Goal: Entertainment & Leisure: Consume media (video, audio)

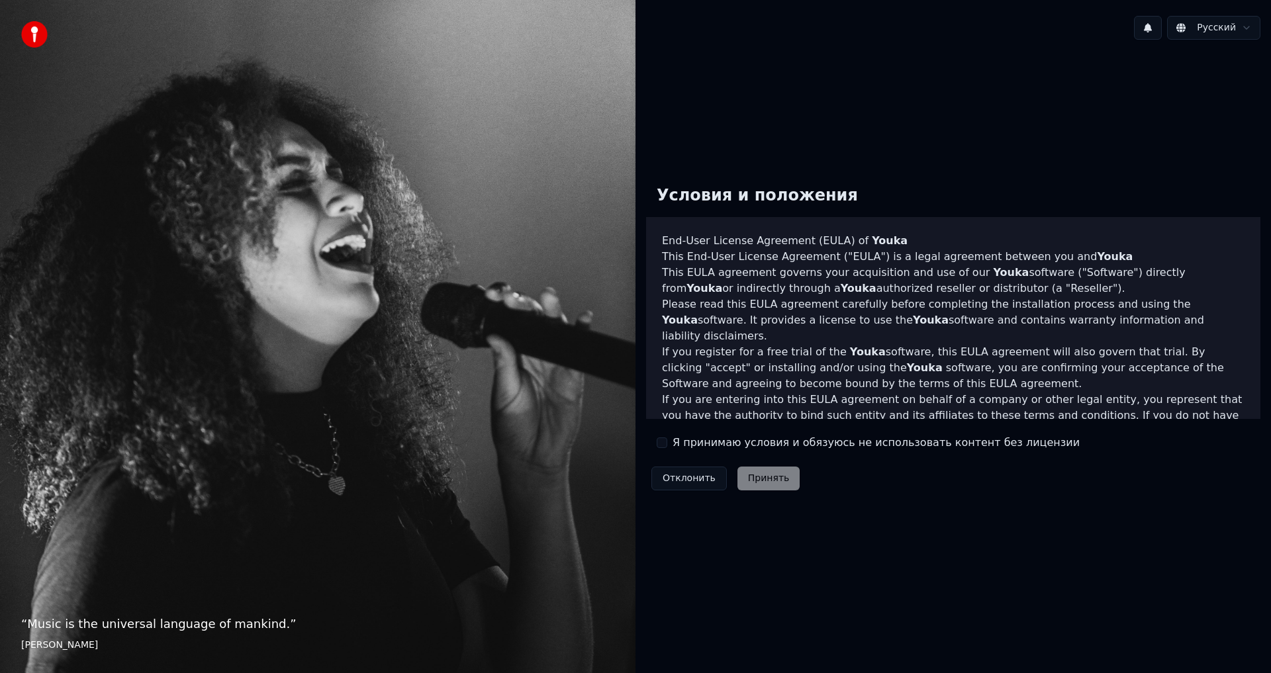
click at [685, 443] on label "Я принимаю условия и обязуюсь не использовать контент без лицензии" at bounding box center [875, 443] width 407 height 16
click at [667, 443] on button "Я принимаю условия и обязуюсь не использовать контент без лицензии" at bounding box center [661, 442] width 11 height 11
click at [764, 475] on button "Принять" at bounding box center [768, 479] width 63 height 24
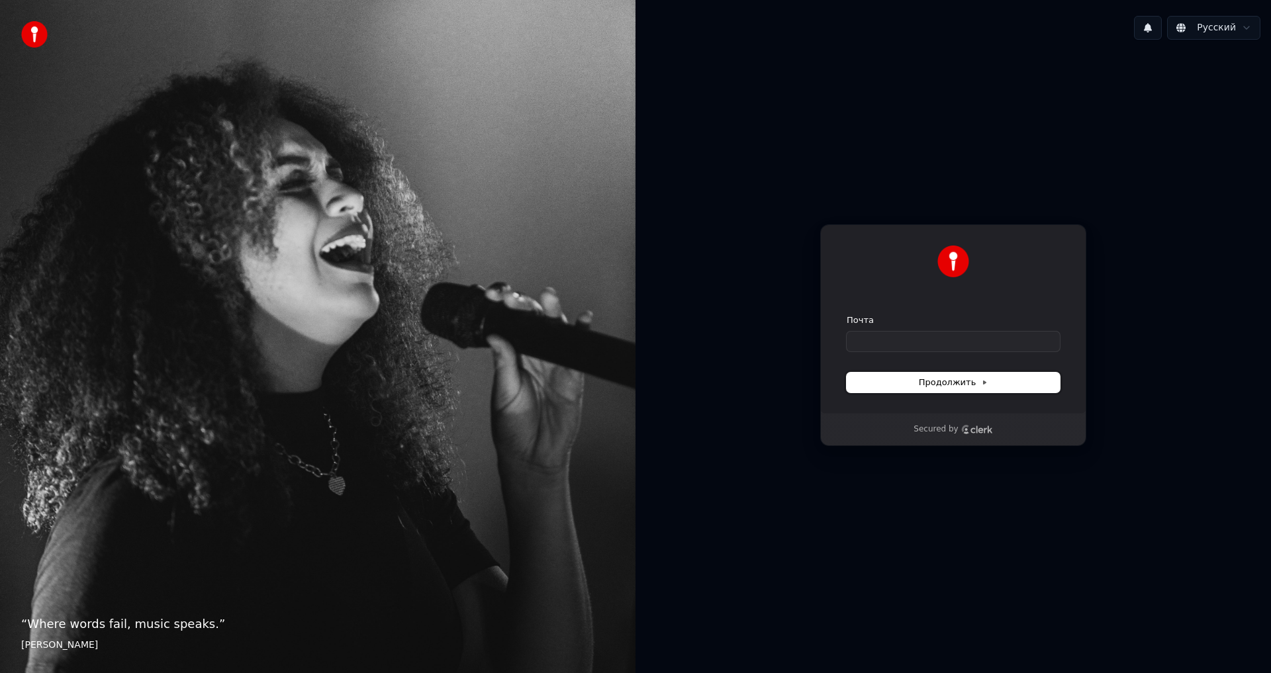
click at [943, 386] on span "Продолжить" at bounding box center [952, 383] width 69 height 12
click at [897, 332] on input "Почта" at bounding box center [952, 342] width 213 height 20
type input "*"
click at [928, 377] on span "Продолжить" at bounding box center [952, 383] width 69 height 12
type input "**********"
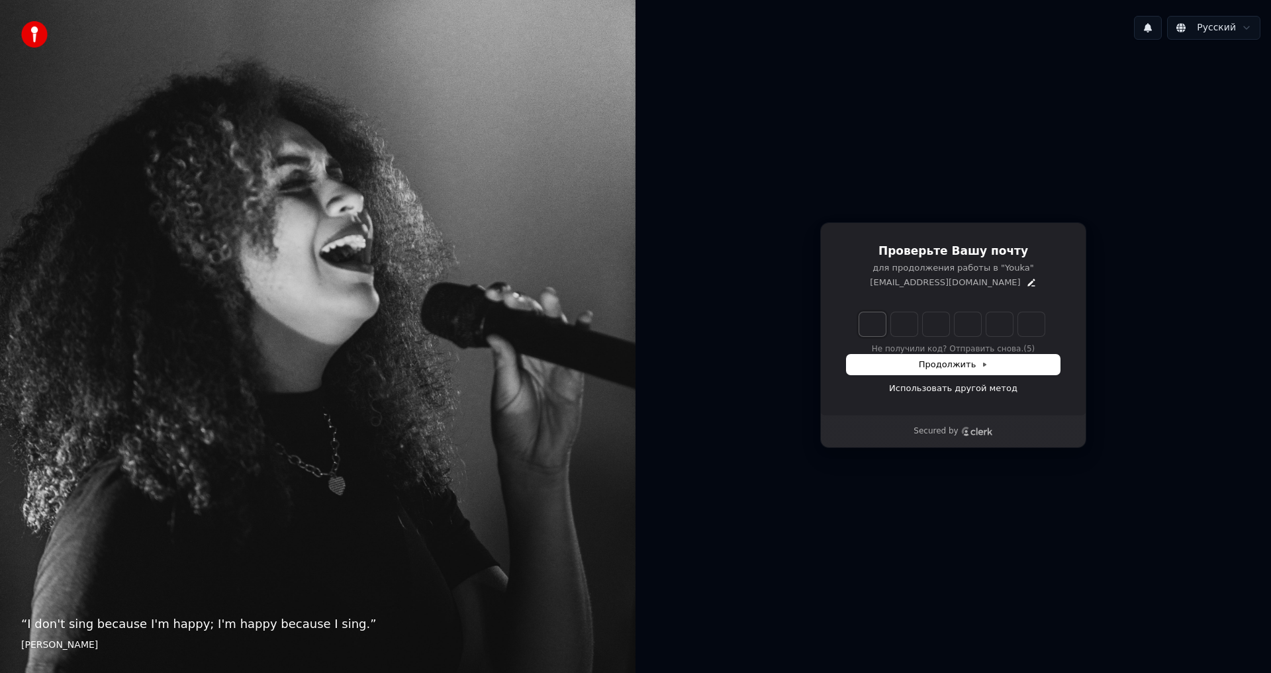
type input "*"
type input "**"
type input "*"
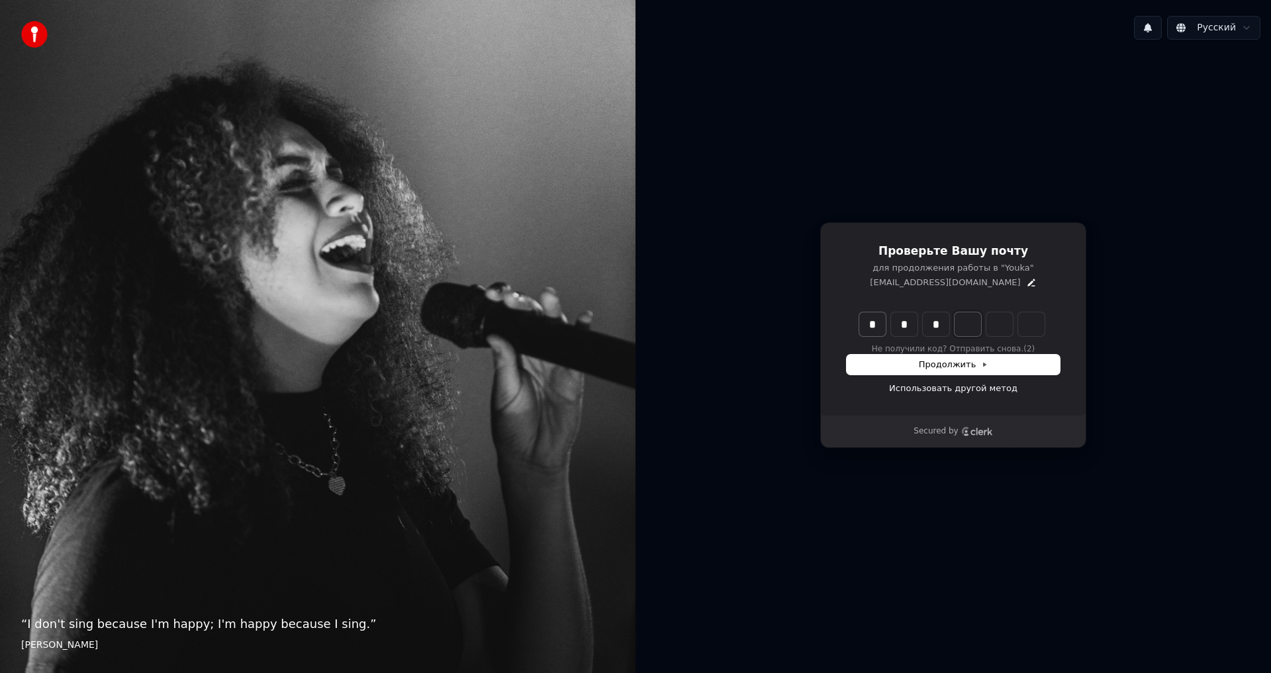
type input "***"
type input "*"
type input "****"
type input "*"
type input "******"
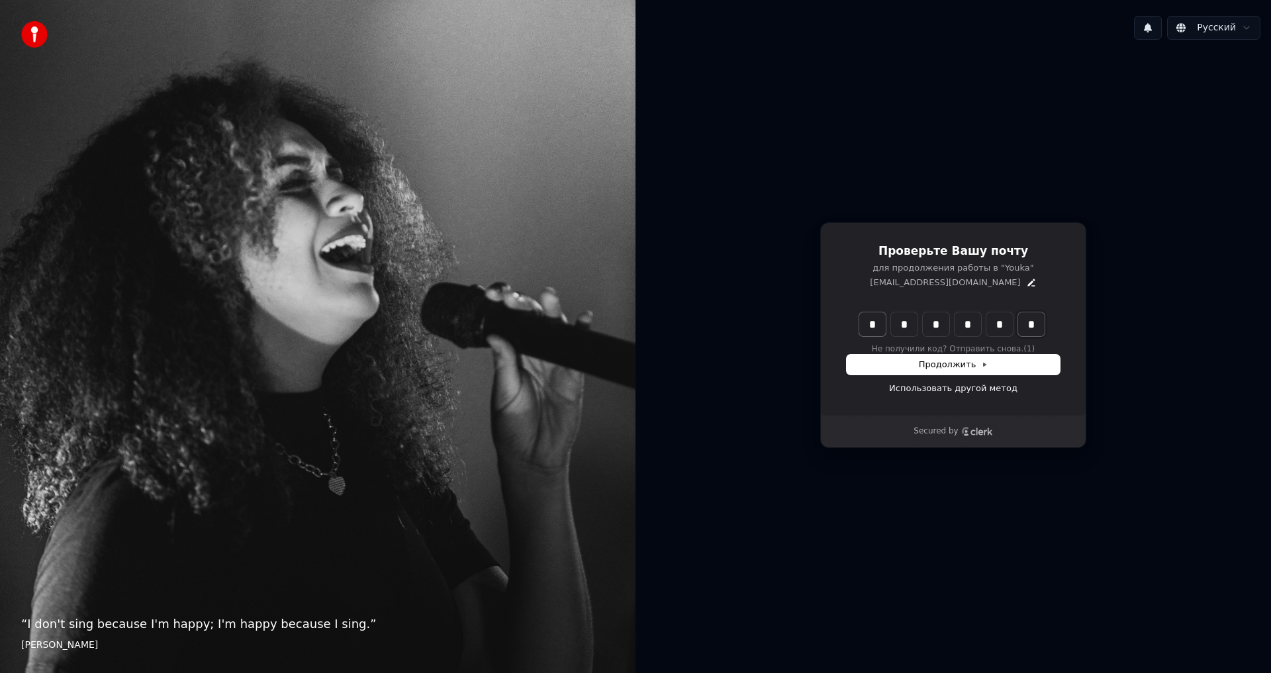
type input "*"
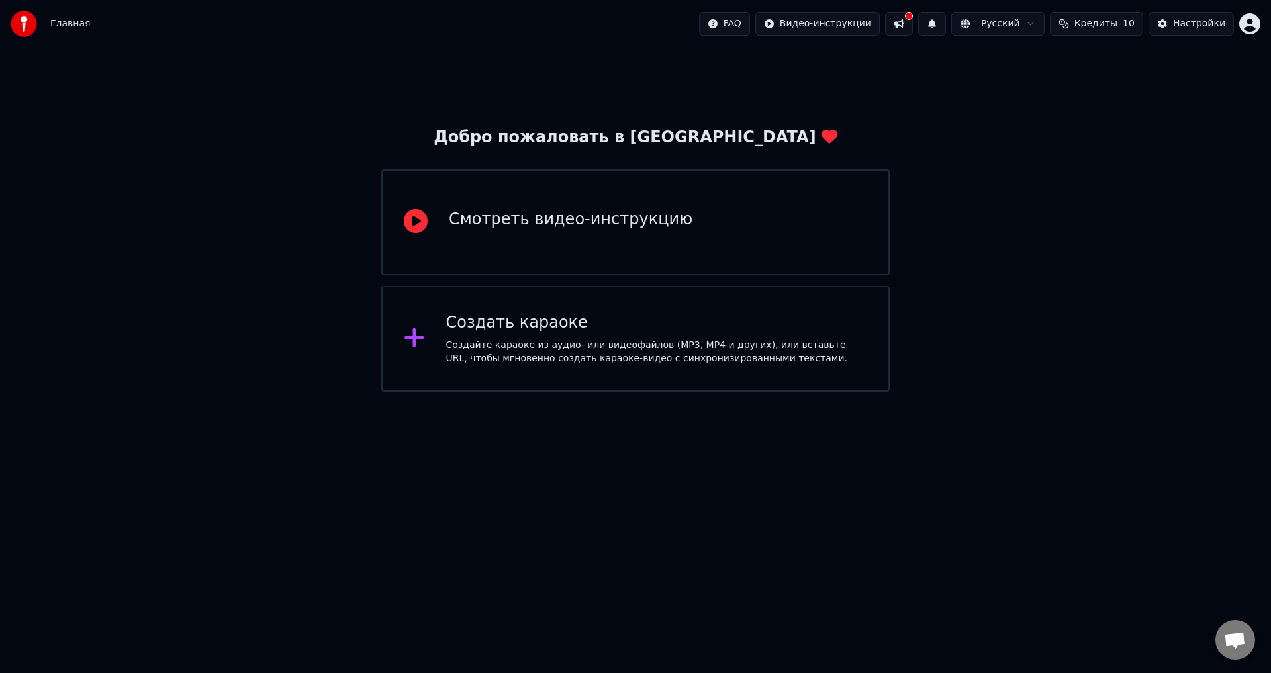
click at [514, 312] on div "Создать караоке" at bounding box center [657, 322] width 422 height 21
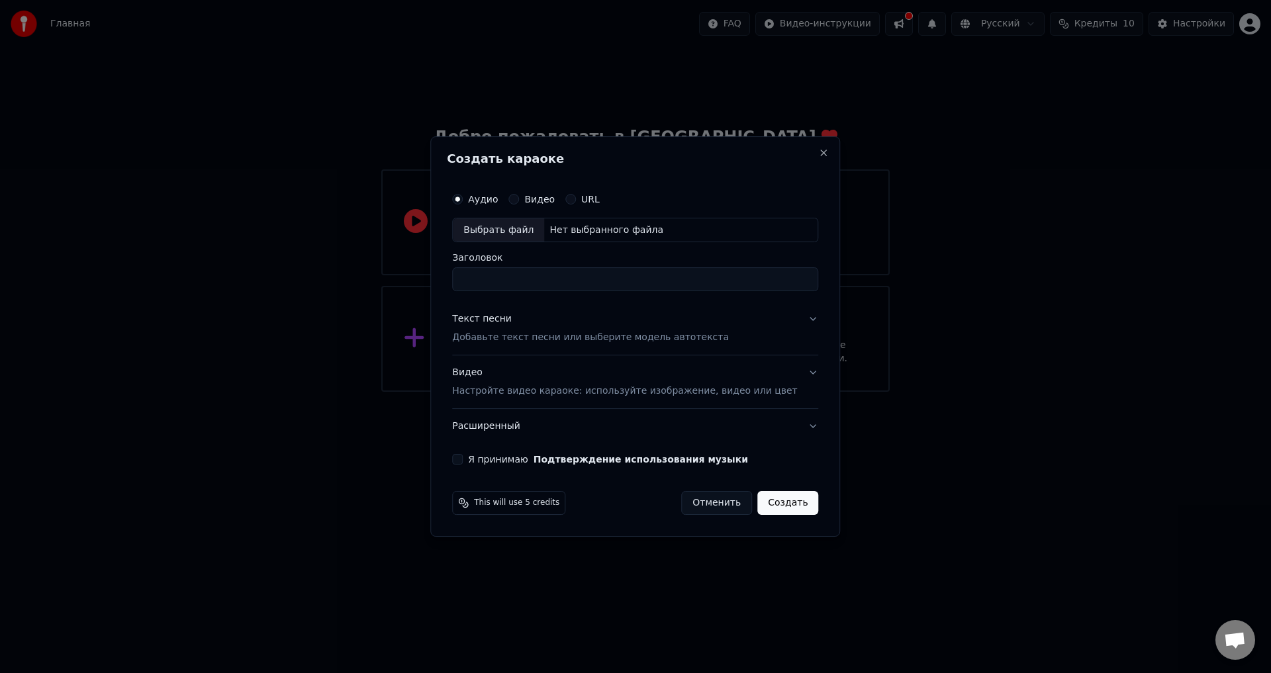
click at [519, 332] on p "Добавьте текст песни или выберите модель автотекста" at bounding box center [590, 338] width 277 height 13
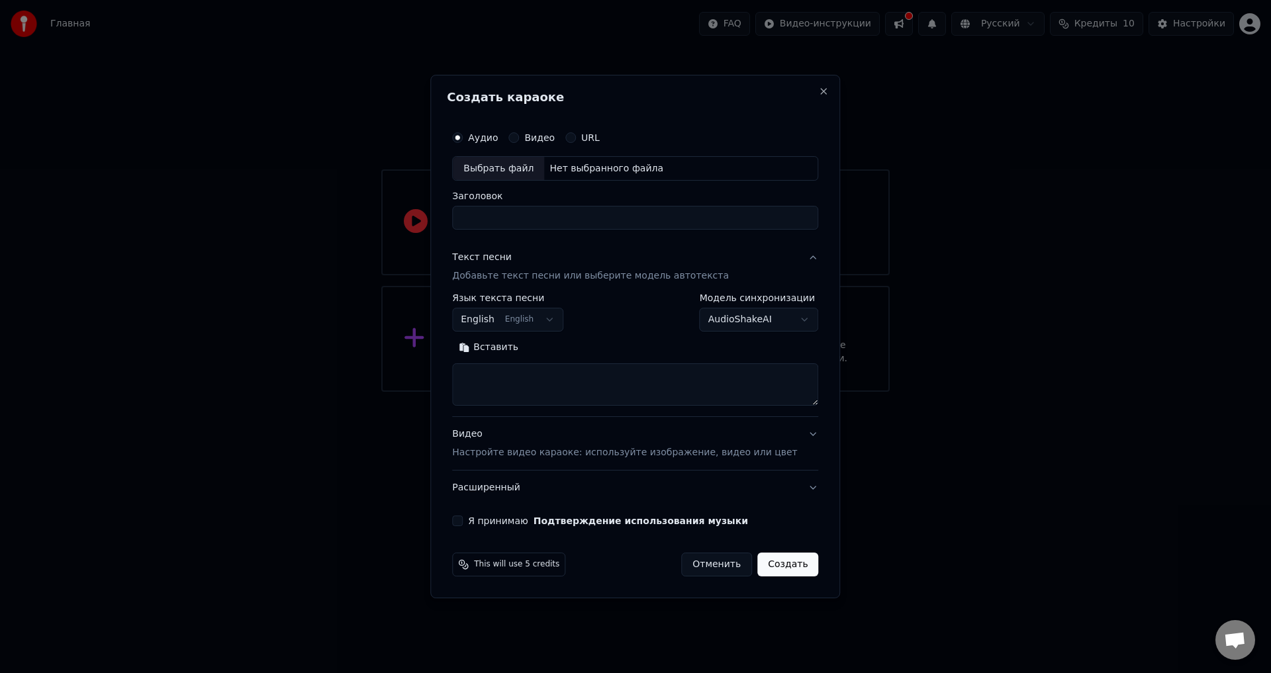
click at [548, 325] on button "English English" at bounding box center [507, 320] width 111 height 24
select select "**"
click at [533, 378] on textarea at bounding box center [635, 385] width 366 height 42
paste textarea "**********"
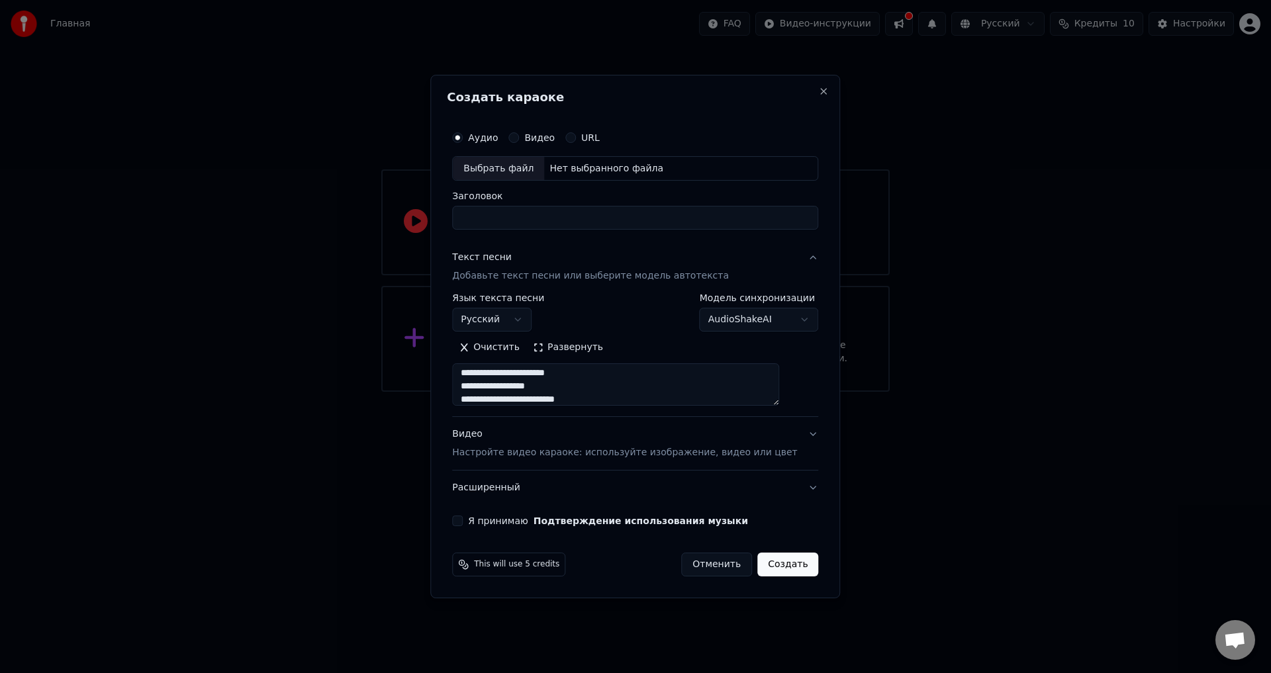
scroll to position [111, 0]
drag, startPoint x: 523, startPoint y: 388, endPoint x: 446, endPoint y: 379, distance: 77.9
click at [446, 379] on body "**********" at bounding box center [635, 196] width 1271 height 392
click at [588, 394] on textarea "**********" at bounding box center [615, 385] width 327 height 42
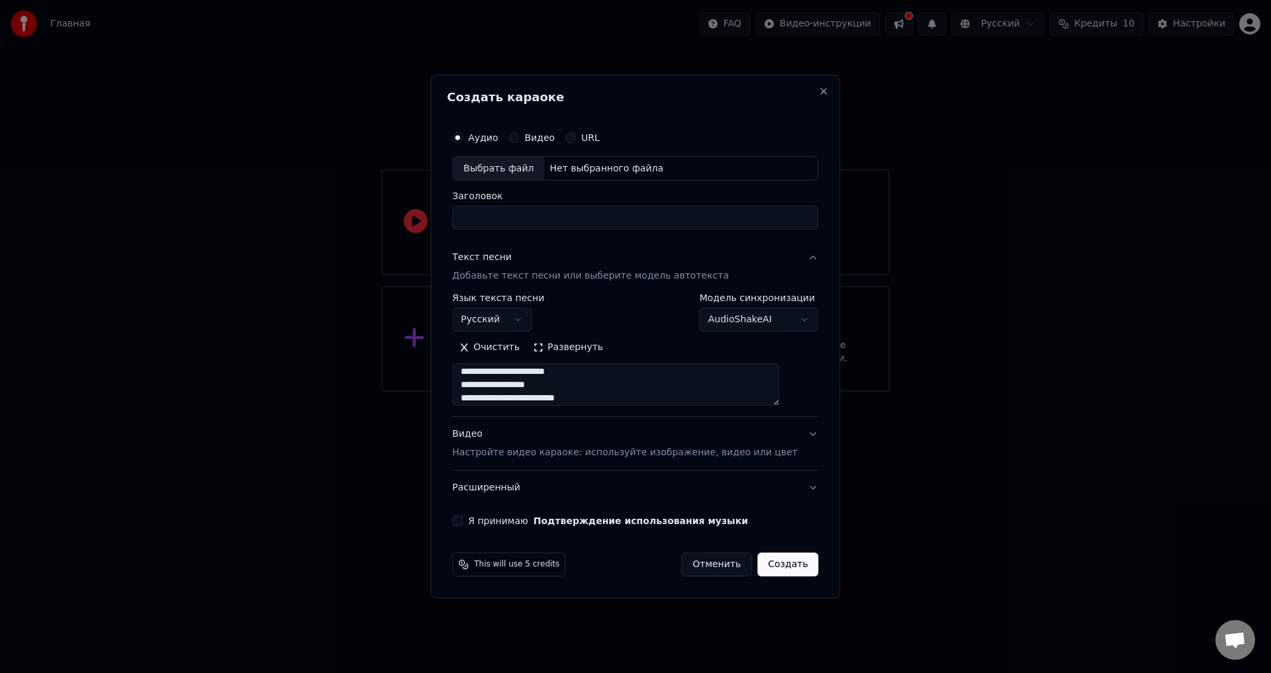
scroll to position [111, 0]
drag, startPoint x: 480, startPoint y: 386, endPoint x: 515, endPoint y: 384, distance: 35.1
click at [515, 384] on textarea "**********" at bounding box center [615, 385] width 327 height 42
drag, startPoint x: 514, startPoint y: 370, endPoint x: 521, endPoint y: 407, distance: 37.6
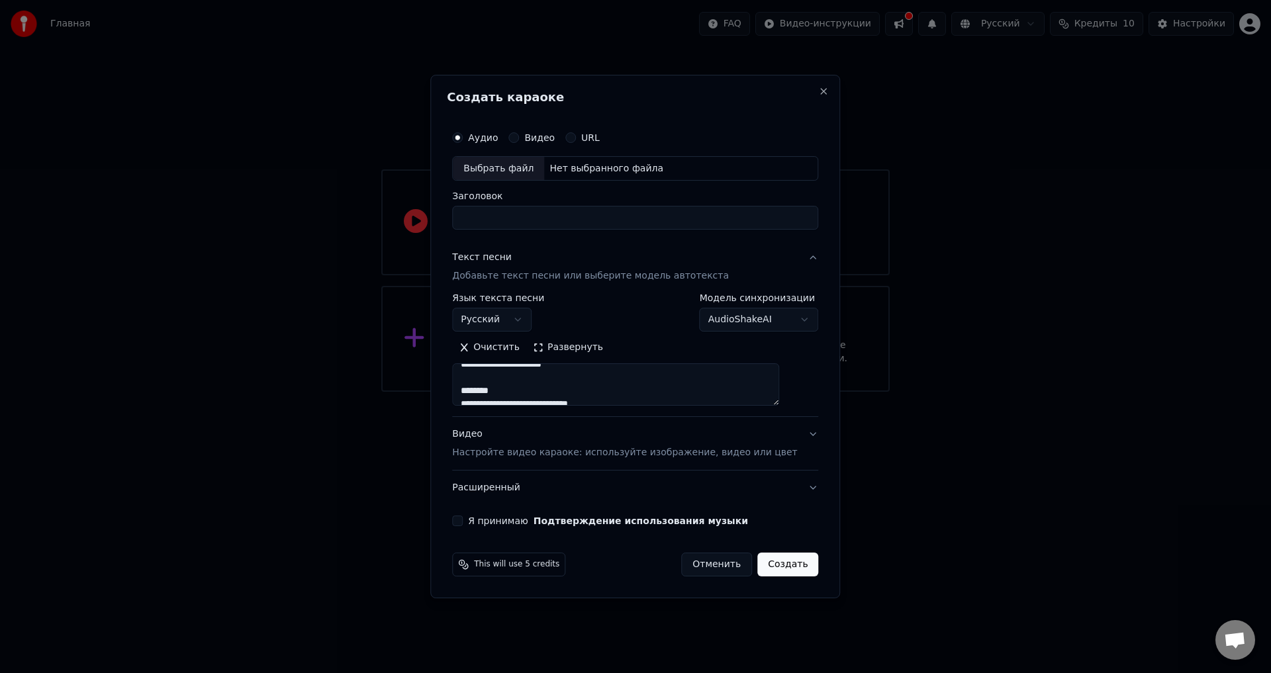
click at [521, 407] on div "**********" at bounding box center [635, 355] width 366 height 123
click at [527, 377] on textarea "**********" at bounding box center [615, 385] width 327 height 42
drag, startPoint x: 516, startPoint y: 375, endPoint x: 502, endPoint y: 365, distance: 17.5
click at [501, 365] on textarea "**********" at bounding box center [615, 385] width 327 height 42
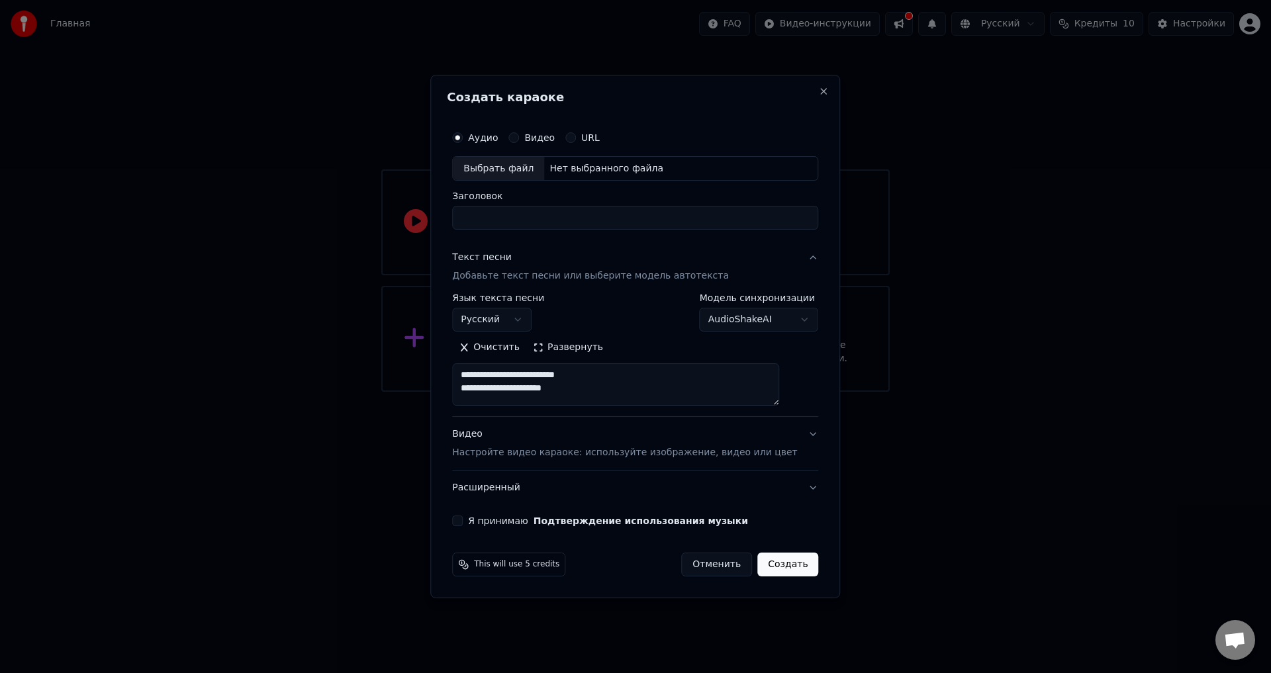
click at [531, 393] on textarea "**********" at bounding box center [615, 385] width 327 height 42
click at [522, 384] on textarea "**********" at bounding box center [615, 385] width 327 height 42
click at [534, 369] on textarea "**********" at bounding box center [615, 385] width 327 height 42
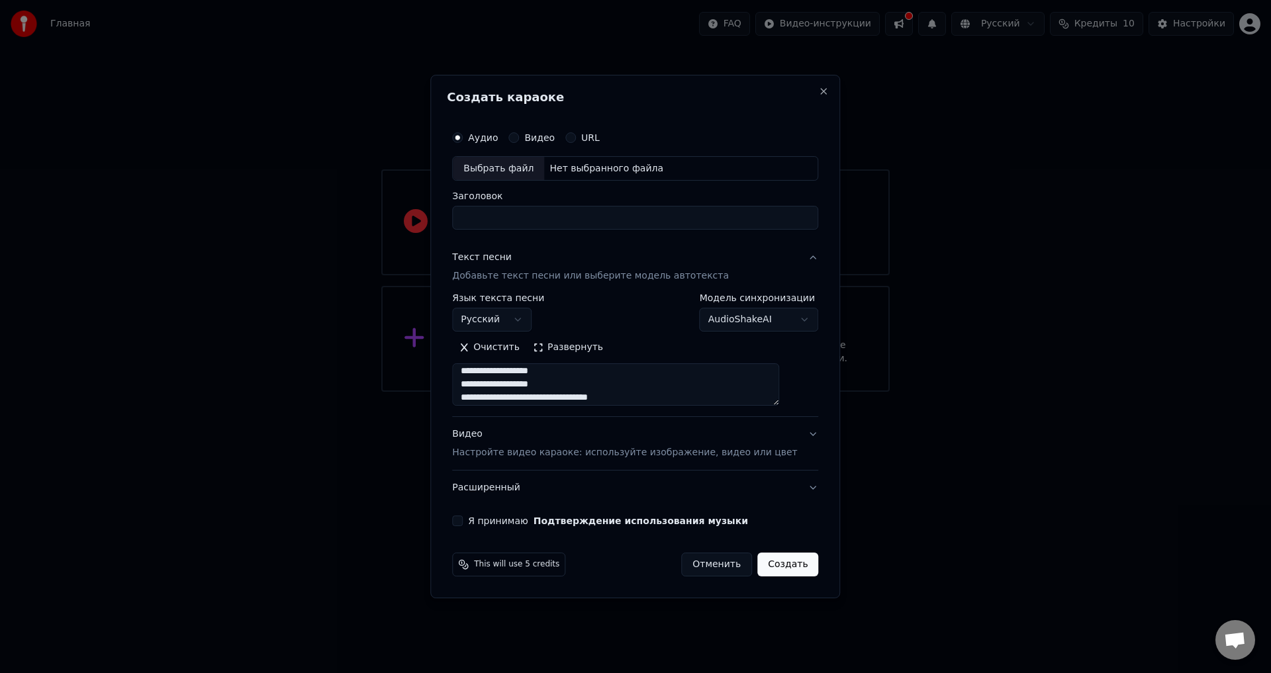
scroll to position [332, 0]
click at [519, 388] on textarea "**********" at bounding box center [615, 385] width 327 height 42
click at [510, 371] on textarea "**********" at bounding box center [615, 385] width 327 height 42
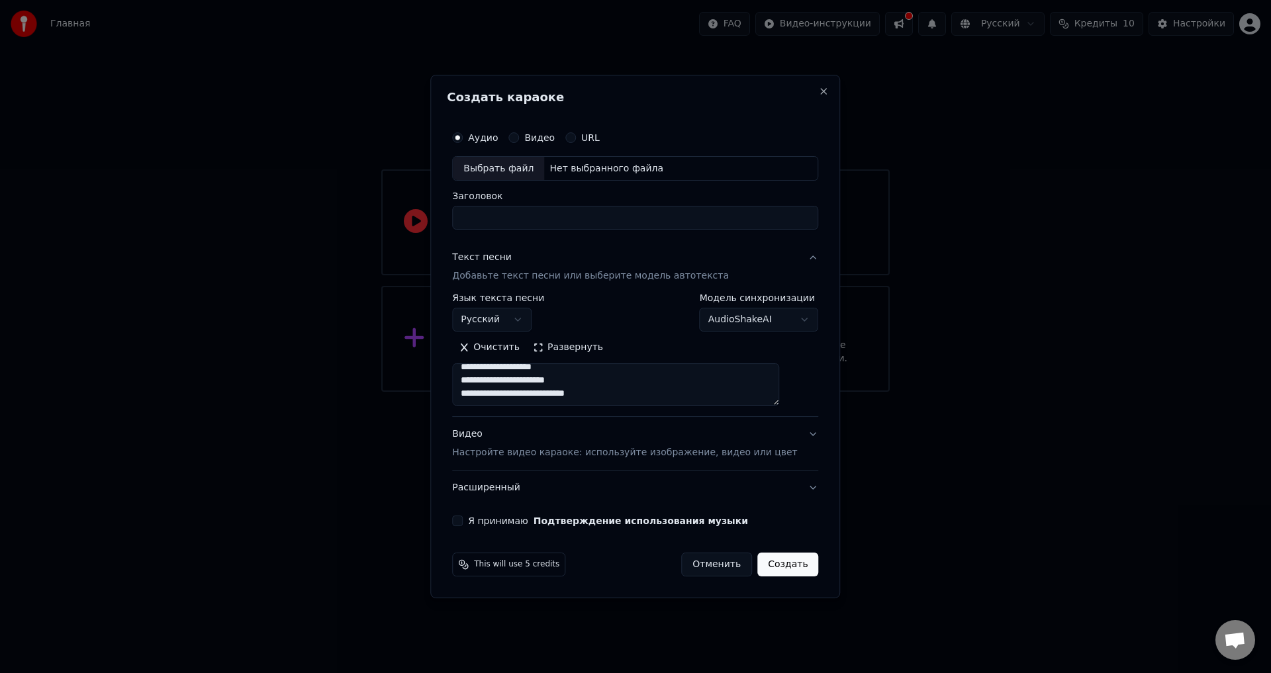
type textarea "**********"
click at [463, 521] on button "Я принимаю Подтверждение использования музыки" at bounding box center [457, 520] width 11 height 11
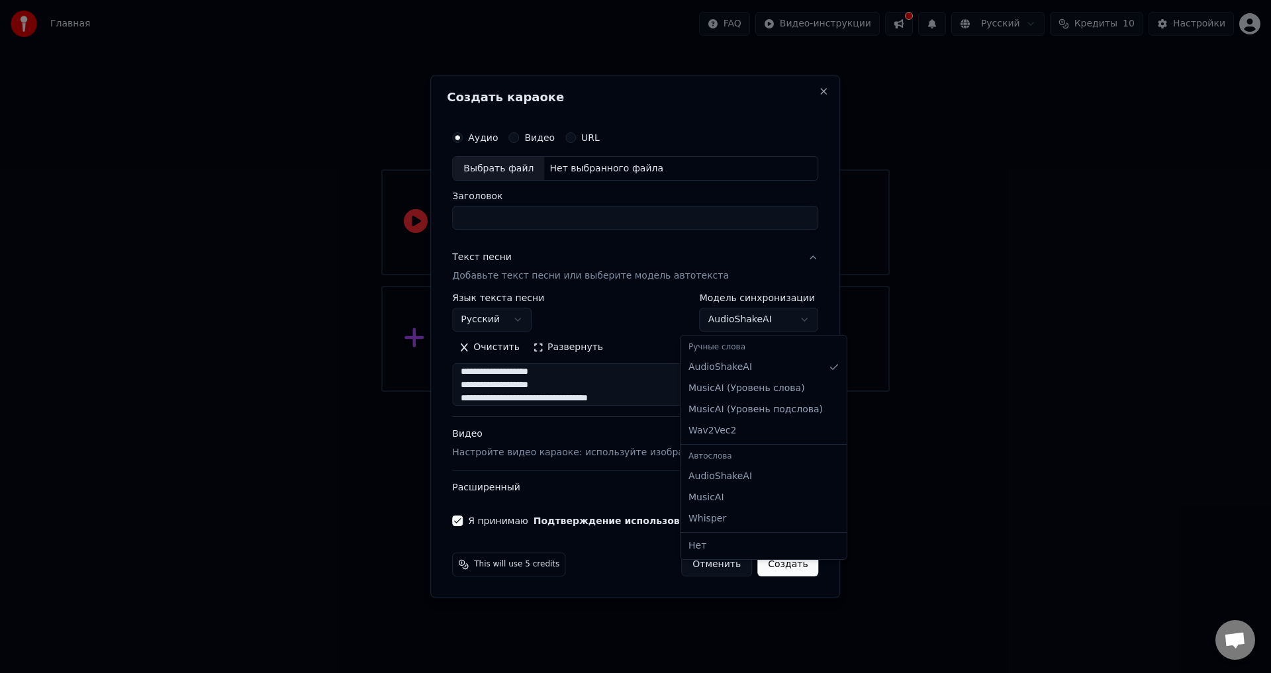
click at [766, 318] on body "**********" at bounding box center [635, 196] width 1271 height 392
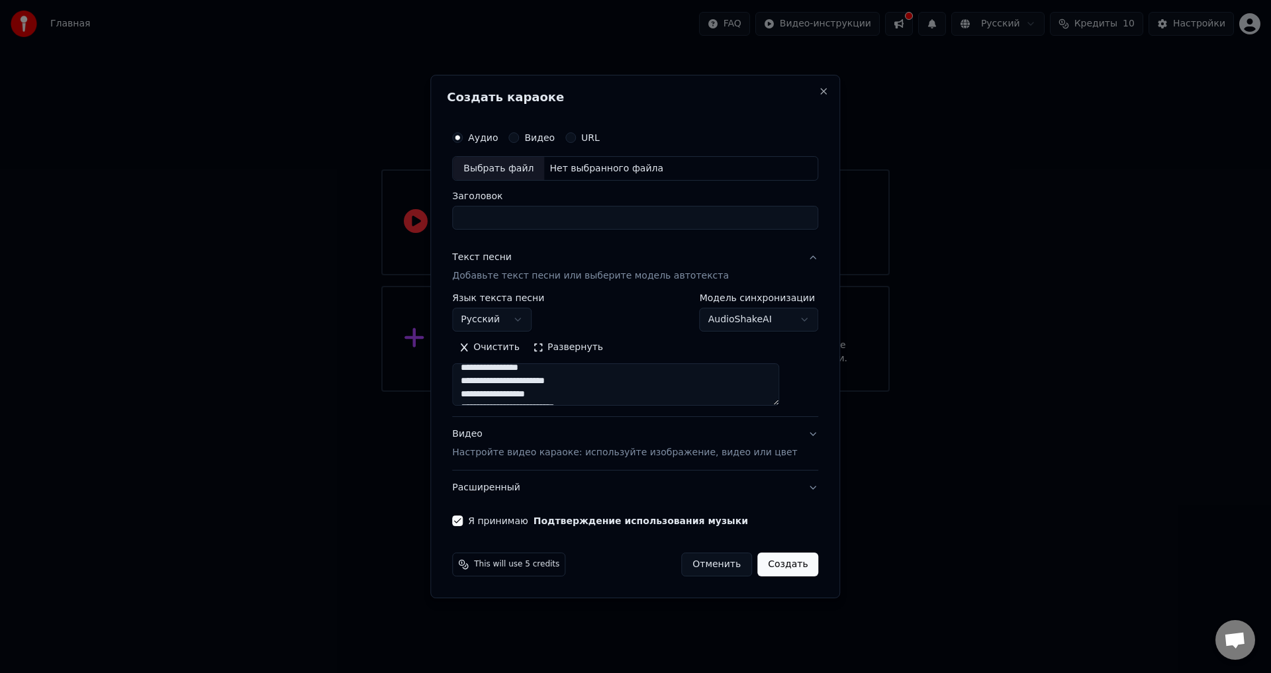
scroll to position [0, 0]
click at [525, 166] on div "Выбрать файл" at bounding box center [498, 169] width 91 height 24
type input "*******"
click at [762, 562] on button "Создать" at bounding box center [787, 565] width 61 height 24
click at [762, 562] on div "Отменить Создать" at bounding box center [741, 565] width 153 height 24
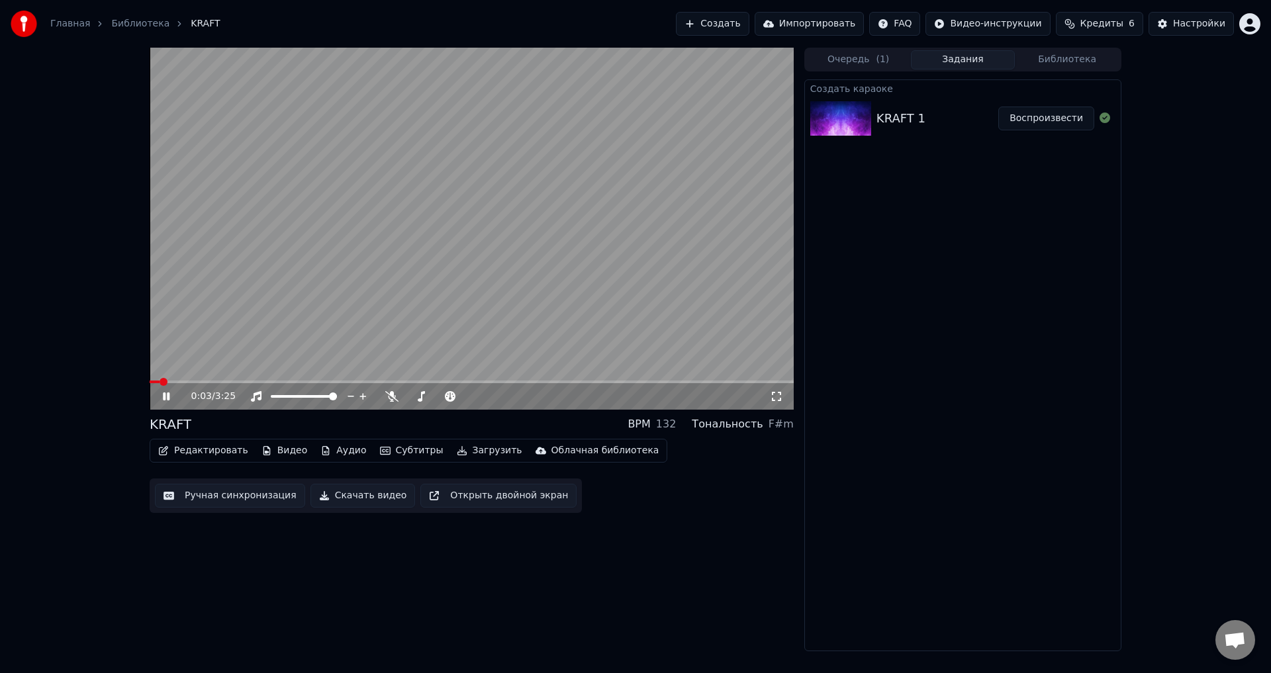
click at [171, 396] on icon at bounding box center [175, 396] width 31 height 11
click at [162, 394] on icon at bounding box center [175, 396] width 31 height 11
click at [206, 382] on span at bounding box center [472, 381] width 644 height 3
click at [391, 396] on icon at bounding box center [391, 396] width 13 height 11
click at [163, 394] on icon at bounding box center [166, 396] width 7 height 8
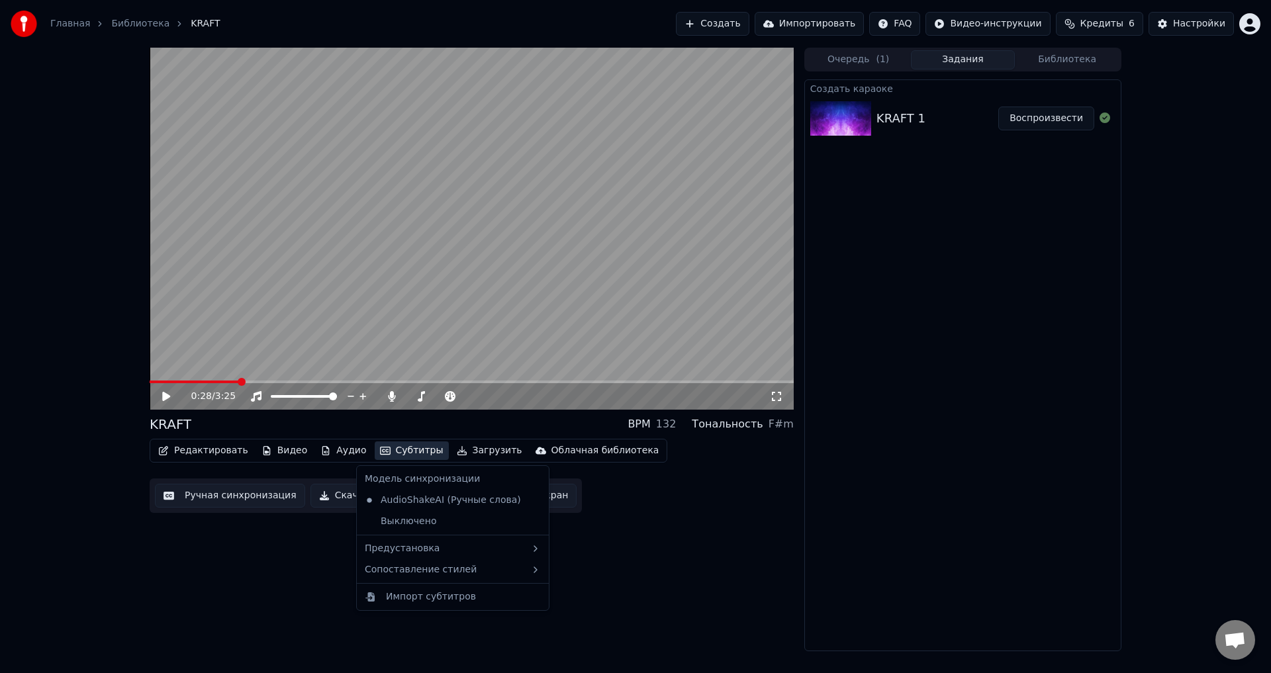
click at [379, 453] on button "Субтитры" at bounding box center [412, 450] width 74 height 19
click at [379, 450] on button "Субтитры" at bounding box center [412, 450] width 74 height 19
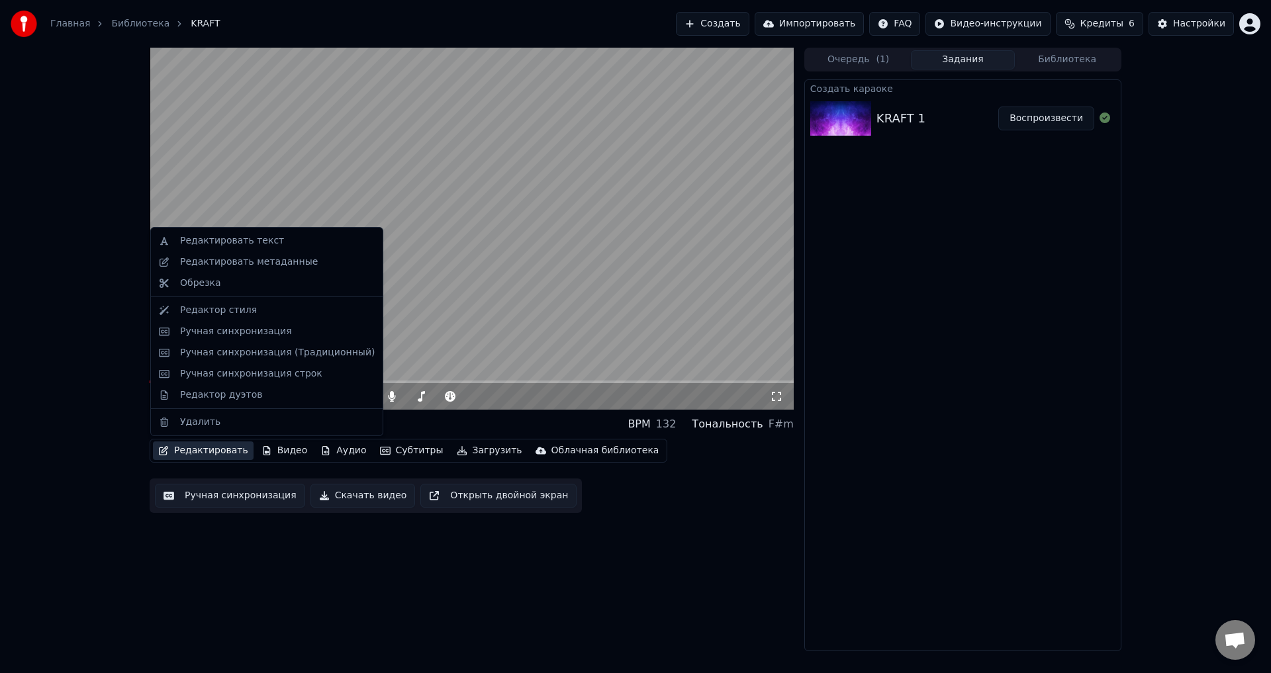
click at [212, 451] on button "Редактировать" at bounding box center [203, 450] width 101 height 19
click at [224, 245] on div "Редактировать текст" at bounding box center [232, 240] width 104 height 13
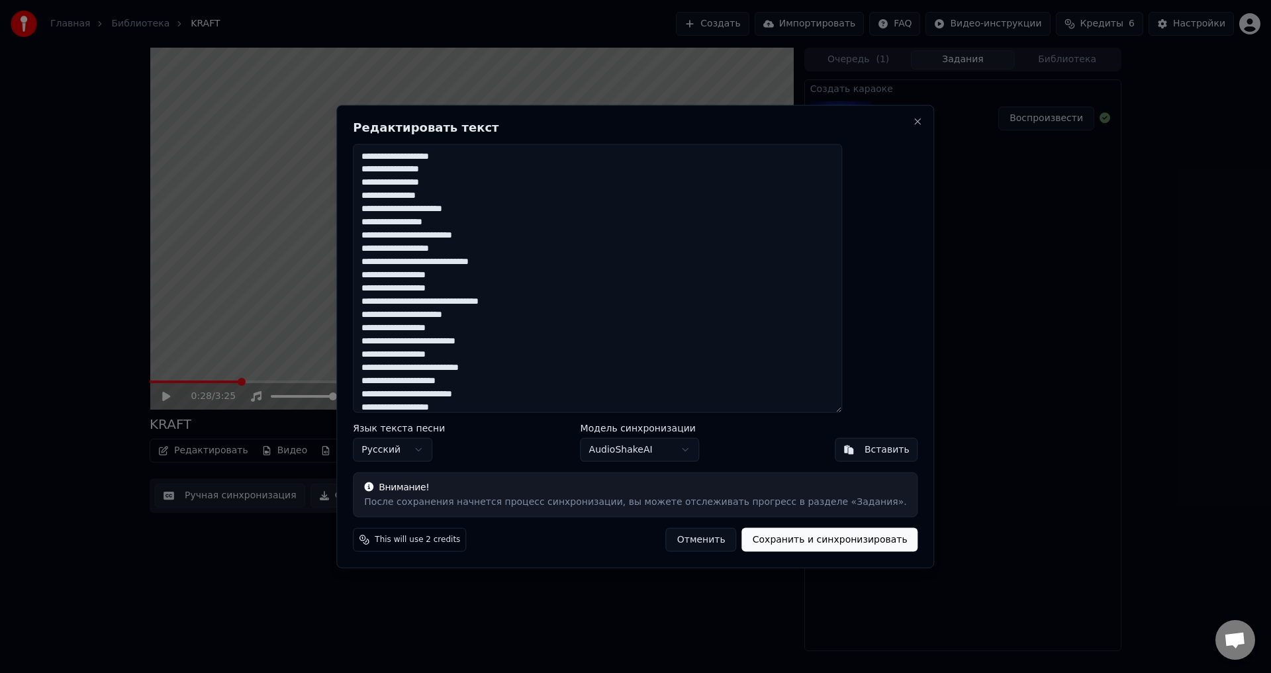
click at [451, 449] on body "Главная Библиотека KRAFT Создать Импортировать FAQ Видео-инструкции Кредиты 6 Н…" at bounding box center [635, 336] width 1271 height 673
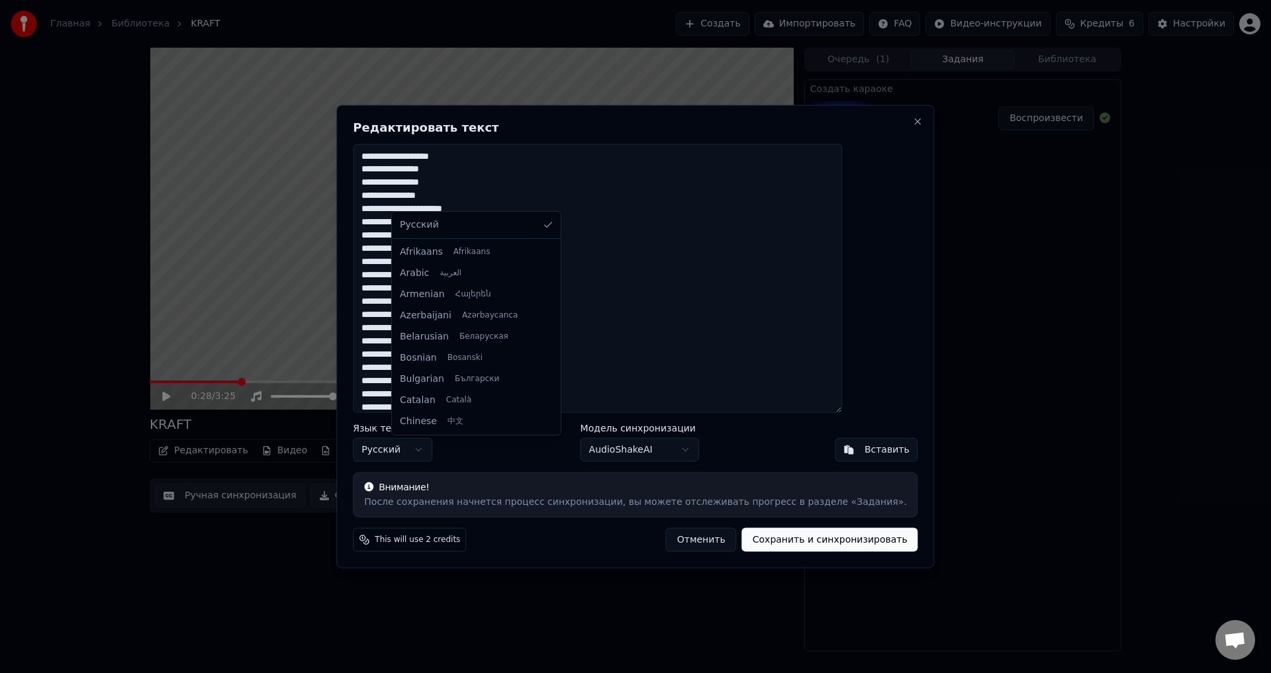
click at [451, 449] on body "Главная Библиотека KRAFT Создать Импортировать FAQ Видео-инструкции Кредиты 6 Н…" at bounding box center [635, 336] width 1271 height 673
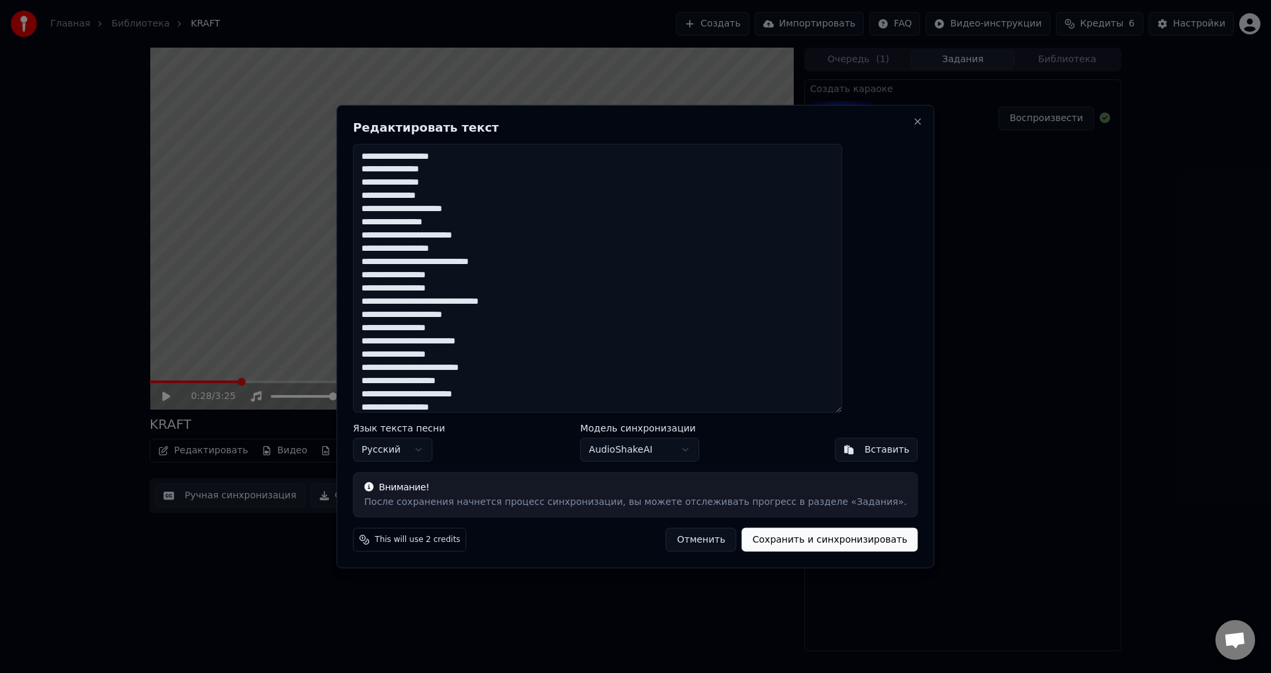
click at [677, 445] on body "Главная Библиотека KRAFT Создать Импортировать FAQ Видео-инструкции Кредиты 6 Н…" at bounding box center [635, 336] width 1271 height 673
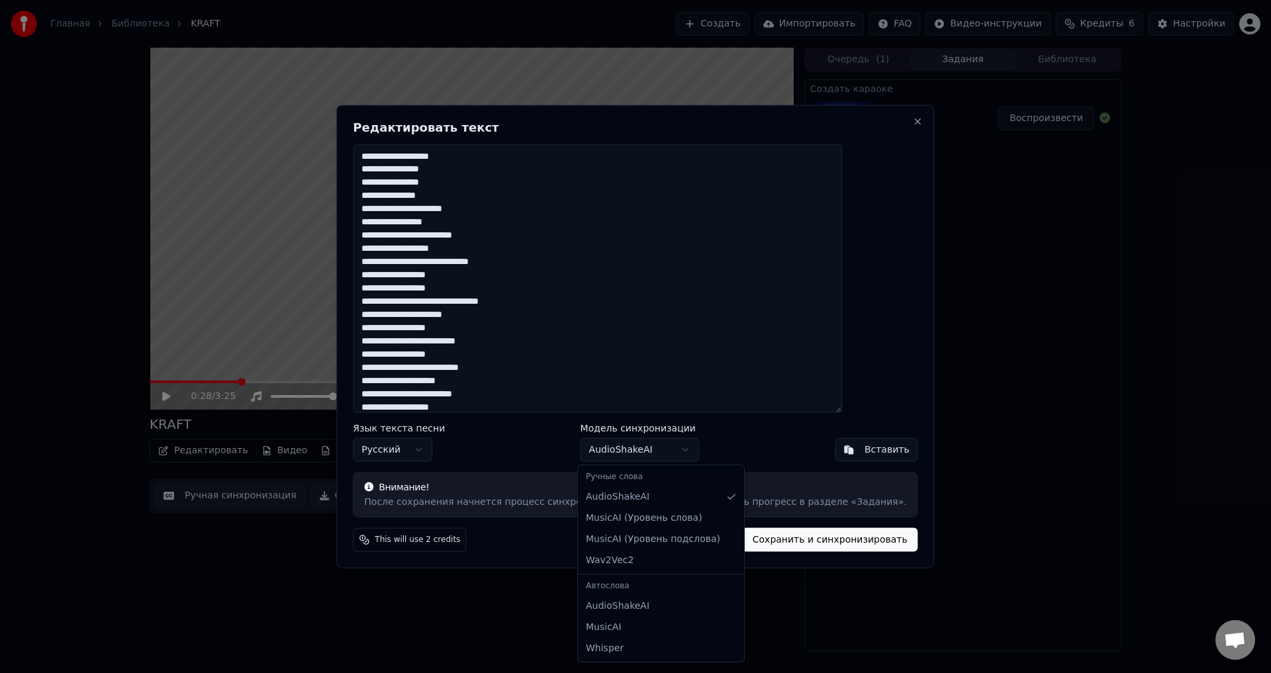
click at [725, 445] on body "Главная Библиотека KRAFT Создать Импортировать FAQ Видео-инструкции Кредиты 6 Н…" at bounding box center [635, 336] width 1271 height 673
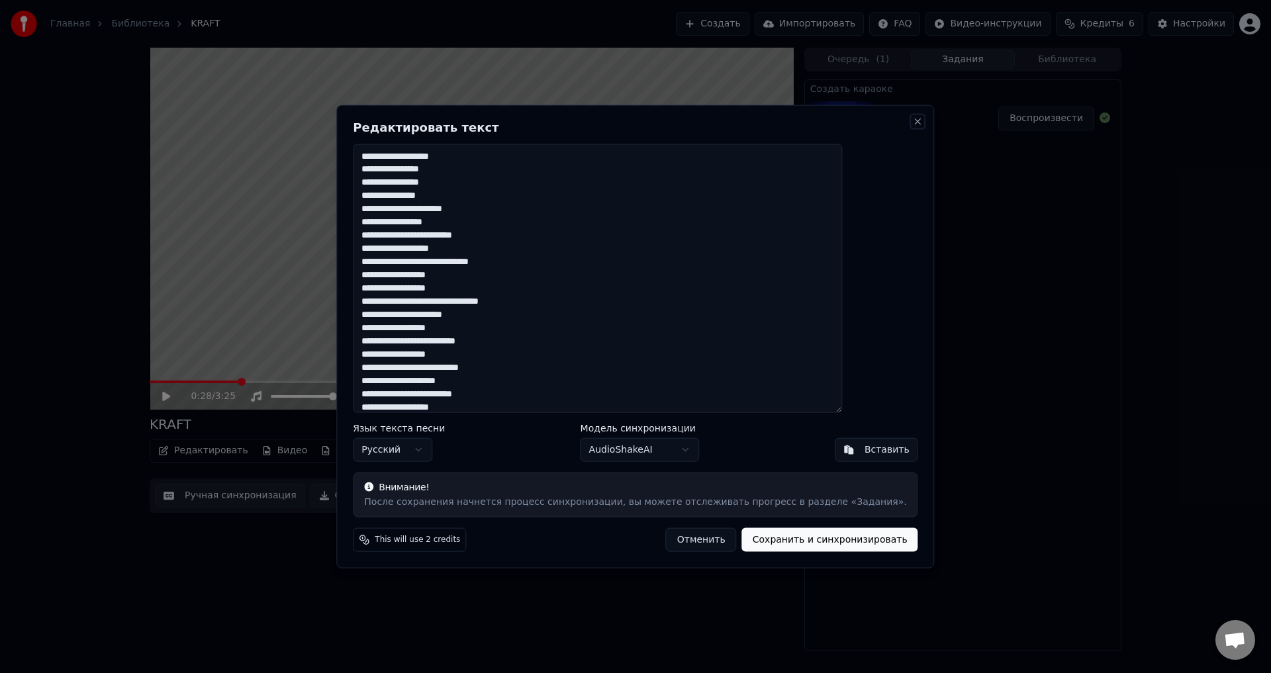
click at [913, 120] on button "Close" at bounding box center [918, 121] width 11 height 11
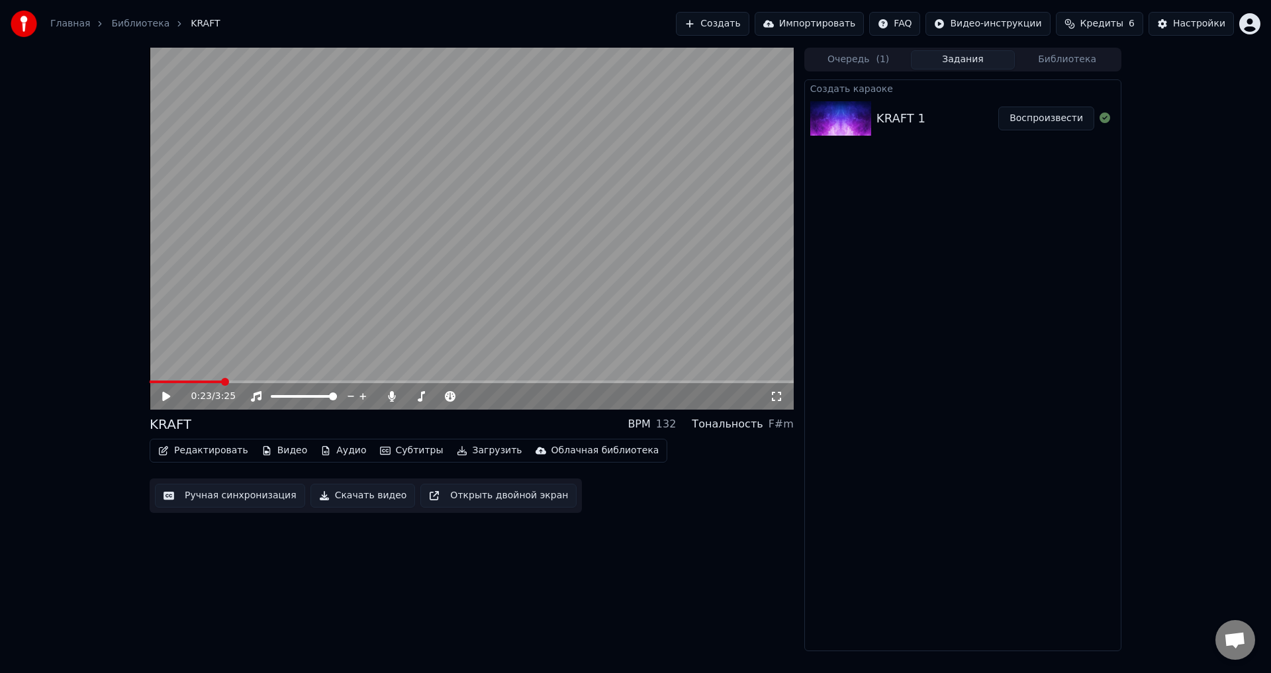
click at [220, 380] on span at bounding box center [186, 381] width 72 height 3
click at [163, 394] on icon at bounding box center [166, 396] width 8 height 9
click at [780, 395] on icon at bounding box center [776, 396] width 13 height 11
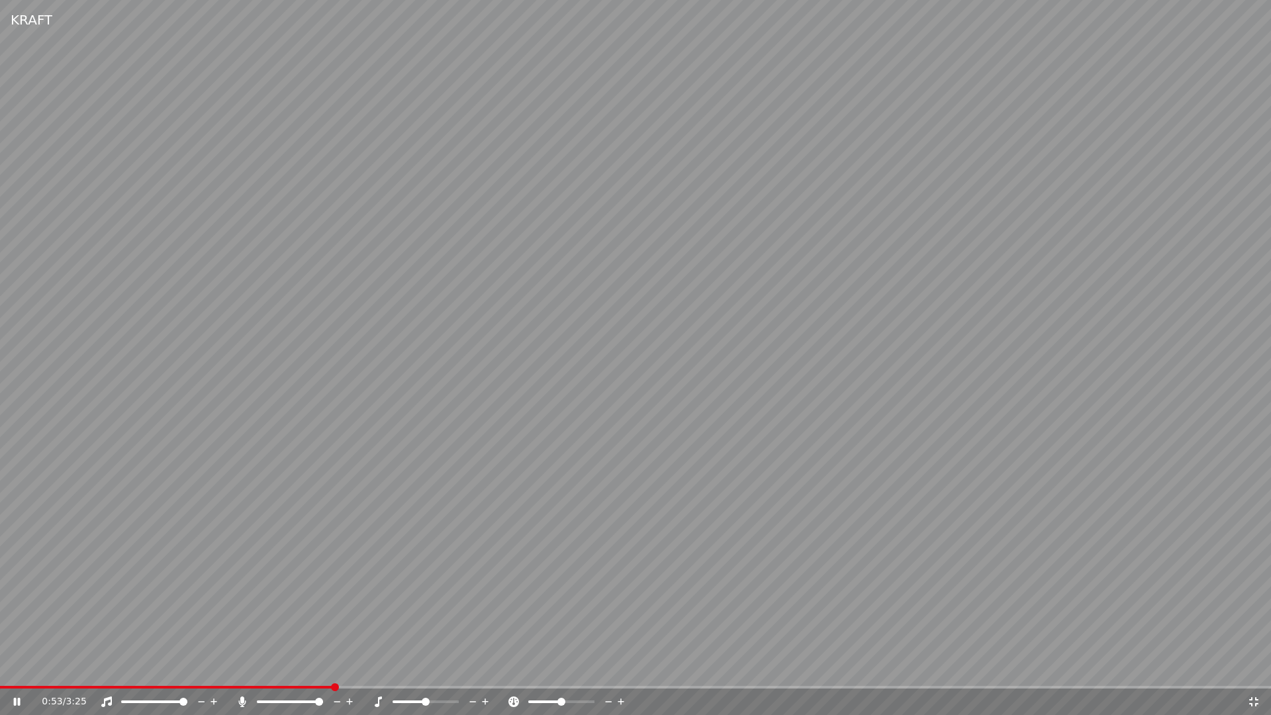
click at [163, 672] on div at bounding box center [166, 701] width 107 height 13
click at [167, 672] on span at bounding box center [144, 701] width 46 height 3
click at [1253, 672] on icon at bounding box center [1253, 701] width 13 height 11
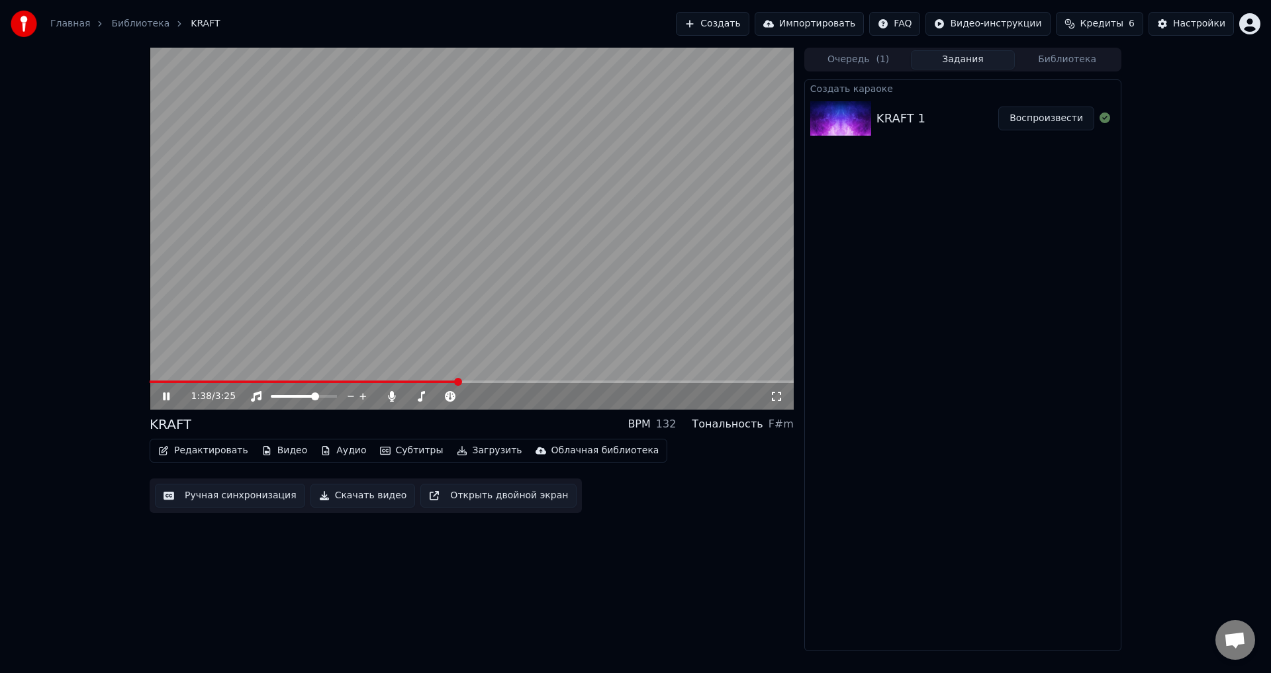
click at [160, 395] on icon at bounding box center [175, 396] width 31 height 11
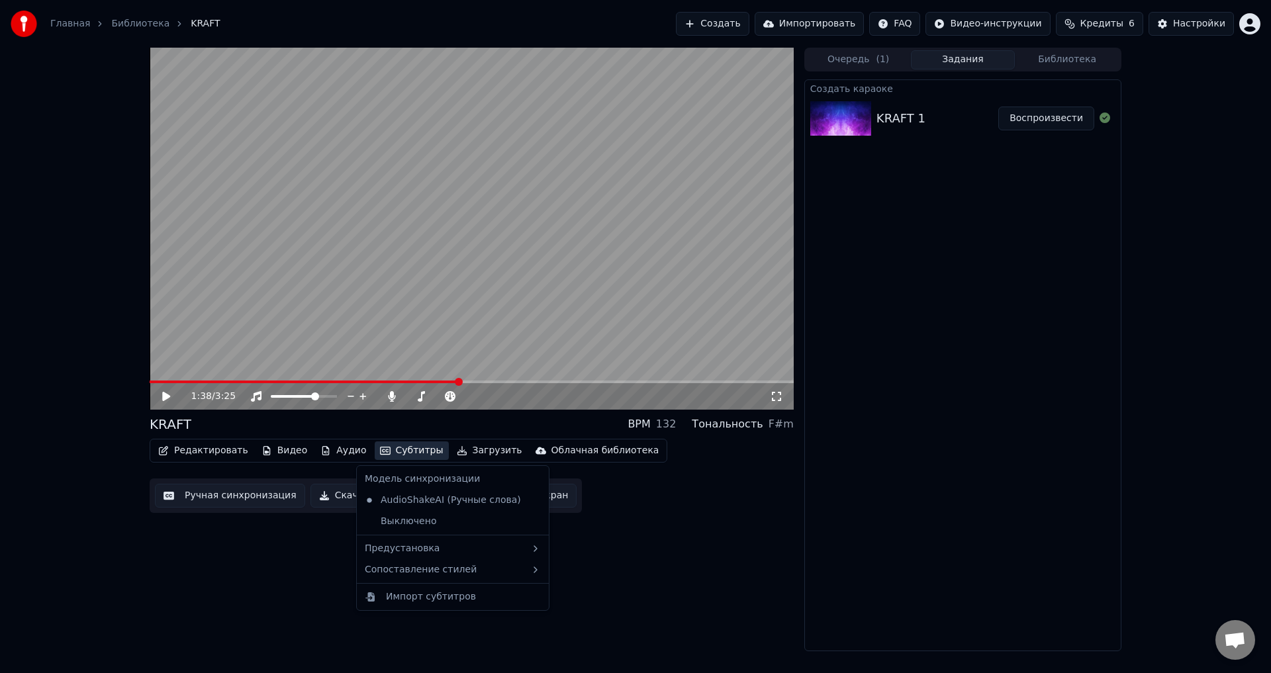
click at [400, 451] on button "Субтитры" at bounding box center [412, 450] width 74 height 19
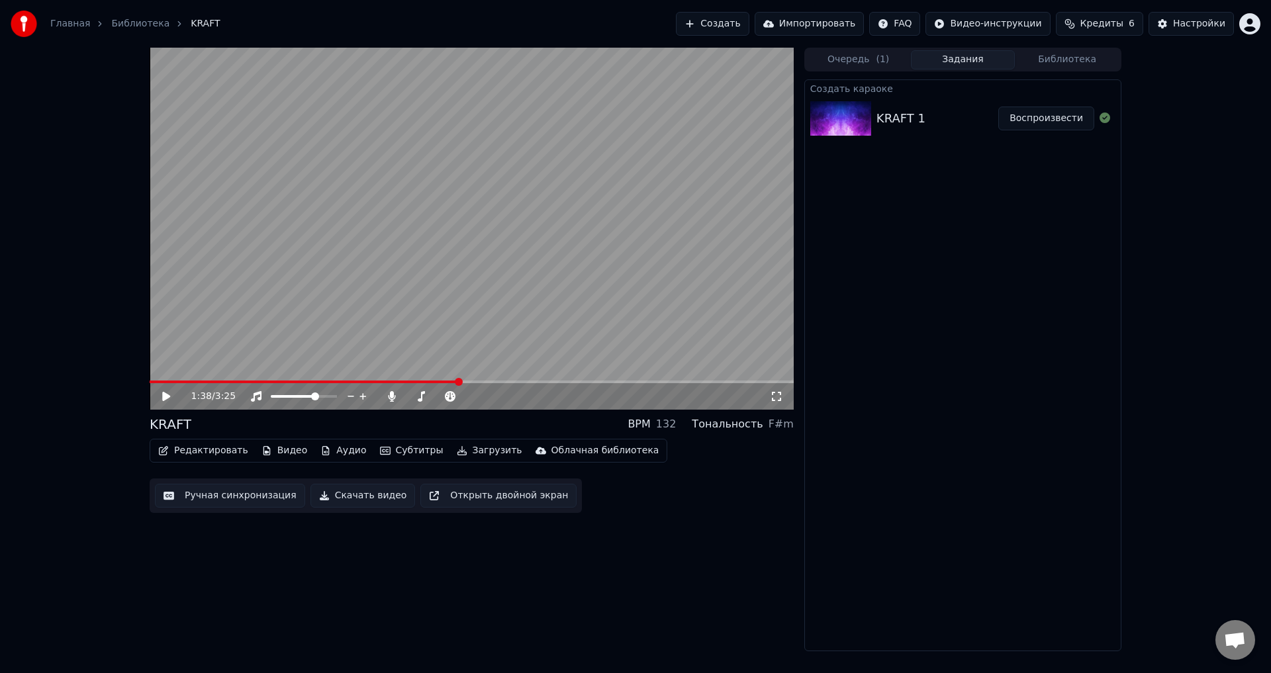
click at [654, 512] on div "Редактировать Видео Аудио Субтитры Загрузить Облачная библиотека Ручная синхрон…" at bounding box center [472, 476] width 644 height 74
click at [382, 497] on button "Скачать видео" at bounding box center [362, 496] width 105 height 24
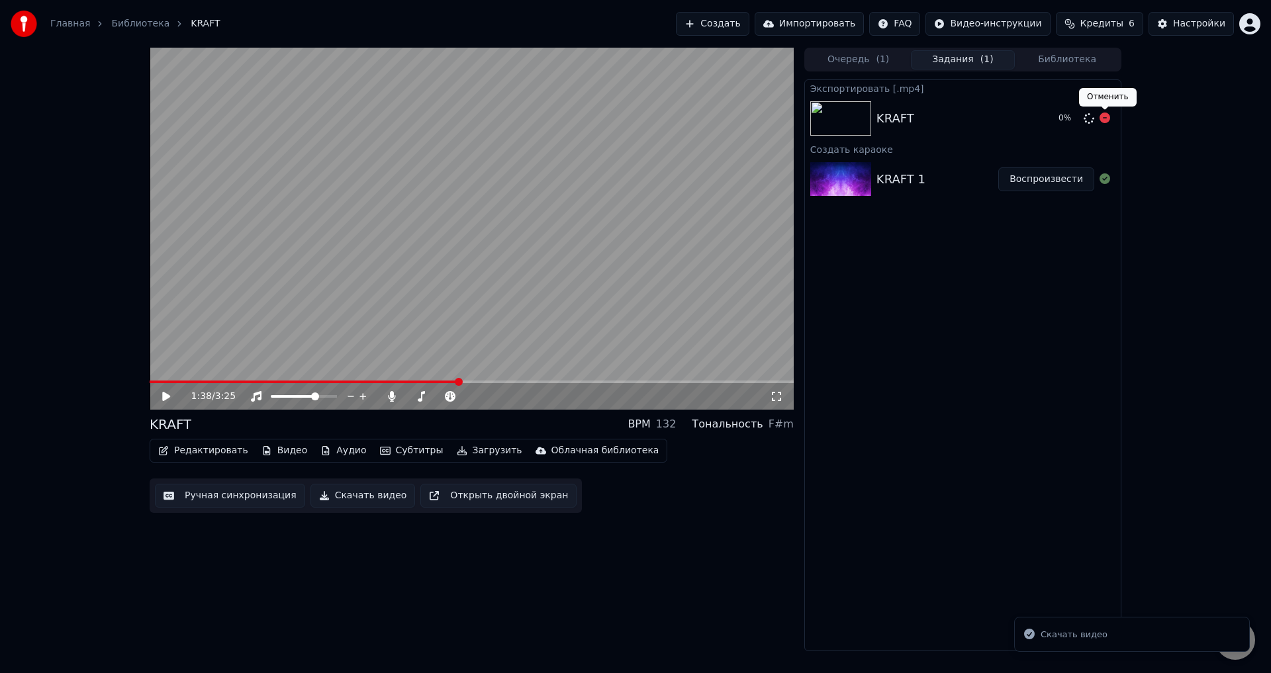
click at [1105, 116] on icon at bounding box center [1104, 117] width 11 height 11
click at [736, 21] on button "Создать" at bounding box center [712, 24] width 73 height 24
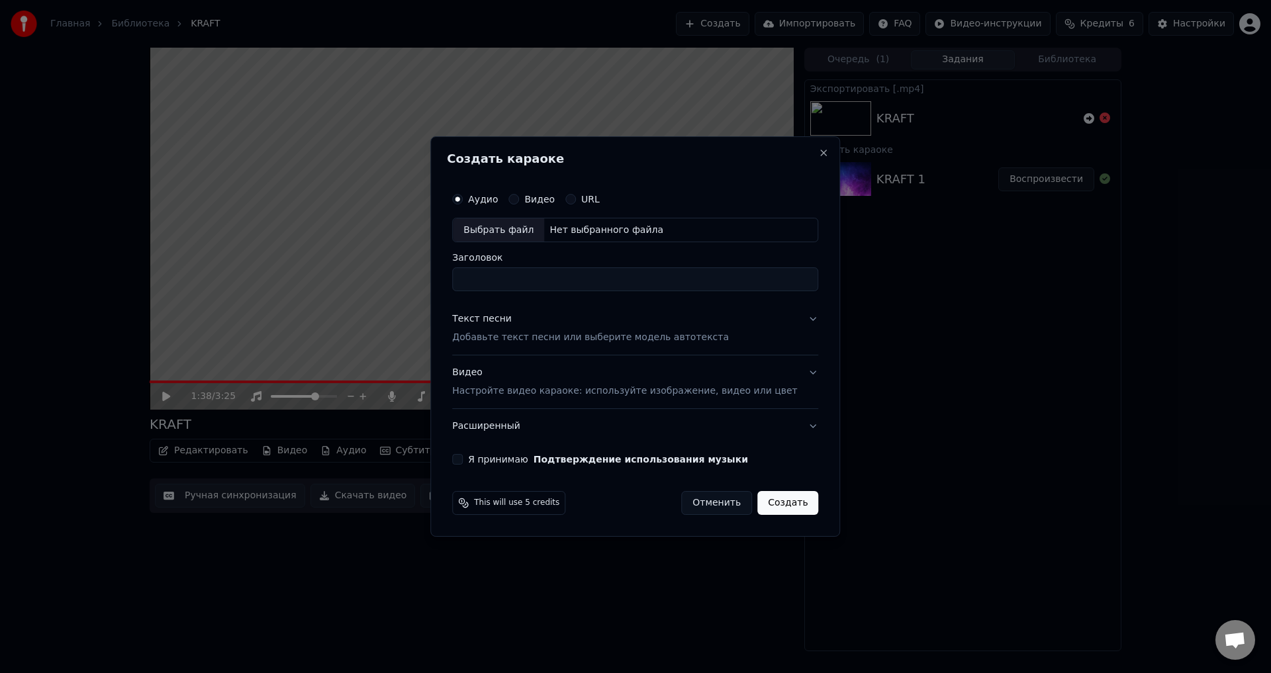
click at [660, 334] on p "Добавьте текст песни или выберите модель автотекста" at bounding box center [590, 338] width 277 height 13
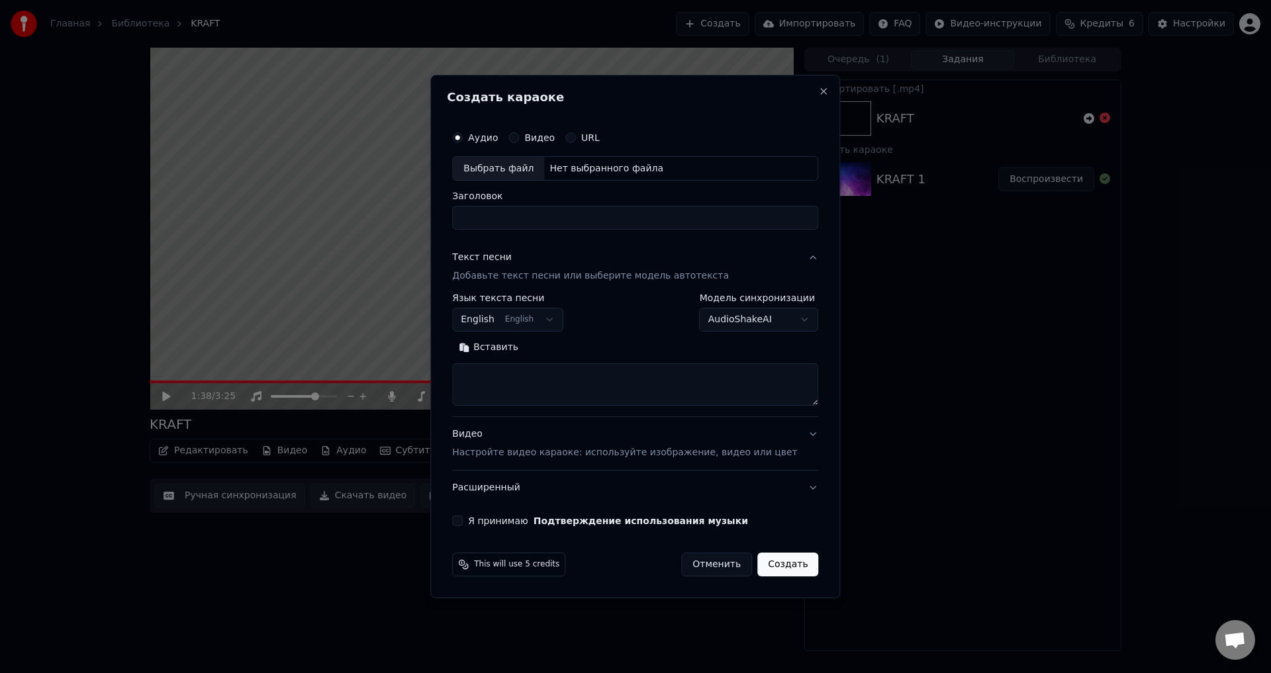
click at [565, 318] on body "**********" at bounding box center [635, 336] width 1271 height 673
select select "**"
click at [748, 316] on body "**********" at bounding box center [635, 336] width 1271 height 673
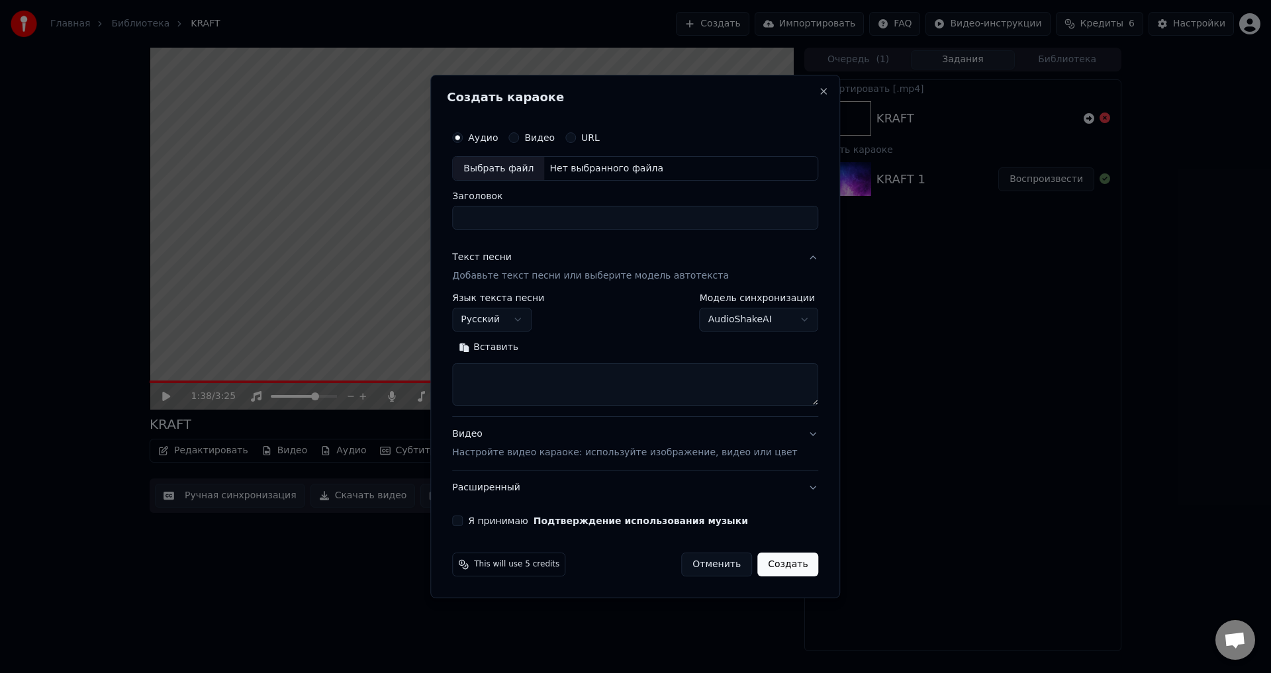
click at [724, 453] on p "Настройте видео караоке: используйте изображение, видео или цвет" at bounding box center [624, 452] width 345 height 13
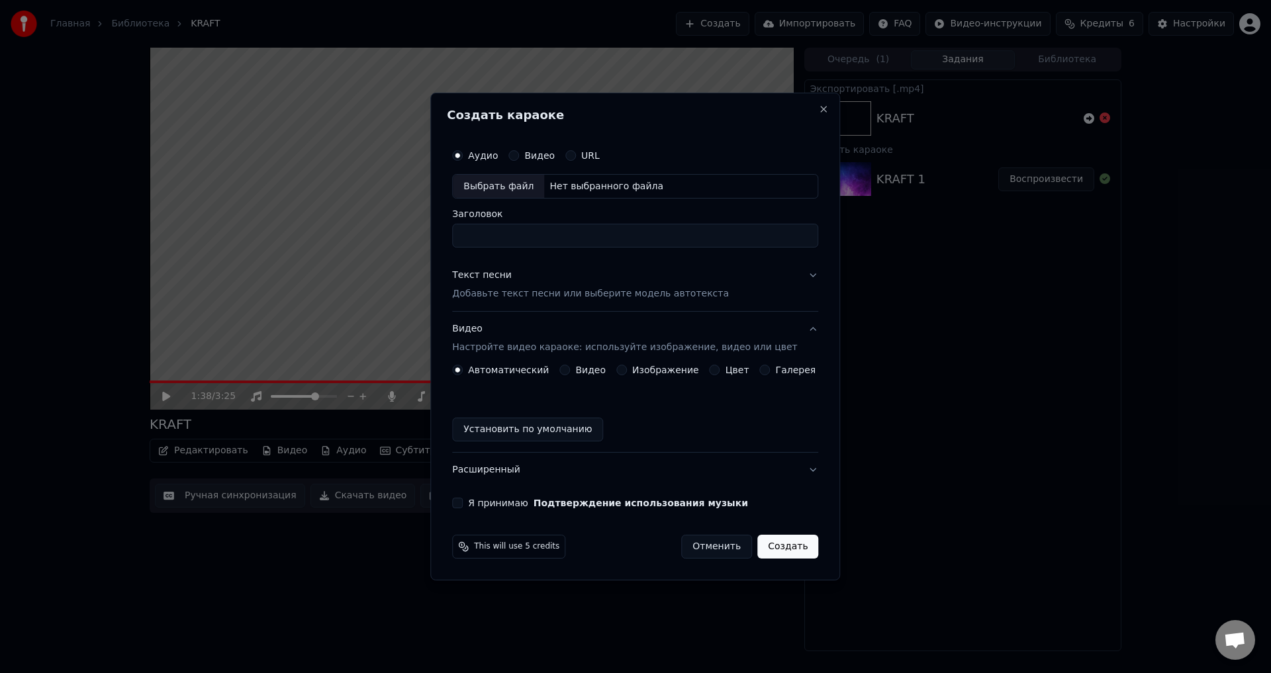
click at [660, 468] on button "Расширенный" at bounding box center [635, 470] width 366 height 34
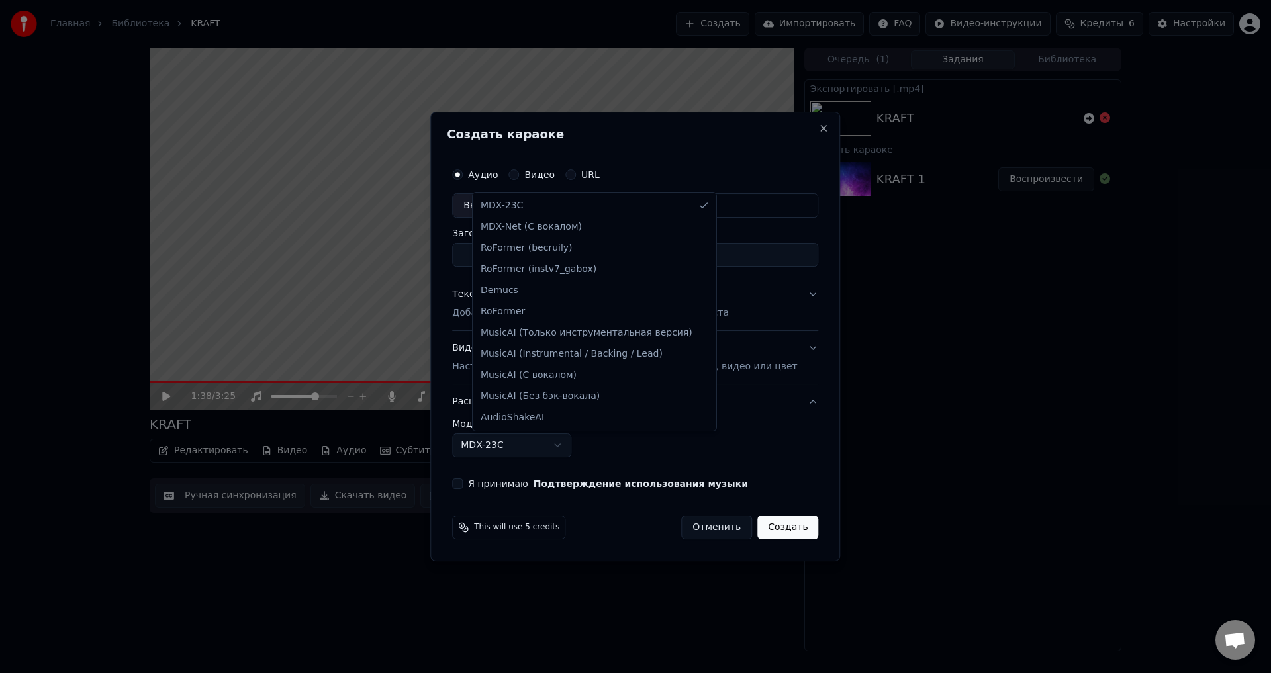
click at [557, 442] on body "Главная Библиотека KRAFT Создать Импортировать FAQ Видео-инструкции Кредиты 6 Н…" at bounding box center [635, 336] width 1271 height 673
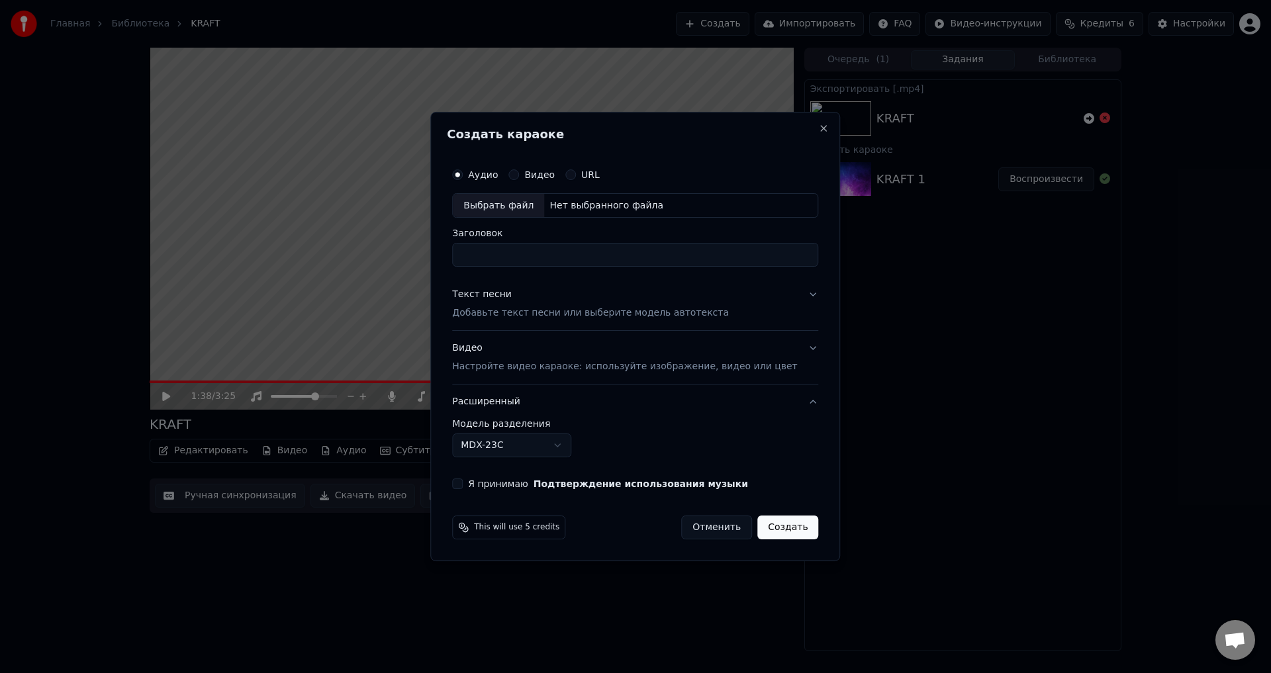
click at [557, 442] on body "Главная Библиотека KRAFT Создать Импортировать FAQ Видео-инструкции Кредиты 6 Н…" at bounding box center [635, 336] width 1271 height 673
click at [659, 441] on div "**********" at bounding box center [635, 438] width 366 height 38
click at [553, 174] on label "Видео" at bounding box center [539, 174] width 30 height 9
click at [519, 174] on button "Видео" at bounding box center [513, 174] width 11 height 11
click at [484, 174] on div "Аудио" at bounding box center [475, 174] width 46 height 11
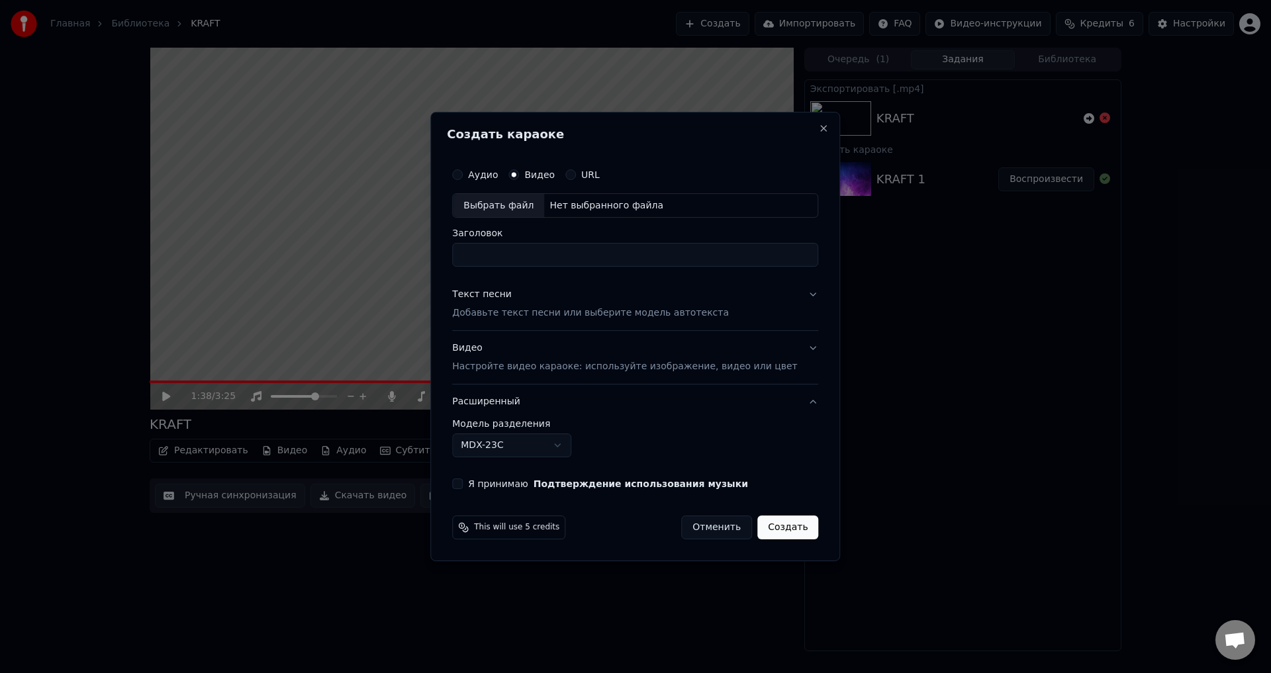
click at [463, 174] on button "Аудио" at bounding box center [457, 174] width 11 height 11
click at [695, 176] on div "Аудио Видео URL" at bounding box center [635, 174] width 366 height 26
click at [819, 129] on button "Close" at bounding box center [824, 128] width 11 height 11
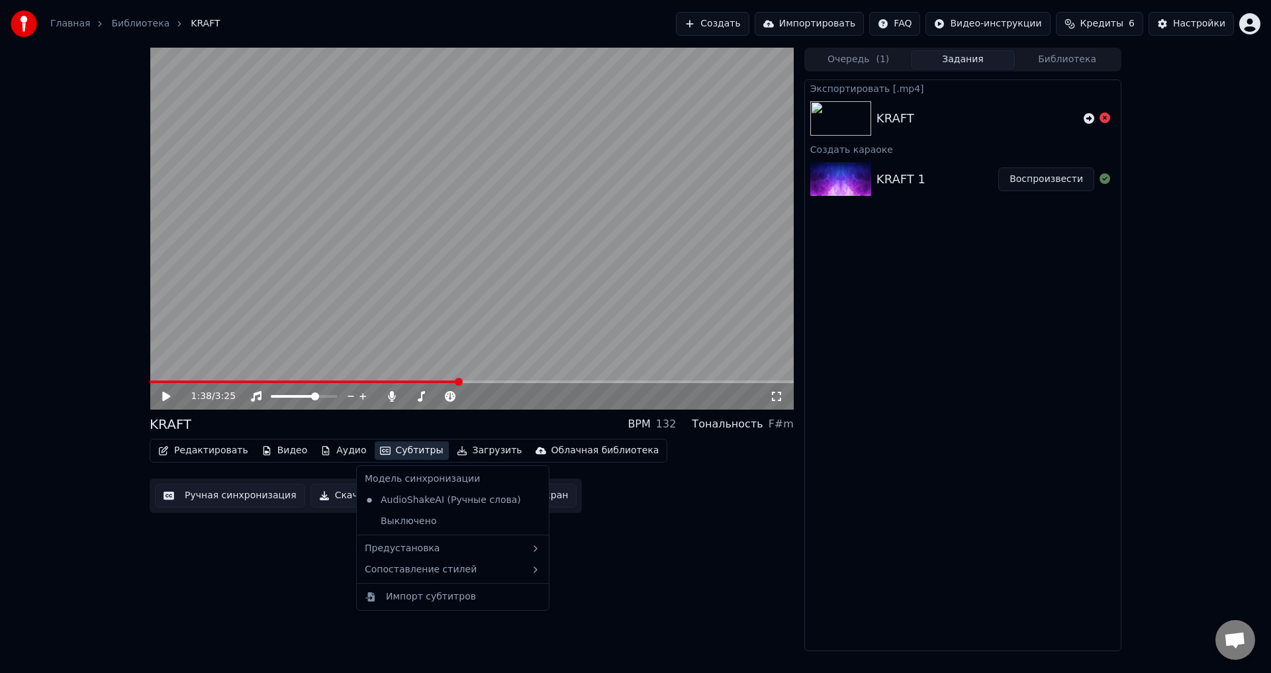
click at [390, 452] on button "Субтитры" at bounding box center [412, 450] width 74 height 19
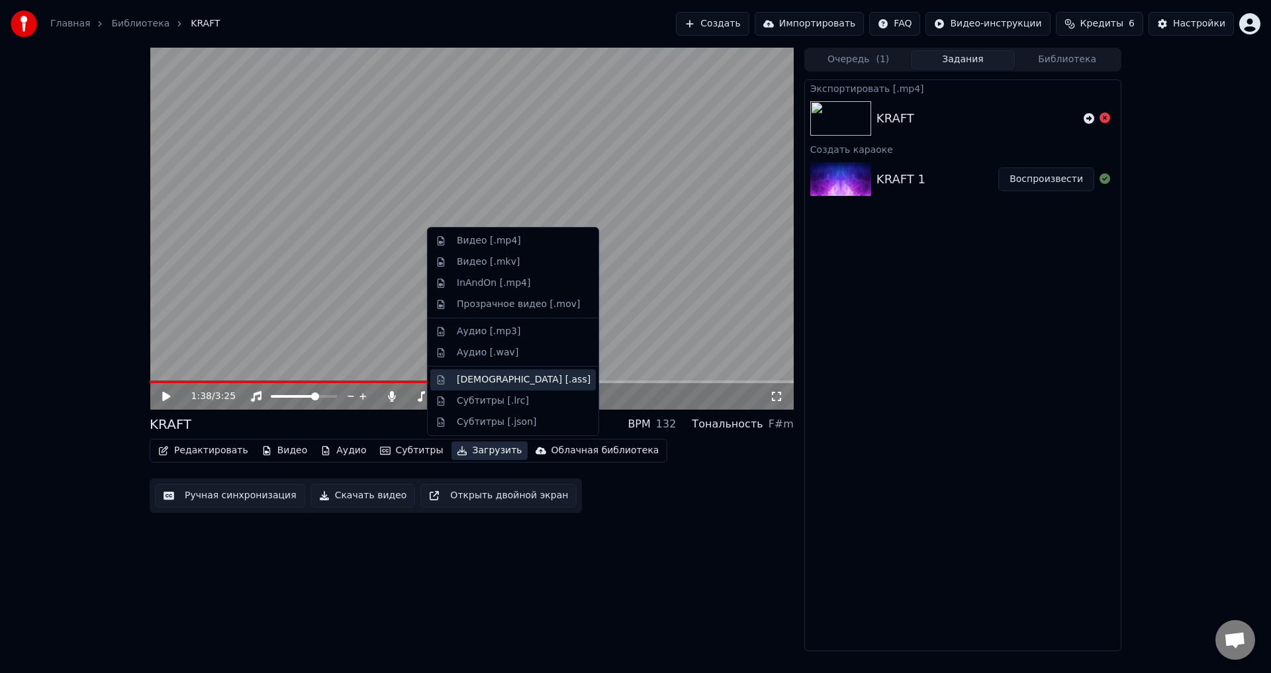
click at [470, 378] on div "[DEMOGRAPHIC_DATA] [.ass]" at bounding box center [524, 379] width 134 height 13
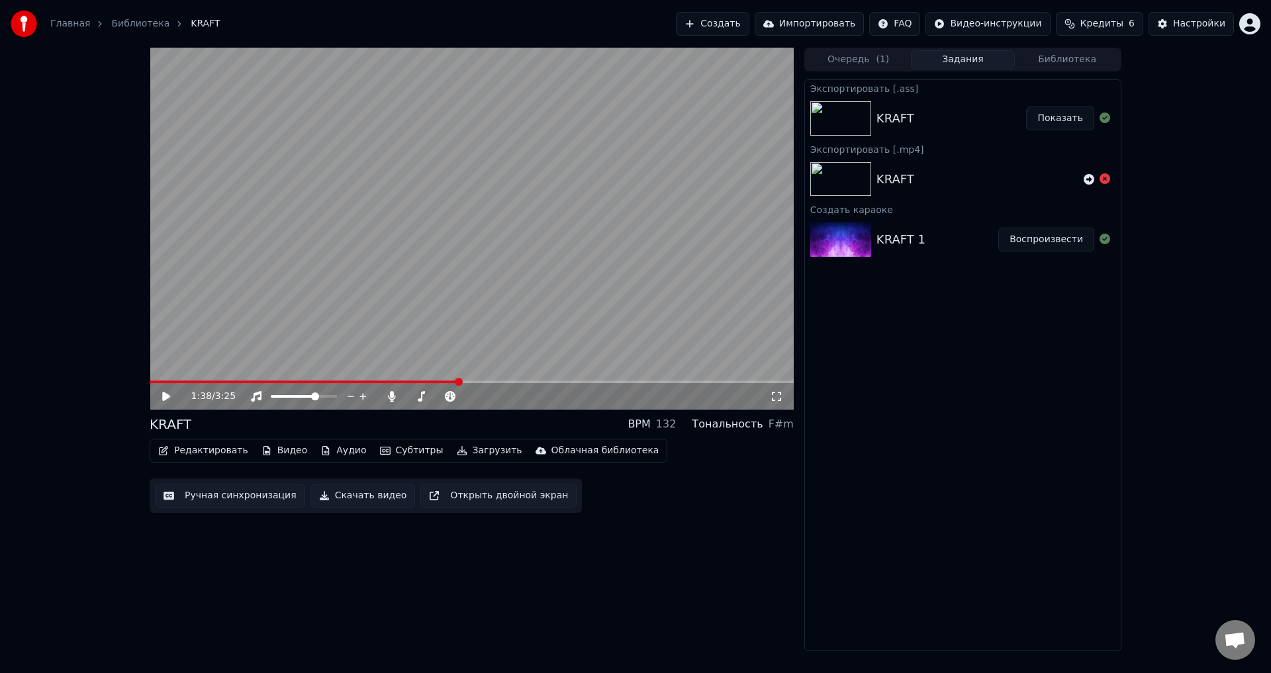
click at [1059, 112] on button "Показать" at bounding box center [1060, 119] width 68 height 24
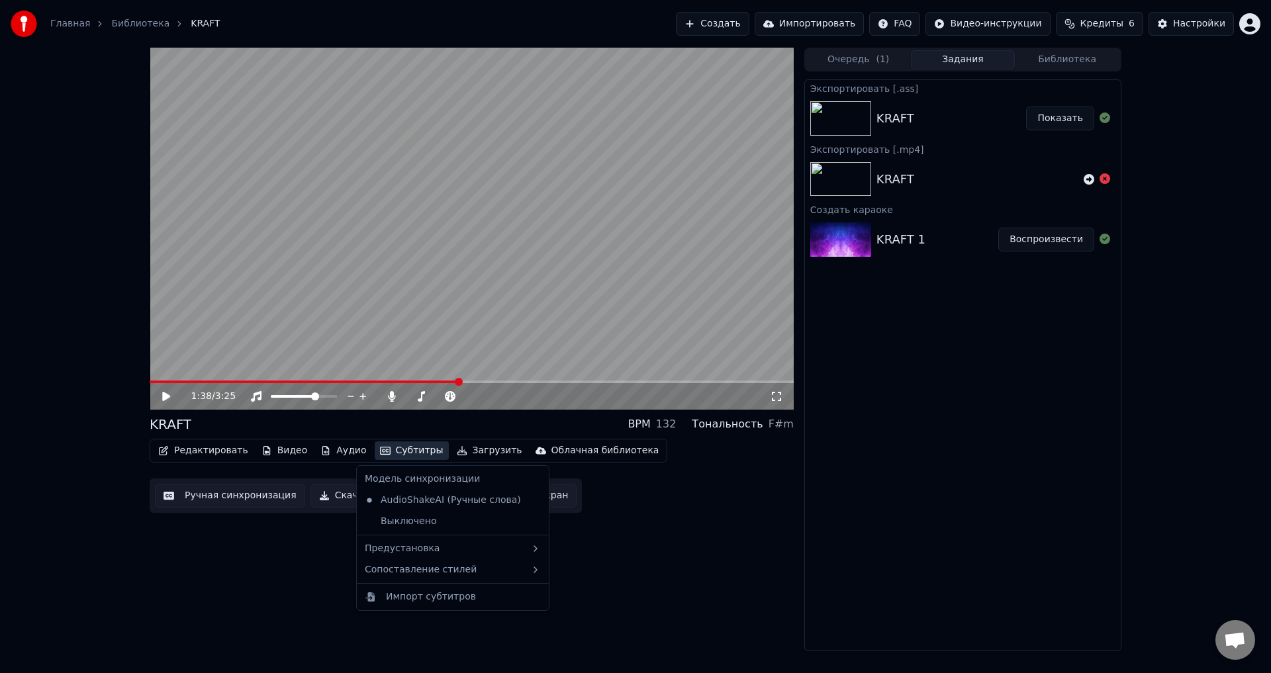
click at [388, 449] on button "Субтитры" at bounding box center [412, 450] width 74 height 19
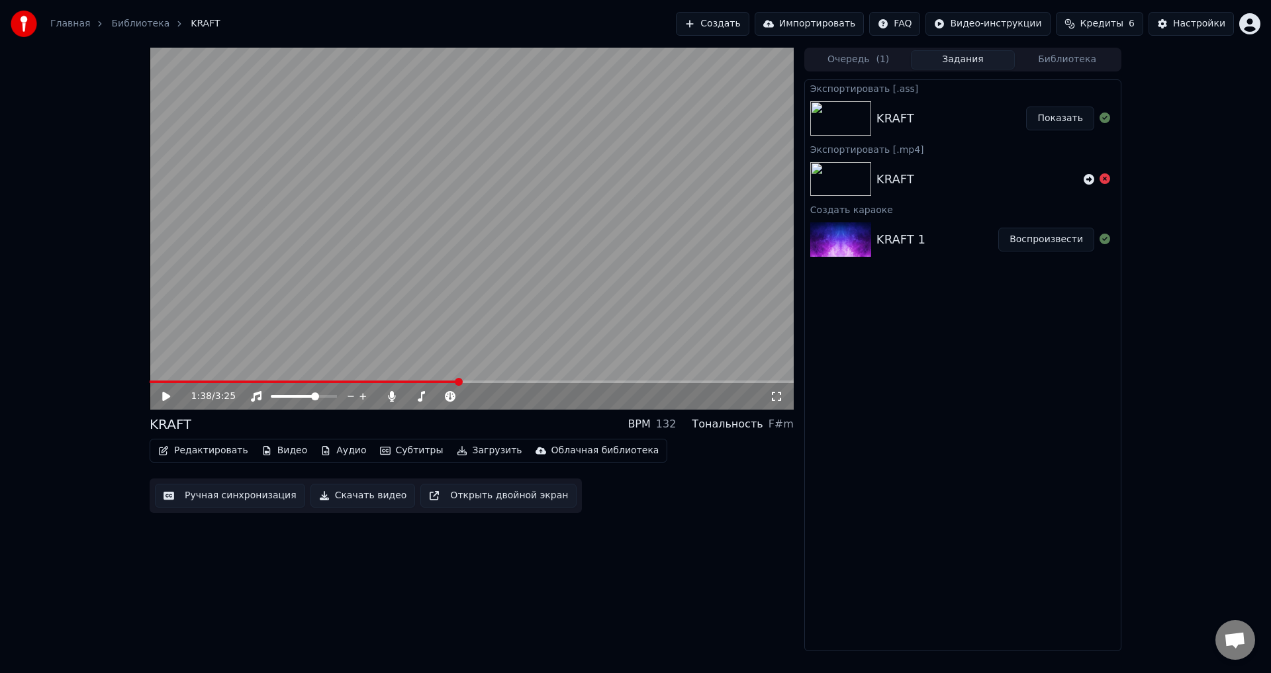
click at [388, 449] on button "Субтитры" at bounding box center [412, 450] width 74 height 19
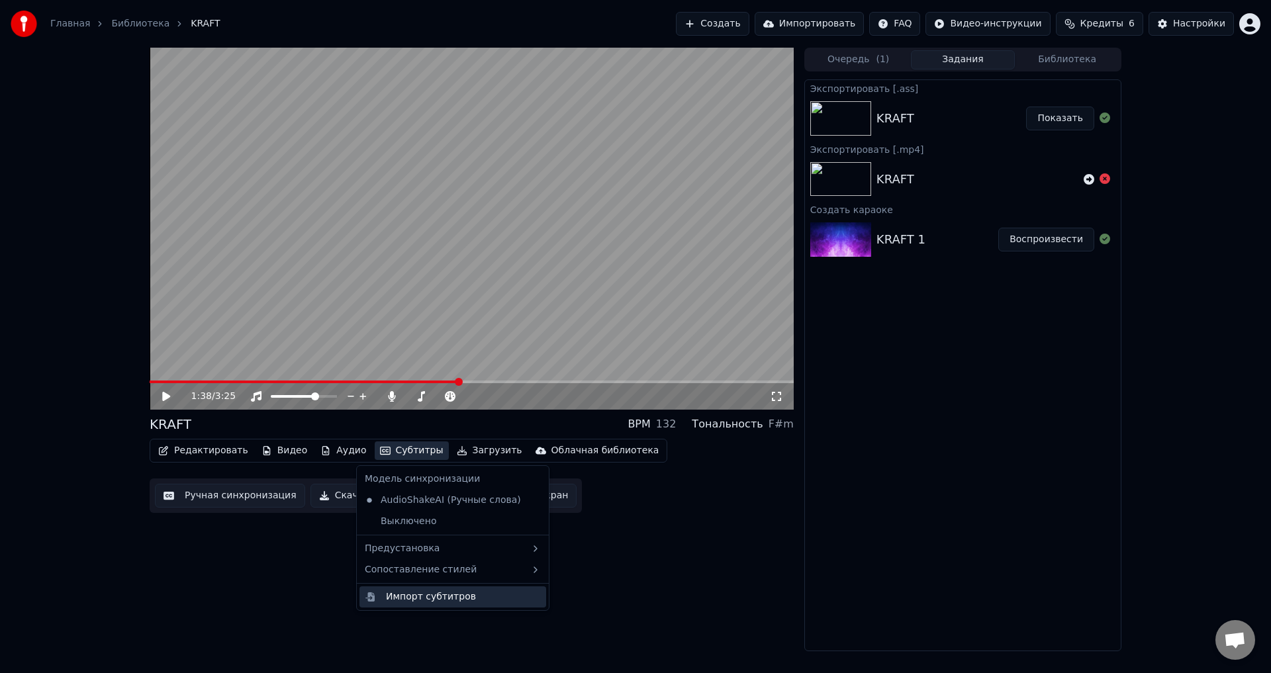
click at [400, 597] on div "Импорт субтитров" at bounding box center [431, 596] width 90 height 13
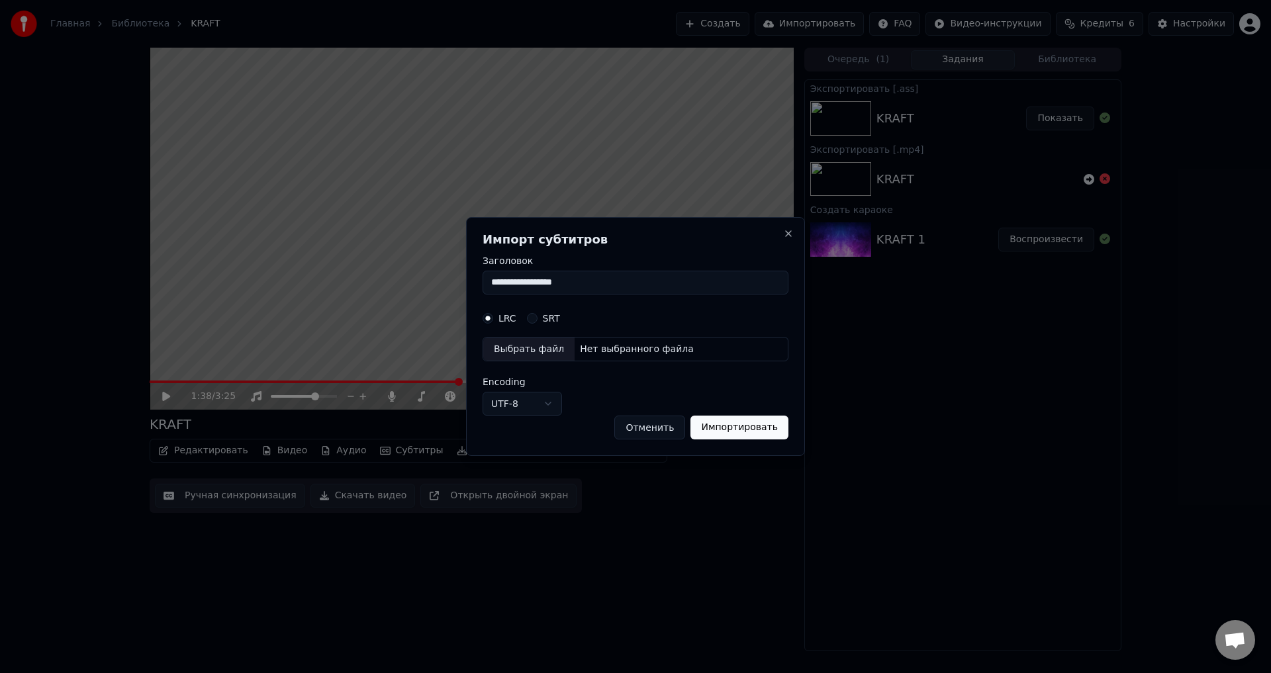
click at [531, 318] on button "SRT" at bounding box center [532, 318] width 11 height 11
click at [482, 317] on button "LRC" at bounding box center [487, 318] width 11 height 11
click at [658, 427] on button "Отменить" at bounding box center [649, 428] width 71 height 24
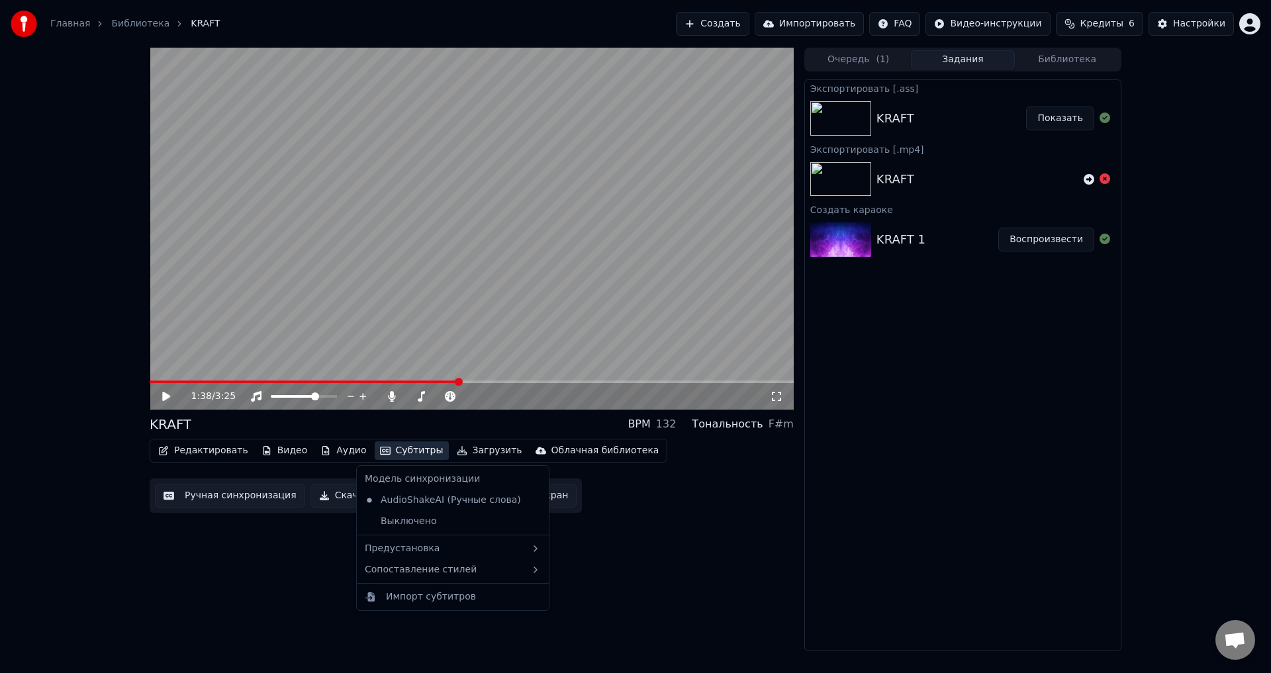
click at [388, 449] on button "Субтитры" at bounding box center [412, 450] width 74 height 19
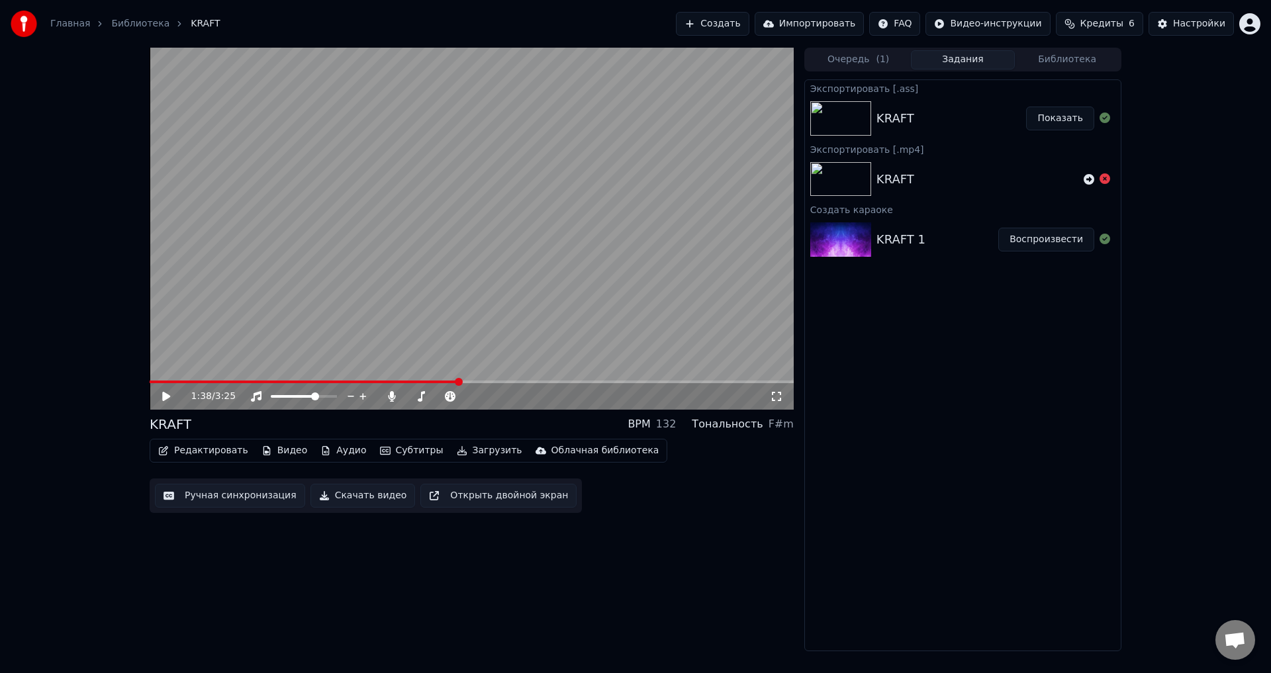
click at [748, 22] on button "Создать" at bounding box center [712, 24] width 73 height 24
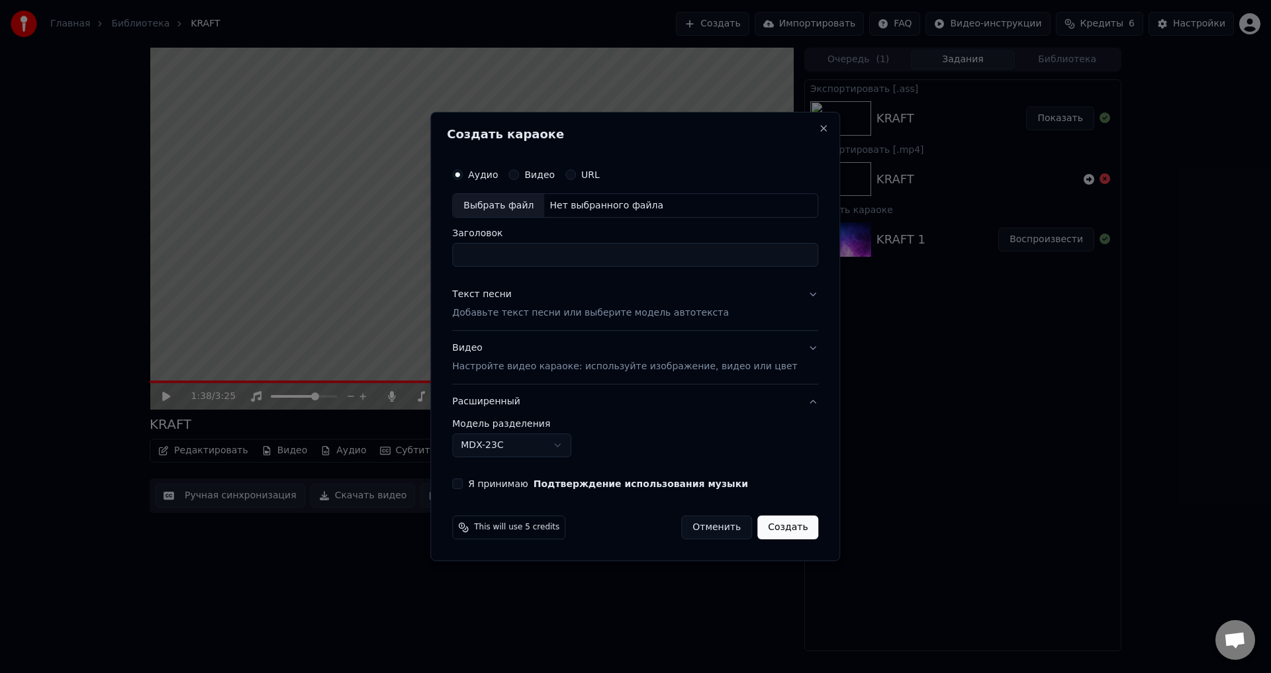
click at [531, 207] on div "Выбрать файл" at bounding box center [498, 206] width 91 height 24
type input "*******"
click at [562, 312] on p "Добавьте текст песни или выберите модель автотекста" at bounding box center [590, 313] width 277 height 13
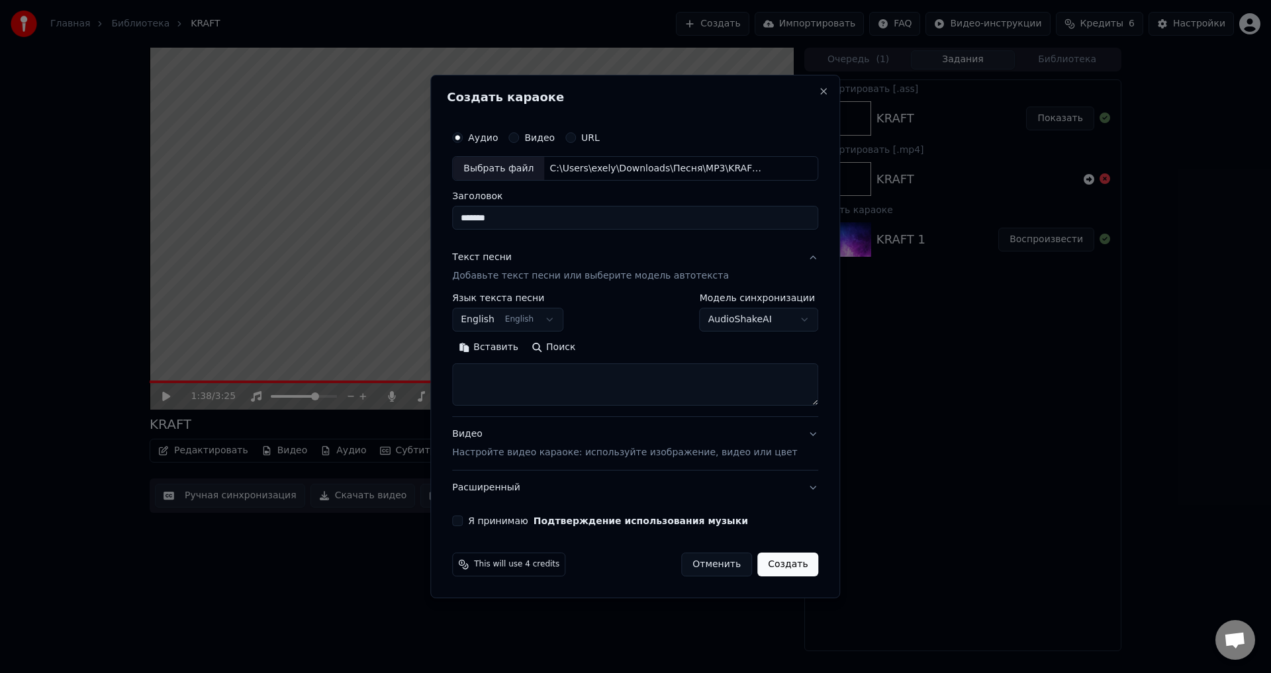
click at [550, 275] on p "Добавьте текст песни или выберите модель автотекста" at bounding box center [590, 276] width 277 height 13
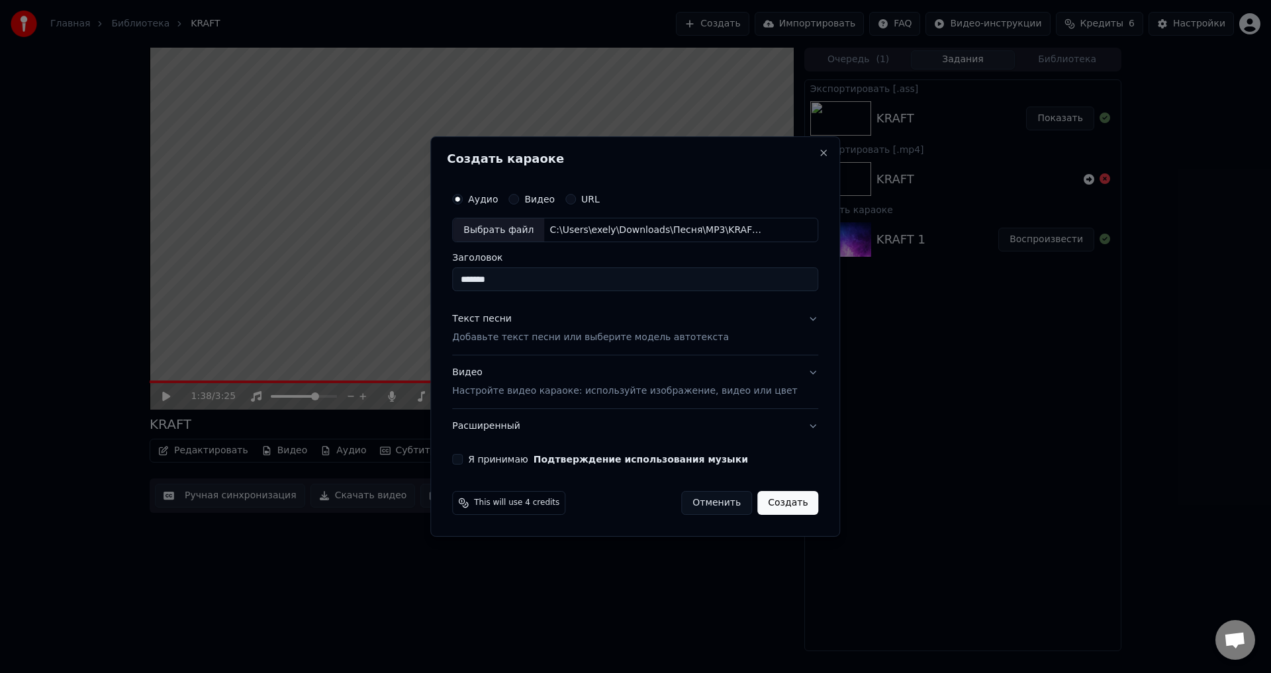
click at [543, 332] on p "Добавьте текст песни или выберите модель автотекста" at bounding box center [590, 338] width 277 height 13
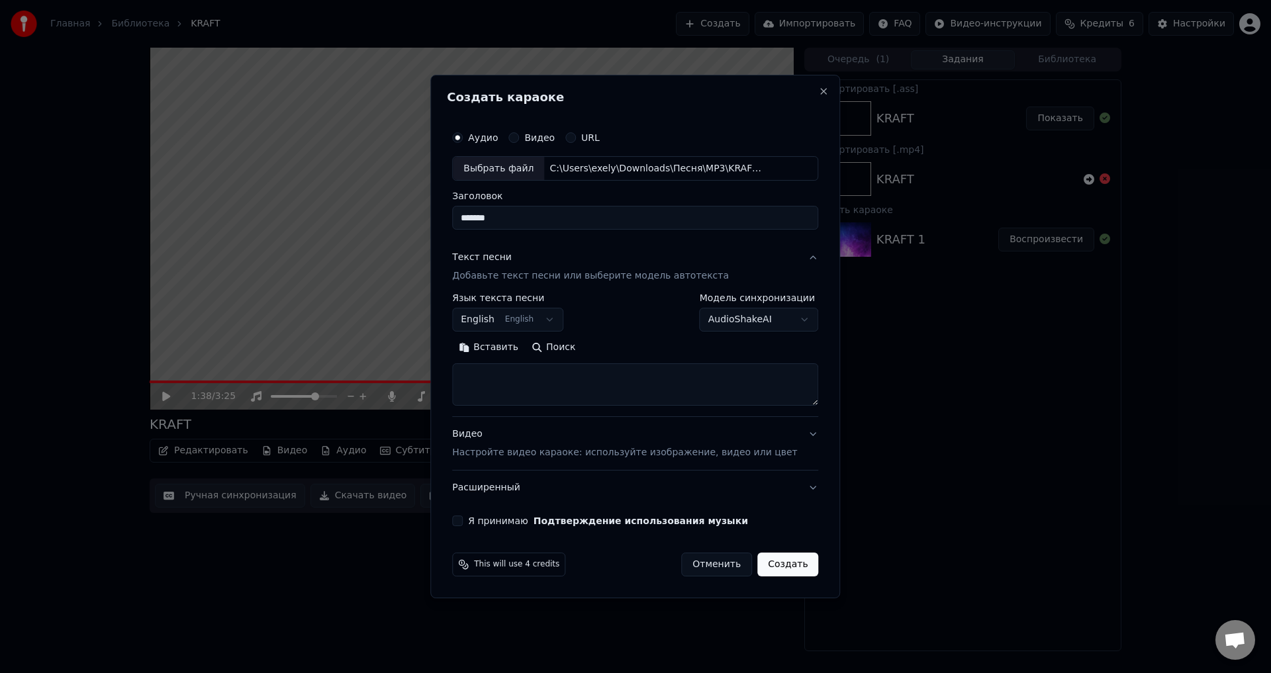
click at [540, 394] on textarea at bounding box center [635, 385] width 366 height 42
paste textarea "**********"
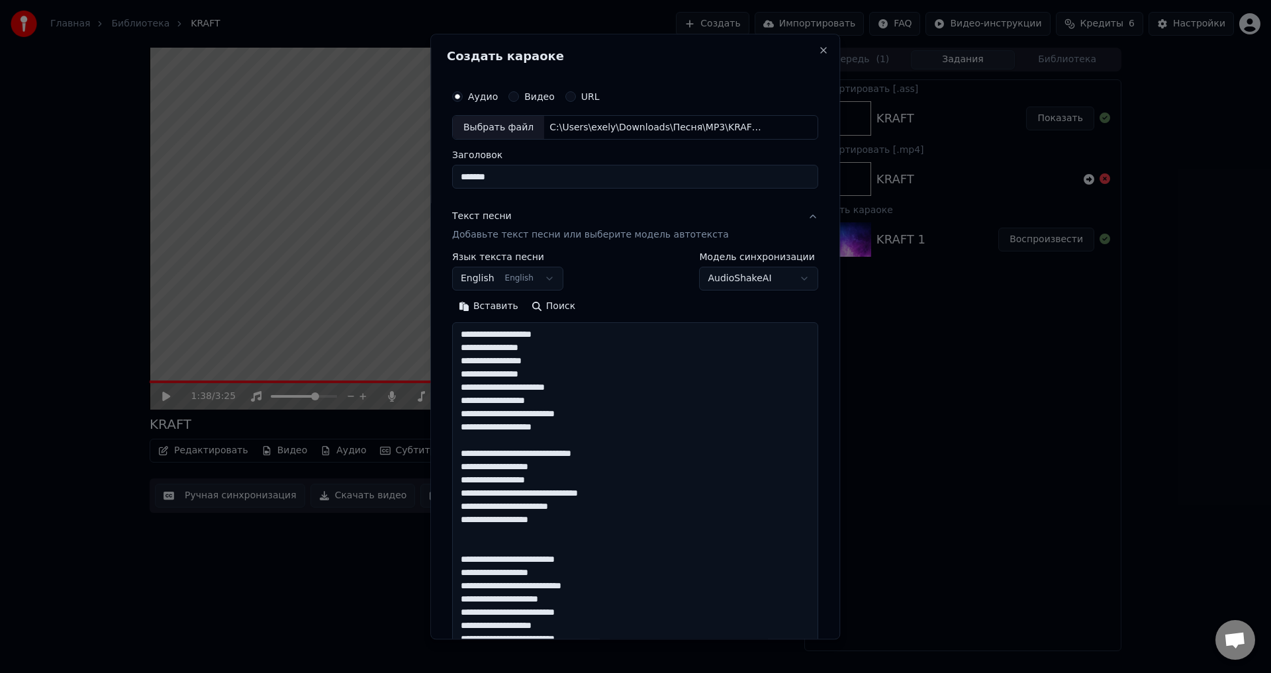
scroll to position [572, 0]
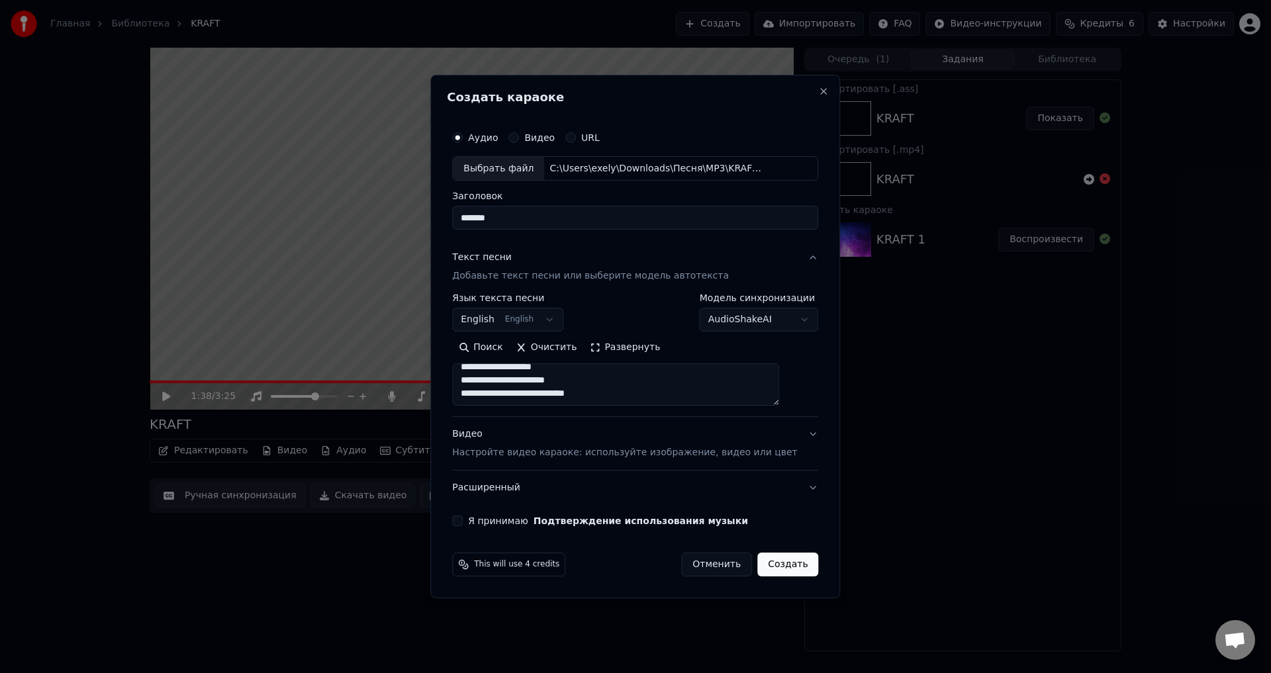
type textarea "**********"
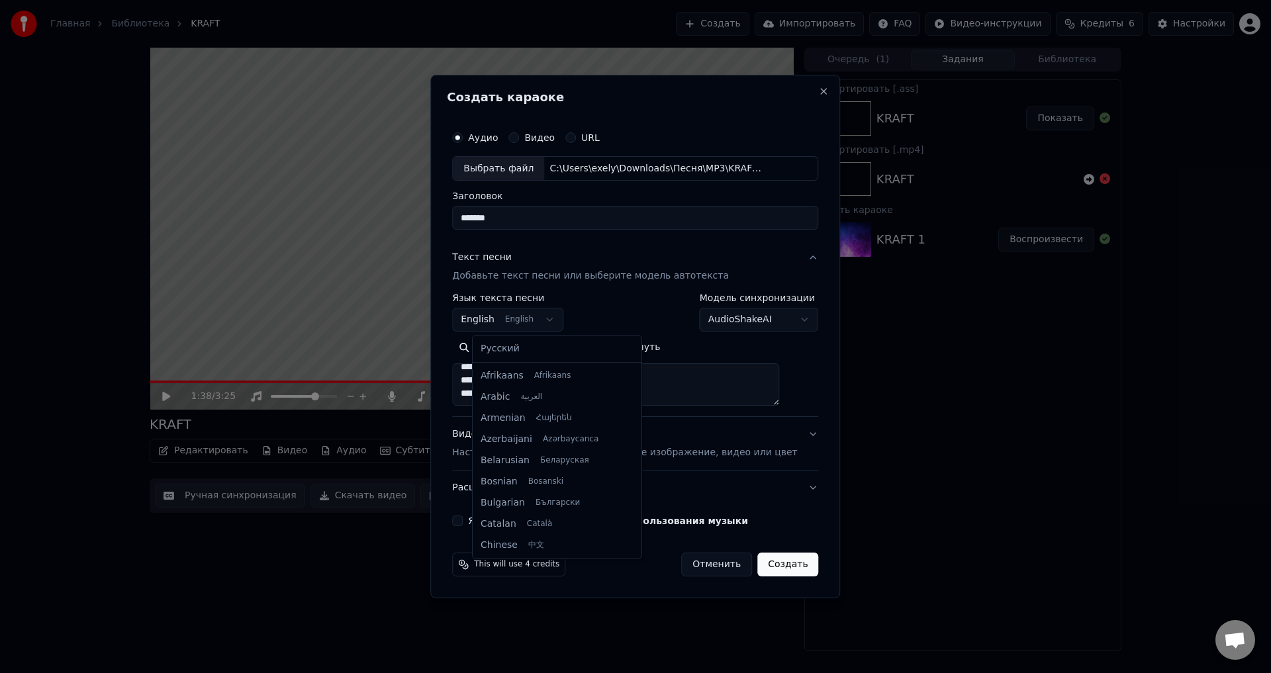
click at [561, 319] on body "**********" at bounding box center [635, 336] width 1271 height 673
select select "**"
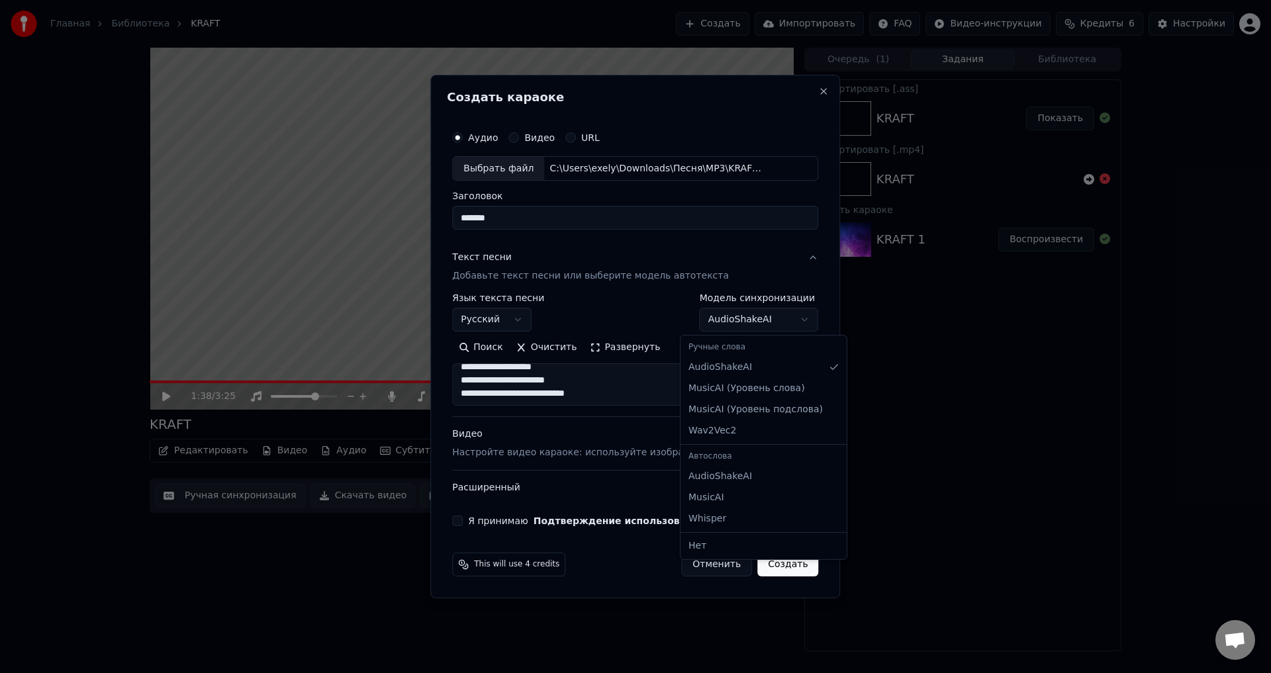
click at [729, 320] on body "**********" at bounding box center [635, 336] width 1271 height 673
select select "****"
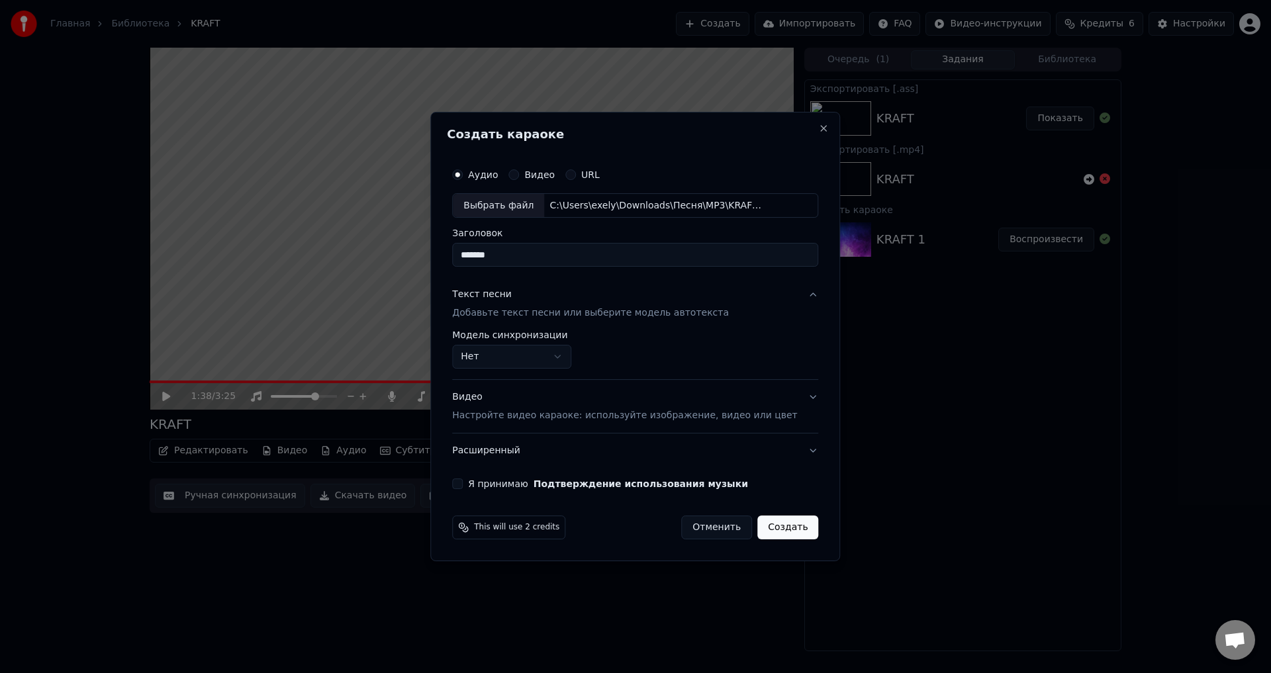
click at [599, 311] on p "Добавьте текст песни или выберите модель автотекста" at bounding box center [590, 313] width 277 height 13
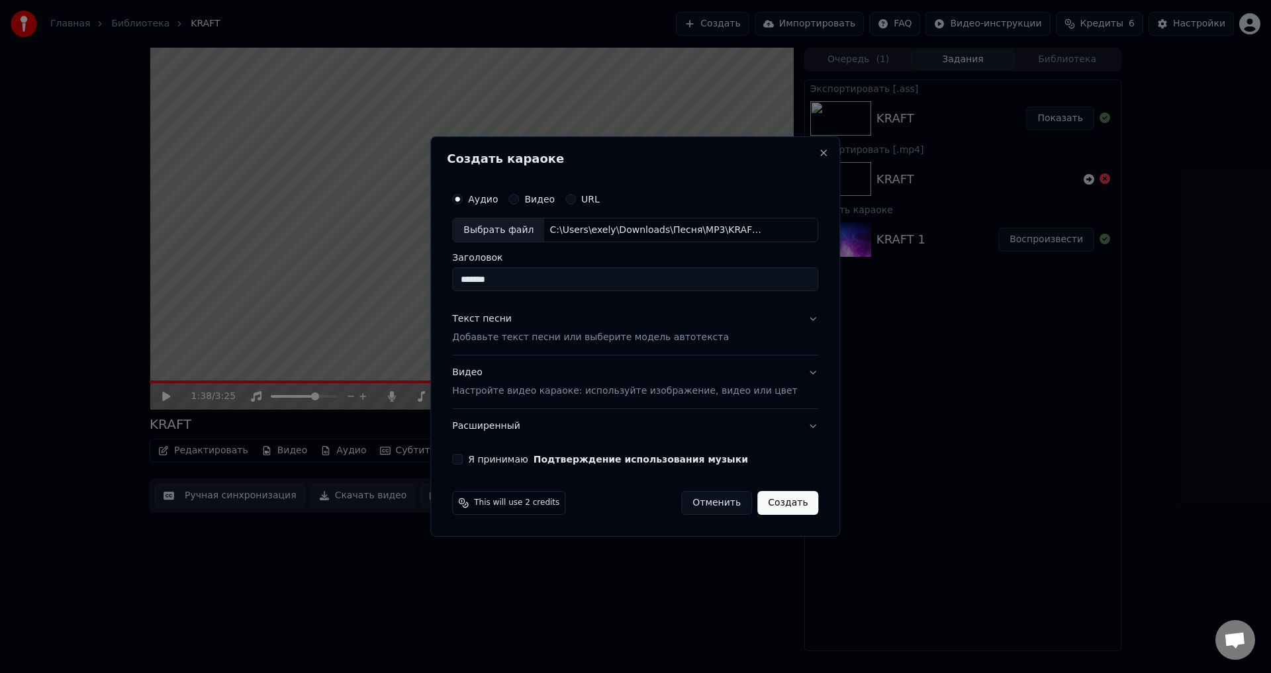
click at [625, 335] on p "Добавьте текст песни или выберите модель автотекста" at bounding box center [590, 338] width 277 height 13
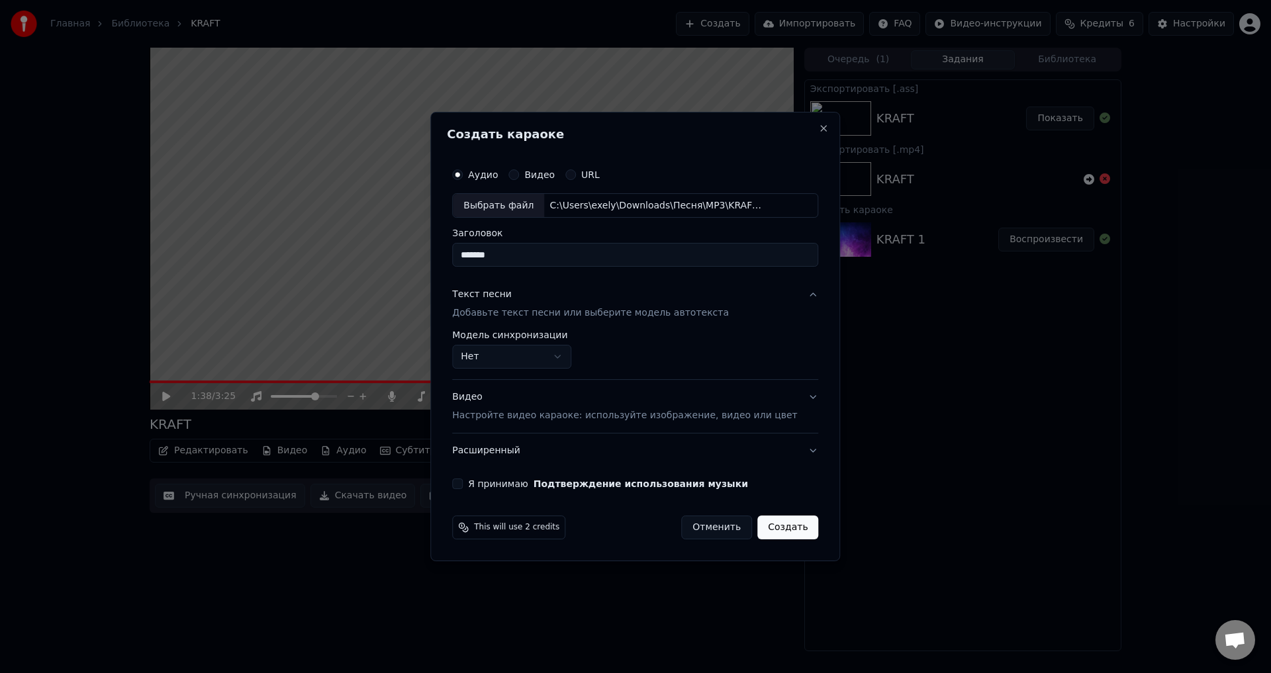
click at [538, 355] on body "**********" at bounding box center [635, 336] width 1271 height 673
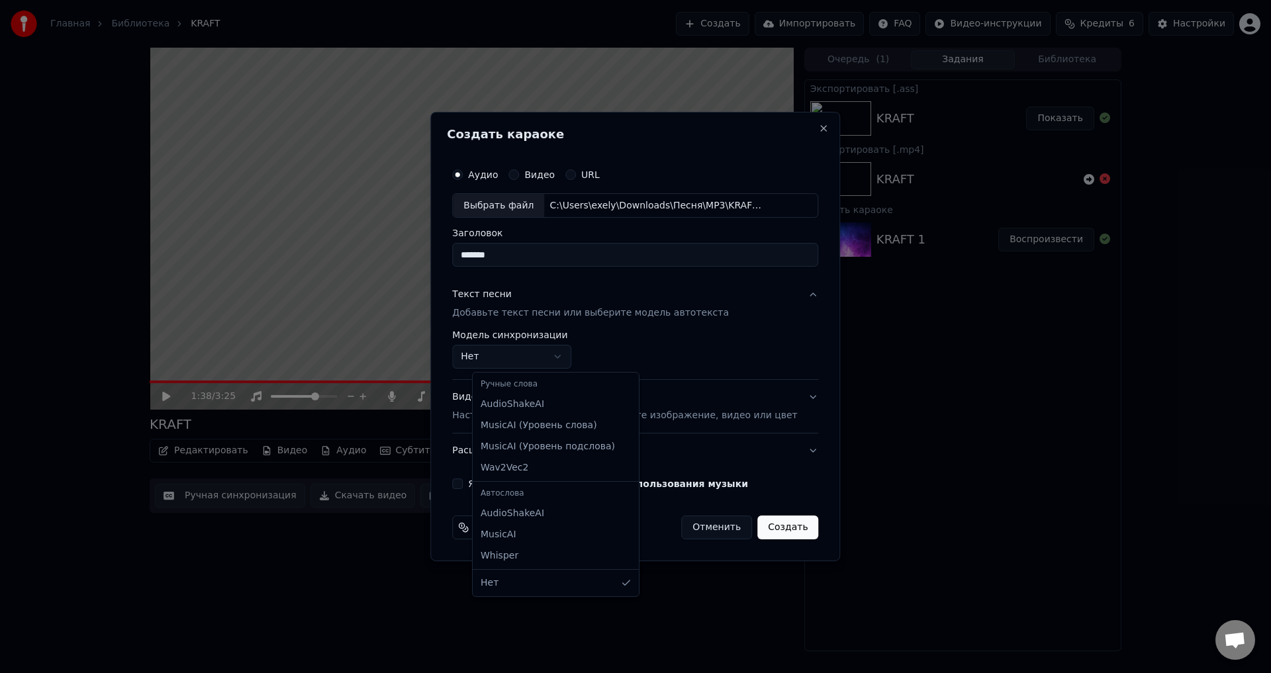
select select "**********"
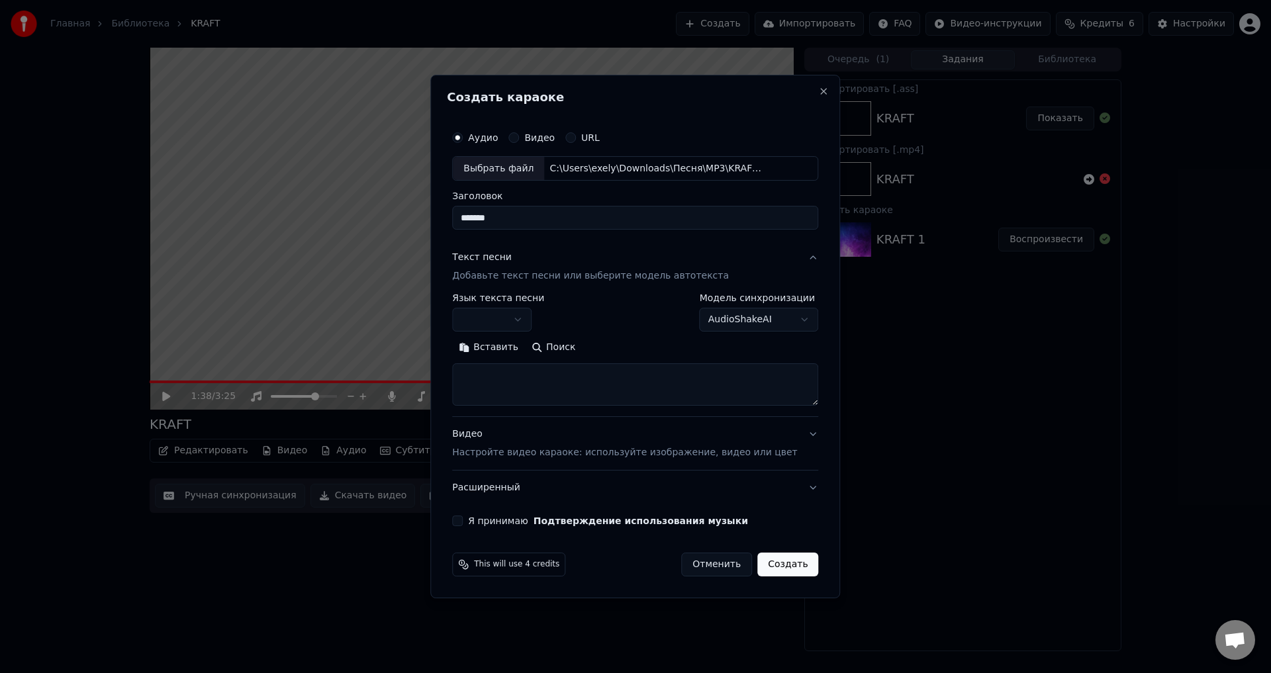
click at [532, 321] on body "**********" at bounding box center [635, 336] width 1271 height 673
select select "**"
click at [531, 382] on textarea at bounding box center [635, 385] width 366 height 42
paste textarea "**********"
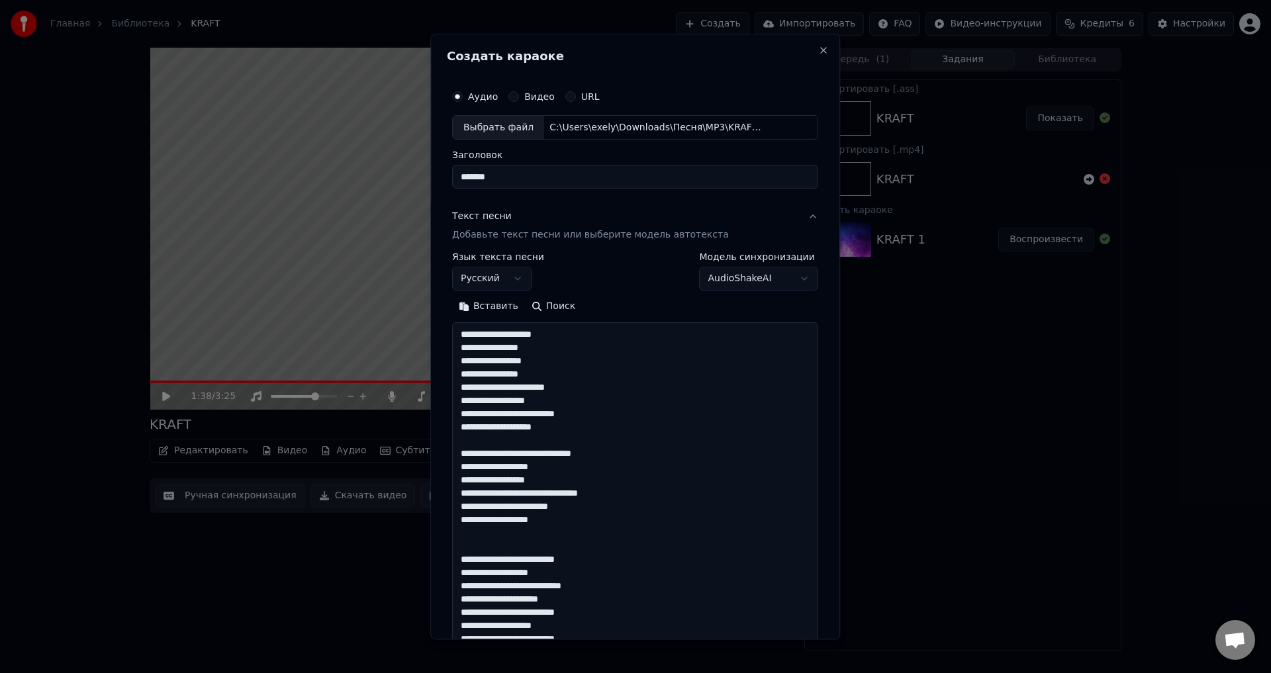
scroll to position [572, 0]
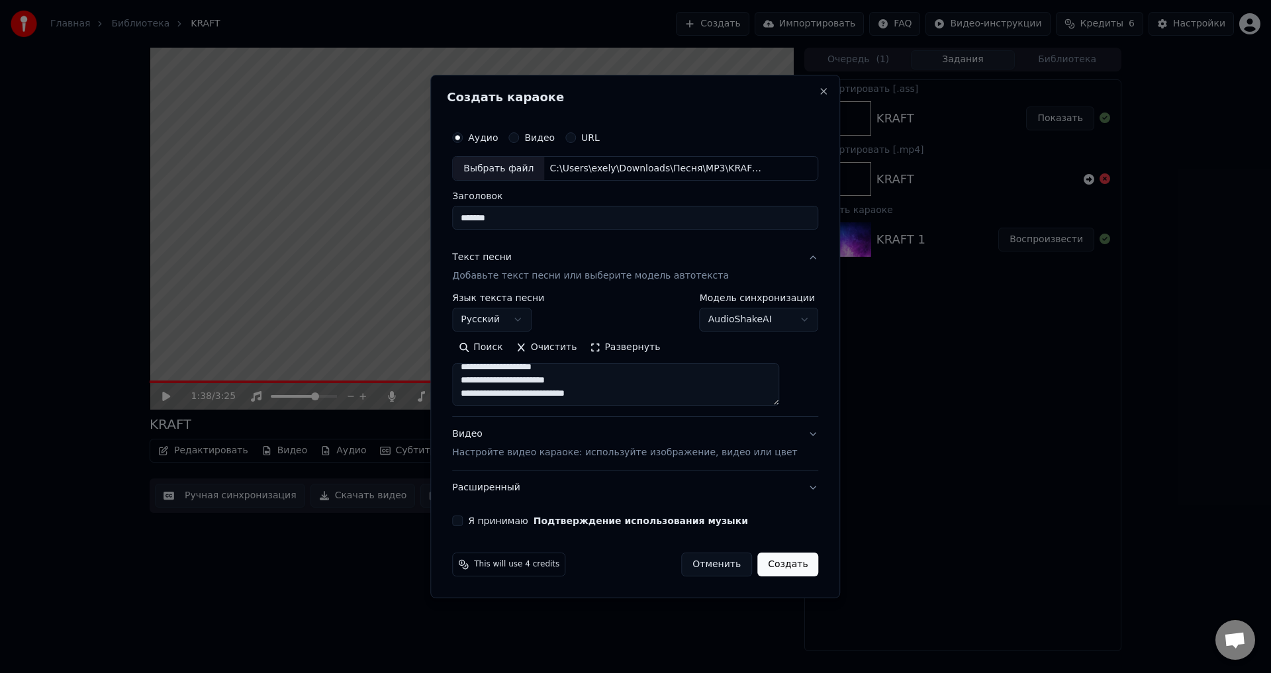
type textarea "**********"
click at [625, 345] on button "Развернуть" at bounding box center [624, 347] width 83 height 21
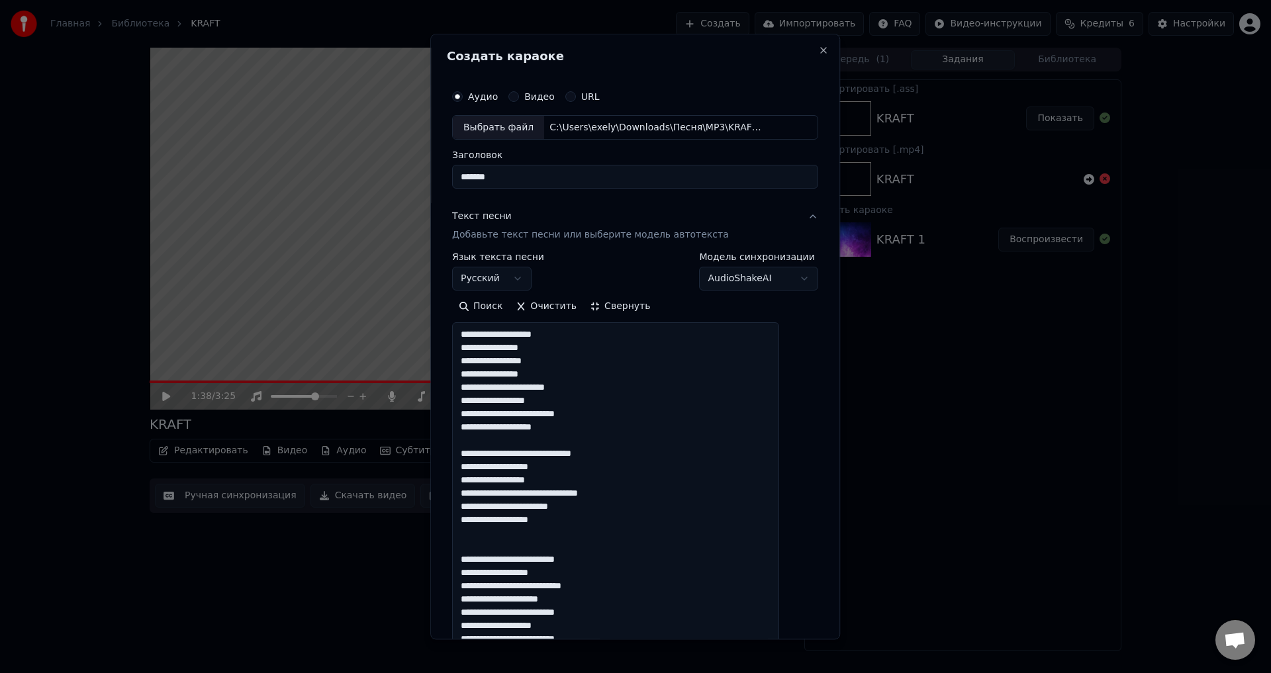
scroll to position [1, 0]
click at [613, 310] on button "Свернуть" at bounding box center [619, 306] width 73 height 21
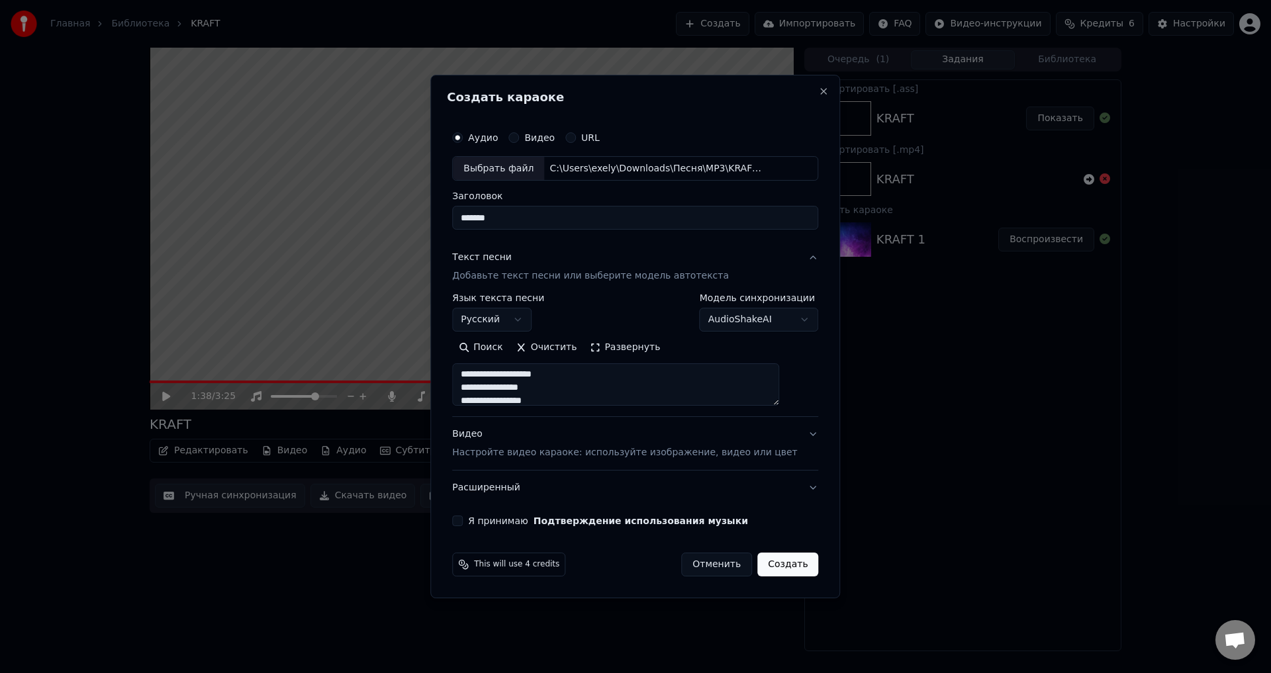
click at [463, 519] on button "Я принимаю Подтверждение использования музыки" at bounding box center [457, 520] width 11 height 11
click at [533, 490] on button "Расширенный" at bounding box center [635, 487] width 366 height 34
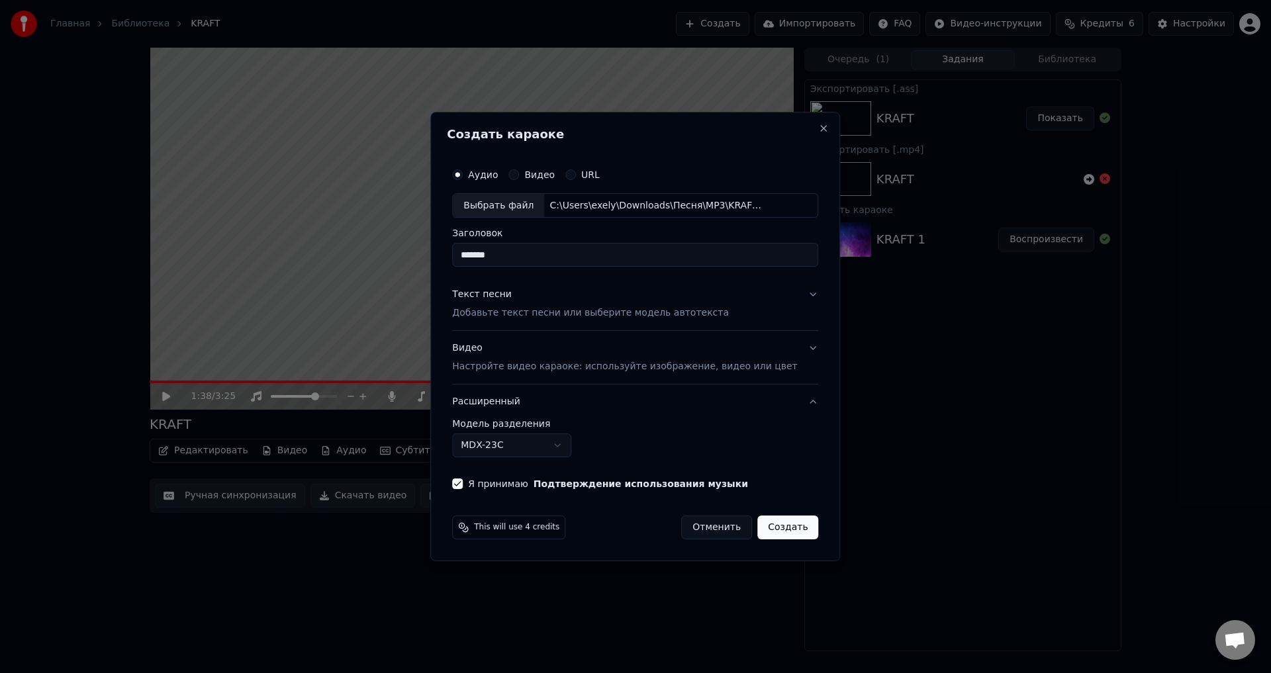
click at [570, 448] on body "Главная Библиотека KRAFT Создать Импортировать FAQ Видео-инструкции Кредиты 6 Н…" at bounding box center [635, 336] width 1271 height 673
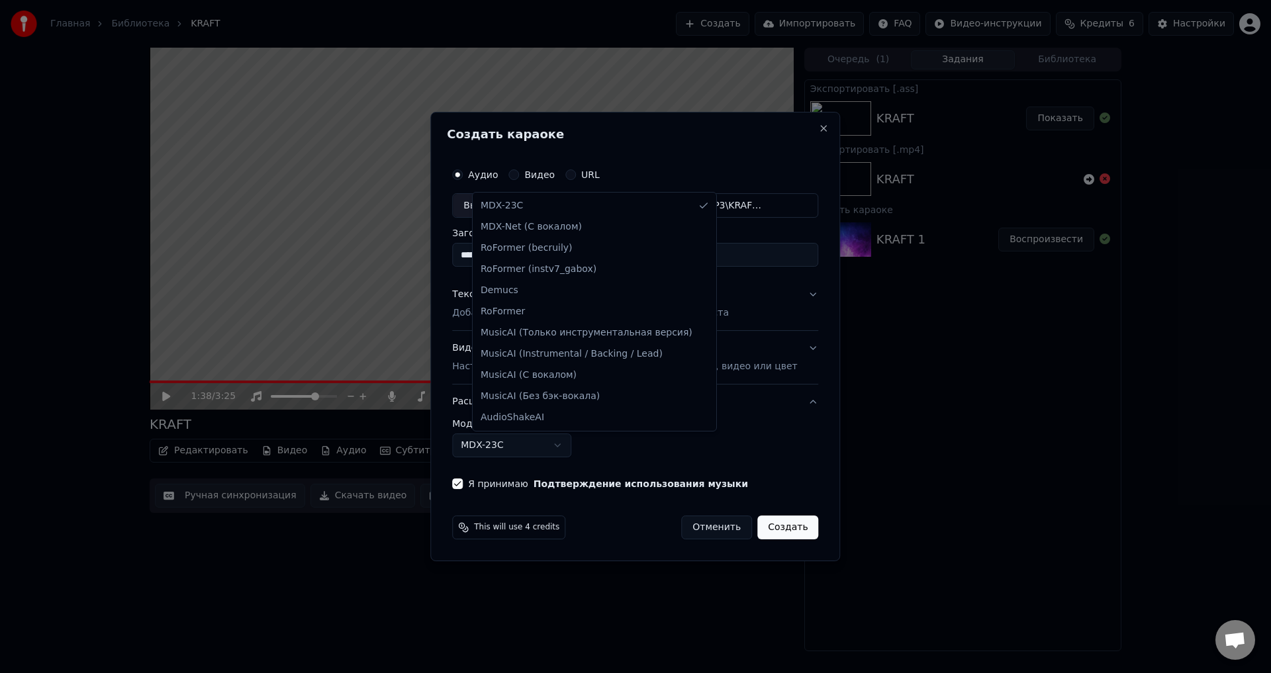
click at [743, 441] on body "Главная Библиотека KRAFT Создать Импортировать FAQ Видео-инструкции Кредиты 6 Н…" at bounding box center [635, 336] width 1271 height 673
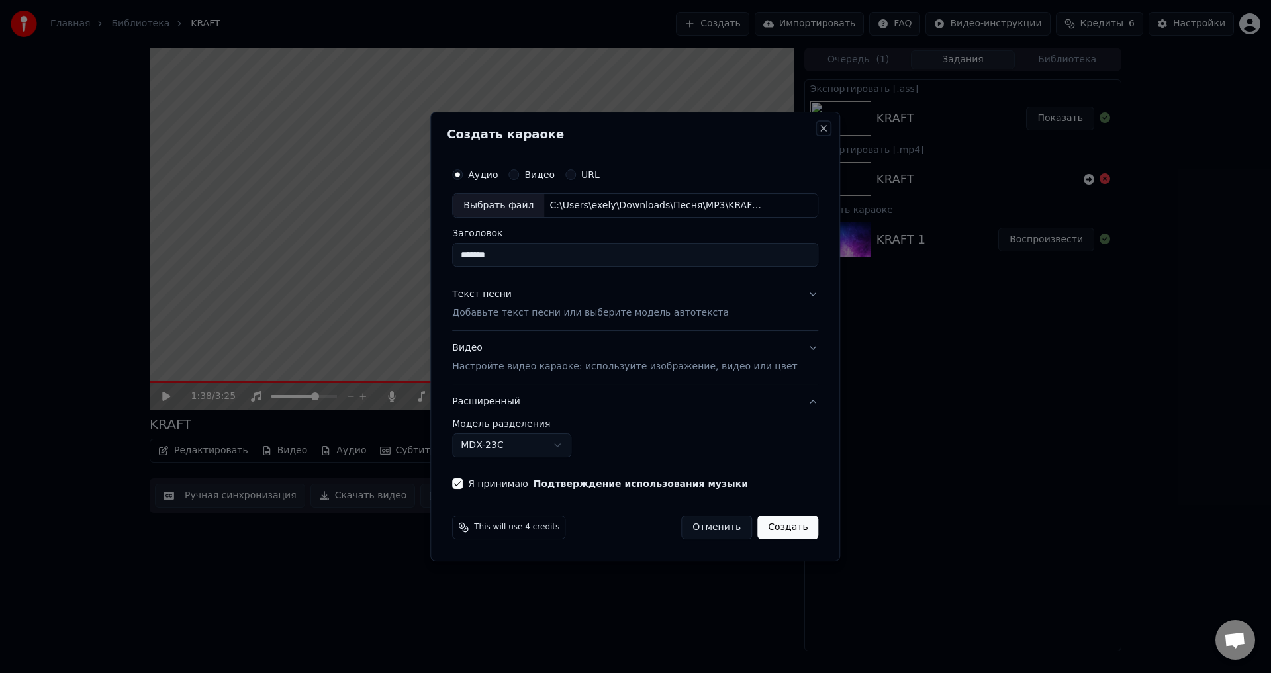
click at [819, 128] on button "Close" at bounding box center [824, 128] width 11 height 11
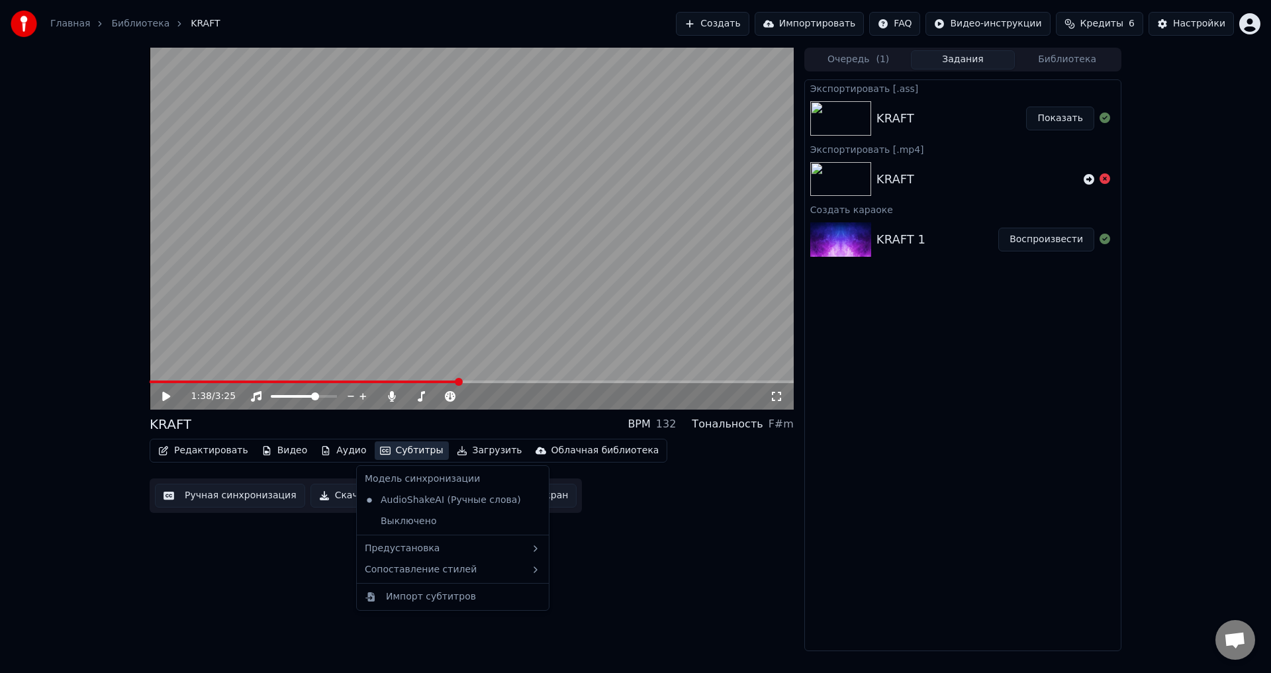
click at [388, 449] on button "Субтитры" at bounding box center [412, 450] width 74 height 19
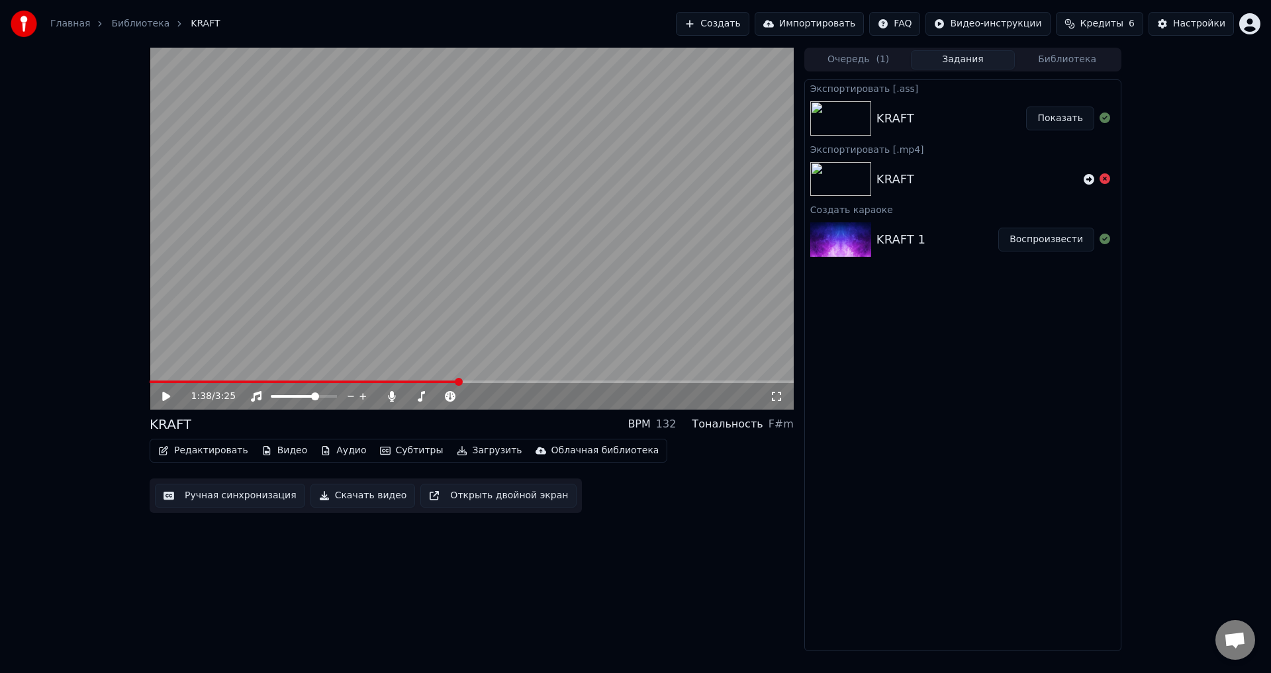
click at [689, 523] on div "1:38 / 3:25 KRAFT BPM 132 Тональность F#m Редактировать Видео Аудио Субтитры За…" at bounding box center [472, 349] width 644 height 603
click at [220, 451] on button "Редактировать" at bounding box center [203, 450] width 101 height 19
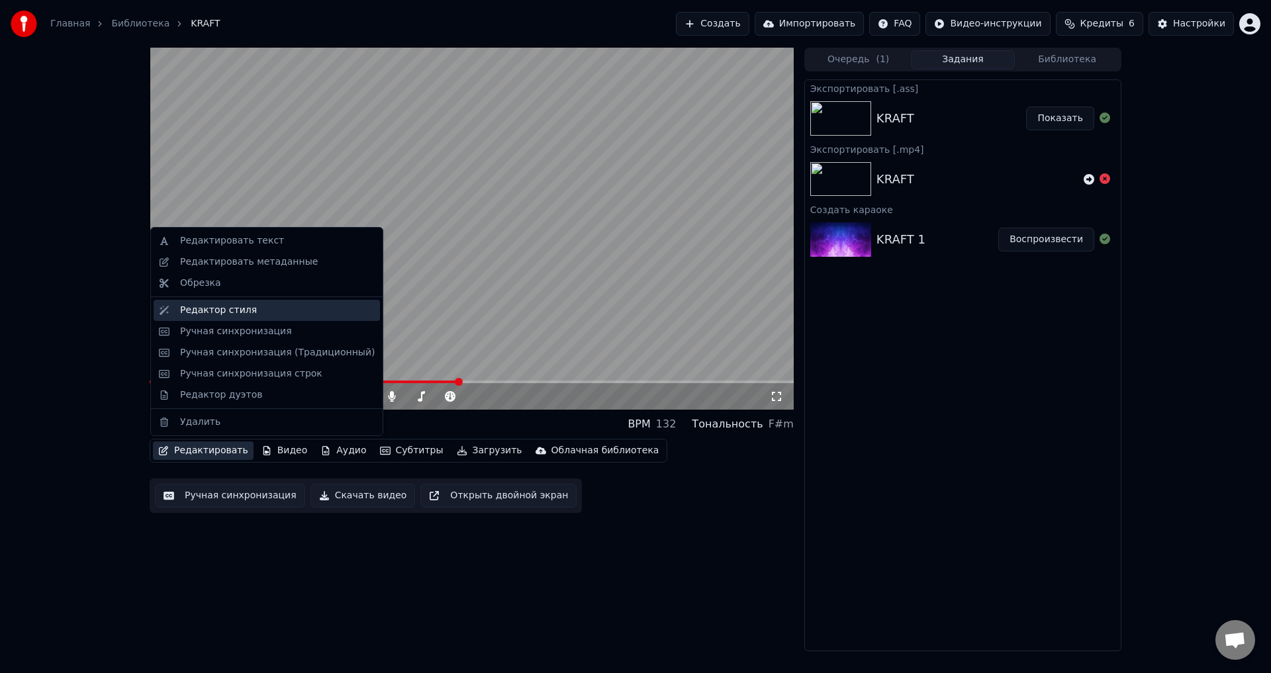
click at [244, 312] on div "Редактор стиля" at bounding box center [218, 310] width 77 height 13
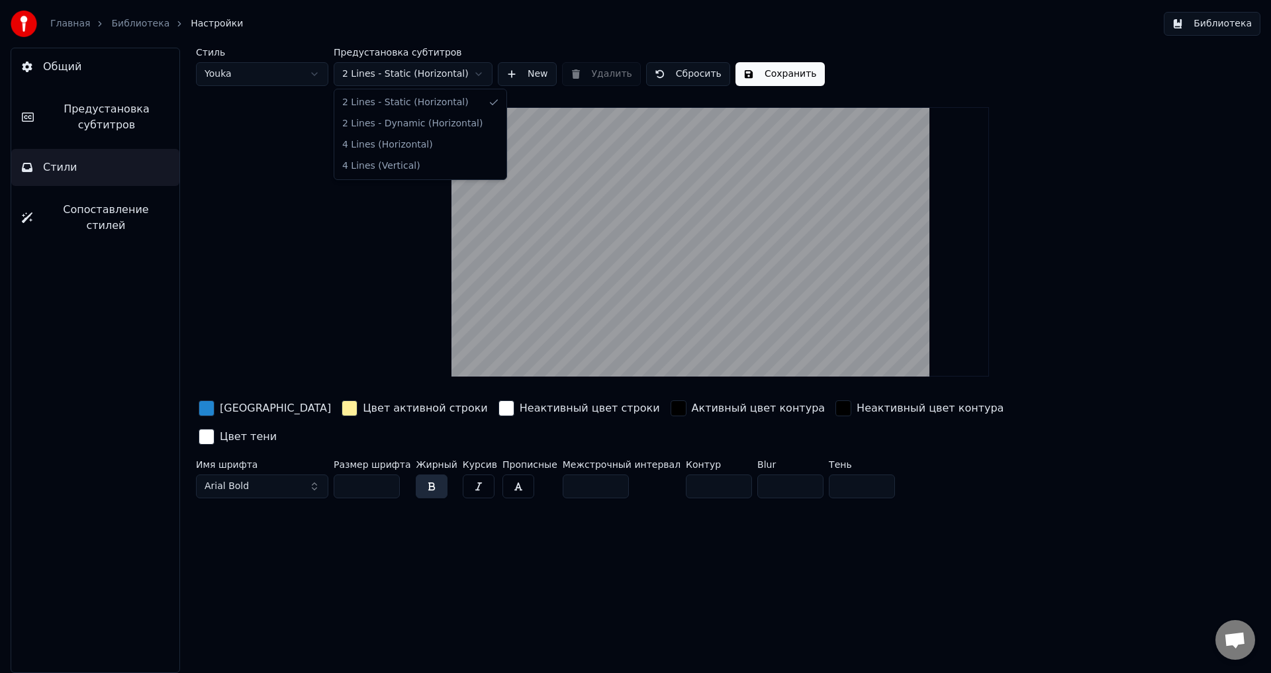
click at [462, 73] on html "Главная Библиотека Настройки Библиотека Общий Предустановка субтитров Стили Соп…" at bounding box center [635, 336] width 1271 height 673
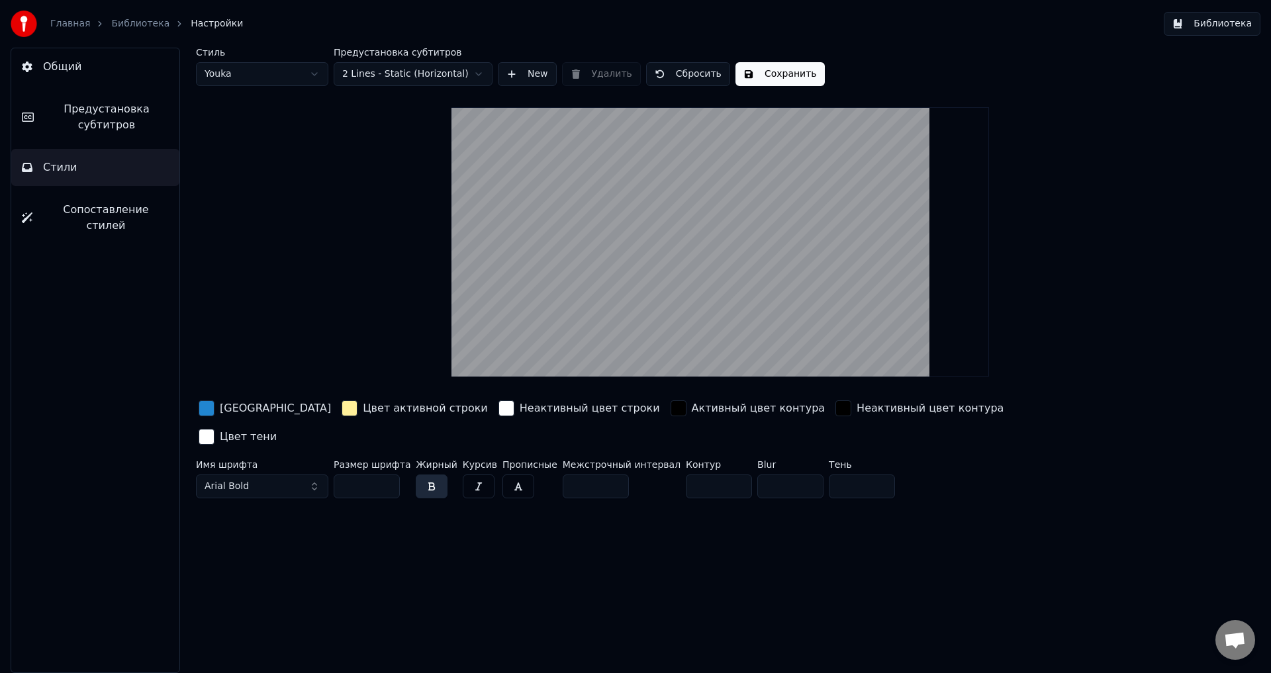
click at [462, 73] on html "Главная Библиотека Настройки Библиотека Общий Предустановка субтитров Стили Соп…" at bounding box center [635, 336] width 1271 height 673
click at [512, 73] on button "New" at bounding box center [527, 74] width 59 height 24
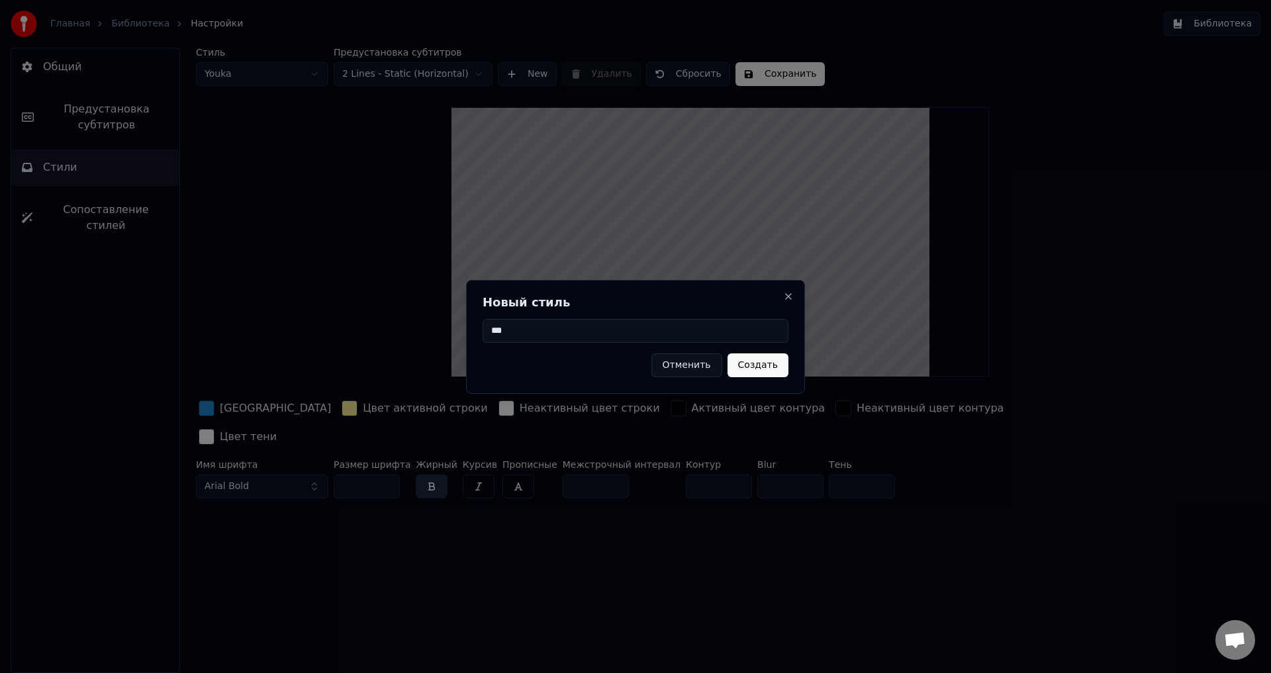
type input "***"
click at [764, 366] on button "Создать" at bounding box center [757, 365] width 61 height 24
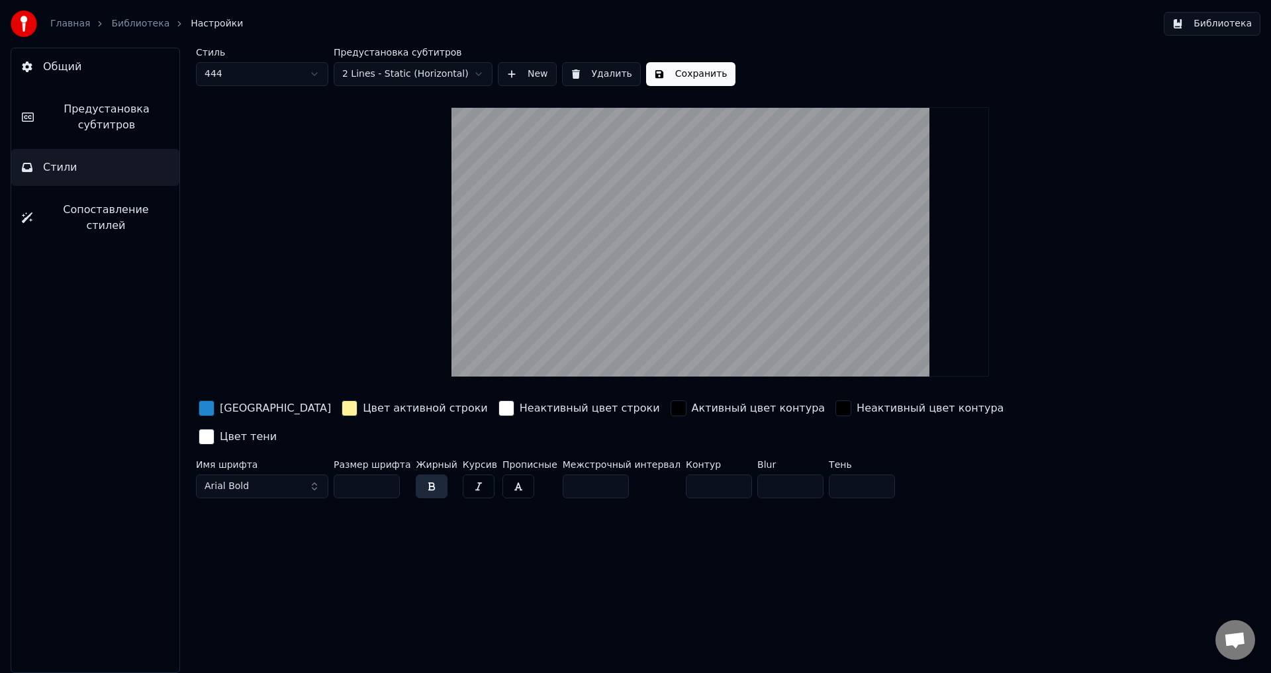
click at [307, 474] on button "Arial Bold" at bounding box center [262, 486] width 132 height 24
click at [316, 474] on button "Arial Bold" at bounding box center [262, 486] width 132 height 24
click at [314, 474] on button "Arial Bold" at bounding box center [262, 486] width 132 height 24
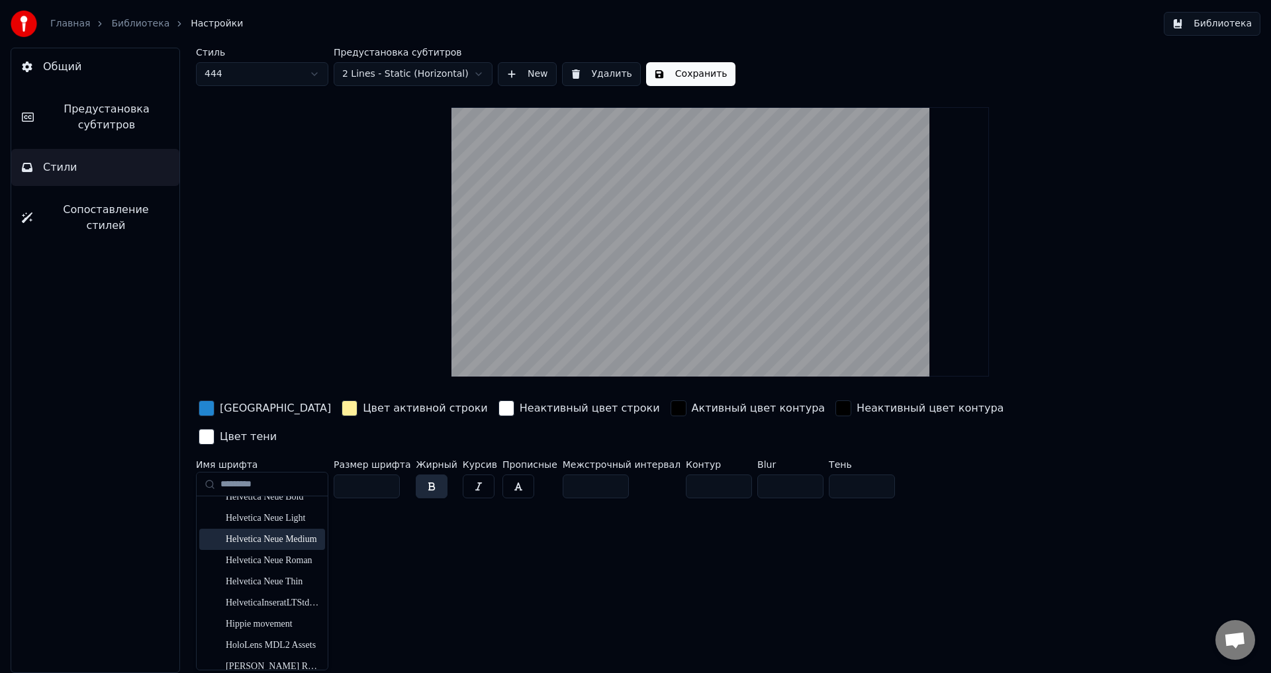
scroll to position [5505, 0]
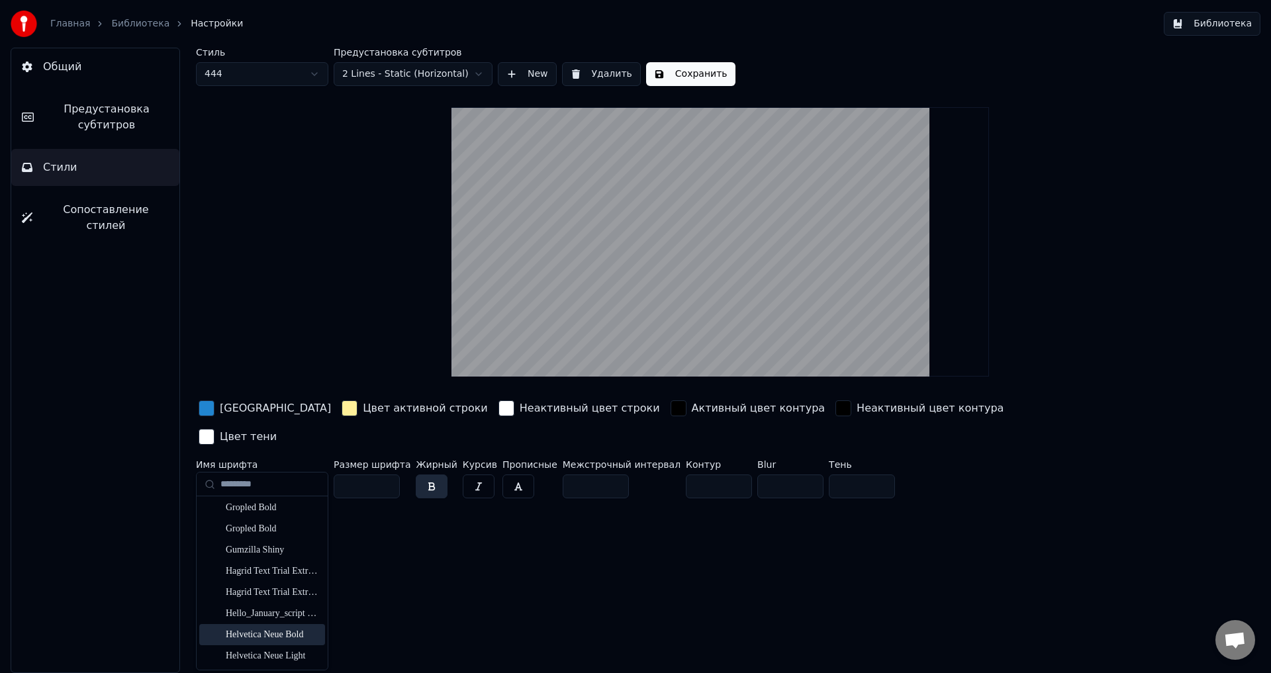
click at [291, 634] on div "Helvetica Neue Bold" at bounding box center [273, 634] width 94 height 13
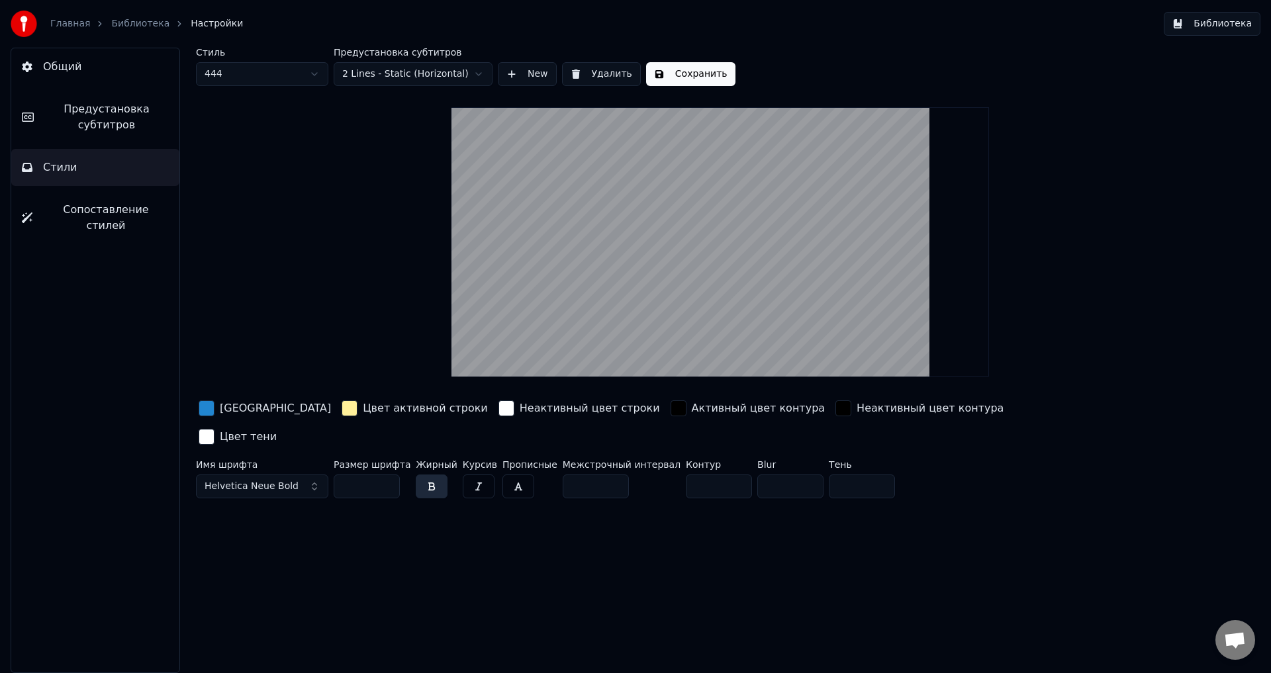
click at [341, 408] on div "button" at bounding box center [349, 408] width 16 height 16
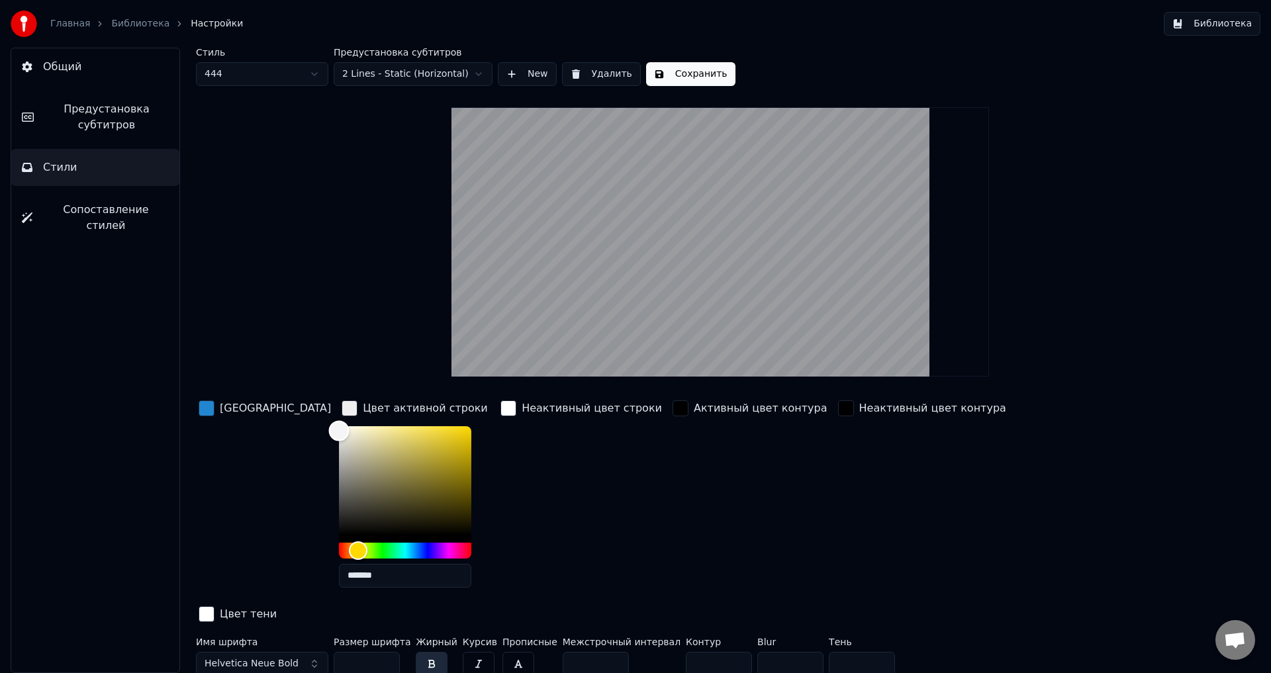
type input "*******"
drag, startPoint x: 346, startPoint y: 425, endPoint x: 283, endPoint y: 425, distance: 63.5
click at [329, 425] on div "Color" at bounding box center [339, 426] width 21 height 21
click at [210, 409] on div "button" at bounding box center [207, 408] width 16 height 16
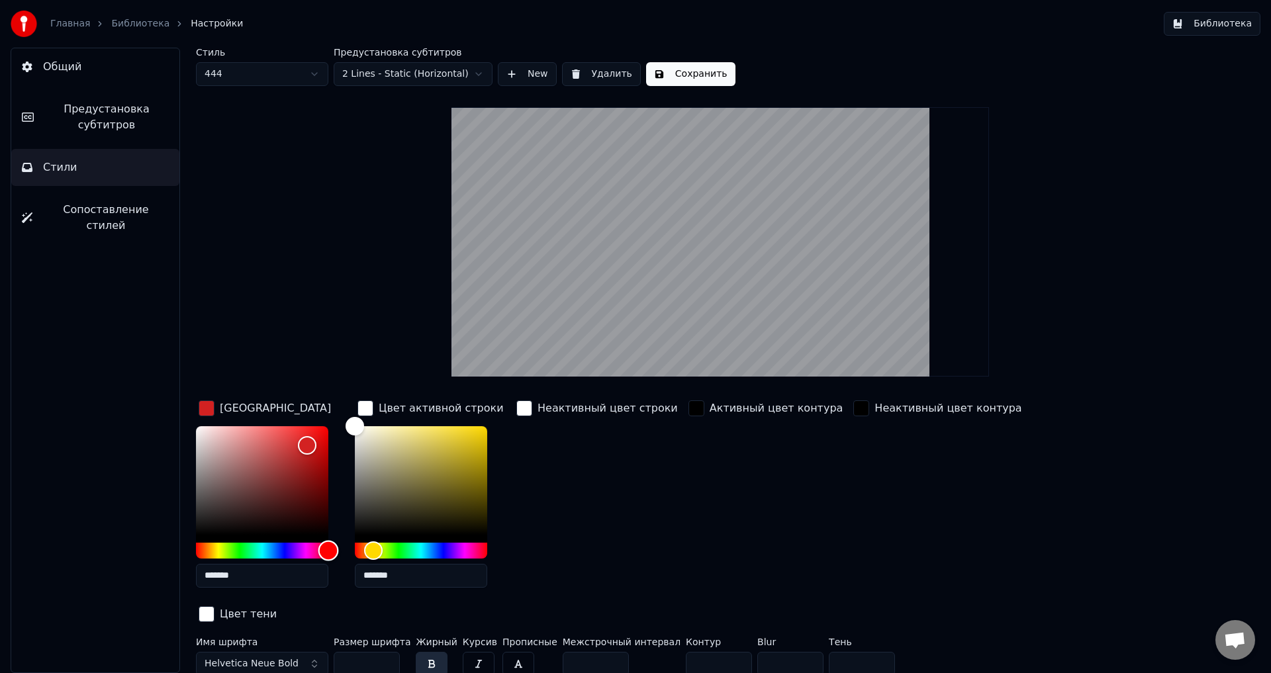
drag, startPoint x: 270, startPoint y: 549, endPoint x: 328, endPoint y: 553, distance: 58.4
click at [328, 553] on div "Hue" at bounding box center [328, 550] width 21 height 21
type input "*******"
drag, startPoint x: 303, startPoint y: 439, endPoint x: 300, endPoint y: 427, distance: 12.2
click at [300, 427] on div "Color" at bounding box center [300, 428] width 21 height 21
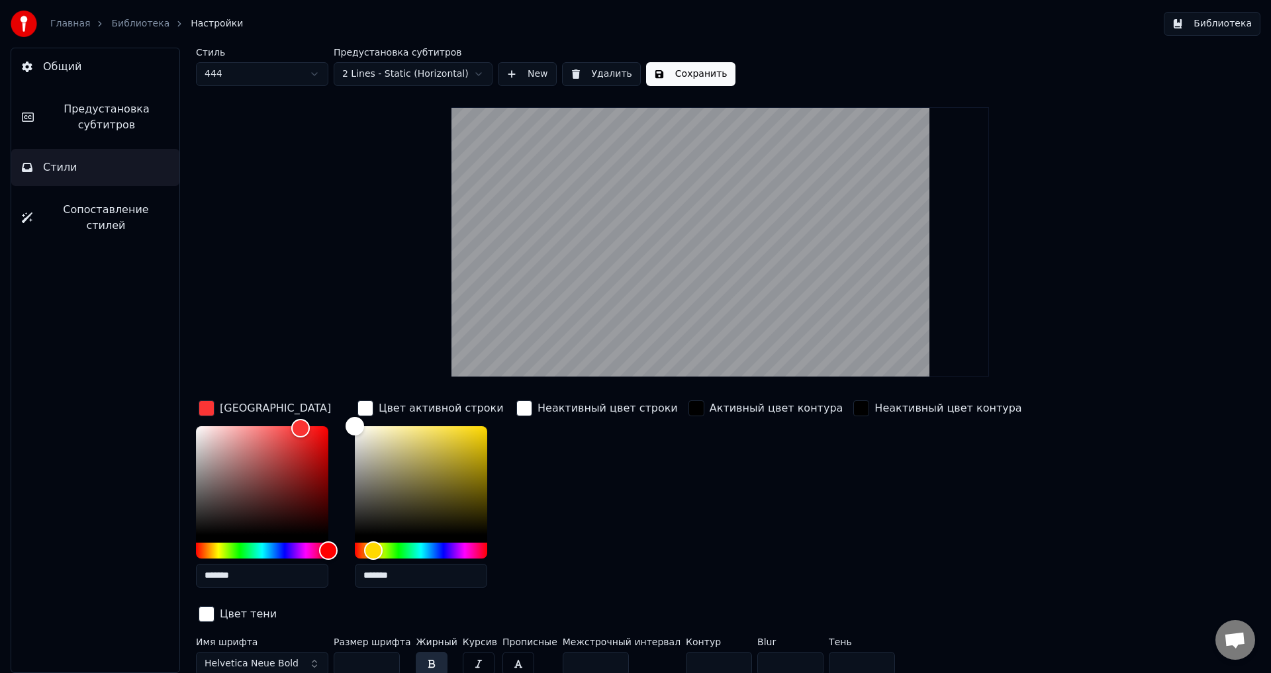
click at [639, 483] on div "Неактивный цвет строки" at bounding box center [596, 498] width 167 height 201
click at [622, 521] on div "Неактивный цвет строки" at bounding box center [596, 498] width 167 height 201
click at [688, 410] on div "button" at bounding box center [696, 408] width 16 height 16
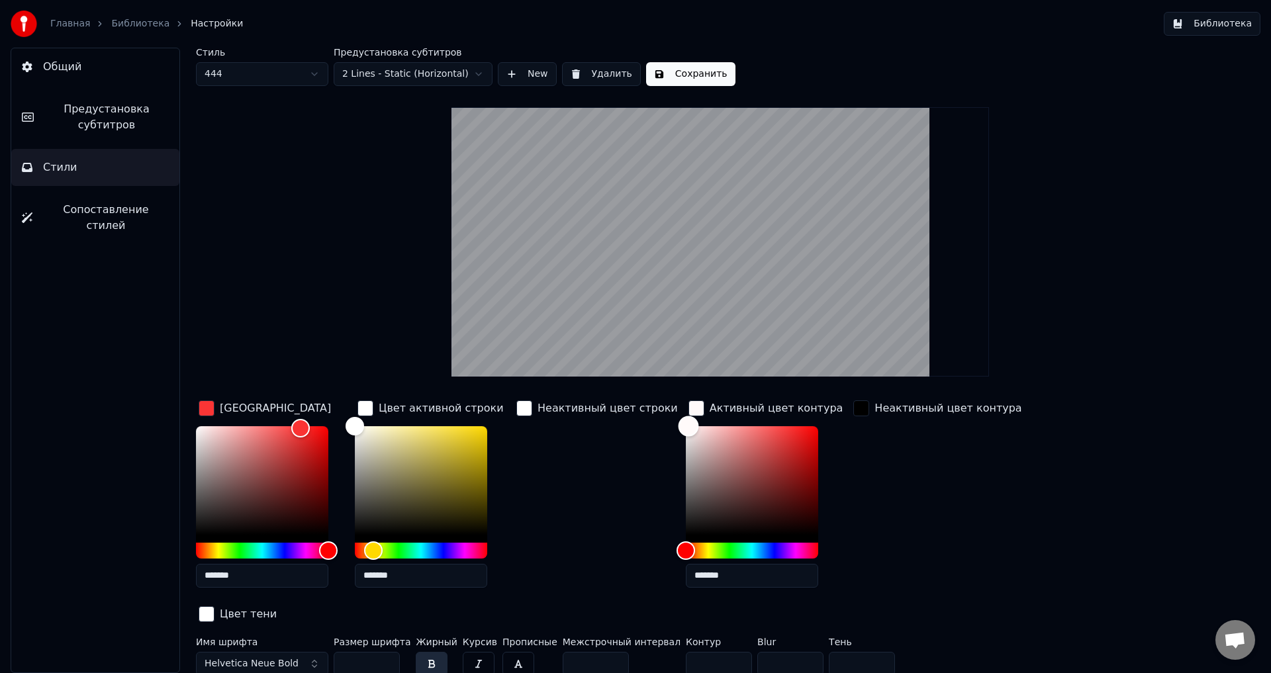
drag, startPoint x: 694, startPoint y: 466, endPoint x: 668, endPoint y: 424, distance: 49.6
click at [686, 426] on div "Color" at bounding box center [752, 480] width 132 height 109
drag, startPoint x: 672, startPoint y: 425, endPoint x: 703, endPoint y: 458, distance: 44.5
click at [703, 453] on div "Color" at bounding box center [707, 442] width 21 height 21
type input "*******"
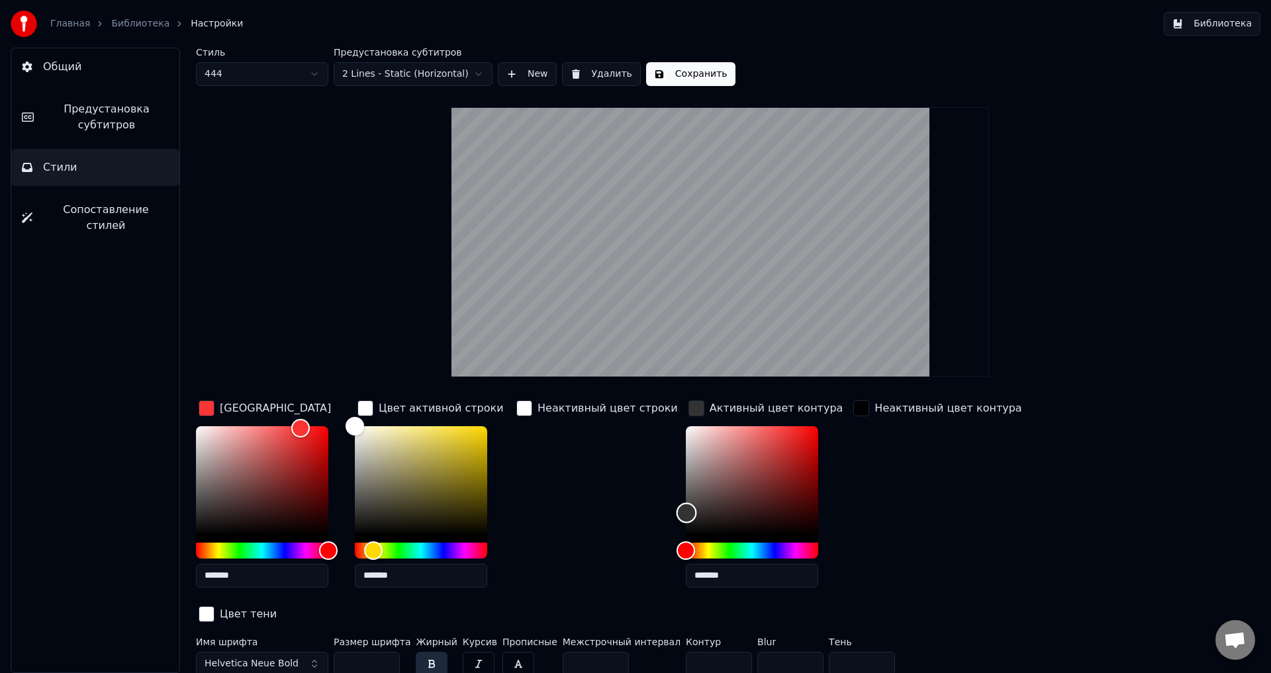
drag, startPoint x: 701, startPoint y: 457, endPoint x: 664, endPoint y: 525, distance: 77.0
click at [676, 523] on div "Color" at bounding box center [686, 513] width 21 height 21
click at [853, 407] on div "button" at bounding box center [861, 408] width 16 height 16
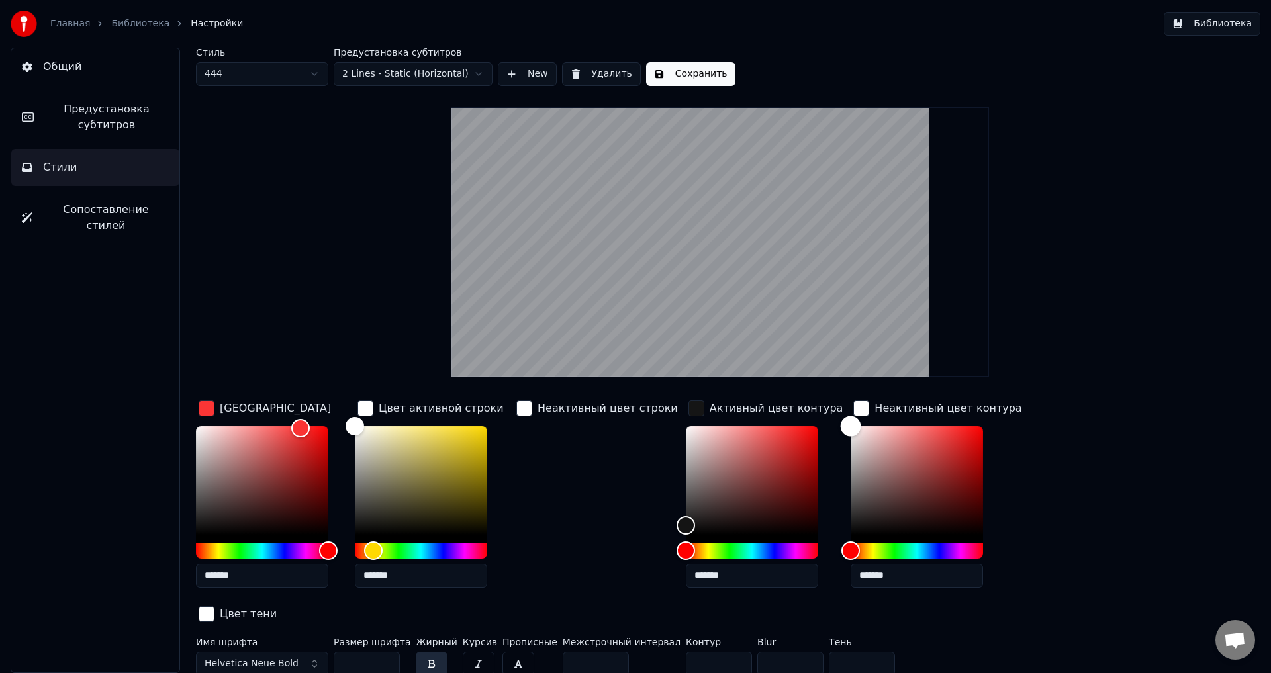
drag, startPoint x: 838, startPoint y: 512, endPoint x: 800, endPoint y: 421, distance: 99.1
click at [800, 421] on div "Цвет заливки ******* Цвет активной строки ******* Неактивный цвет строки Активн…" at bounding box center [640, 512] width 889 height 229
type input "*******"
drag, startPoint x: 832, startPoint y: 457, endPoint x: 819, endPoint y: 555, distance: 98.8
click at [850, 555] on div at bounding box center [916, 492] width 132 height 132
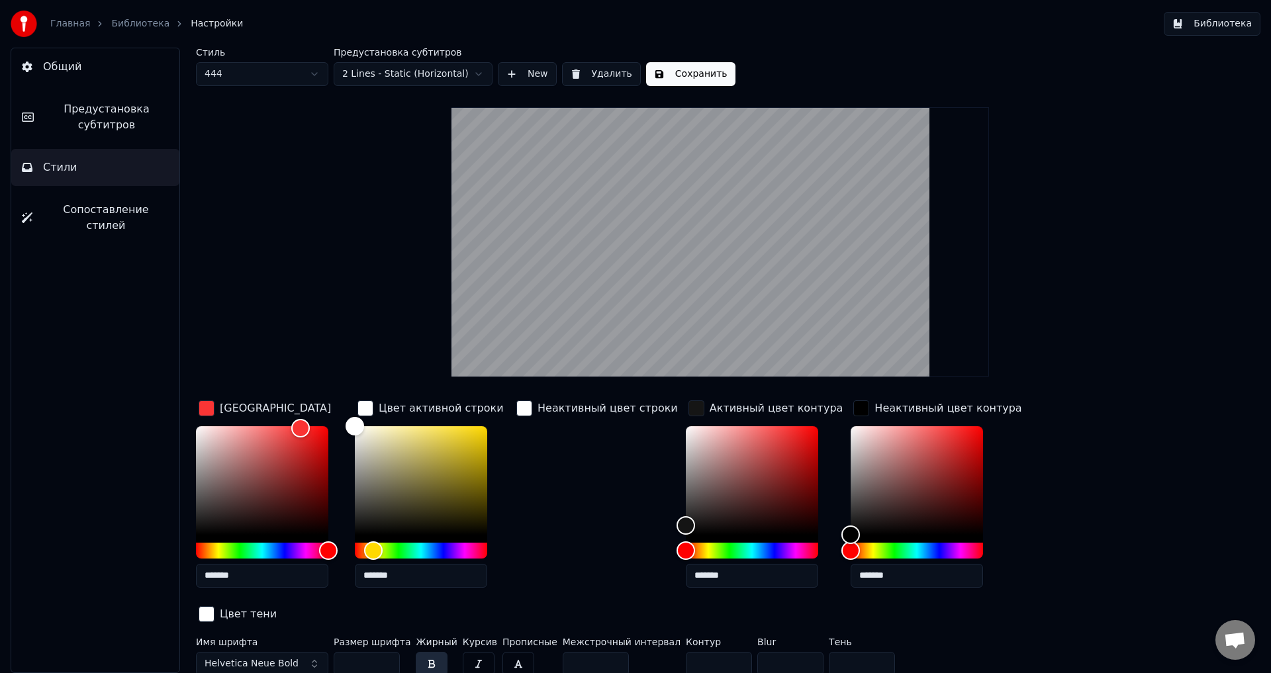
click at [1059, 478] on div "Цвет заливки ******* Цвет активной строки ******* Неактивный цвет строки Активн…" at bounding box center [640, 512] width 889 height 229
click at [853, 407] on div "button" at bounding box center [861, 408] width 16 height 16
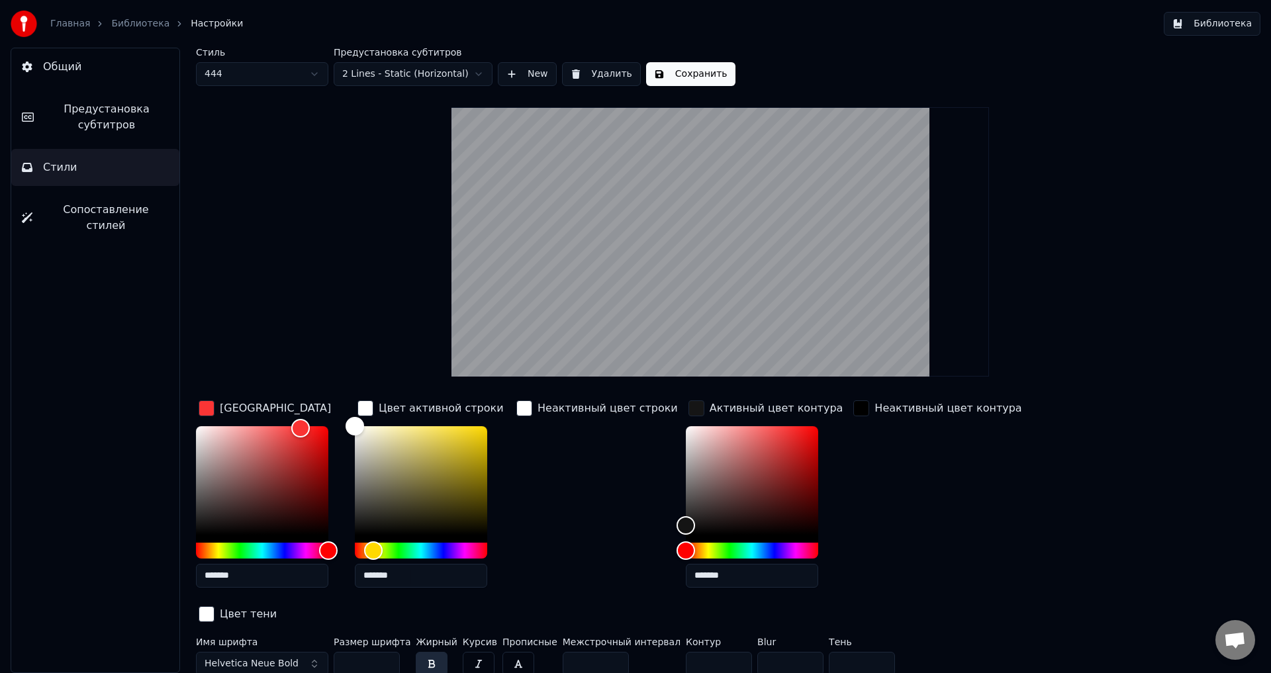
click at [688, 409] on div "button" at bounding box center [696, 408] width 16 height 16
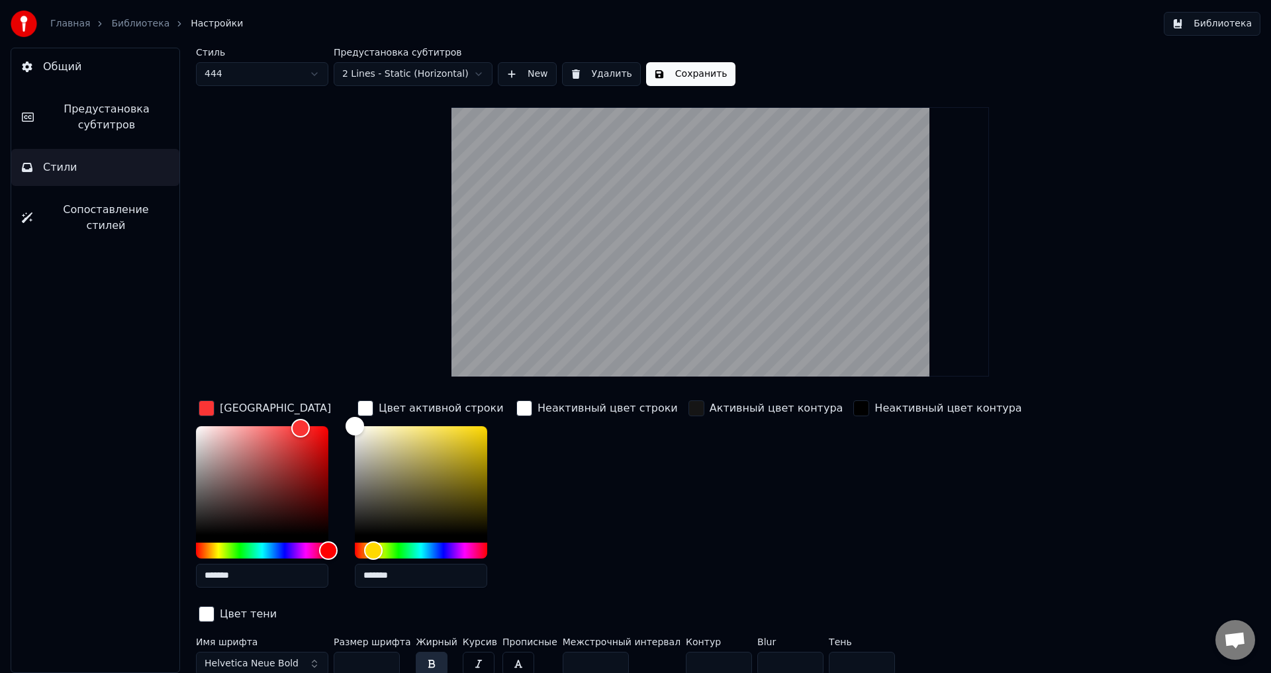
click at [371, 408] on div "button" at bounding box center [365, 408] width 16 height 16
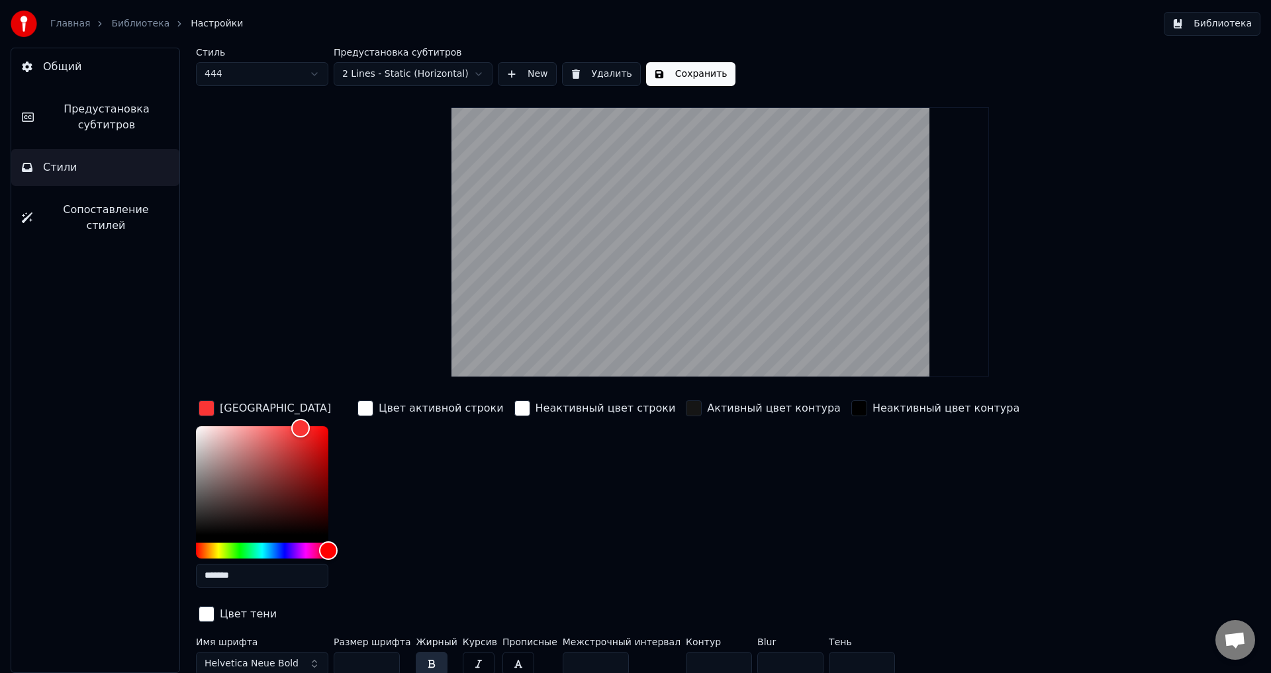
click at [209, 404] on div "button" at bounding box center [207, 408] width 16 height 16
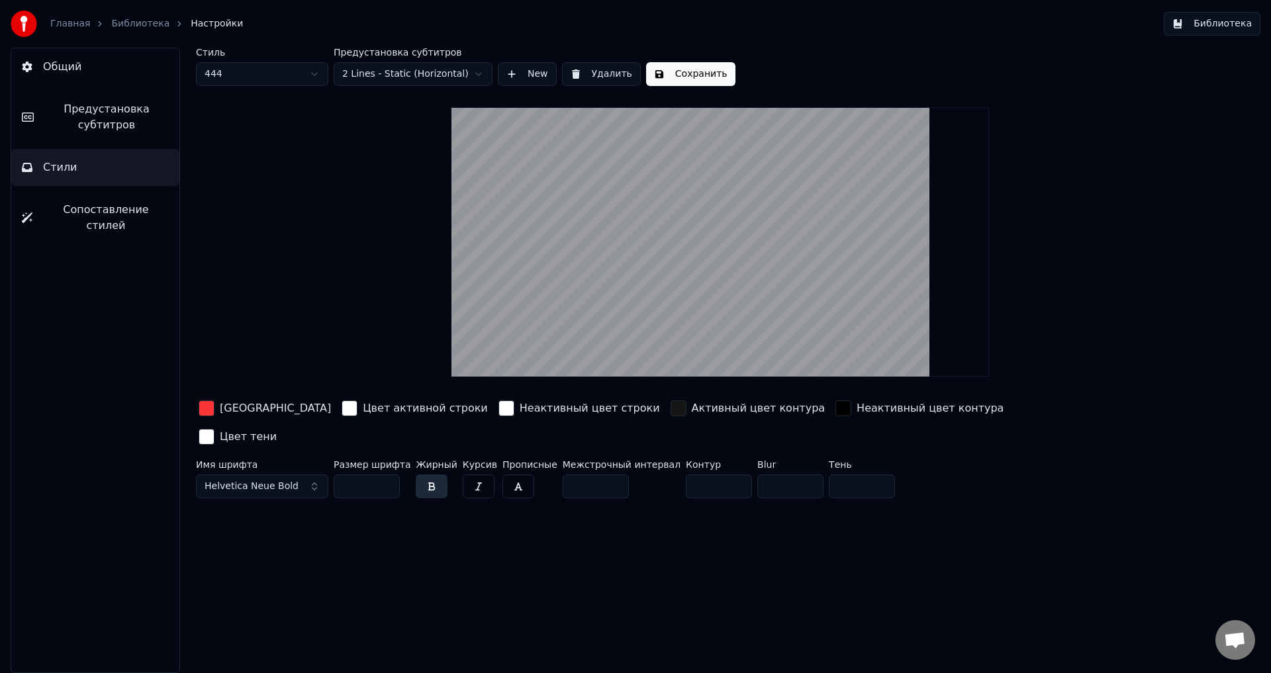
click at [295, 474] on button "Helvetica Neue Bold" at bounding box center [262, 486] width 132 height 24
click at [400, 530] on div "Стиль 444 Предустановка субтитров 2 Lines - Static (Horizontal) New Удалить Сох…" at bounding box center [719, 360] width 1101 height 625
click at [682, 72] on button "Сохранить" at bounding box center [690, 74] width 89 height 24
click at [76, 72] on span "Общий" at bounding box center [62, 67] width 38 height 16
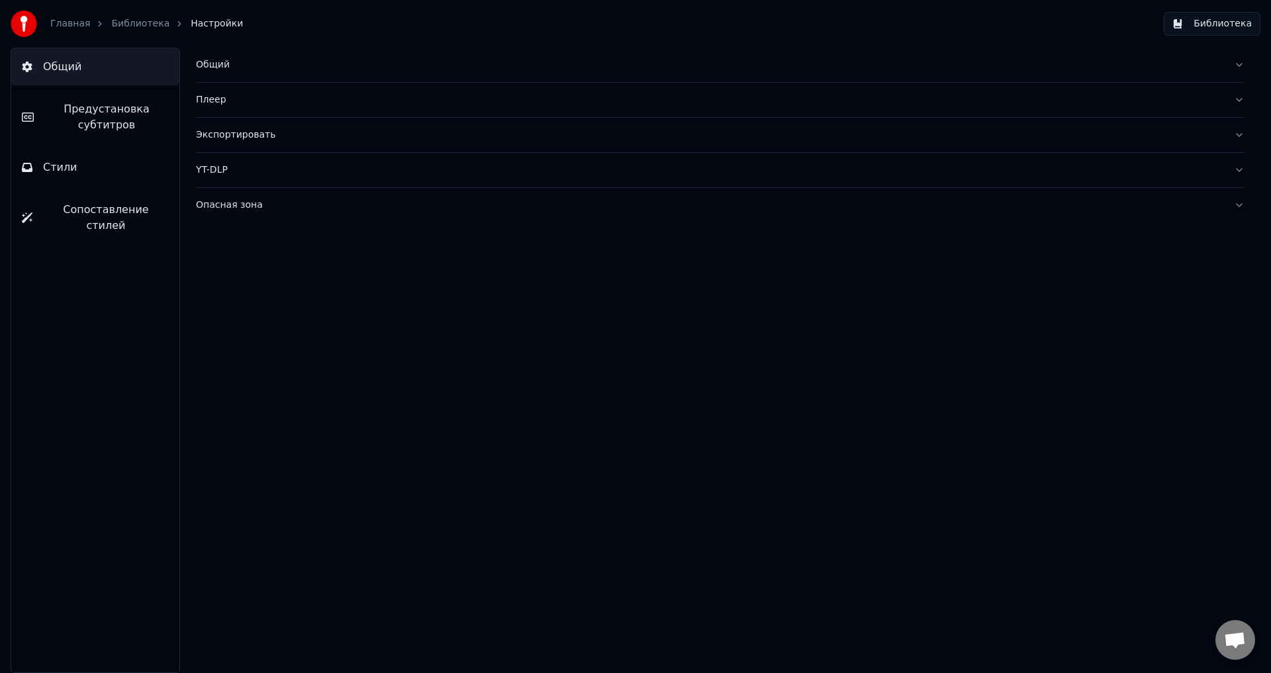
click at [128, 26] on link "Библиотека" at bounding box center [140, 23] width 58 height 13
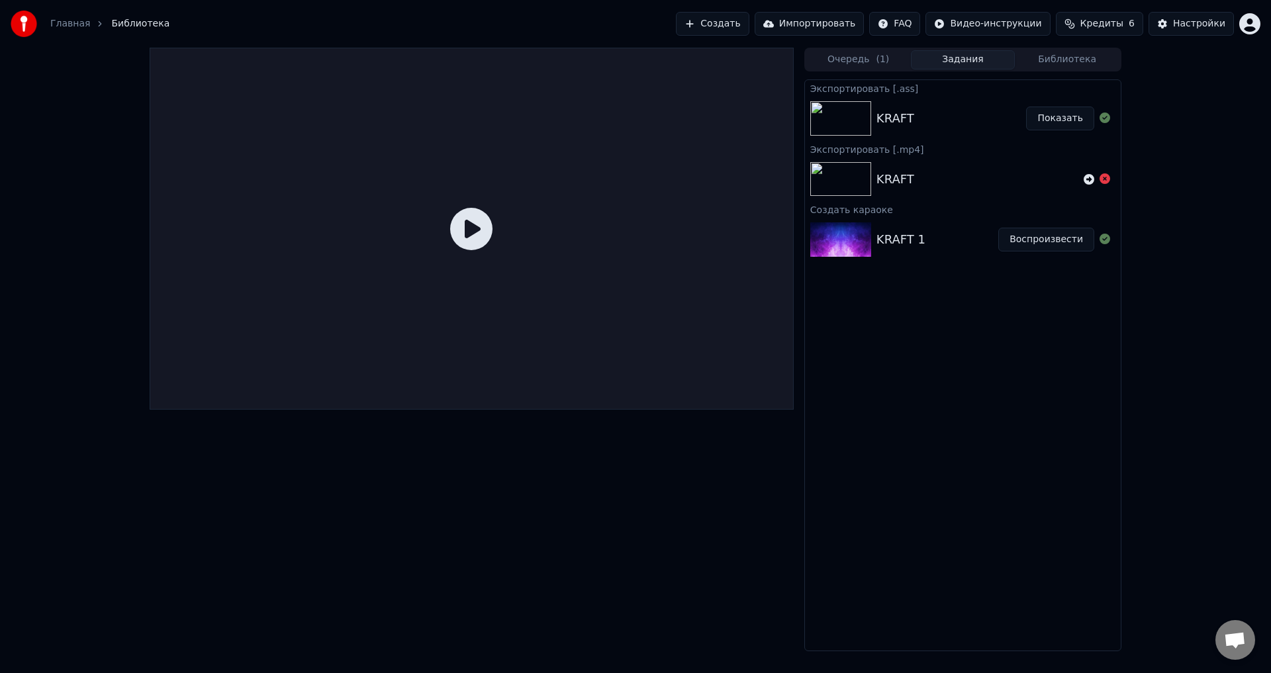
click at [928, 243] on div "KRAFT 1" at bounding box center [937, 239] width 122 height 19
click at [835, 235] on img at bounding box center [840, 239] width 61 height 34
click at [71, 22] on link "Главная" at bounding box center [70, 23] width 40 height 13
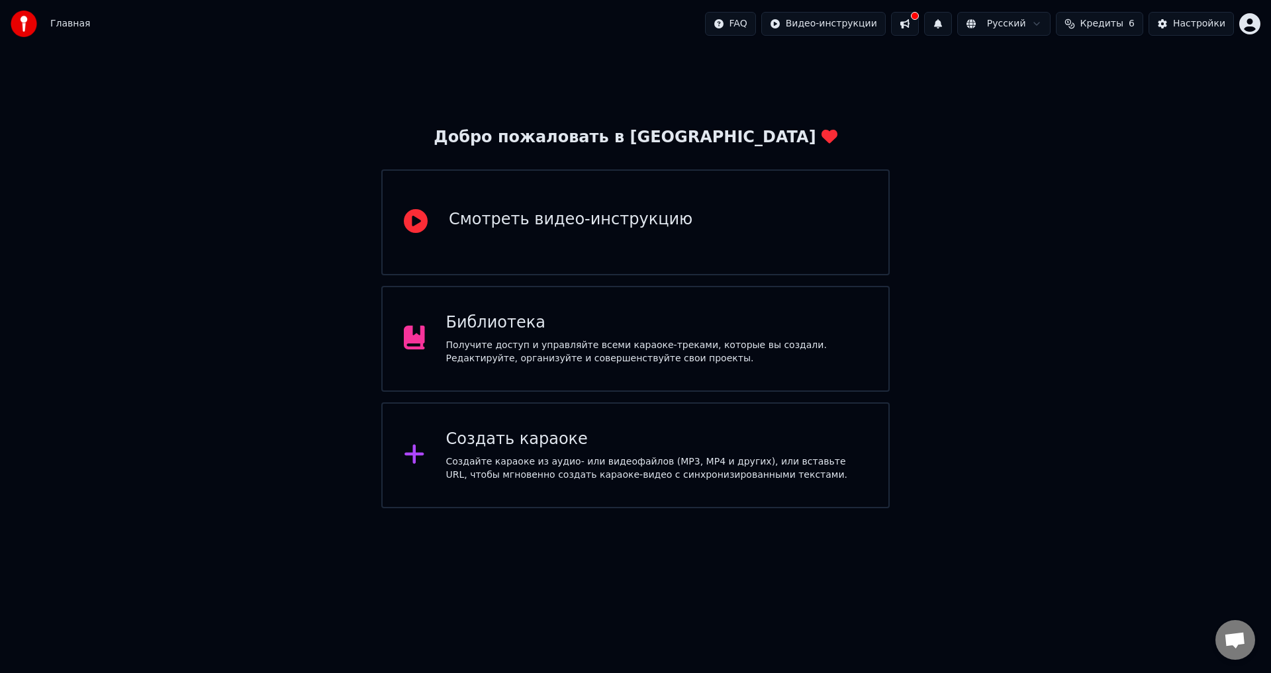
click at [559, 328] on div "Библиотека" at bounding box center [657, 322] width 422 height 21
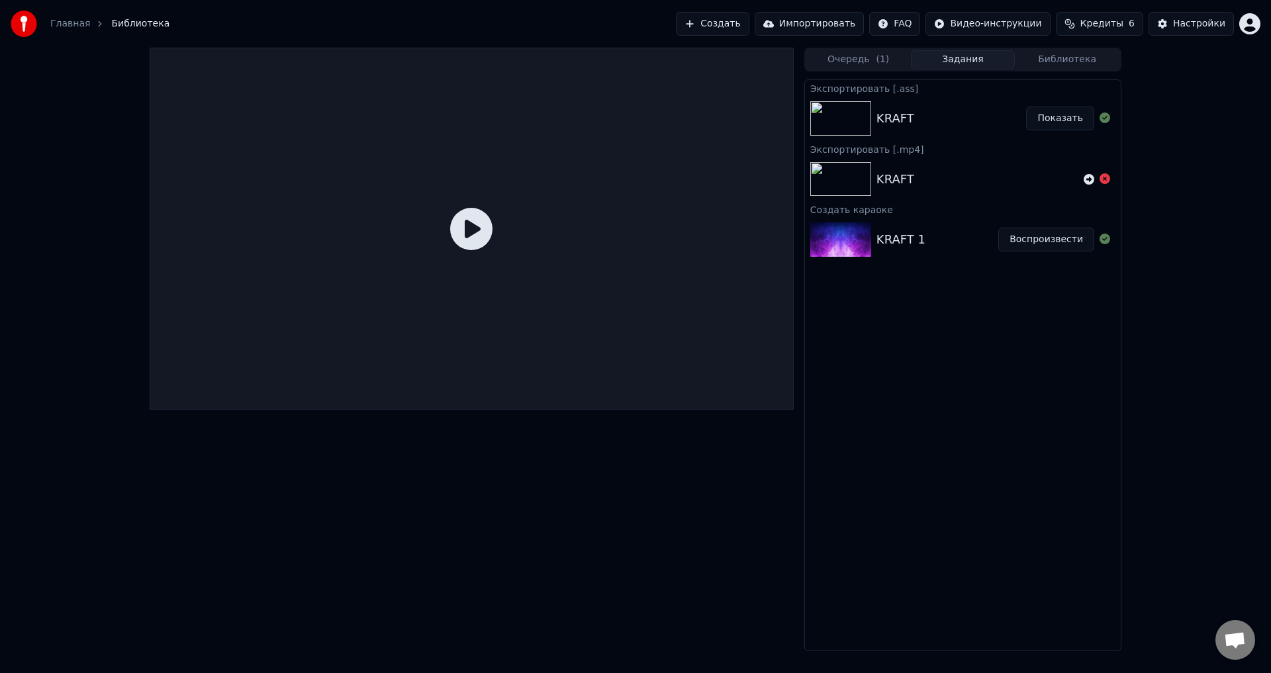
click at [79, 22] on link "Главная" at bounding box center [70, 23] width 40 height 13
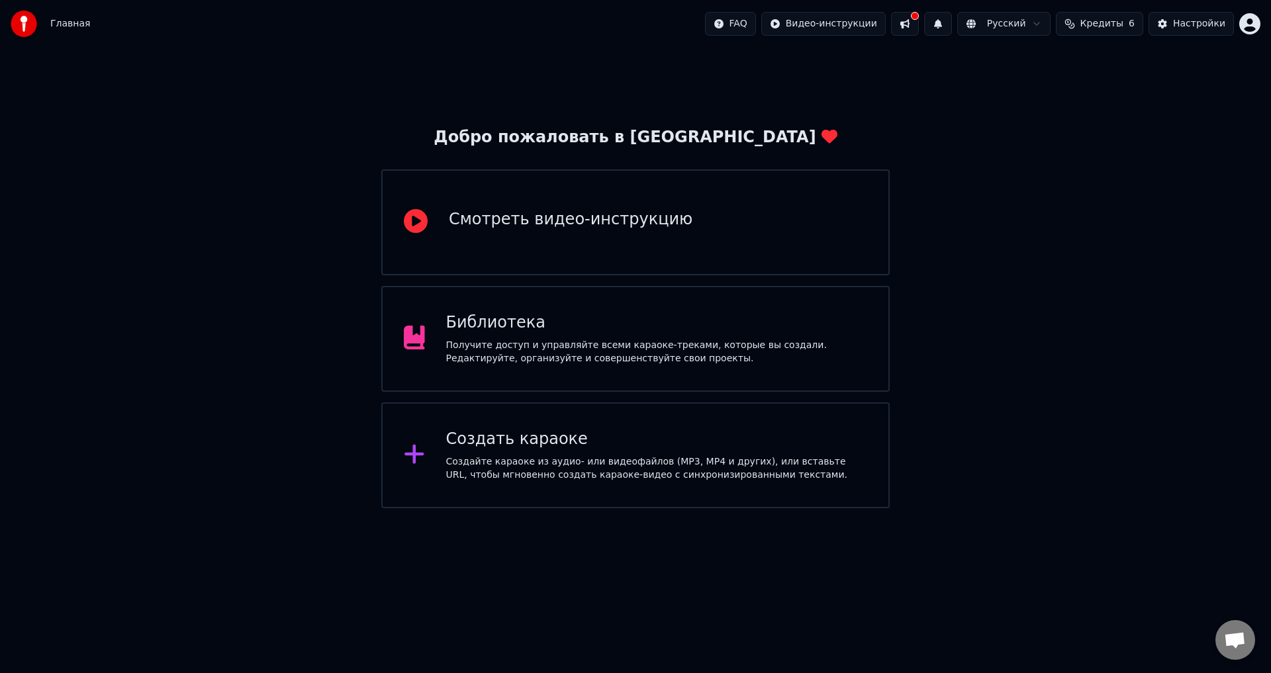
click at [547, 320] on div "Библиотека" at bounding box center [657, 322] width 422 height 21
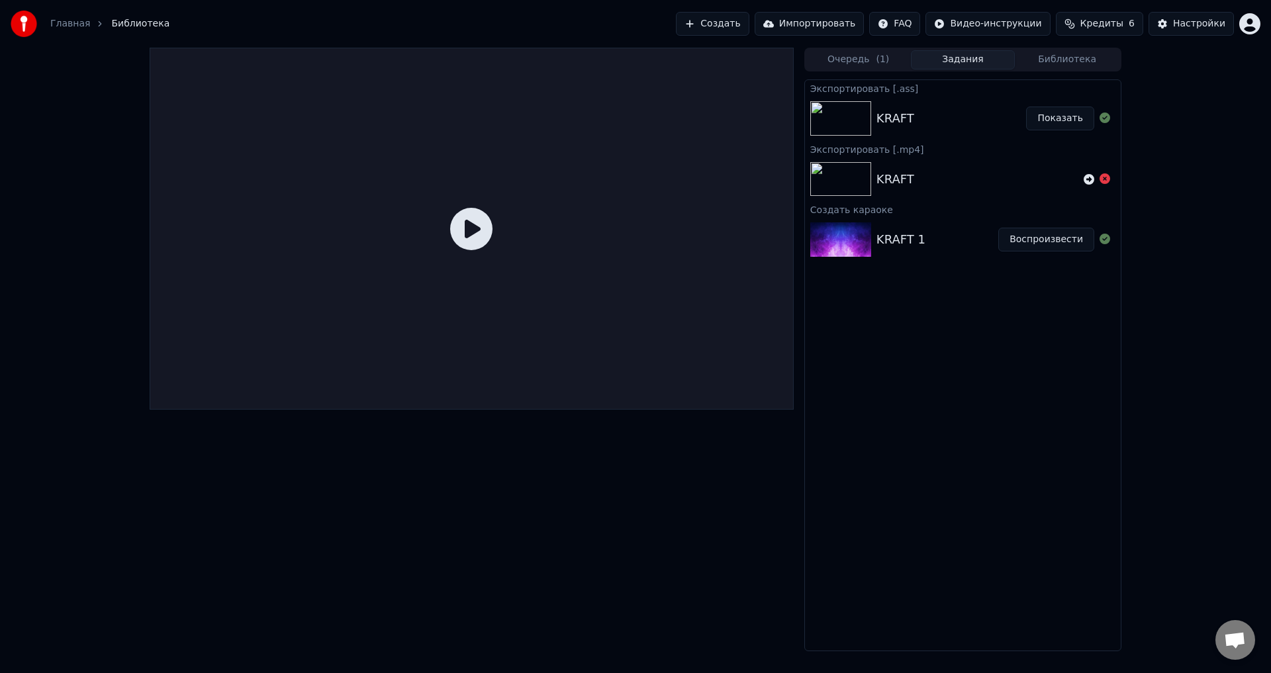
click at [936, 122] on div "KRAFT" at bounding box center [951, 118] width 150 height 19
click at [916, 177] on div "KRAFT" at bounding box center [977, 179] width 202 height 19
click at [930, 230] on div "KRAFT 1" at bounding box center [937, 239] width 122 height 19
click at [481, 232] on icon at bounding box center [471, 229] width 42 height 42
click at [470, 225] on icon at bounding box center [471, 229] width 42 height 42
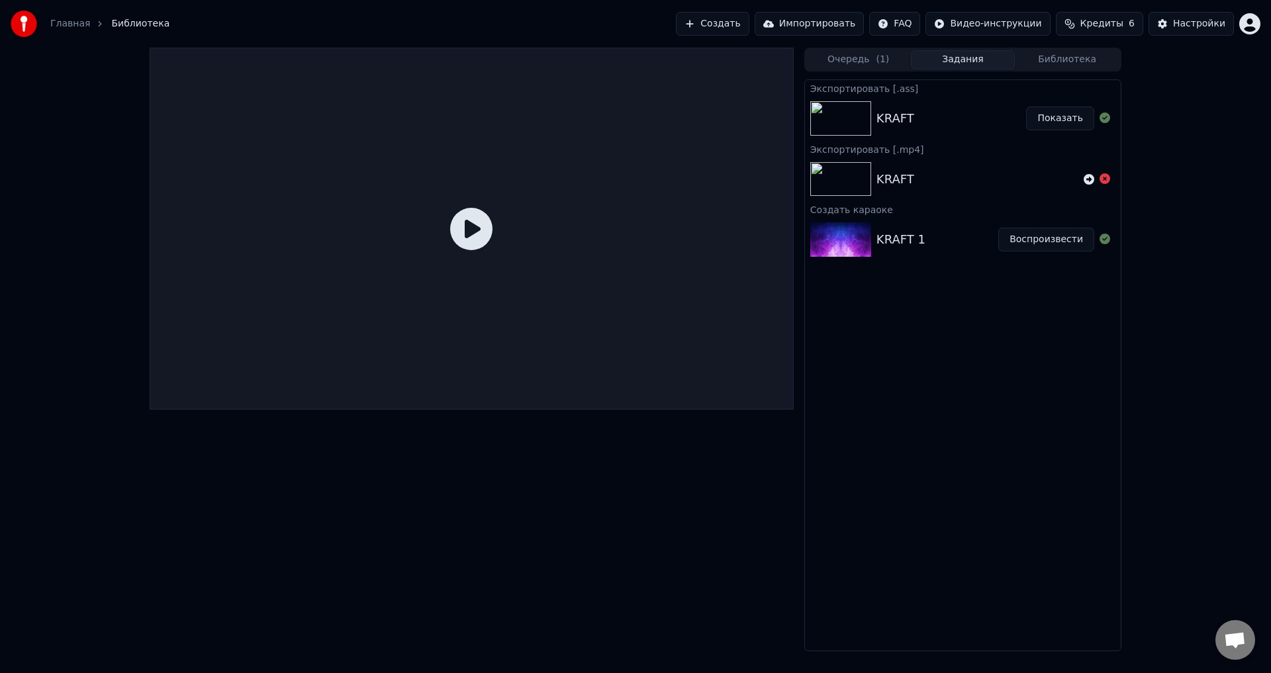
click at [71, 24] on link "Главная" at bounding box center [70, 23] width 40 height 13
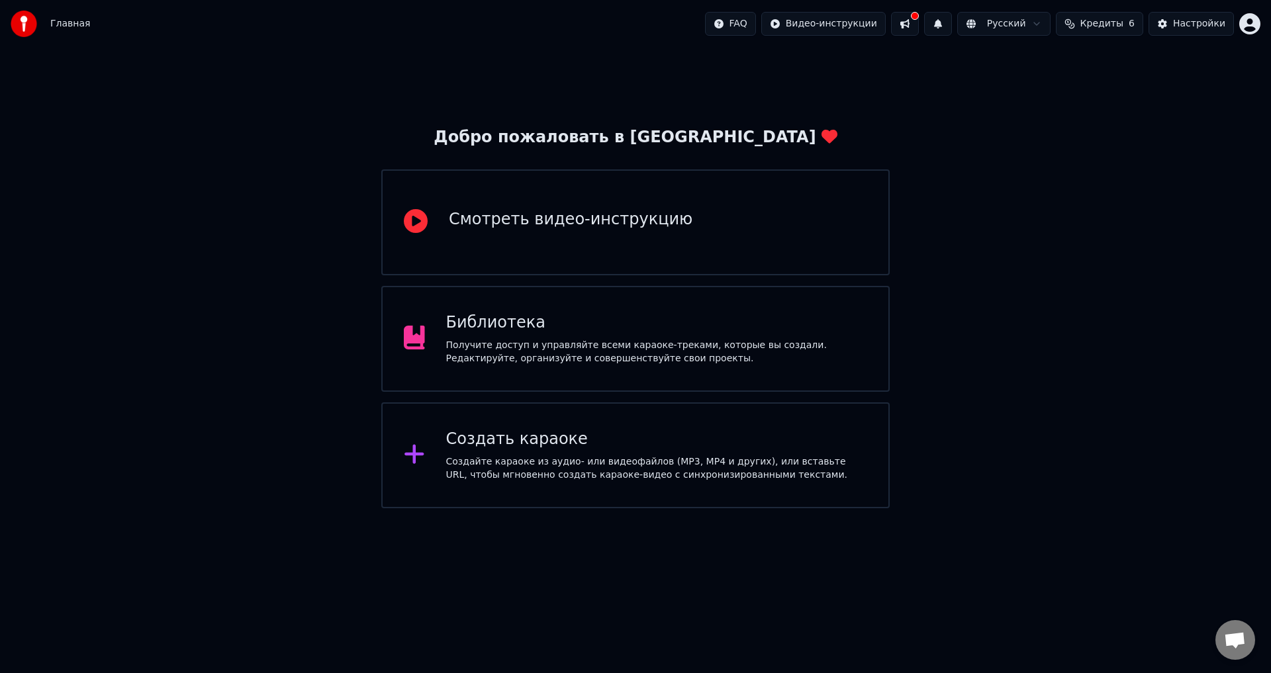
click at [523, 437] on div "Создать караоке" at bounding box center [657, 439] width 422 height 21
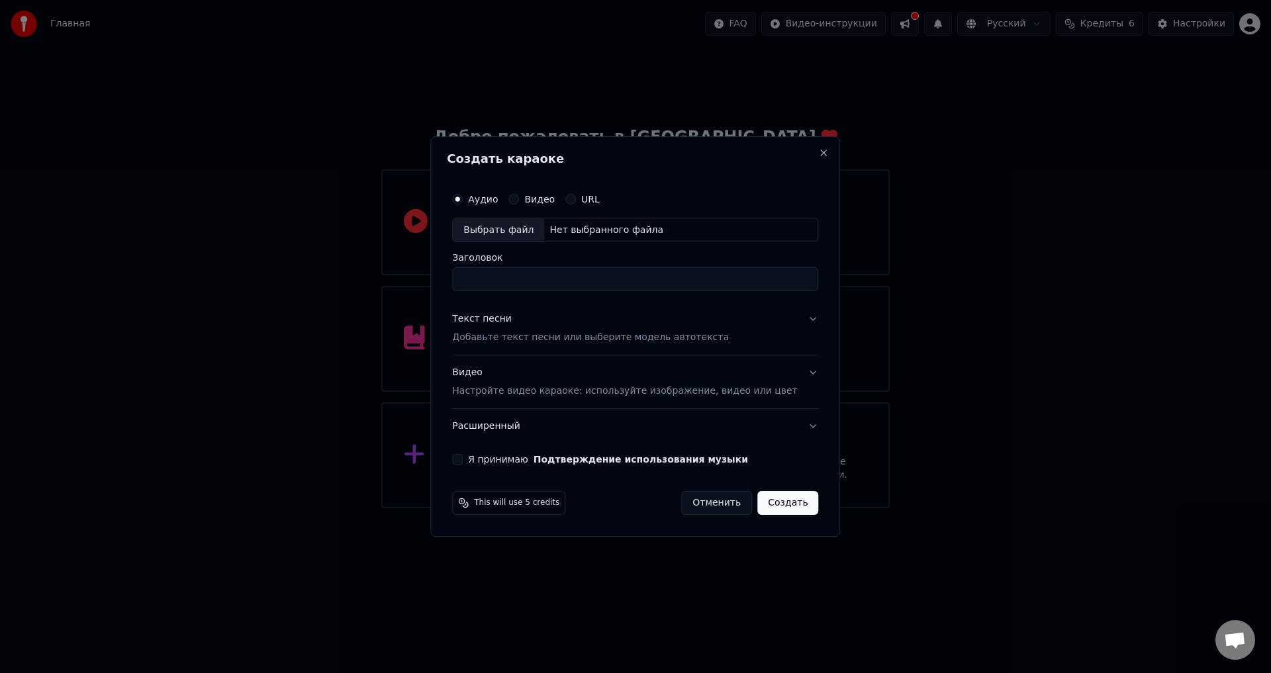
click at [533, 333] on p "Добавьте текст песни или выберите модель автотекста" at bounding box center [590, 338] width 277 height 13
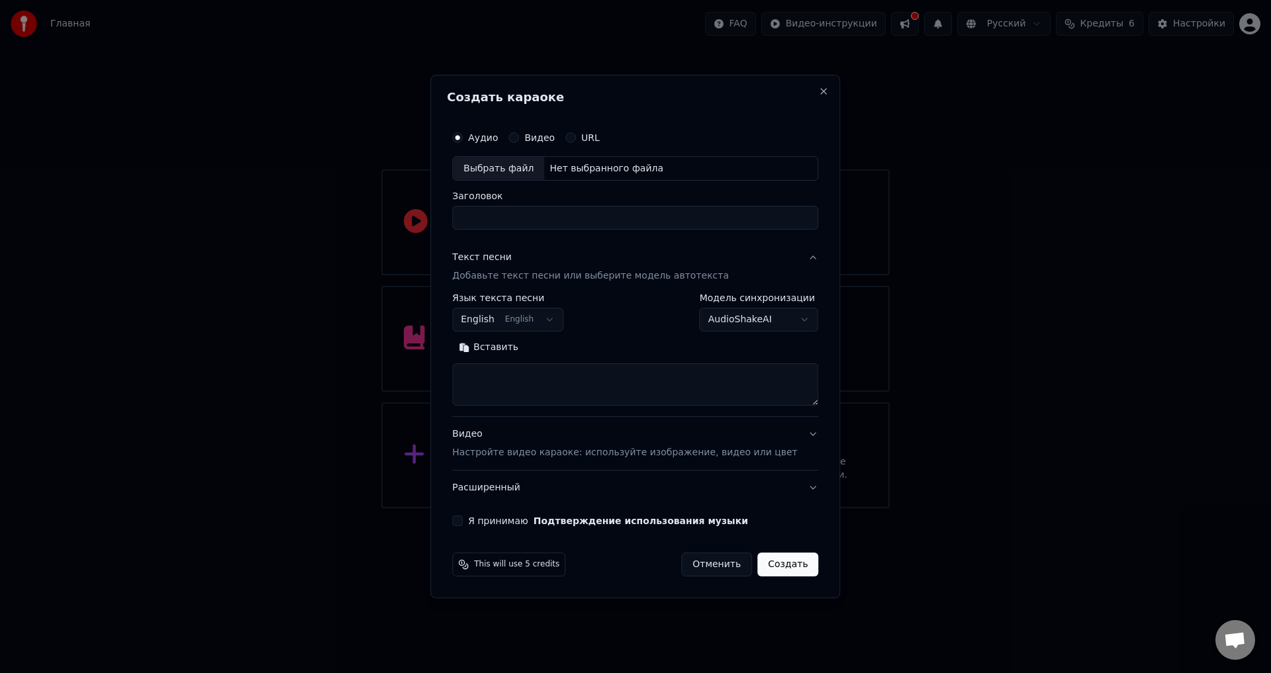
click at [549, 325] on body "Главная FAQ Видео-инструкции Русский Кредиты 6 Настройки Добро пожаловать в You…" at bounding box center [635, 254] width 1271 height 508
select select "**"
click at [533, 378] on textarea at bounding box center [635, 385] width 366 height 42
paste textarea "**********"
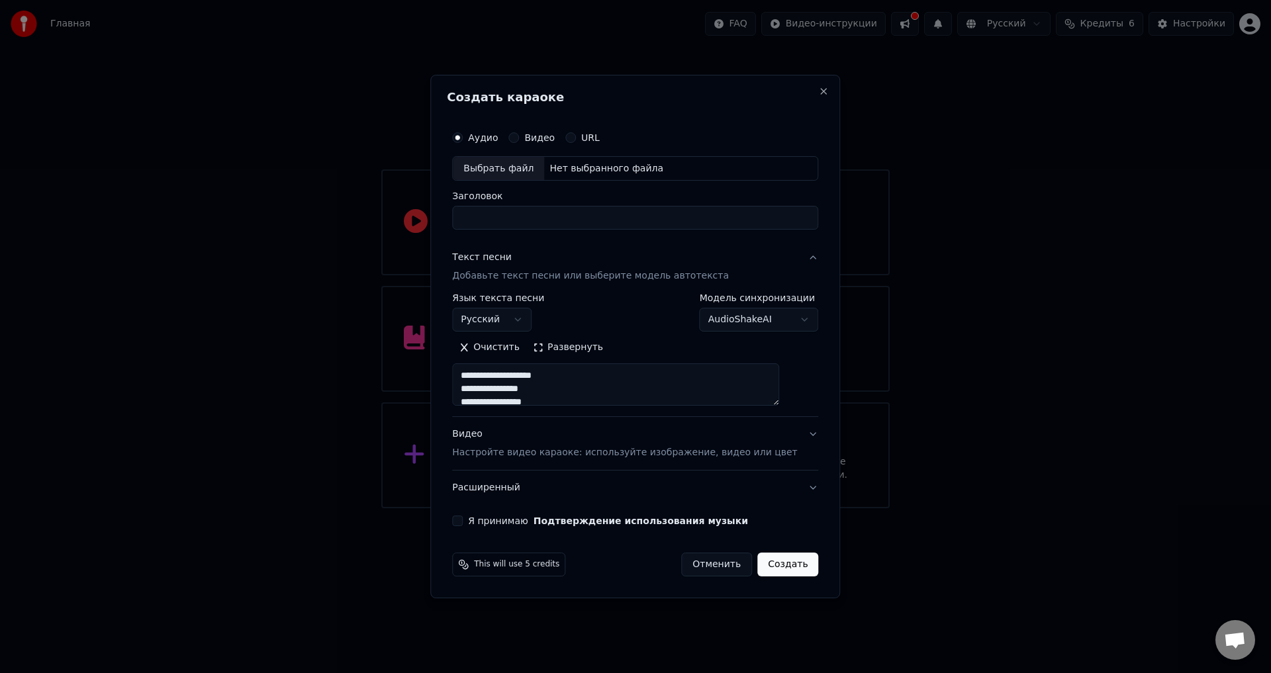
scroll to position [572, 0]
type textarea "**********"
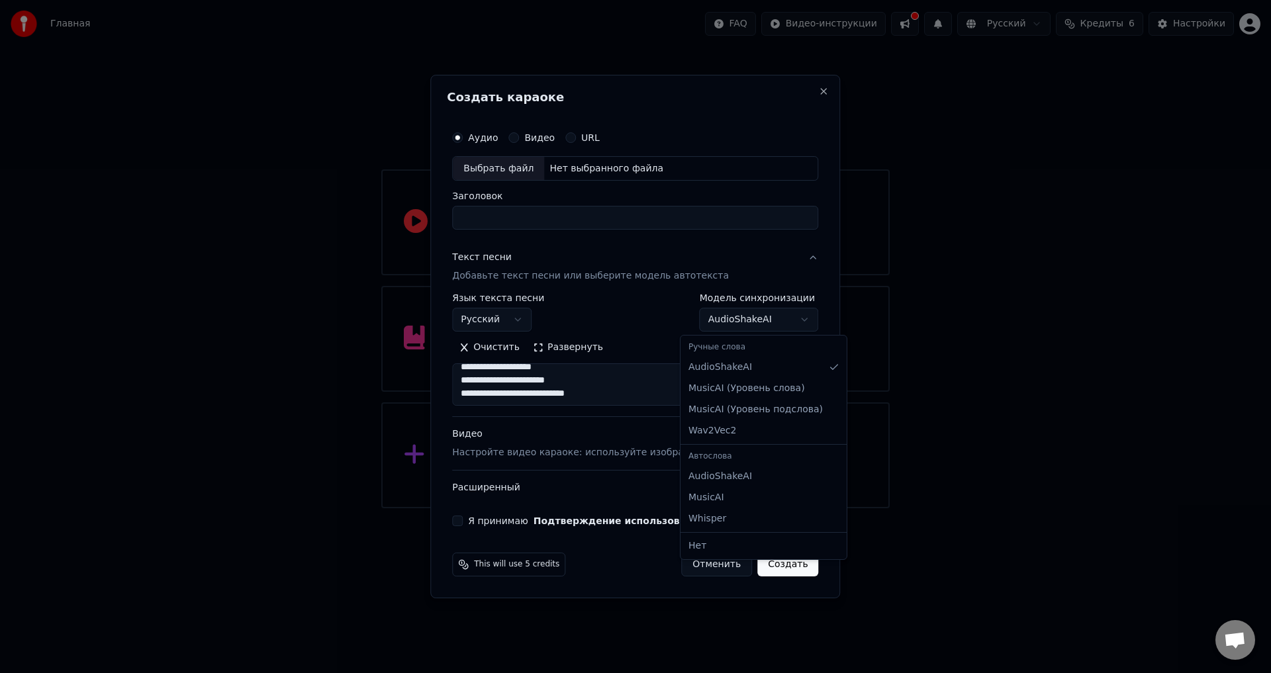
click at [754, 317] on body "Главная FAQ Видео-инструкции Русский Кредиты 6 Настройки Добро пожаловать в You…" at bounding box center [635, 254] width 1271 height 508
click at [958, 359] on div at bounding box center [635, 336] width 1271 height 673
click at [707, 564] on button "Отменить" at bounding box center [716, 565] width 71 height 24
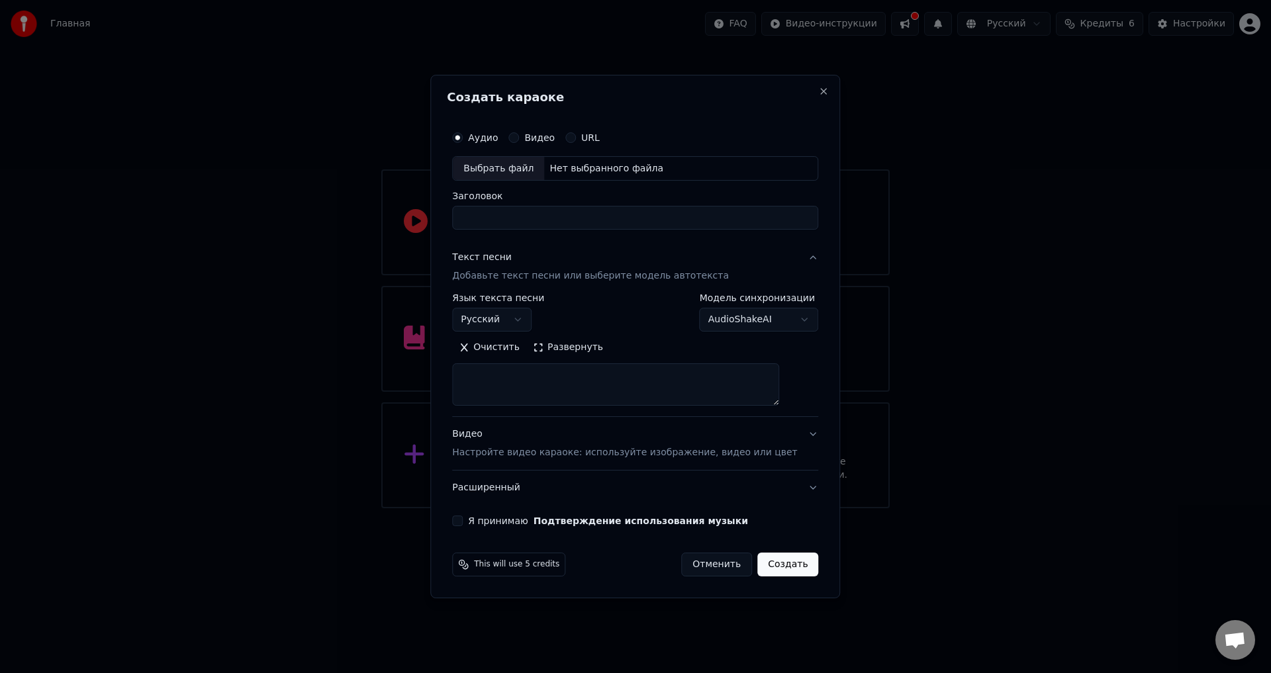
select select
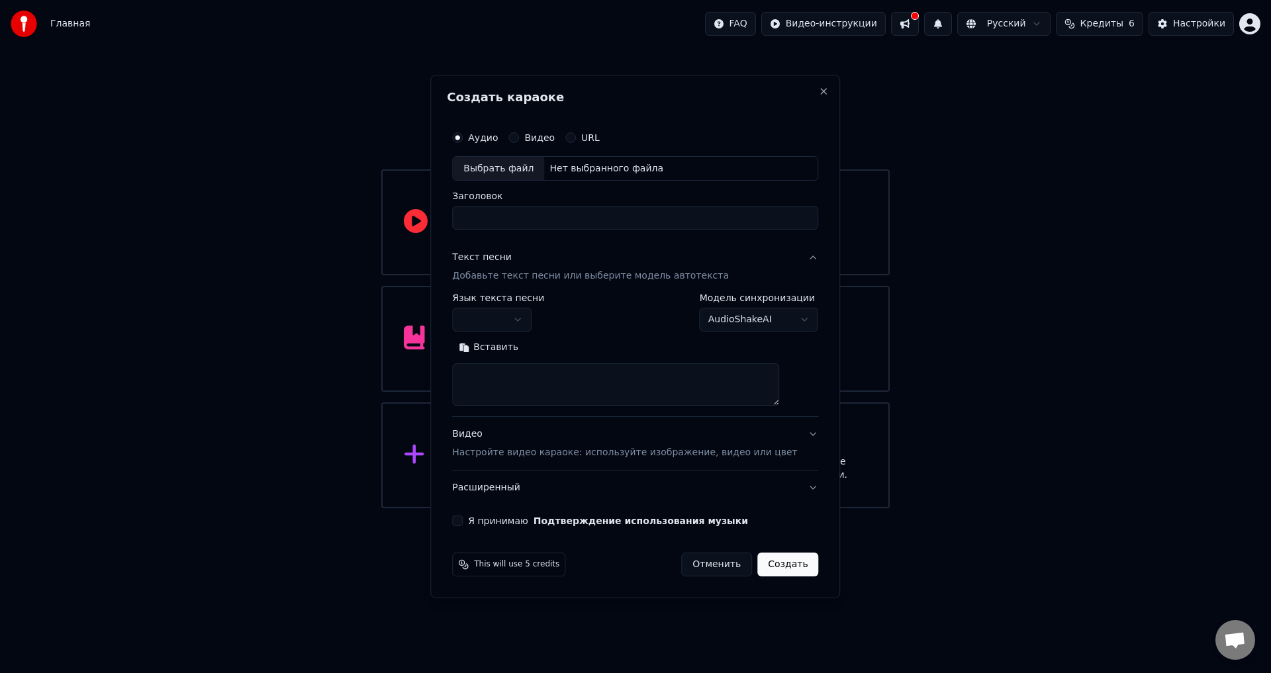
scroll to position [0, 0]
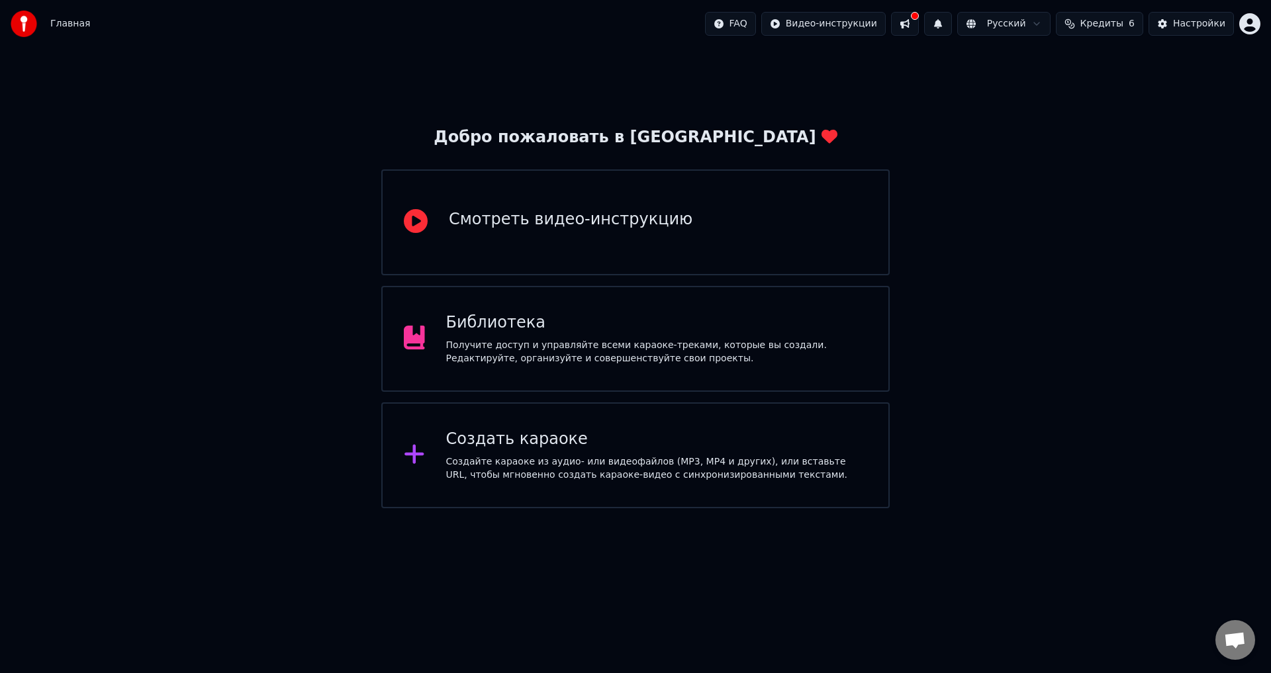
click at [565, 315] on div "Библиотека" at bounding box center [657, 322] width 422 height 21
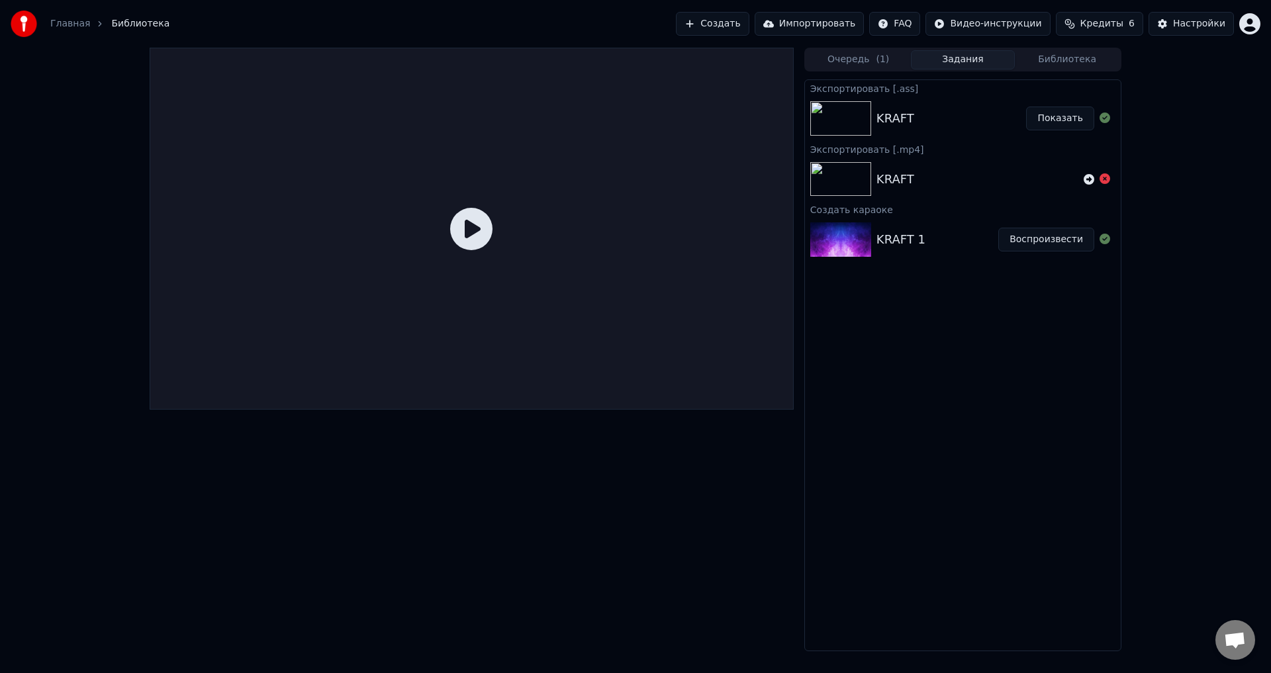
drag, startPoint x: 838, startPoint y: 21, endPoint x: 1106, endPoint y: 62, distance: 270.6
click at [1026, 216] on div "Главная Библиотека Создать Импортировать FAQ Видео-инструкции Кредиты 6 Настрой…" at bounding box center [635, 336] width 1271 height 673
click at [799, 19] on button "Импортировать" at bounding box center [809, 24] width 110 height 24
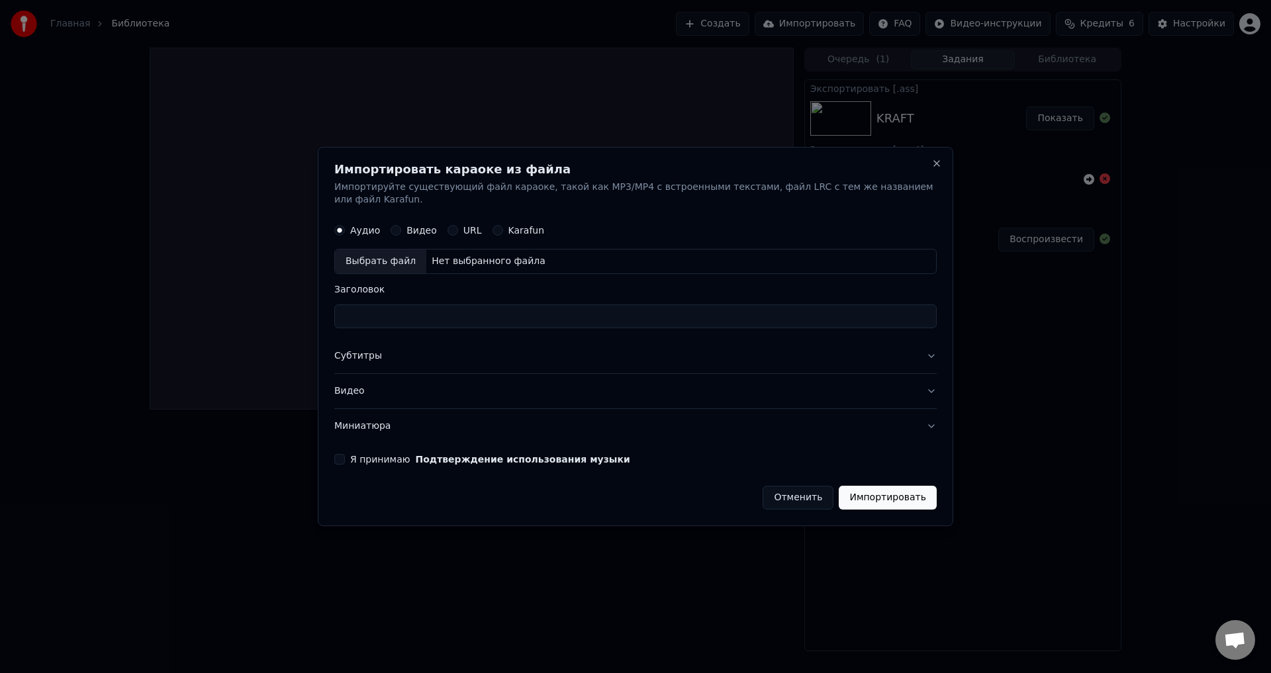
click at [355, 346] on button "Субтитры" at bounding box center [635, 356] width 602 height 34
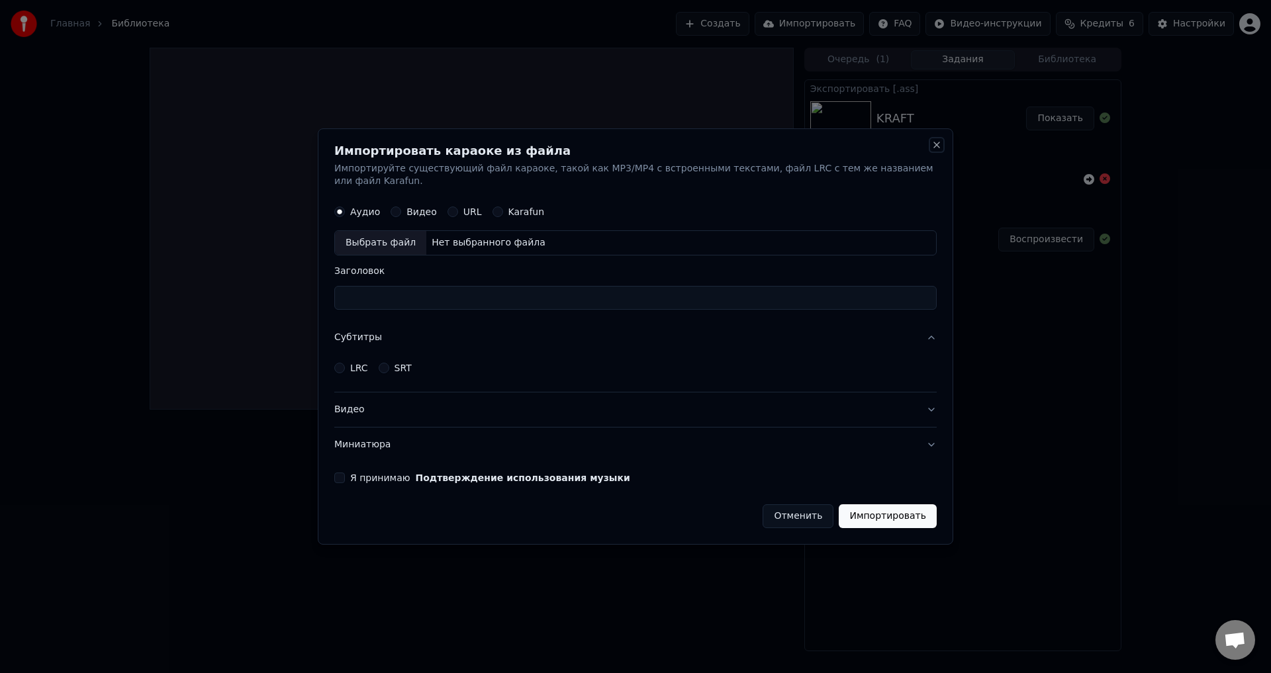
click at [932, 150] on button "Close" at bounding box center [936, 145] width 11 height 11
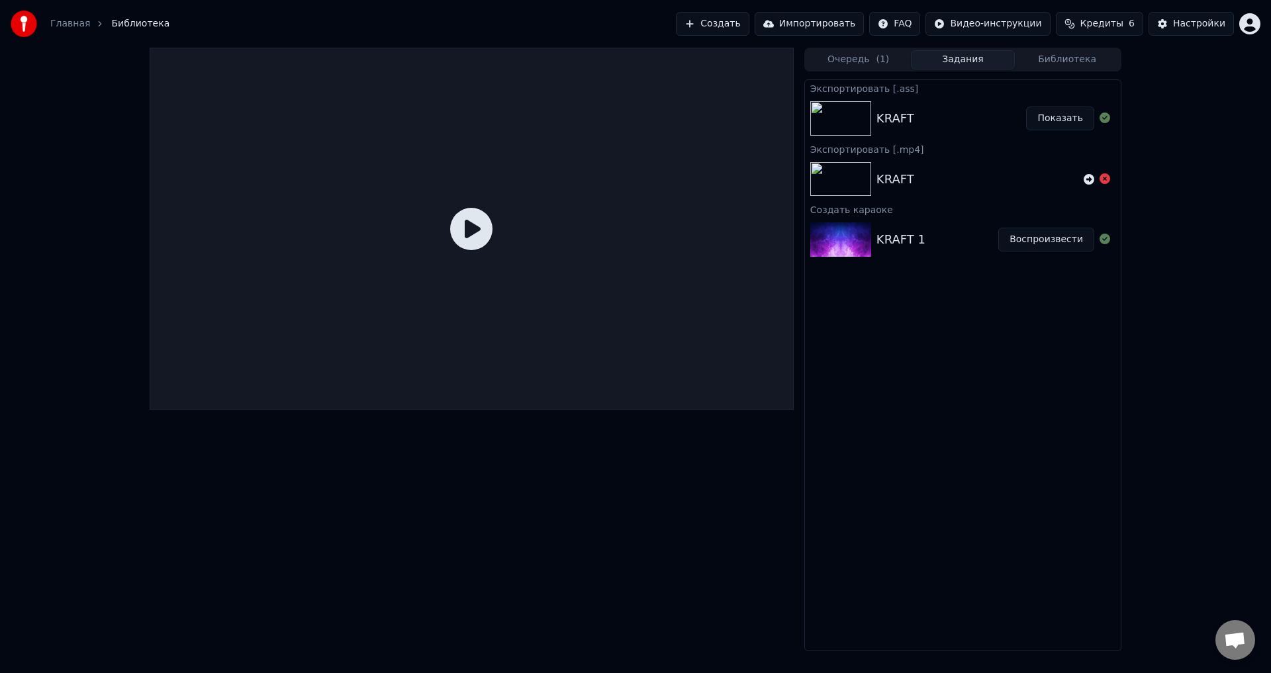
click at [748, 22] on button "Создать" at bounding box center [712, 24] width 73 height 24
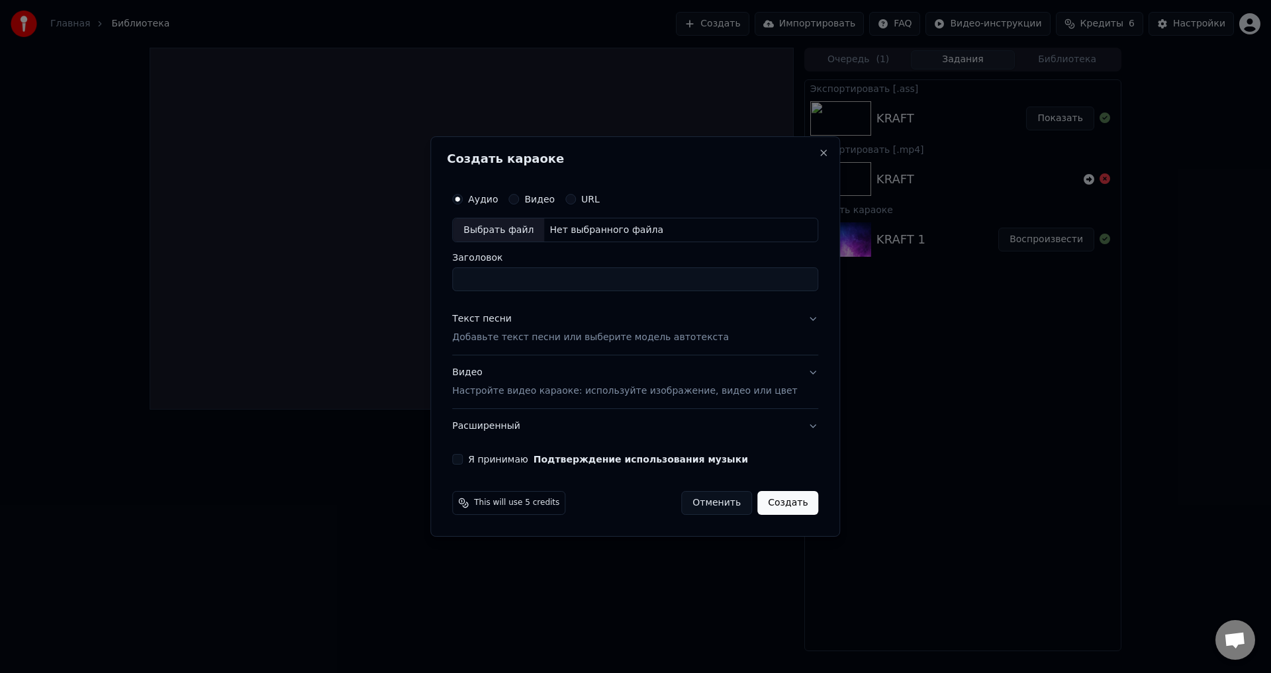
click at [529, 229] on div "Выбрать файл" at bounding box center [498, 230] width 91 height 24
type input "*******"
click at [577, 334] on p "Добавьте текст песни или выберите модель автотекста" at bounding box center [590, 338] width 277 height 13
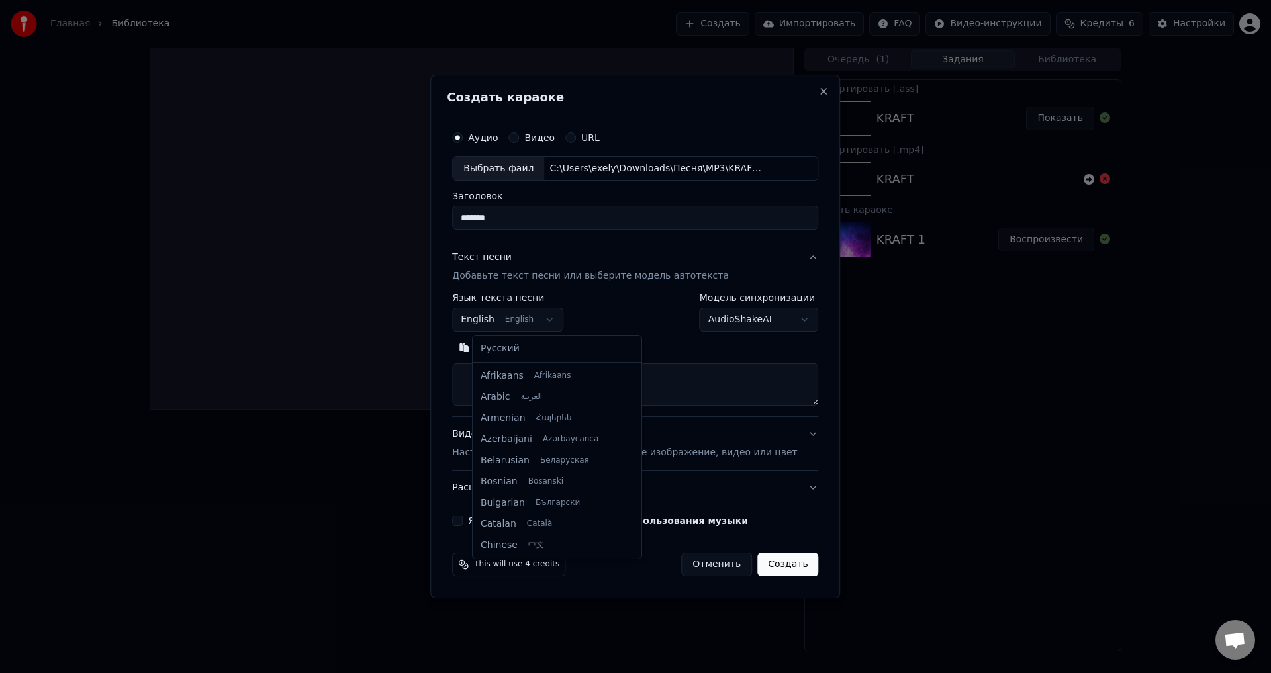
click at [547, 318] on body "**********" at bounding box center [635, 336] width 1271 height 673
select select "**"
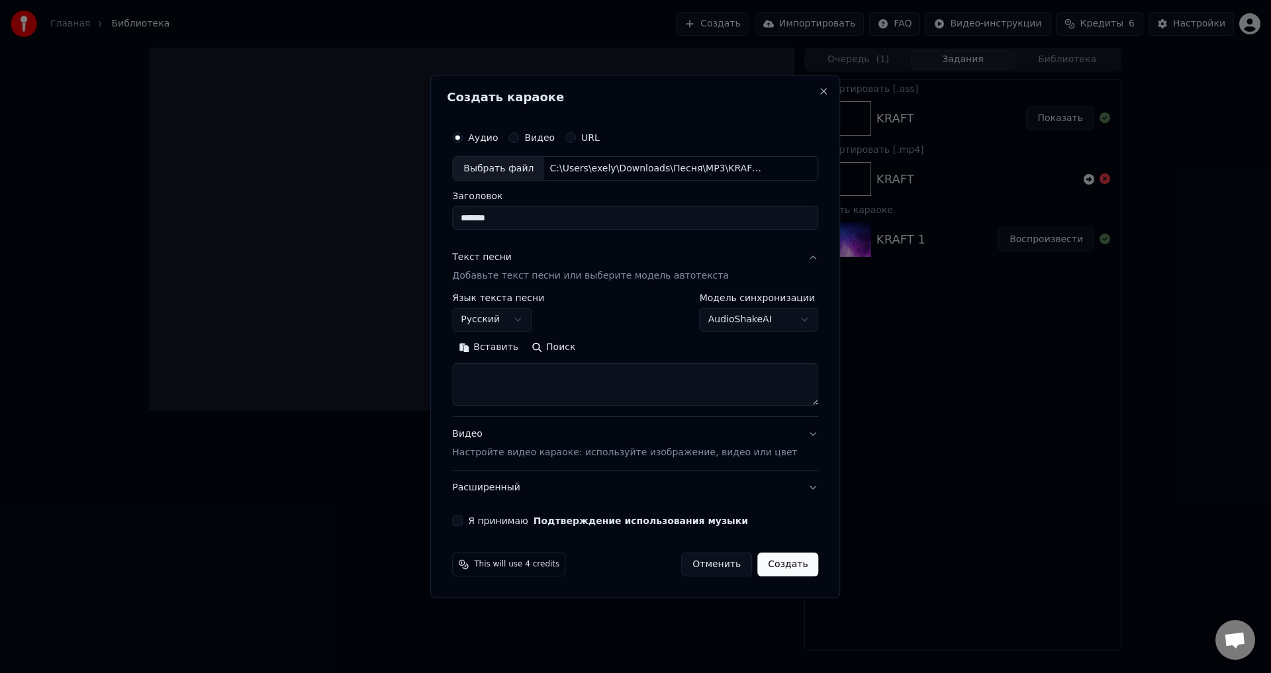
click at [529, 366] on textarea at bounding box center [635, 385] width 366 height 42
paste textarea "**********"
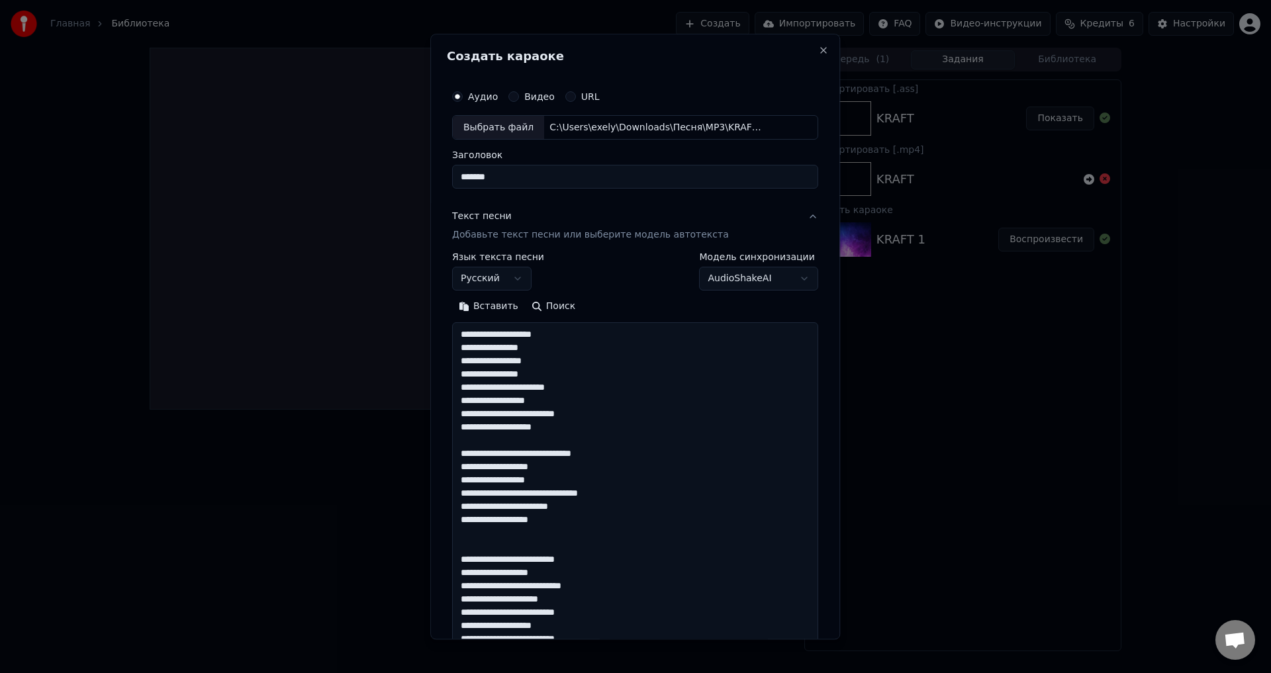
scroll to position [572, 0]
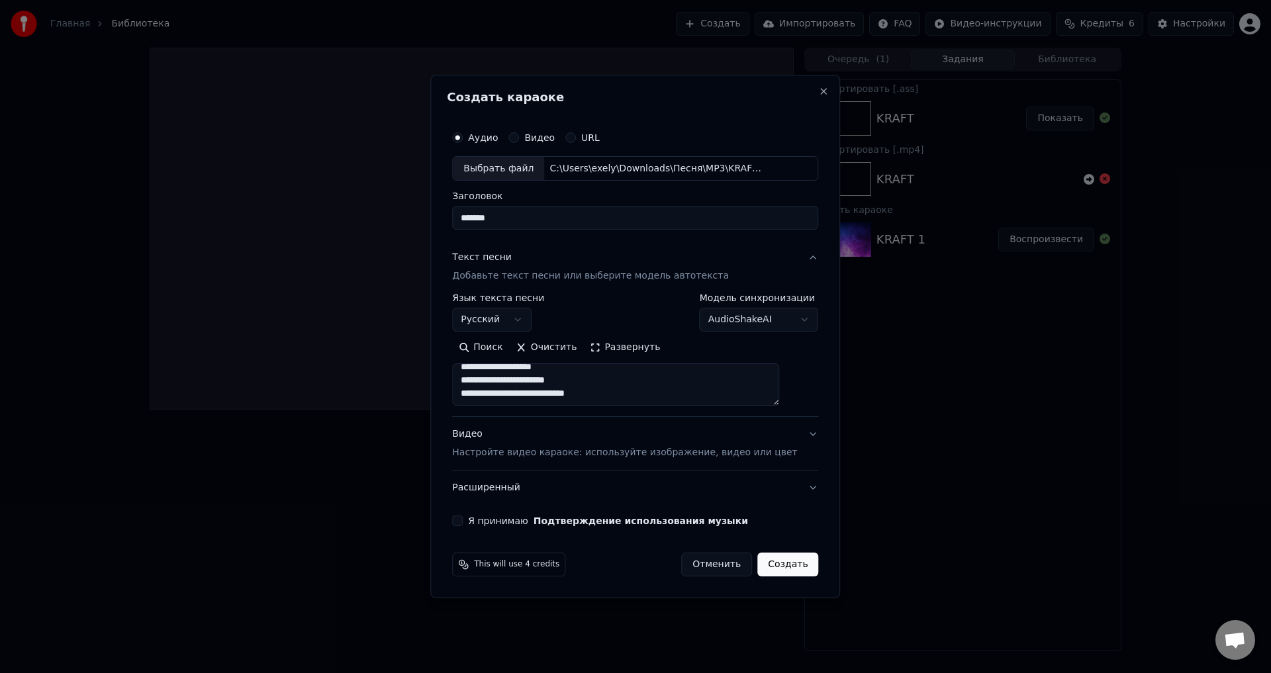
type textarea "**********"
click at [746, 318] on body "**********" at bounding box center [635, 336] width 1271 height 673
click at [915, 375] on div at bounding box center [635, 336] width 1271 height 673
click at [463, 520] on button "Я принимаю Подтверждение использования музыки" at bounding box center [457, 520] width 11 height 11
click at [596, 457] on p "Настройте видео караоке: используйте изображение, видео или цвет" at bounding box center [624, 452] width 345 height 13
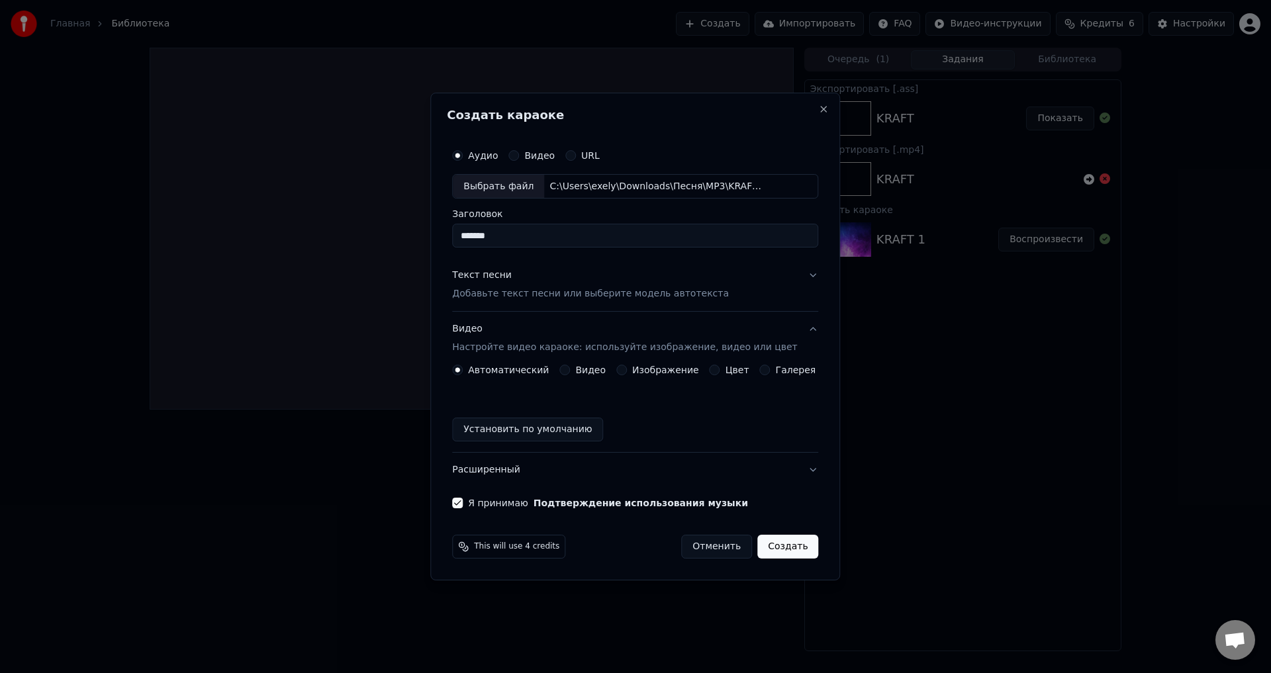
click at [460, 370] on circle "button" at bounding box center [457, 370] width 5 height 5
click at [714, 368] on button "Цвет" at bounding box center [714, 370] width 11 height 11
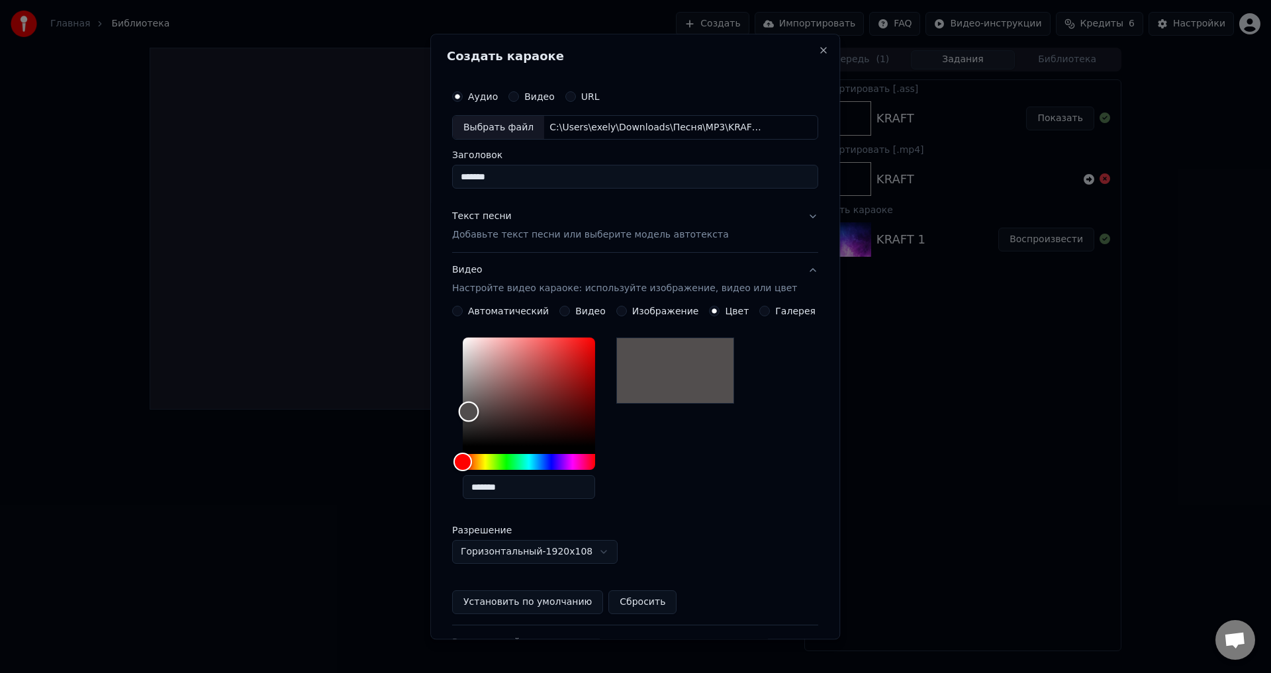
type input "*******"
drag, startPoint x: 473, startPoint y: 418, endPoint x: 477, endPoint y: 485, distance: 67.6
click at [477, 485] on div "*******" at bounding box center [529, 421] width 132 height 167
click at [463, 311] on button "Автоматический" at bounding box center [457, 311] width 11 height 11
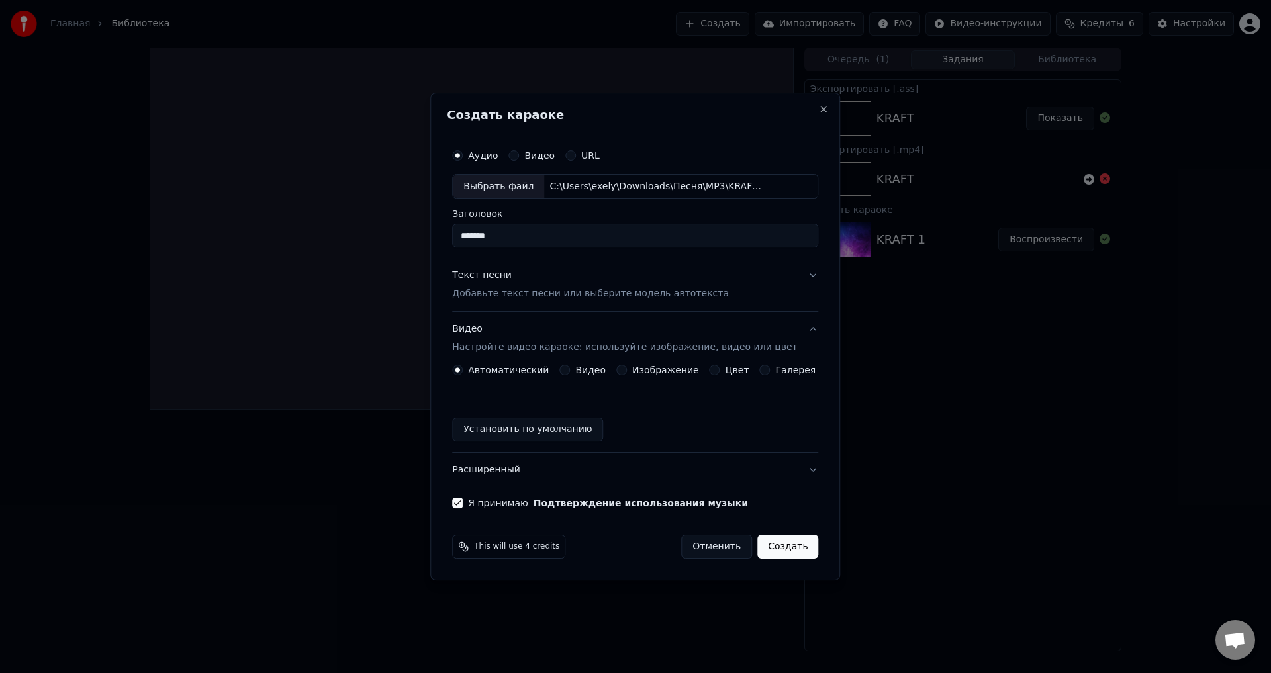
click at [770, 545] on button "Создать" at bounding box center [787, 547] width 61 height 24
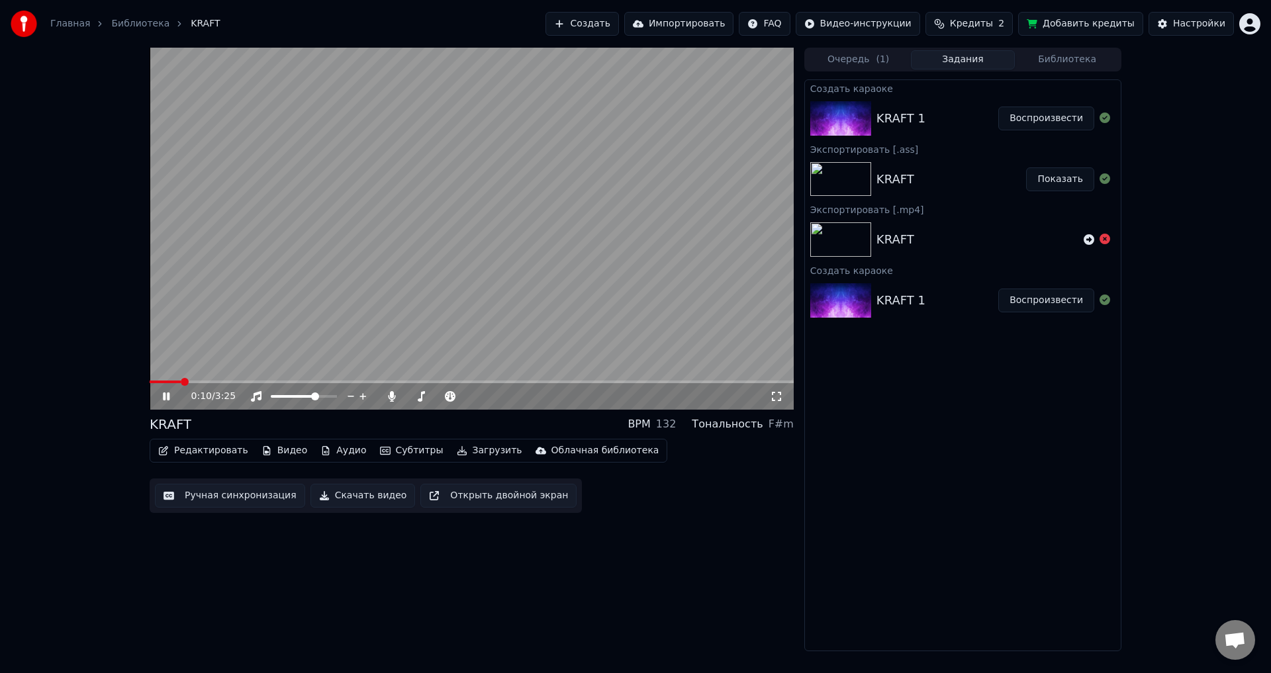
click at [180, 382] on span at bounding box center [472, 381] width 644 height 3
click at [208, 380] on span at bounding box center [472, 381] width 644 height 3
click at [234, 382] on span at bounding box center [472, 381] width 644 height 3
click at [171, 392] on icon at bounding box center [175, 396] width 31 height 11
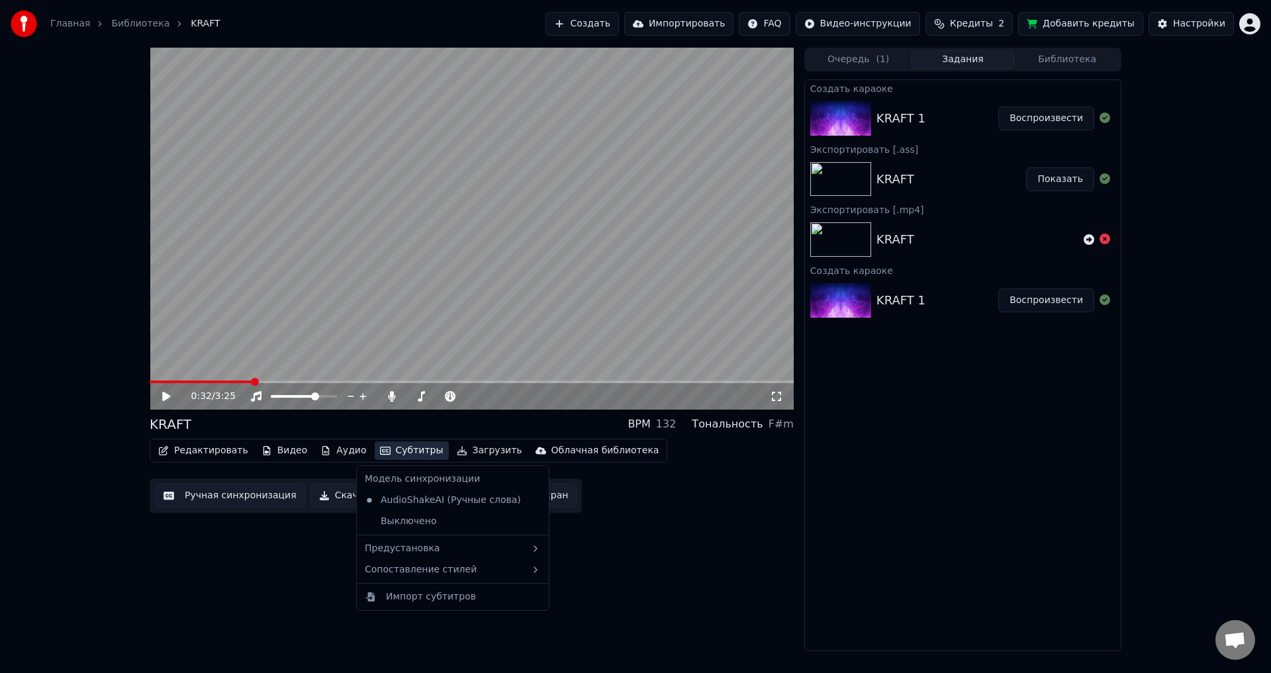
click at [396, 449] on button "Субтитры" at bounding box center [412, 450] width 74 height 19
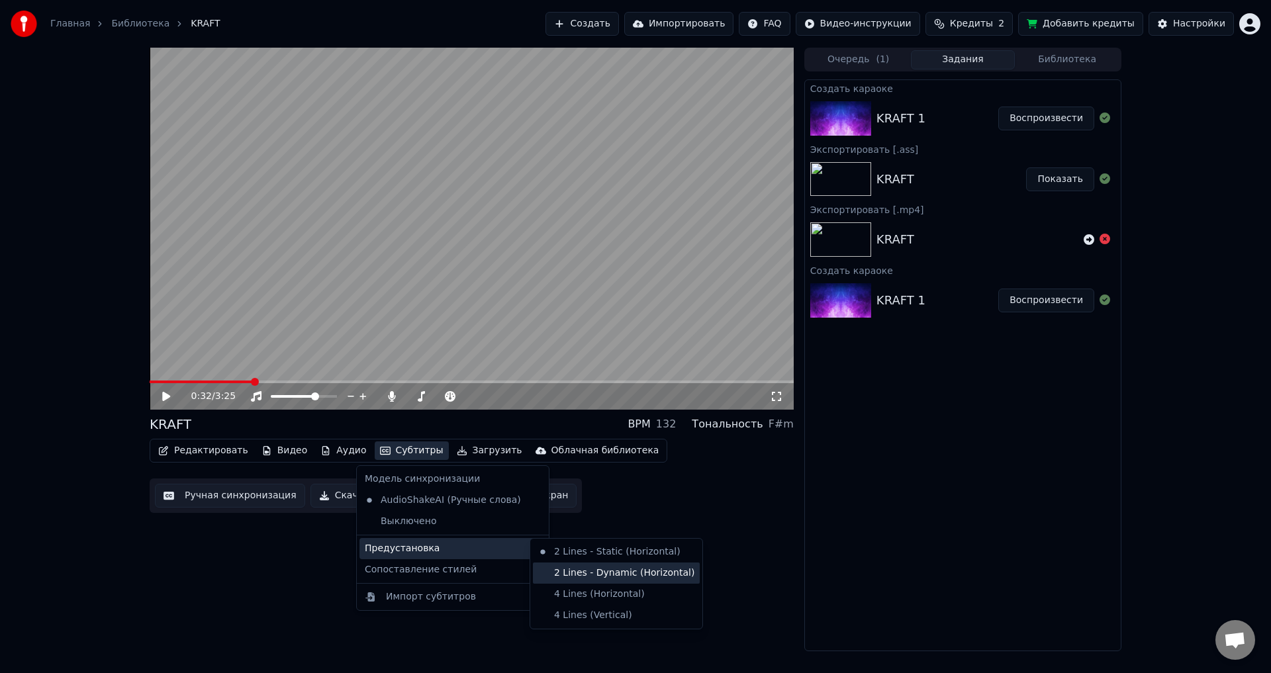
click at [577, 576] on div "2 Lines - Dynamic (Horizontal)" at bounding box center [616, 572] width 167 height 21
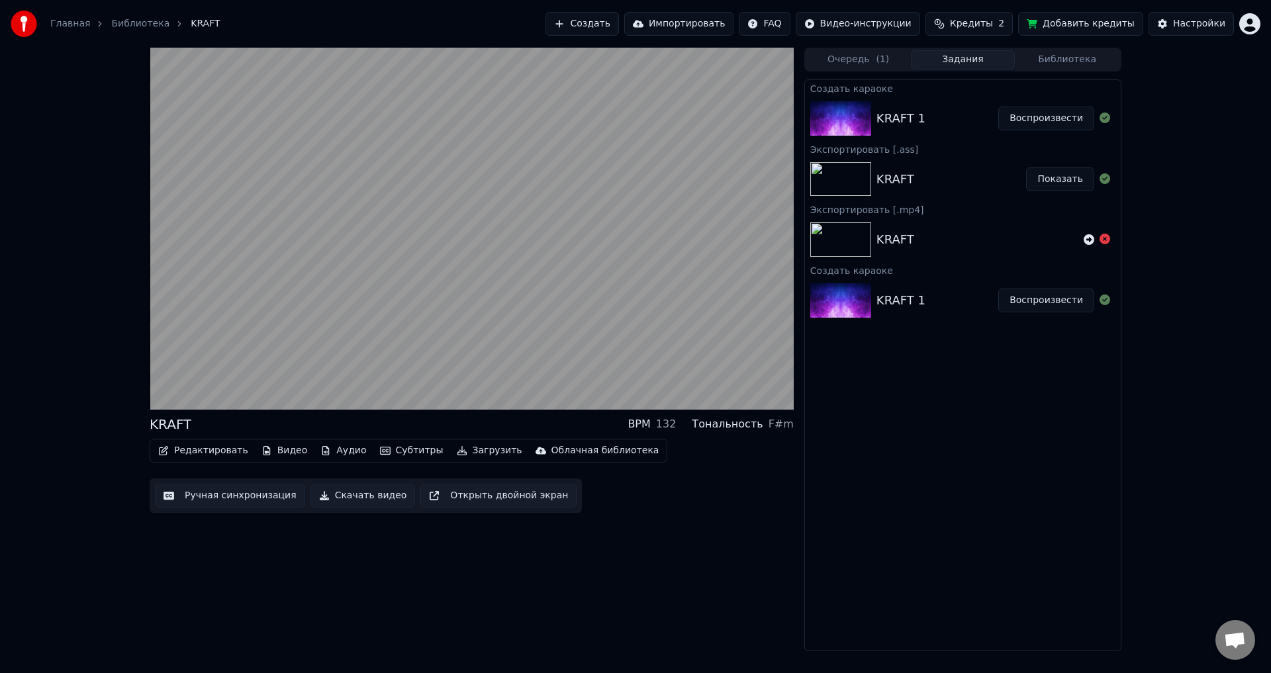
click at [404, 451] on button "Субтитры" at bounding box center [412, 450] width 74 height 19
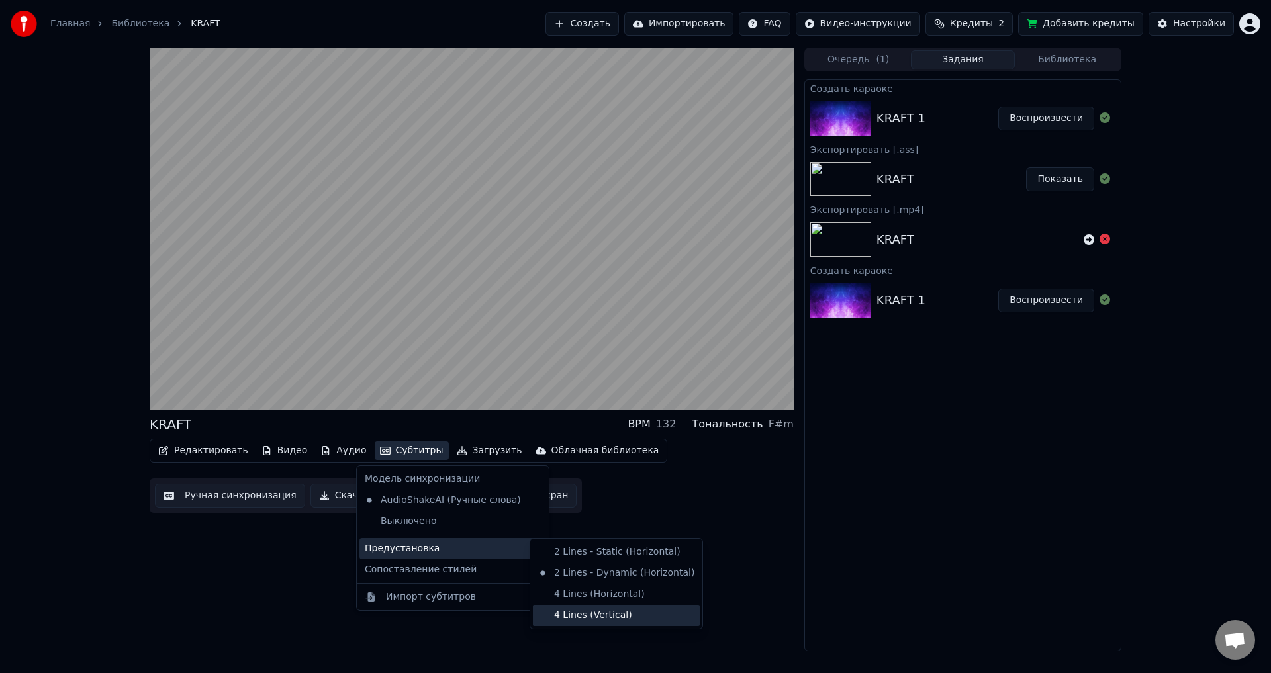
click at [579, 614] on div "4 Lines (Vertical)" at bounding box center [616, 615] width 167 height 21
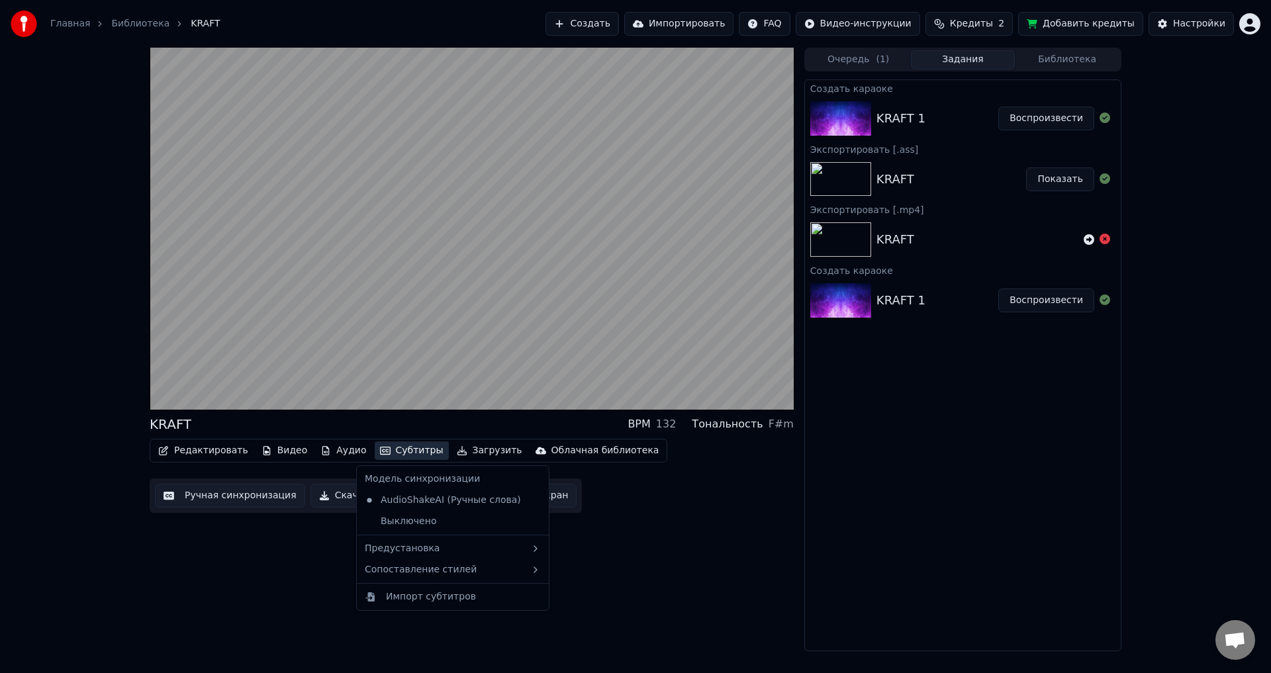
click at [410, 451] on button "Субтитры" at bounding box center [412, 450] width 74 height 19
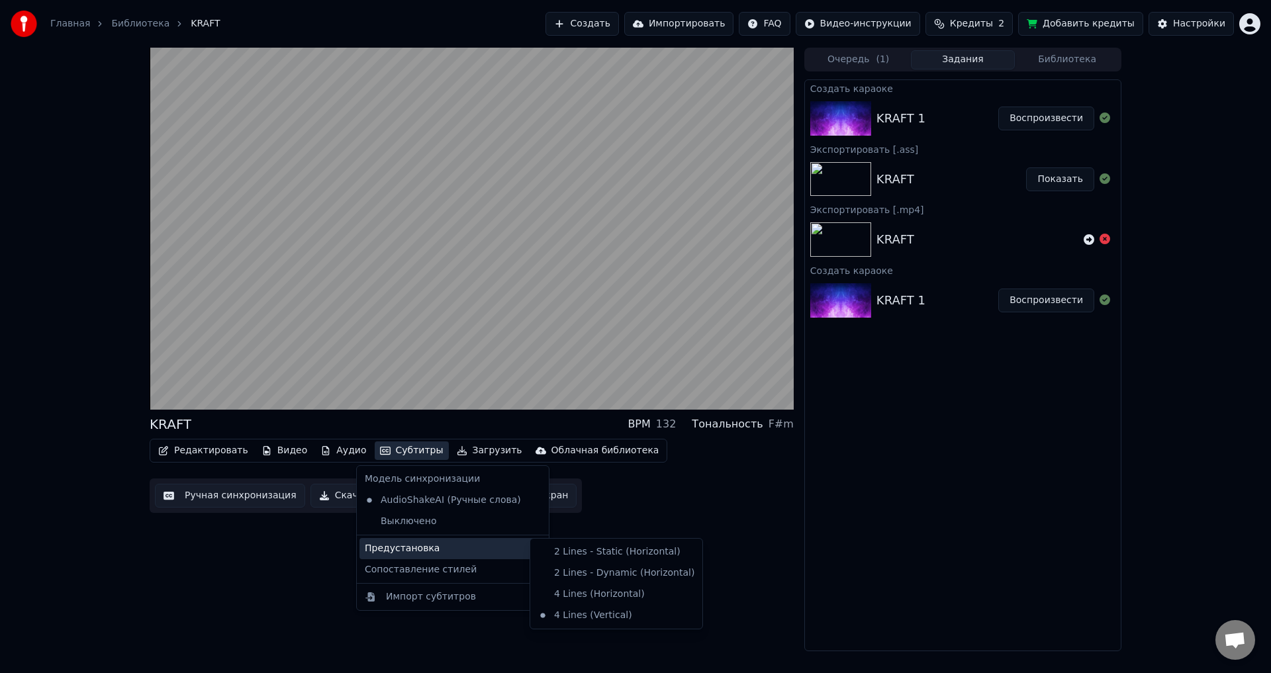
click at [467, 551] on div "Предустановка" at bounding box center [452, 548] width 187 height 21
click at [592, 572] on div "2 Lines - Dynamic (Horizontal)" at bounding box center [616, 572] width 167 height 21
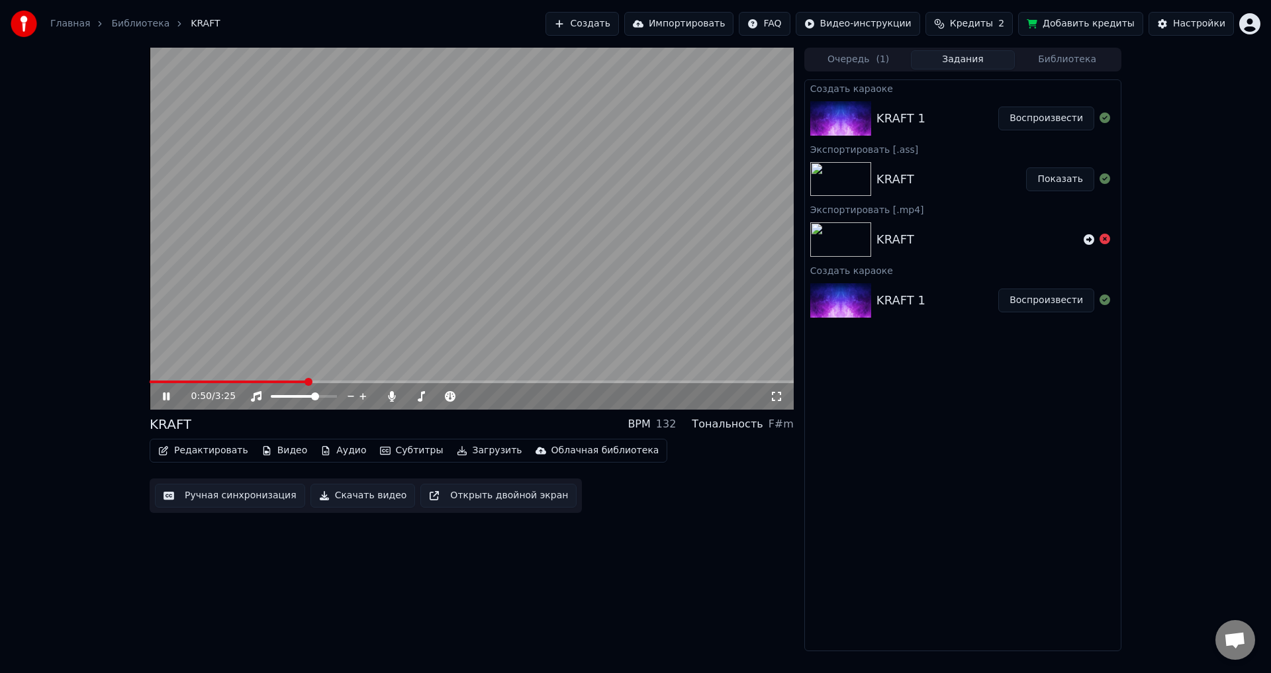
click at [170, 396] on icon at bounding box center [175, 396] width 31 height 11
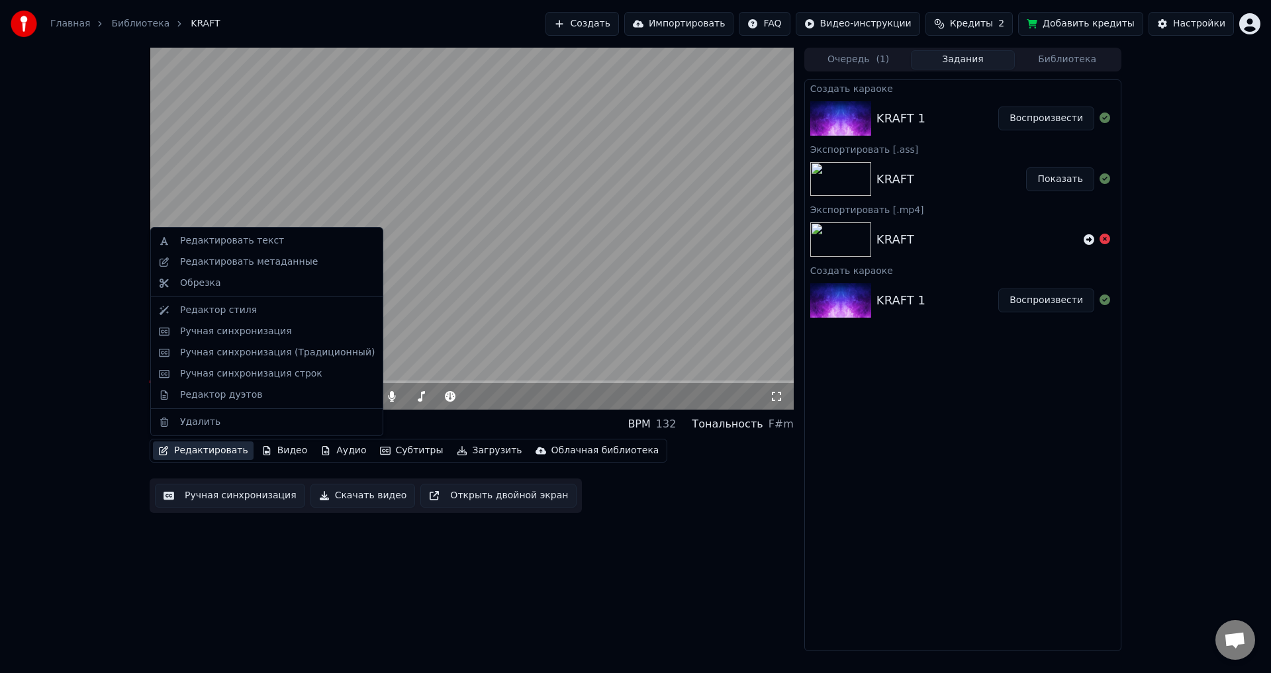
click at [231, 449] on button "Редактировать" at bounding box center [203, 450] width 101 height 19
click at [232, 306] on div "Редактор стиля" at bounding box center [218, 310] width 77 height 13
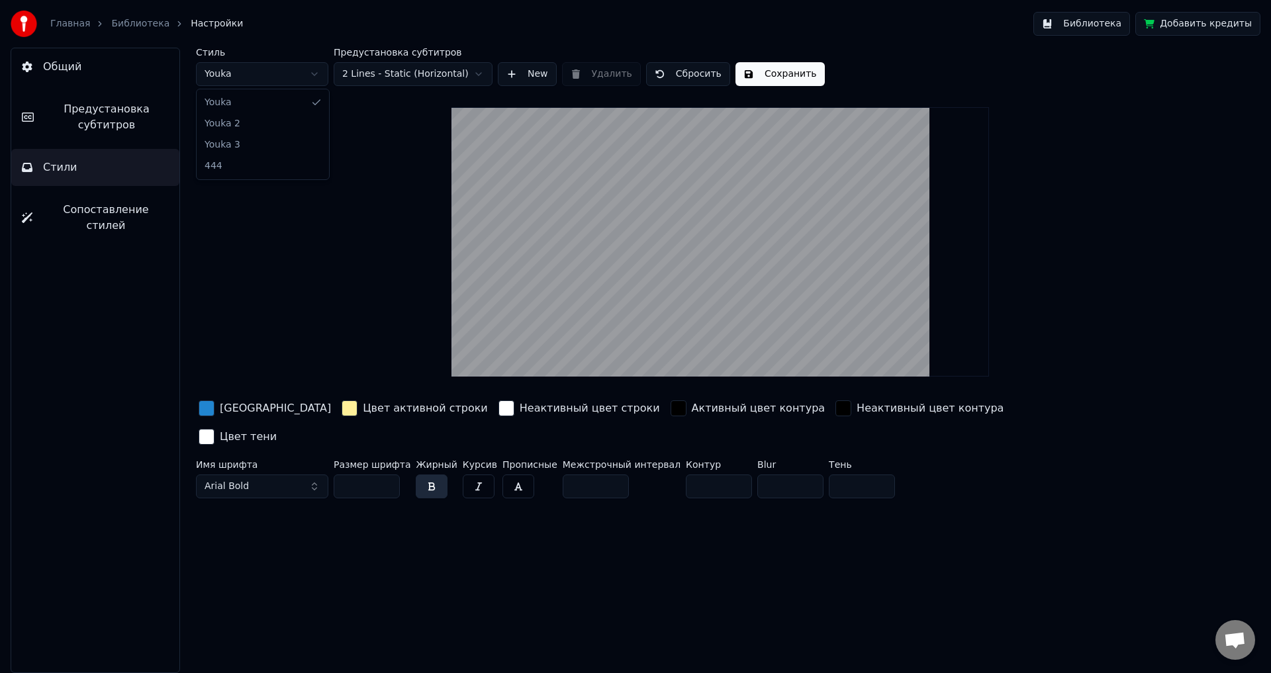
click at [313, 79] on html "Главная Библиотека Настройки Библиотека Добавить кредиты Общий Предустановка су…" at bounding box center [635, 336] width 1271 height 673
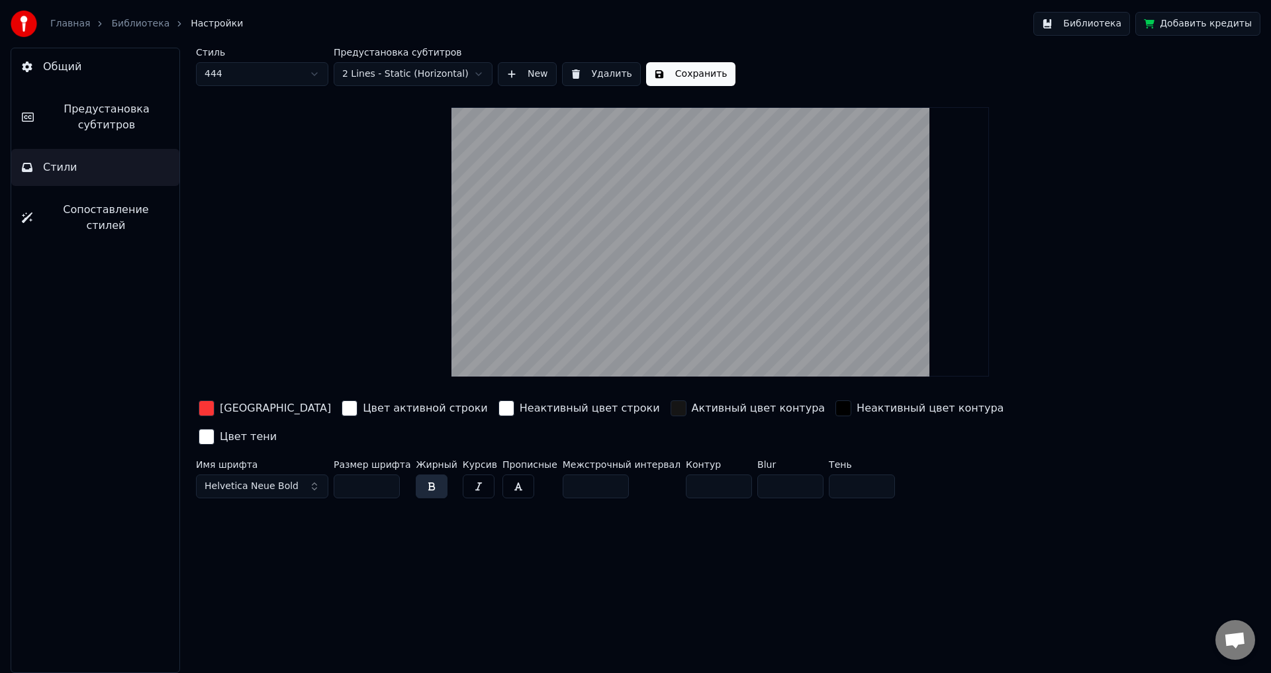
click at [673, 70] on button "Сохранить" at bounding box center [690, 74] width 89 height 24
click at [668, 75] on button "Готово" at bounding box center [681, 74] width 71 height 24
click at [670, 408] on div "button" at bounding box center [678, 408] width 16 height 16
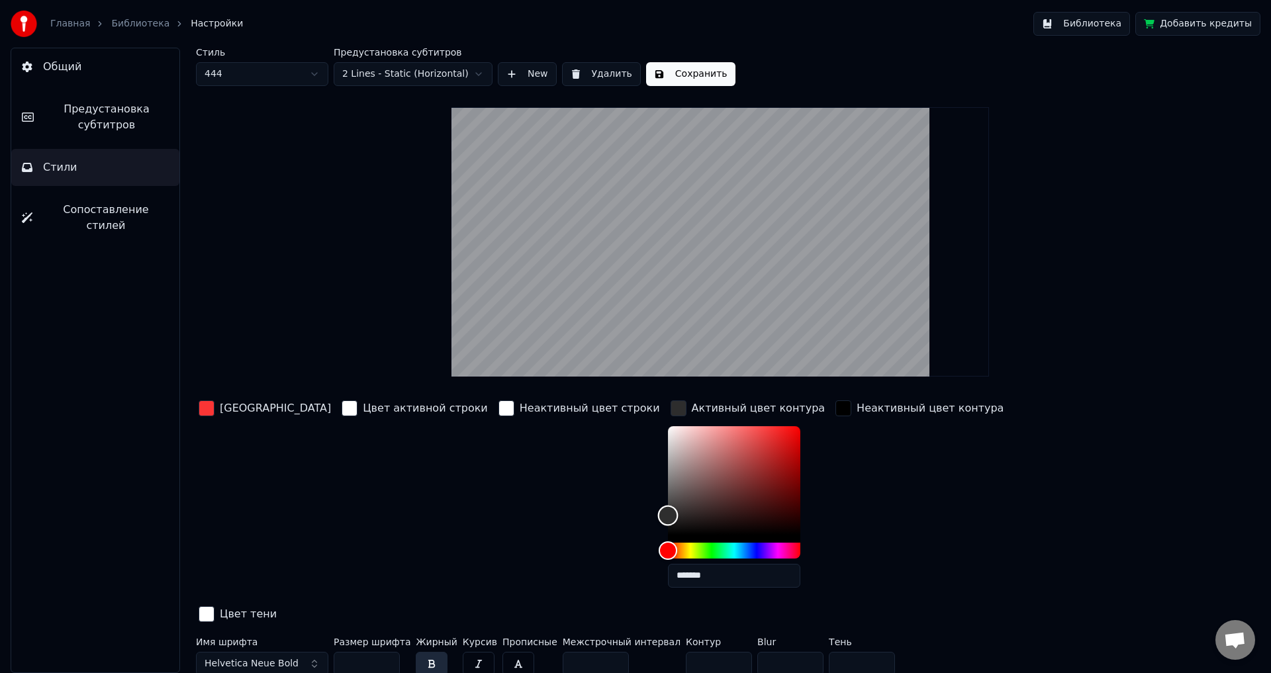
type input "*******"
drag, startPoint x: 581, startPoint y: 521, endPoint x: 573, endPoint y: 518, distance: 8.4
click at [573, 518] on div "Цвет заливки Цвет активной строки Неактивный цвет строки Активный цвет контура …" at bounding box center [640, 512] width 889 height 229
click at [896, 486] on div "Цвет заливки Цвет активной строки Неактивный цвет строки Активный цвет контура …" at bounding box center [640, 512] width 889 height 229
click at [978, 547] on div "Цвет заливки Цвет активной строки Неактивный цвет строки Активный цвет контура …" at bounding box center [640, 512] width 889 height 229
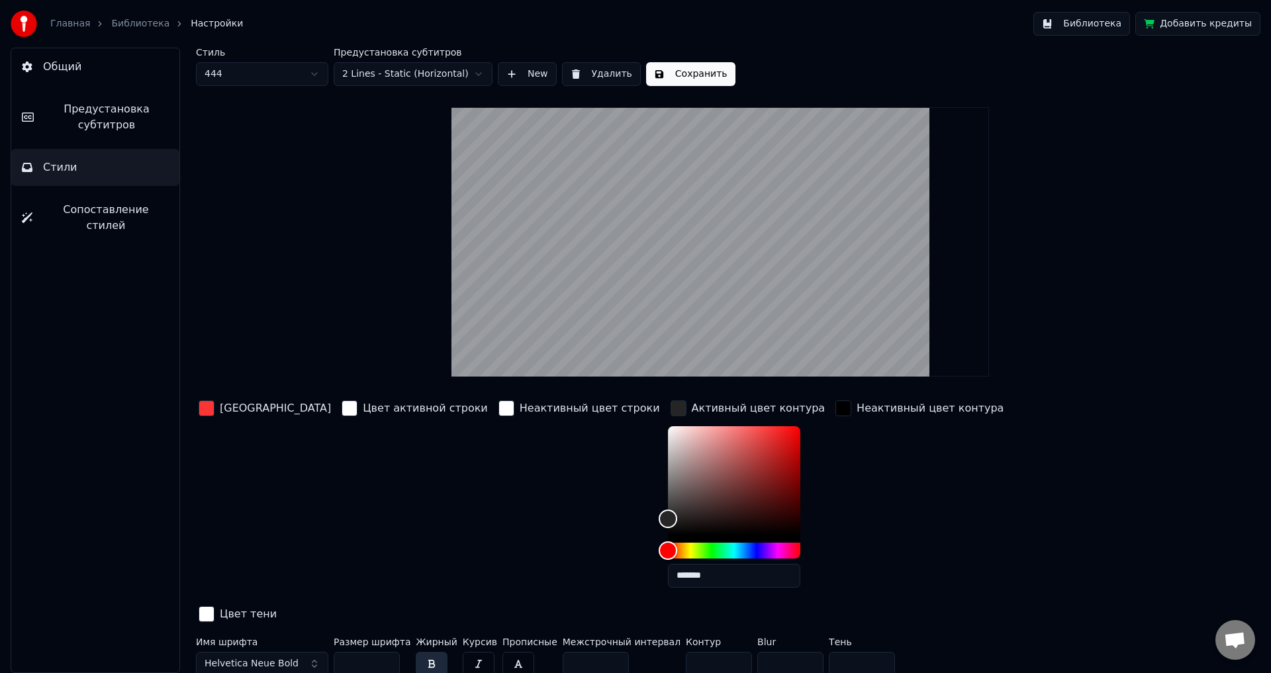
click at [670, 410] on div "button" at bounding box center [678, 408] width 16 height 16
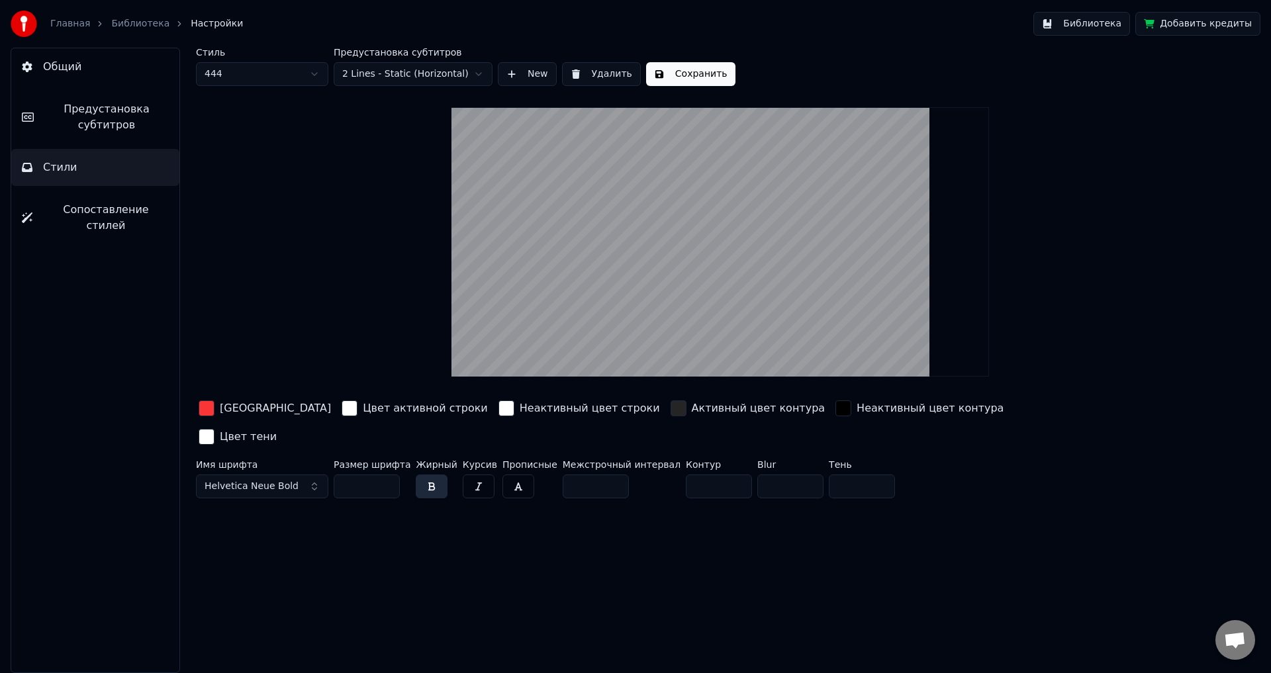
click at [656, 71] on button "Сохранить" at bounding box center [690, 74] width 89 height 24
click at [89, 120] on span "Предустановка субтитров" at bounding box center [106, 117] width 124 height 32
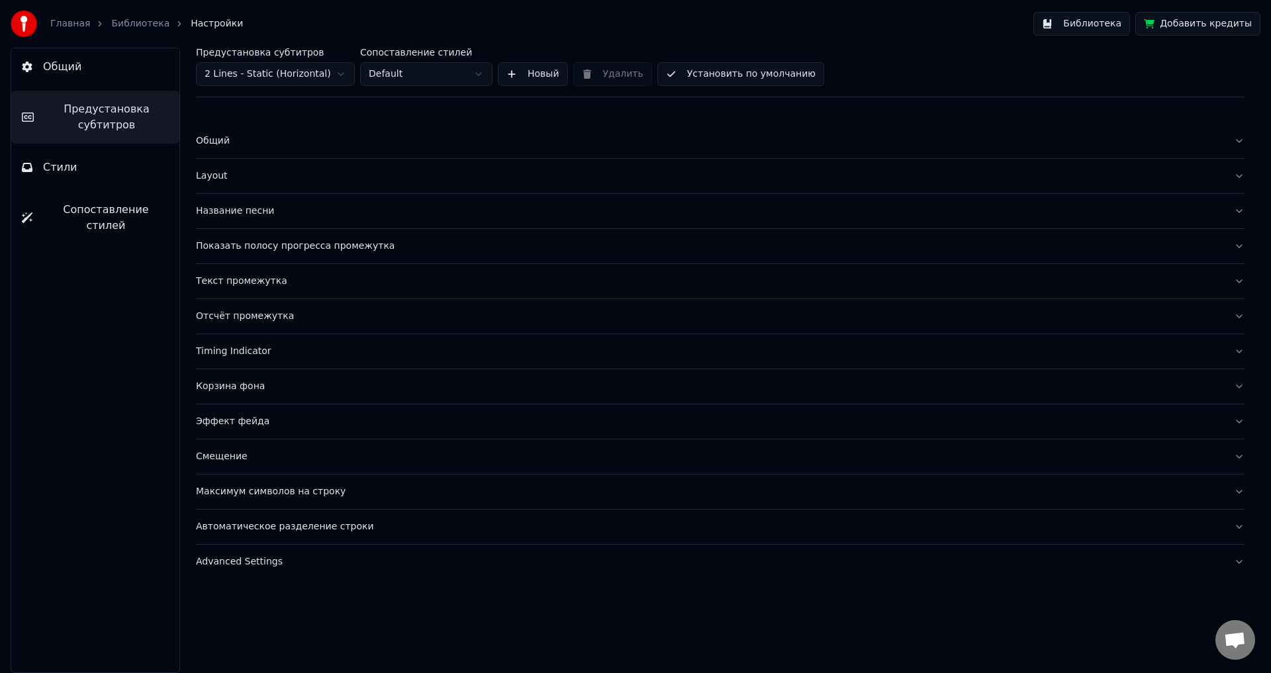
click at [71, 211] on span "Сопоставление стилей" at bounding box center [106, 218] width 126 height 32
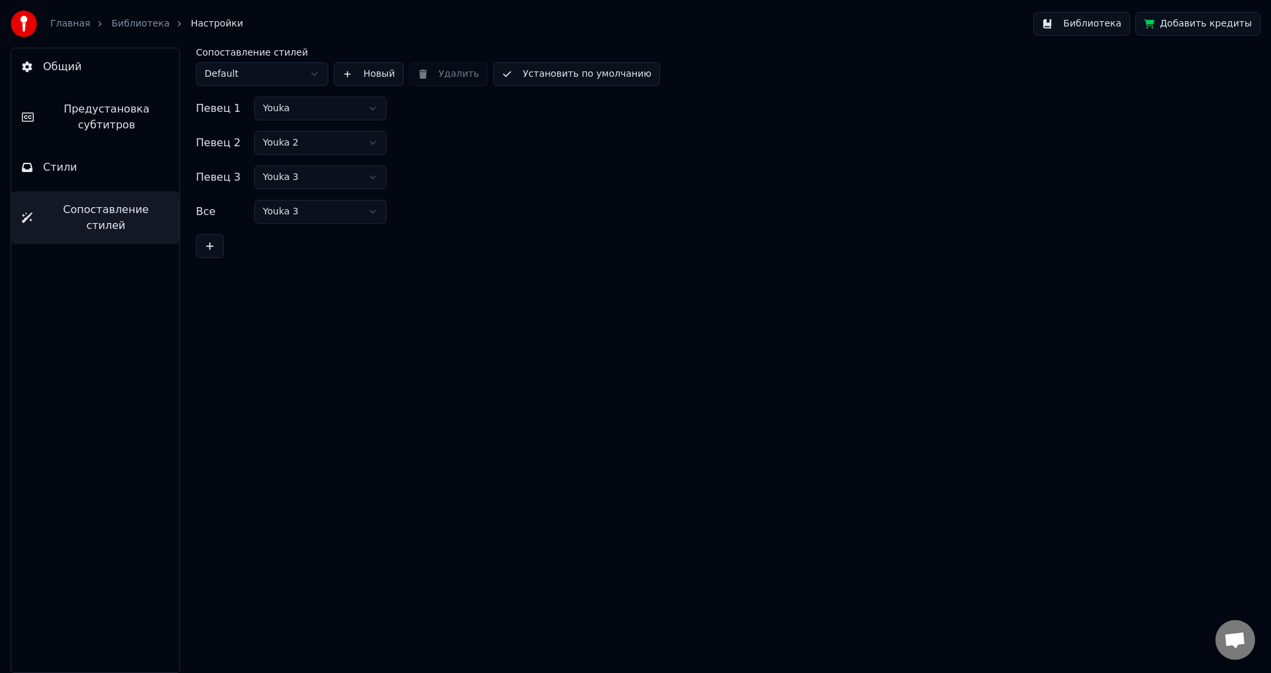
click at [66, 169] on span "Стили" at bounding box center [60, 167] width 34 height 16
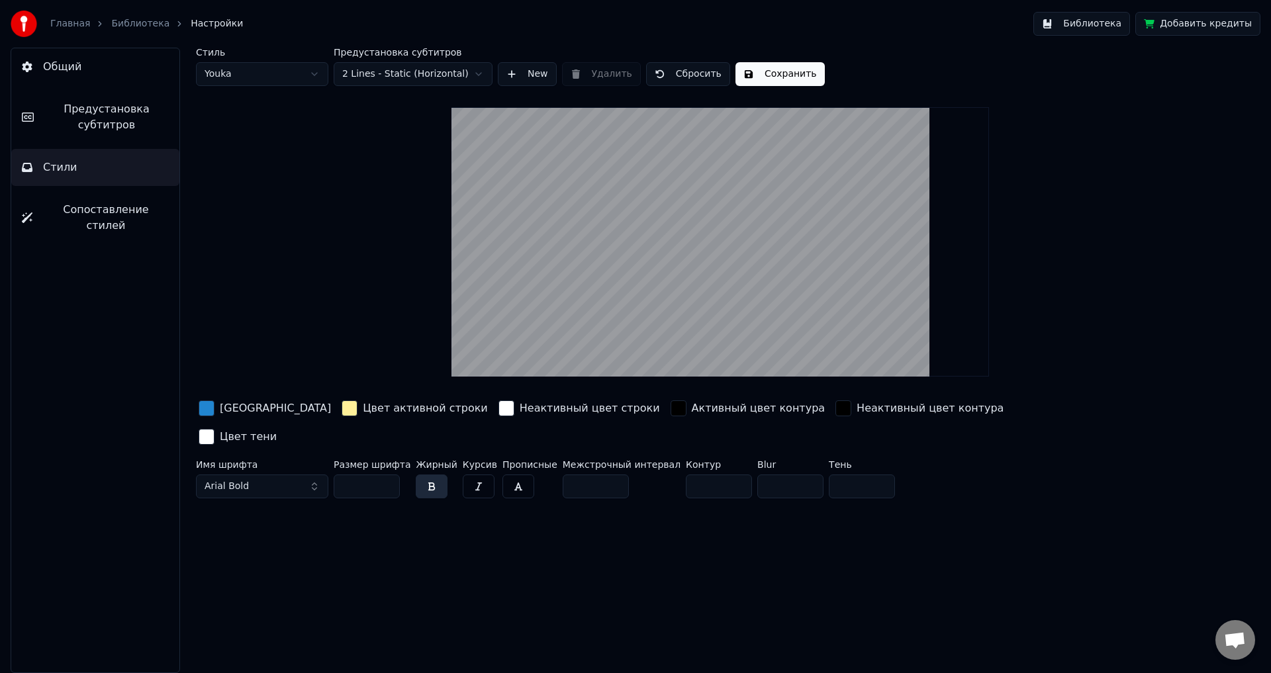
click at [81, 122] on span "Предустановка субтитров" at bounding box center [106, 117] width 124 height 32
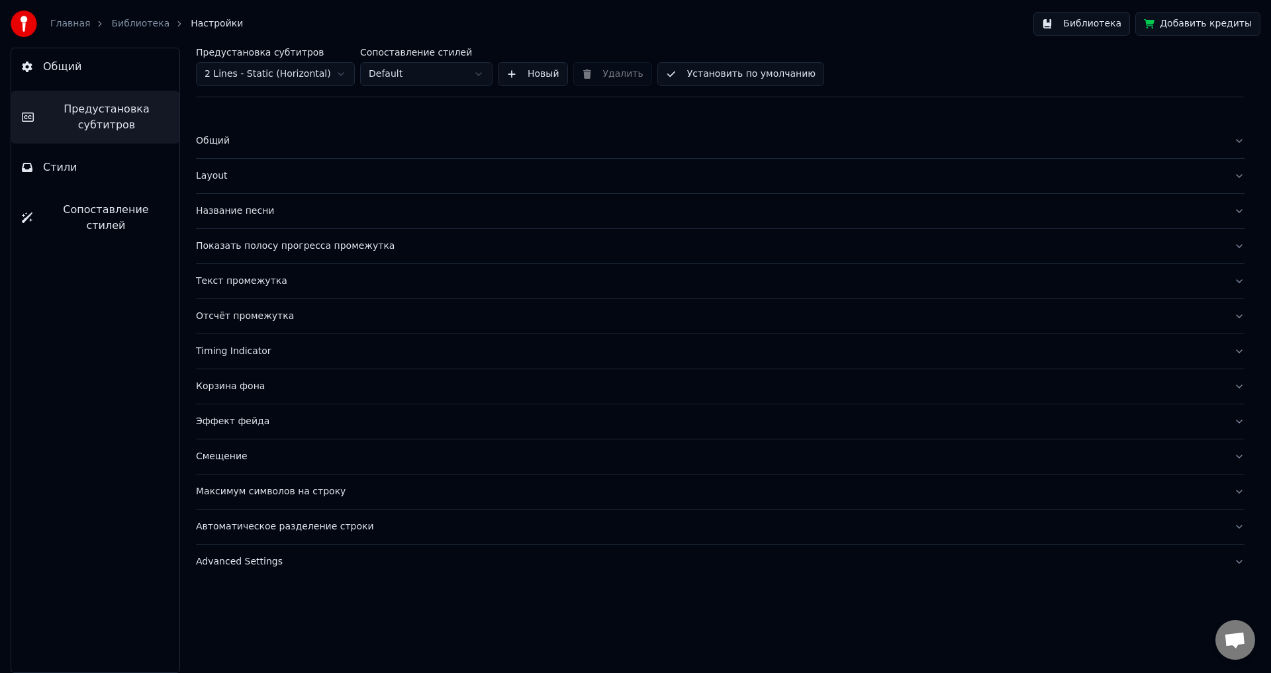
click at [77, 68] on span "Общий" at bounding box center [62, 67] width 38 height 16
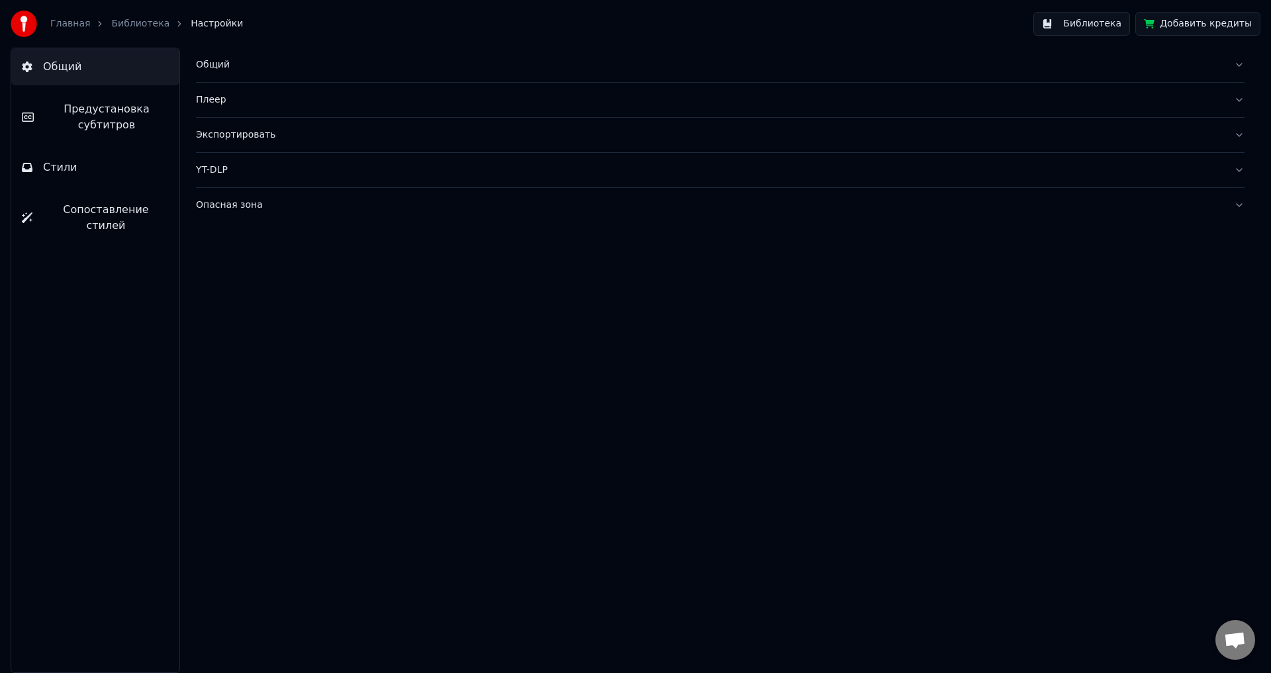
click at [1072, 26] on button "Библиотека" at bounding box center [1081, 24] width 97 height 24
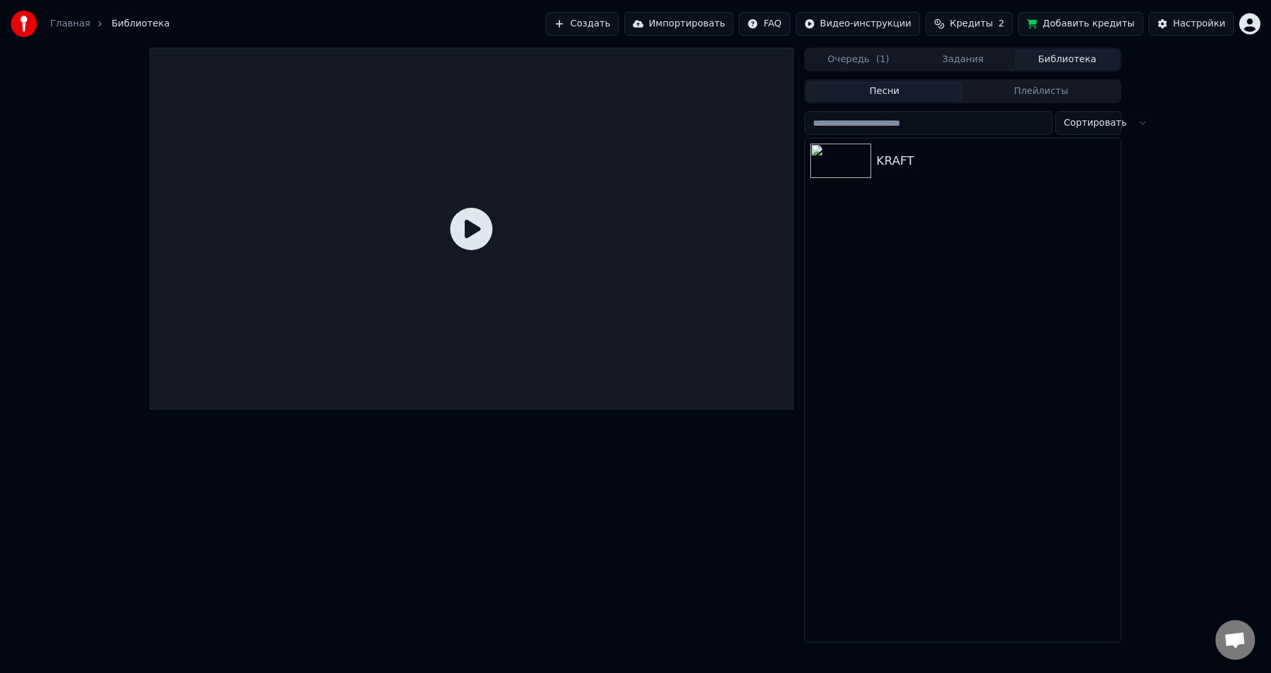
click at [982, 21] on span "Кредиты" at bounding box center [971, 23] width 43 height 13
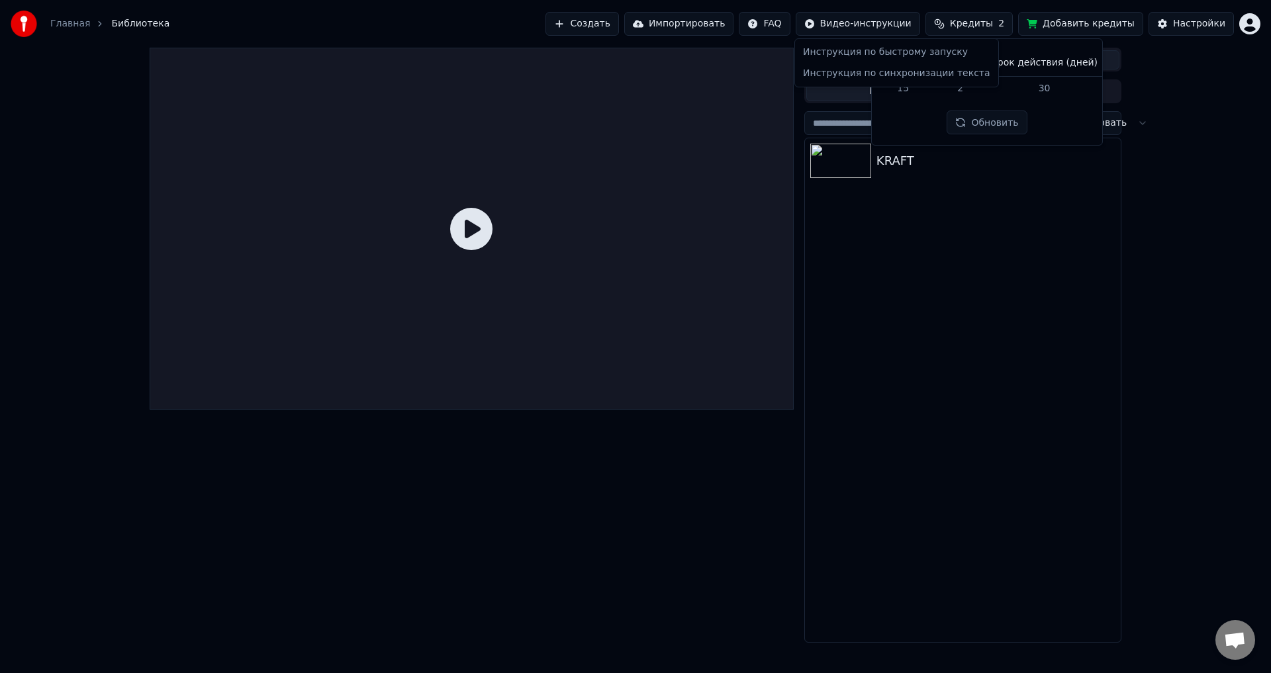
click at [873, 23] on html "Главная Библиотека Создать Импортировать FAQ Видео-инструкции Кредиты 2 Добавит…" at bounding box center [635, 336] width 1271 height 673
click at [713, 22] on html "Главная Библиотека Создать Импортировать FAQ Видео-инструкции Кредиты 2 Добавит…" at bounding box center [635, 336] width 1271 height 673
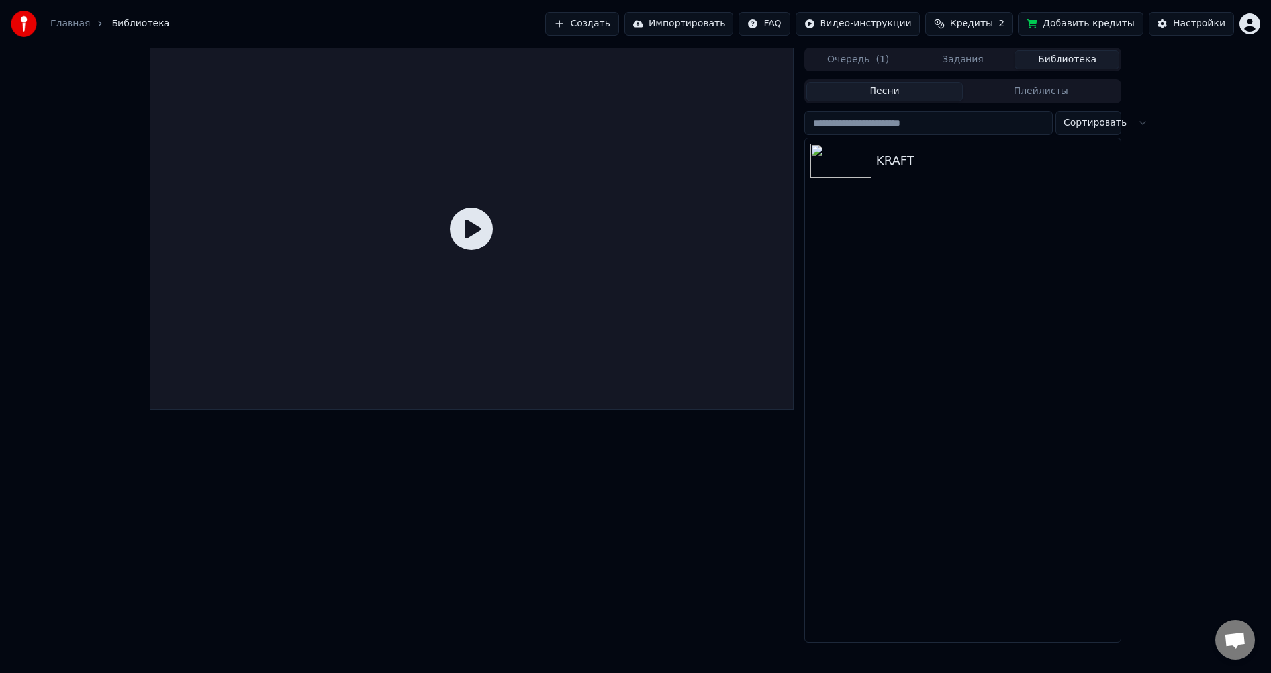
drag, startPoint x: 619, startPoint y: 17, endPoint x: 931, endPoint y: 191, distance: 357.5
click at [931, 191] on div "Главная Библиотека Создать Импортировать FAQ Видео-инструкции Кредиты 2 Добавит…" at bounding box center [635, 336] width 1271 height 673
click at [914, 154] on div "KRAFT" at bounding box center [989, 161] width 226 height 19
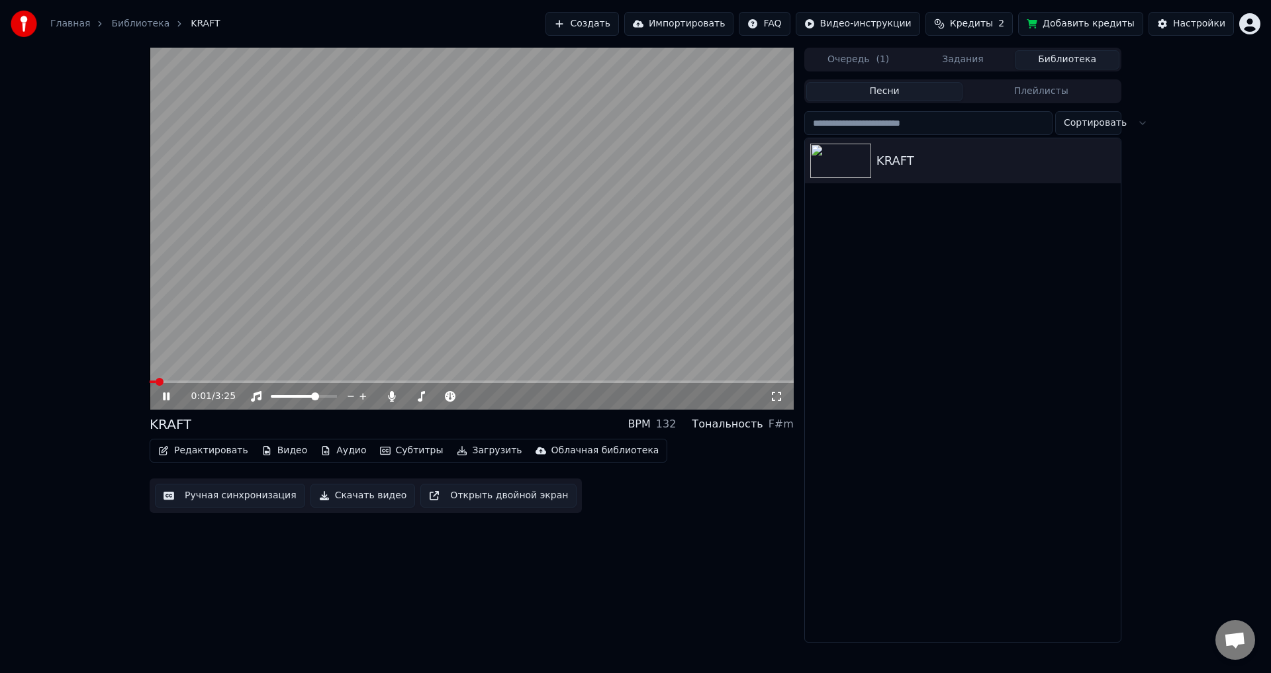
click at [224, 382] on span at bounding box center [472, 381] width 644 height 3
click at [167, 396] on icon at bounding box center [166, 396] width 7 height 8
click at [204, 449] on button "Редактировать" at bounding box center [203, 450] width 101 height 19
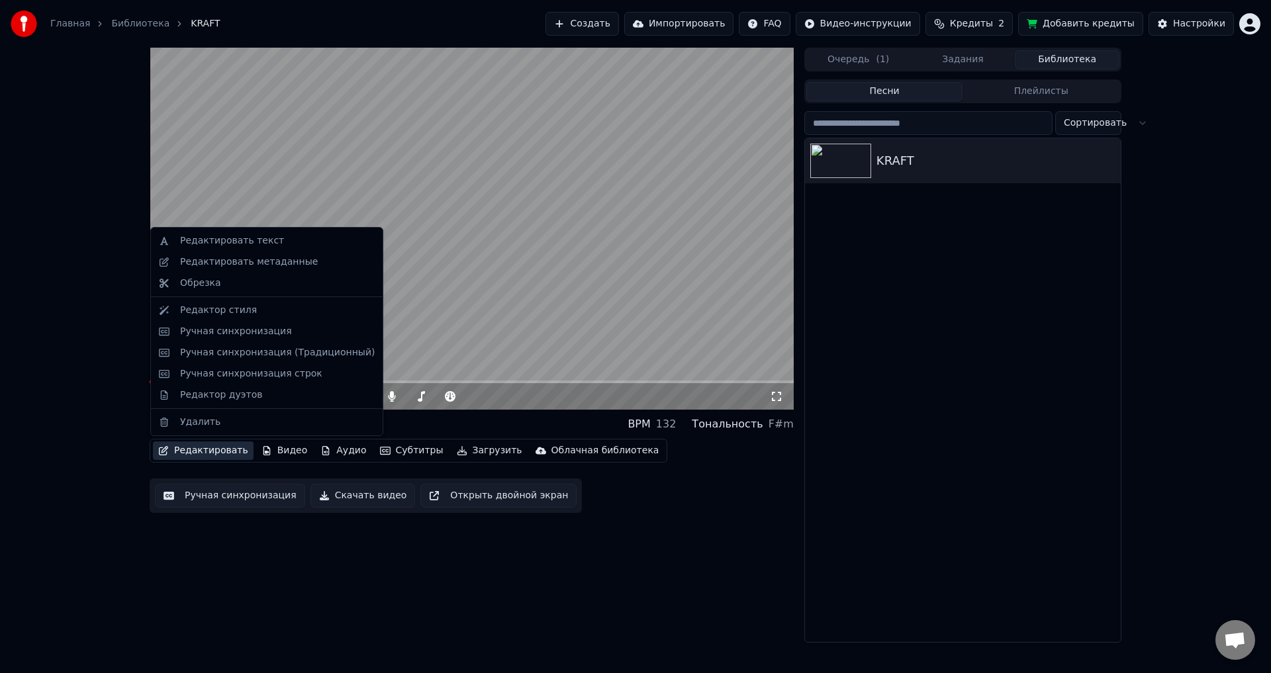
drag, startPoint x: 212, startPoint y: 308, endPoint x: 215, endPoint y: 243, distance: 65.6
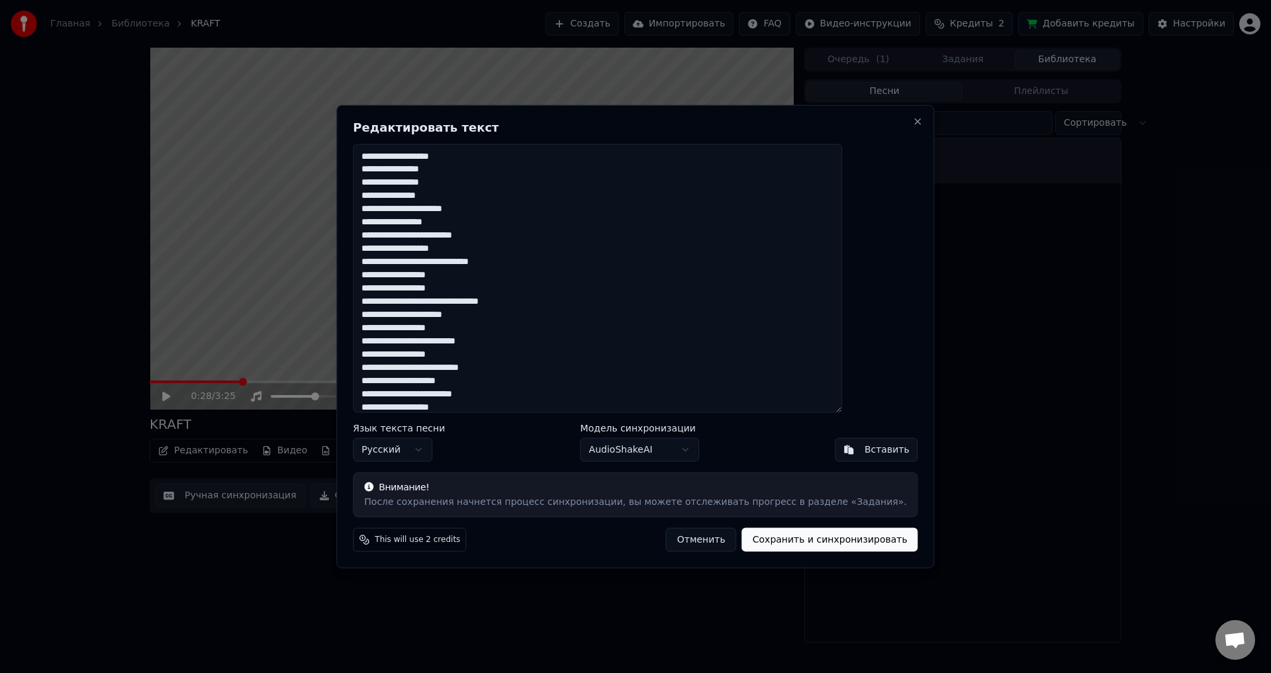
click at [687, 537] on button "Отменить" at bounding box center [701, 540] width 71 height 24
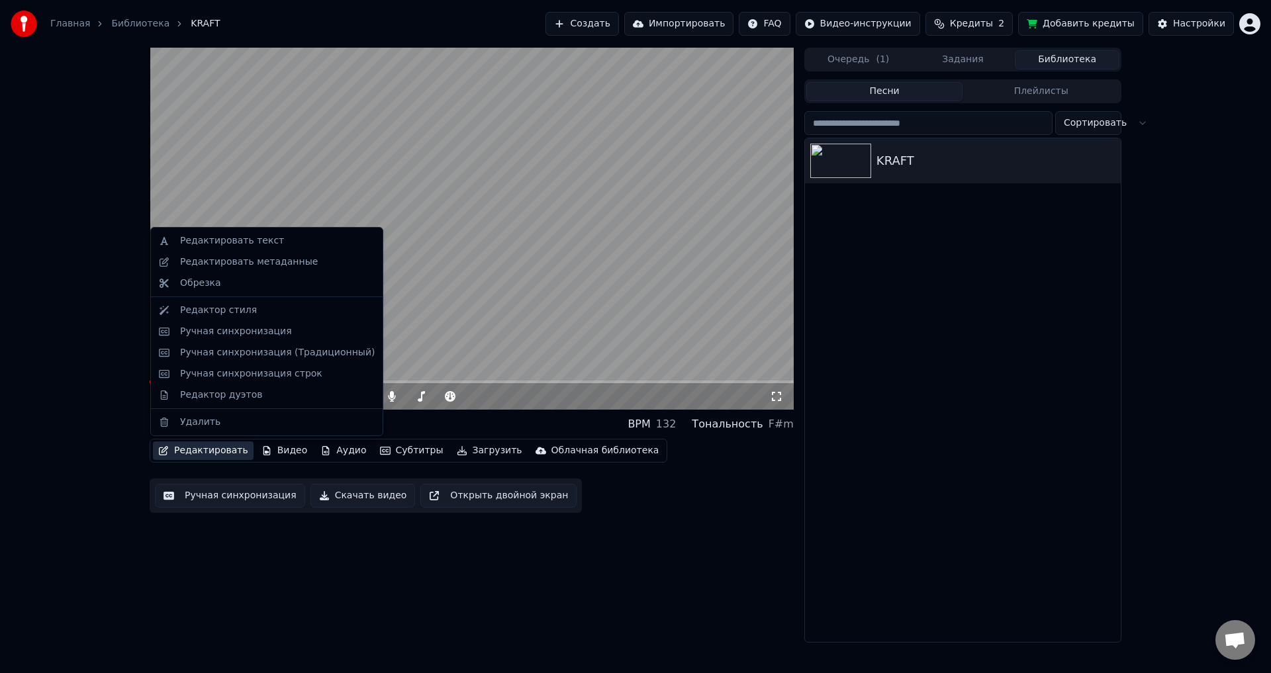
click at [226, 455] on button "Редактировать" at bounding box center [203, 450] width 101 height 19
click at [228, 314] on div "Редактор стиля" at bounding box center [218, 310] width 77 height 13
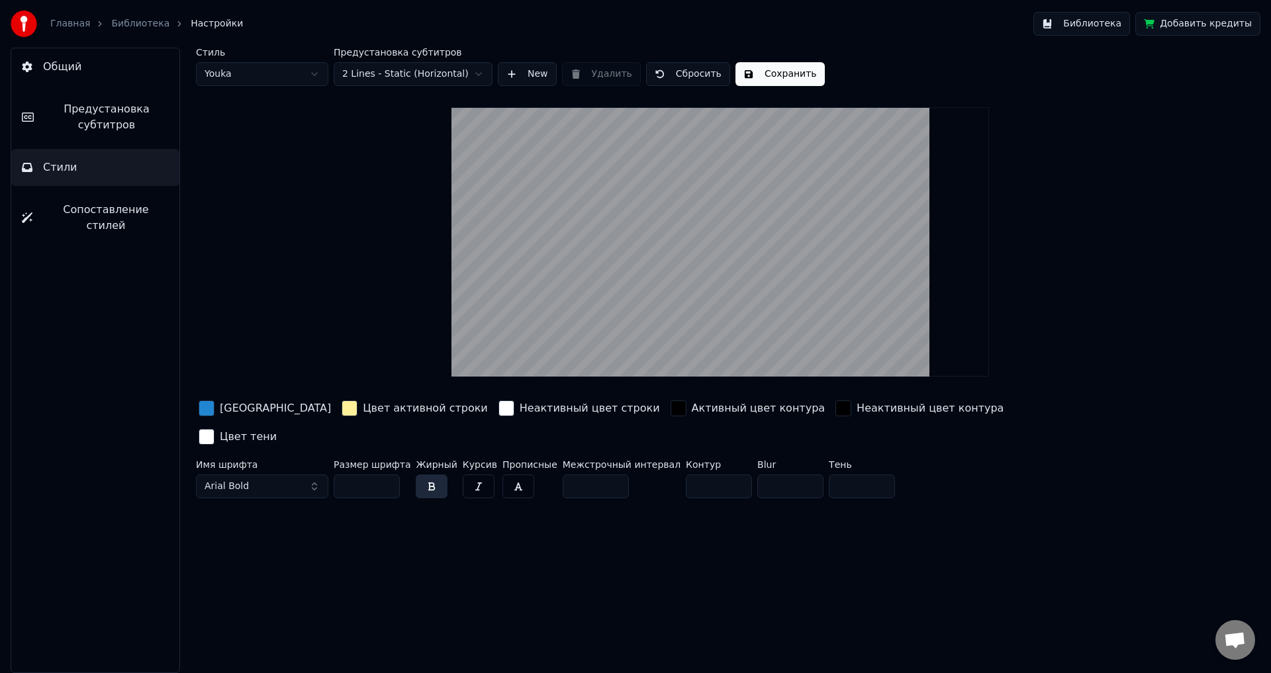
click at [249, 75] on html "Главная Библиотека Настройки Библиотека Добавить кредиты Общий Предустановка су…" at bounding box center [635, 336] width 1271 height 673
click at [432, 74] on html "Главная Библиотека Настройки Библиотека Добавить кредиты Общий Предустановка су…" at bounding box center [635, 336] width 1271 height 673
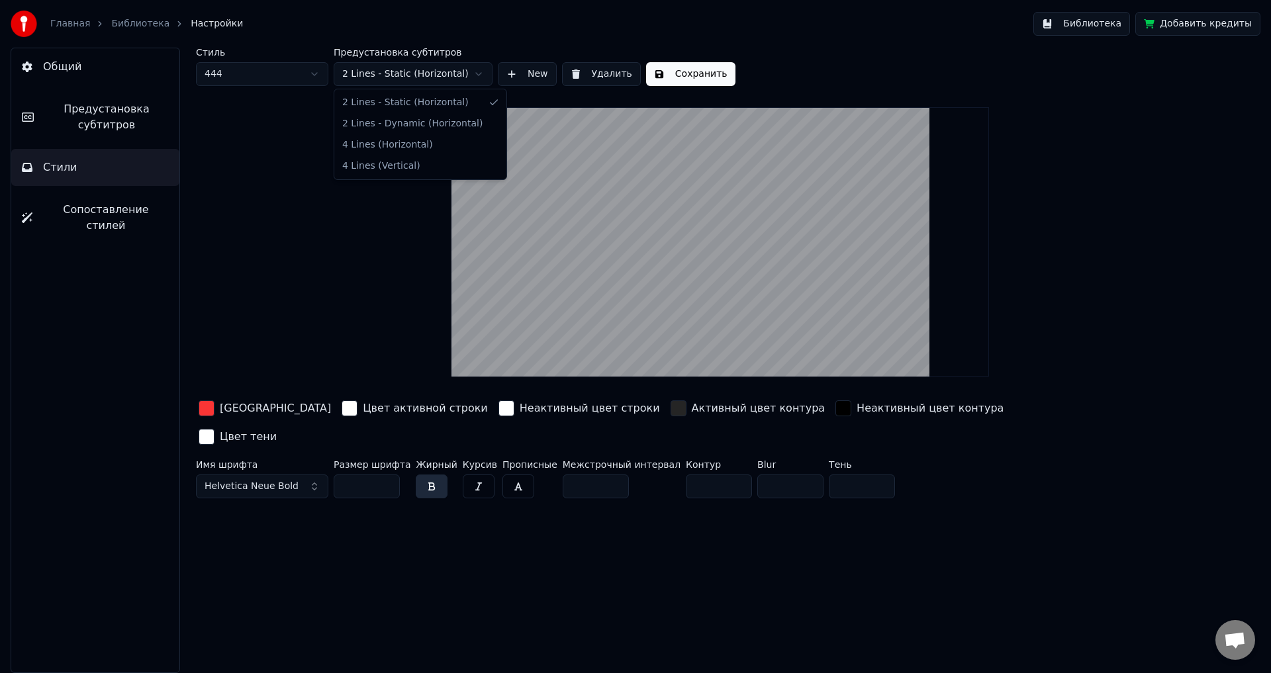
click at [432, 74] on html "Главная Библиотека Настройки Библиотека Добавить кредиты Общий Предустановка су…" at bounding box center [635, 336] width 1271 height 673
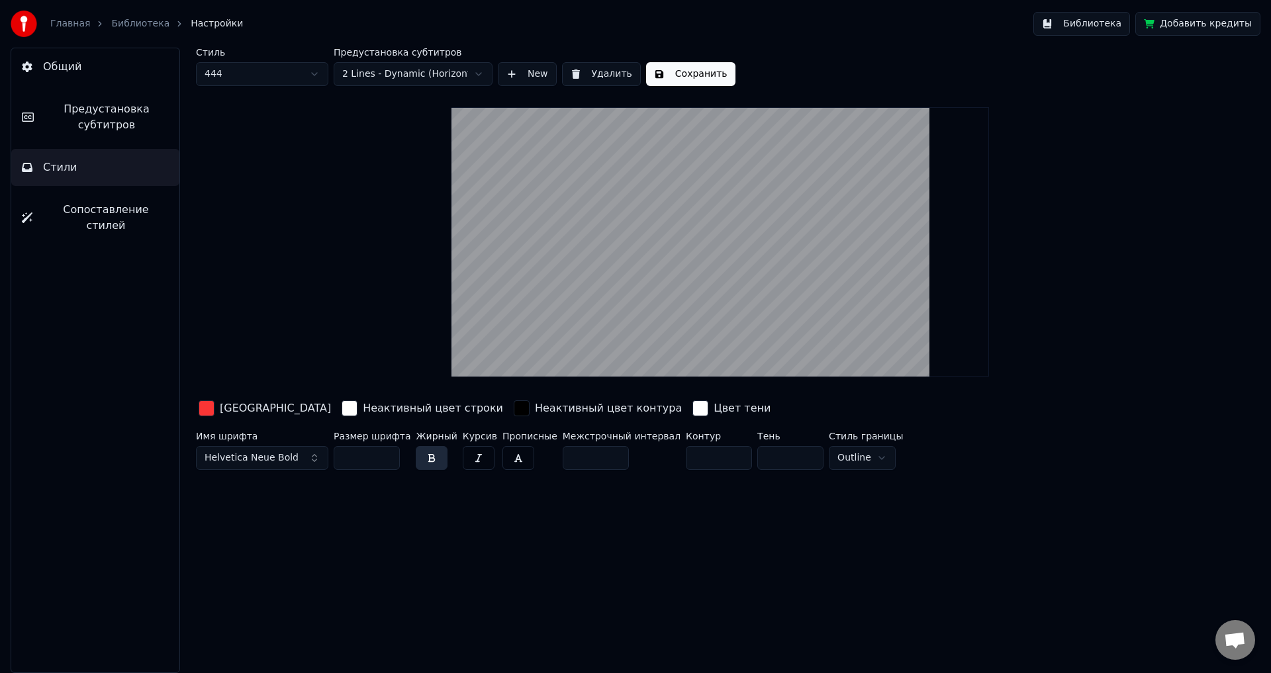
click at [678, 72] on button "Сохранить" at bounding box center [690, 74] width 89 height 24
click at [75, 208] on span "Сопоставление стилей" at bounding box center [106, 218] width 126 height 32
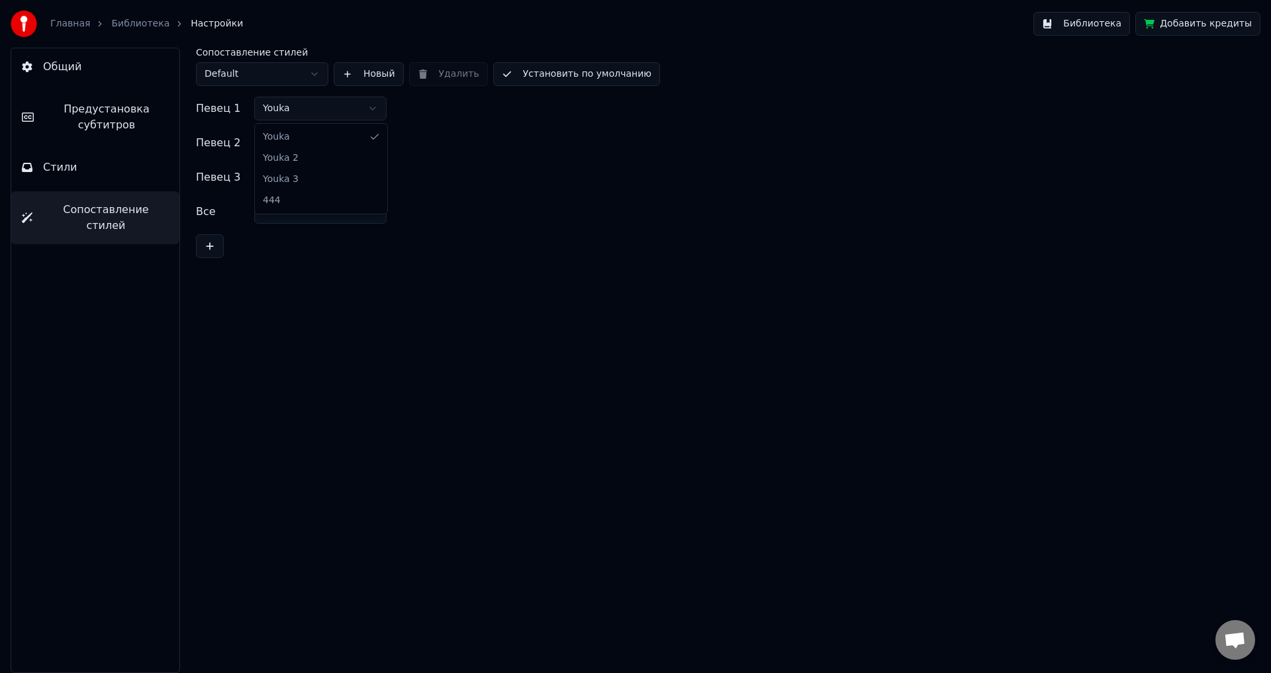
click at [307, 106] on html "Главная Библиотека Настройки Библиотека Добавить кредиты Общий Предустановка су…" at bounding box center [635, 336] width 1271 height 673
click at [305, 132] on html "Главная Библиотека Настройки Библиотека Добавить кредиты Общий Предустановка су…" at bounding box center [635, 336] width 1271 height 673
click at [298, 170] on html "Главная Библиотека Настройки Библиотека Добавить кредиты Общий Предустановка су…" at bounding box center [635, 336] width 1271 height 673
click at [293, 215] on html "Главная Библиотека Настройки Библиотека Добавить кредиты Общий Предустановка су…" at bounding box center [635, 336] width 1271 height 673
drag, startPoint x: 85, startPoint y: 114, endPoint x: 149, endPoint y: 21, distance: 112.7
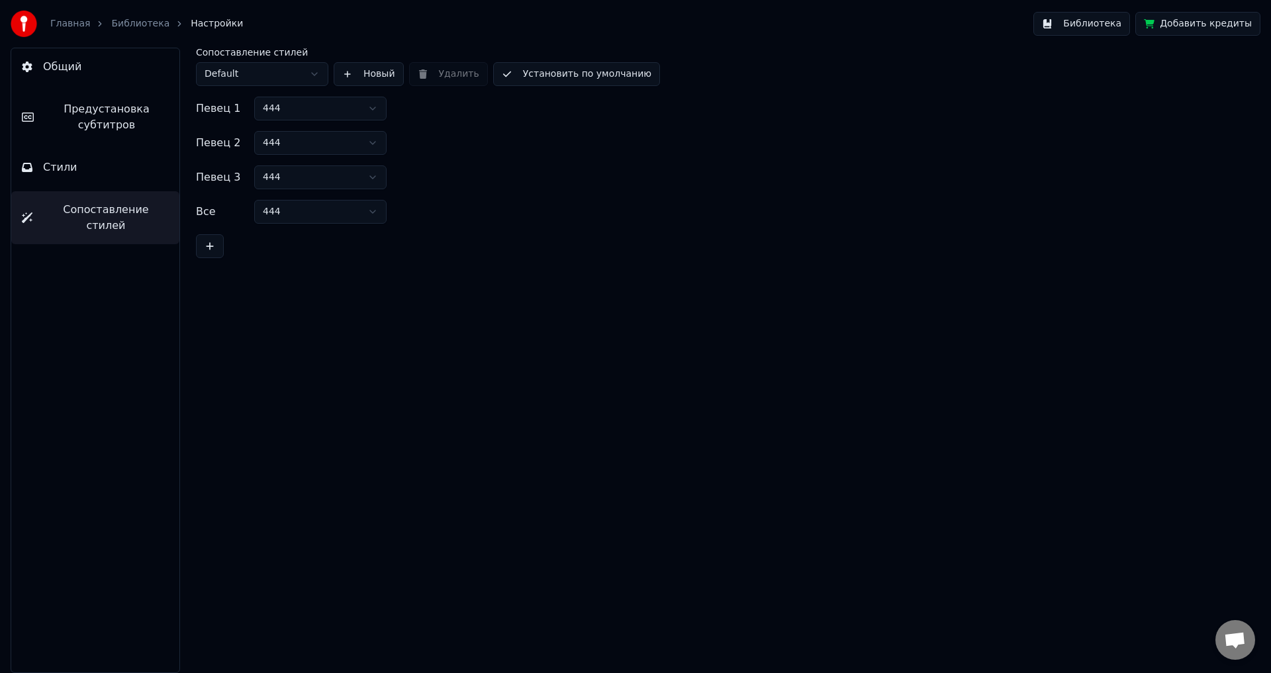
click at [195, 59] on div "Общий Предустановка субтитров Стили Сопоставление стилей Сопоставление стилей D…" at bounding box center [635, 360] width 1271 height 625
click at [147, 24] on link "Библиотека" at bounding box center [140, 23] width 58 height 13
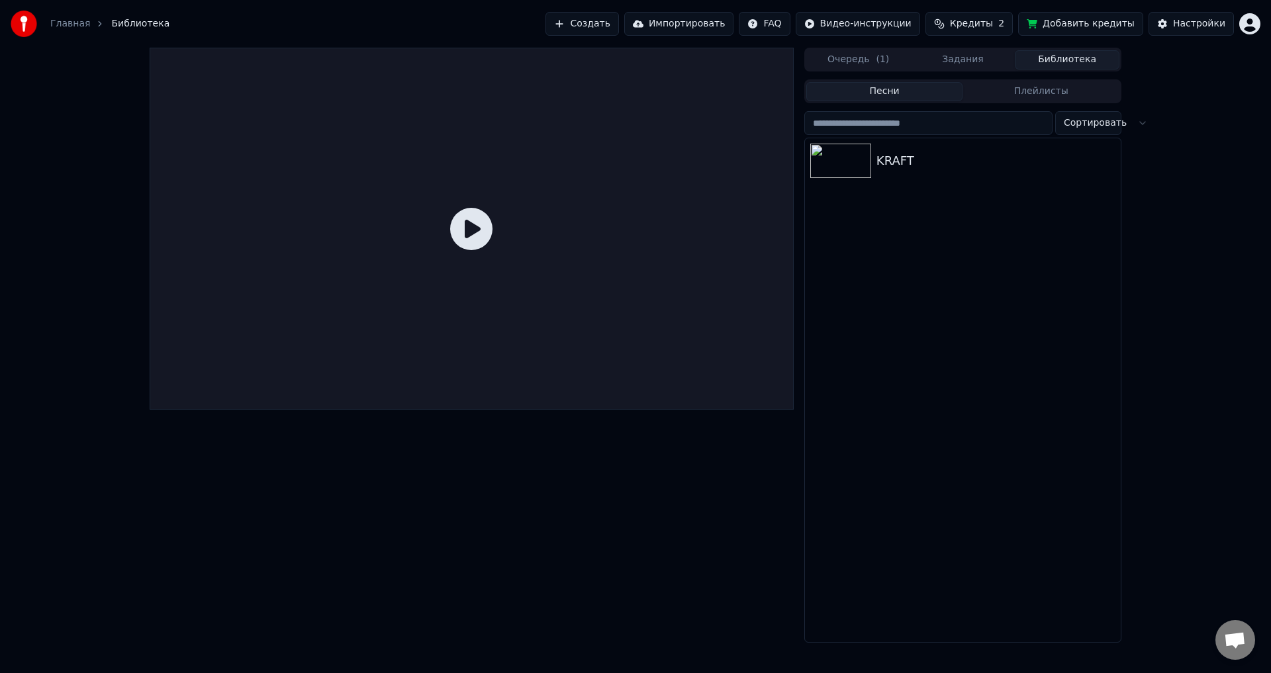
click at [915, 158] on div "KRAFT" at bounding box center [995, 161] width 239 height 19
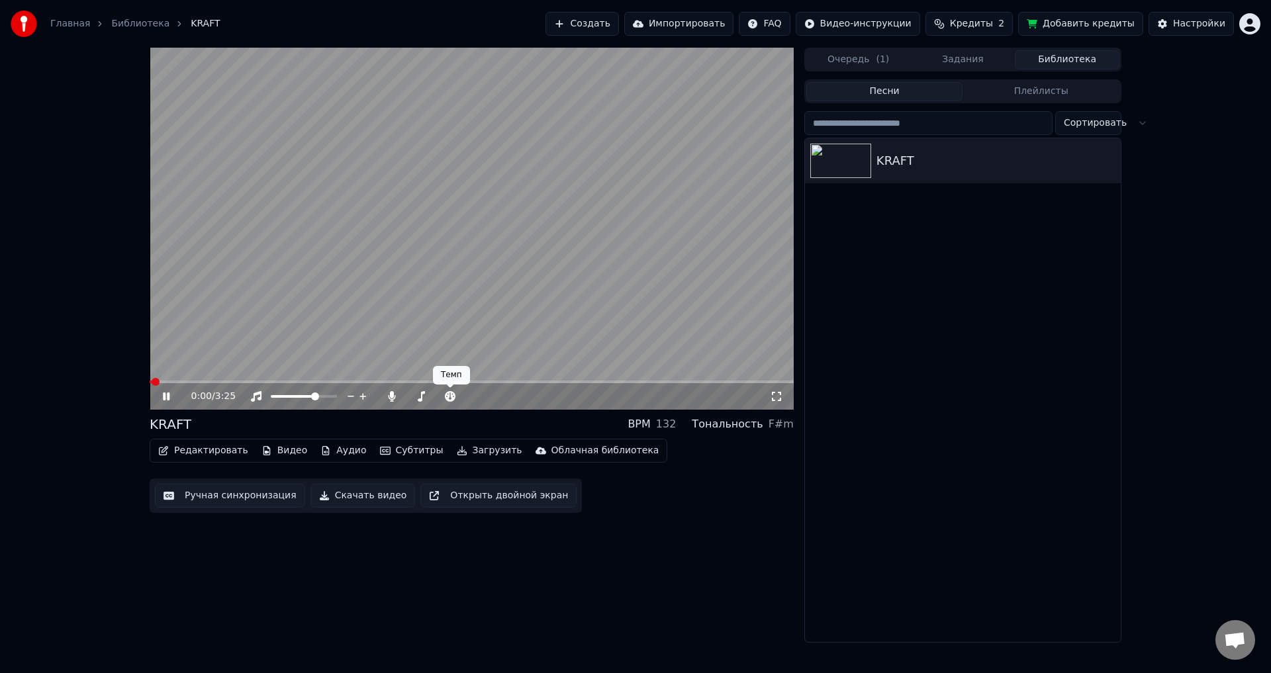
click at [396, 320] on video at bounding box center [472, 229] width 644 height 362
click at [563, 382] on span at bounding box center [472, 381] width 644 height 3
click at [462, 320] on video at bounding box center [472, 229] width 644 height 362
click at [470, 345] on video at bounding box center [472, 229] width 644 height 362
click at [185, 378] on video at bounding box center [472, 229] width 644 height 362
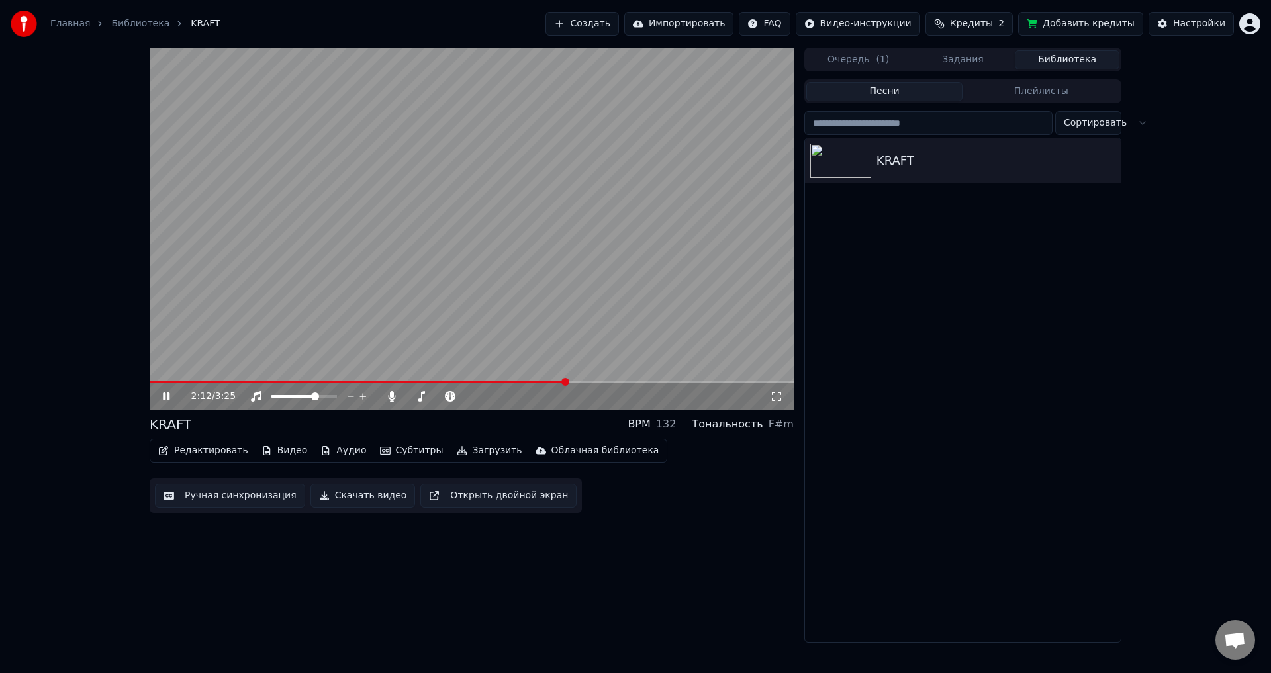
click at [217, 380] on video at bounding box center [472, 229] width 644 height 362
click at [168, 398] on icon at bounding box center [166, 396] width 8 height 9
click at [220, 382] on span at bounding box center [186, 381] width 72 height 3
click at [165, 394] on icon at bounding box center [166, 396] width 7 height 8
click at [165, 394] on icon at bounding box center [166, 396] width 8 height 9
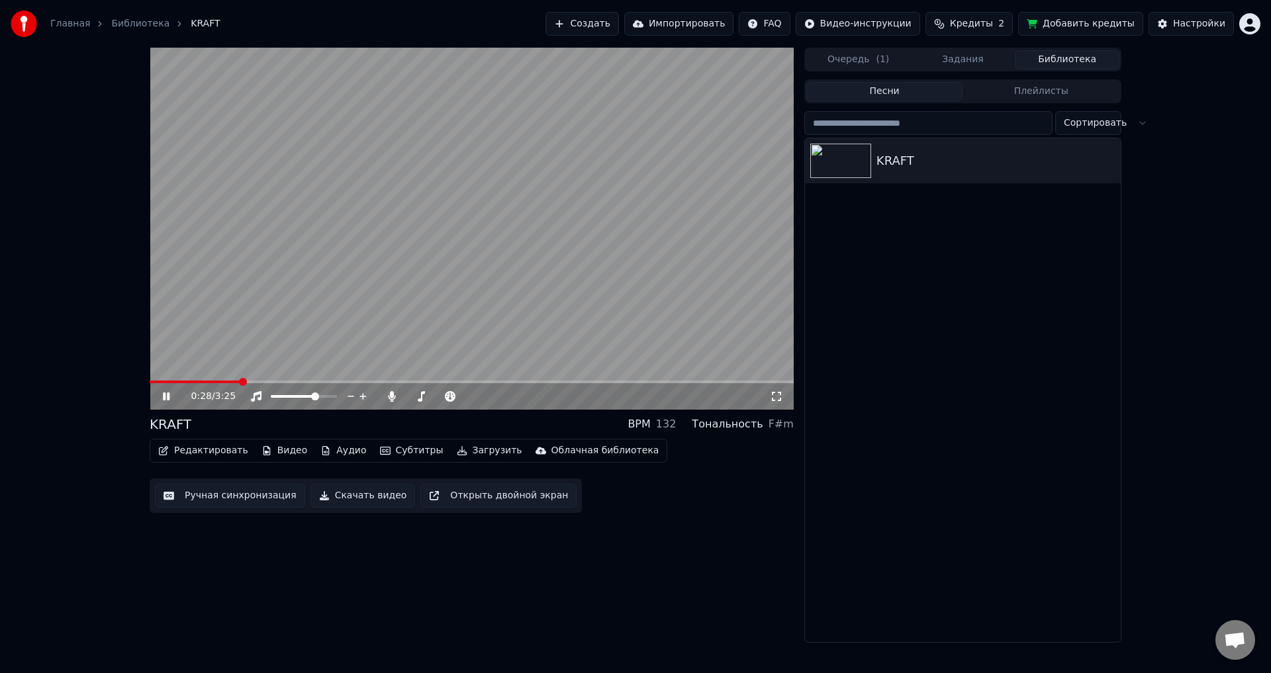
click at [169, 395] on icon at bounding box center [166, 396] width 7 height 8
click at [284, 451] on button "Видео" at bounding box center [284, 450] width 57 height 19
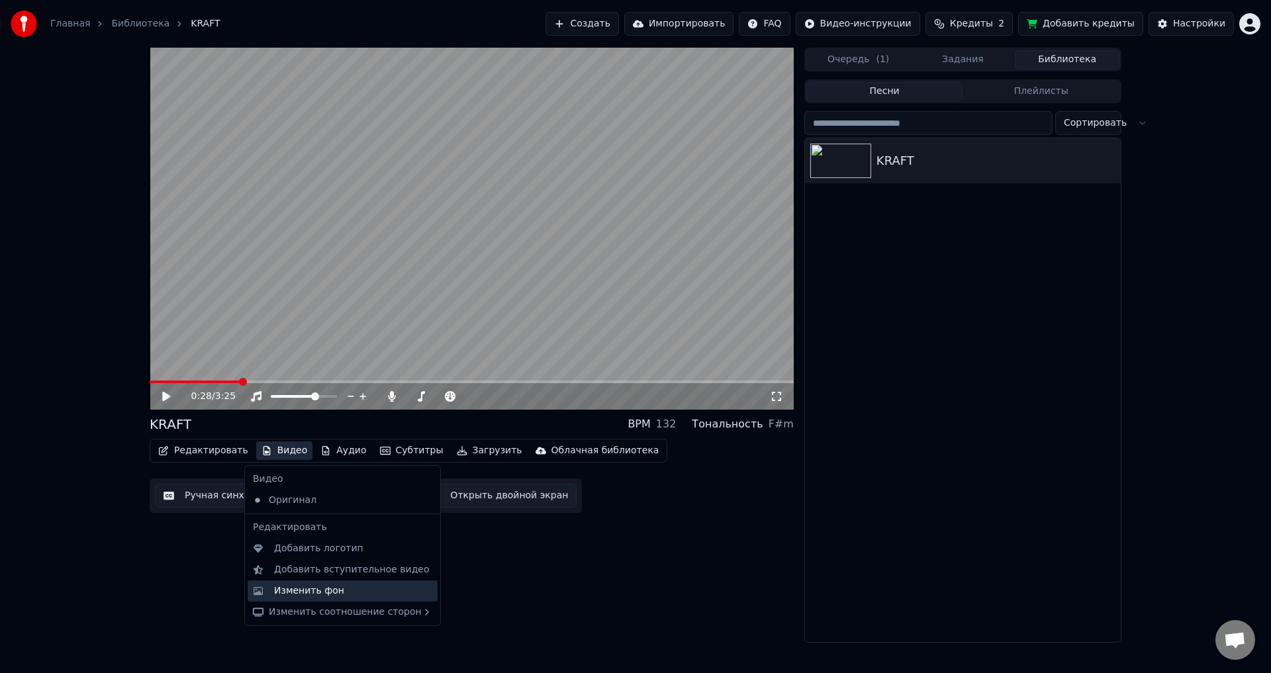
click at [339, 596] on div "Изменить фон" at bounding box center [353, 590] width 158 height 13
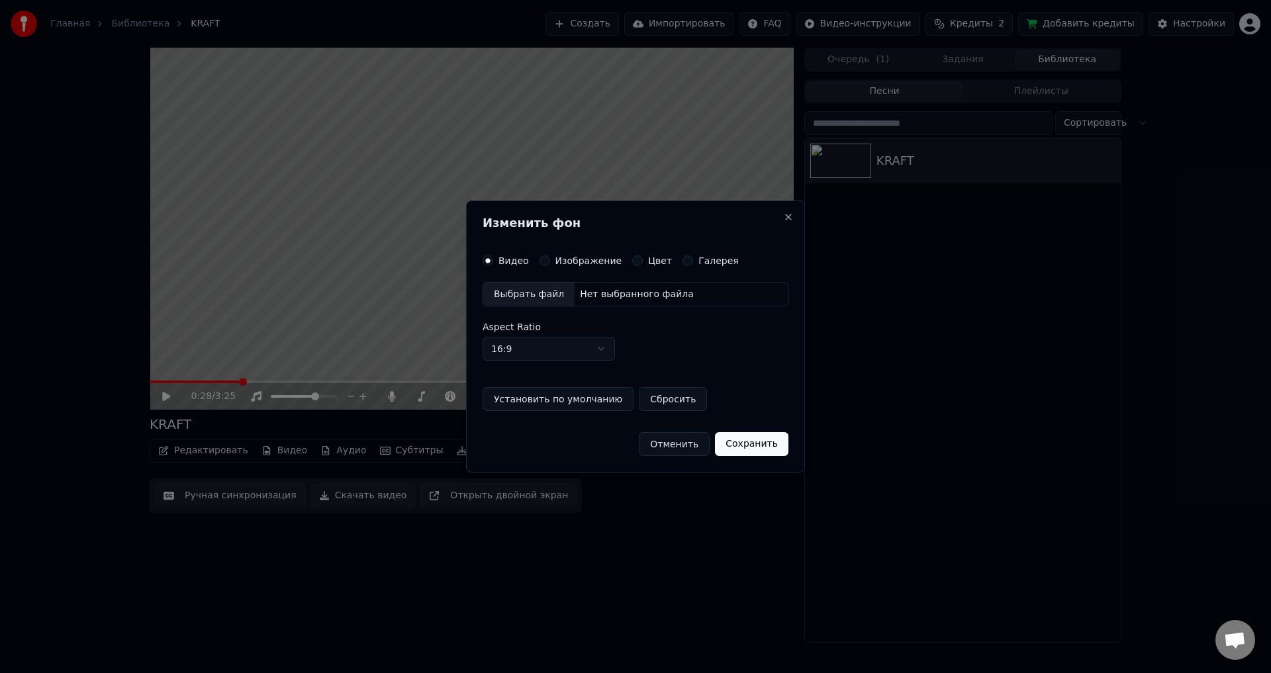
click at [633, 259] on button "Цвет" at bounding box center [637, 260] width 11 height 11
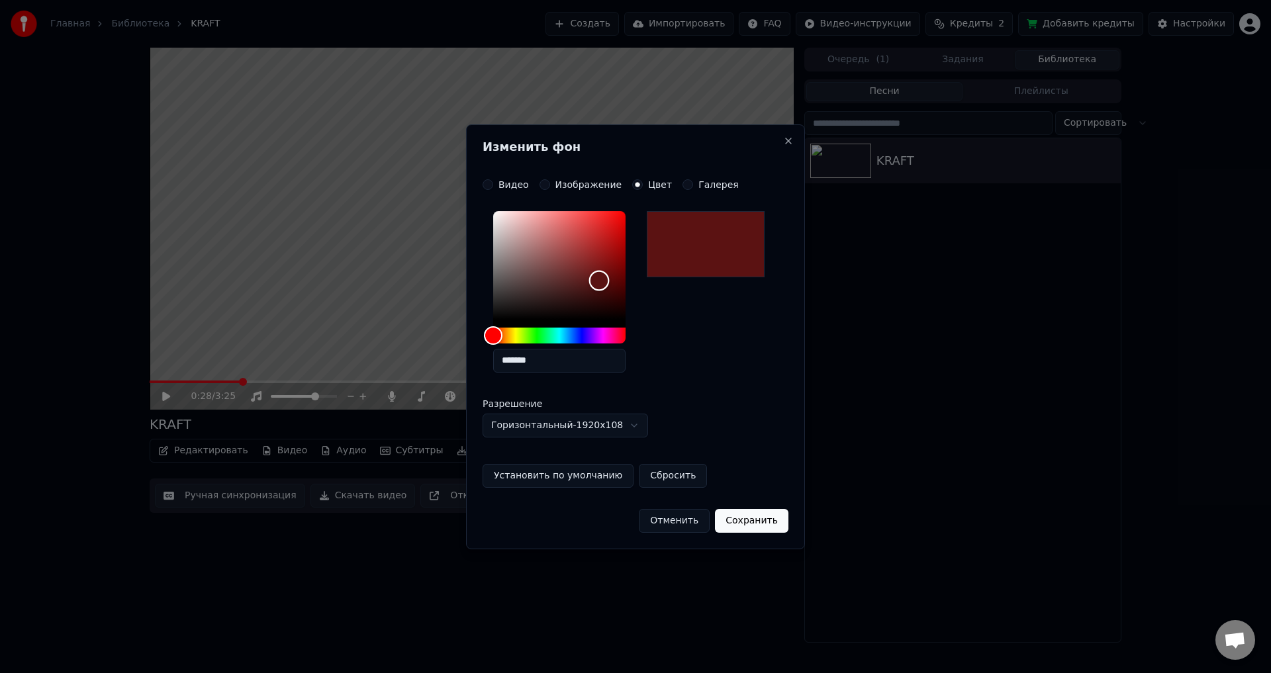
type input "*******"
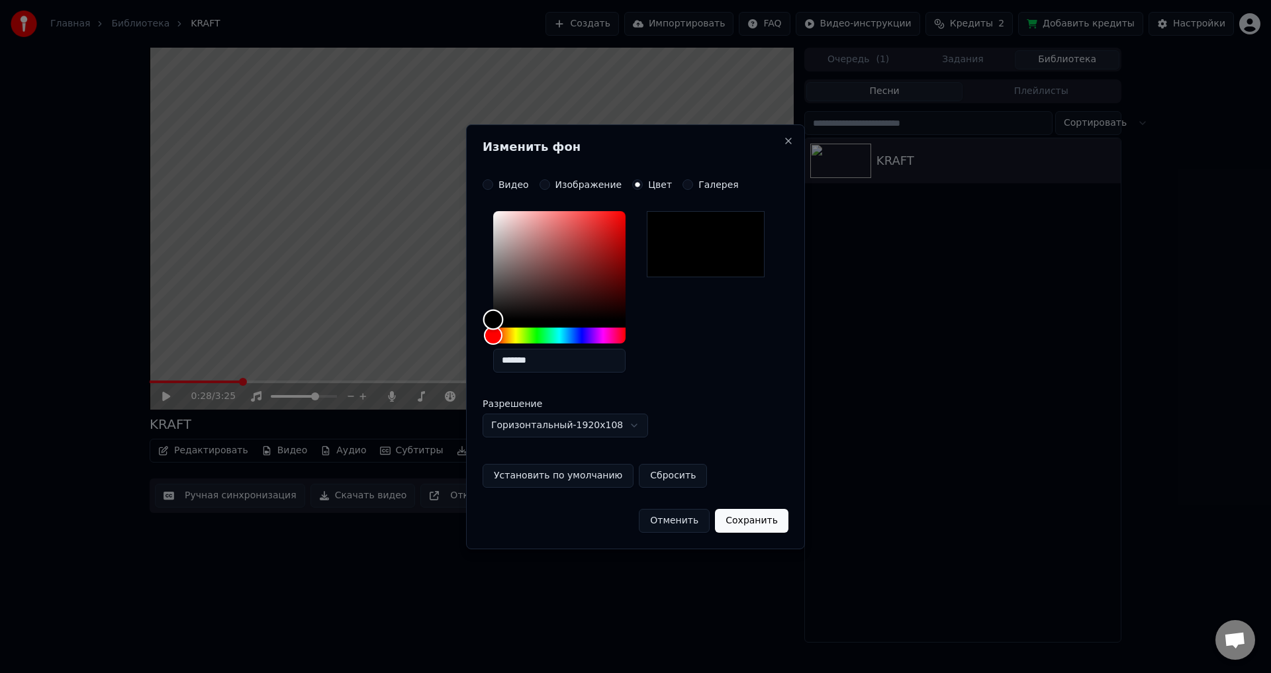
drag, startPoint x: 494, startPoint y: 320, endPoint x: 414, endPoint y: 373, distance: 96.0
click at [414, 373] on body "**********" at bounding box center [635, 336] width 1271 height 673
click at [748, 519] on button "Сохранить" at bounding box center [751, 521] width 73 height 24
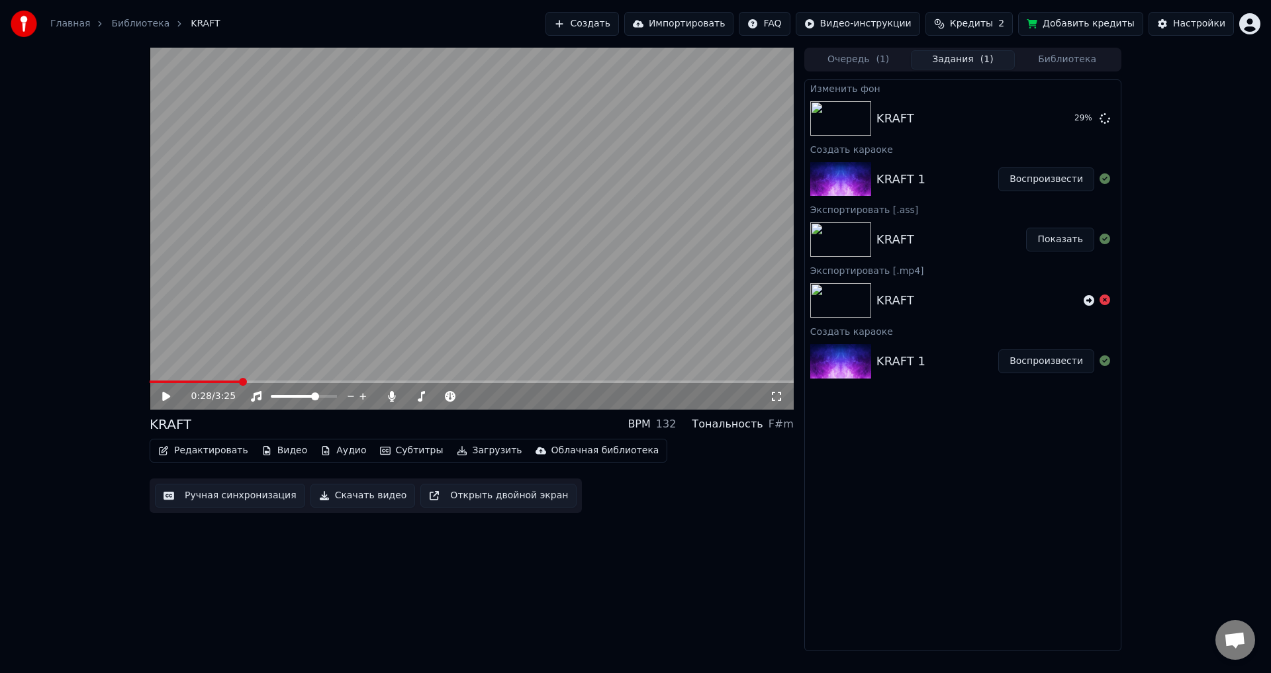
click at [279, 451] on button "Видео" at bounding box center [284, 450] width 57 height 19
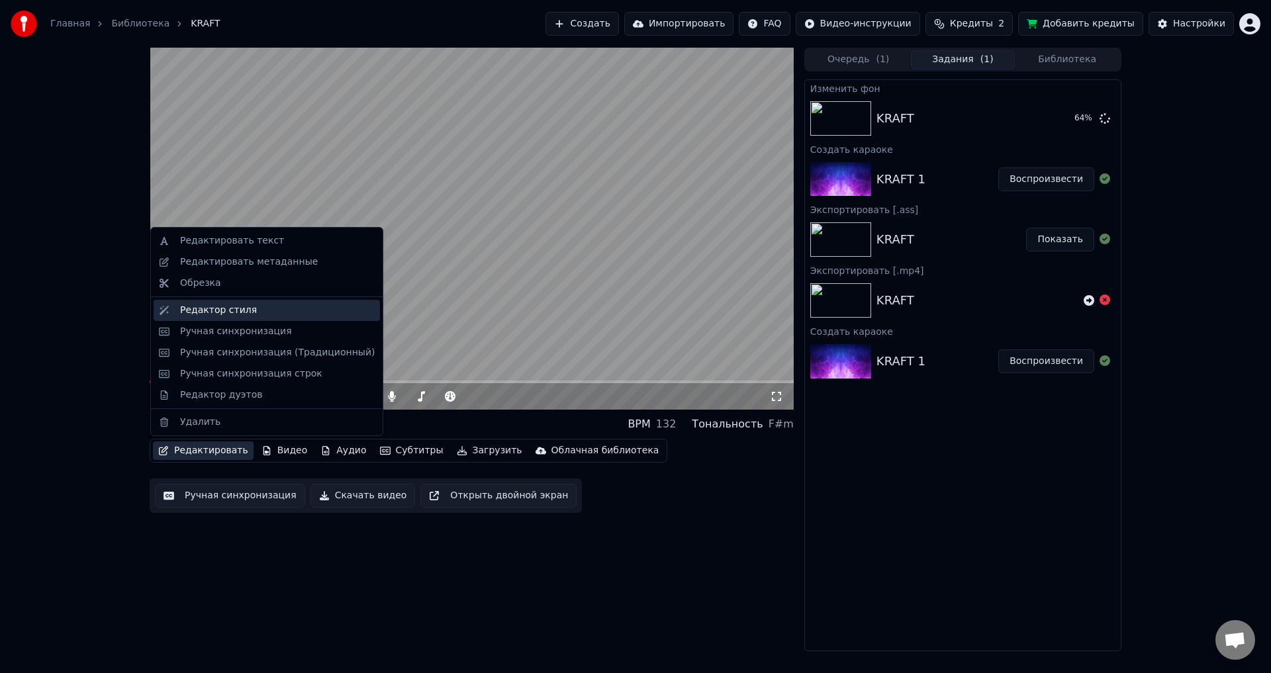
click at [206, 309] on div "Редактор стиля" at bounding box center [218, 310] width 77 height 13
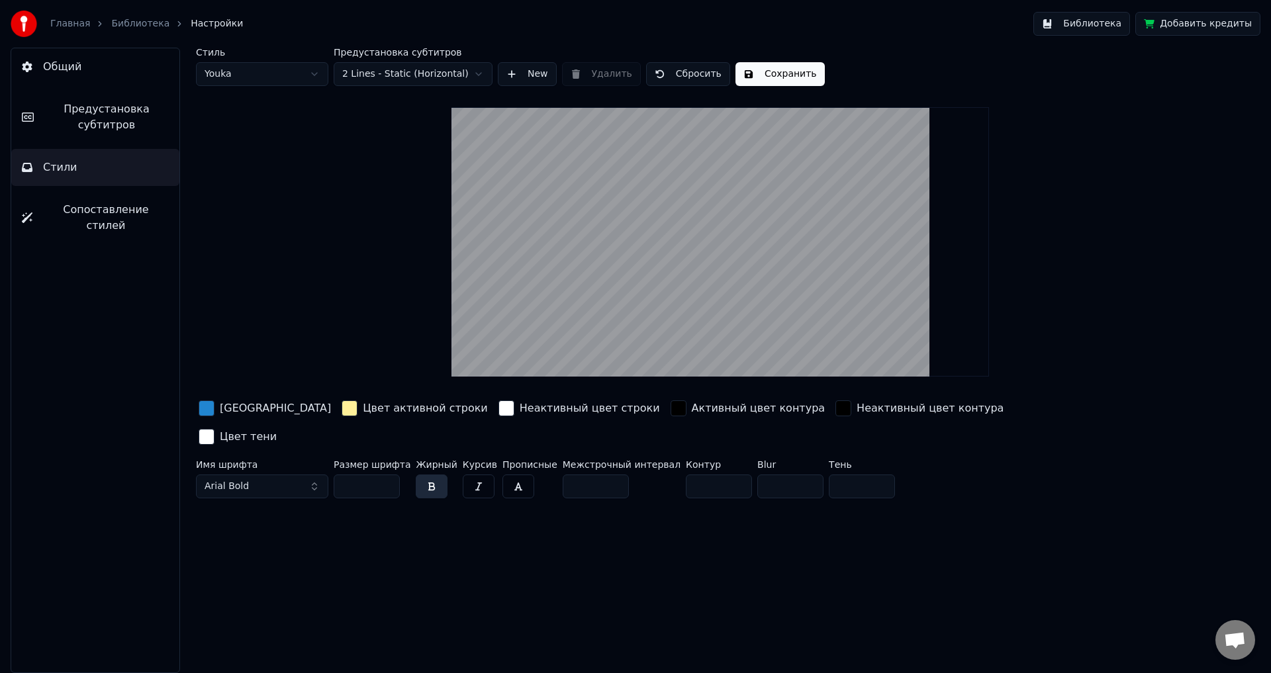
click at [263, 73] on html "Главная Библиотека Настройки Библиотека Добавить кредиты Общий Предустановка су…" at bounding box center [635, 336] width 1271 height 673
drag, startPoint x: 690, startPoint y: 299, endPoint x: 691, endPoint y: 231, distance: 68.2
click at [691, 231] on video at bounding box center [719, 241] width 537 height 269
click at [312, 235] on div "Стиль 444 Предустановка субтитров 2 Lines - Static (Horizontal) New Удалить Сох…" at bounding box center [720, 276] width 1048 height 456
click at [421, 188] on div "Стиль 444 Предустановка субтитров 2 Lines - Static (Horizontal) New Удалить Сох…" at bounding box center [720, 276] width 1048 height 456
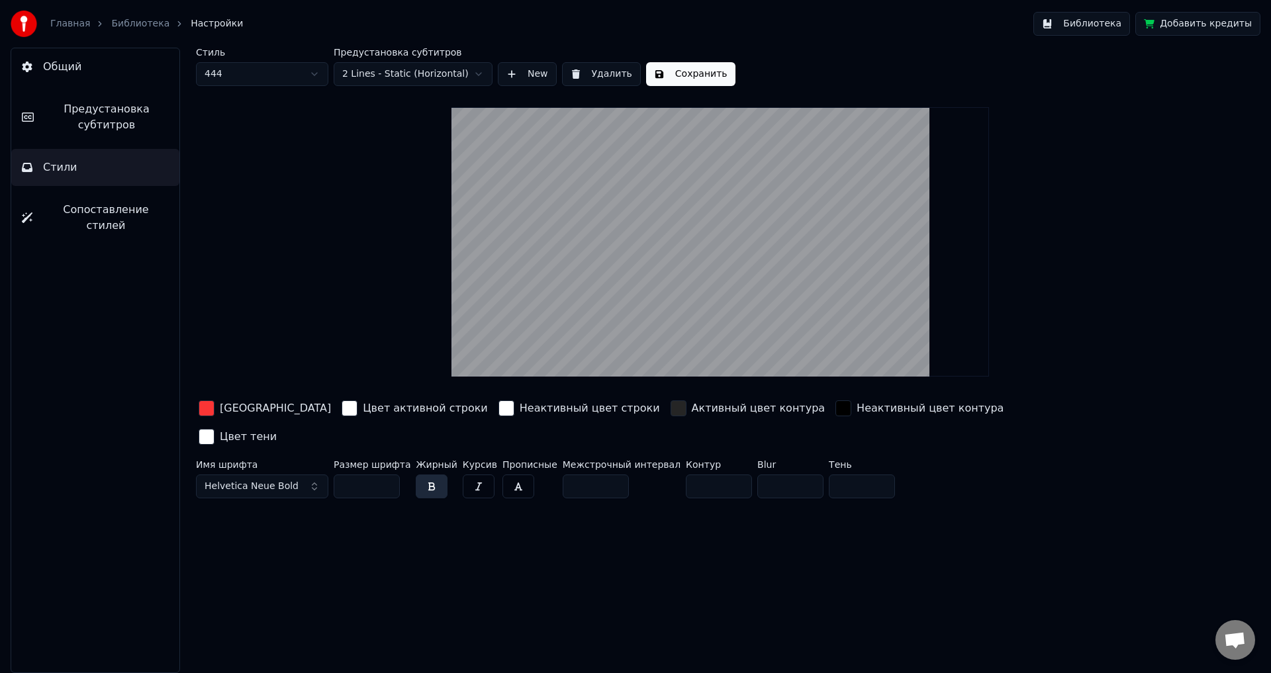
drag, startPoint x: 110, startPoint y: 212, endPoint x: 103, endPoint y: 195, distance: 18.4
click at [109, 212] on span "Сопоставление стилей" at bounding box center [106, 218] width 126 height 32
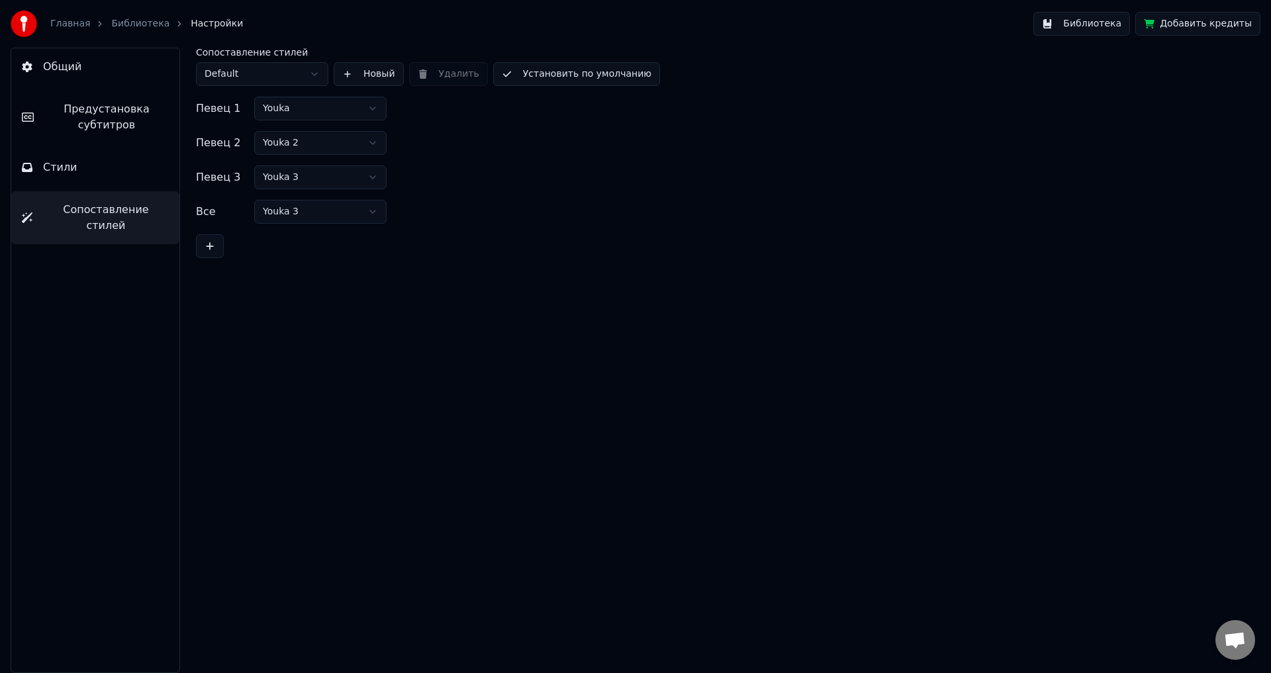
click at [287, 175] on html "Главная Библиотека Настройки Библиотека Добавить кредиты Общий Предустановка су…" at bounding box center [635, 336] width 1271 height 673
click at [302, 204] on html "Главная Библиотека Настройки Библиотека Добавить кредиты Общий Предустановка су…" at bounding box center [635, 336] width 1271 height 673
click at [320, 142] on html "Главная Библиотека Настройки Библиотека Добавить кредиты Общий Предустановка су…" at bounding box center [635, 336] width 1271 height 673
click at [309, 103] on html "Главная Библиотека Настройки Библиотека Добавить кредиты Общий Предустановка су…" at bounding box center [635, 336] width 1271 height 673
click at [95, 173] on button "Стили" at bounding box center [95, 167] width 168 height 37
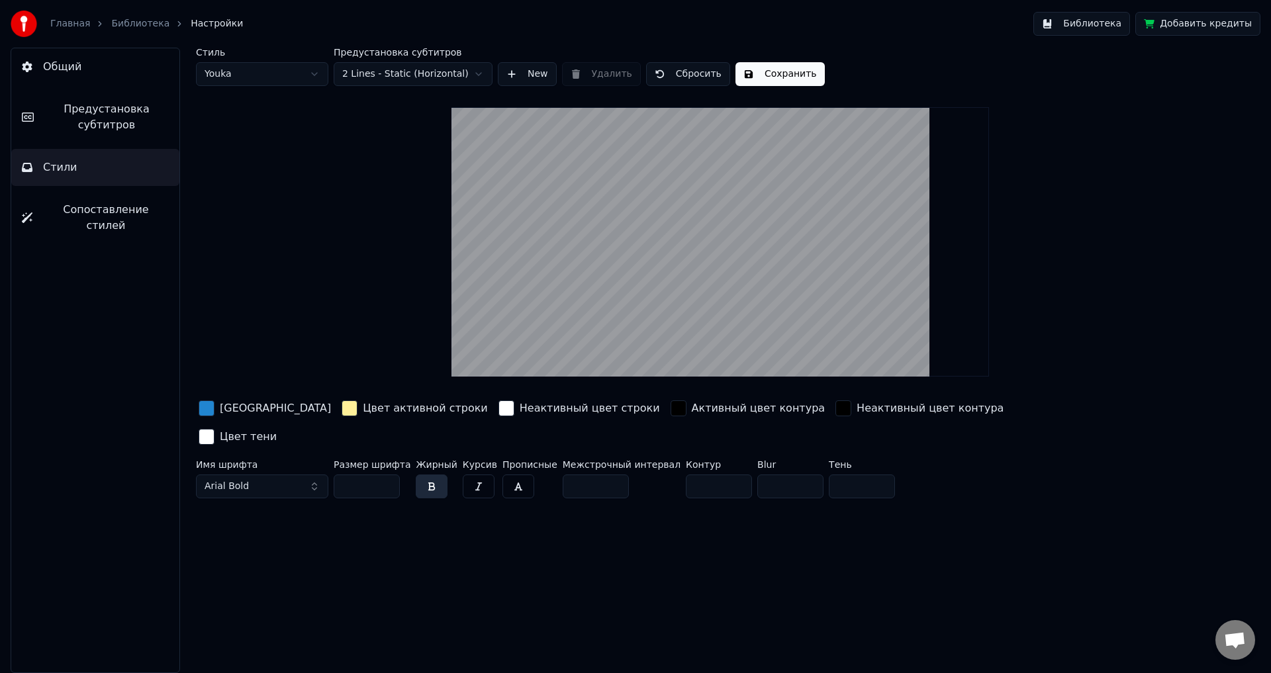
click at [273, 81] on html "Главная Библиотека Настройки Библиотека Добавить кредиты Общий Предустановка су…" at bounding box center [635, 336] width 1271 height 673
click at [672, 73] on button "Сохранить" at bounding box center [690, 74] width 89 height 24
click at [107, 208] on span "Сопоставление стилей" at bounding box center [106, 218] width 126 height 32
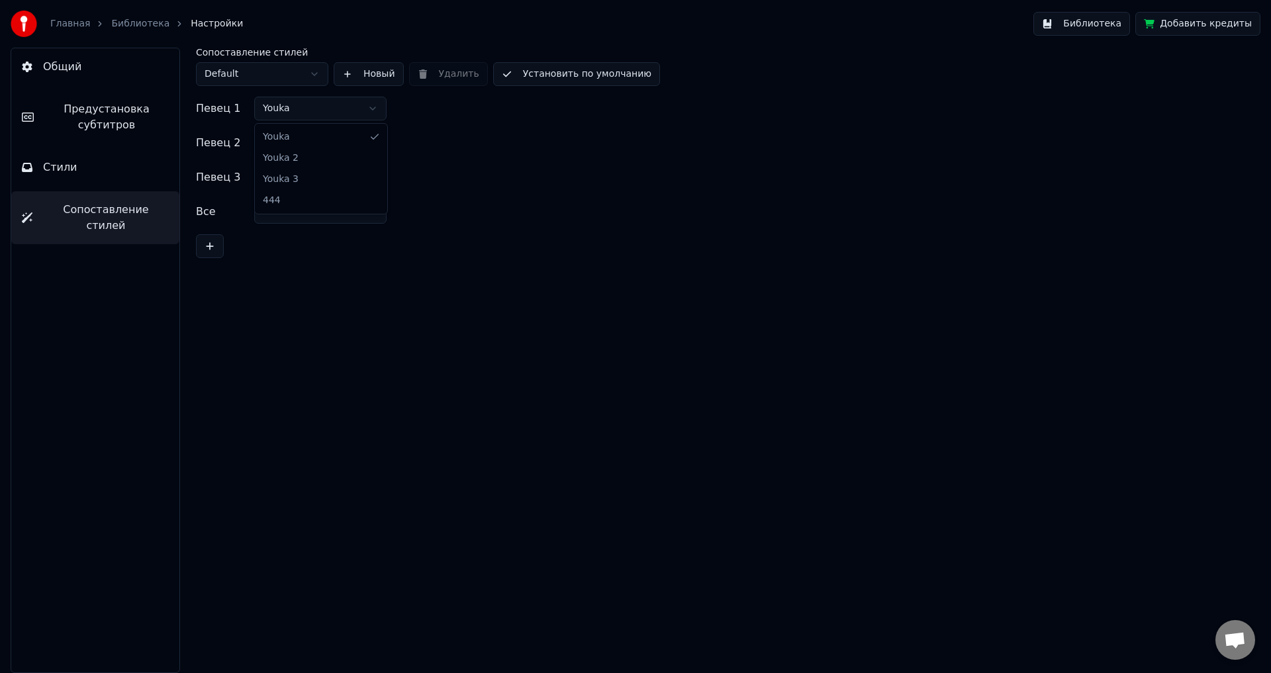
click at [311, 113] on html "Главная Библиотека Настройки Библиотека Добавить кредиты Общий Предустановка су…" at bounding box center [635, 336] width 1271 height 673
click at [297, 208] on html "Главная Библиотека Настройки Библиотека Добавить кредиты Общий Предустановка су…" at bounding box center [635, 336] width 1271 height 673
click at [295, 172] on html "Главная Библиотека Настройки Библиотека Добавить кредиты Общий Предустановка су…" at bounding box center [635, 336] width 1271 height 673
click at [307, 144] on html "Главная Библиотека Настройки Библиотека Добавить кредиты Общий Предустановка су…" at bounding box center [635, 336] width 1271 height 673
click at [458, 134] on div "Певец 1 444 Певец 2 444 Певец 3 444 Все 444" at bounding box center [720, 177] width 1048 height 161
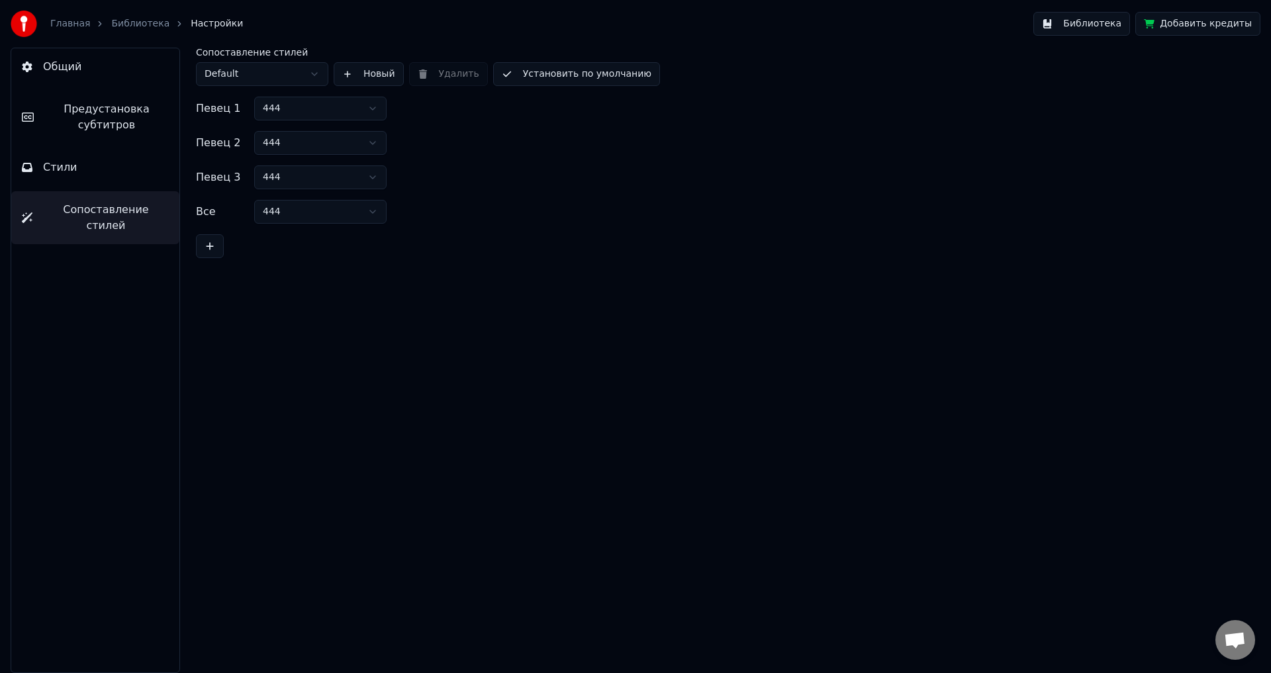
click at [550, 71] on button "Установить по умолчанию" at bounding box center [576, 74] width 167 height 24
click at [101, 169] on button "Стили" at bounding box center [95, 167] width 168 height 37
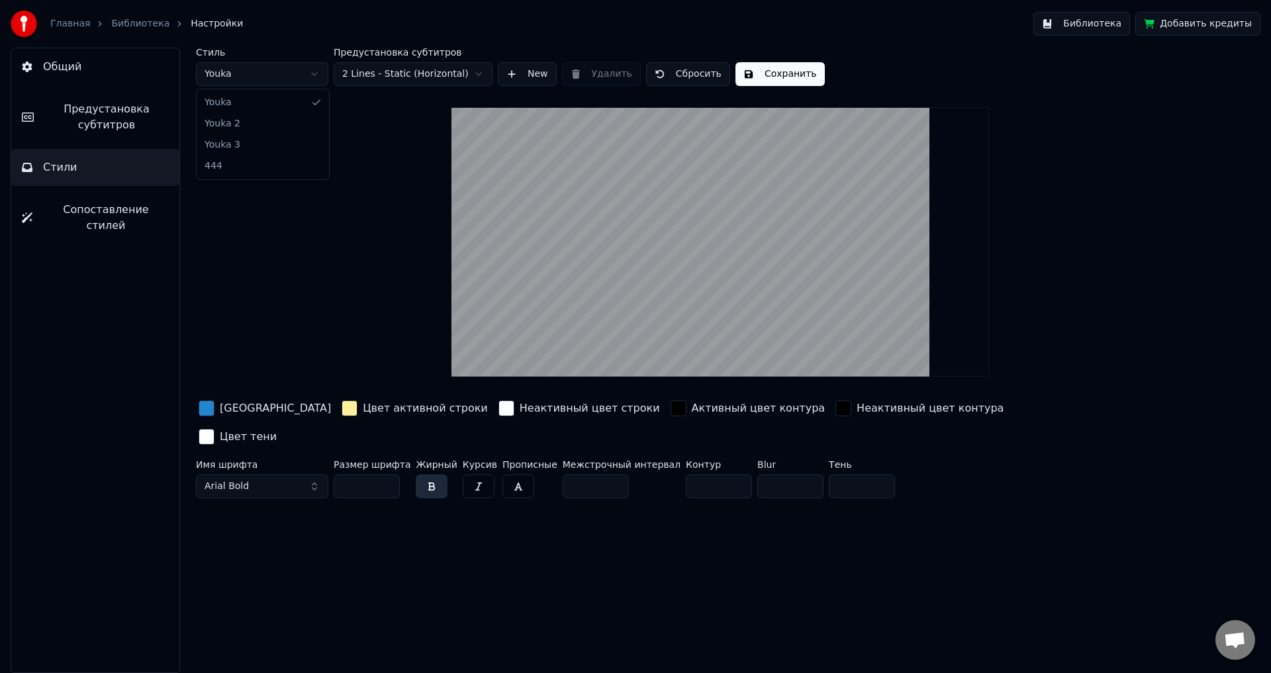
click at [274, 79] on html "Главная Библиотека Настройки Библиотека Добавить кредиты Общий Предустановка су…" at bounding box center [635, 336] width 1271 height 673
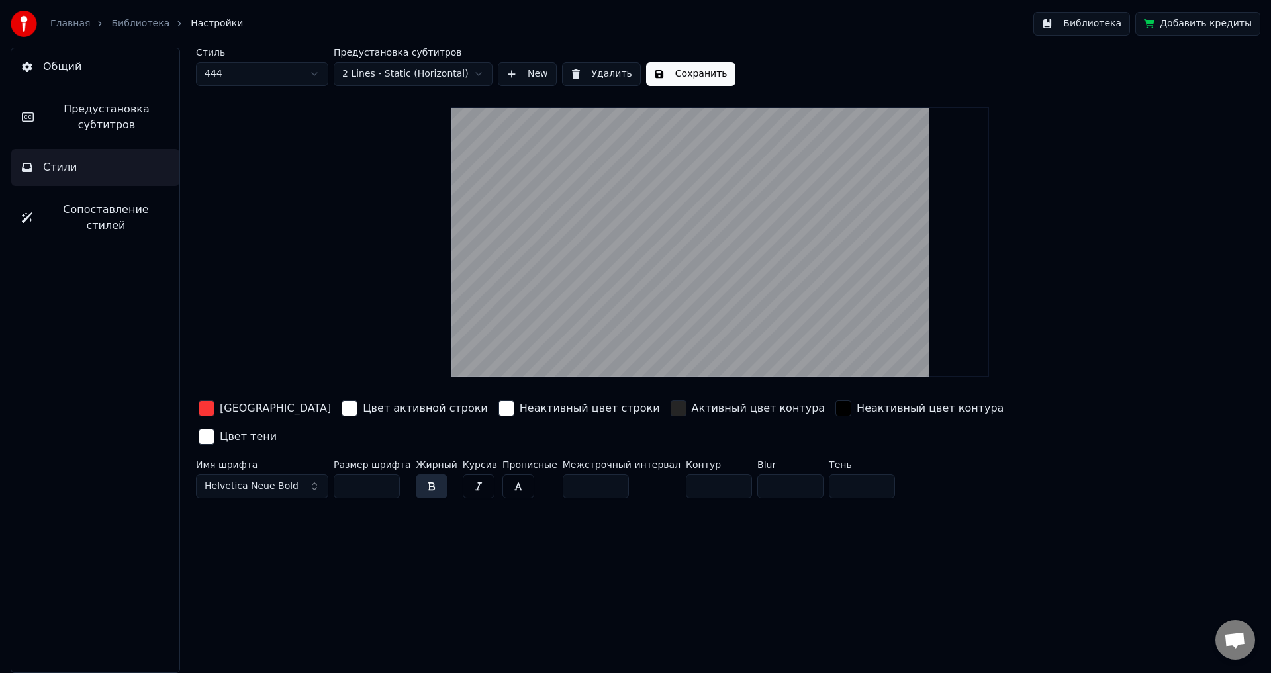
click at [664, 68] on button "Сохранить" at bounding box center [690, 74] width 89 height 24
click at [66, 214] on span "Сопоставление стилей" at bounding box center [106, 218] width 126 height 32
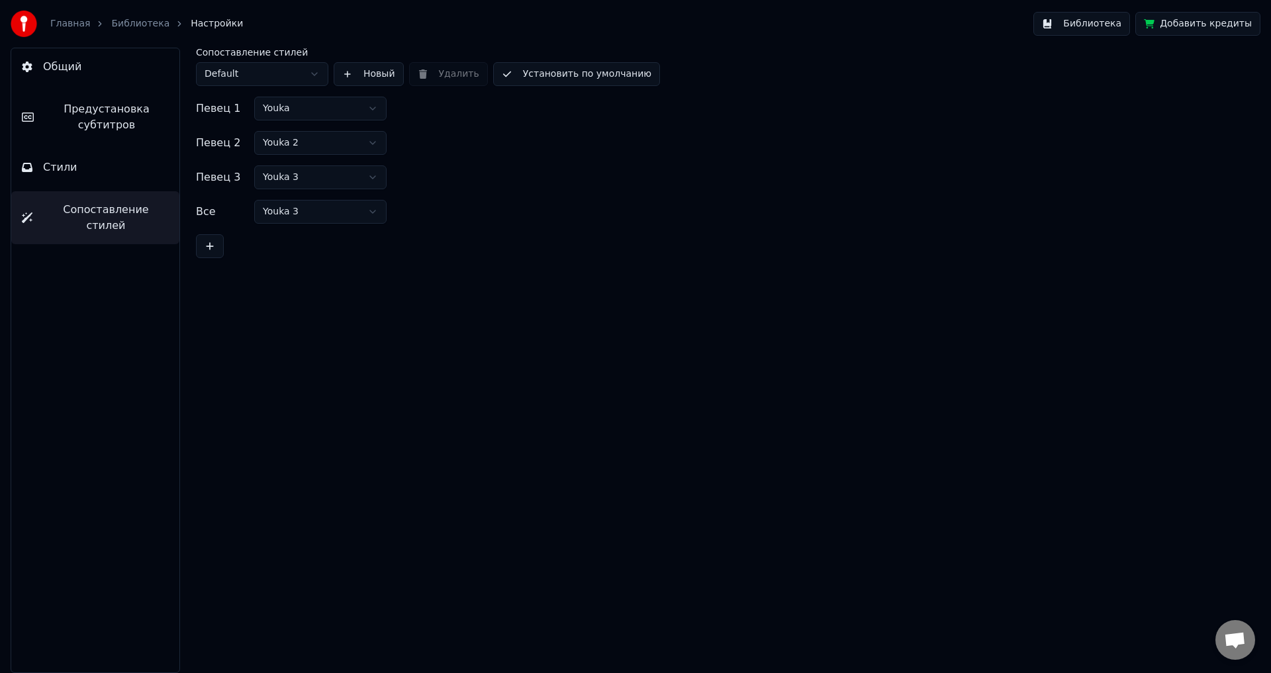
click at [83, 177] on button "Стили" at bounding box center [95, 167] width 168 height 37
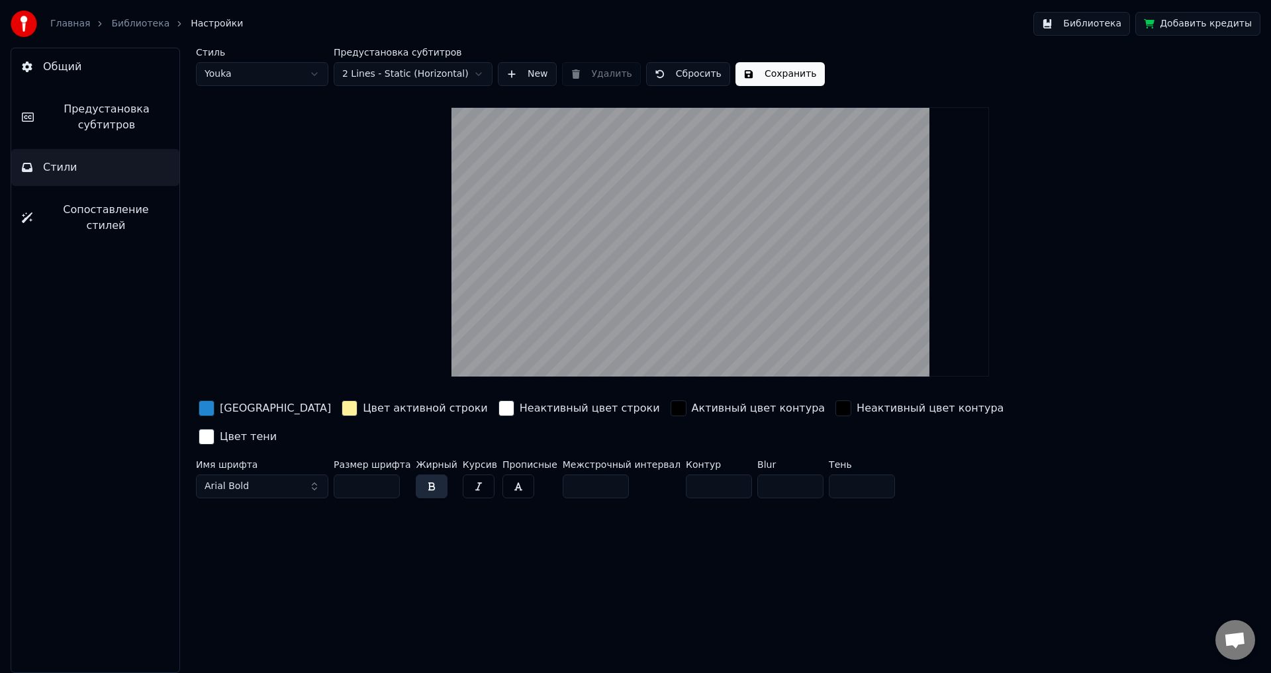
click at [67, 79] on button "Общий" at bounding box center [95, 66] width 168 height 37
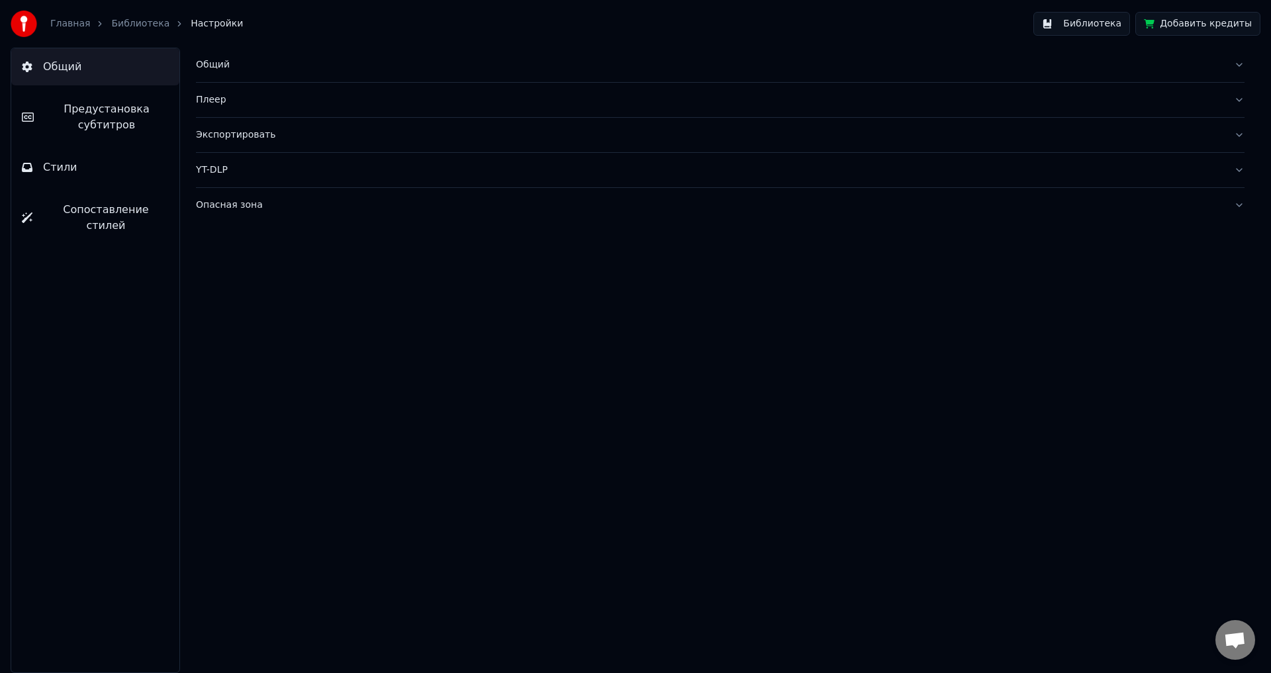
click at [237, 108] on button "Плеер" at bounding box center [720, 100] width 1048 height 34
click at [228, 105] on div "Плеер" at bounding box center [709, 99] width 1027 height 13
click at [229, 171] on div "YT-DLP" at bounding box center [709, 169] width 1027 height 13
click at [234, 171] on div "YT-DLP" at bounding box center [709, 169] width 1027 height 13
click at [262, 210] on div "Опасная зона" at bounding box center [709, 205] width 1027 height 13
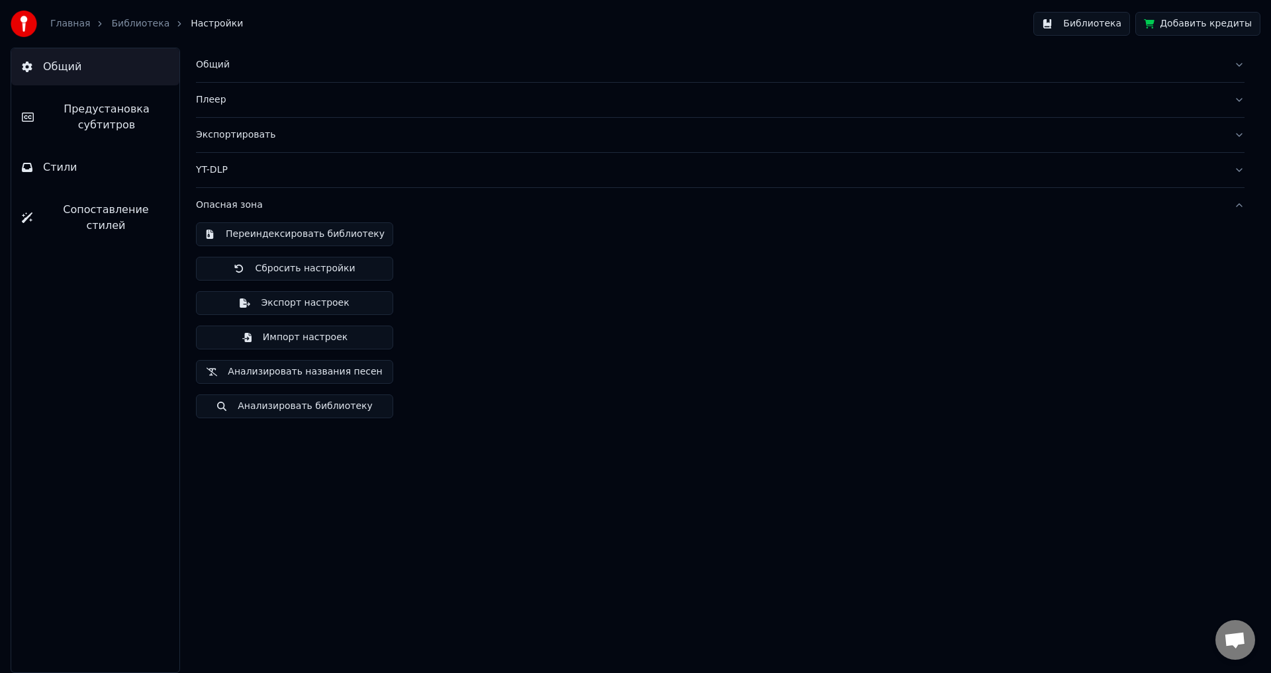
click at [305, 340] on button "Импорт настроек" at bounding box center [294, 338] width 197 height 24
click at [289, 303] on button "Экспорт настроек" at bounding box center [294, 303] width 197 height 24
click at [134, 22] on link "Библиотека" at bounding box center [140, 23] width 58 height 13
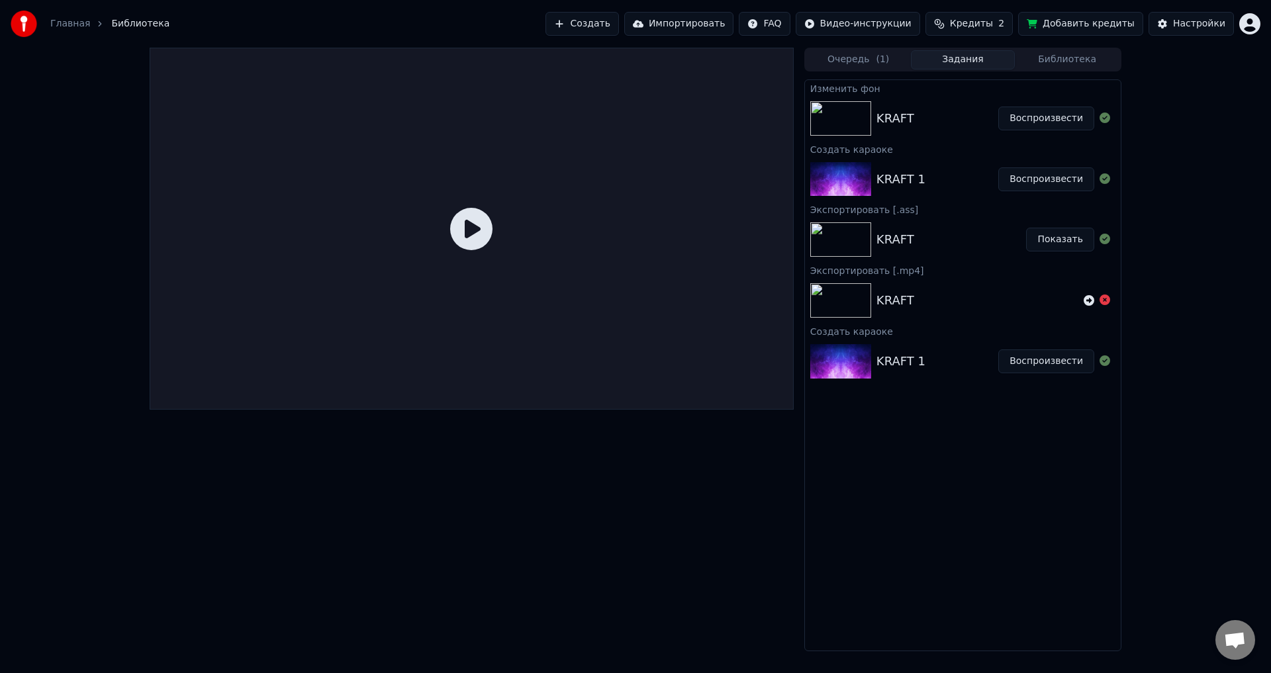
click at [957, 365] on div "KRAFT 1" at bounding box center [937, 361] width 122 height 19
click at [842, 360] on img at bounding box center [840, 361] width 61 height 34
click at [860, 358] on img at bounding box center [840, 361] width 61 height 34
click at [837, 111] on img at bounding box center [840, 118] width 61 height 34
click at [69, 26] on link "Главная" at bounding box center [70, 23] width 40 height 13
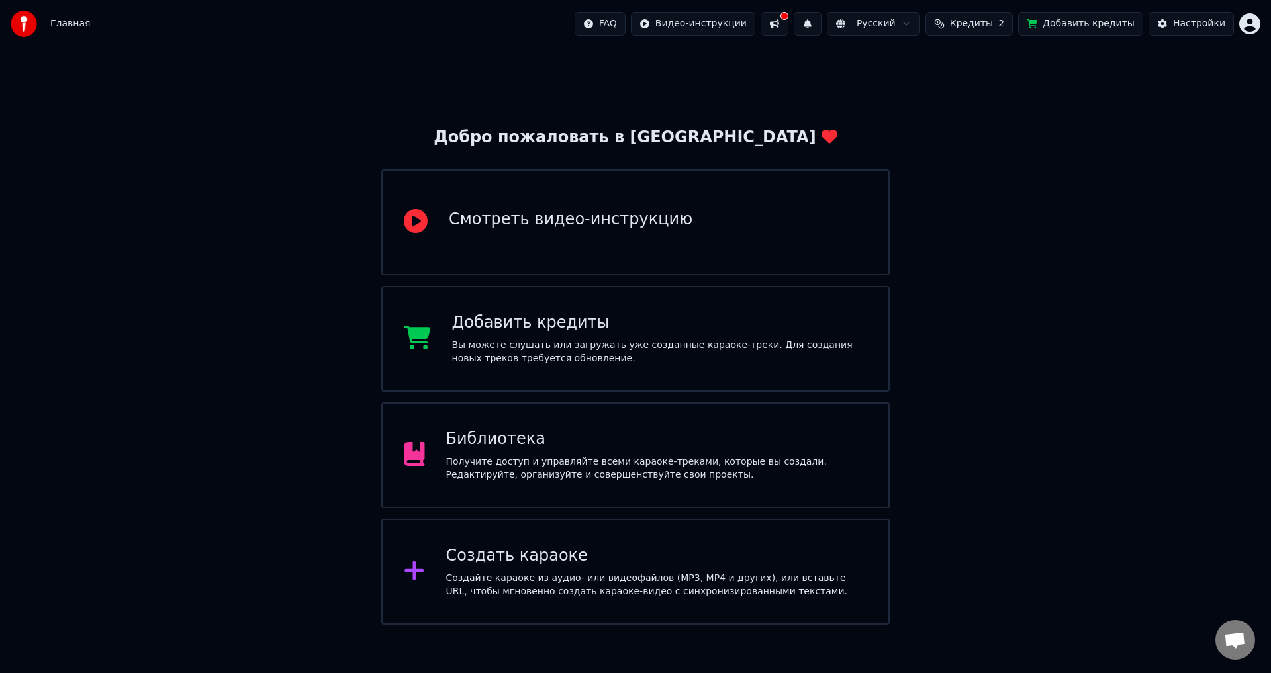
click at [658, 240] on div "Смотреть видео-инструкцию" at bounding box center [635, 222] width 508 height 106
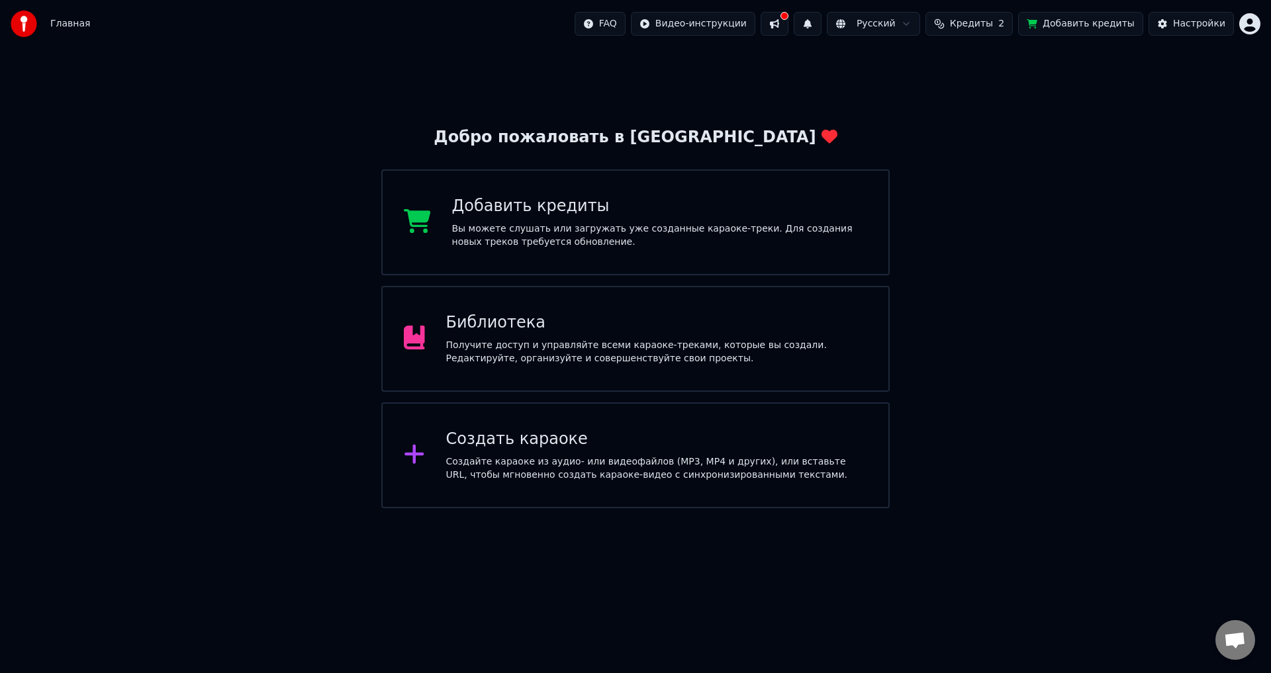
click at [545, 320] on div "Библиотека" at bounding box center [657, 322] width 422 height 21
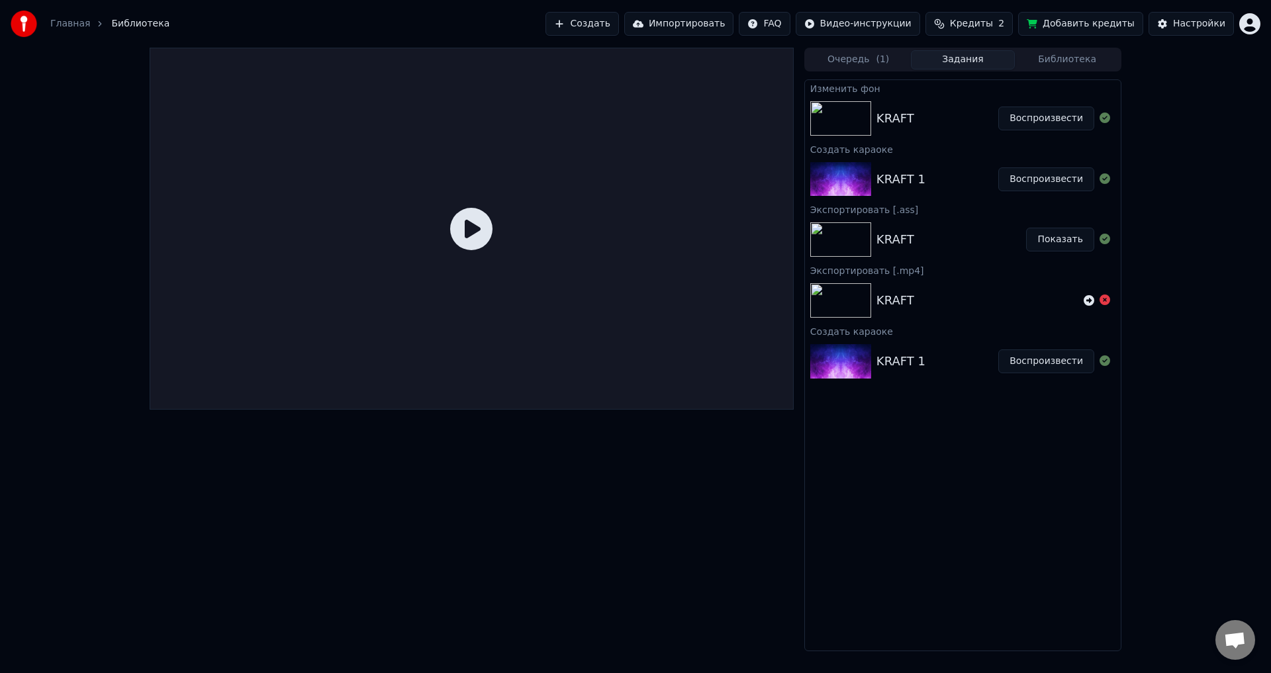
click at [843, 120] on img at bounding box center [840, 118] width 61 height 34
click at [441, 224] on div at bounding box center [472, 229] width 644 height 362
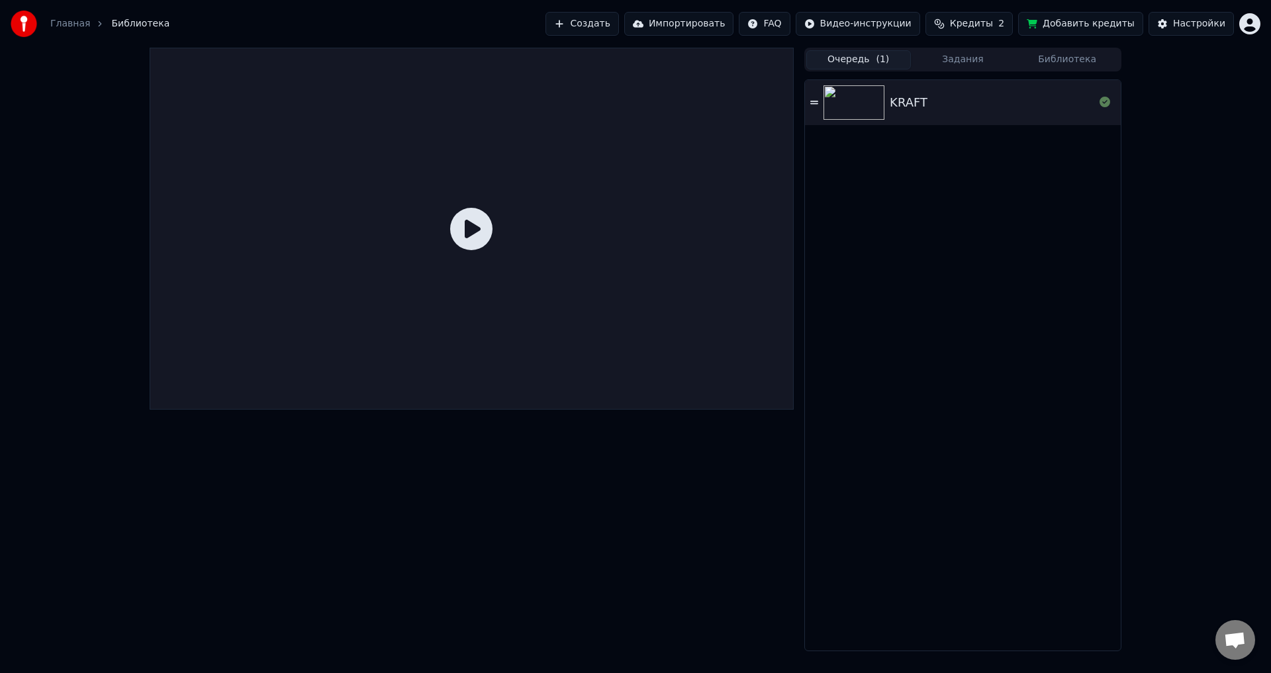
click at [887, 53] on button "Очередь ( 1 )" at bounding box center [858, 59] width 105 height 19
click at [917, 112] on div "KRAFT" at bounding box center [963, 102] width 316 height 45
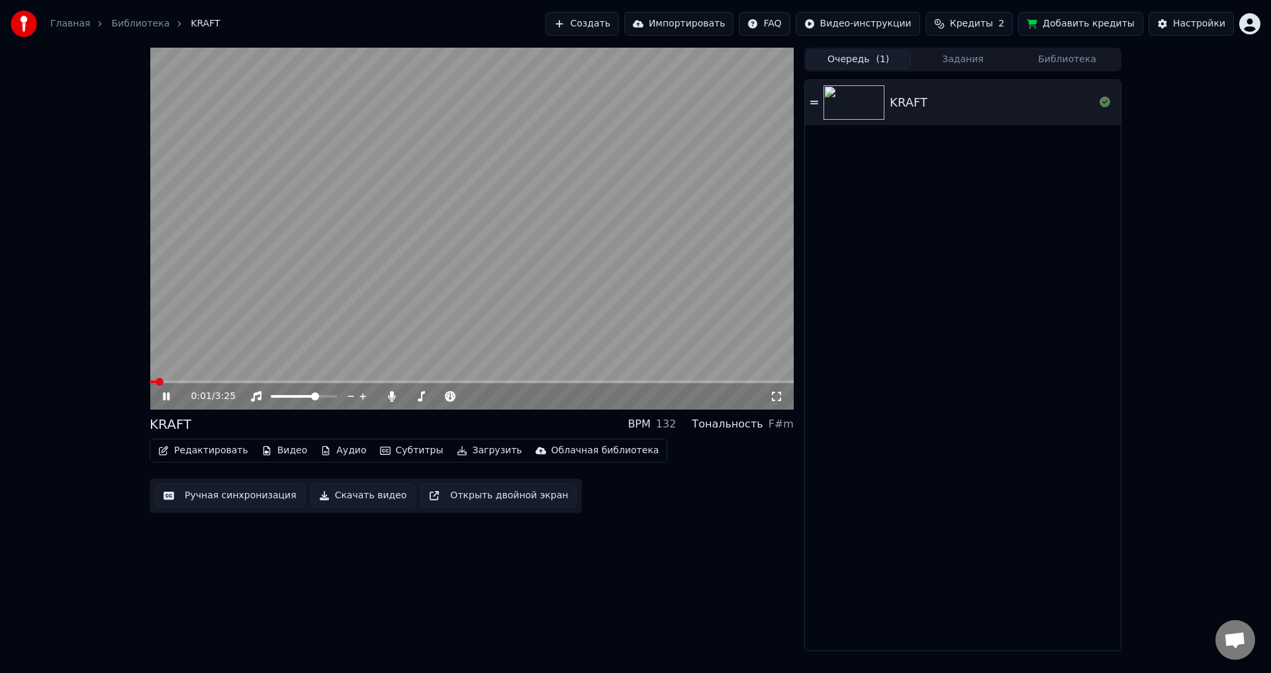
click at [192, 381] on span at bounding box center [472, 381] width 644 height 3
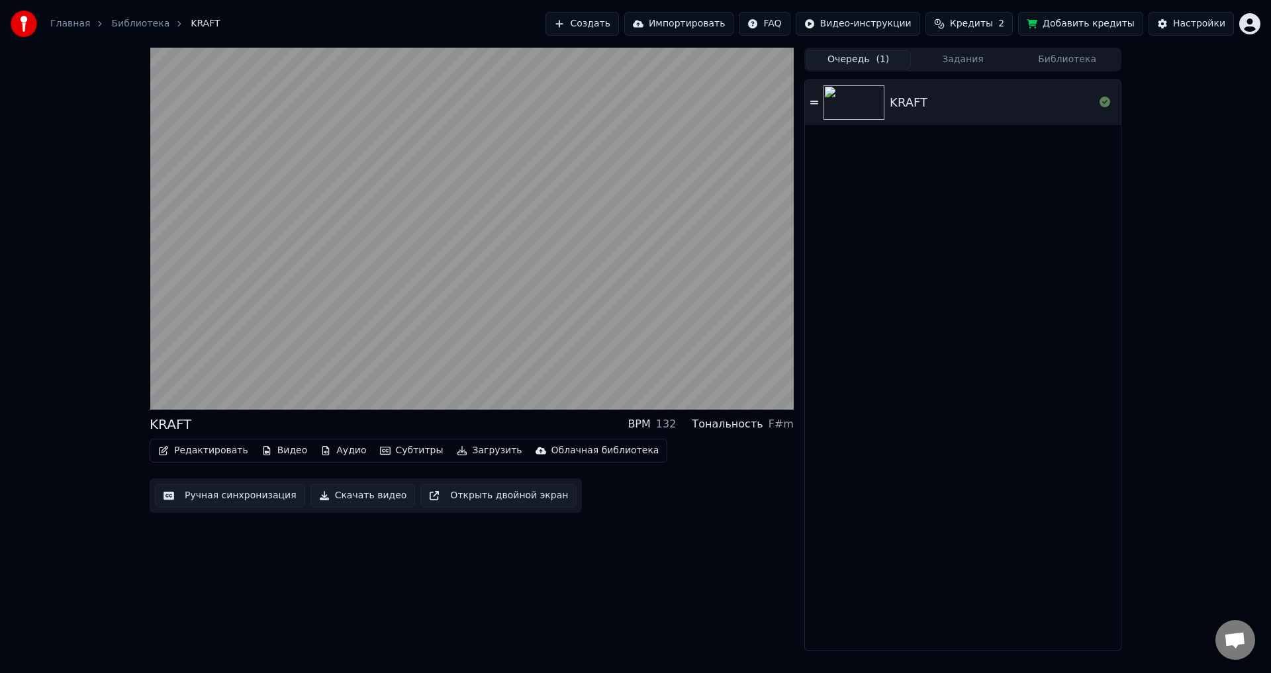
click at [343, 494] on button "Скачать видео" at bounding box center [362, 496] width 105 height 24
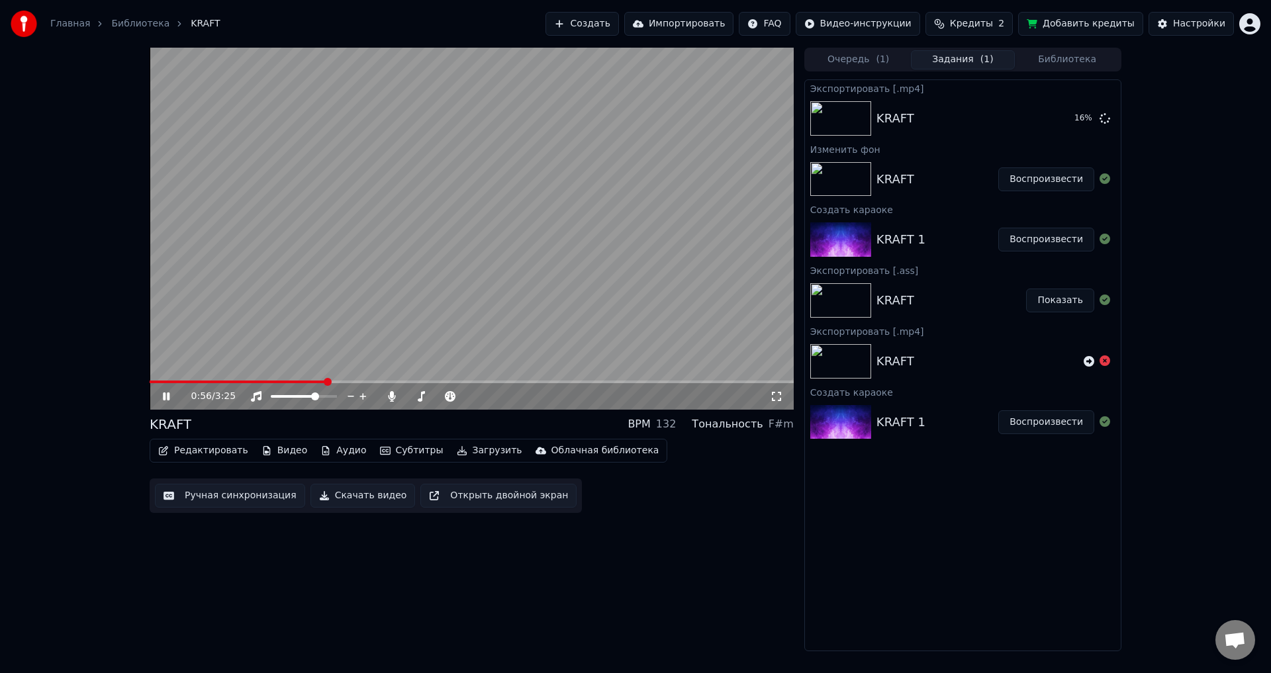
click at [164, 396] on icon at bounding box center [166, 396] width 7 height 8
click at [169, 396] on icon at bounding box center [166, 396] width 8 height 9
click at [169, 395] on icon at bounding box center [166, 396] width 7 height 8
click at [1067, 116] on button "Показать" at bounding box center [1060, 119] width 68 height 24
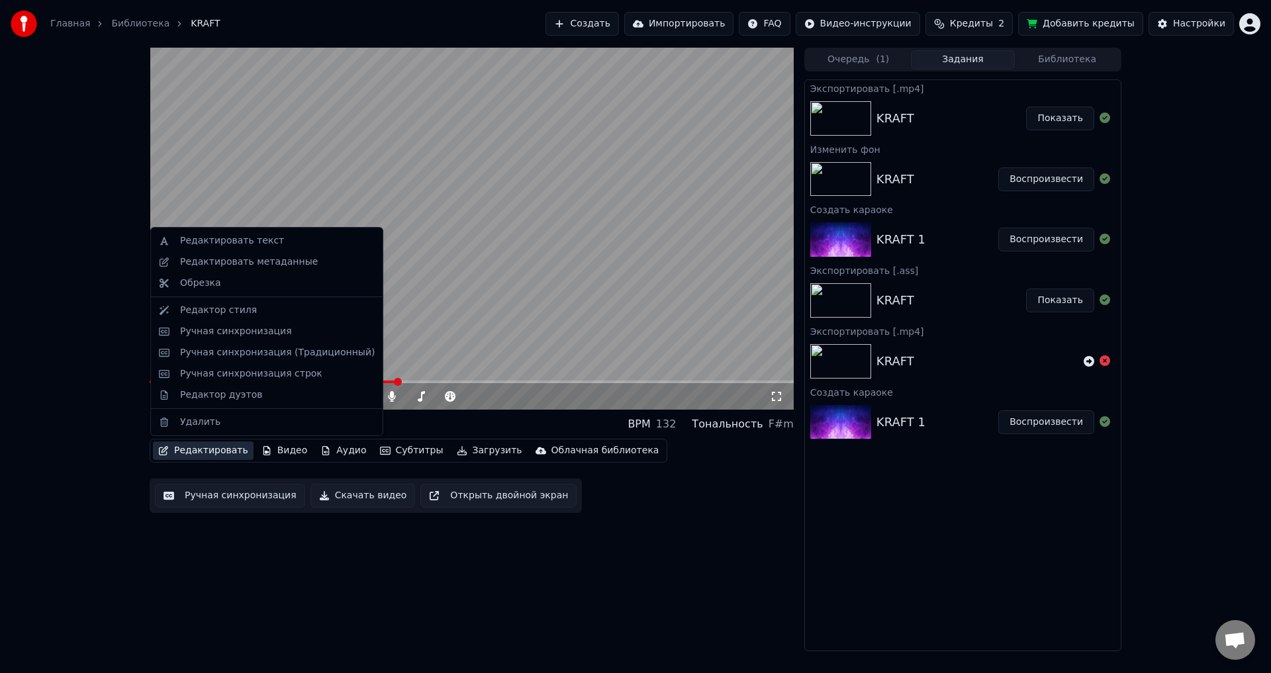
click at [200, 452] on button "Редактировать" at bounding box center [203, 450] width 101 height 19
click at [212, 312] on div "Редактор стиля" at bounding box center [218, 310] width 77 height 13
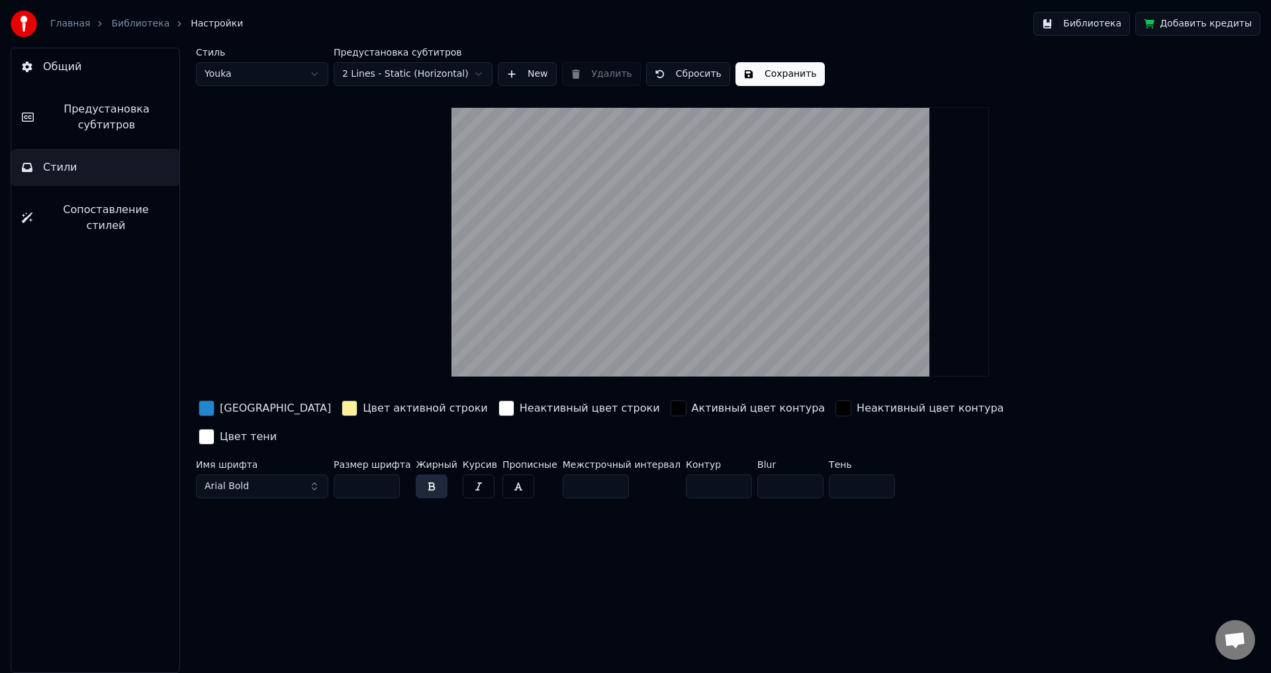
click at [276, 68] on html "Главная Библиотека Настройки Библиотека Добавить кредиты Общий Предустановка су…" at bounding box center [635, 336] width 1271 height 673
click at [62, 170] on span "Стили" at bounding box center [60, 167] width 34 height 16
click at [670, 408] on div "button" at bounding box center [678, 408] width 16 height 16
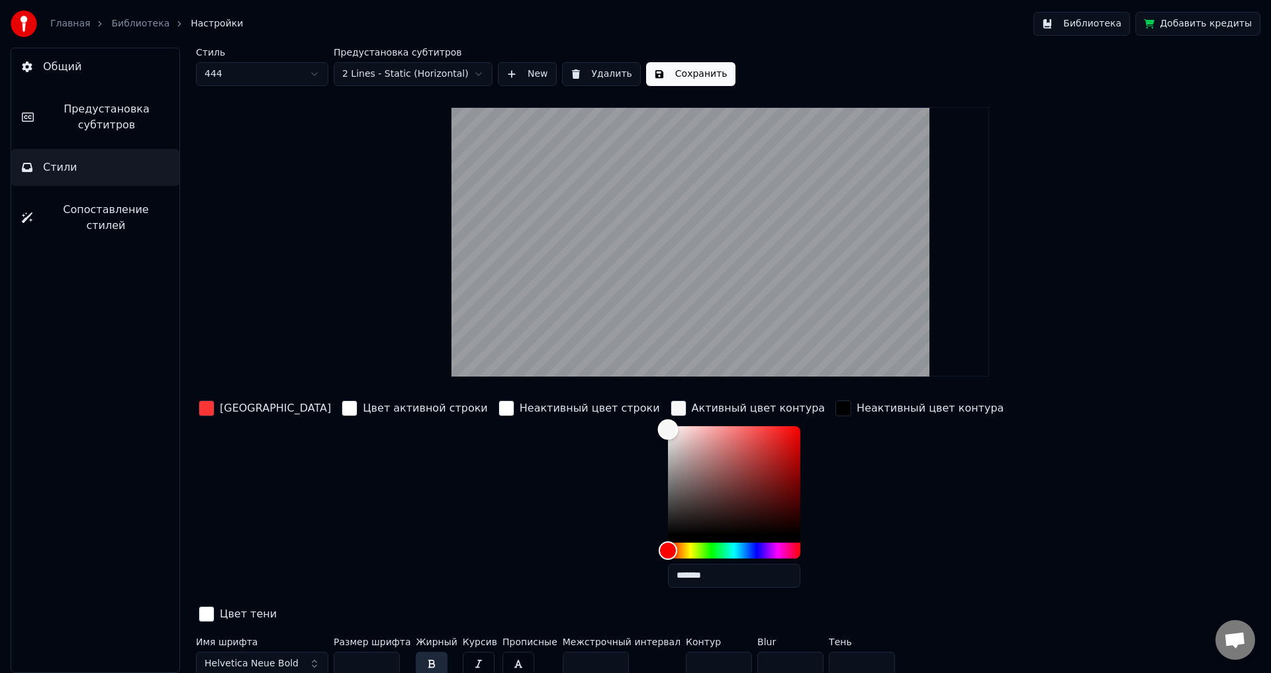
drag, startPoint x: 585, startPoint y: 517, endPoint x: 579, endPoint y: 429, distance: 88.2
click at [657, 429] on div "Color" at bounding box center [667, 430] width 21 height 21
click at [658, 425] on div "Color" at bounding box center [668, 426] width 21 height 21
type input "*******"
drag, startPoint x: 582, startPoint y: 444, endPoint x: 576, endPoint y: 501, distance: 57.2
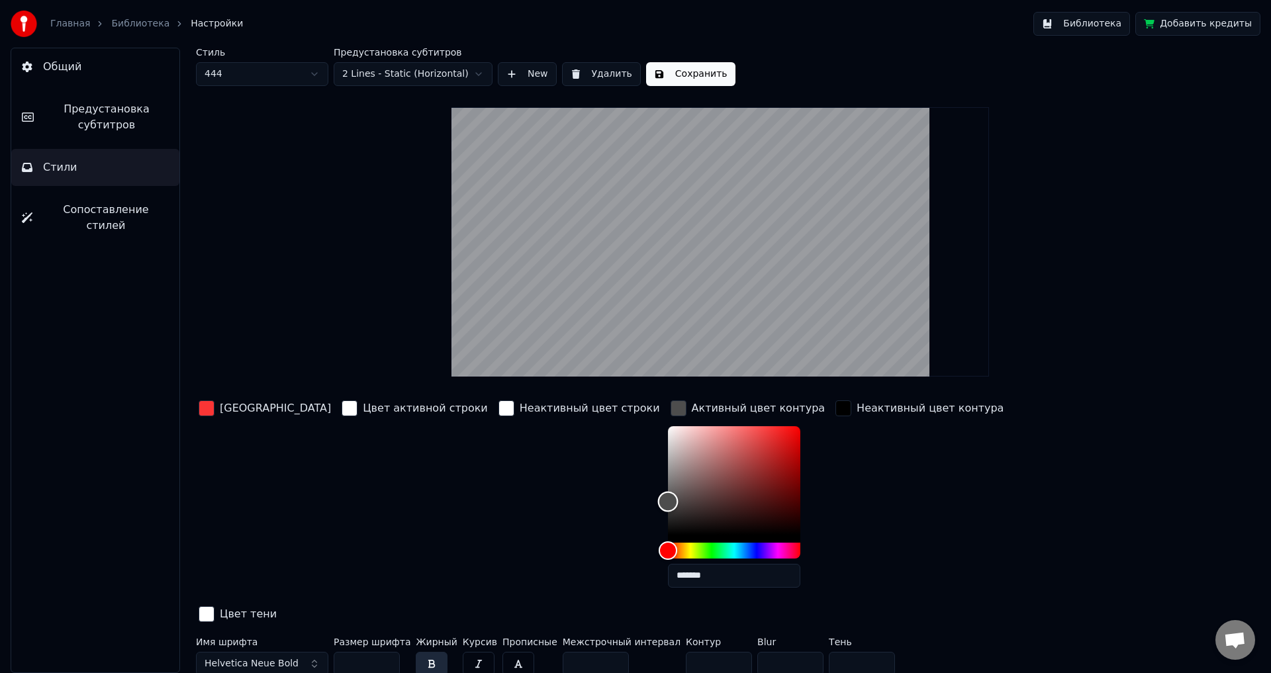
click at [657, 501] on div "Color" at bounding box center [667, 502] width 21 height 21
click at [832, 489] on div "Неактивный цвет контура" at bounding box center [918, 498] width 173 height 201
click at [695, 74] on button "Сохранить" at bounding box center [690, 74] width 89 height 24
click at [138, 25] on link "Библиотека" at bounding box center [140, 23] width 58 height 13
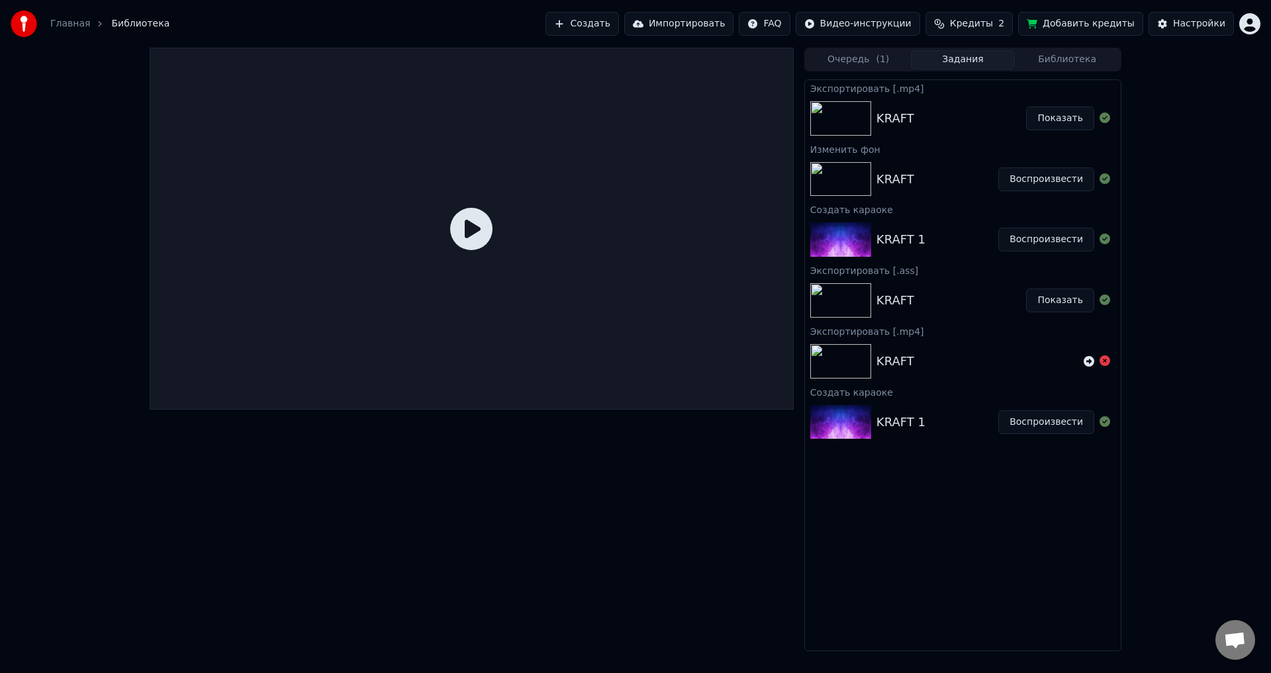
click at [1048, 56] on button "Библиотека" at bounding box center [1066, 59] width 105 height 19
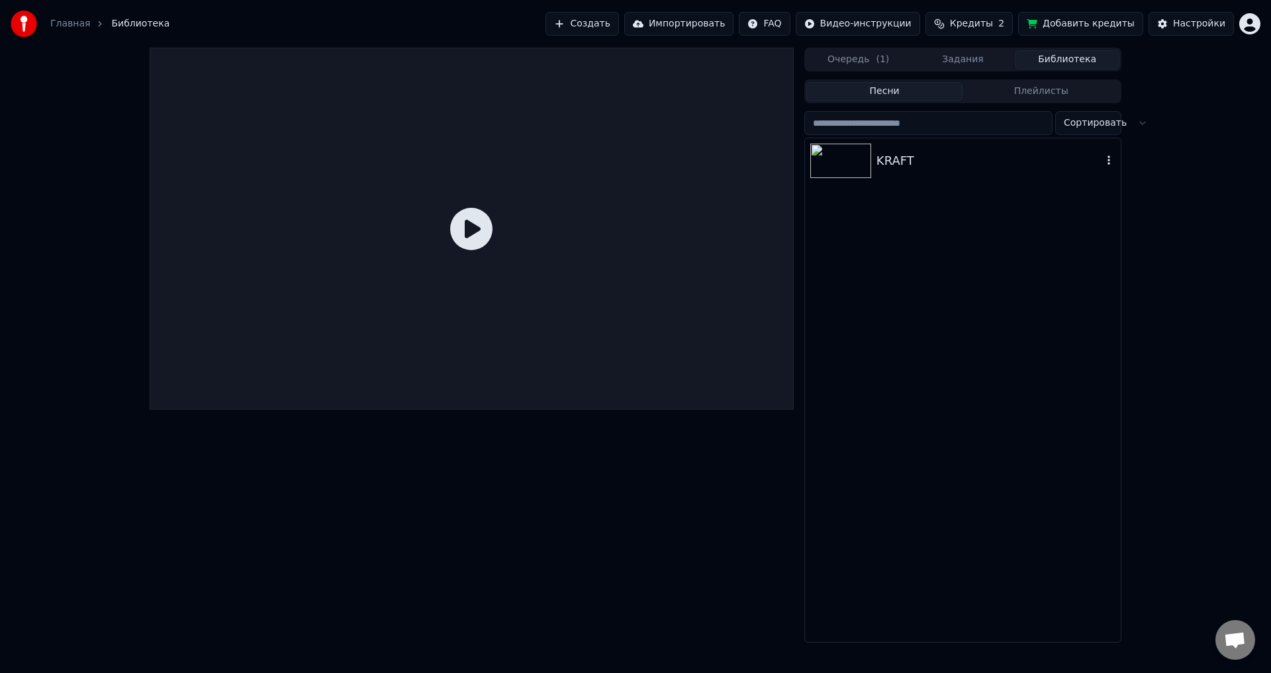
click at [916, 167] on div "KRAFT" at bounding box center [989, 161] width 226 height 19
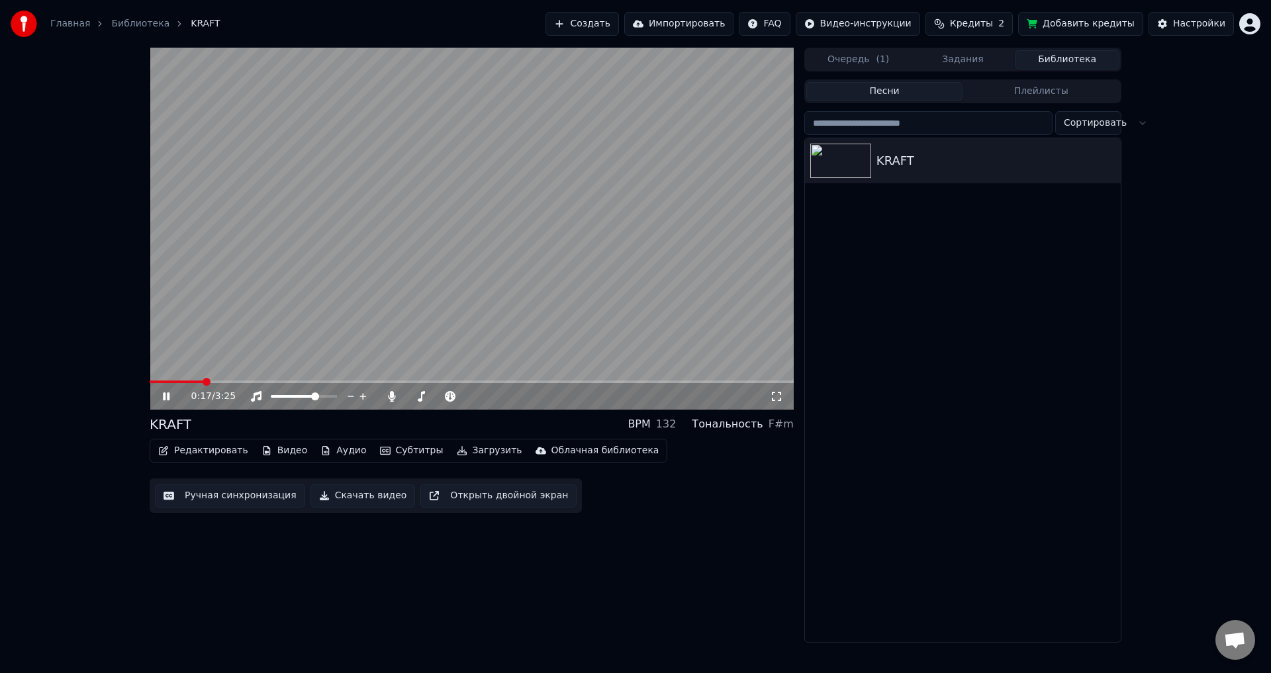
click at [204, 382] on span at bounding box center [472, 381] width 644 height 3
click at [167, 396] on icon at bounding box center [175, 396] width 31 height 11
click at [386, 449] on button "Субтитры" at bounding box center [412, 450] width 74 height 19
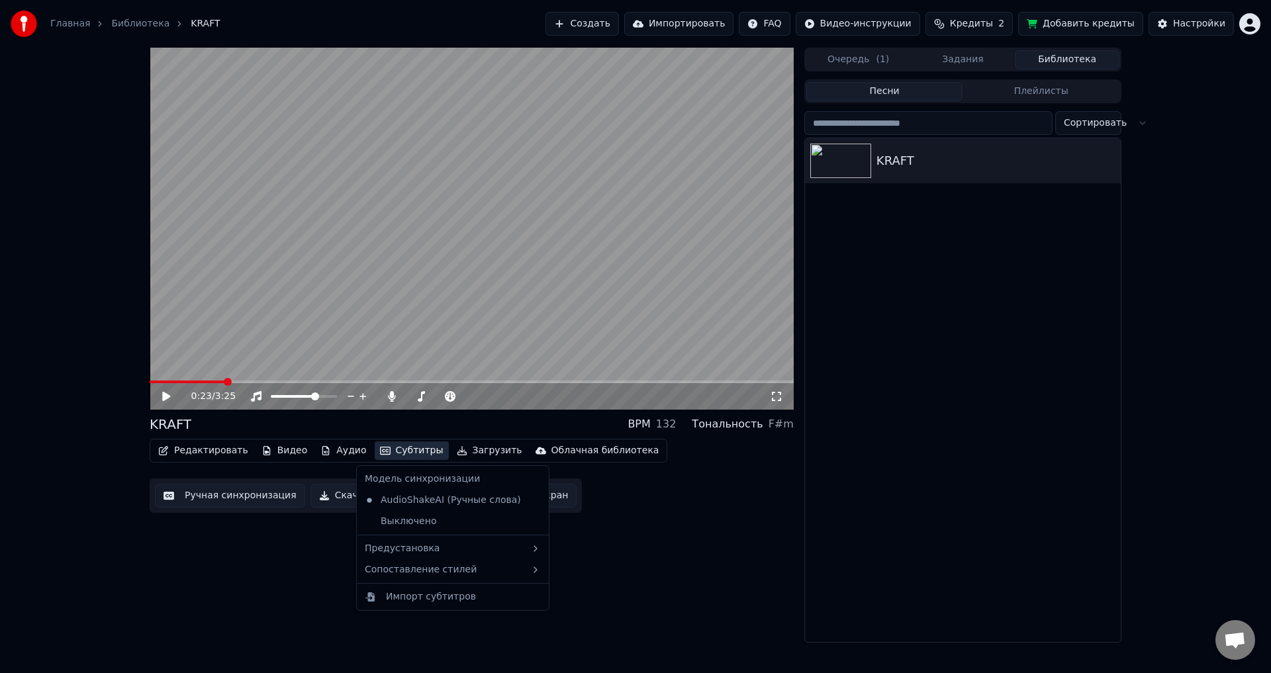
click at [387, 449] on button "Субтитры" at bounding box center [412, 450] width 74 height 19
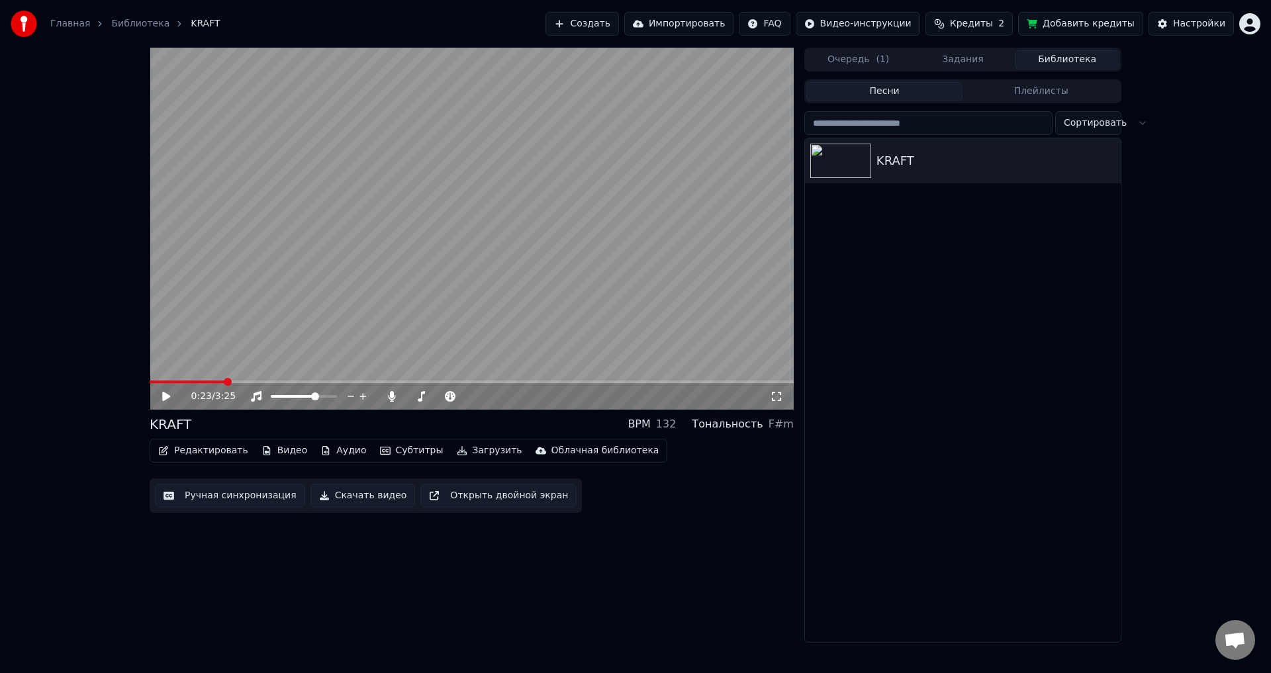
click at [394, 449] on button "Субтитры" at bounding box center [412, 450] width 74 height 19
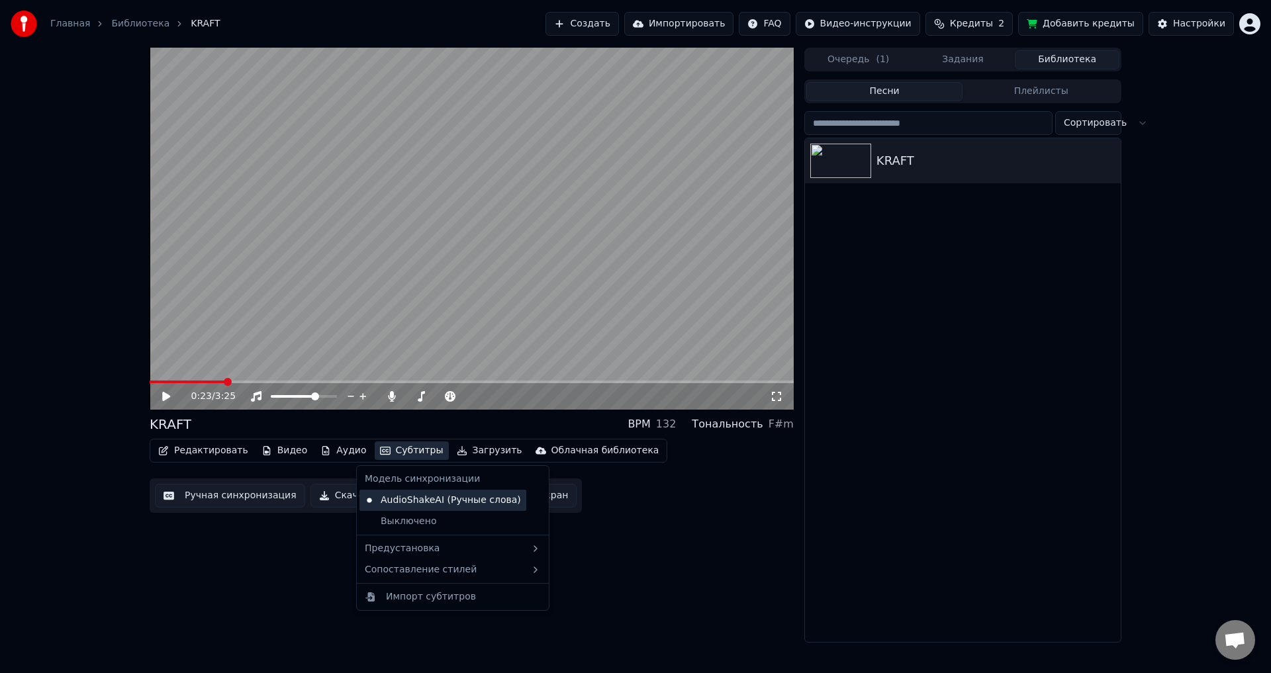
click at [416, 501] on div "AudioShakeAI (Ручные слова)" at bounding box center [442, 500] width 167 height 21
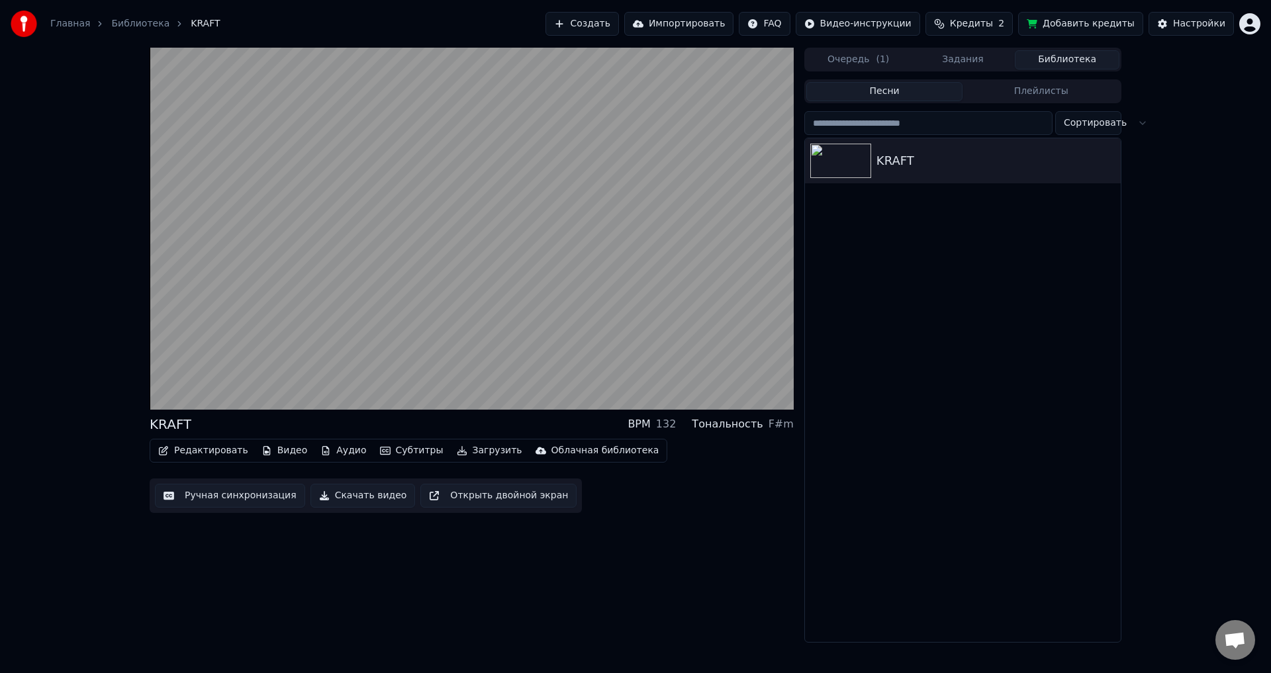
click at [390, 455] on button "Субтитры" at bounding box center [412, 450] width 74 height 19
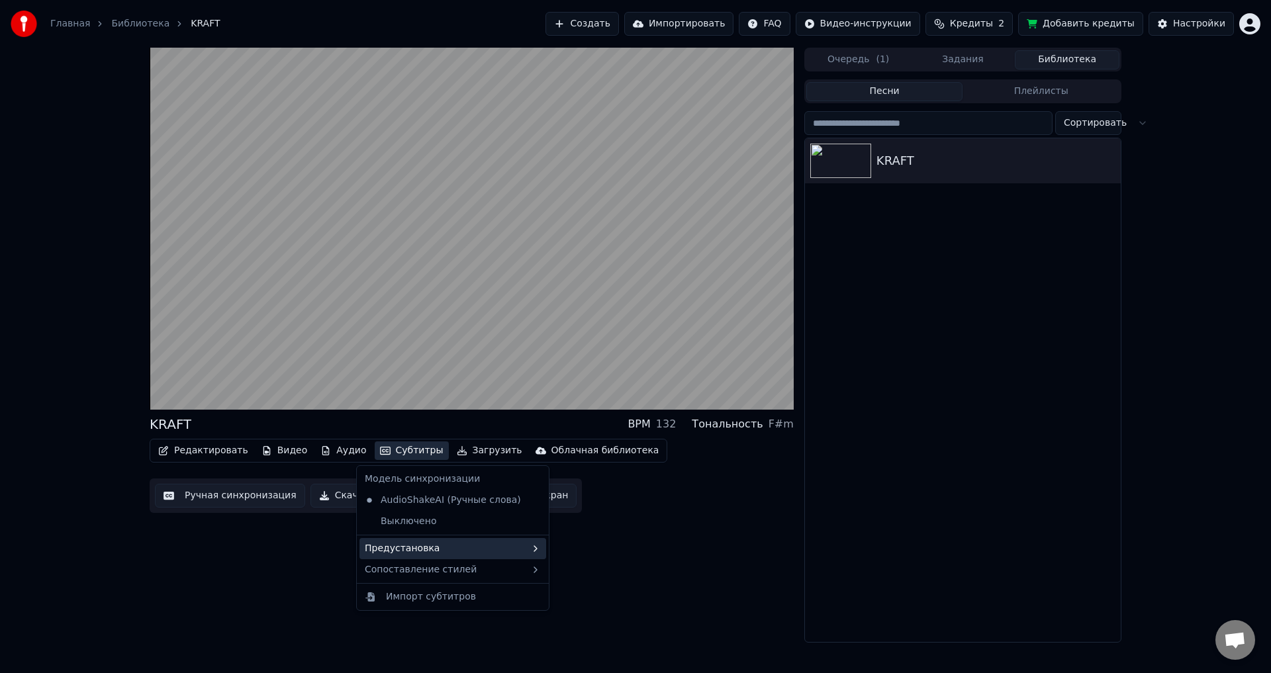
click at [436, 548] on div "Предустановка" at bounding box center [452, 548] width 187 height 21
click at [714, 513] on div "Редактировать Видео Аудио Субтитры Загрузить Облачная библиотека Ручная синхрон…" at bounding box center [472, 476] width 644 height 74
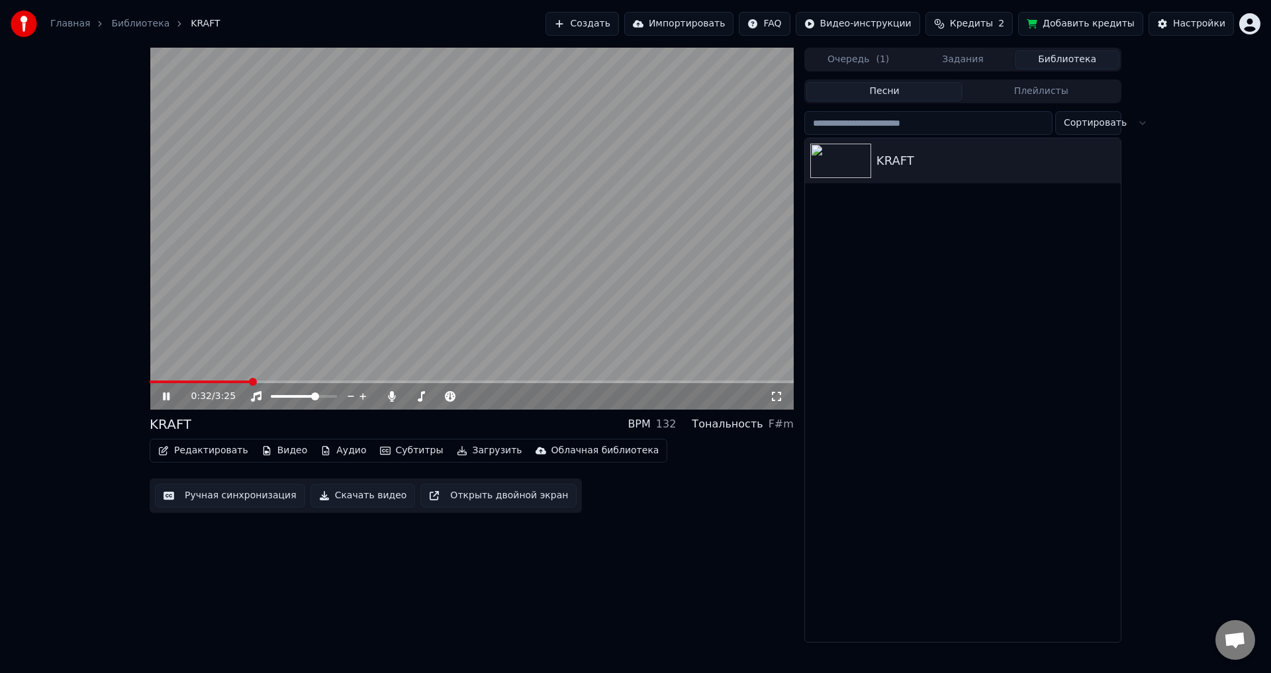
click at [170, 400] on icon at bounding box center [175, 396] width 31 height 11
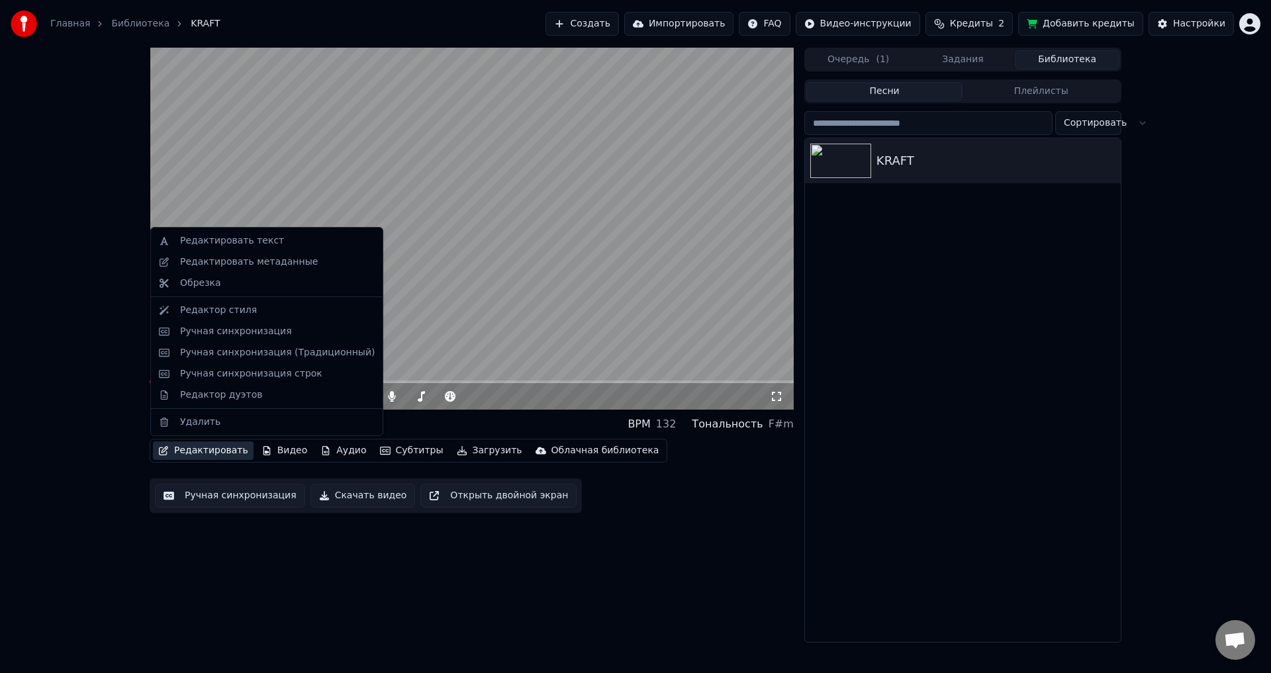
click at [210, 447] on button "Редактировать" at bounding box center [203, 450] width 101 height 19
click at [208, 310] on div "Редактор стиля" at bounding box center [218, 310] width 77 height 13
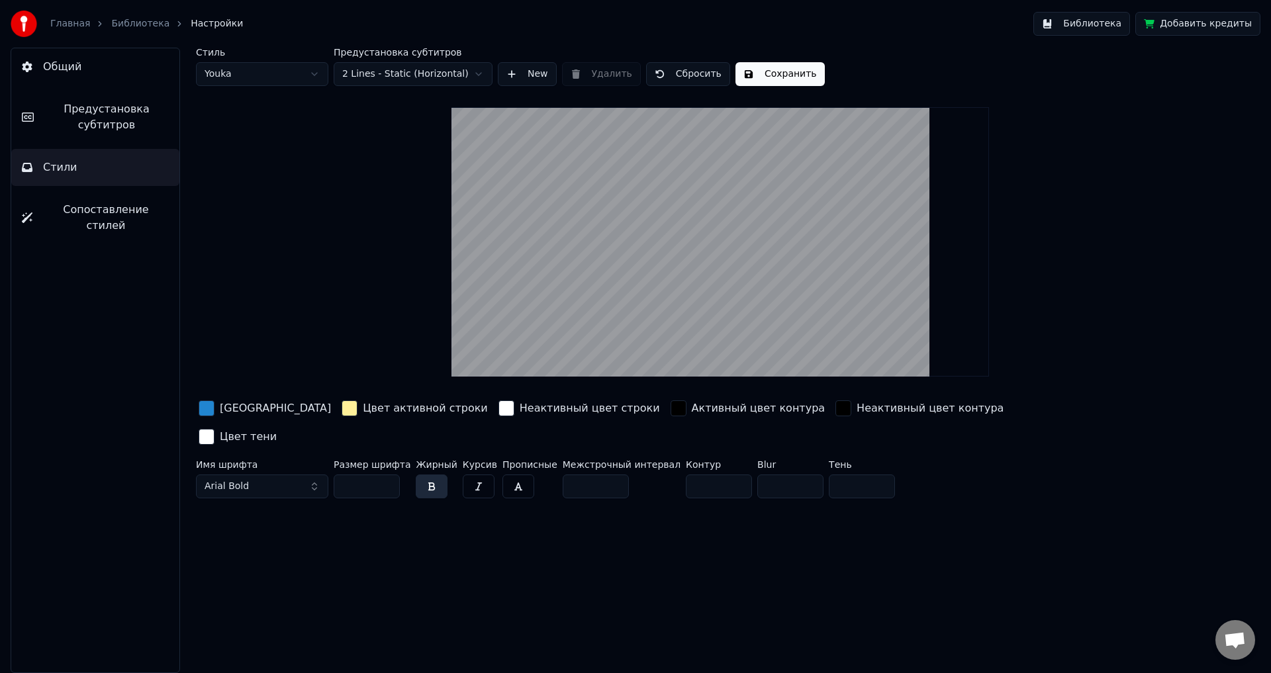
click at [220, 75] on html "Главная Библиотека Настройки Библиотека Добавить кредиты Общий Предустановка су…" at bounding box center [635, 336] width 1271 height 673
click at [709, 74] on button "Сохранить" at bounding box center [690, 74] width 89 height 24
click at [192, 26] on span "Настройки" at bounding box center [217, 23] width 52 height 13
click at [130, 26] on link "Библиотека" at bounding box center [140, 23] width 58 height 13
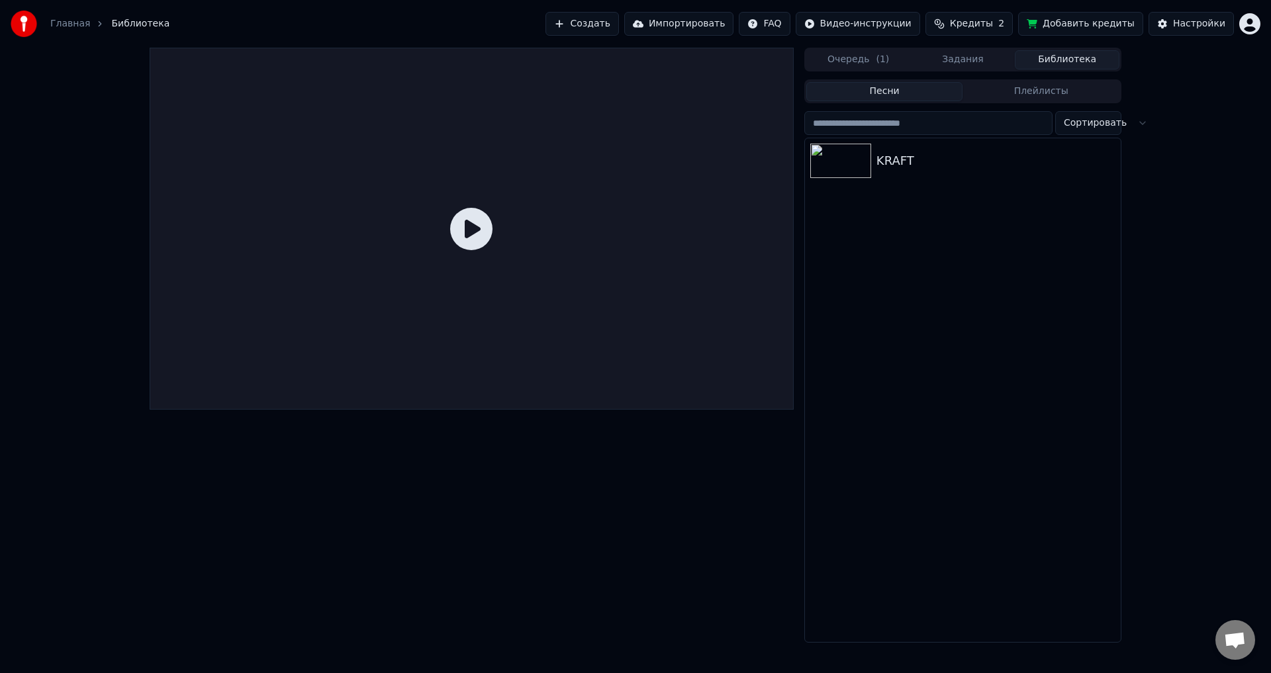
click at [1036, 52] on button "Библиотека" at bounding box center [1066, 59] width 105 height 19
click at [938, 56] on button "Задания" at bounding box center [963, 59] width 105 height 19
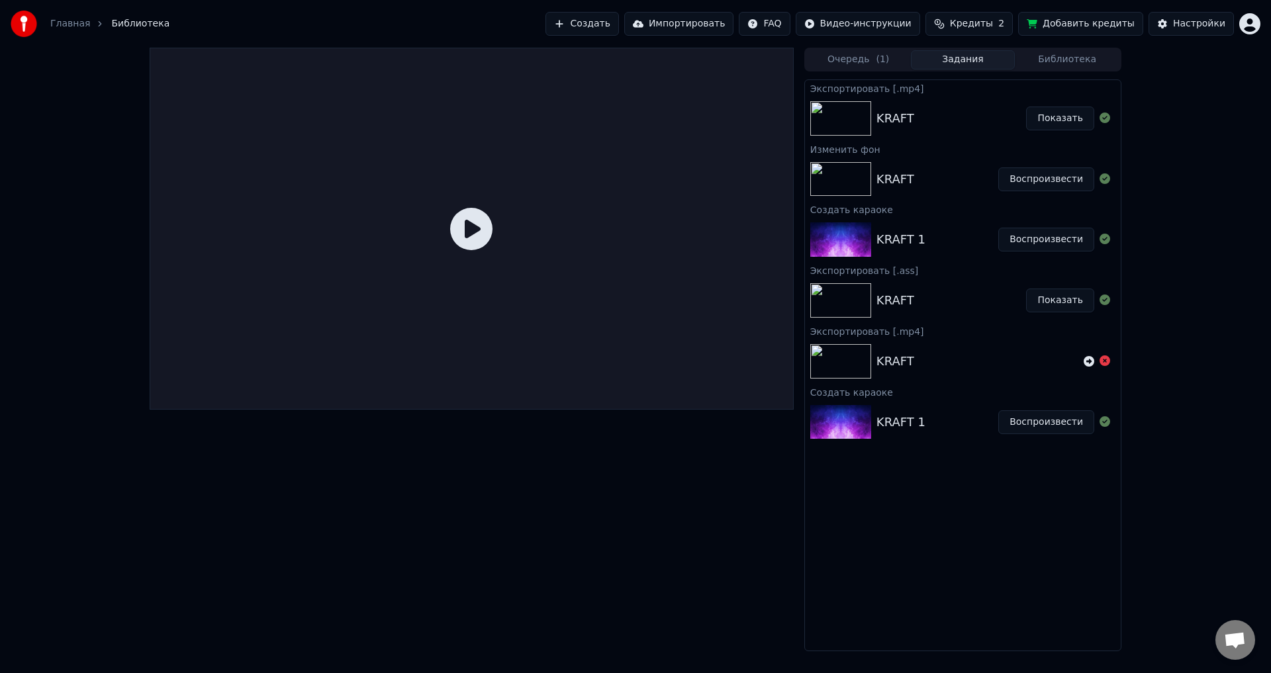
click at [1063, 62] on button "Библиотека" at bounding box center [1066, 59] width 105 height 19
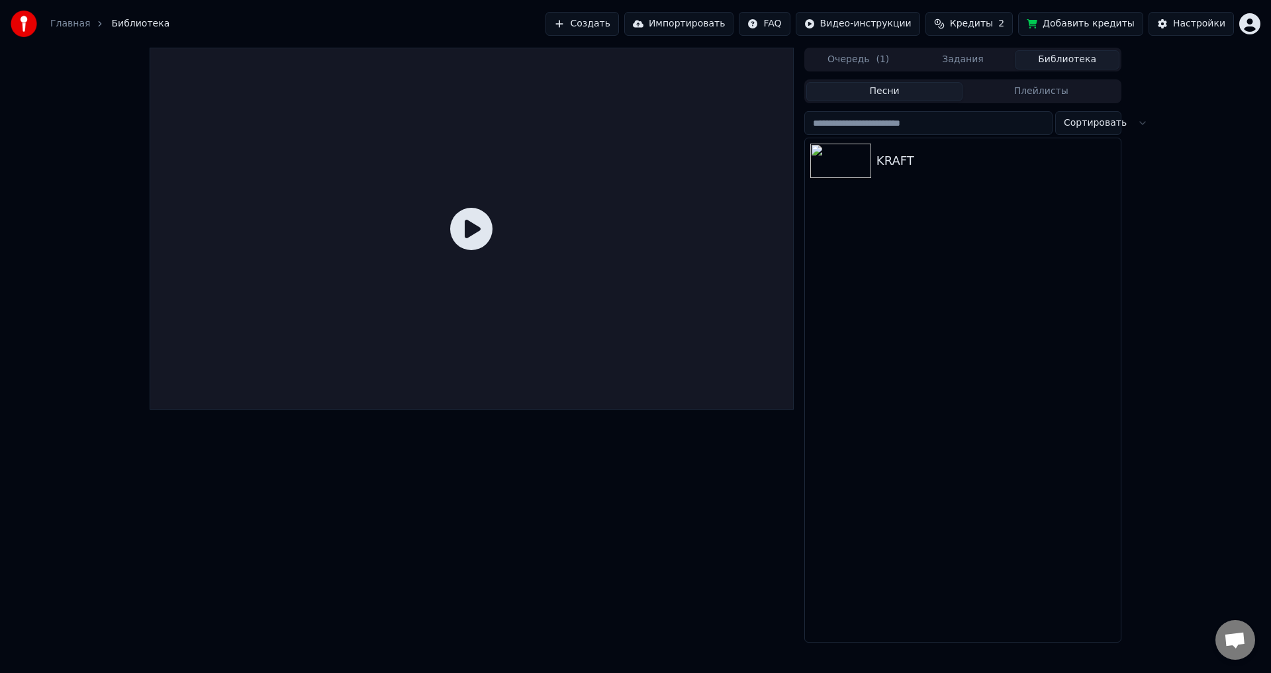
click at [432, 251] on div at bounding box center [472, 229] width 644 height 362
click at [483, 232] on icon at bounding box center [471, 229] width 42 height 42
click at [924, 157] on div "KRAFT" at bounding box center [989, 161] width 226 height 19
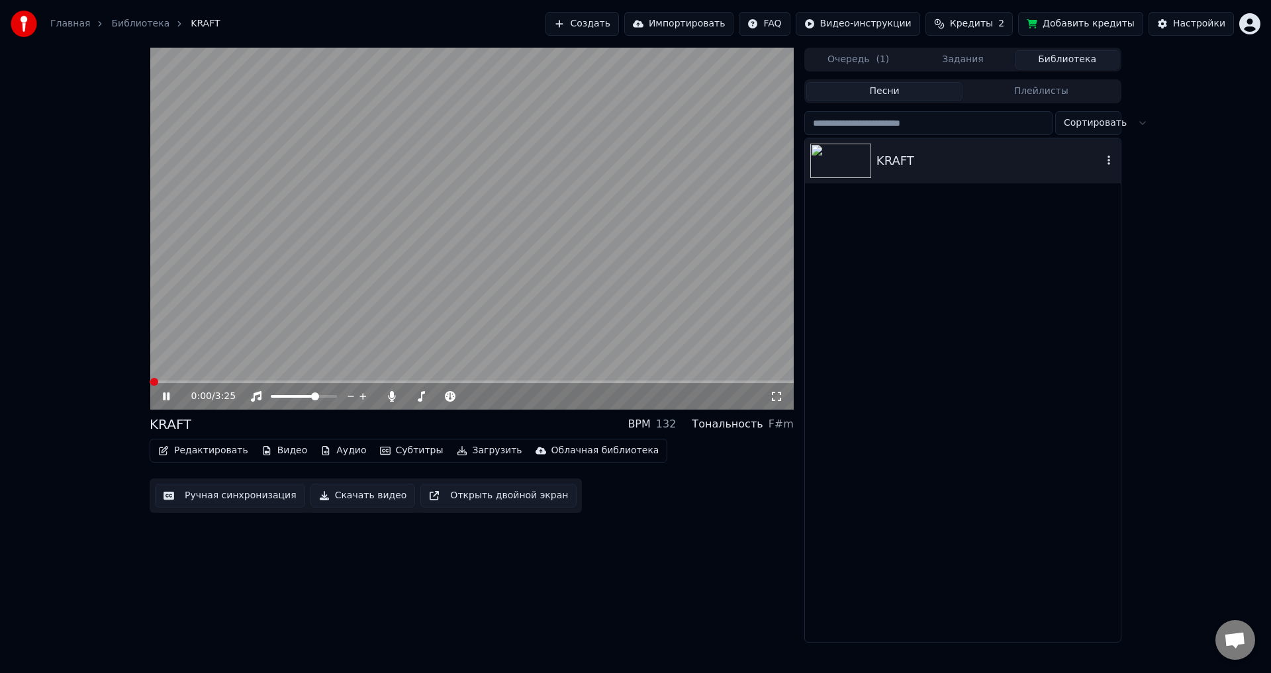
click at [1106, 159] on icon "button" at bounding box center [1108, 160] width 13 height 11
click at [240, 380] on span at bounding box center [472, 381] width 644 height 3
click at [502, 398] on span at bounding box center [498, 396] width 8 height 8
click at [467, 395] on span at bounding box center [471, 396] width 8 height 8
click at [457, 396] on span at bounding box center [446, 396] width 22 height 3
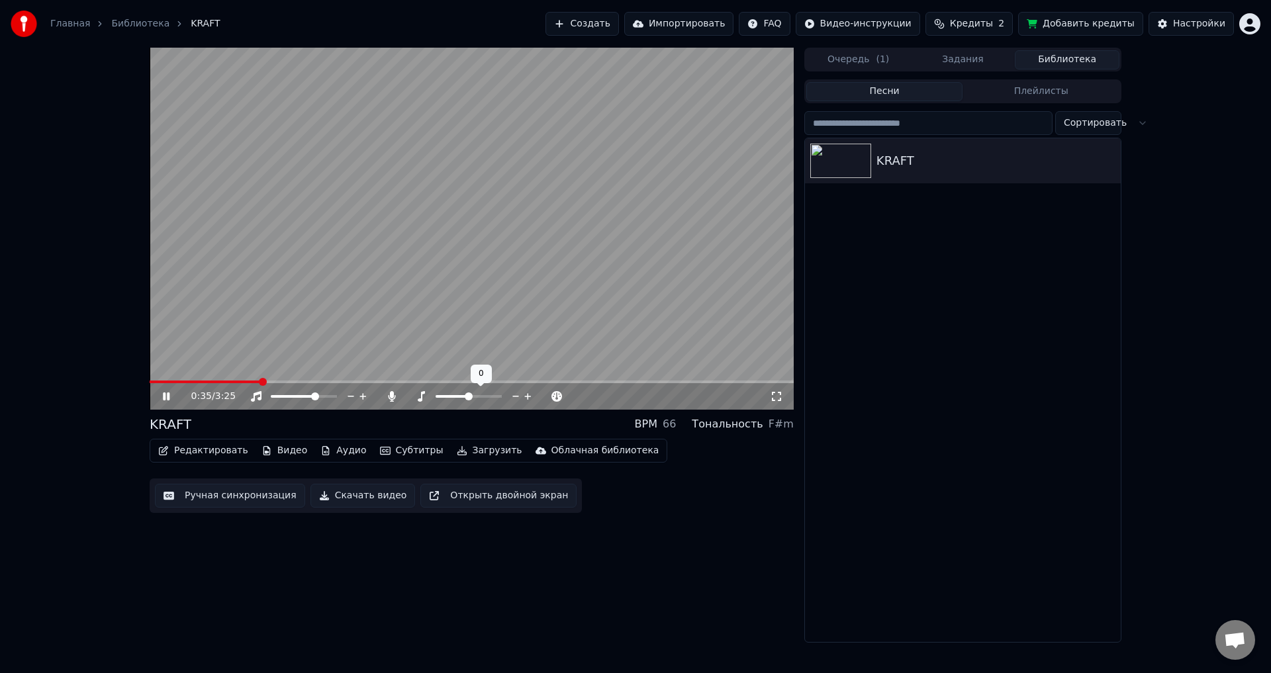
click at [467, 397] on span at bounding box center [469, 396] width 8 height 8
click at [455, 394] on icon at bounding box center [449, 396] width 13 height 11
click at [165, 403] on div "0:39 / 3:25" at bounding box center [471, 396] width 633 height 13
click at [165, 399] on icon at bounding box center [166, 396] width 7 height 8
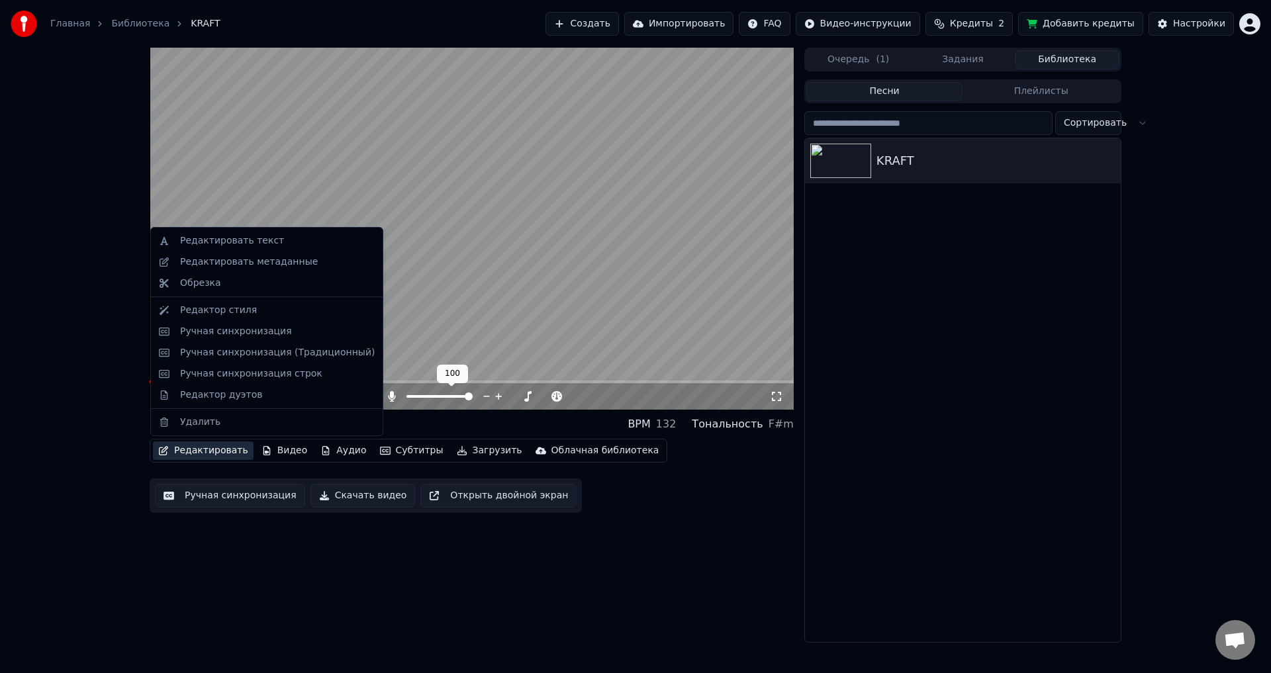
click at [218, 452] on button "Редактировать" at bounding box center [203, 450] width 101 height 19
click at [222, 243] on div "Редактировать текст" at bounding box center [232, 240] width 104 height 13
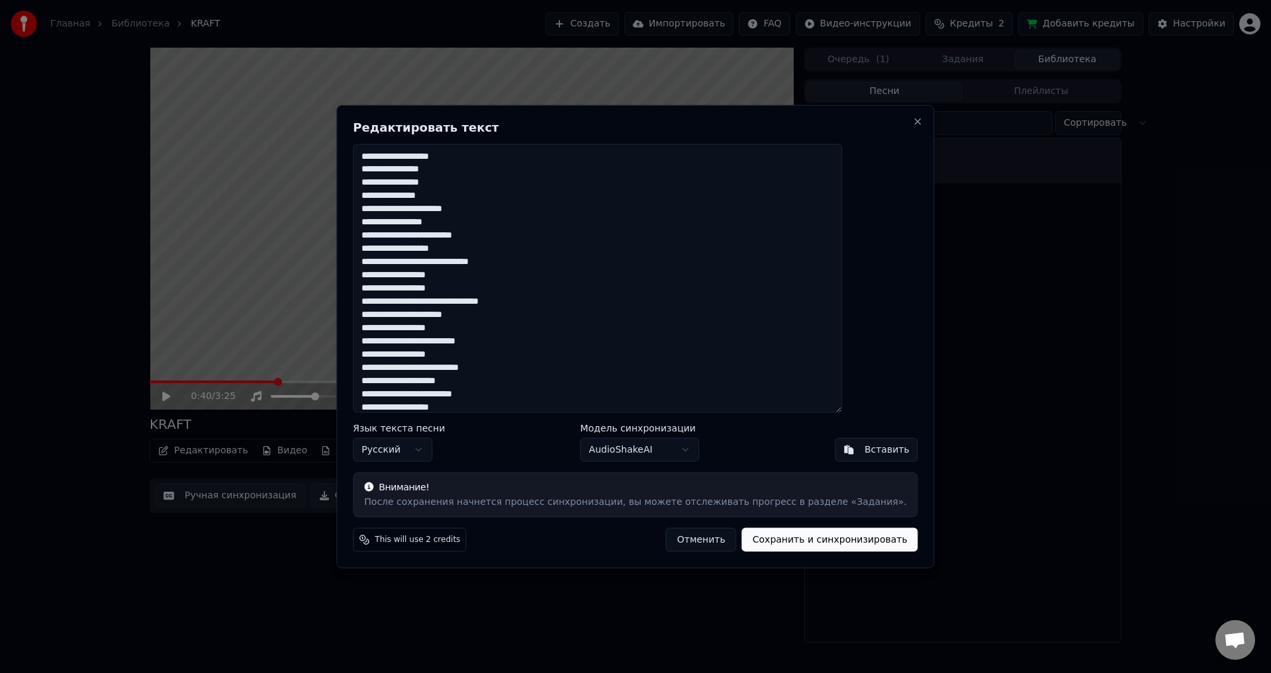
click at [507, 249] on textarea "**********" at bounding box center [597, 278] width 489 height 269
click at [501, 290] on textarea "**********" at bounding box center [597, 278] width 489 height 269
click at [506, 328] on textarea "**********" at bounding box center [597, 278] width 489 height 269
click at [512, 315] on textarea "**********" at bounding box center [597, 278] width 489 height 269
click at [533, 344] on textarea "**********" at bounding box center [597, 278] width 489 height 269
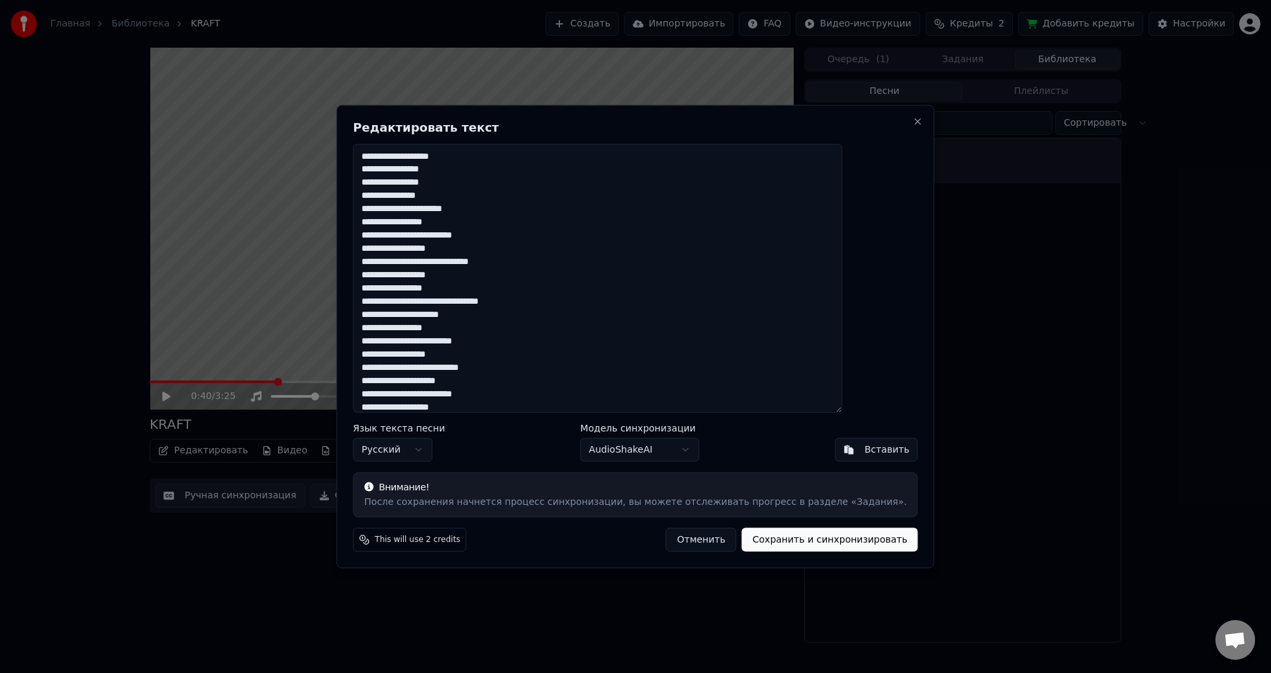
click at [680, 541] on button "Отменить" at bounding box center [701, 540] width 71 height 24
type textarea "**********"
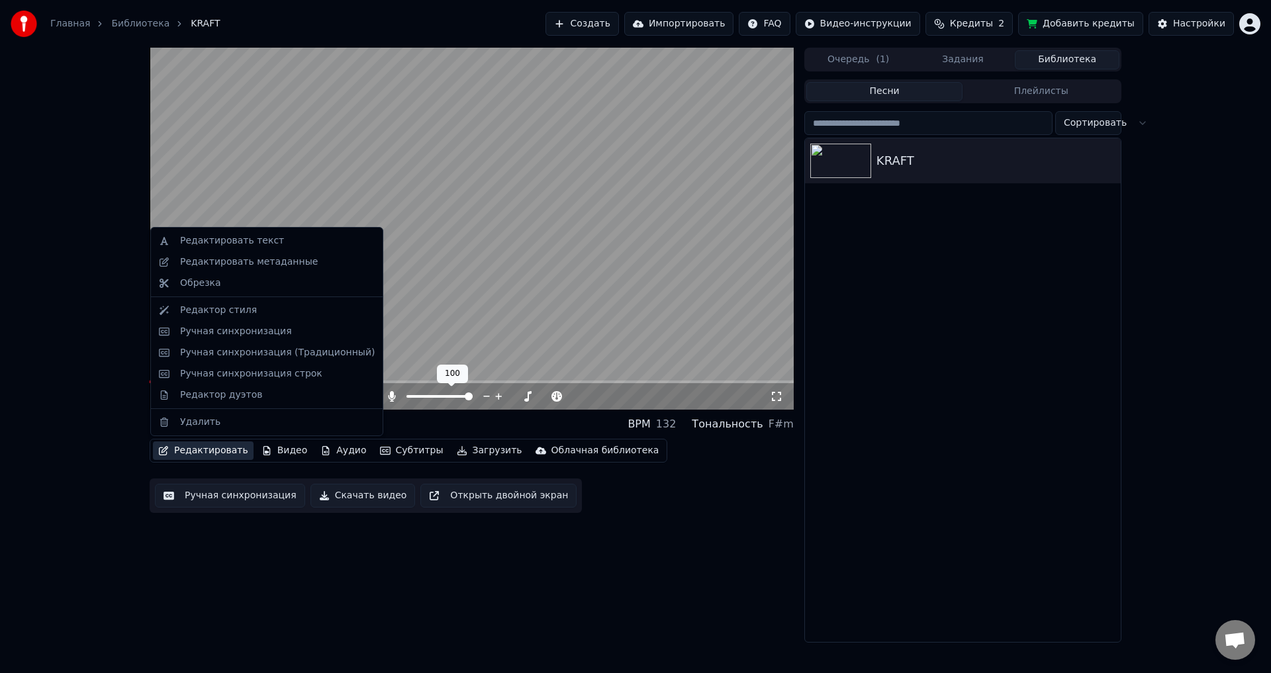
click at [215, 447] on button "Редактировать" at bounding box center [203, 450] width 101 height 19
click at [510, 152] on video at bounding box center [472, 229] width 644 height 362
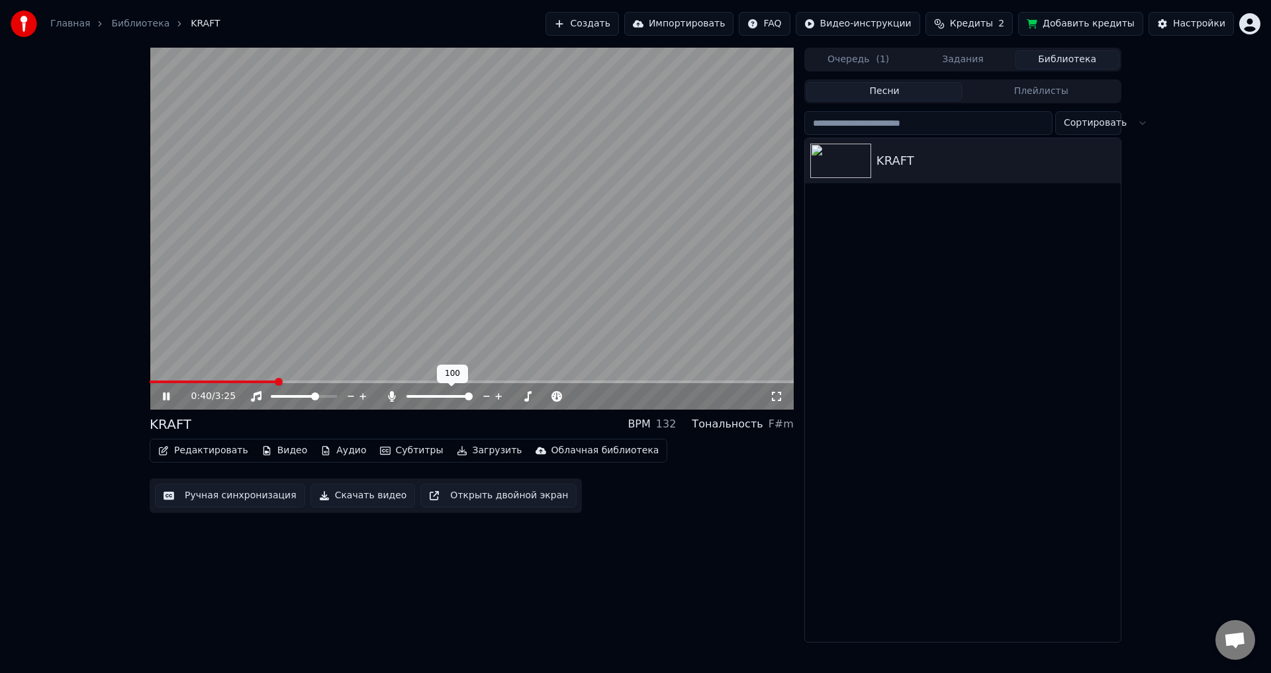
click at [551, 155] on video at bounding box center [472, 229] width 644 height 362
click at [210, 451] on button "Редактировать" at bounding box center [203, 450] width 101 height 19
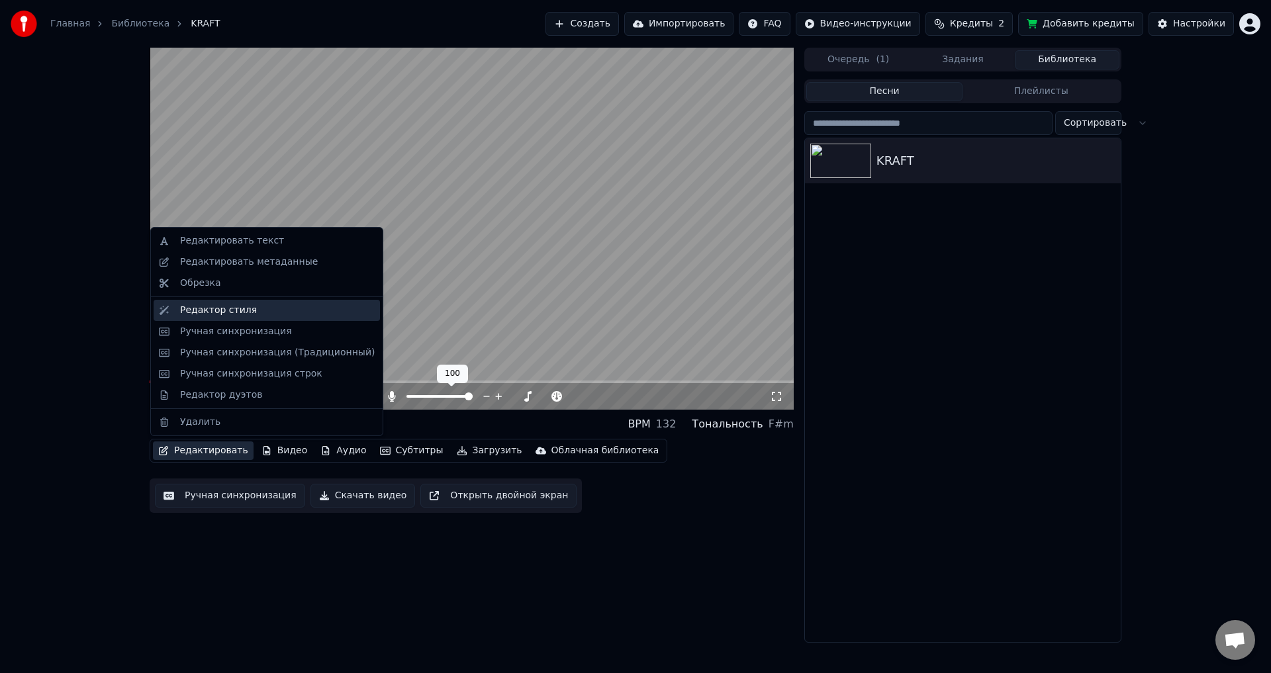
click at [225, 304] on div "Редактор стиля" at bounding box center [218, 310] width 77 height 13
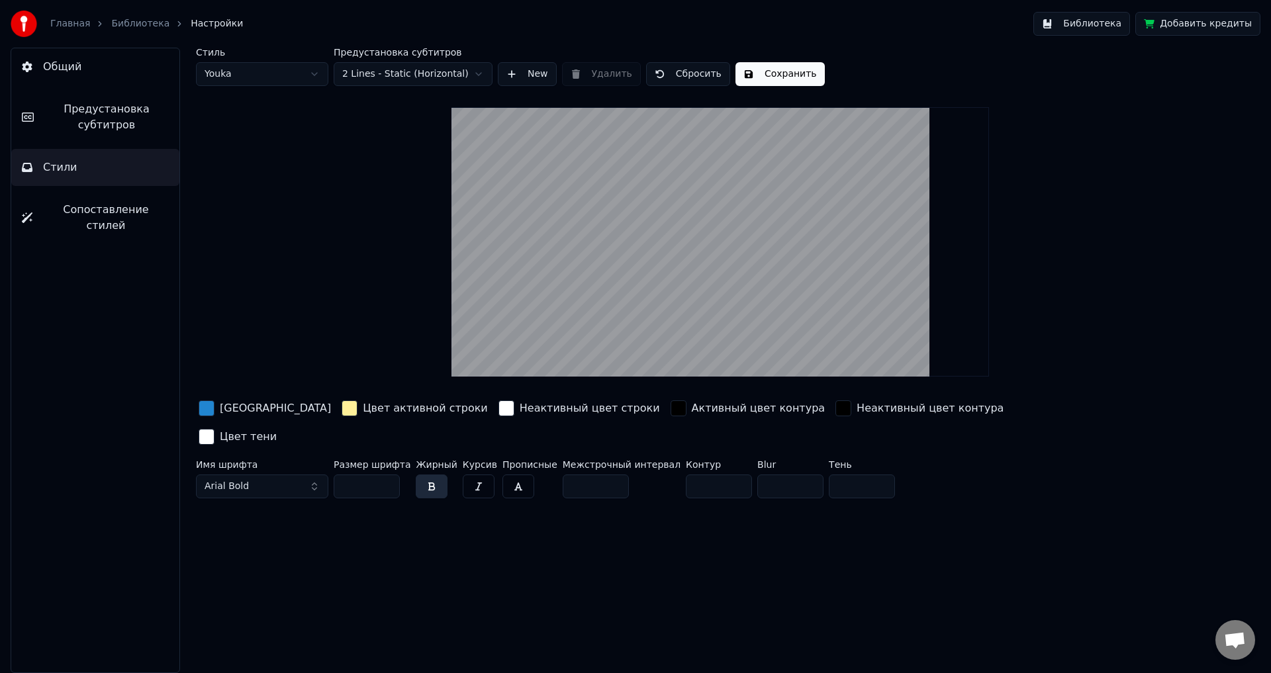
click at [271, 73] on html "Главная Библиотека Настройки Библиотека Добавить кредиты Общий Предустановка су…" at bounding box center [635, 336] width 1271 height 673
click at [670, 408] on div "button" at bounding box center [678, 408] width 16 height 16
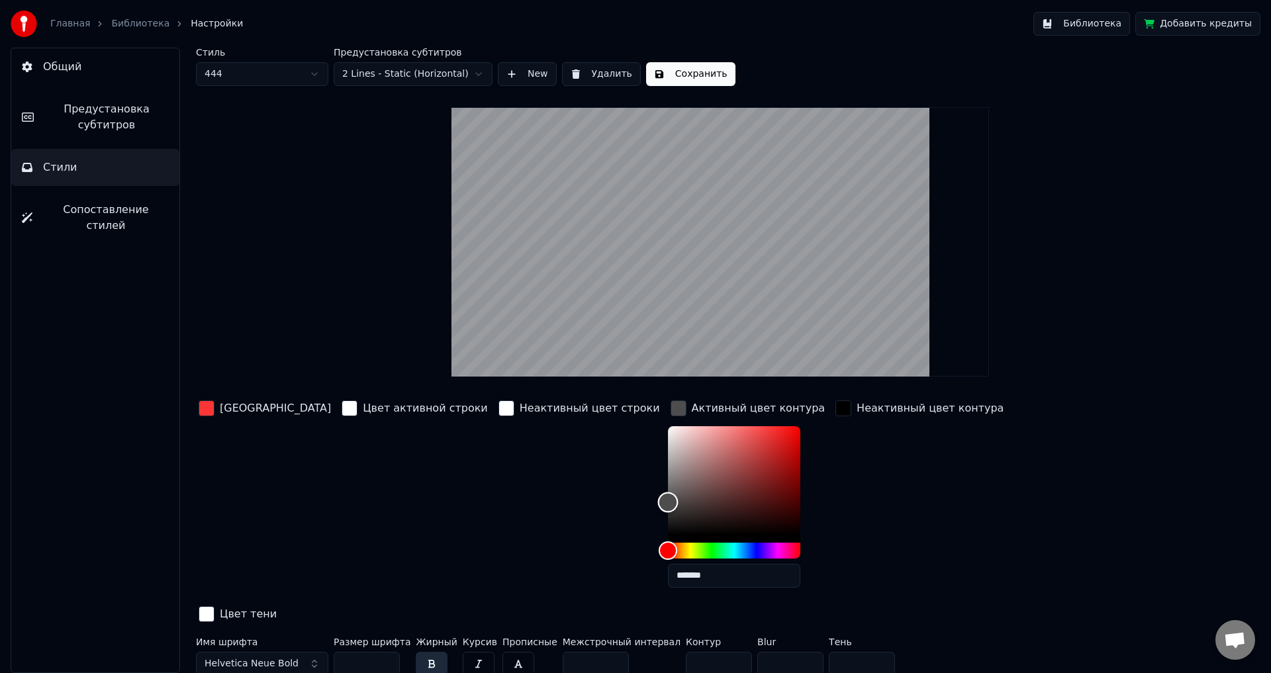
type input "*******"
drag, startPoint x: 595, startPoint y: 441, endPoint x: 575, endPoint y: 415, distance: 33.1
click at [575, 415] on div "Цвет заливки Цвет активной строки Неактивный цвет строки Активный цвет контура …" at bounding box center [640, 512] width 889 height 229
click at [680, 72] on button "Сохранить" at bounding box center [690, 74] width 89 height 24
click at [670, 72] on button "Готово" at bounding box center [681, 74] width 71 height 24
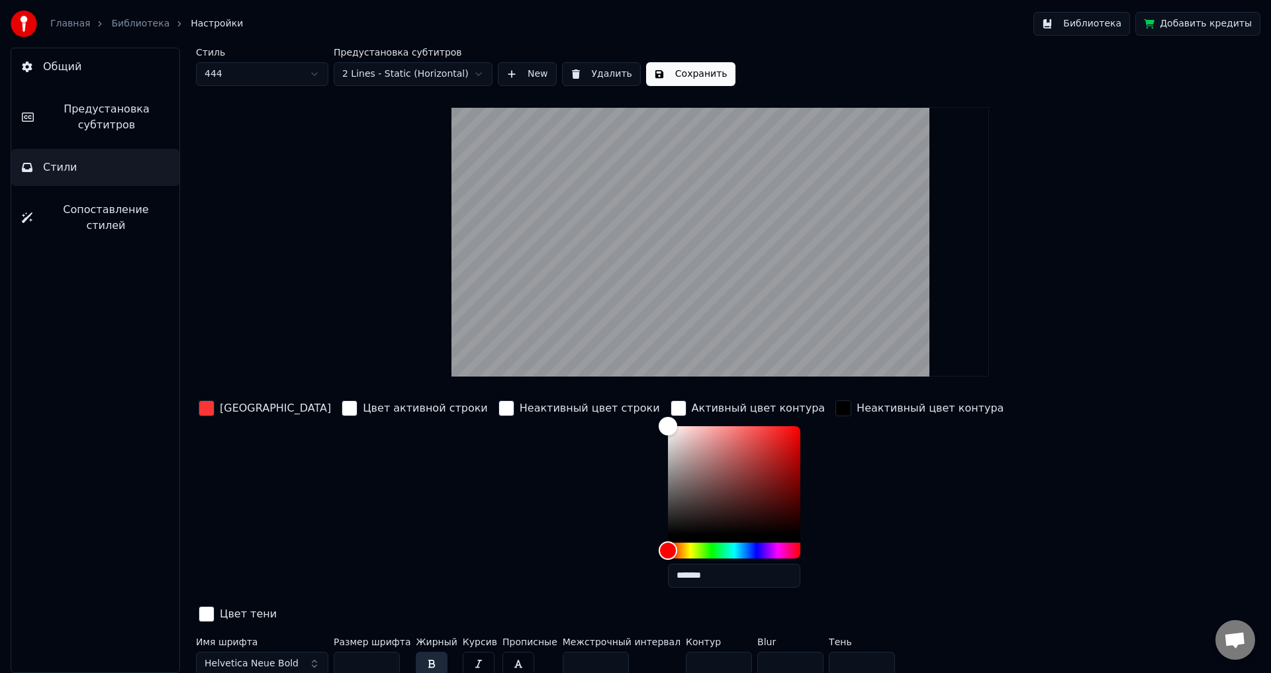
click at [1087, 26] on button "Библиотека" at bounding box center [1081, 24] width 97 height 24
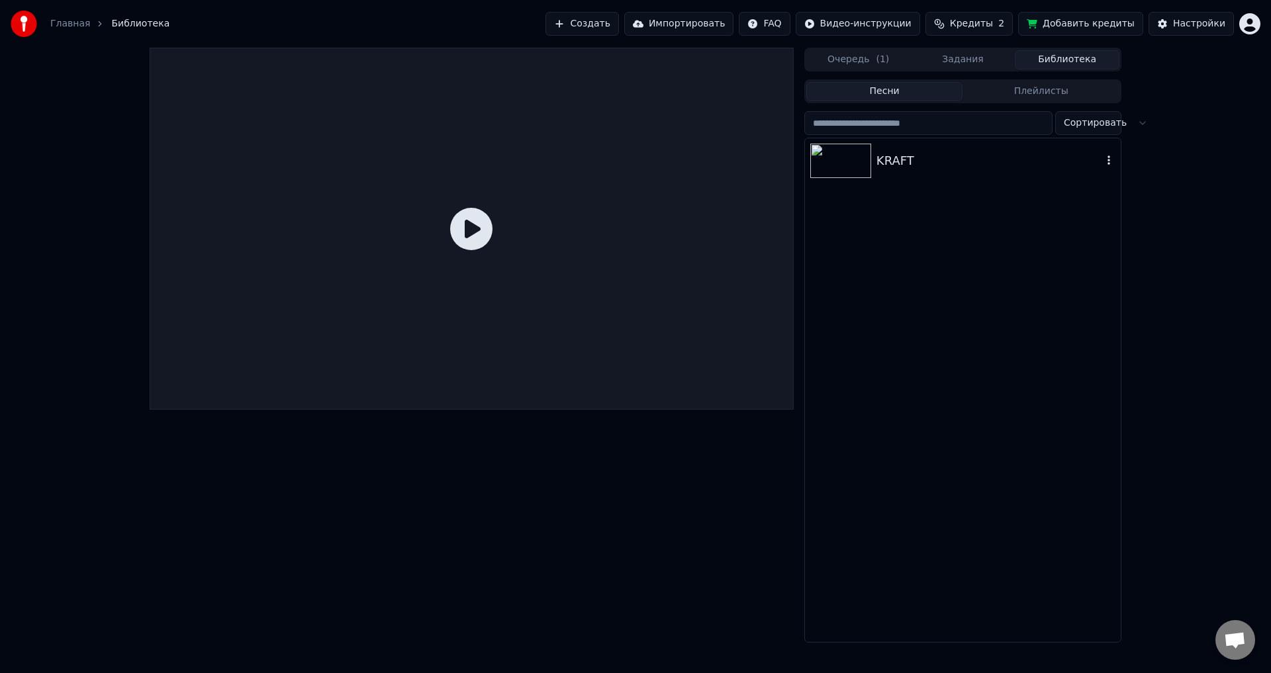
click at [1020, 169] on div "KRAFT" at bounding box center [989, 161] width 226 height 19
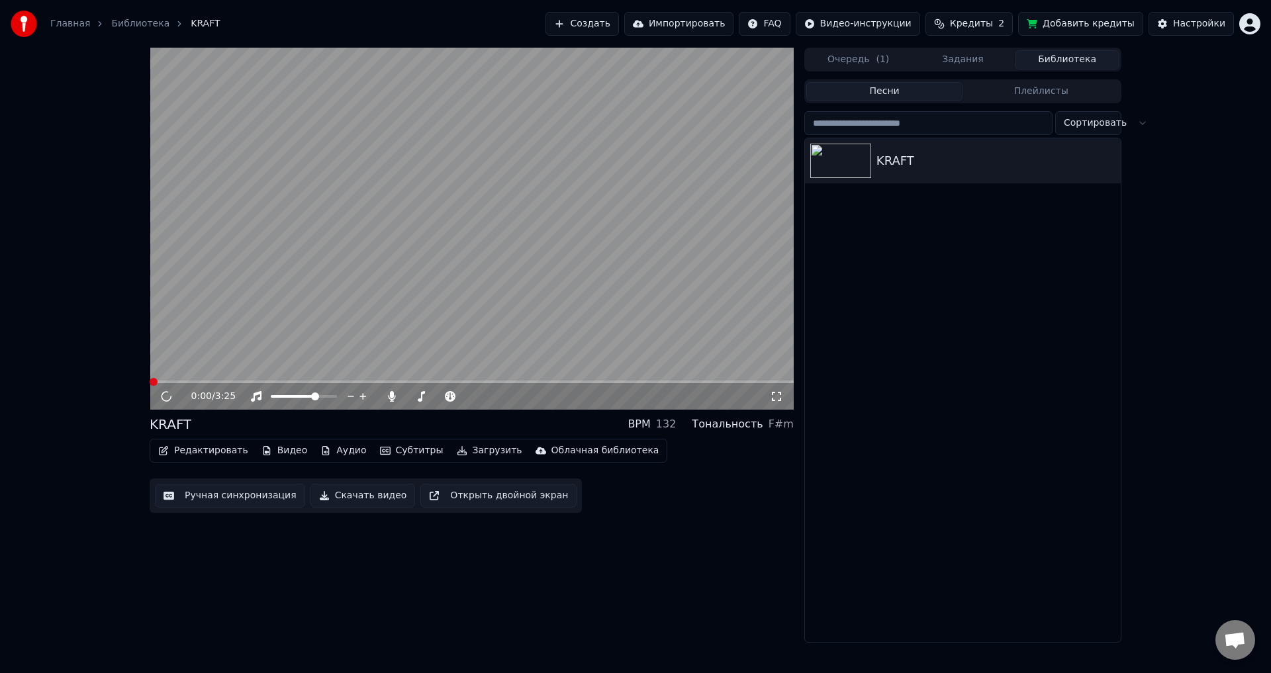
click at [263, 381] on span at bounding box center [472, 381] width 644 height 3
click at [168, 394] on icon at bounding box center [166, 396] width 7 height 8
click at [168, 394] on icon at bounding box center [175, 396] width 31 height 11
click at [168, 394] on icon at bounding box center [166, 396] width 7 height 8
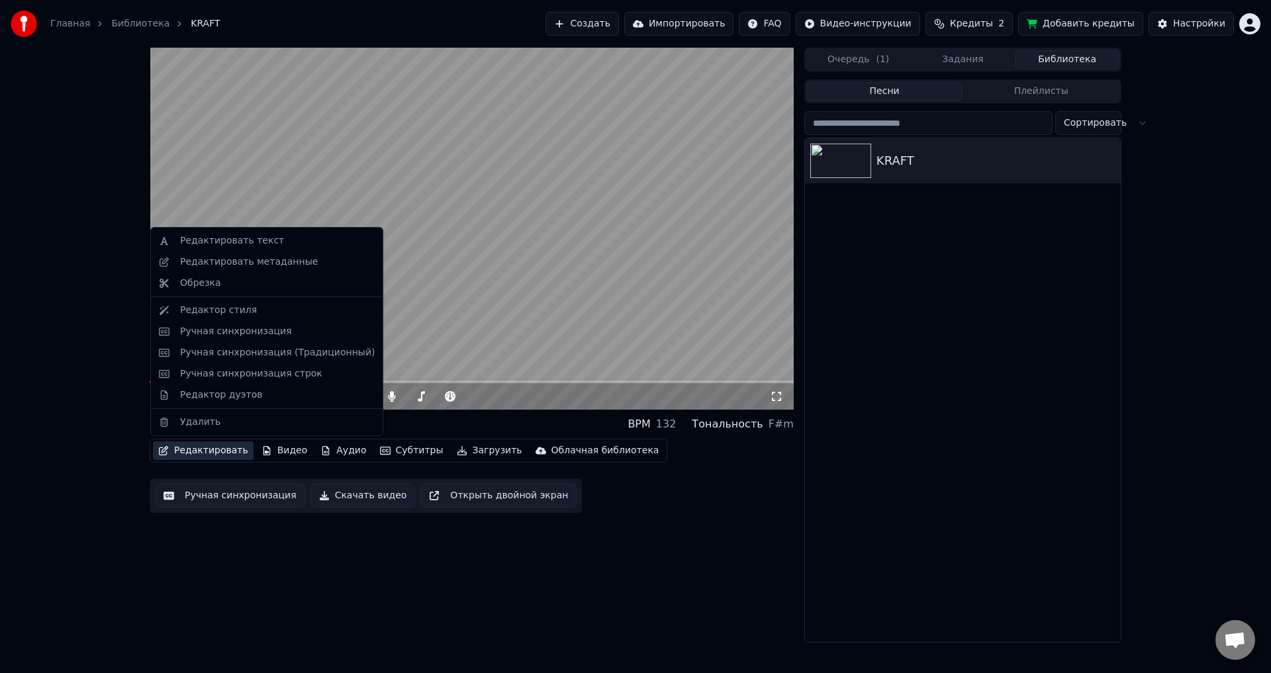
click at [183, 449] on button "Редактировать" at bounding box center [203, 450] width 101 height 19
click at [228, 309] on div "Редактор стиля" at bounding box center [218, 310] width 77 height 13
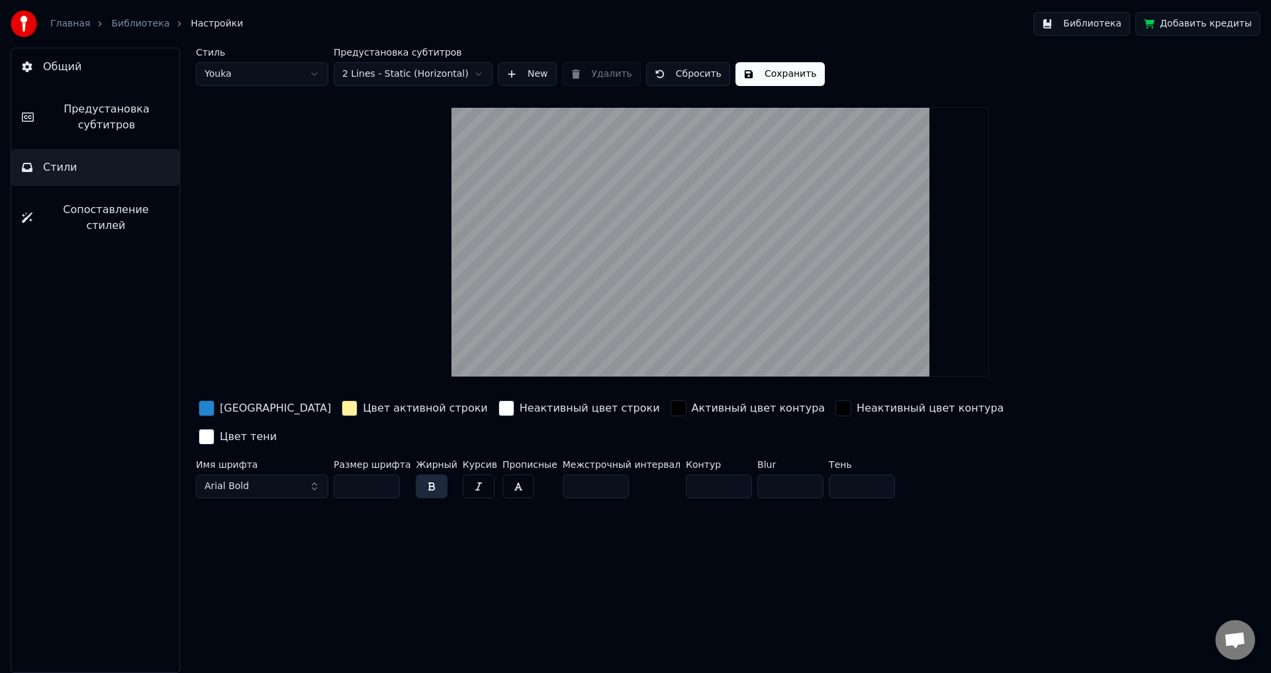
click at [234, 63] on html "Главная Библиотека Настройки Библиотека Добавить кредиты Общий Предустановка су…" at bounding box center [635, 336] width 1271 height 673
click at [535, 73] on button "New" at bounding box center [527, 74] width 59 height 24
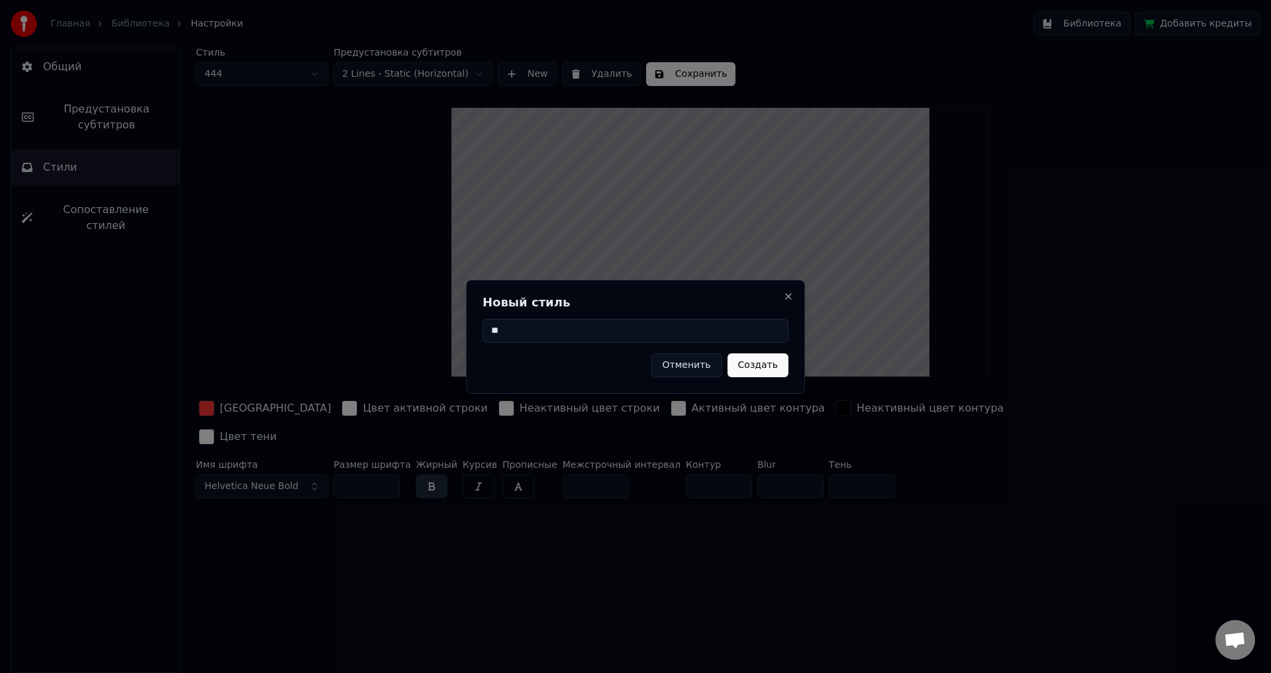
type input "**"
click at [766, 371] on button "Создать" at bounding box center [757, 365] width 61 height 24
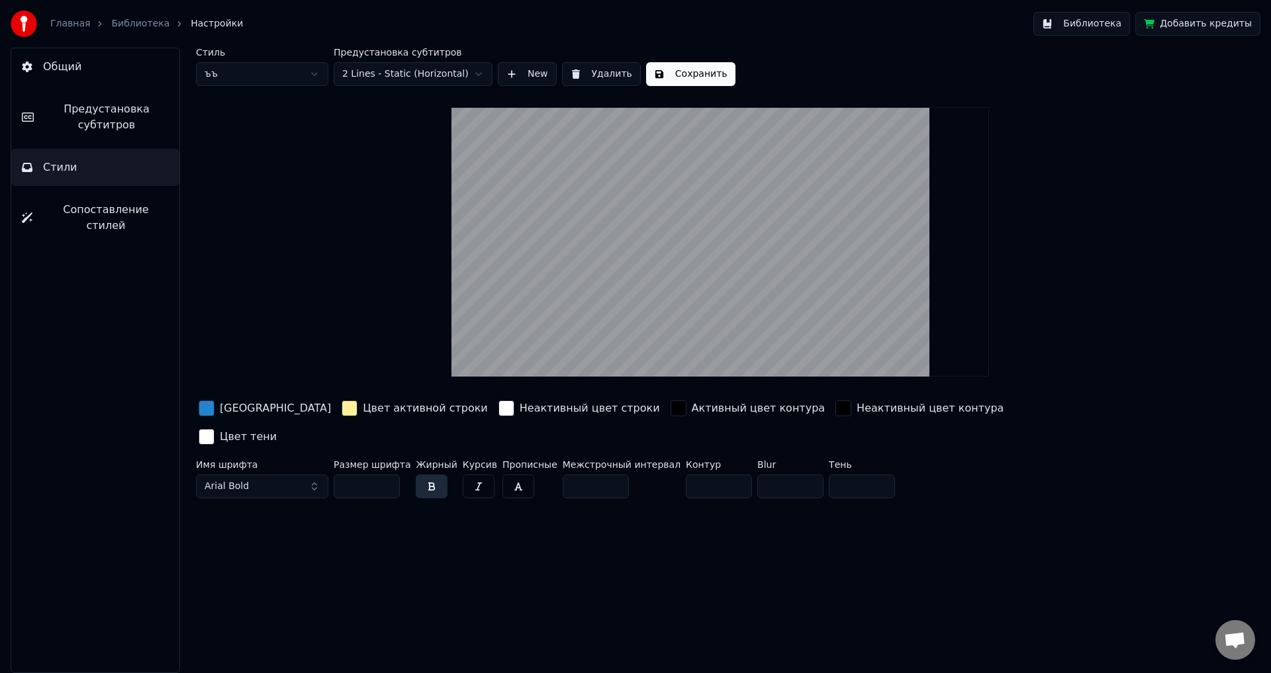
click at [280, 474] on button "Arial Bold" at bounding box center [262, 486] width 132 height 24
click at [575, 527] on div "Стиль ъъ Предустановка субтитров 2 Lines - Static (Horizontal) New Удалить Сохр…" at bounding box center [719, 360] width 1101 height 625
click at [267, 67] on html "Главная Библиотека Настройки Библиотека Добавить кредиты Общий Предустановка су…" at bounding box center [635, 336] width 1271 height 673
click at [1092, 24] on button "Библиотека" at bounding box center [1081, 24] width 97 height 24
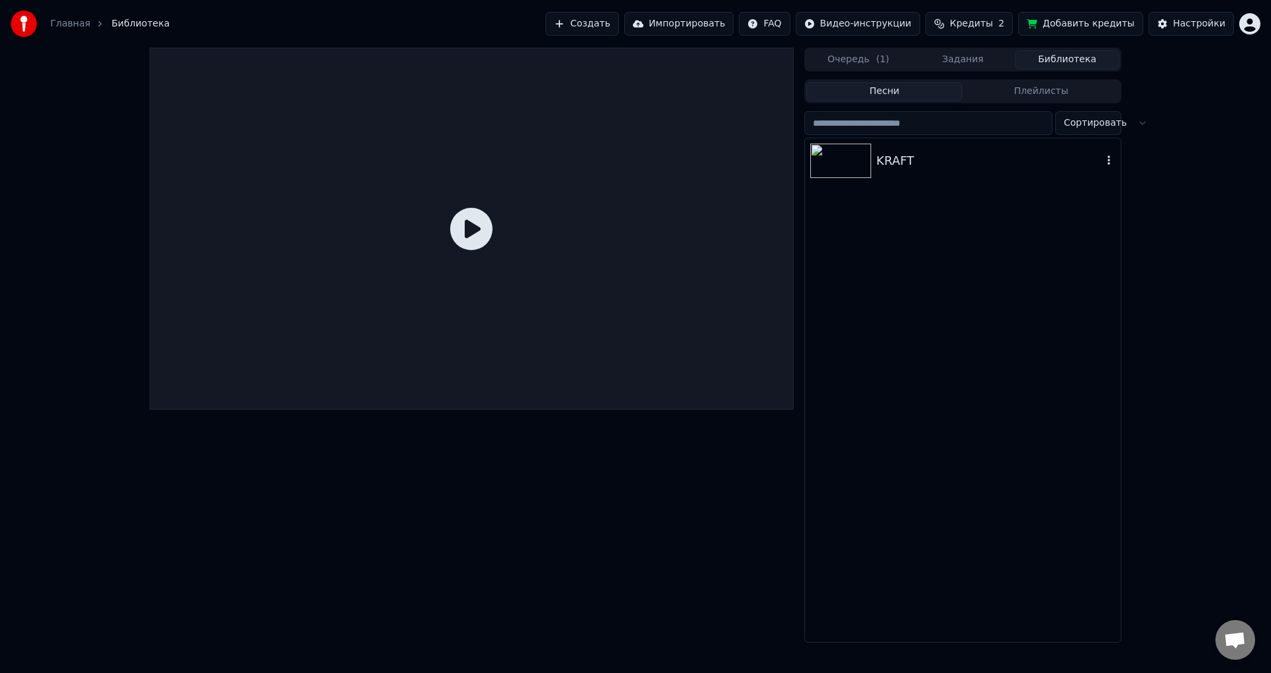
click at [973, 166] on div "KRAFT" at bounding box center [989, 161] width 226 height 19
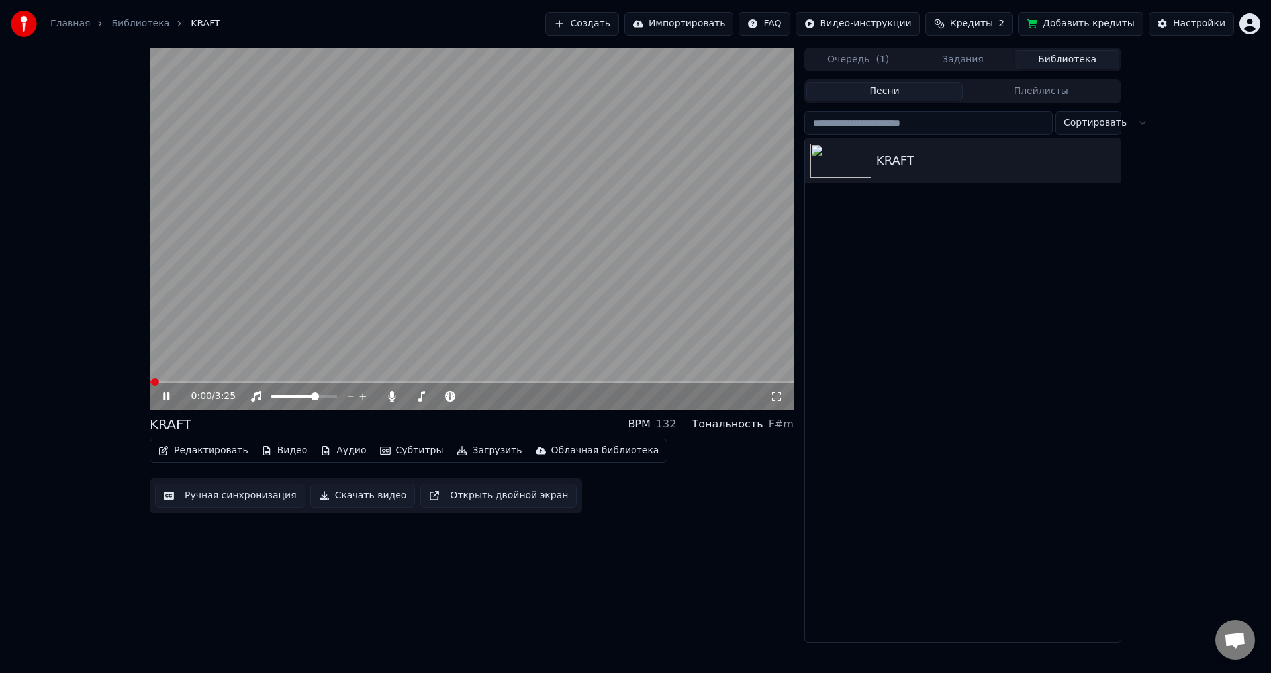
click at [166, 395] on icon at bounding box center [175, 396] width 31 height 11
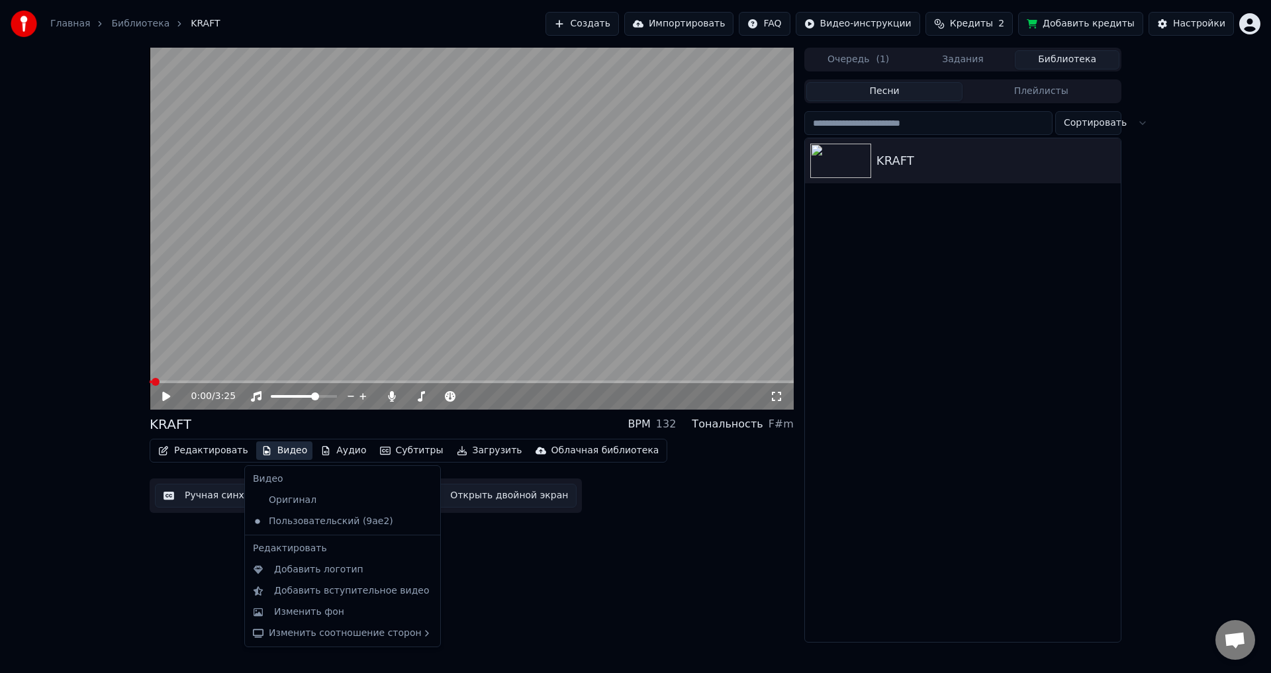
click at [279, 451] on button "Видео" at bounding box center [284, 450] width 57 height 19
click at [302, 607] on div "Изменить фон" at bounding box center [309, 611] width 70 height 13
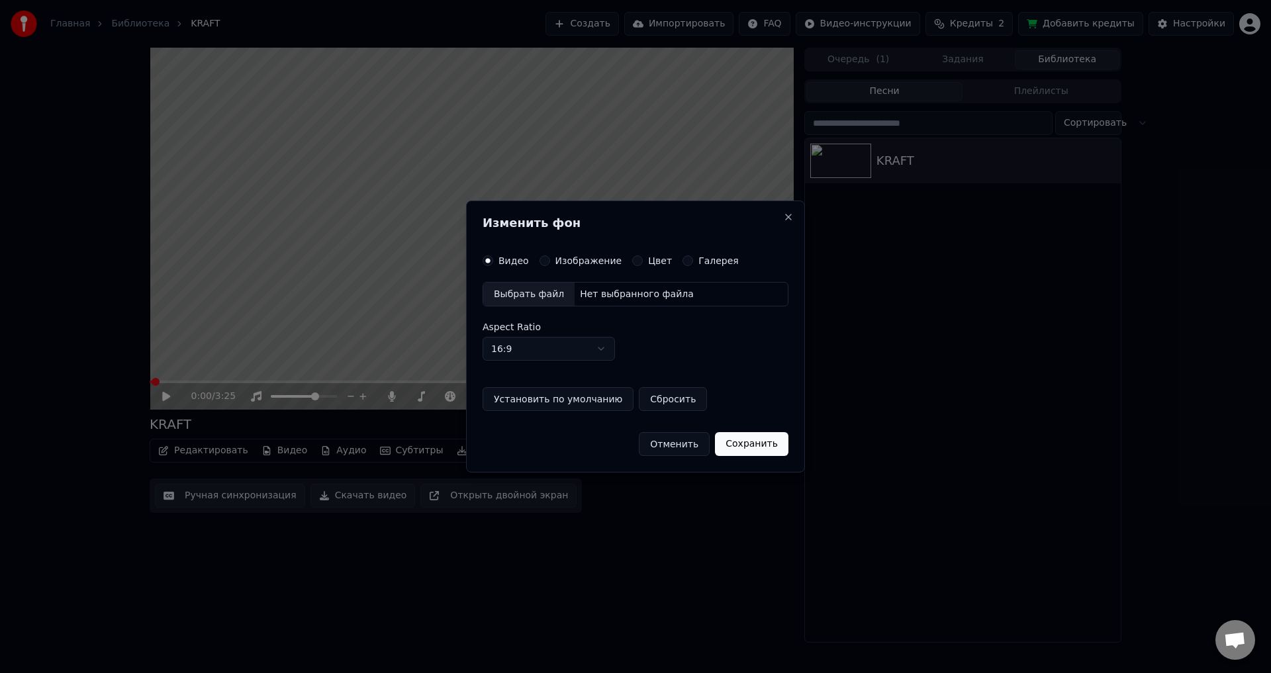
click at [590, 265] on label "Изображение" at bounding box center [588, 260] width 67 height 9
click at [550, 265] on button "Изображение" at bounding box center [544, 260] width 11 height 11
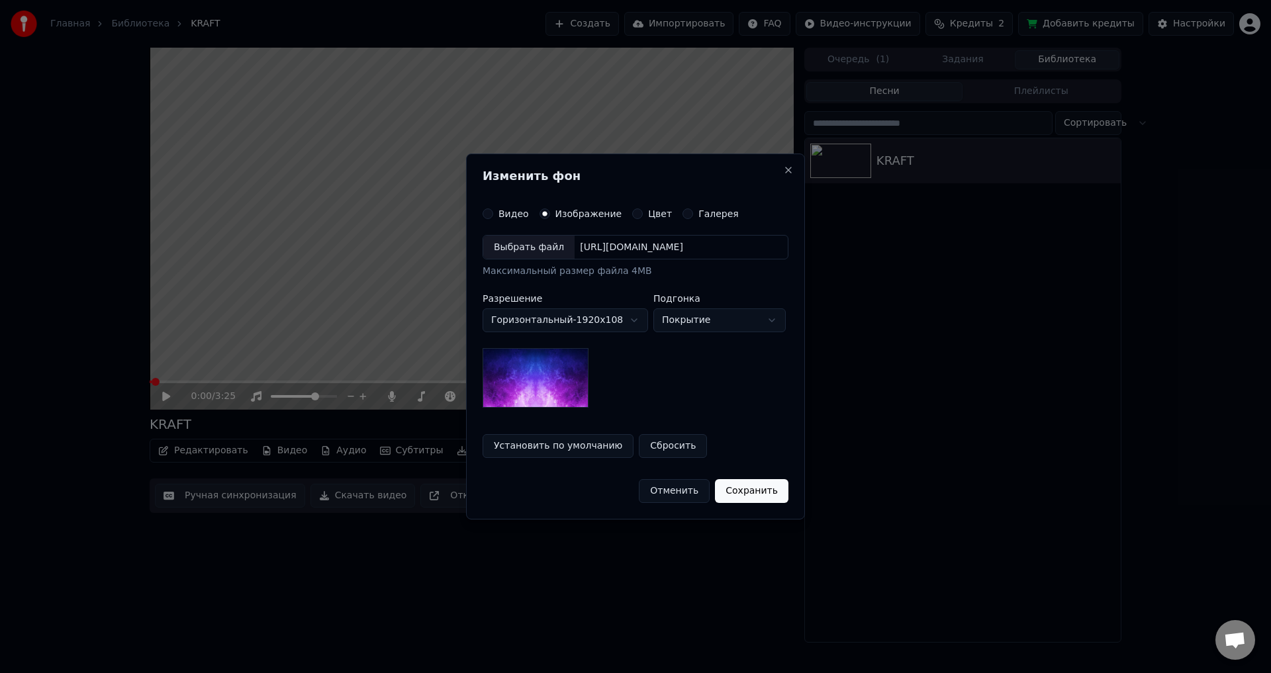
click at [544, 246] on div "Выбрать файл" at bounding box center [528, 248] width 91 height 24
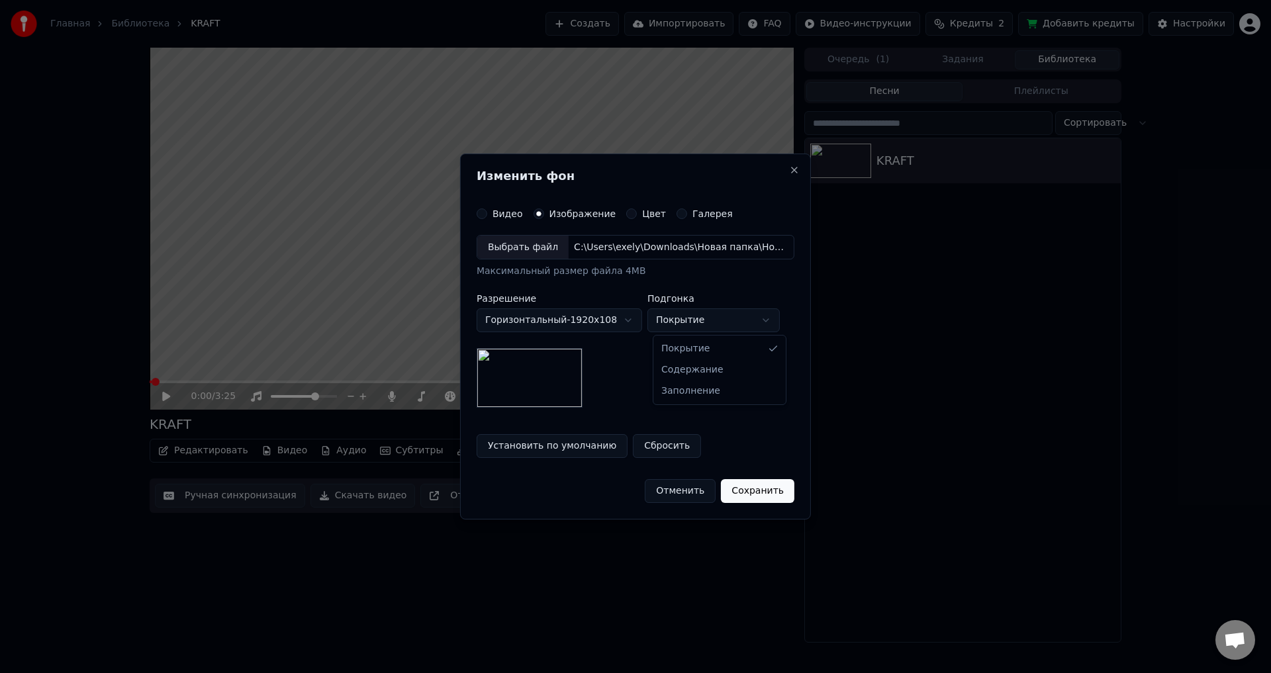
click at [706, 318] on body "**********" at bounding box center [635, 336] width 1271 height 673
click at [760, 488] on button "Сохранить" at bounding box center [757, 491] width 73 height 24
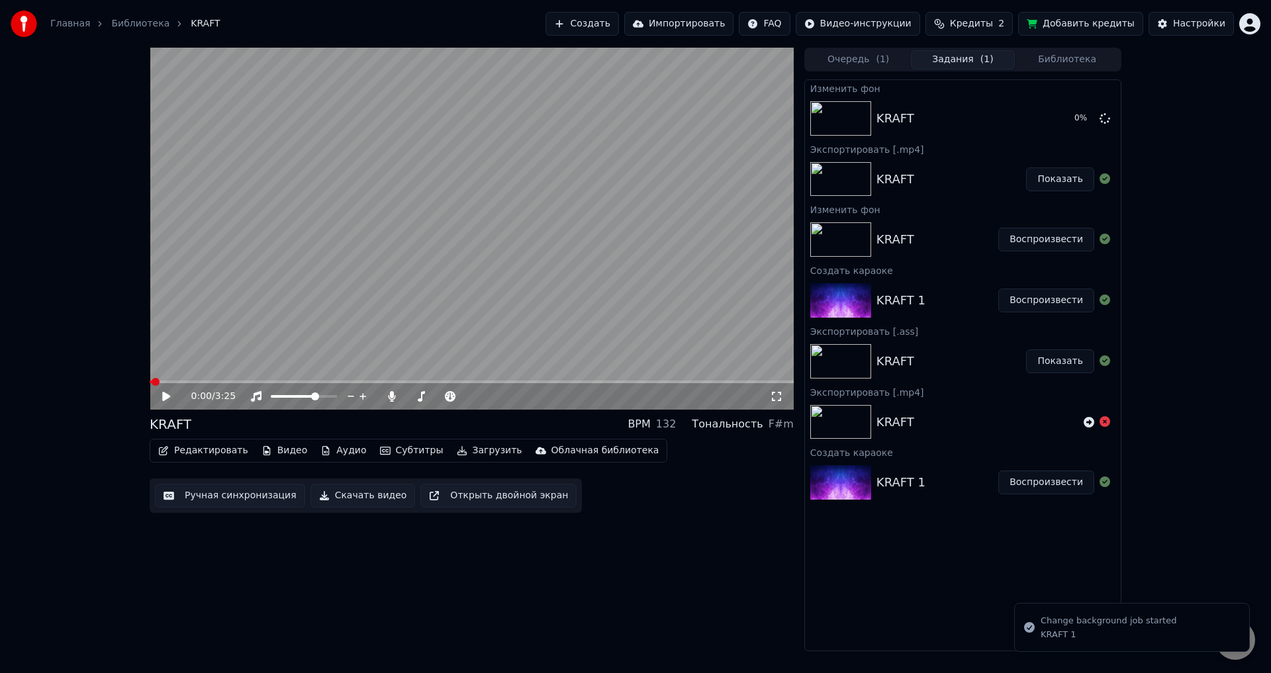
click at [164, 396] on icon at bounding box center [166, 396] width 8 height 9
click at [247, 381] on span at bounding box center [472, 381] width 644 height 3
click at [169, 397] on icon at bounding box center [166, 396] width 7 height 8
click at [120, 21] on link "Библиотека" at bounding box center [140, 23] width 58 height 13
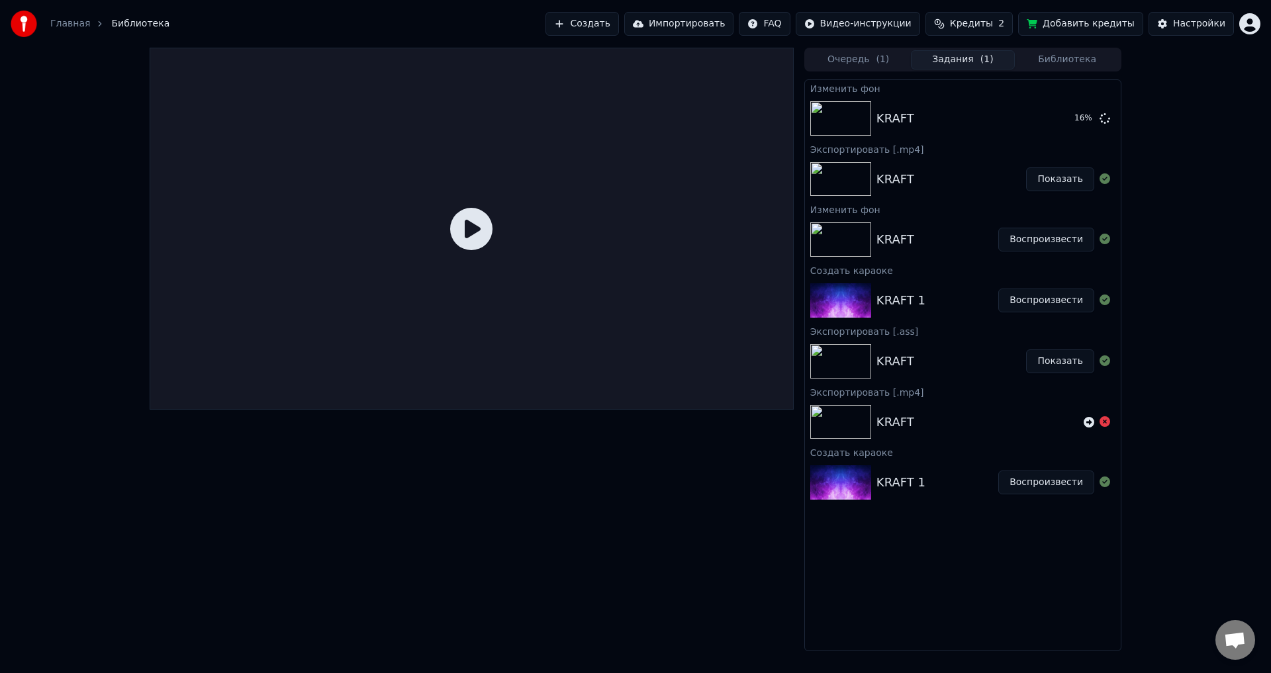
click at [935, 484] on div "KRAFT 1" at bounding box center [937, 482] width 122 height 19
click at [959, 230] on div "KRAFT" at bounding box center [937, 239] width 122 height 19
click at [959, 479] on div "KRAFT 1" at bounding box center [937, 482] width 122 height 19
click at [1042, 61] on button "Библиотека" at bounding box center [1066, 59] width 105 height 19
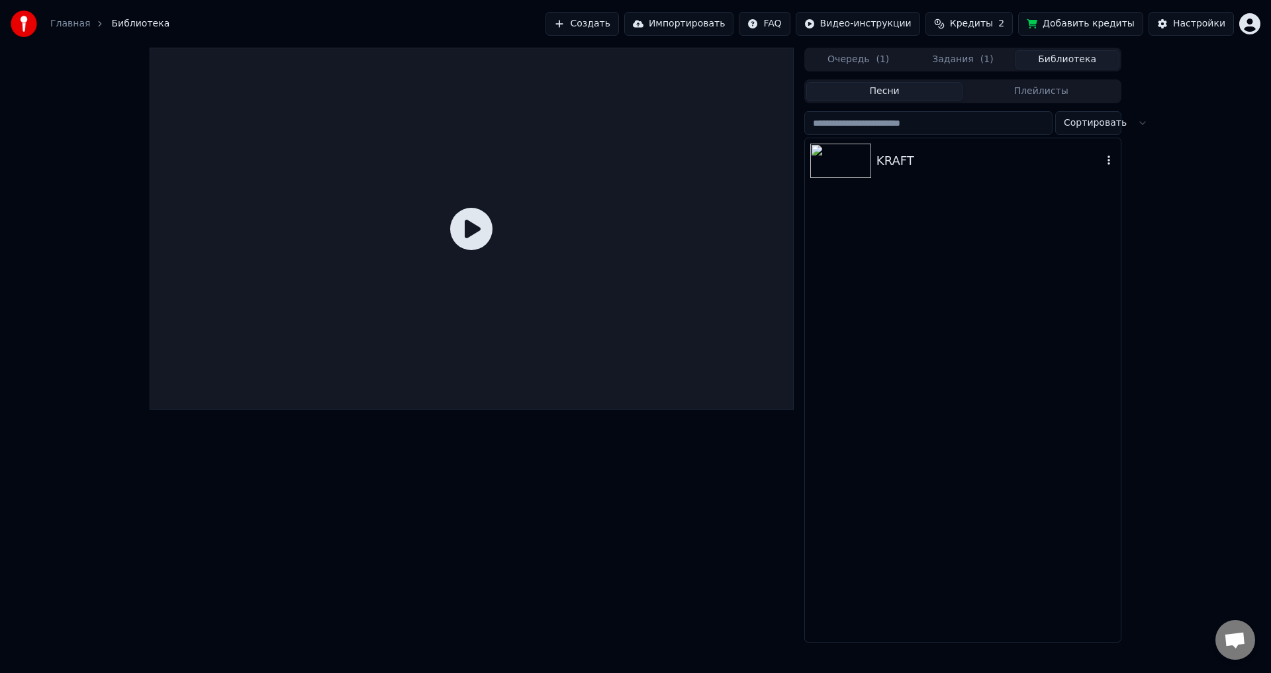
click at [942, 163] on div "KRAFT" at bounding box center [989, 161] width 226 height 19
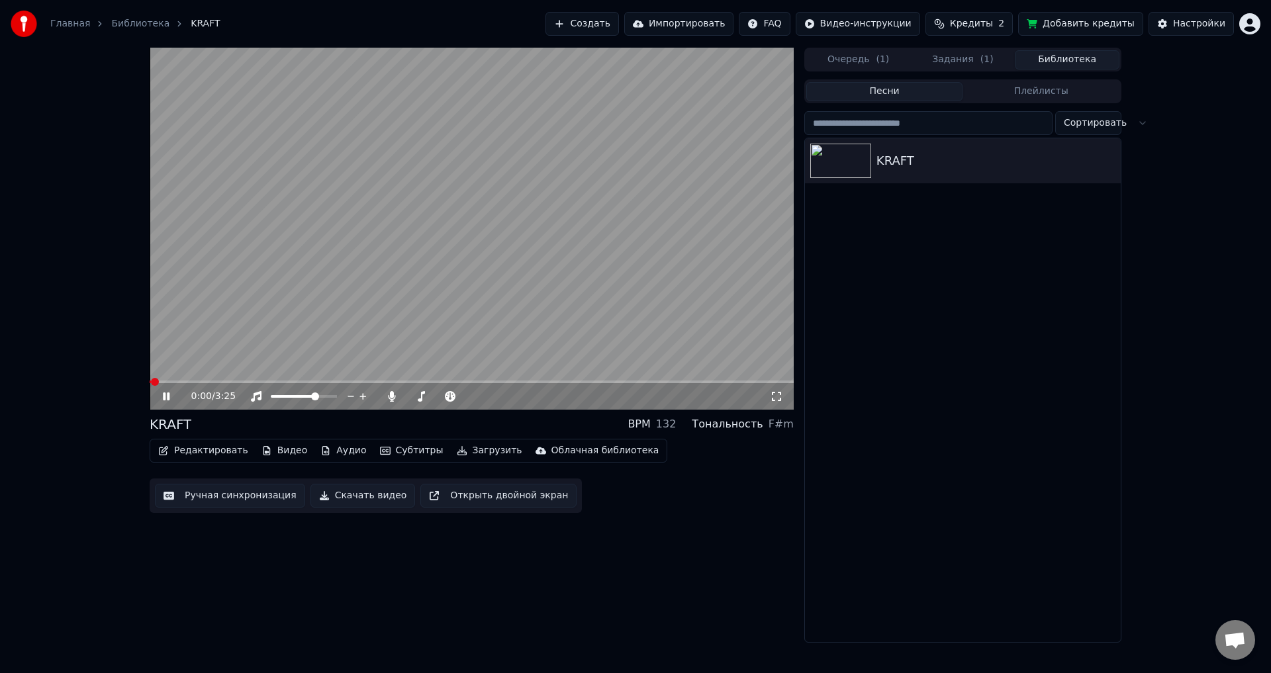
click at [167, 395] on icon at bounding box center [175, 396] width 31 height 11
click at [952, 59] on button "Задания ( 1 )" at bounding box center [963, 59] width 105 height 19
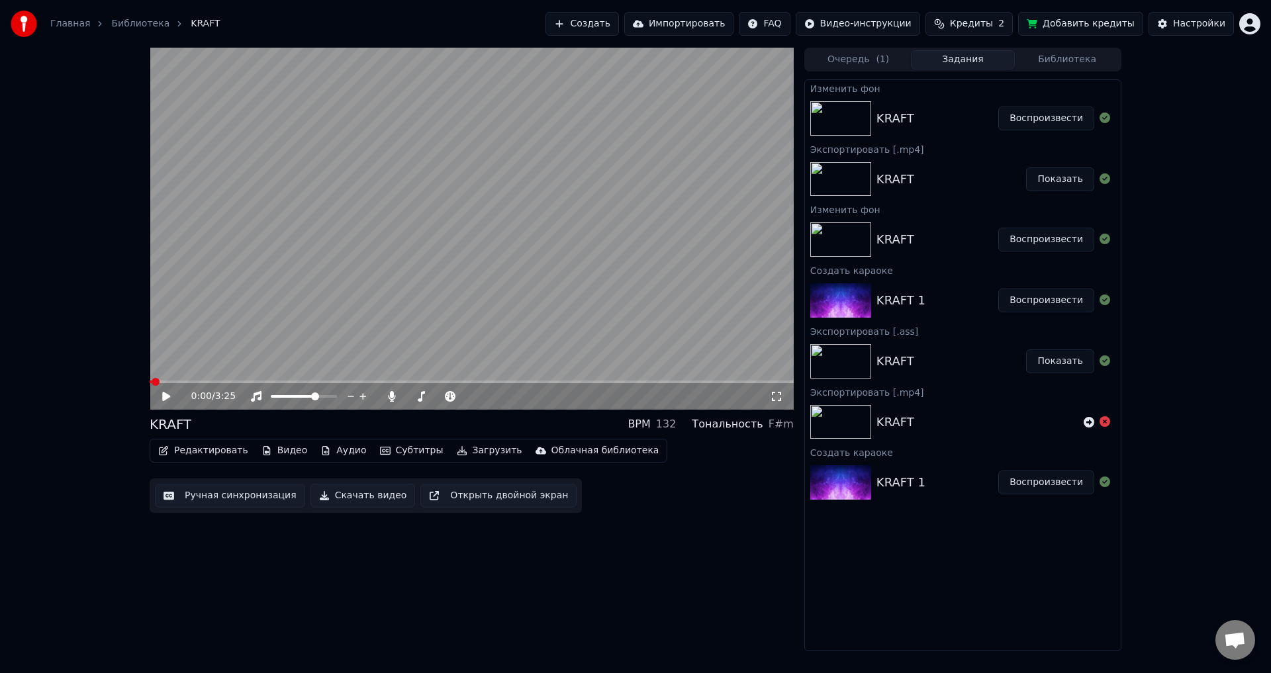
click at [1058, 58] on button "Библиотека" at bounding box center [1066, 59] width 105 height 19
click at [972, 57] on button "Задания" at bounding box center [963, 59] width 105 height 19
click at [943, 110] on div "KRAFT" at bounding box center [937, 118] width 122 height 19
click at [1042, 116] on button "Воспроизвести" at bounding box center [1046, 119] width 96 height 24
click at [214, 380] on video at bounding box center [472, 229] width 644 height 362
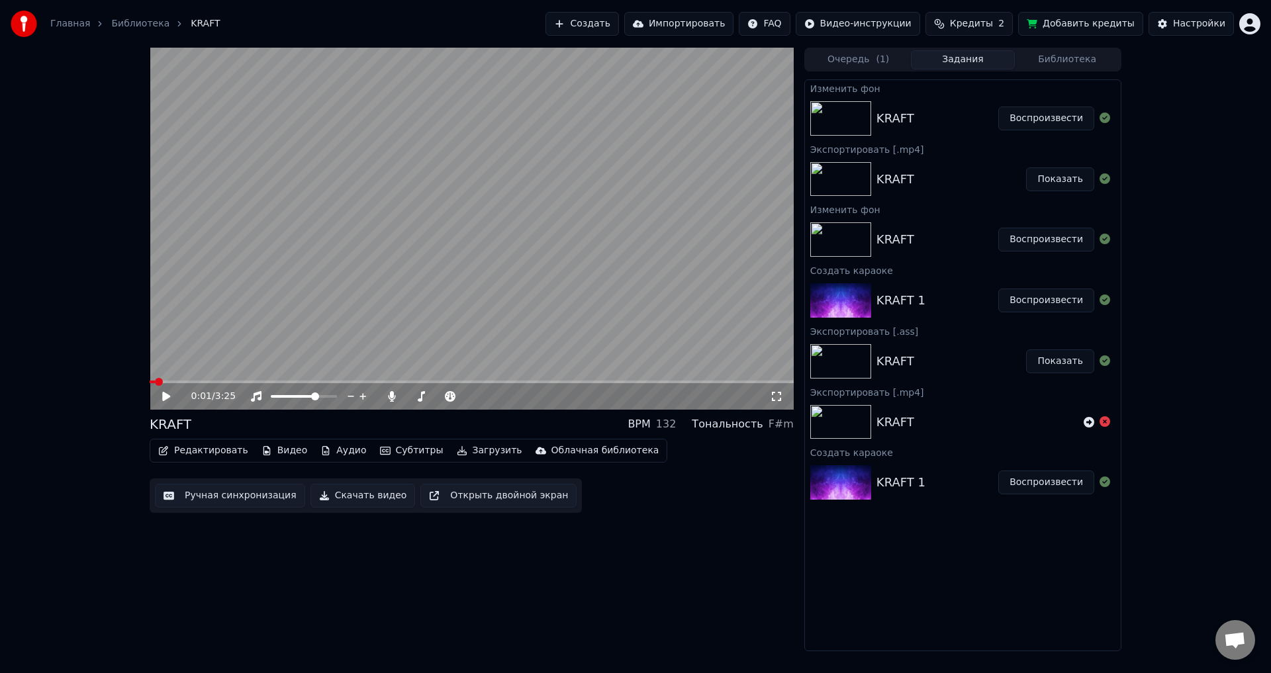
click at [220, 384] on div "0:01 / 3:25" at bounding box center [472, 396] width 644 height 26
click at [215, 379] on video at bounding box center [472, 229] width 644 height 362
click at [195, 382] on span at bounding box center [472, 381] width 644 height 3
click at [228, 380] on span at bounding box center [472, 381] width 644 height 3
click at [164, 394] on icon at bounding box center [166, 396] width 7 height 8
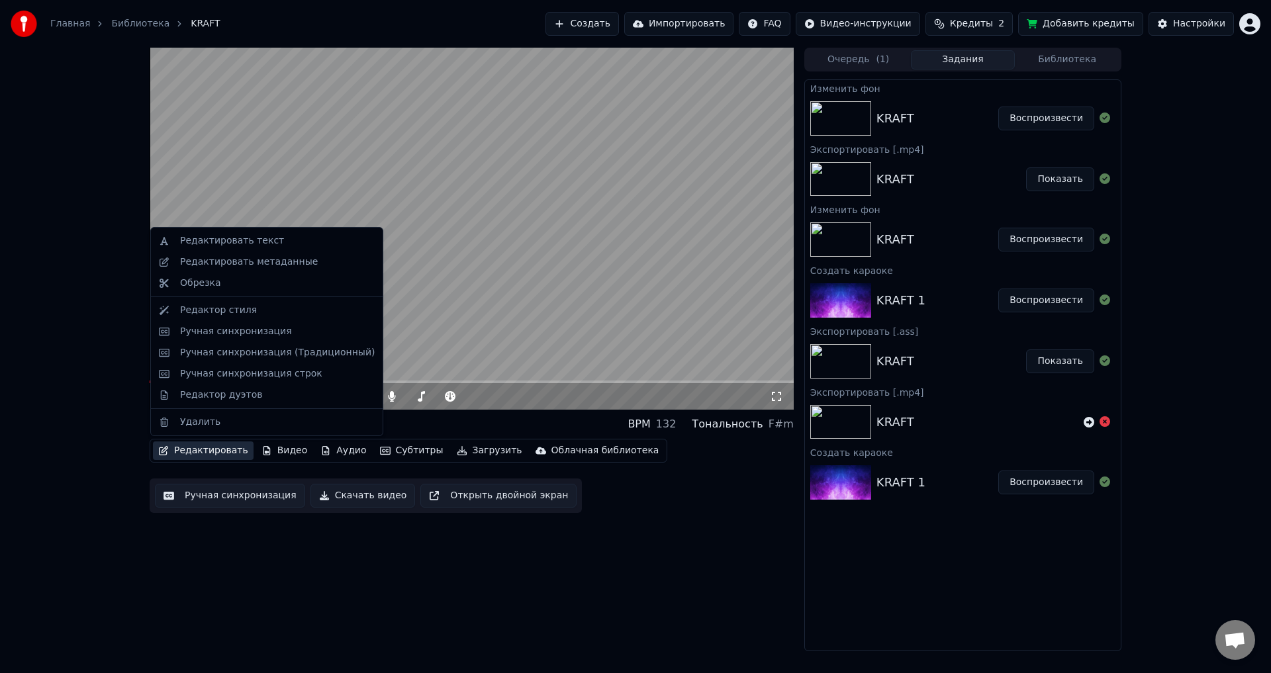
click at [212, 449] on button "Редактировать" at bounding box center [203, 450] width 101 height 19
click at [224, 310] on div "Редактор стиля" at bounding box center [218, 310] width 77 height 13
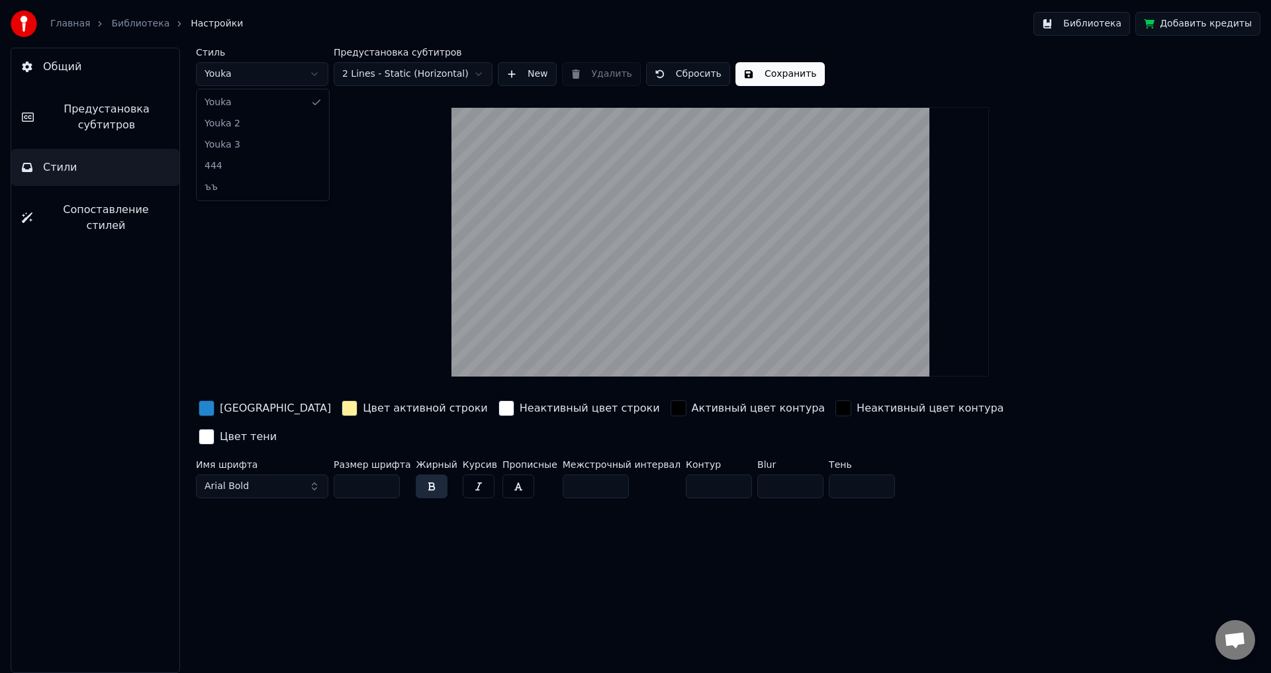
click at [261, 79] on html "Главная Библиотека Настройки Библиотека Добавить кредиты Общий Предустановка су…" at bounding box center [635, 336] width 1271 height 673
drag, startPoint x: 261, startPoint y: 181, endPoint x: 259, endPoint y: 161, distance: 19.9
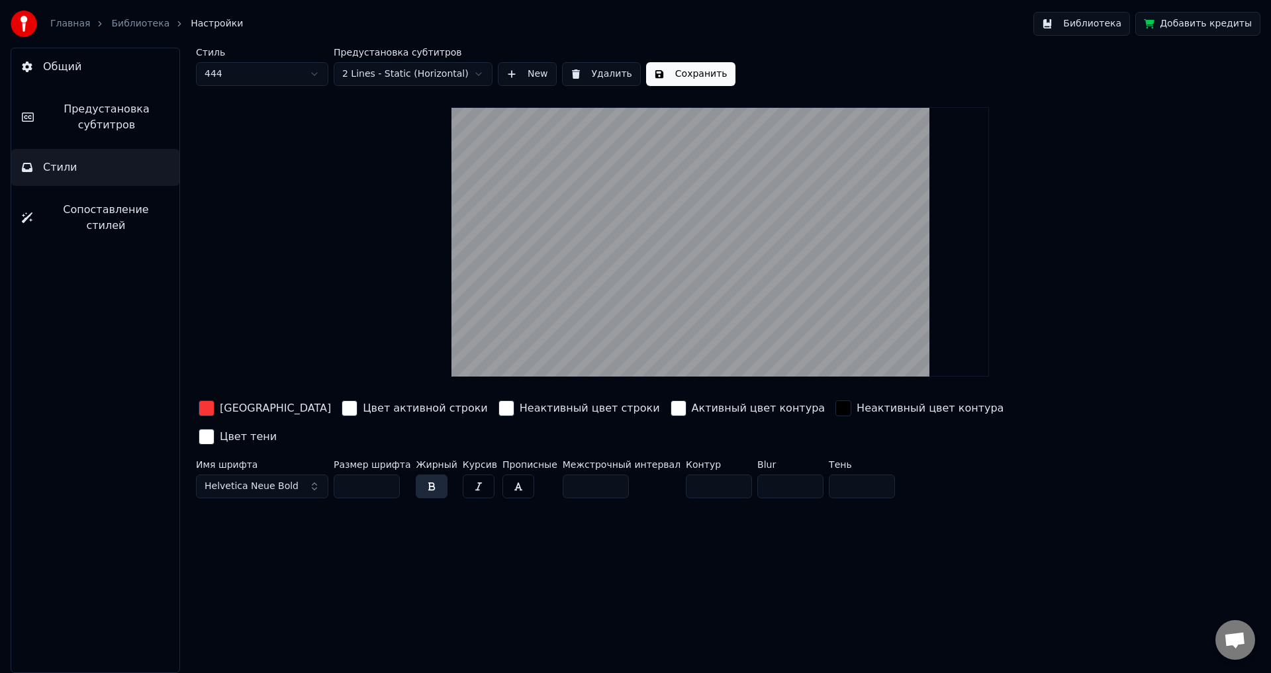
click at [670, 406] on div "button" at bounding box center [678, 408] width 16 height 16
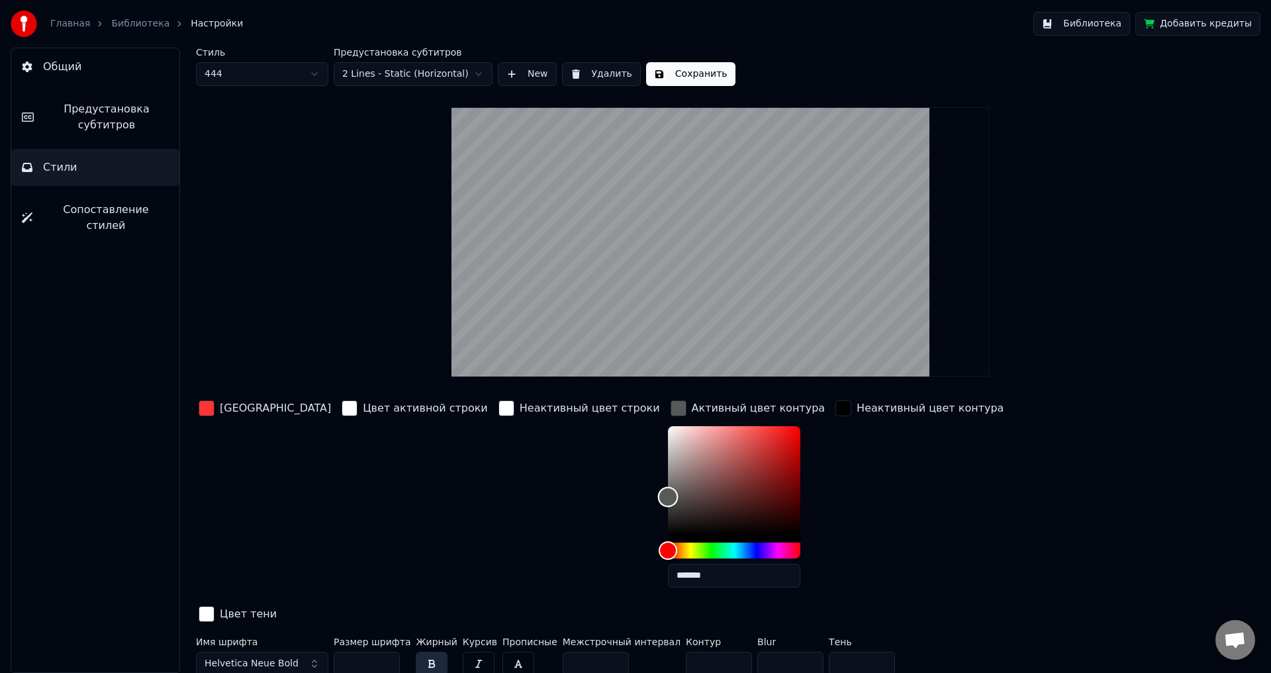
drag, startPoint x: 587, startPoint y: 429, endPoint x: 580, endPoint y: 496, distance: 67.2
click at [657, 496] on div "Color" at bounding box center [667, 497] width 21 height 21
drag, startPoint x: 585, startPoint y: 491, endPoint x: 583, endPoint y: 479, distance: 12.1
click at [657, 479] on div "Color" at bounding box center [667, 480] width 21 height 21
drag, startPoint x: 584, startPoint y: 479, endPoint x: 575, endPoint y: 485, distance: 11.0
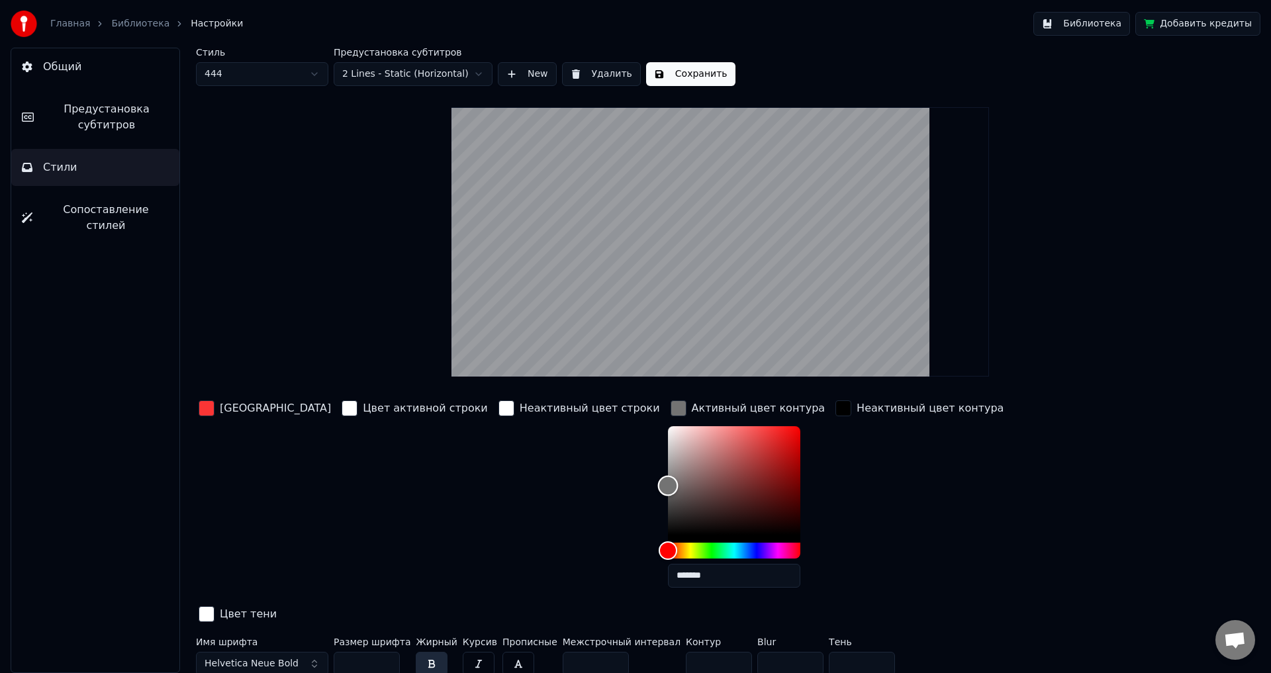
click at [657, 485] on div "Color" at bounding box center [667, 486] width 21 height 21
type input "*******"
click at [657, 486] on div "Color" at bounding box center [667, 487] width 21 height 21
click at [1041, 469] on div "Цвет заливки Цвет активной строки Неактивный цвет строки Активный цвет контура …" at bounding box center [640, 512] width 889 height 229
click at [680, 69] on button "Сохранить" at bounding box center [690, 74] width 89 height 24
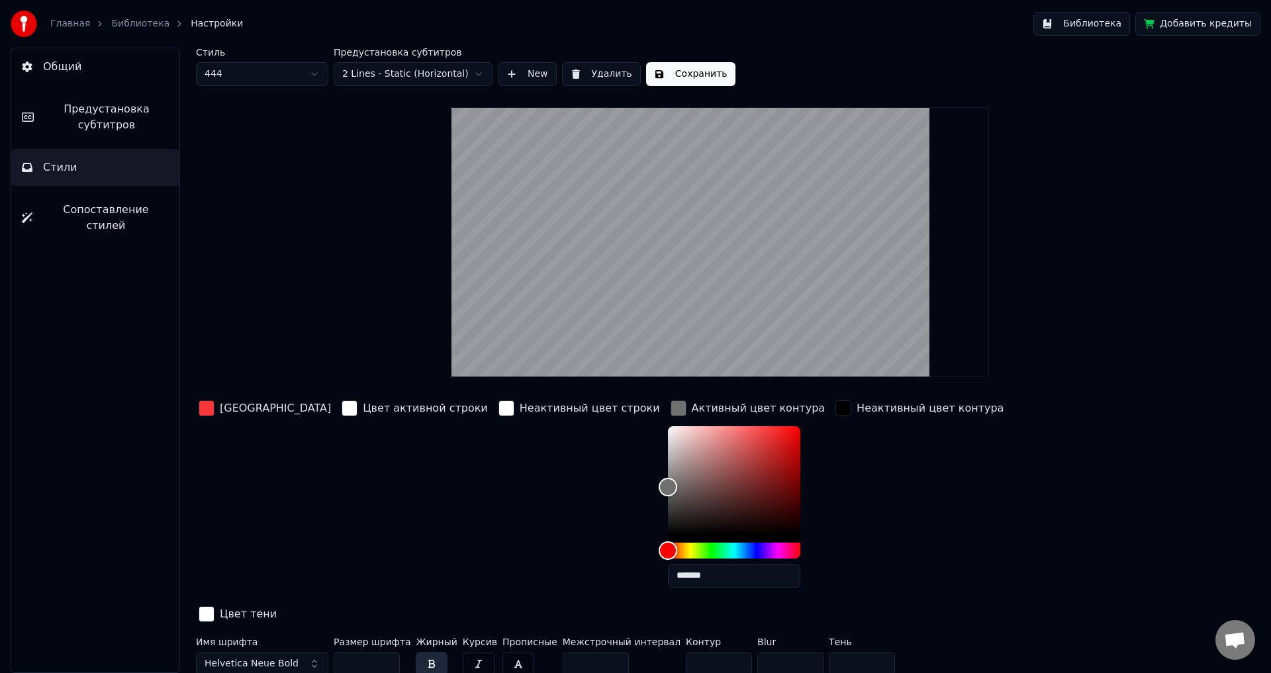
click at [1111, 21] on button "Библиотека" at bounding box center [1081, 24] width 97 height 24
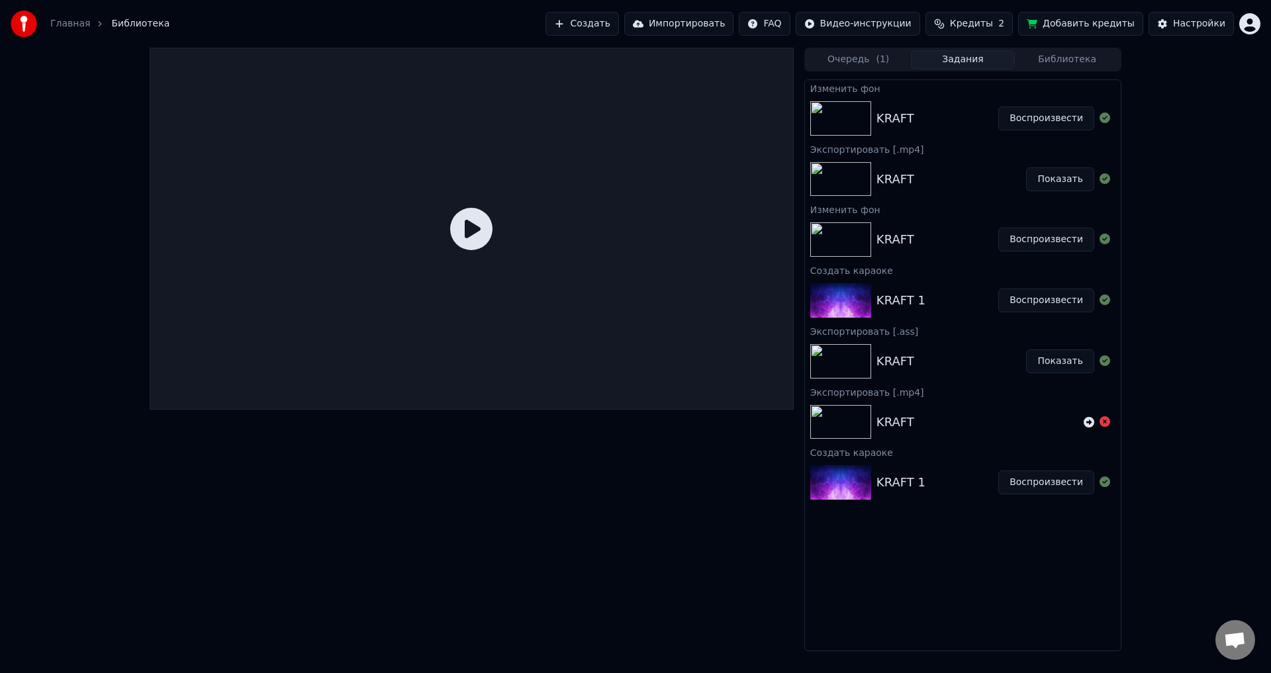
click at [964, 59] on button "Задания" at bounding box center [963, 59] width 105 height 19
click at [918, 108] on div "KRAFT Воспроизвести" at bounding box center [963, 118] width 316 height 45
click at [1053, 117] on button "Воспроизвести" at bounding box center [1046, 119] width 96 height 24
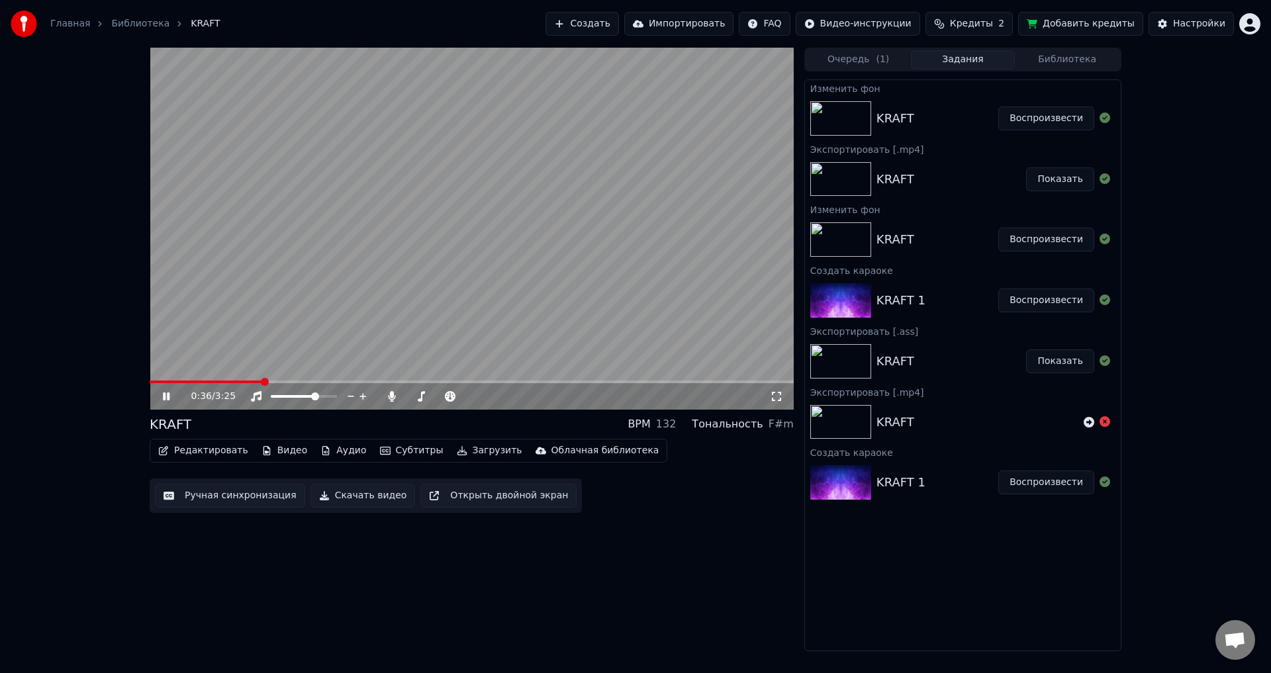
click at [263, 382] on span at bounding box center [472, 381] width 644 height 3
click at [163, 395] on icon at bounding box center [175, 396] width 31 height 11
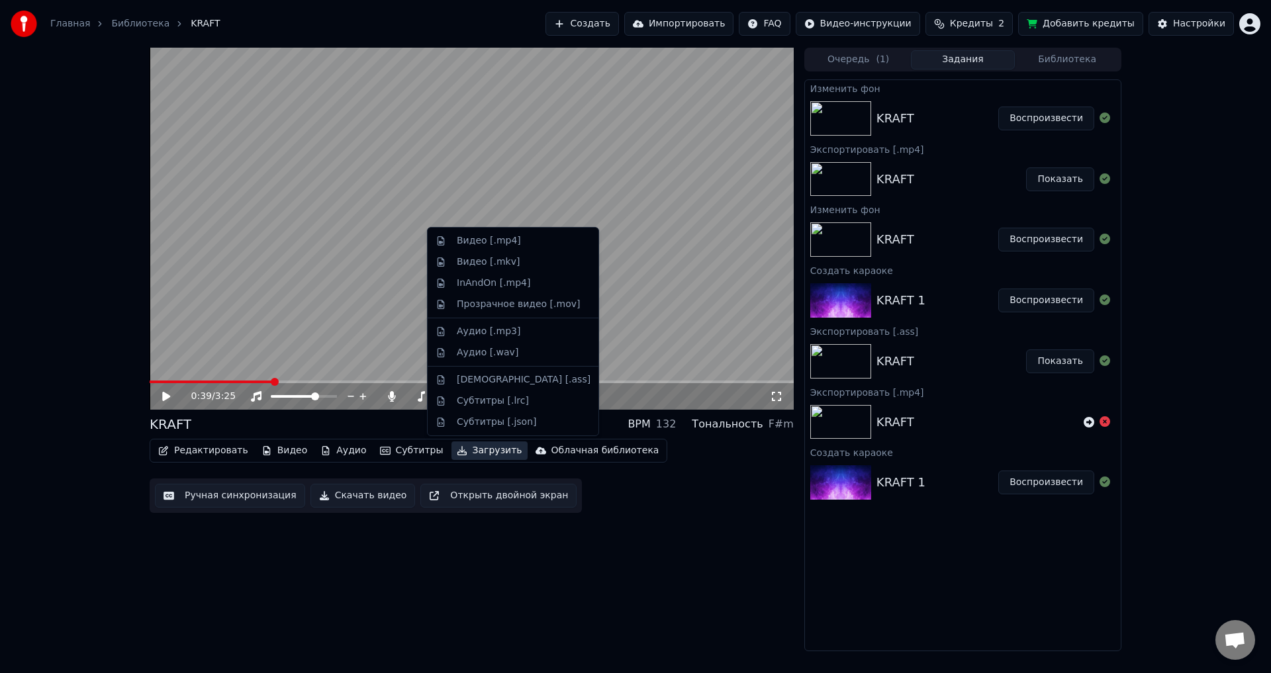
click at [458, 451] on button "Загрузить" at bounding box center [489, 450] width 76 height 19
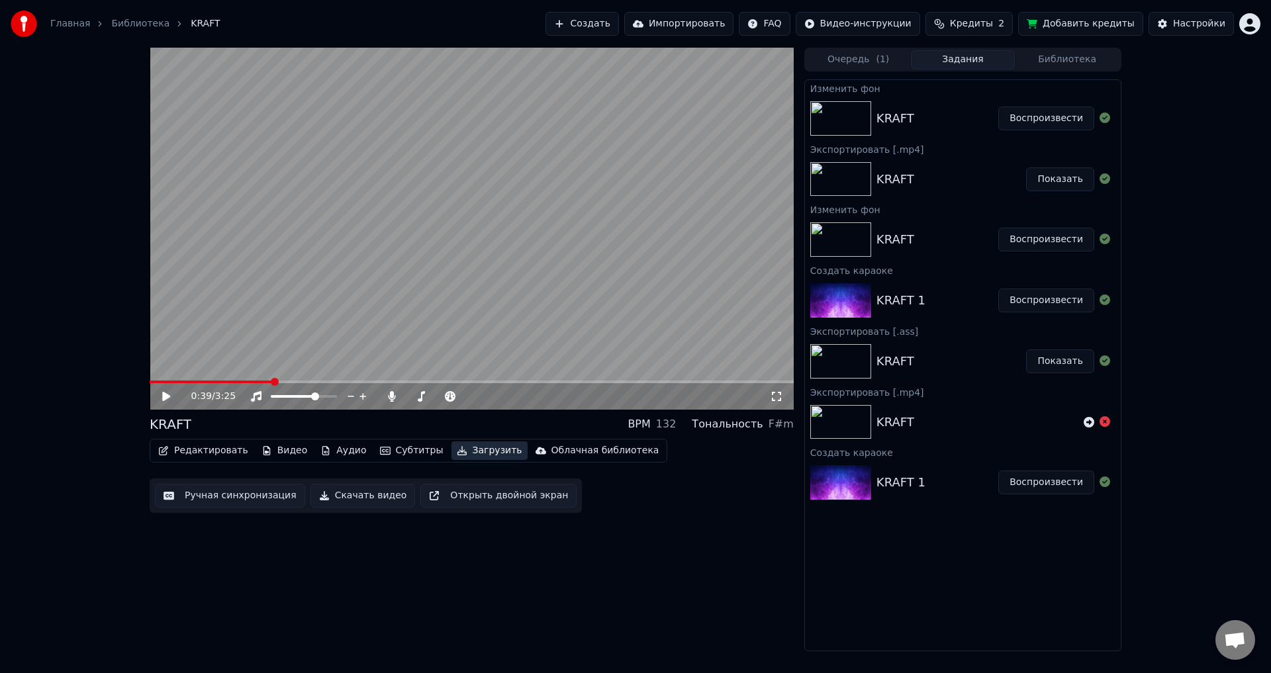
click at [458, 451] on button "Загрузить" at bounding box center [489, 450] width 76 height 19
drag, startPoint x: 357, startPoint y: 499, endPoint x: 595, endPoint y: 497, distance: 238.2
click at [356, 499] on button "Скачать видео" at bounding box center [362, 496] width 105 height 24
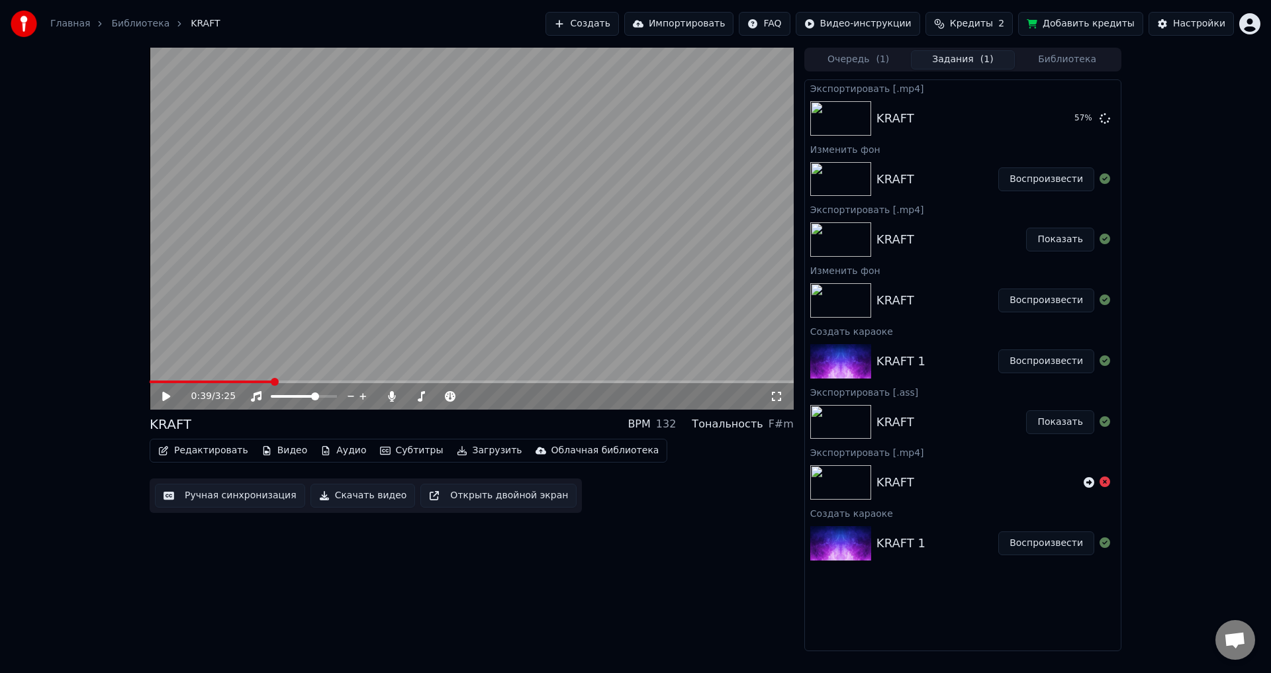
click at [942, 177] on div "KRAFT" at bounding box center [937, 179] width 122 height 19
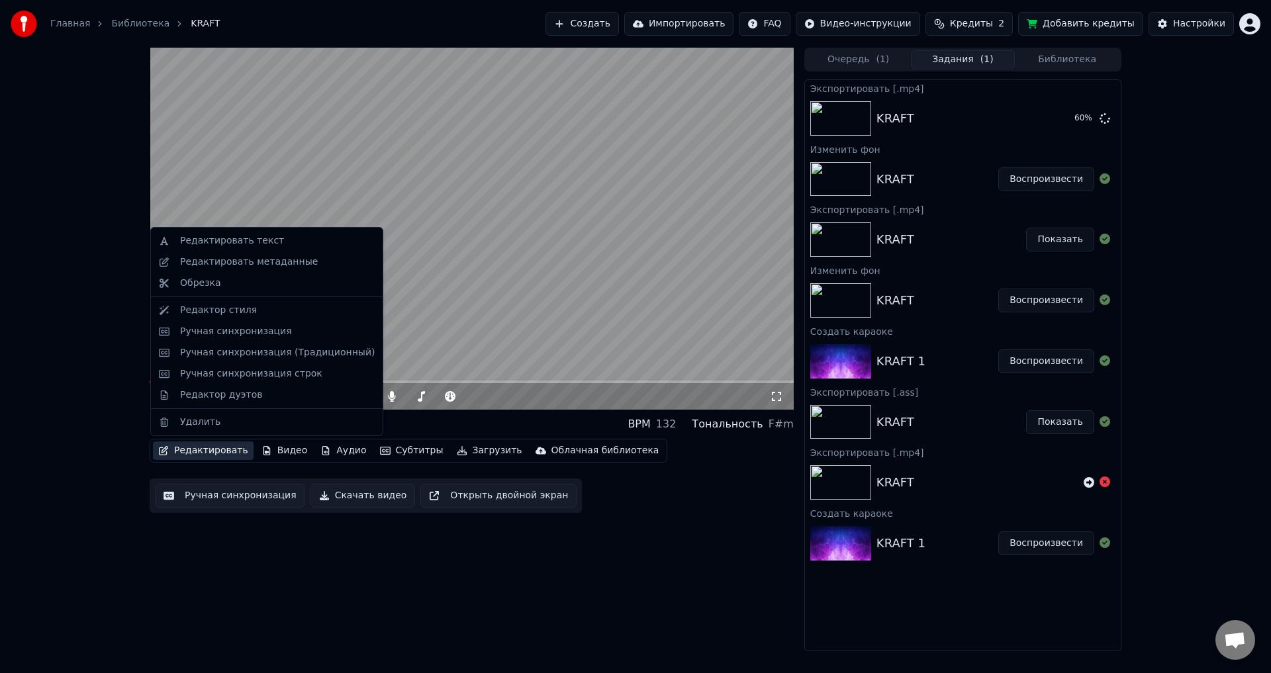
click at [197, 449] on button "Редактировать" at bounding box center [203, 450] width 101 height 19
click at [222, 312] on div "Редактор стиля" at bounding box center [218, 310] width 77 height 13
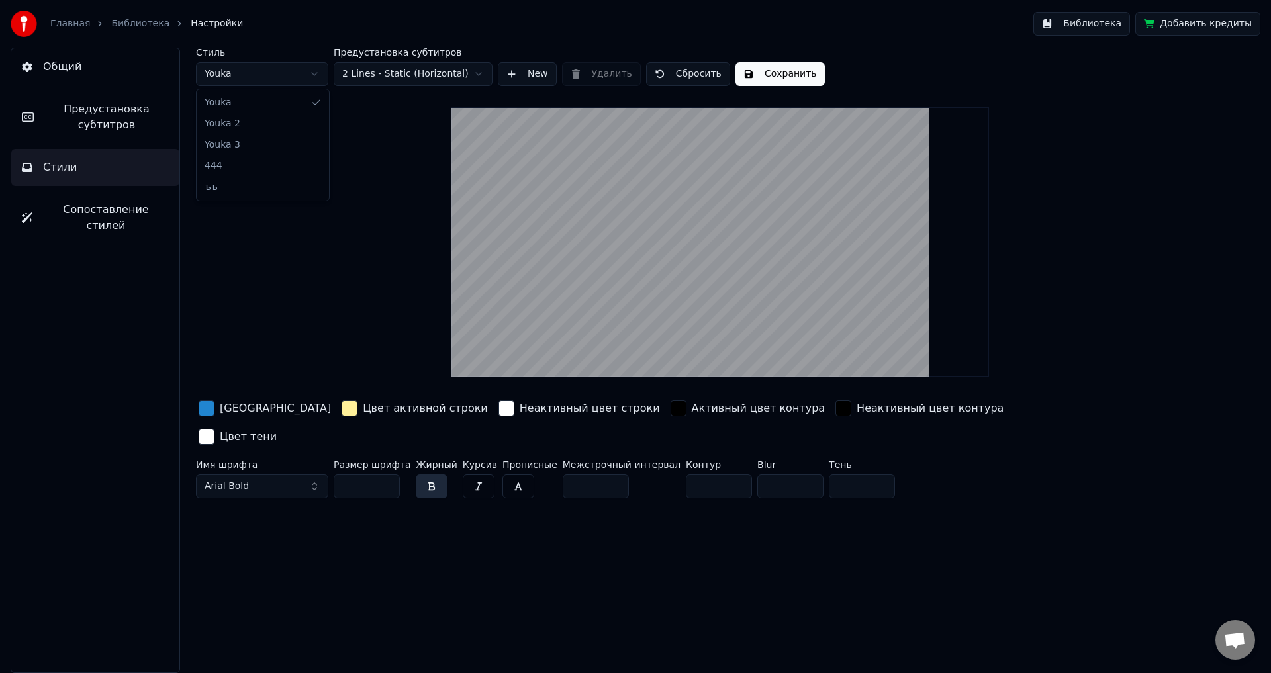
click at [279, 71] on html "Главная Библиотека Настройки Библиотека Добавить кредиты Общий Предустановка су…" at bounding box center [635, 336] width 1271 height 673
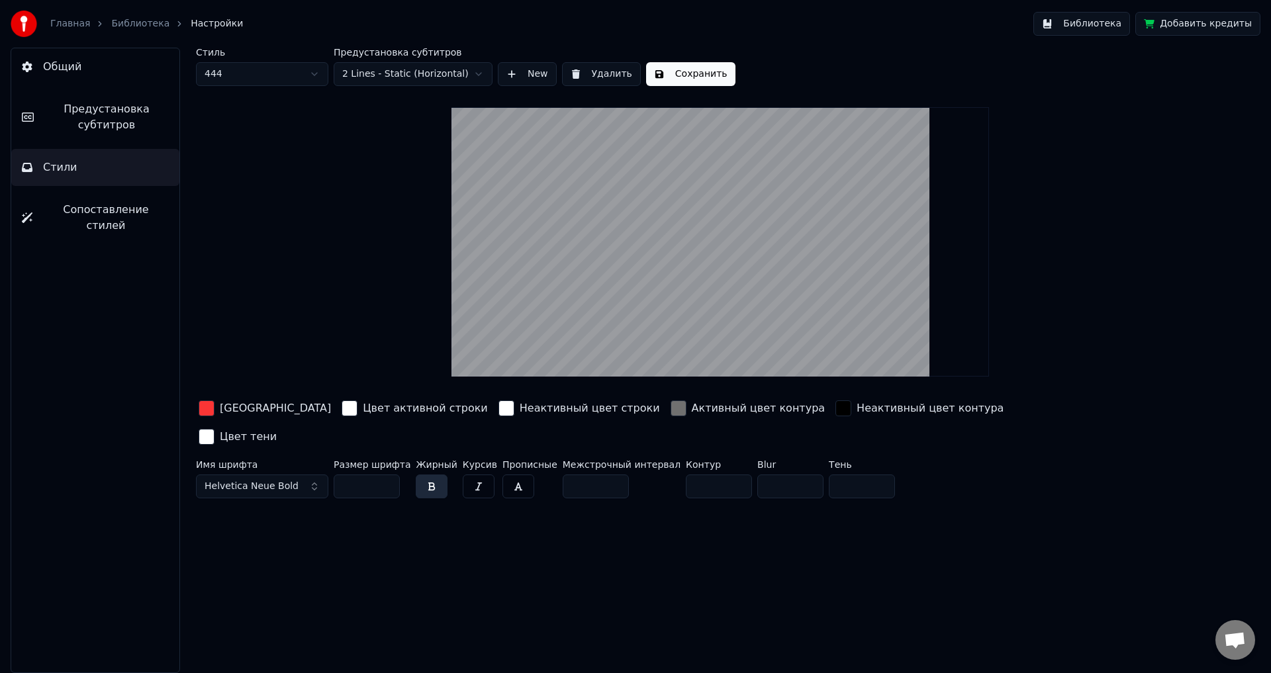
click at [309, 474] on button "Helvetica Neue Bold" at bounding box center [262, 486] width 132 height 24
click at [288, 480] on span "Helvetica Neue Bold" at bounding box center [251, 486] width 94 height 13
click at [292, 474] on button "Helvetica Neue Bold" at bounding box center [262, 486] width 132 height 24
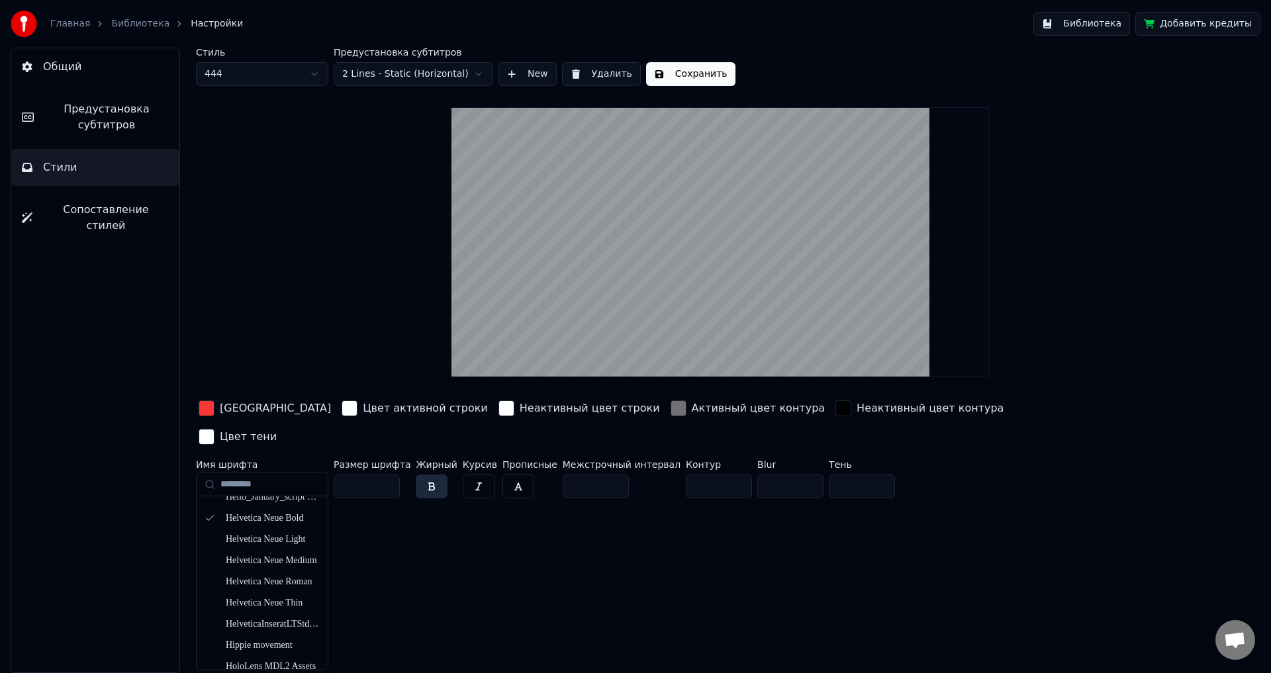
scroll to position [5625, 0]
click at [259, 554] on div "Helvetica Neue Medium" at bounding box center [273, 557] width 94 height 13
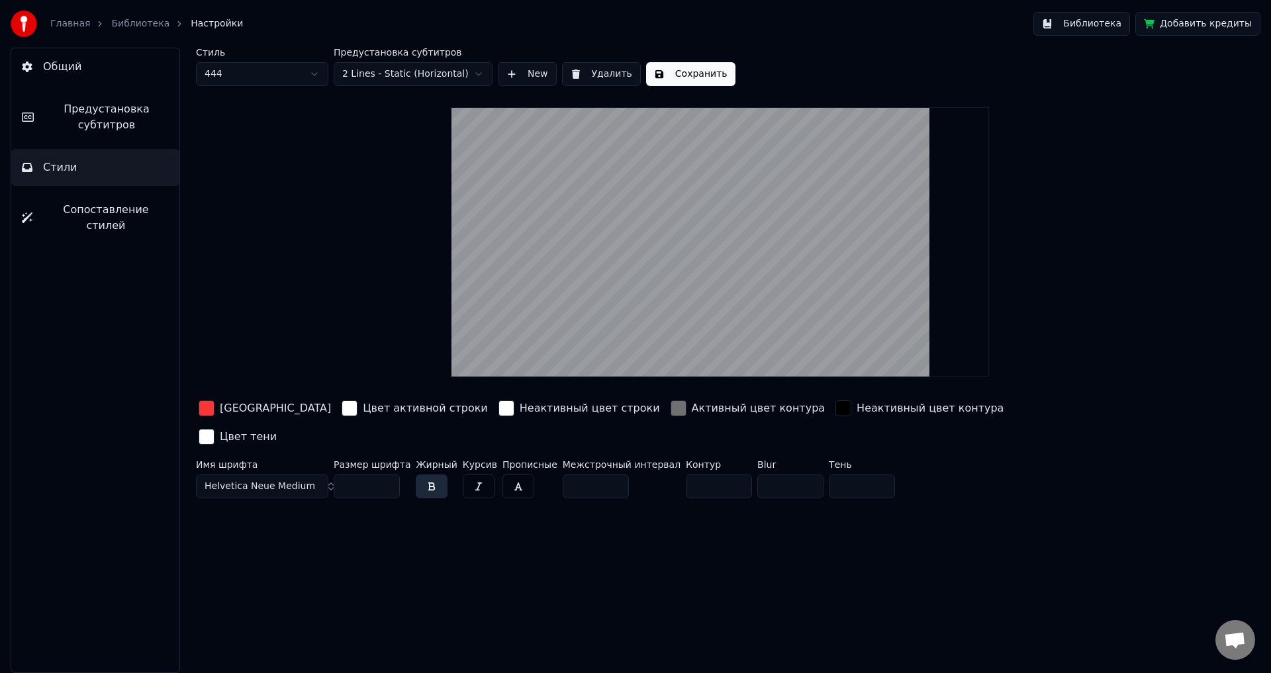
click at [422, 474] on button "button" at bounding box center [432, 486] width 32 height 24
click at [424, 474] on button "button" at bounding box center [432, 486] width 32 height 24
click at [296, 480] on span "Helvetica Neue Medium" at bounding box center [259, 486] width 111 height 13
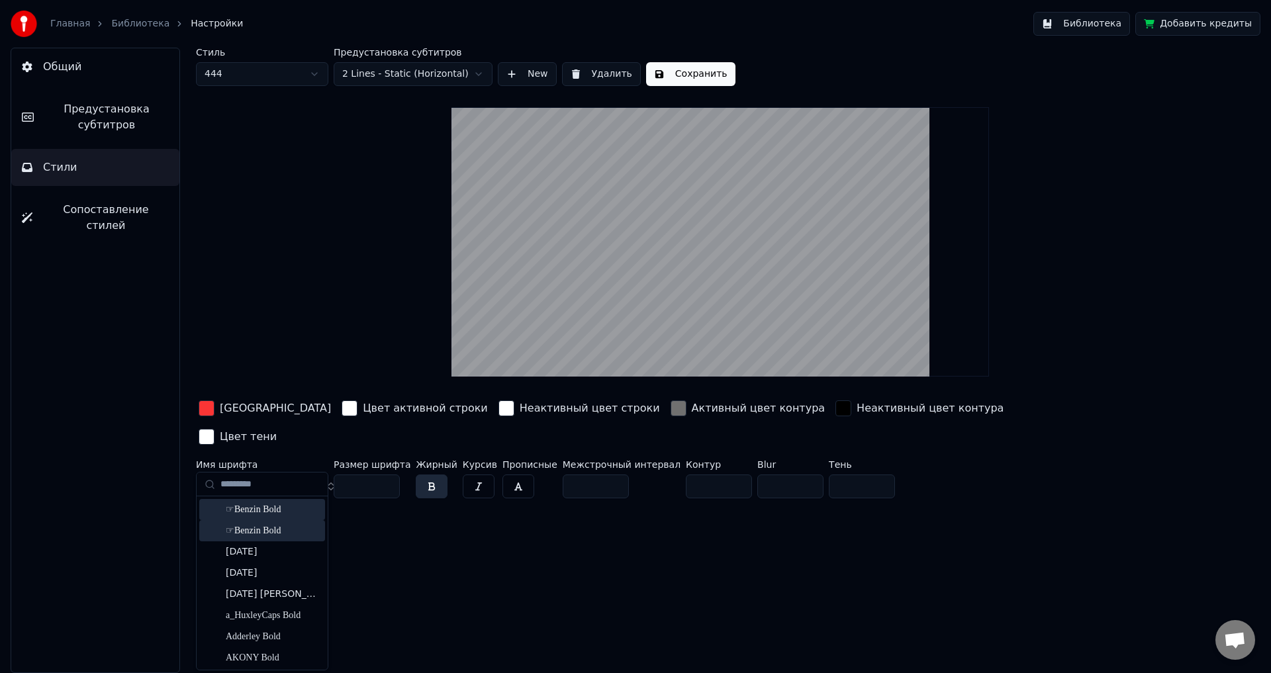
click at [273, 532] on div "☞Benzin Bold" at bounding box center [273, 530] width 94 height 13
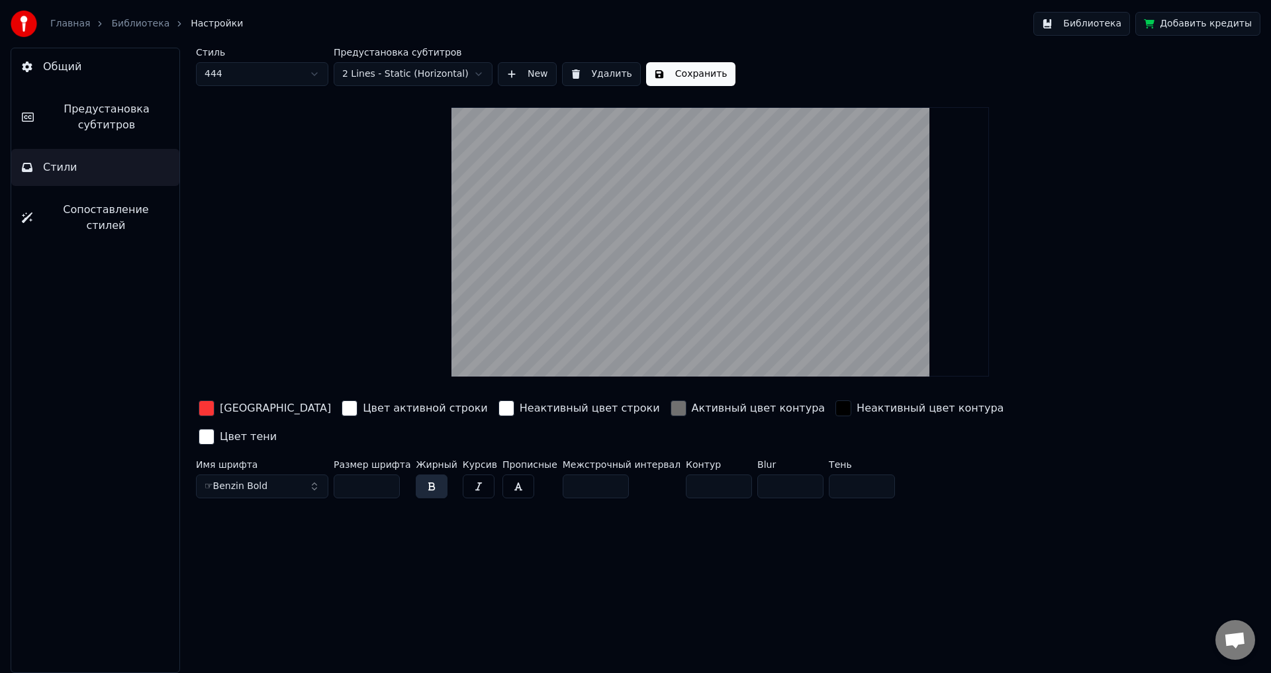
click at [301, 474] on button "☞Benzin Bold" at bounding box center [262, 486] width 132 height 24
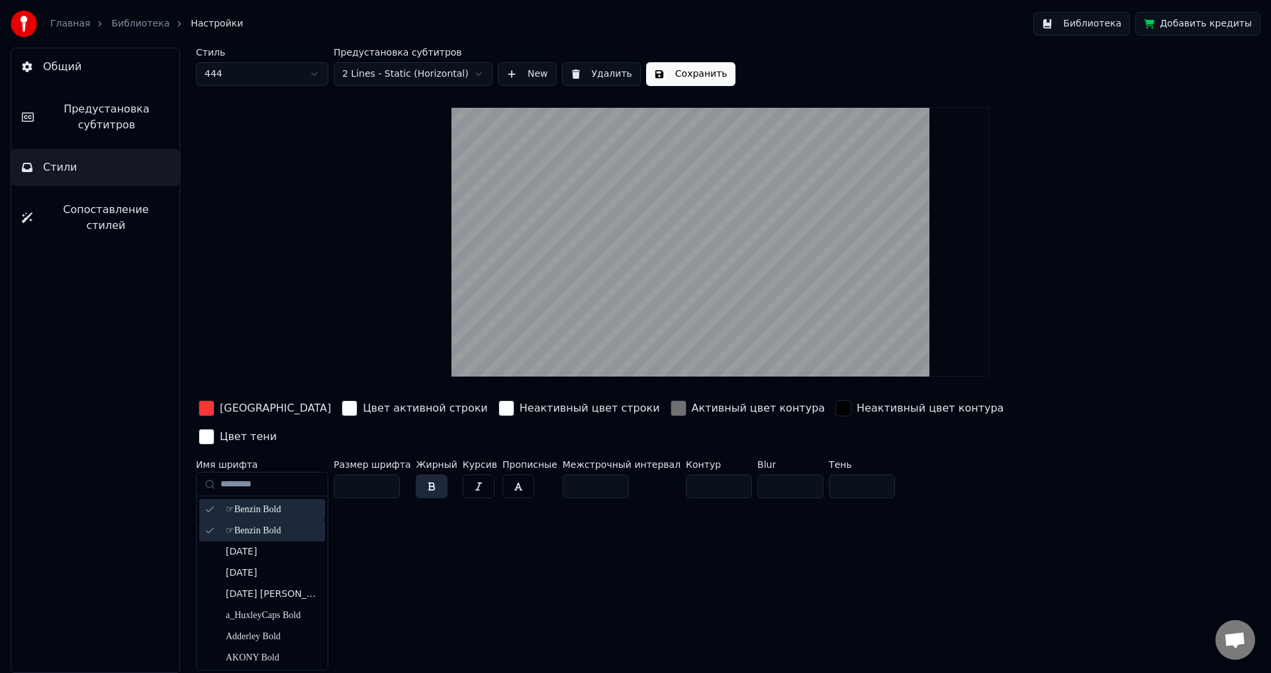
click at [427, 521] on div "Стиль 444 Предустановка субтитров 2 Lines - Static (Horizontal) New Удалить Сох…" at bounding box center [719, 360] width 1101 height 625
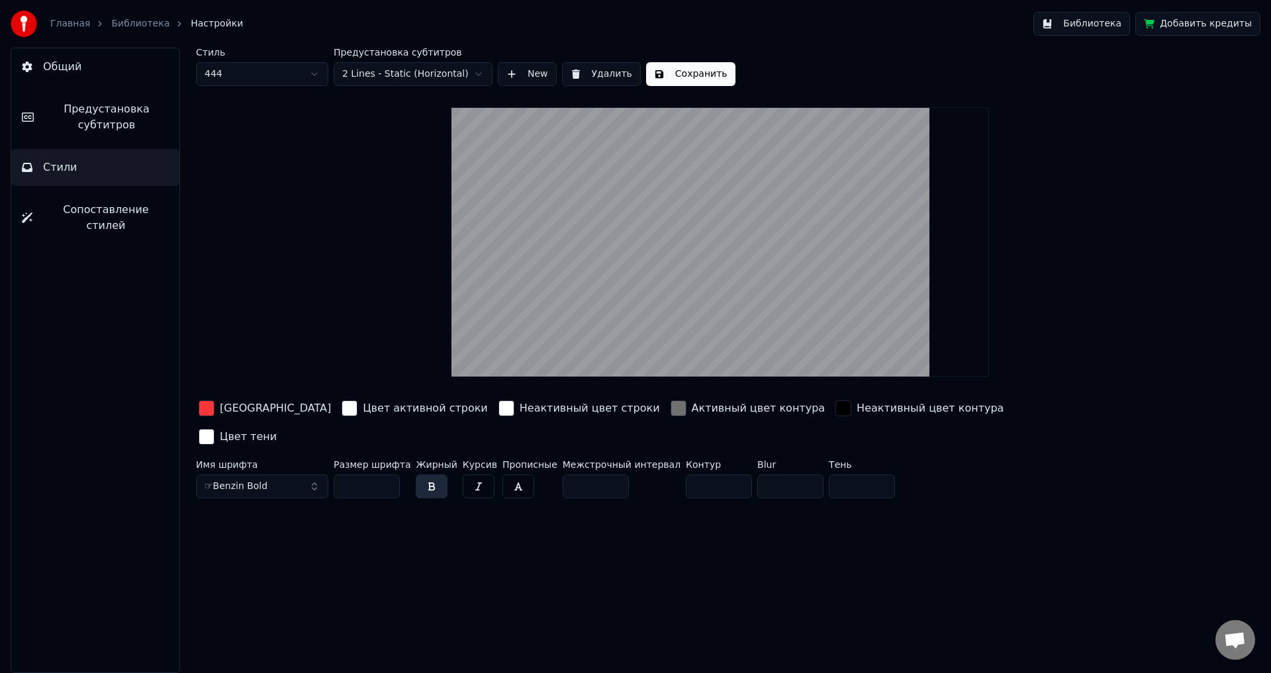
click at [676, 72] on button "Сохранить" at bounding box center [690, 74] width 89 height 24
click at [1101, 24] on button "Библиотека" at bounding box center [1081, 24] width 97 height 24
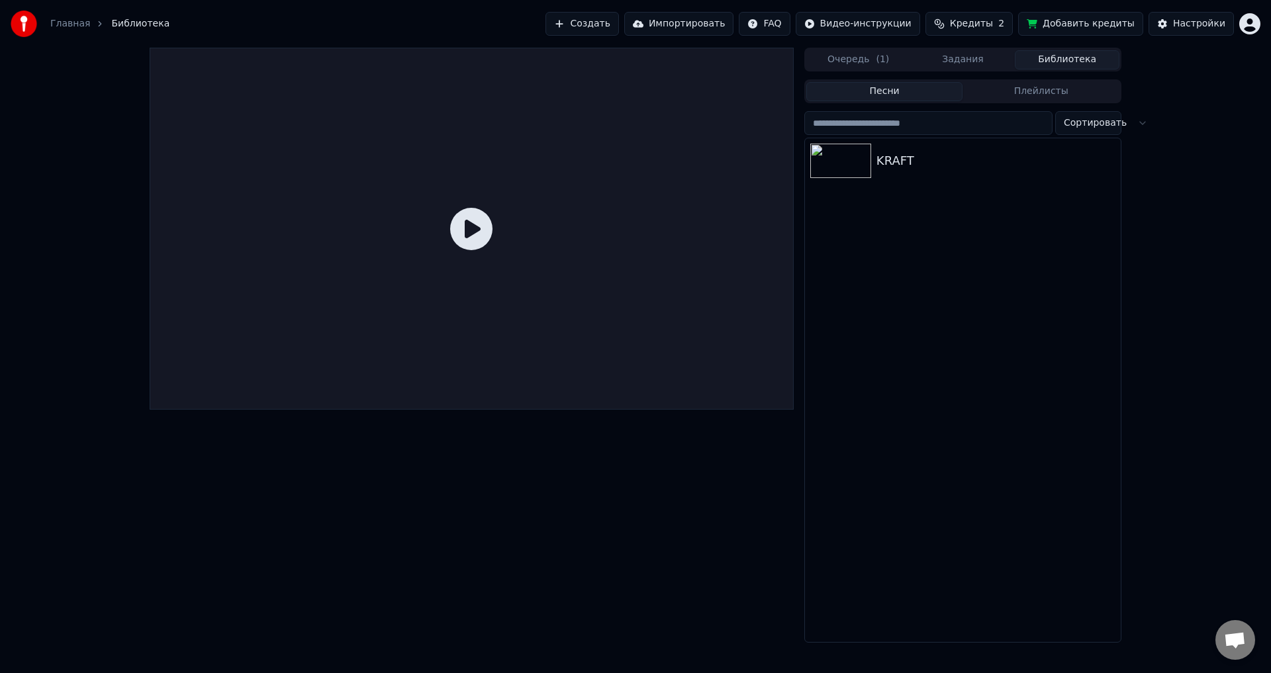
click at [957, 59] on button "Задания" at bounding box center [963, 59] width 105 height 19
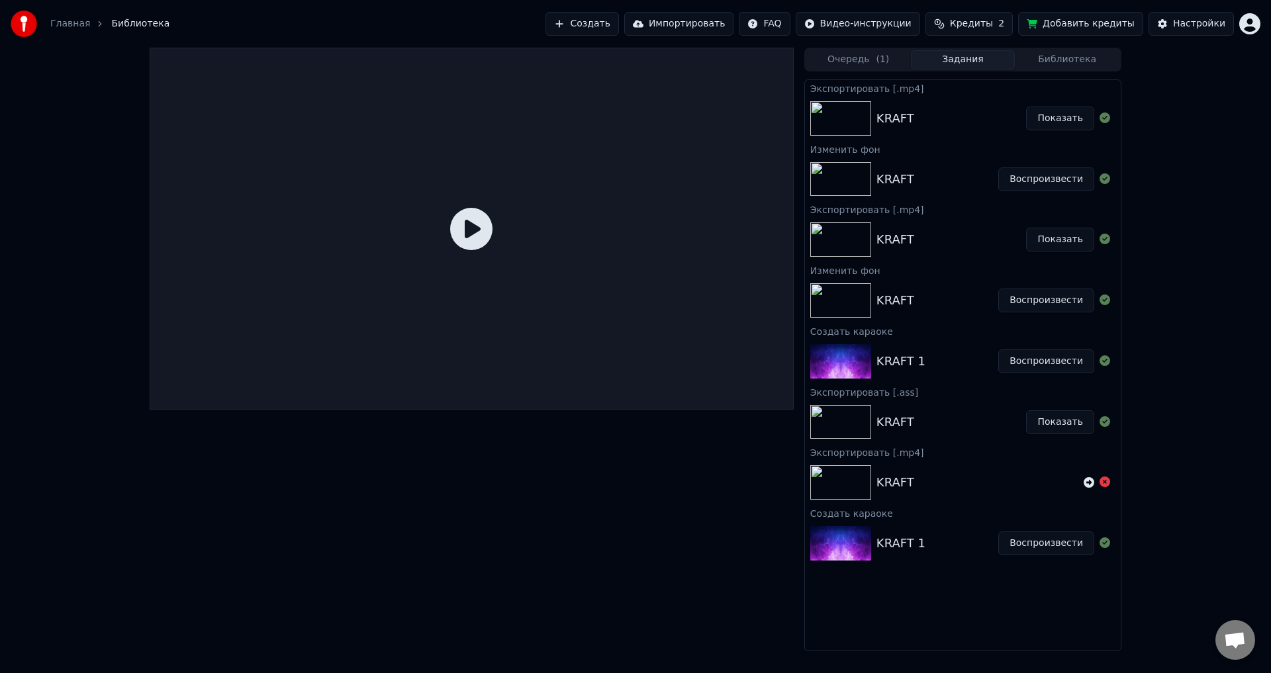
click at [884, 57] on span "( 1 )" at bounding box center [881, 59] width 13 height 13
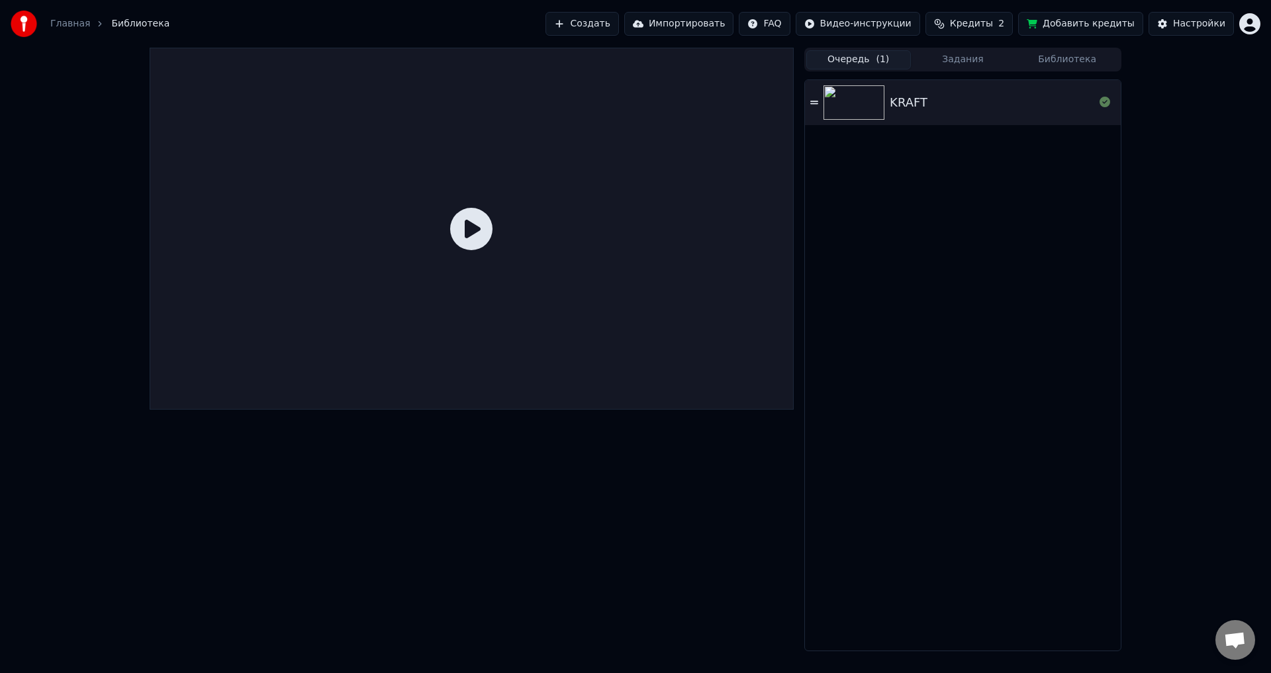
click at [938, 103] on div "KRAFT" at bounding box center [991, 102] width 204 height 19
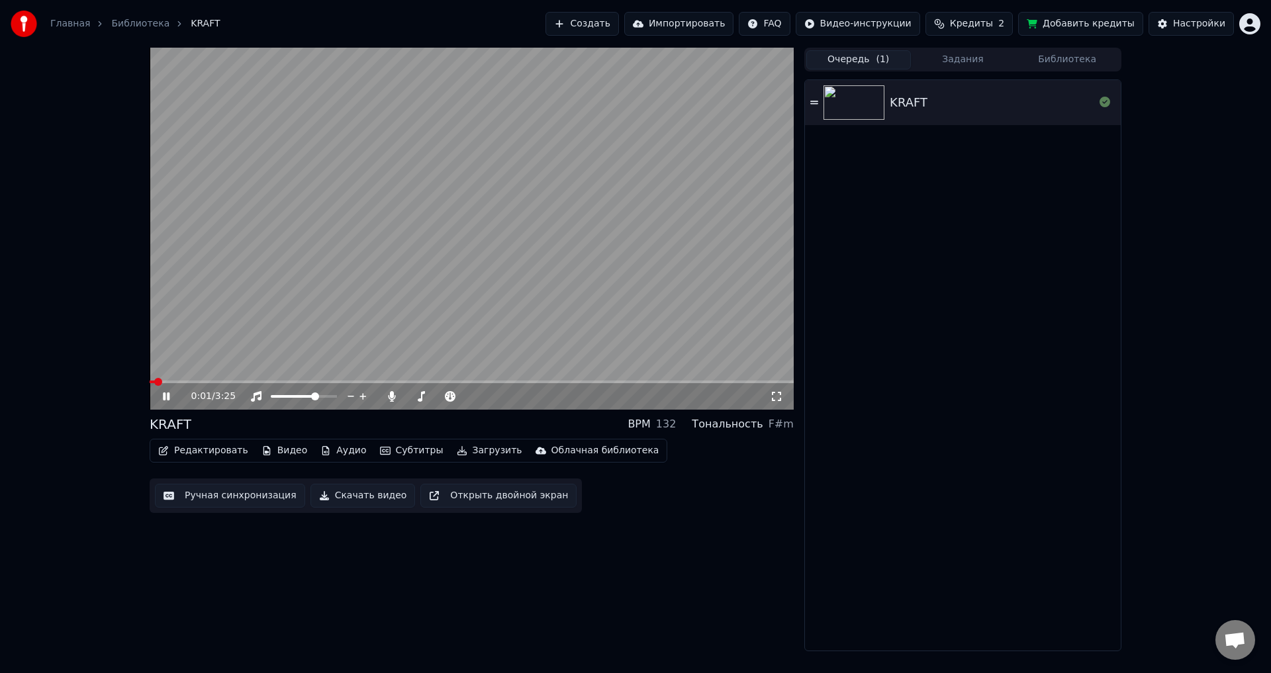
click at [287, 382] on span at bounding box center [472, 381] width 644 height 3
click at [167, 395] on icon at bounding box center [175, 396] width 31 height 11
click at [172, 395] on icon at bounding box center [175, 396] width 31 height 11
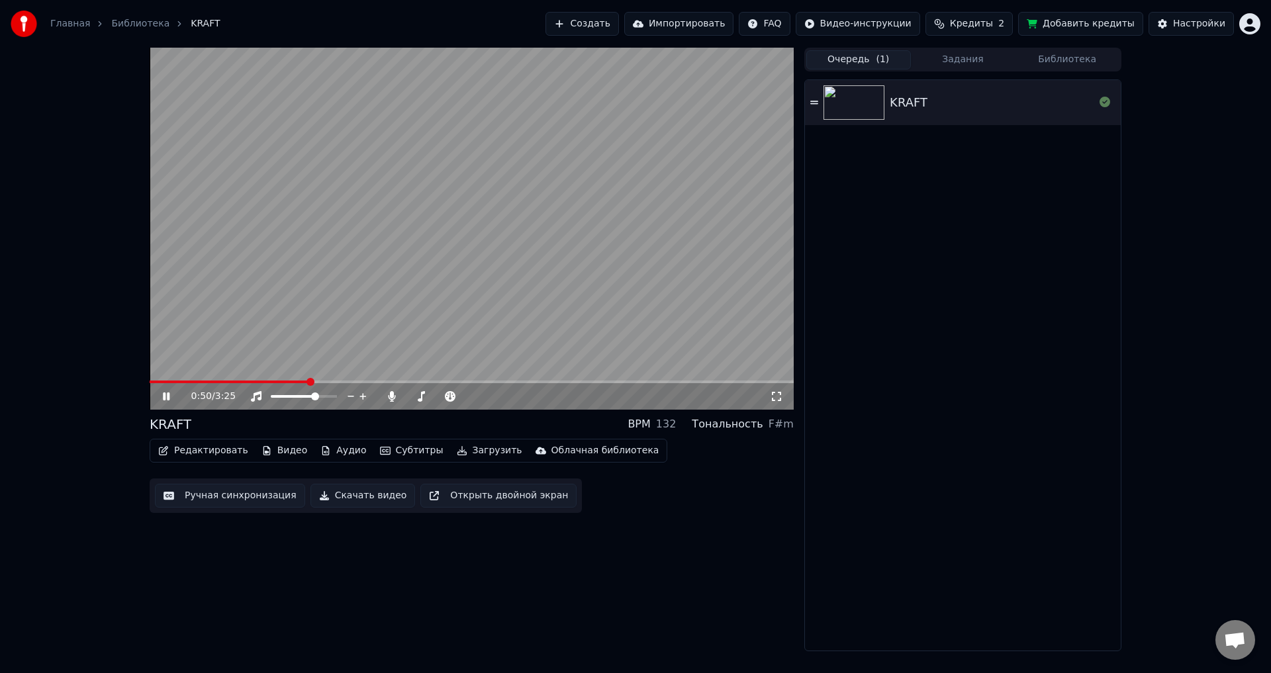
click at [172, 395] on icon at bounding box center [175, 396] width 31 height 11
click at [333, 497] on button "Скачать видео" at bounding box center [362, 496] width 105 height 24
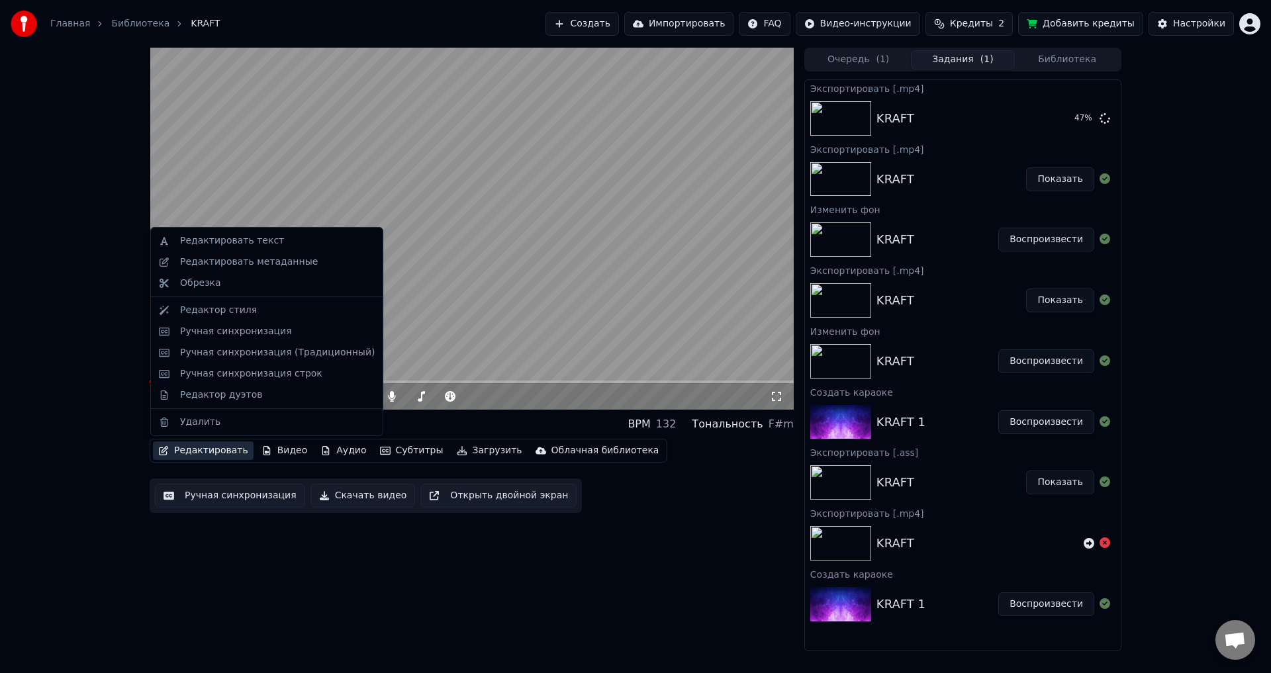
click at [224, 449] on button "Редактировать" at bounding box center [203, 450] width 101 height 19
click at [847, 60] on button "Очередь ( 1 )" at bounding box center [858, 59] width 105 height 19
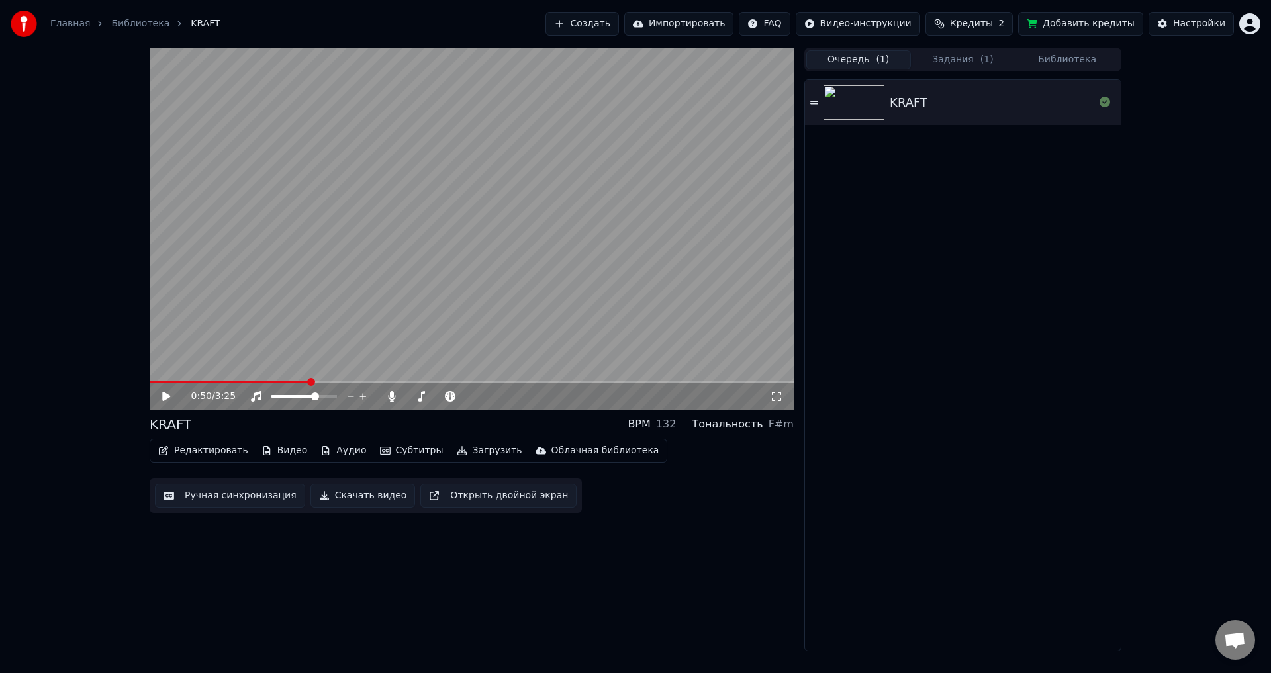
click at [954, 103] on div "KRAFT" at bounding box center [991, 102] width 204 height 19
click at [213, 451] on button "Редактировать" at bounding box center [203, 450] width 101 height 19
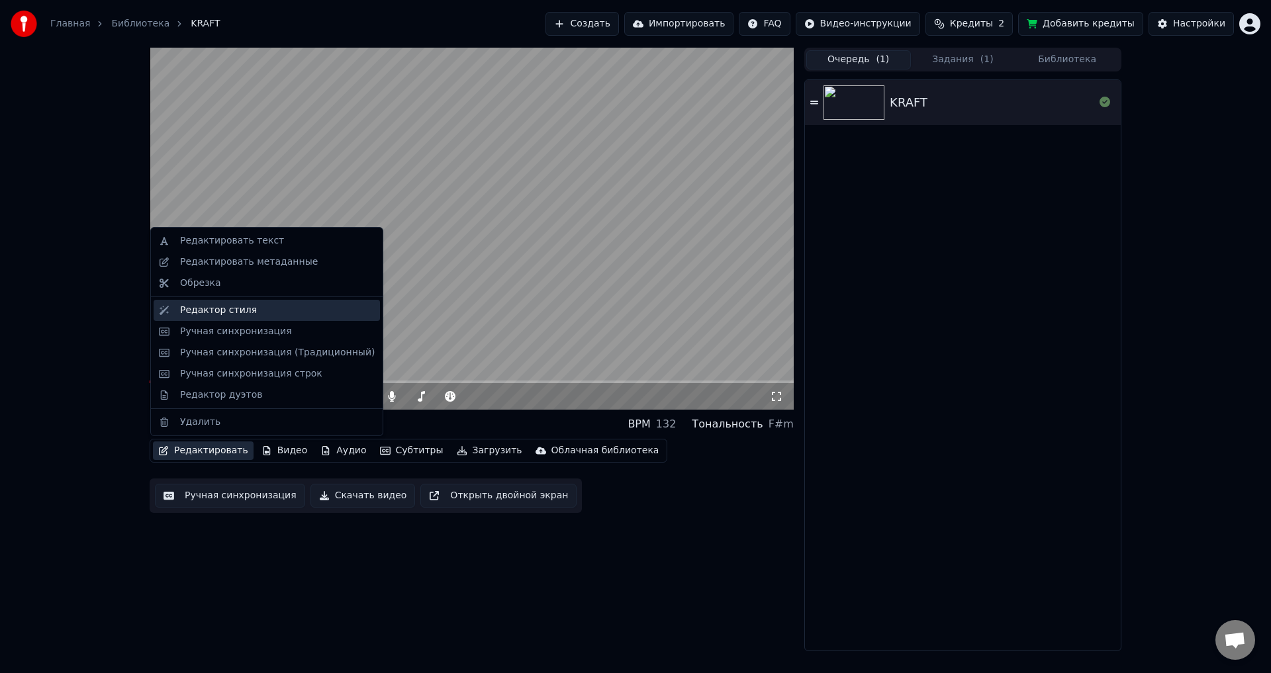
click at [216, 312] on div "Редактор стиля" at bounding box center [218, 310] width 77 height 13
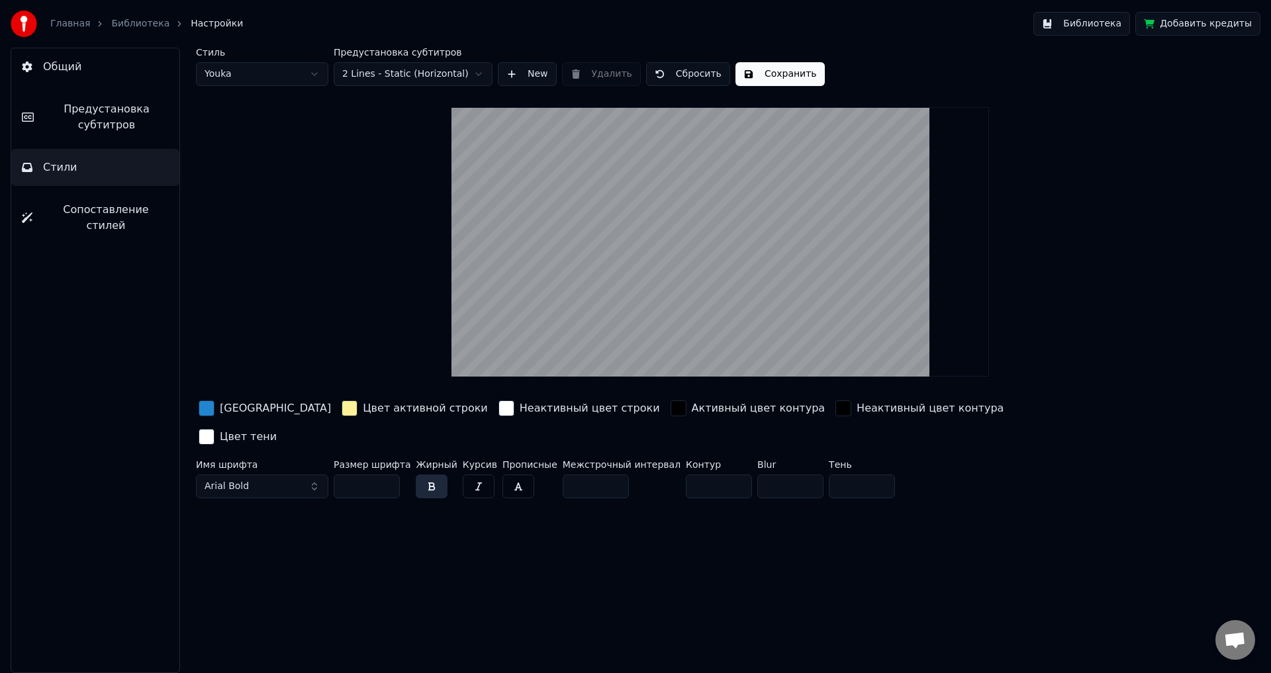
click at [269, 68] on html "Главная Библиотека Настройки Библиотека Добавить кредиты Общий Предустановка су…" at bounding box center [635, 336] width 1271 height 673
click at [670, 408] on div "button" at bounding box center [678, 408] width 16 height 16
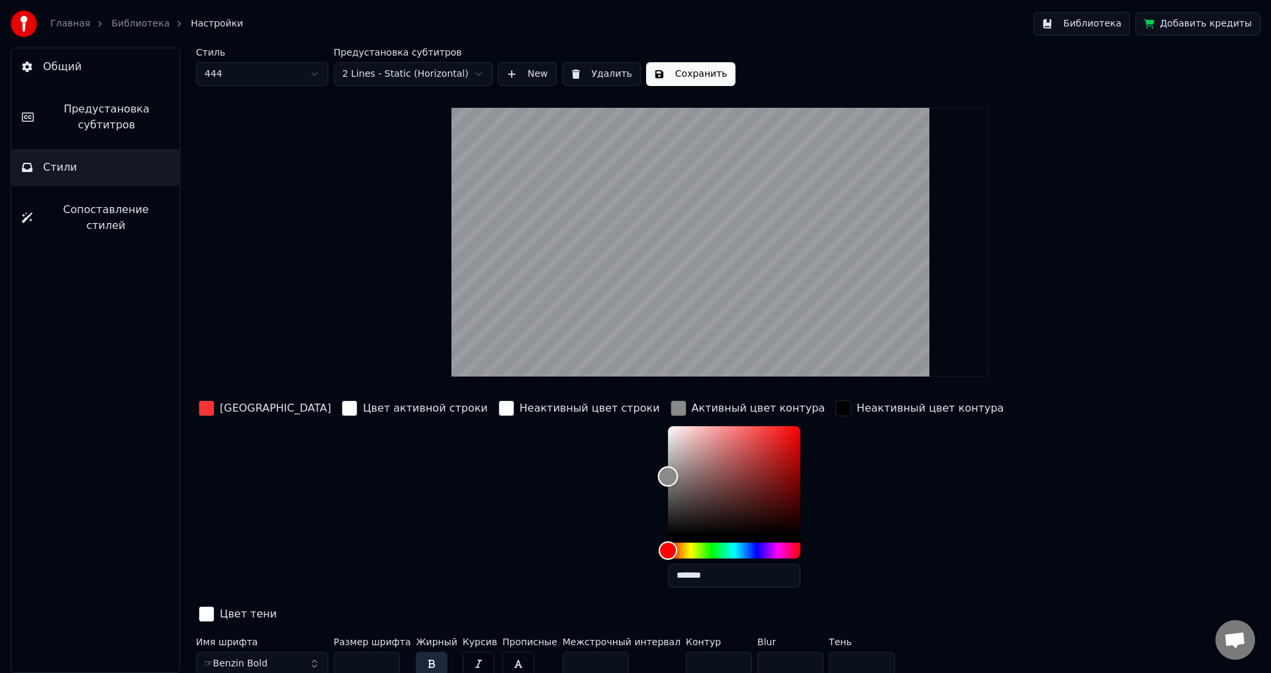
type input "*******"
drag, startPoint x: 584, startPoint y: 486, endPoint x: 575, endPoint y: 475, distance: 14.2
click at [657, 475] on div "Color" at bounding box center [667, 476] width 21 height 21
click at [678, 70] on button "Сохранить" at bounding box center [690, 74] width 89 height 24
click at [1096, 21] on button "Библиотека" at bounding box center [1081, 24] width 97 height 24
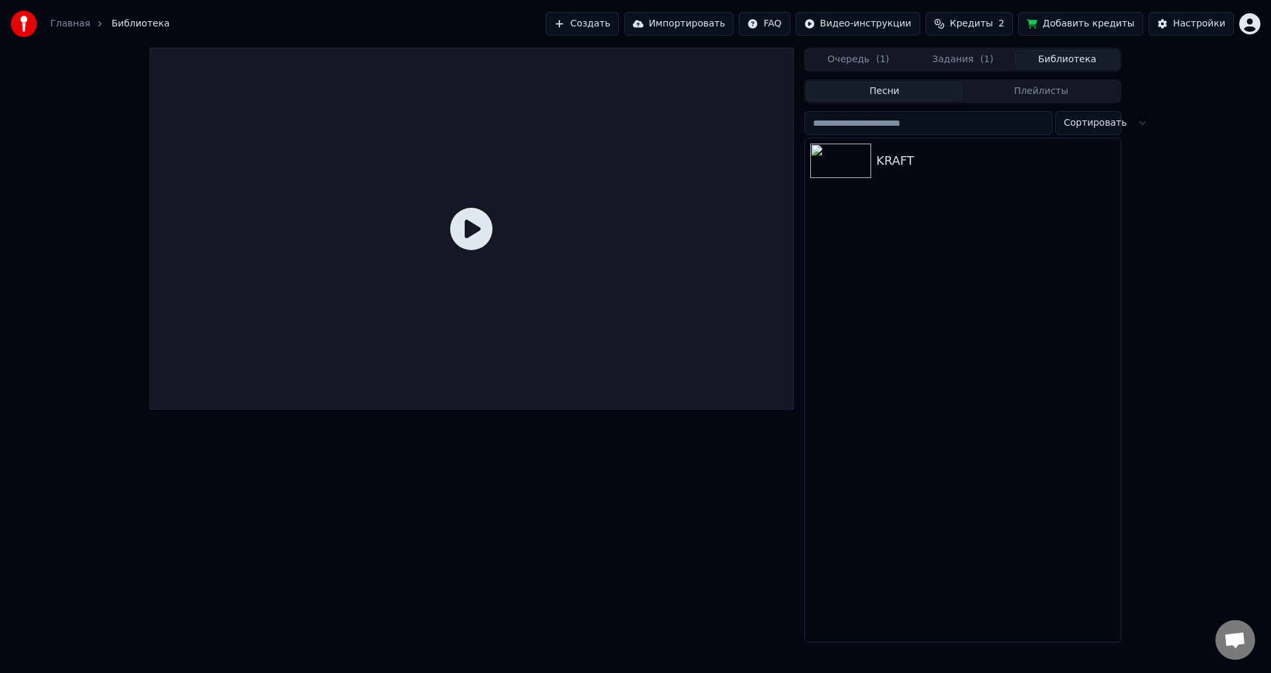
click at [868, 60] on button "Очередь ( 1 )" at bounding box center [858, 59] width 105 height 19
click at [938, 101] on div "KRAFT" at bounding box center [991, 102] width 204 height 19
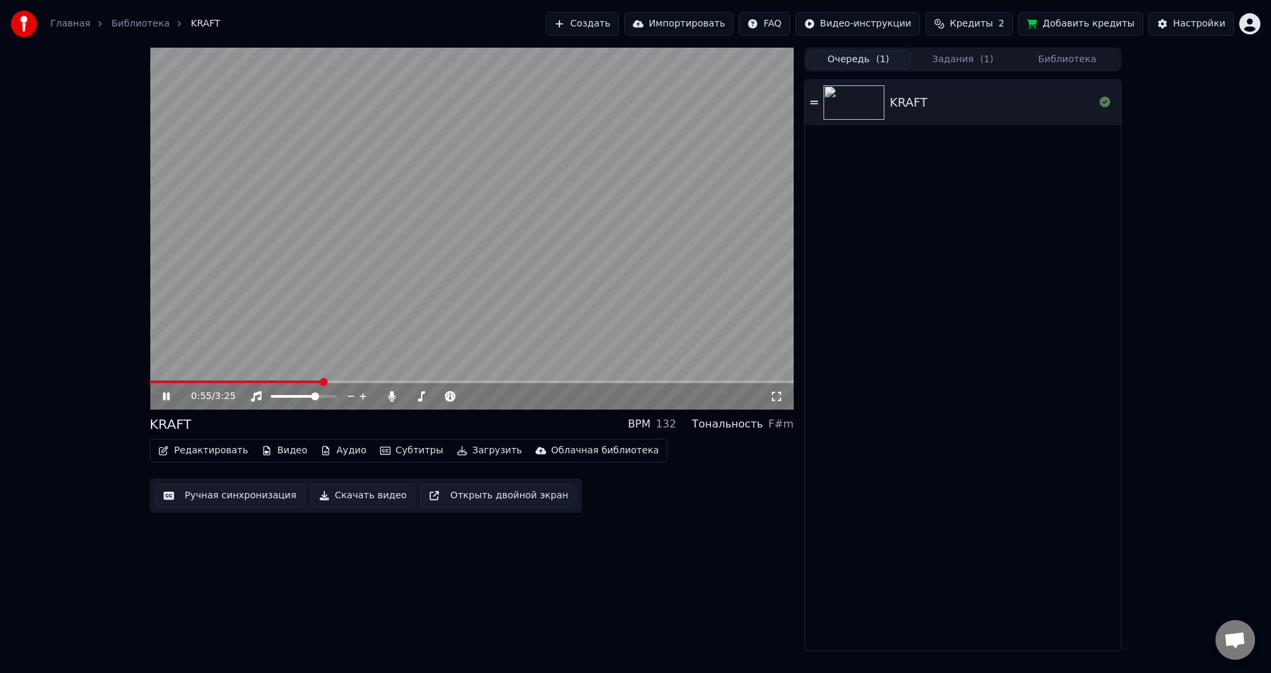
click at [323, 381] on span at bounding box center [472, 381] width 644 height 3
click at [161, 398] on icon at bounding box center [175, 396] width 31 height 11
click at [952, 59] on button "Задания ( 1 )" at bounding box center [963, 59] width 105 height 19
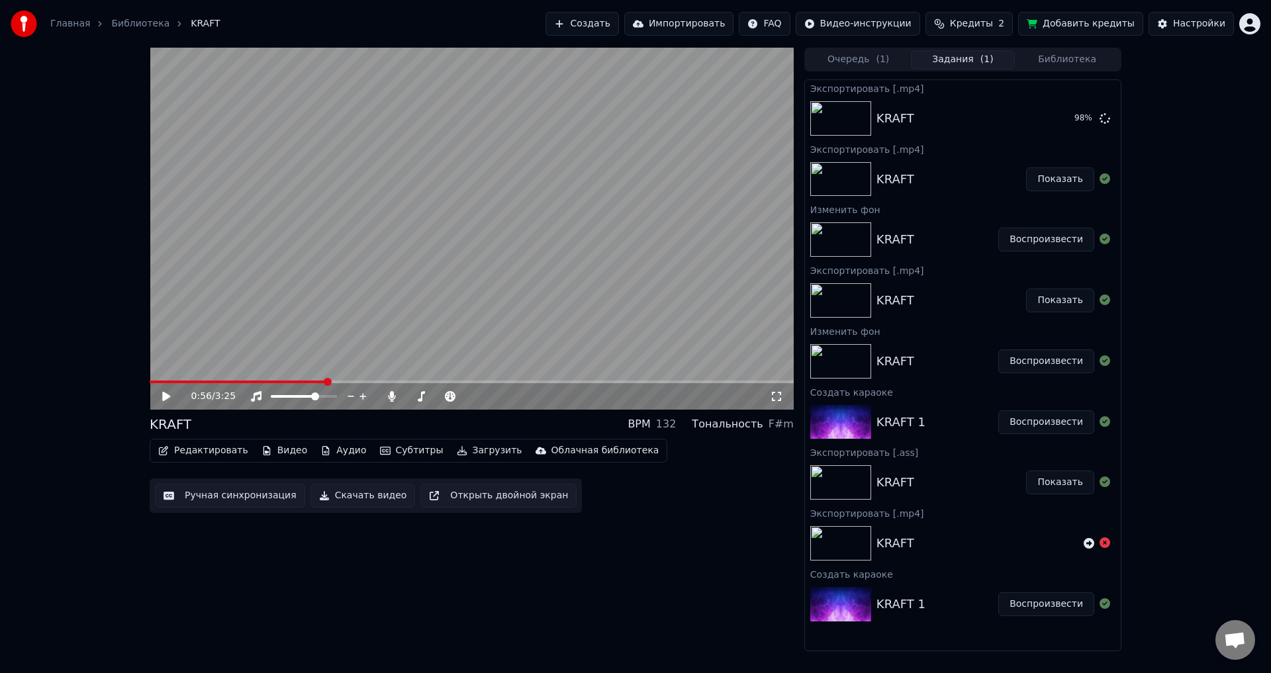
click at [225, 450] on button "Редактировать" at bounding box center [203, 450] width 101 height 19
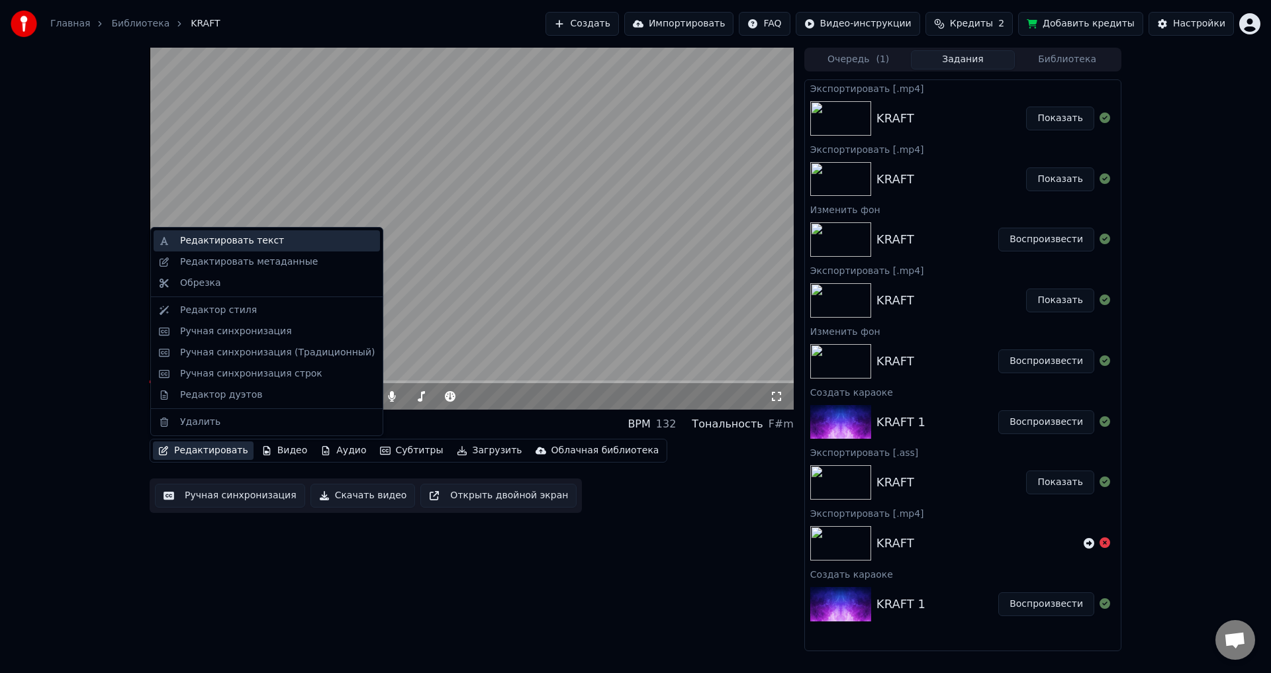
click at [233, 241] on div "Редактировать текст" at bounding box center [232, 240] width 104 height 13
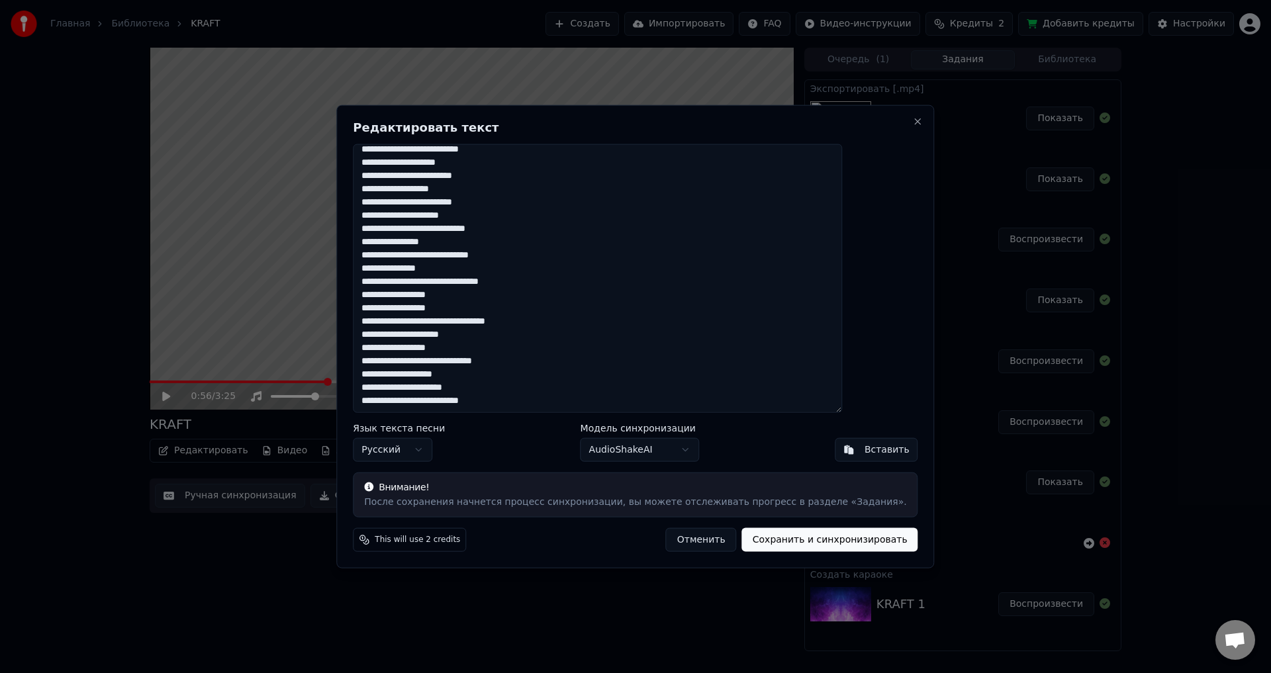
drag, startPoint x: 400, startPoint y: 158, endPoint x: 674, endPoint y: 484, distance: 426.4
click at [674, 484] on div "**********" at bounding box center [635, 337] width 598 height 464
paste textarea "**********"
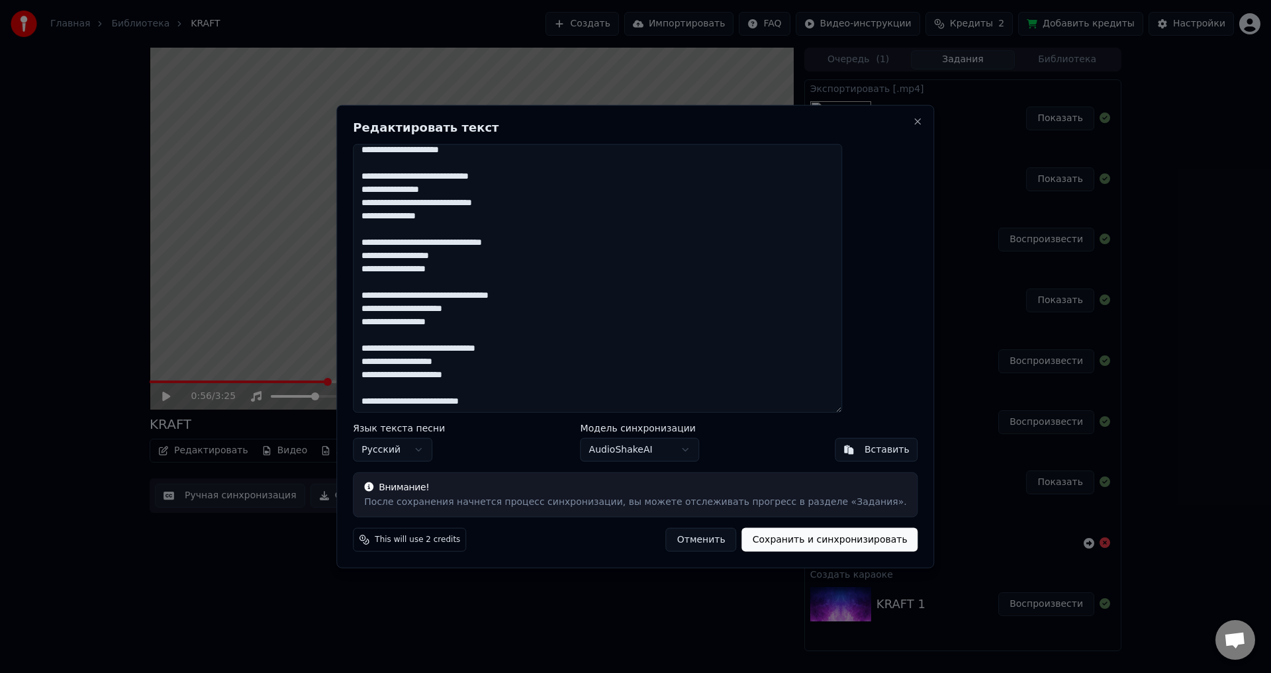
scroll to position [351, 0]
type textarea "**********"
click at [781, 541] on button "Сохранить и синхронизировать" at bounding box center [830, 540] width 176 height 24
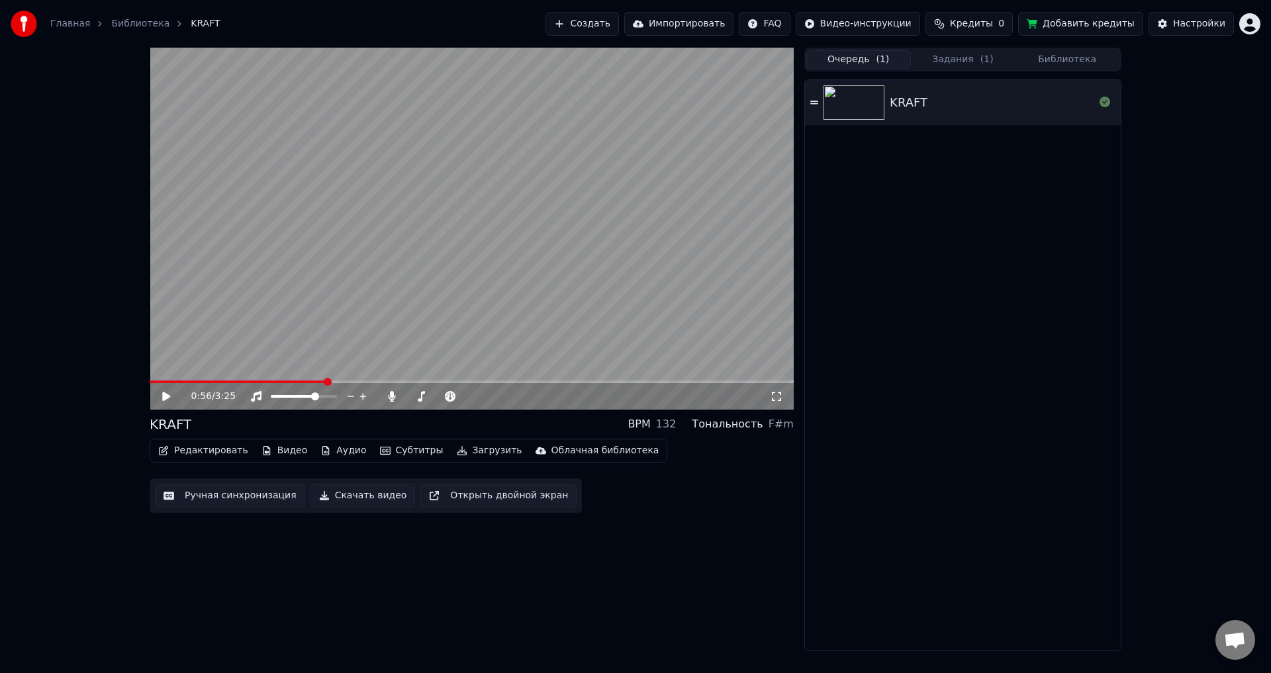
click at [869, 60] on button "Очередь ( 1 )" at bounding box center [858, 59] width 105 height 19
click at [813, 101] on icon at bounding box center [814, 102] width 8 height 9
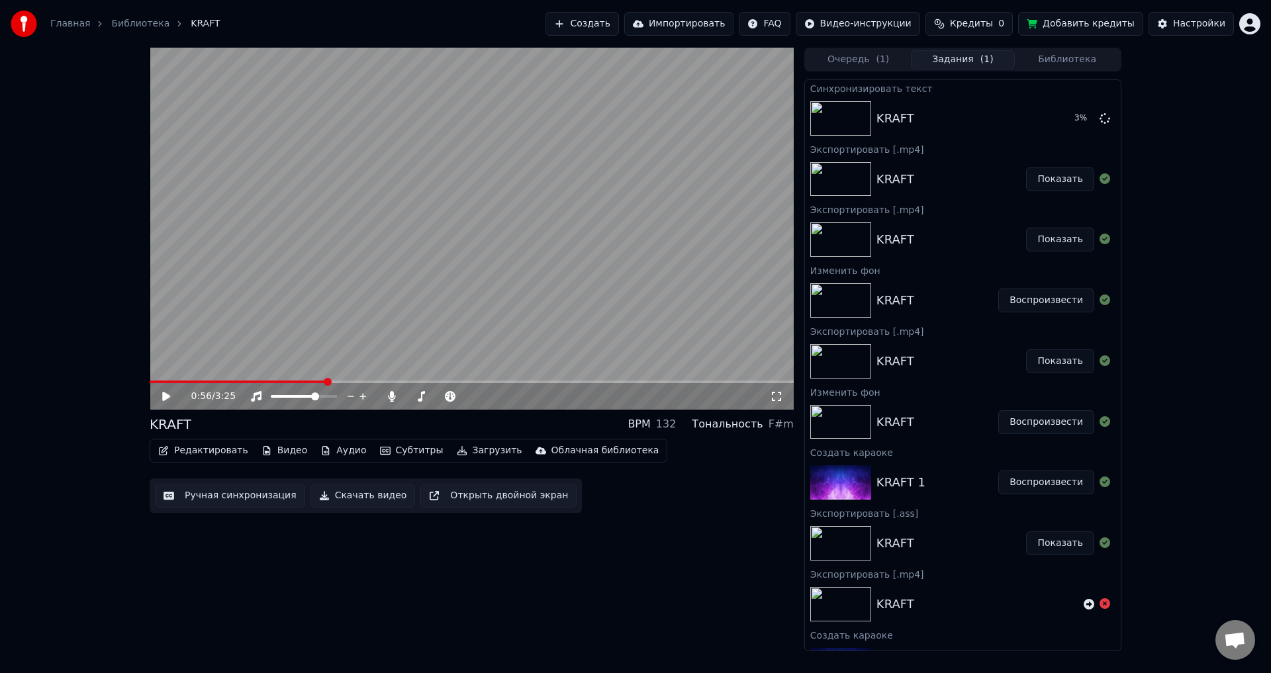
click at [958, 58] on button "Задания ( 1 )" at bounding box center [963, 59] width 105 height 19
click at [167, 393] on icon at bounding box center [175, 396] width 31 height 11
click at [1055, 57] on button "Библиотека" at bounding box center [1066, 59] width 105 height 19
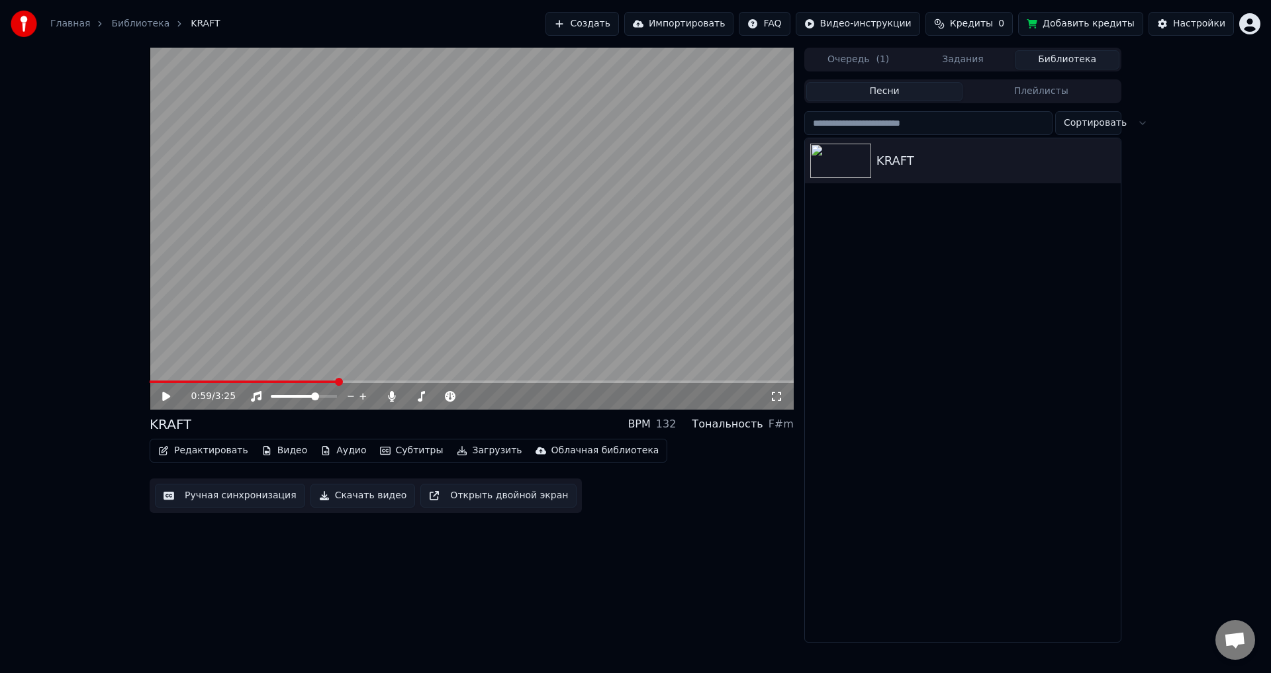
click at [946, 56] on button "Задания" at bounding box center [963, 59] width 105 height 19
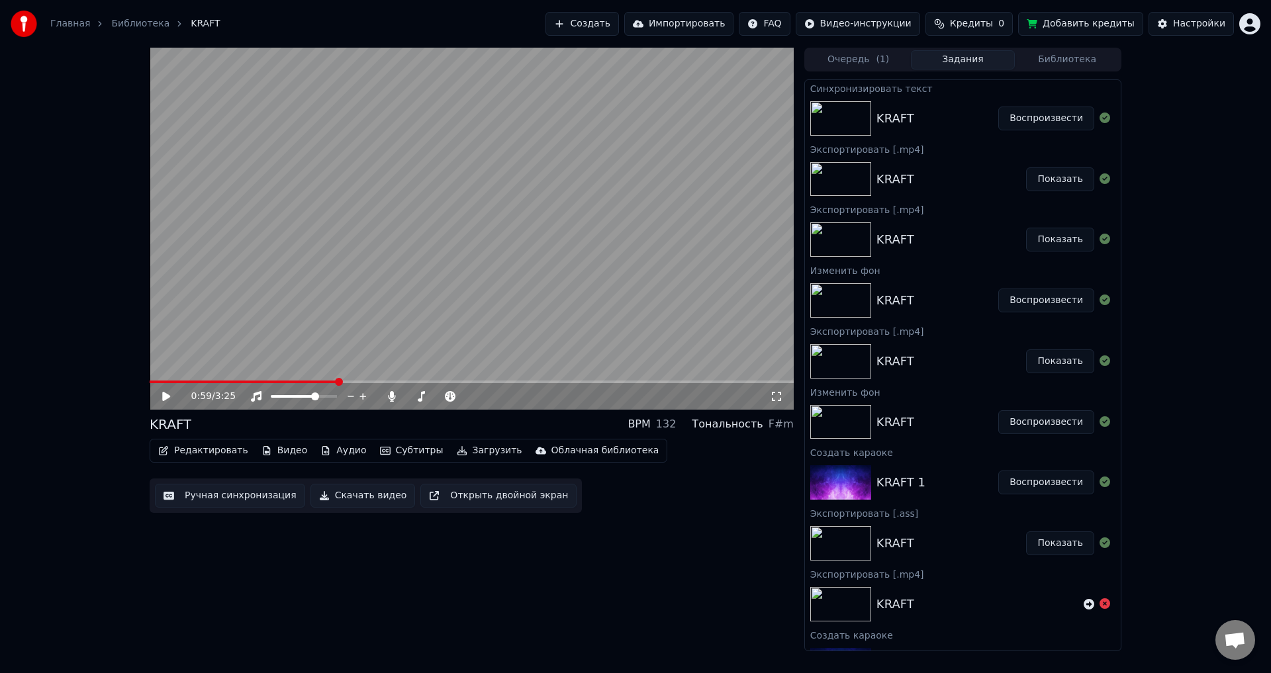
click at [1047, 181] on button "Показать" at bounding box center [1060, 179] width 68 height 24
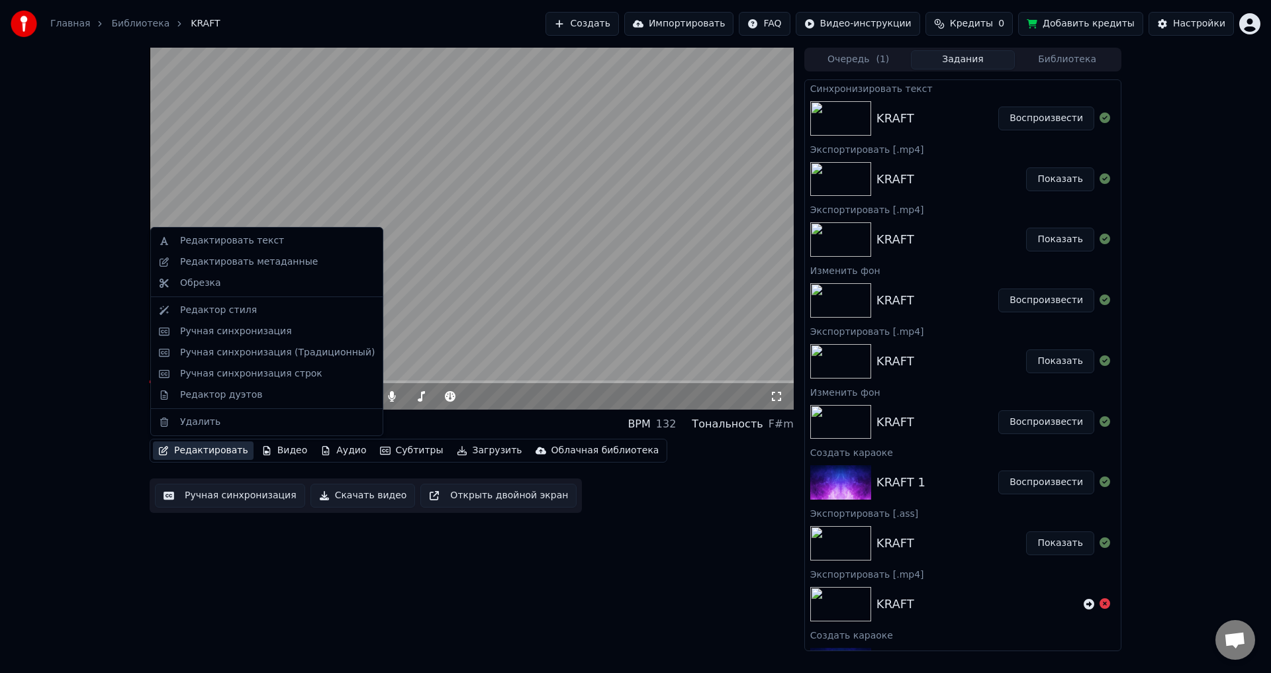
click at [200, 457] on button "Редактировать" at bounding box center [203, 450] width 101 height 19
click at [240, 312] on div "Редактор стиля" at bounding box center [218, 310] width 77 height 13
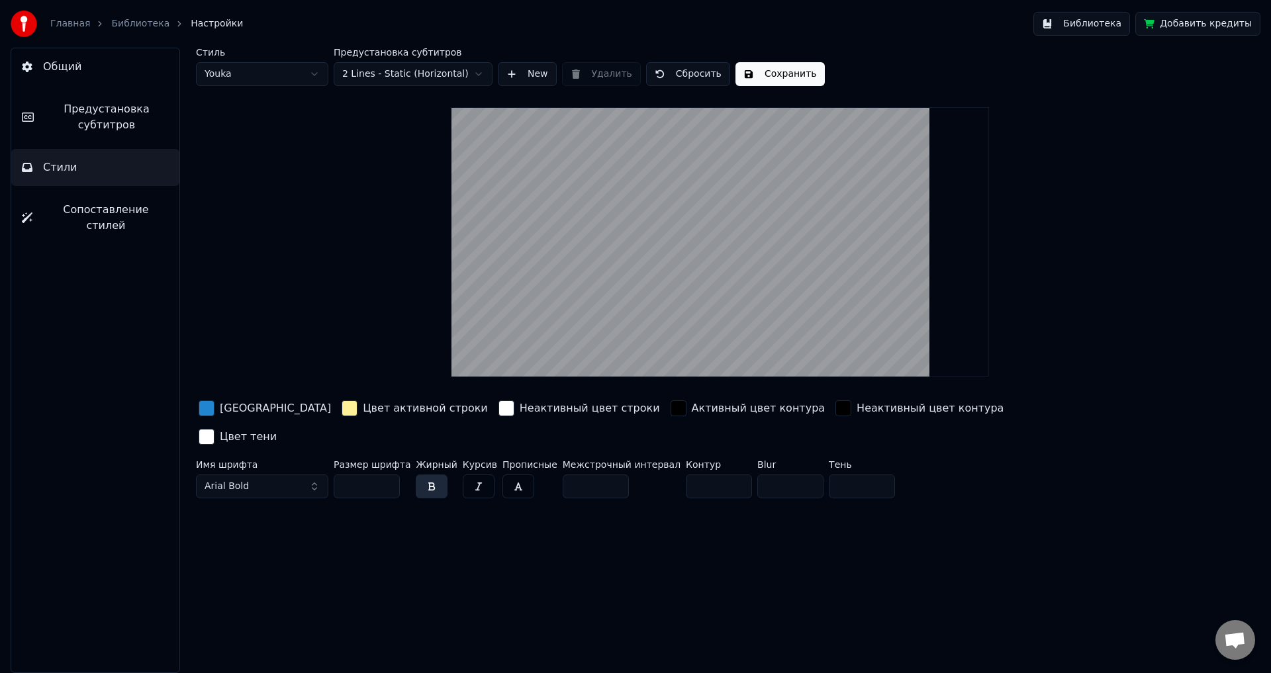
click at [300, 73] on html "Главная Библиотека Настройки Библиотека Добавить кредиты Общий Предустановка су…" at bounding box center [635, 336] width 1271 height 673
click at [666, 335] on video at bounding box center [719, 241] width 537 height 269
click at [679, 311] on video at bounding box center [719, 241] width 537 height 269
drag, startPoint x: 679, startPoint y: 311, endPoint x: 686, endPoint y: 244, distance: 67.2
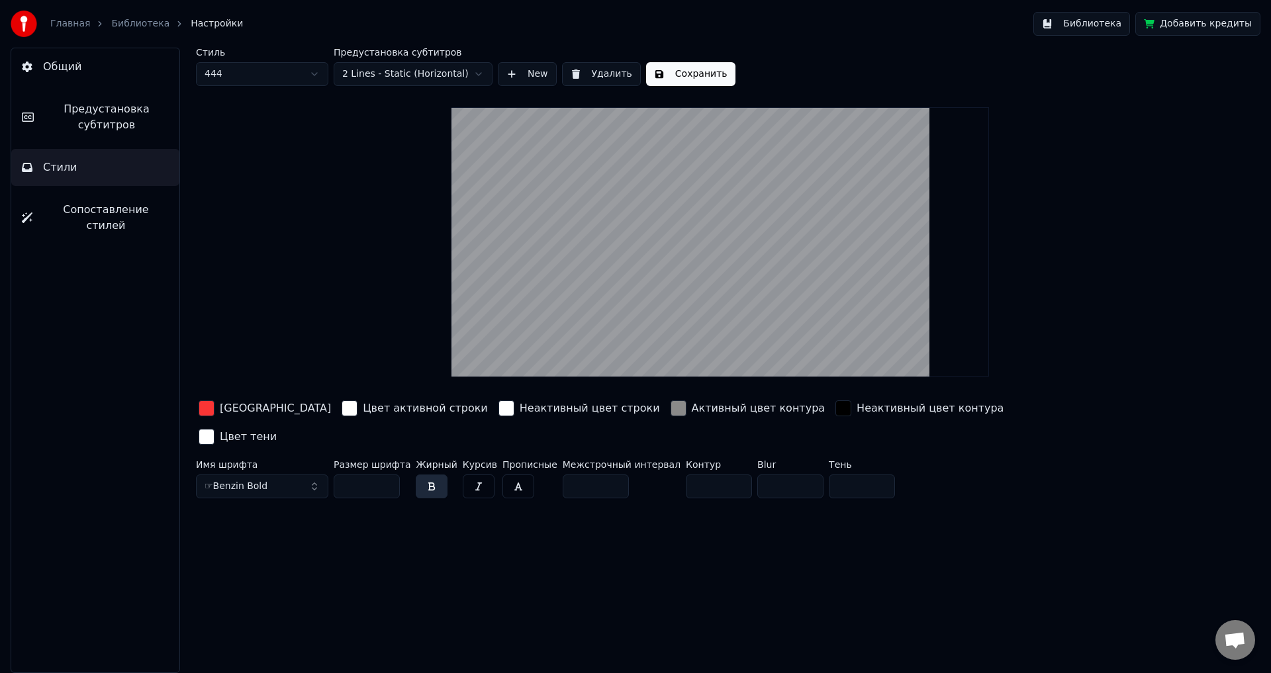
click at [684, 242] on video at bounding box center [719, 241] width 537 height 269
drag, startPoint x: 702, startPoint y: 299, endPoint x: 710, endPoint y: 236, distance: 64.0
click at [709, 247] on video at bounding box center [719, 241] width 537 height 269
click at [714, 183] on video at bounding box center [719, 241] width 537 height 269
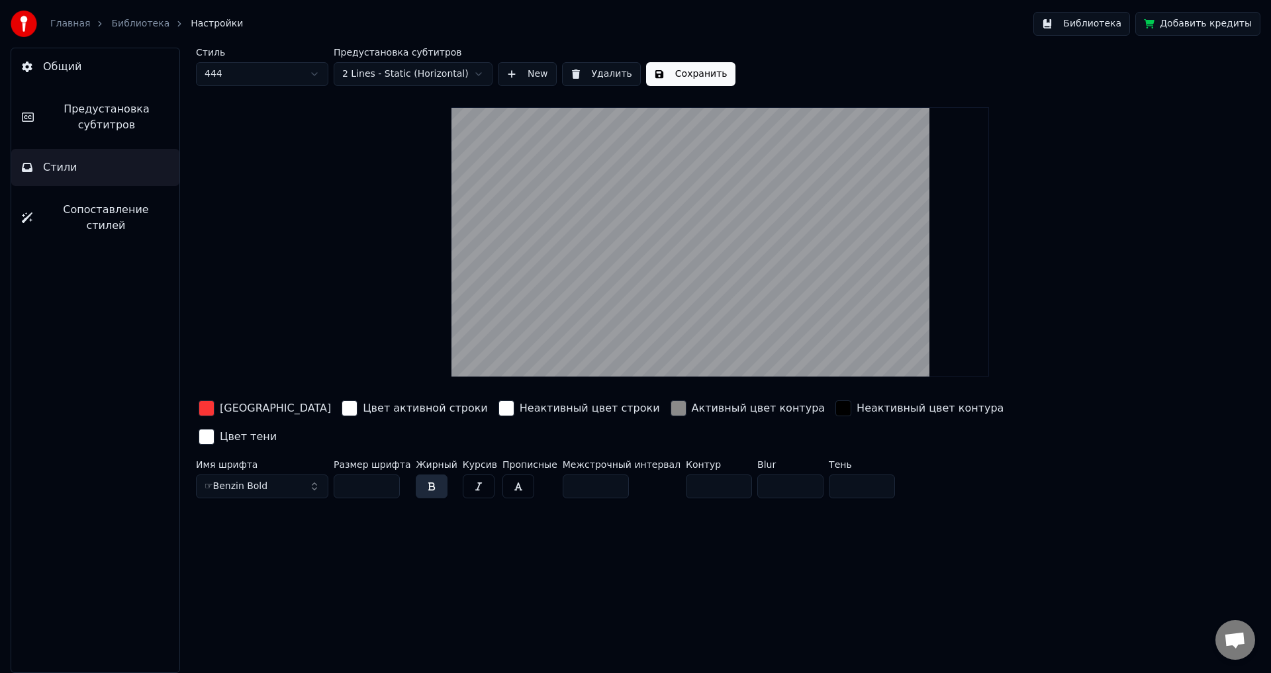
click at [711, 289] on video at bounding box center [719, 241] width 537 height 269
drag, startPoint x: 714, startPoint y: 332, endPoint x: 767, endPoint y: 288, distance: 68.6
click at [715, 332] on video at bounding box center [719, 241] width 537 height 269
click at [686, 298] on video at bounding box center [719, 241] width 537 height 269
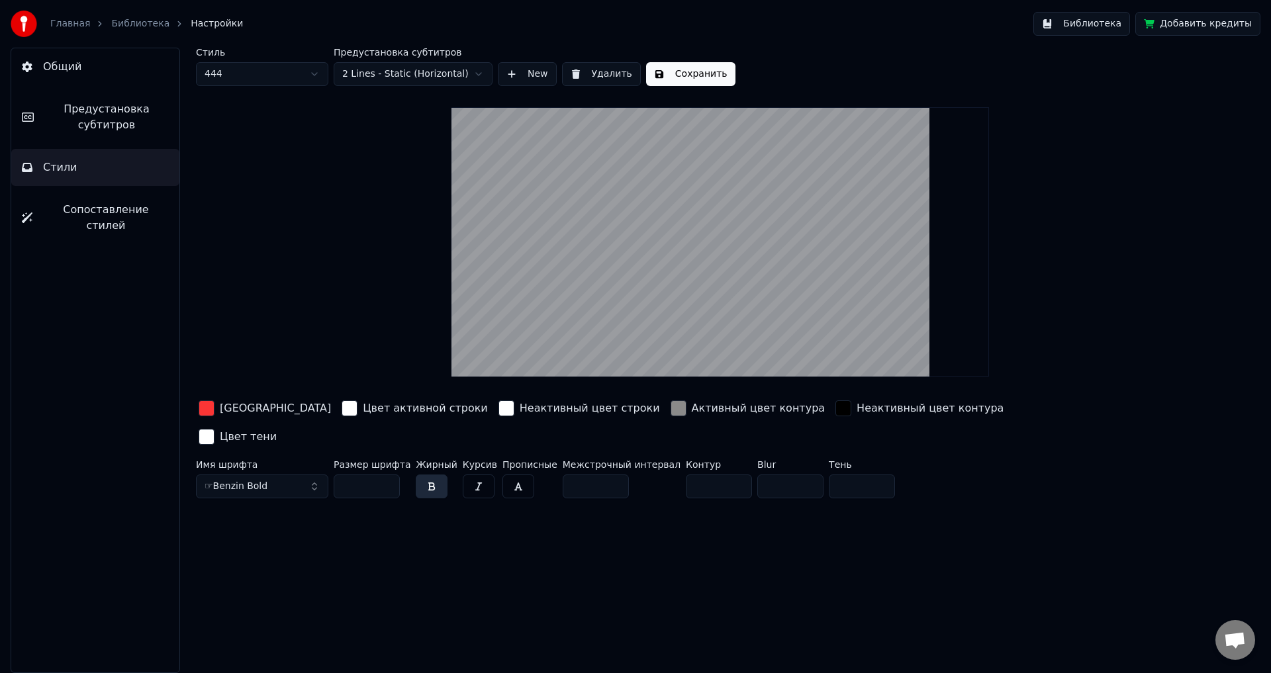
click at [692, 166] on video at bounding box center [719, 241] width 537 height 269
click at [739, 277] on video at bounding box center [719, 241] width 537 height 269
click at [687, 322] on video at bounding box center [719, 241] width 537 height 269
click at [421, 71] on html "Главная Библиотека Настройки Библиотека Добавить кредиты Общий Предустановка су…" at bounding box center [635, 336] width 1271 height 673
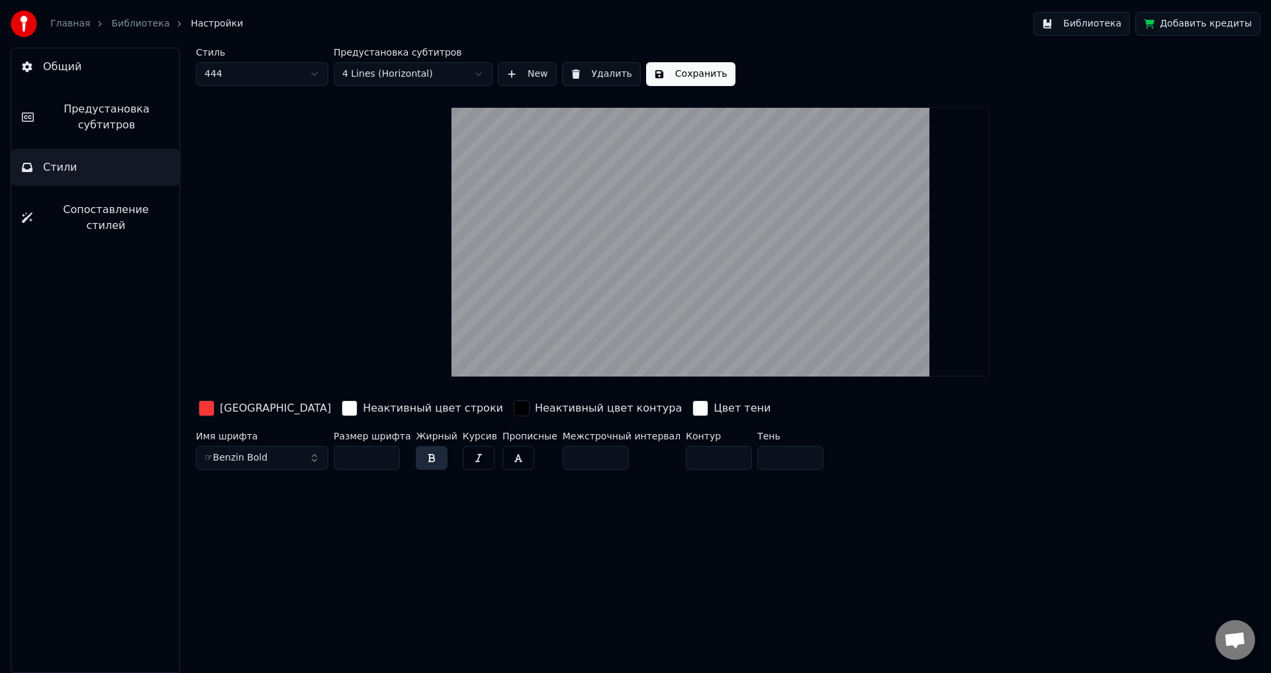
click at [597, 454] on input "*" at bounding box center [595, 458] width 66 height 24
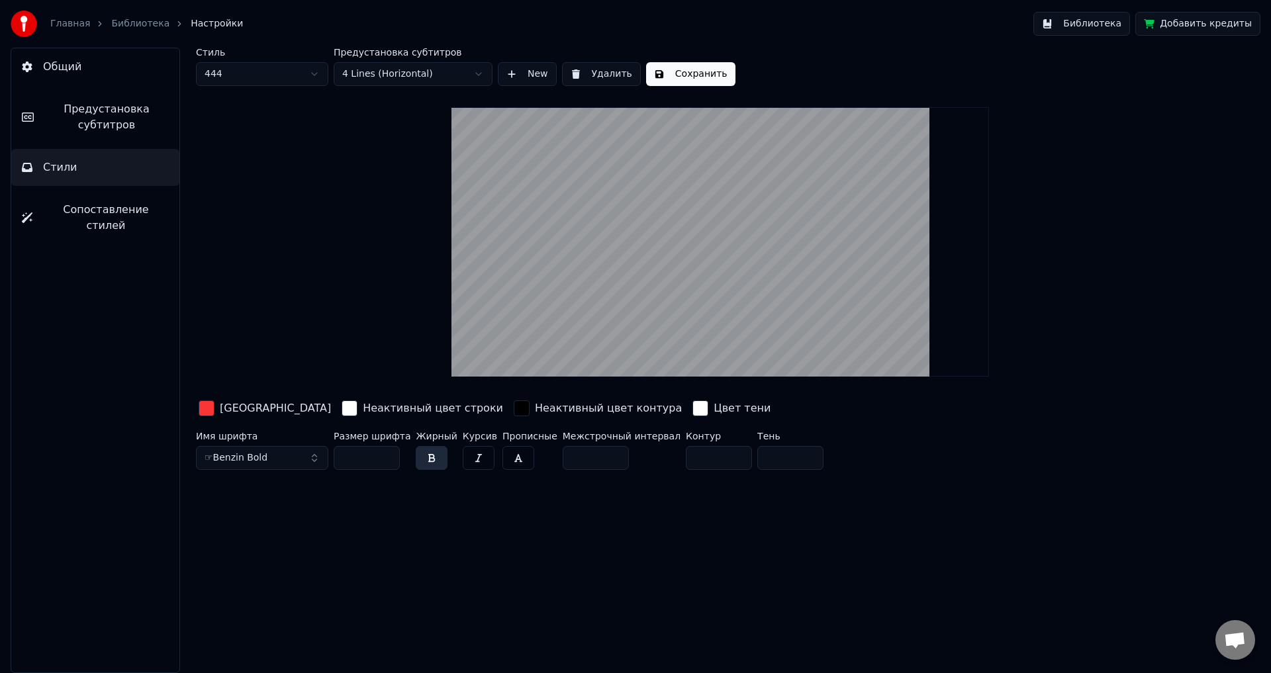
click at [597, 454] on input "*" at bounding box center [595, 458] width 66 height 24
click at [597, 454] on input "**" at bounding box center [595, 458] width 66 height 24
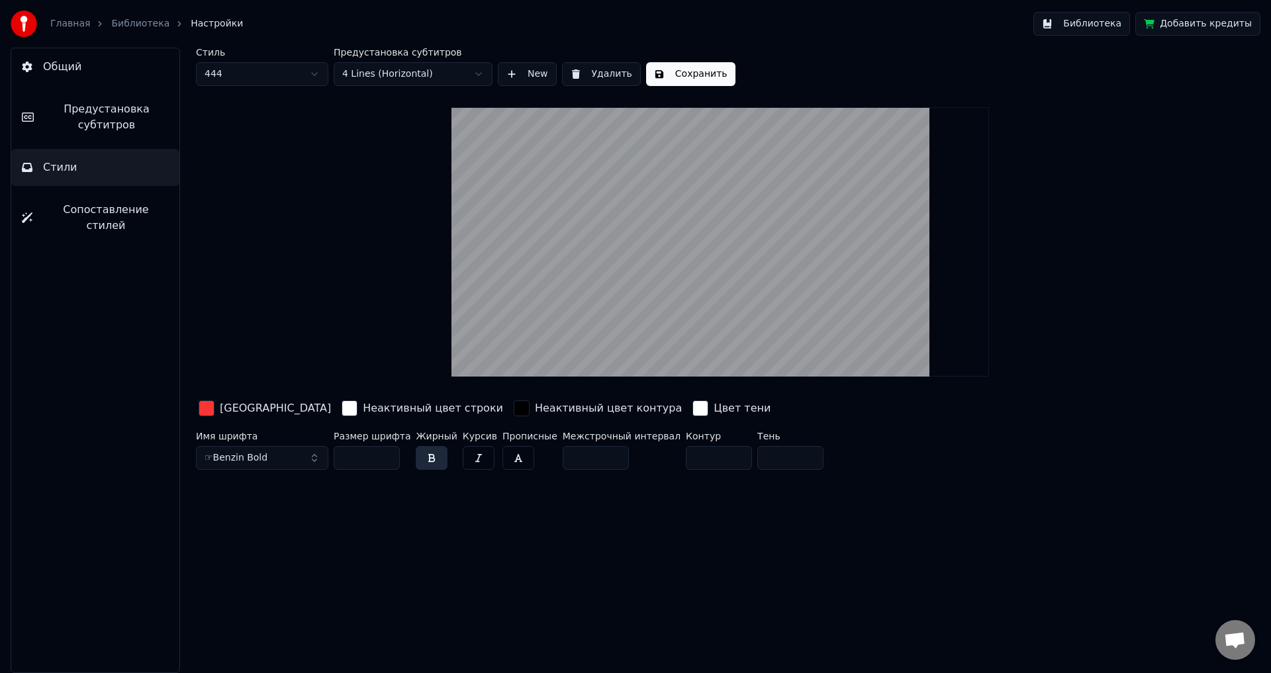
click at [597, 454] on input "**" at bounding box center [595, 458] width 66 height 24
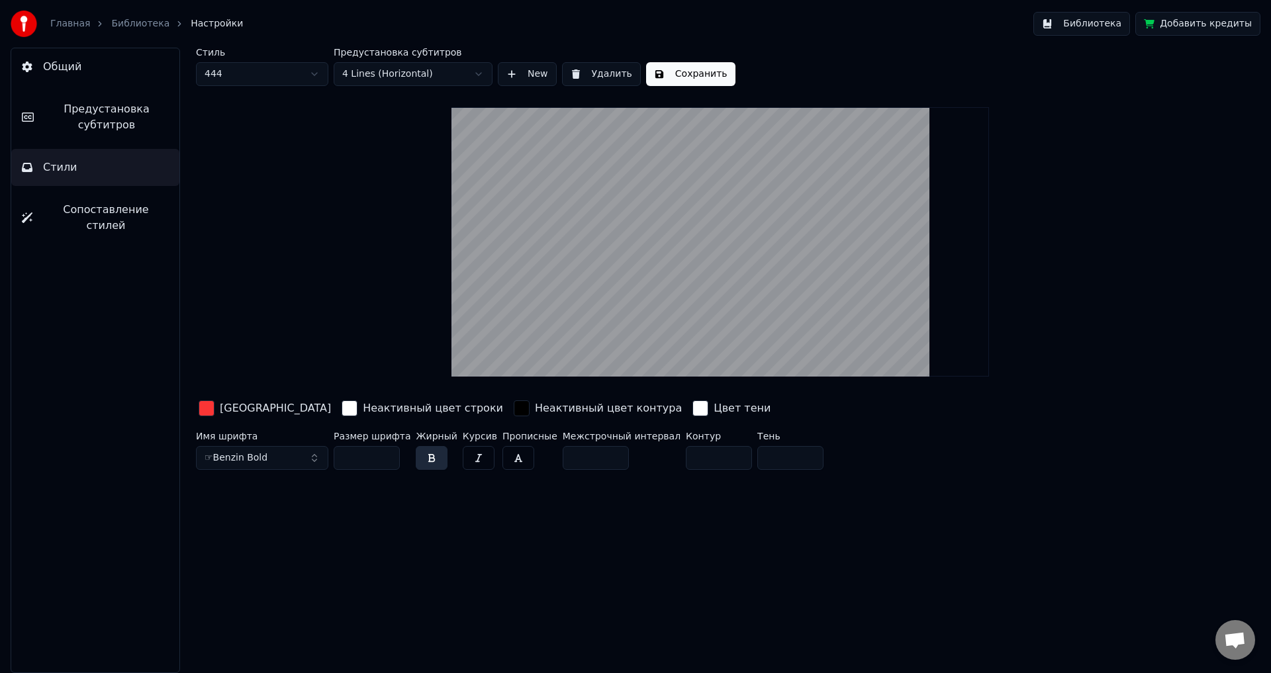
click at [597, 454] on input "**" at bounding box center [595, 458] width 66 height 24
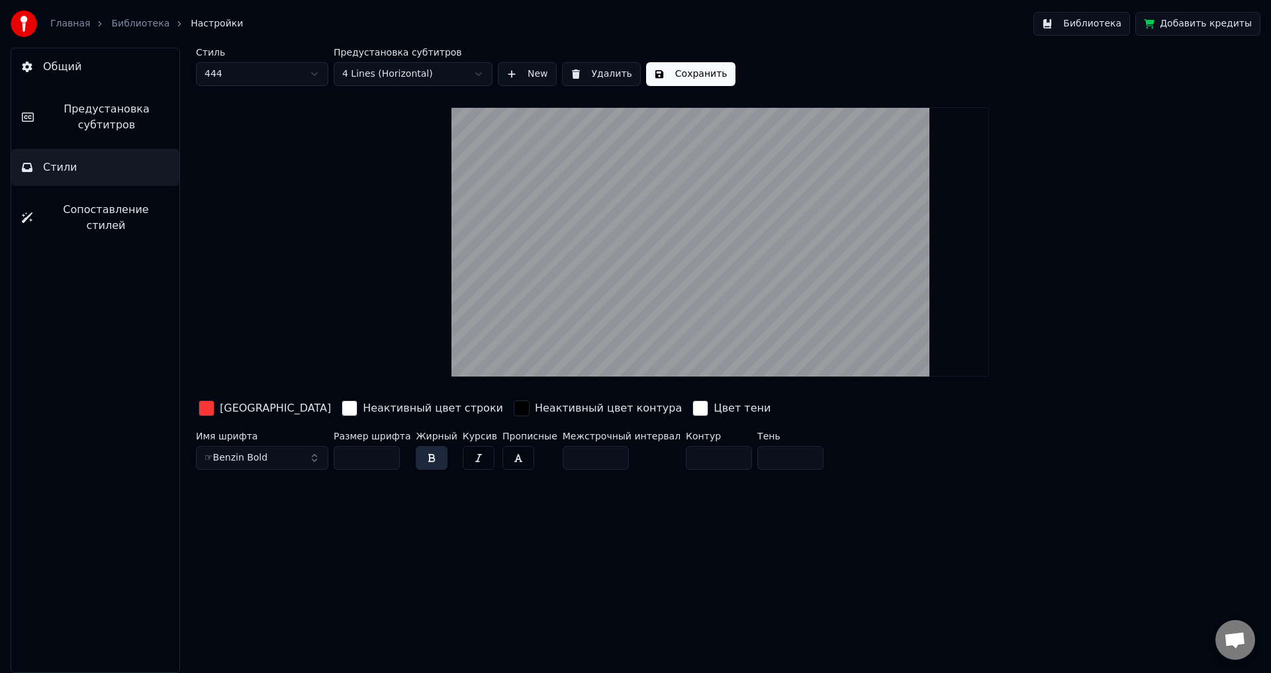
click at [597, 454] on input "**" at bounding box center [595, 458] width 66 height 24
drag, startPoint x: 571, startPoint y: 458, endPoint x: 519, endPoint y: 457, distance: 52.3
click at [519, 457] on div "Имя шрифта ☞Benzin Bold Размер шрифта ** Жирный Курсив Прописные Межстрочный ин…" at bounding box center [640, 453] width 889 height 44
type input "*"
click at [729, 413] on div "Цвет заливки Неактивный цвет строки Неактивный цвет контура Цвет тени" at bounding box center [640, 409] width 889 height 23
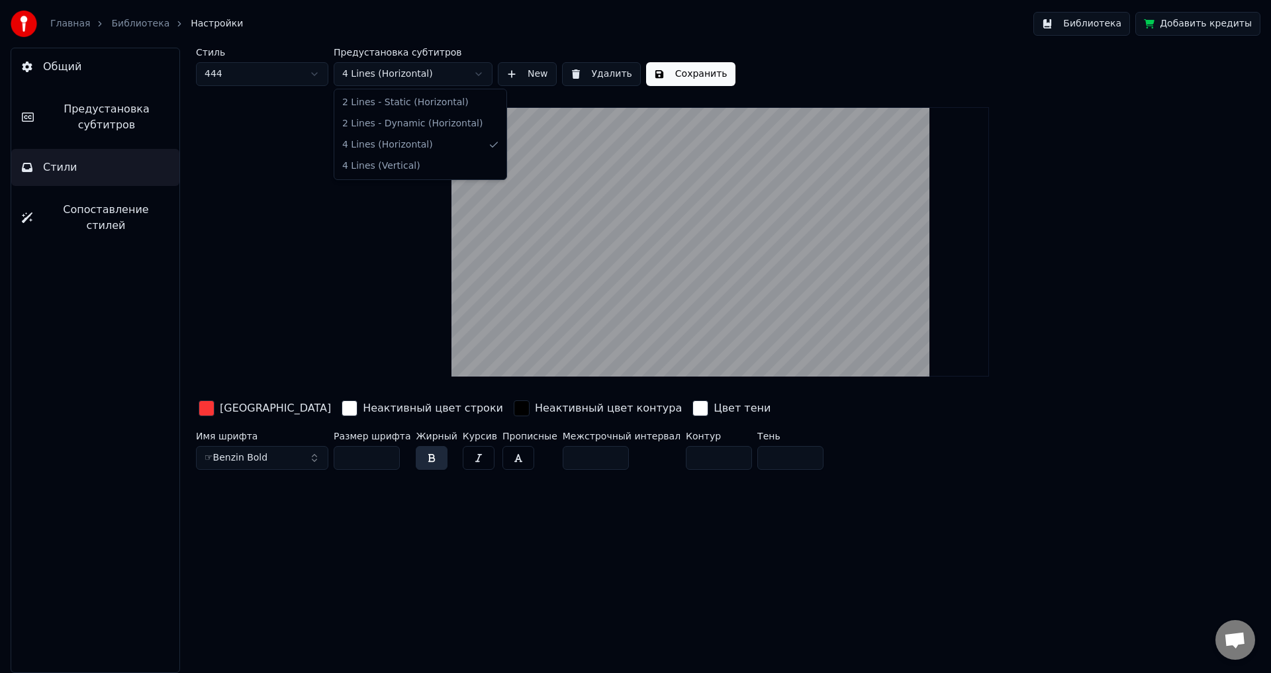
click at [418, 75] on html "Главная Библиотека Настройки Библиотека Добавить кредиты Общий Предустановка су…" at bounding box center [635, 336] width 1271 height 673
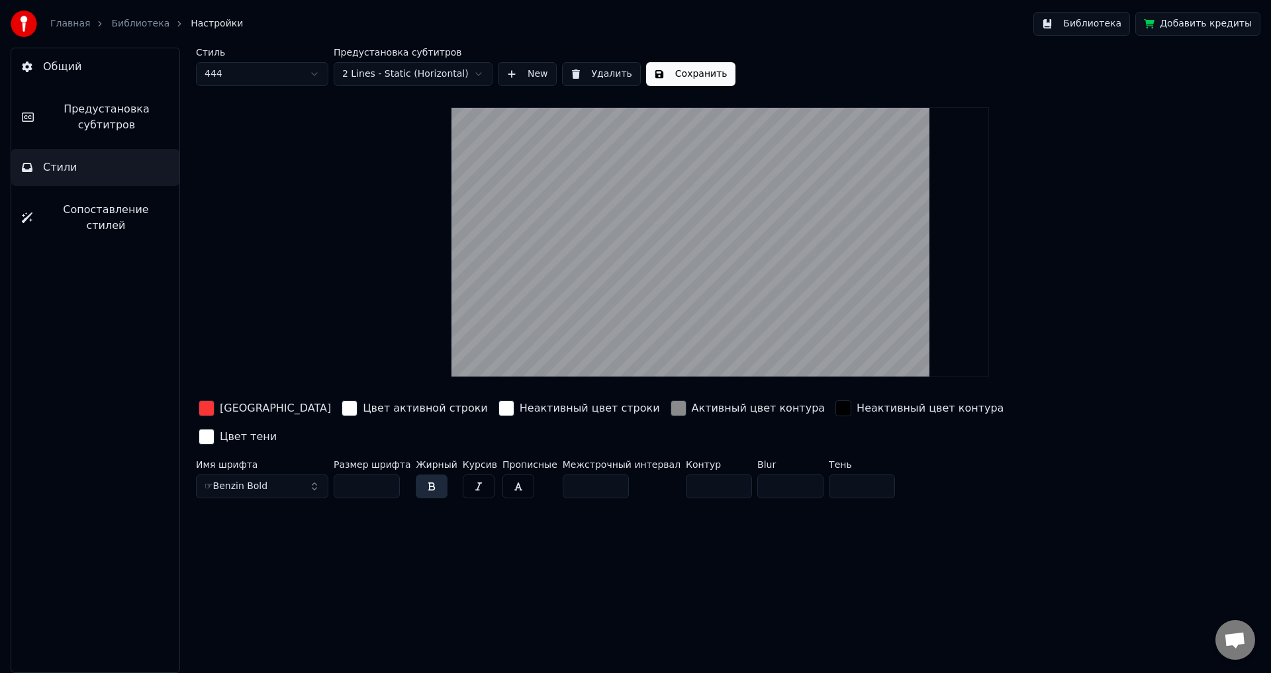
click at [433, 77] on html "Главная Библиотека Настройки Библиотека Добавить кредиты Общий Предустановка су…" at bounding box center [635, 336] width 1271 height 673
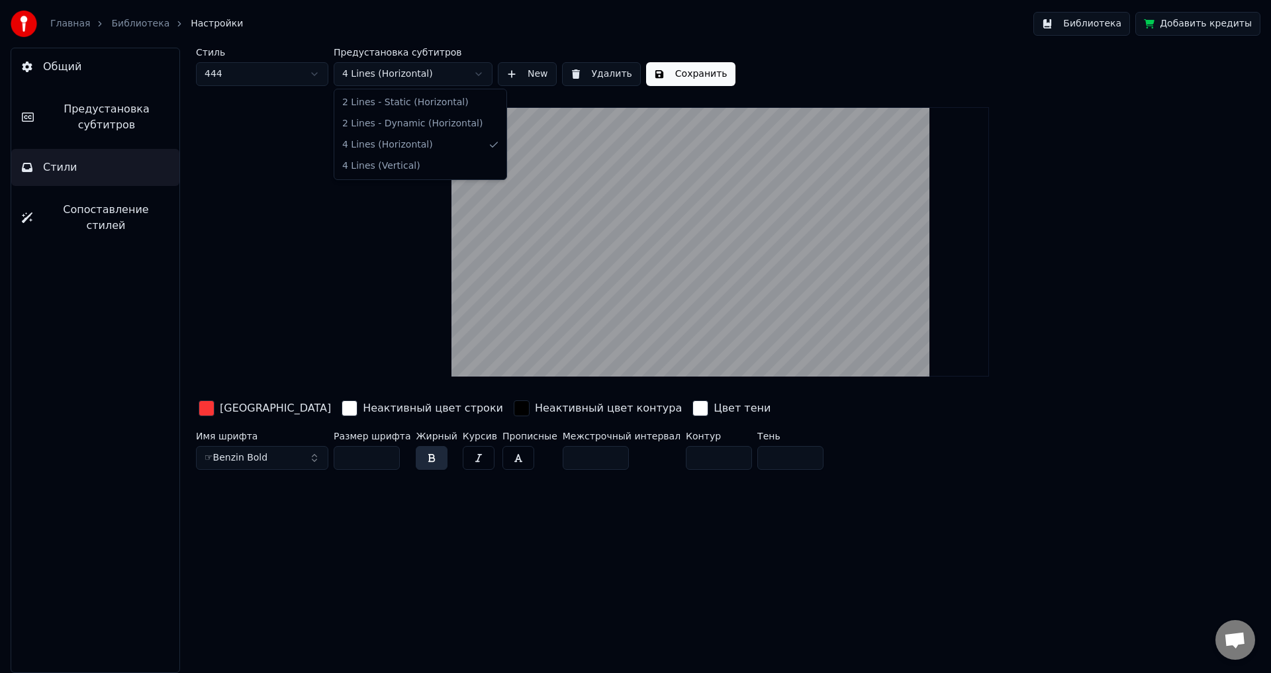
click at [408, 76] on html "Главная Библиотека Настройки Библиотека Добавить кредиты Общий Предустановка су…" at bounding box center [635, 336] width 1271 height 673
click at [424, 71] on html "Главная Библиотека Настройки Библиотека Добавить кредиты Общий Предустановка су…" at bounding box center [635, 336] width 1271 height 673
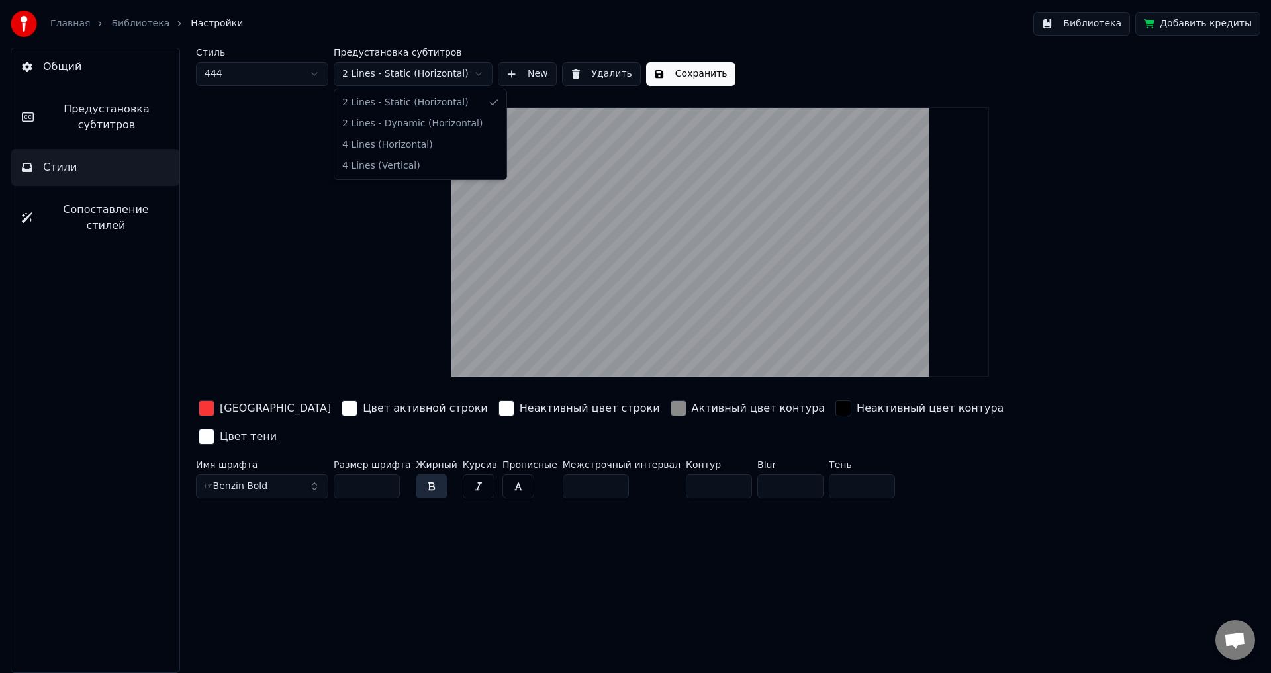
click at [431, 75] on html "Главная Библиотека Настройки Библиотека Добавить кредиты Общий Предустановка су…" at bounding box center [635, 336] width 1271 height 673
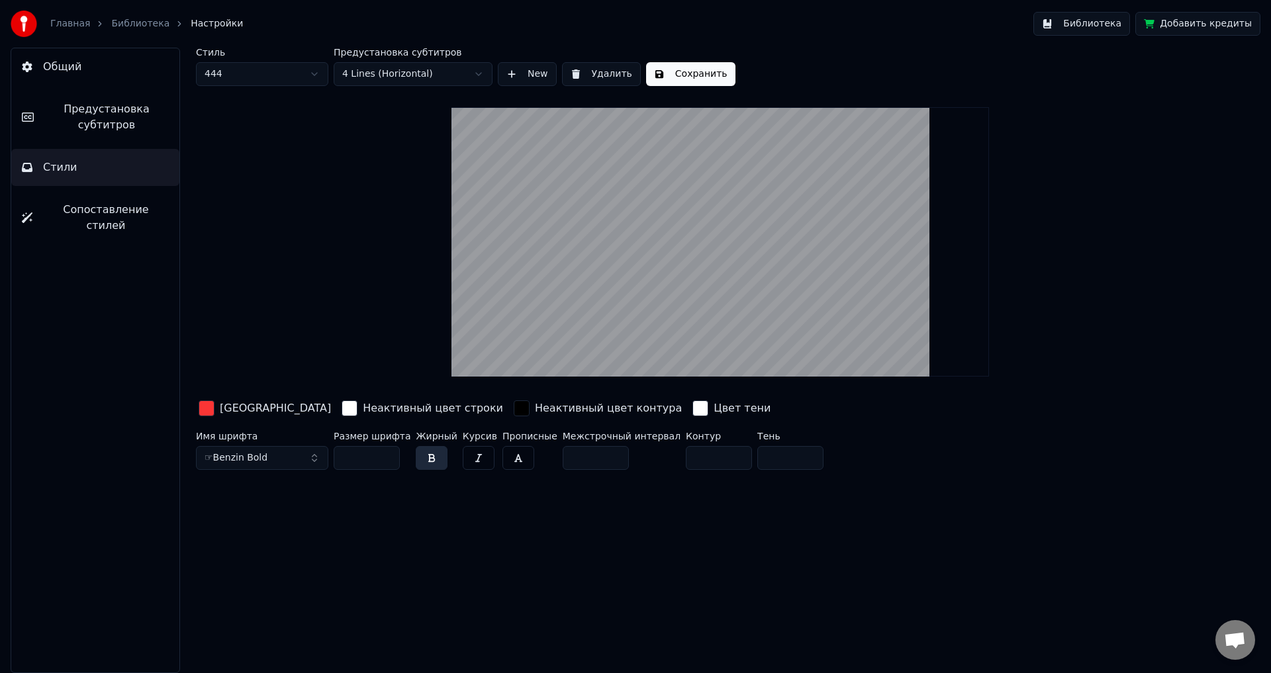
click at [412, 75] on html "Главная Библиотека Настройки Библиотека Добавить кредиты Общий Предустановка су…" at bounding box center [635, 336] width 1271 height 673
click at [844, 455] on html "Главная Библиотека Настройки Библиотека Добавить кредиты Общий Предустановка су…" at bounding box center [635, 336] width 1271 height 673
drag, startPoint x: 704, startPoint y: 328, endPoint x: 709, endPoint y: 296, distance: 32.1
click at [709, 296] on video at bounding box center [719, 241] width 537 height 269
click at [866, 457] on html "Главная Библиотека Настройки Библиотека Добавить кредиты Общий Предустановка су…" at bounding box center [635, 336] width 1271 height 673
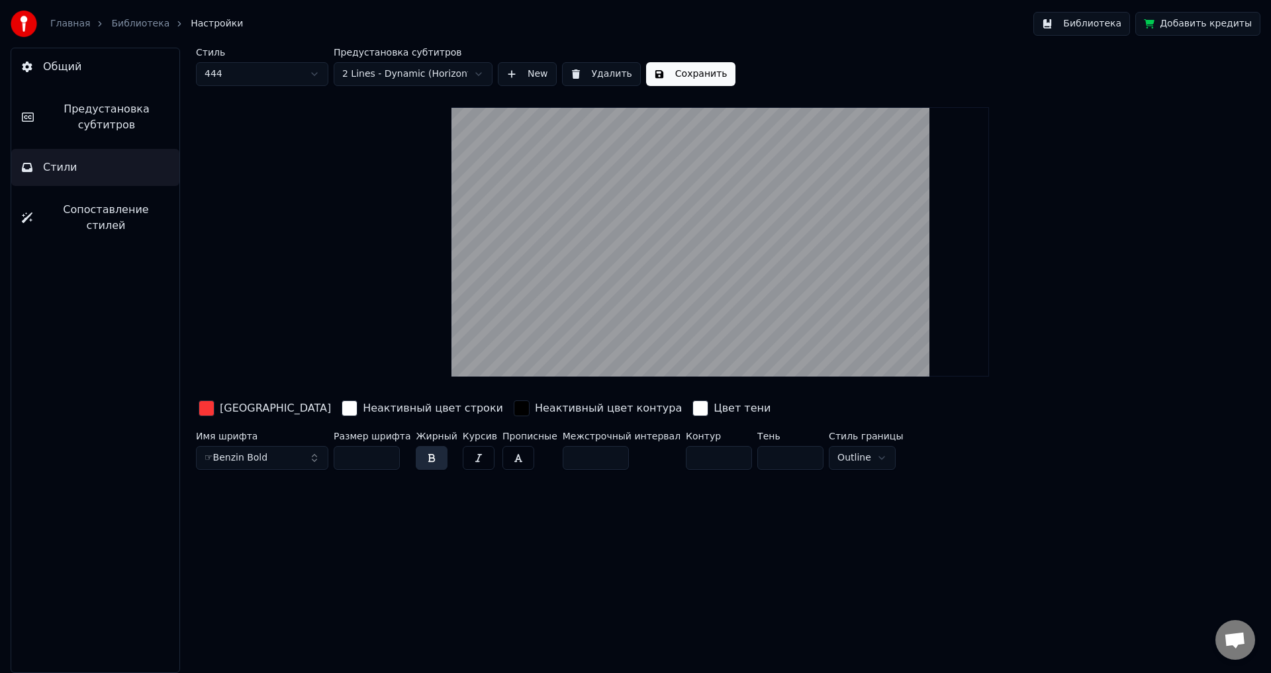
click at [841, 448] on html "Главная Библиотека Настройки Библиотека Добавить кредиты Общий Предустановка су…" at bounding box center [635, 336] width 1271 height 673
click at [62, 77] on button "Общий" at bounding box center [95, 66] width 168 height 37
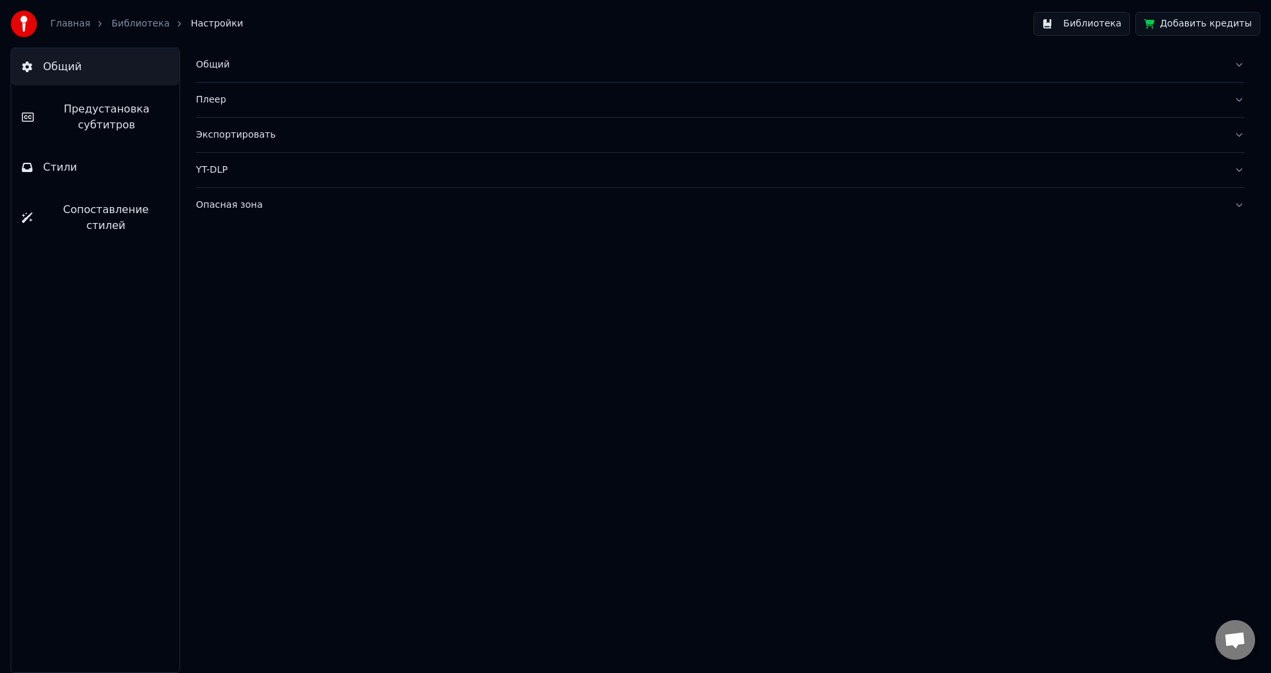
click at [222, 69] on div "Общий" at bounding box center [709, 64] width 1027 height 13
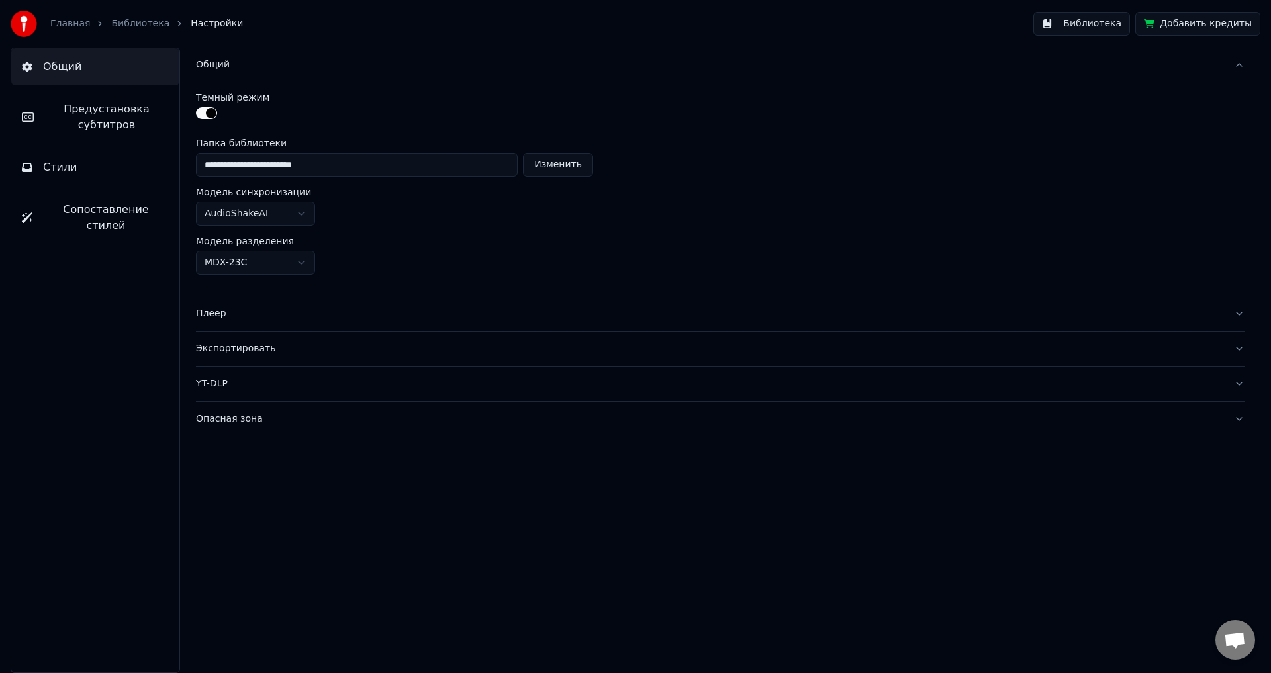
click at [222, 69] on div "Общий" at bounding box center [709, 64] width 1027 height 13
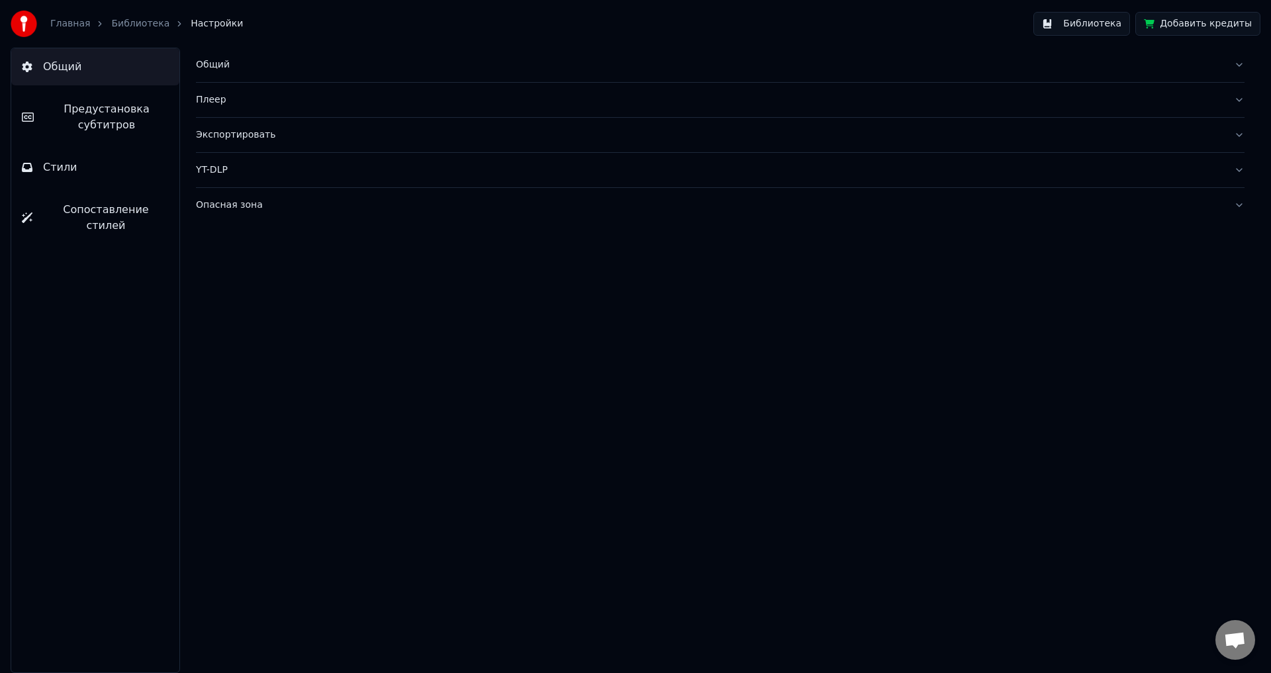
click at [230, 99] on div "Плеер" at bounding box center [709, 99] width 1027 height 13
click at [100, 111] on span "Предустановка субтитров" at bounding box center [106, 117] width 124 height 32
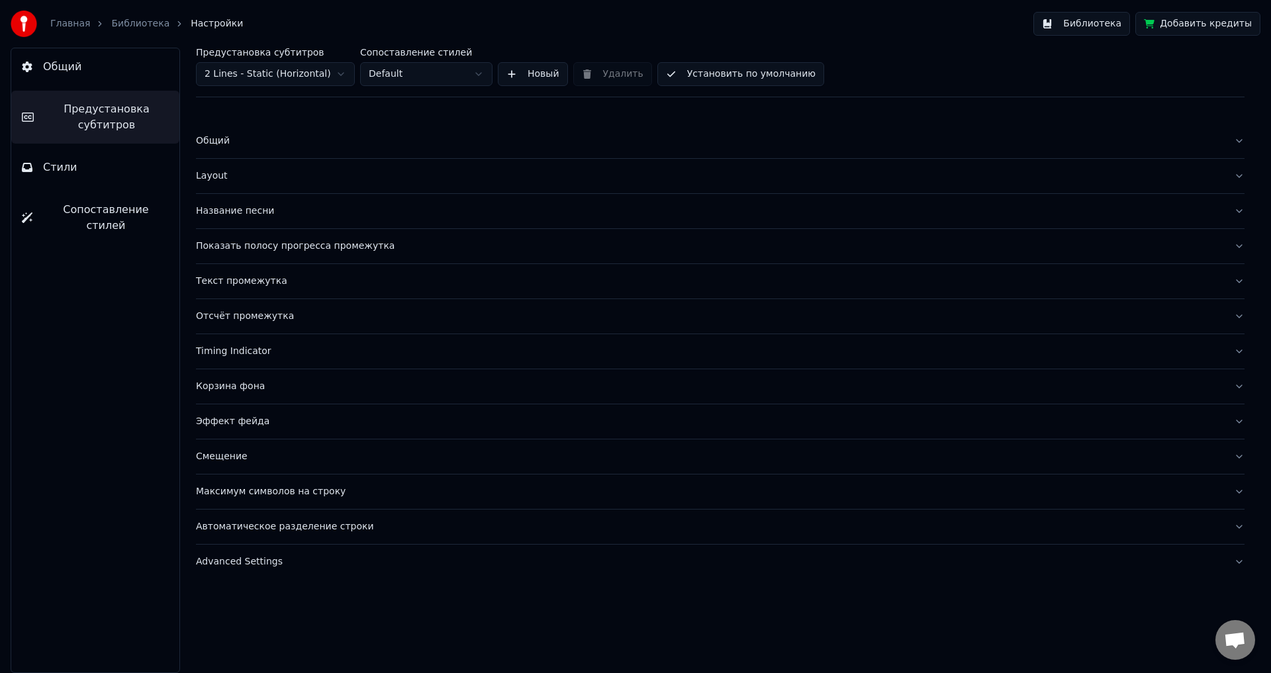
click at [274, 277] on div "Текст промежутка" at bounding box center [709, 281] width 1027 height 13
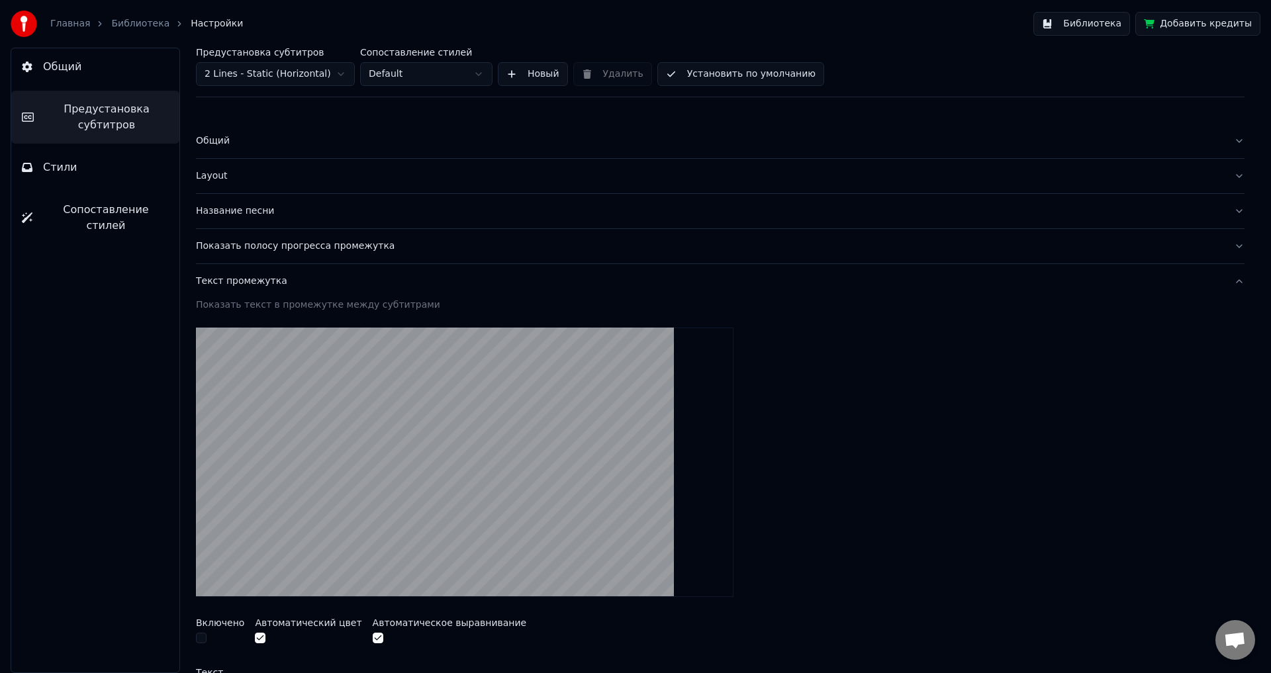
drag, startPoint x: 432, startPoint y: 528, endPoint x: 436, endPoint y: 442, distance: 86.1
click at [436, 442] on video at bounding box center [464, 462] width 537 height 269
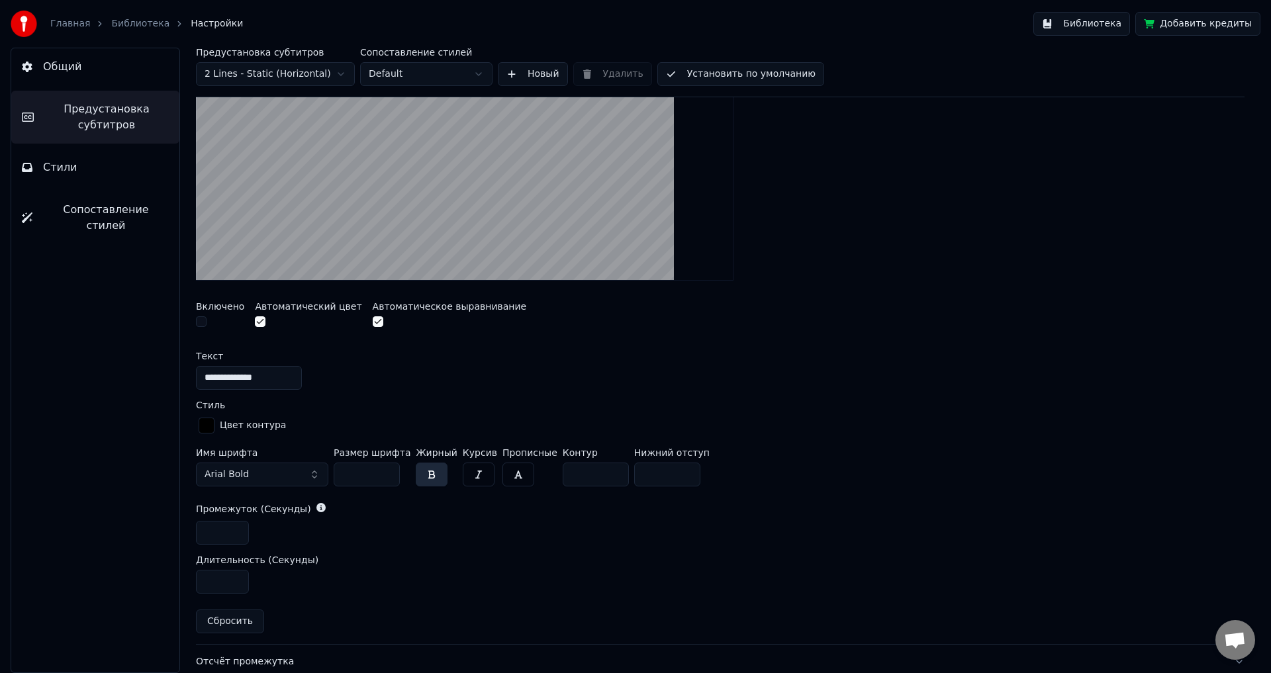
scroll to position [331, 0]
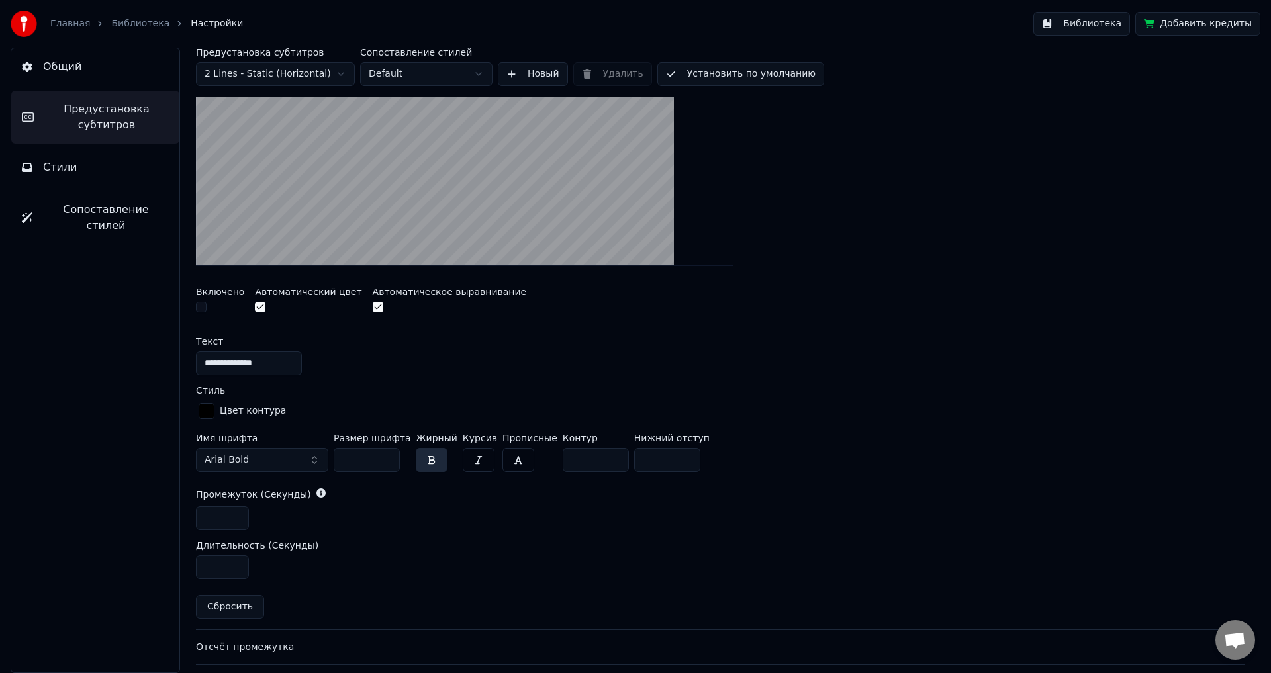
click at [265, 457] on button "Arial Bold" at bounding box center [262, 460] width 132 height 24
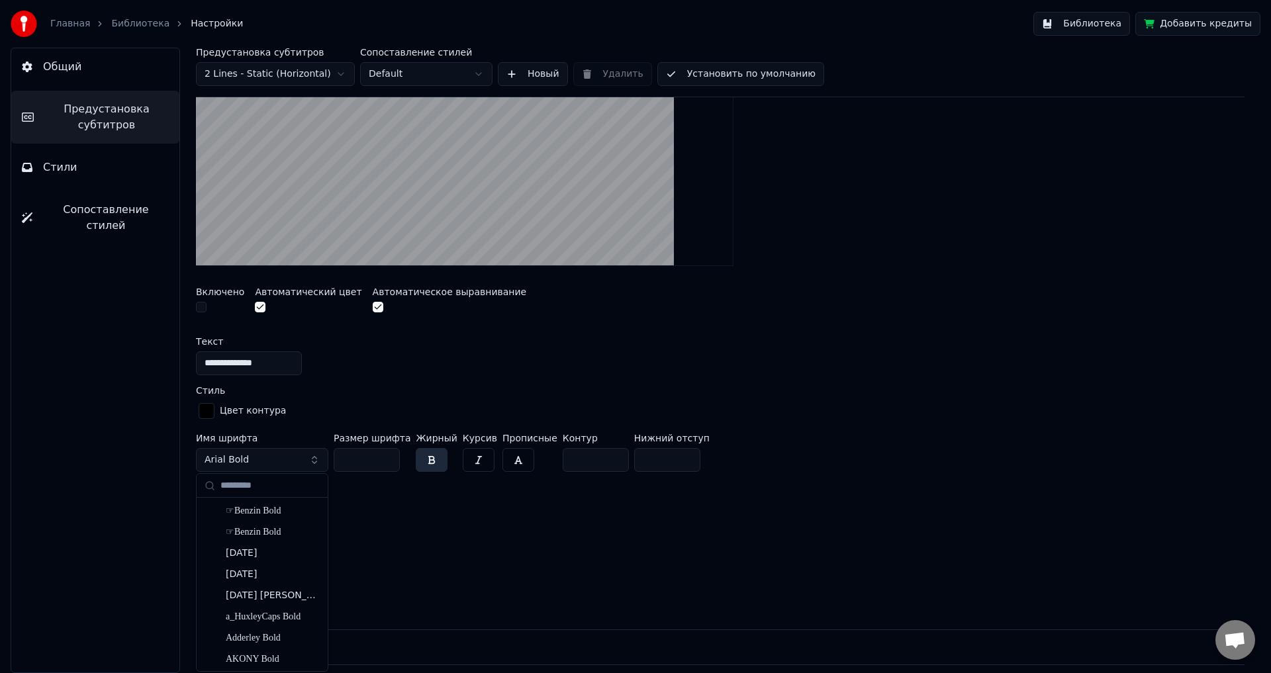
click at [291, 462] on button "Arial Bold" at bounding box center [262, 460] width 132 height 24
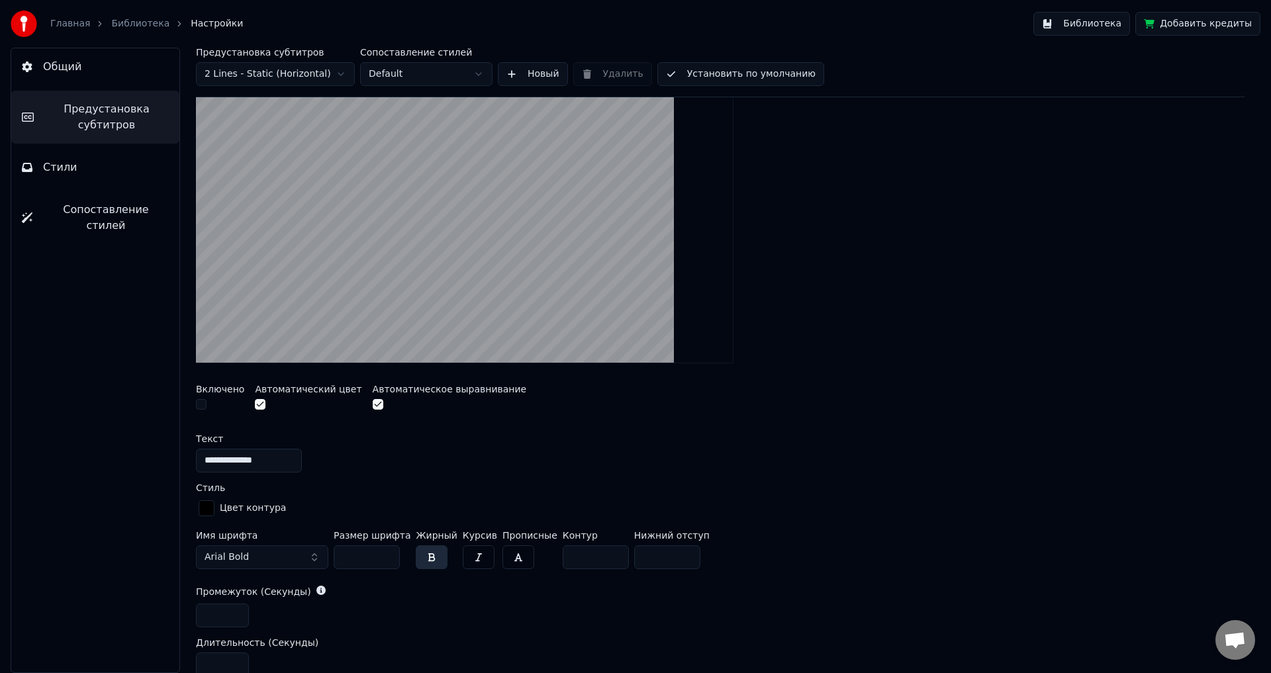
scroll to position [111, 0]
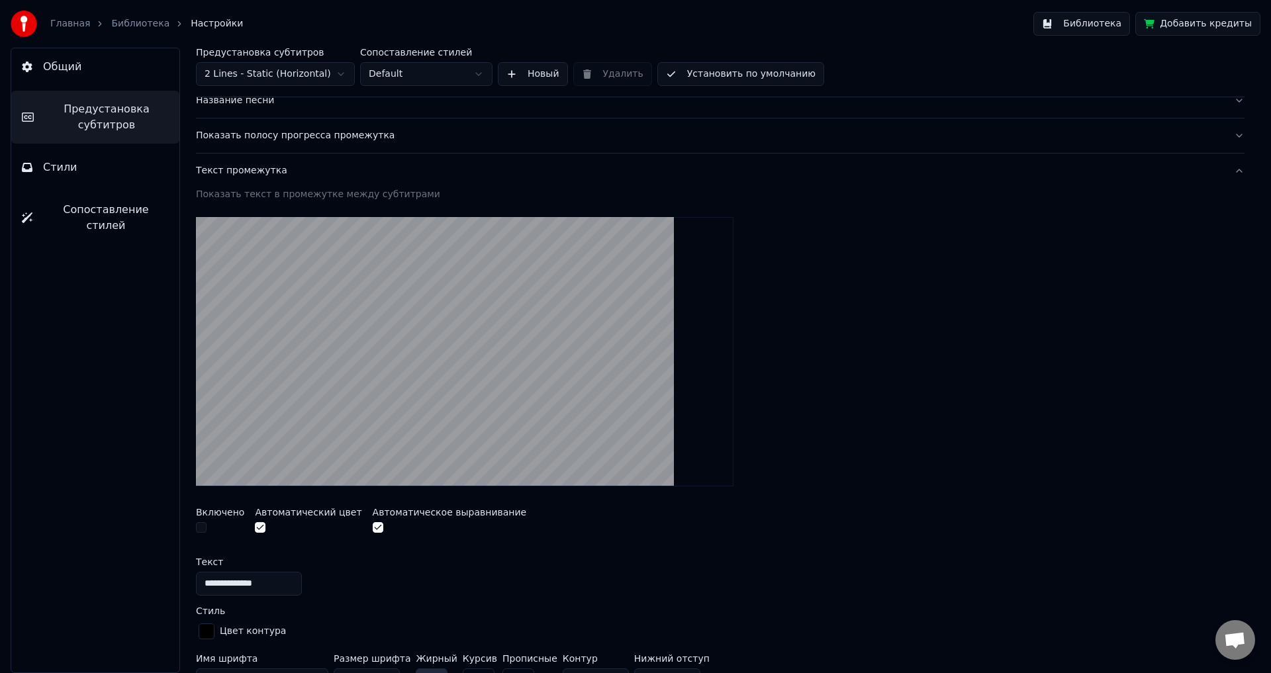
click at [265, 171] on div "Текст промежутка" at bounding box center [709, 170] width 1027 height 13
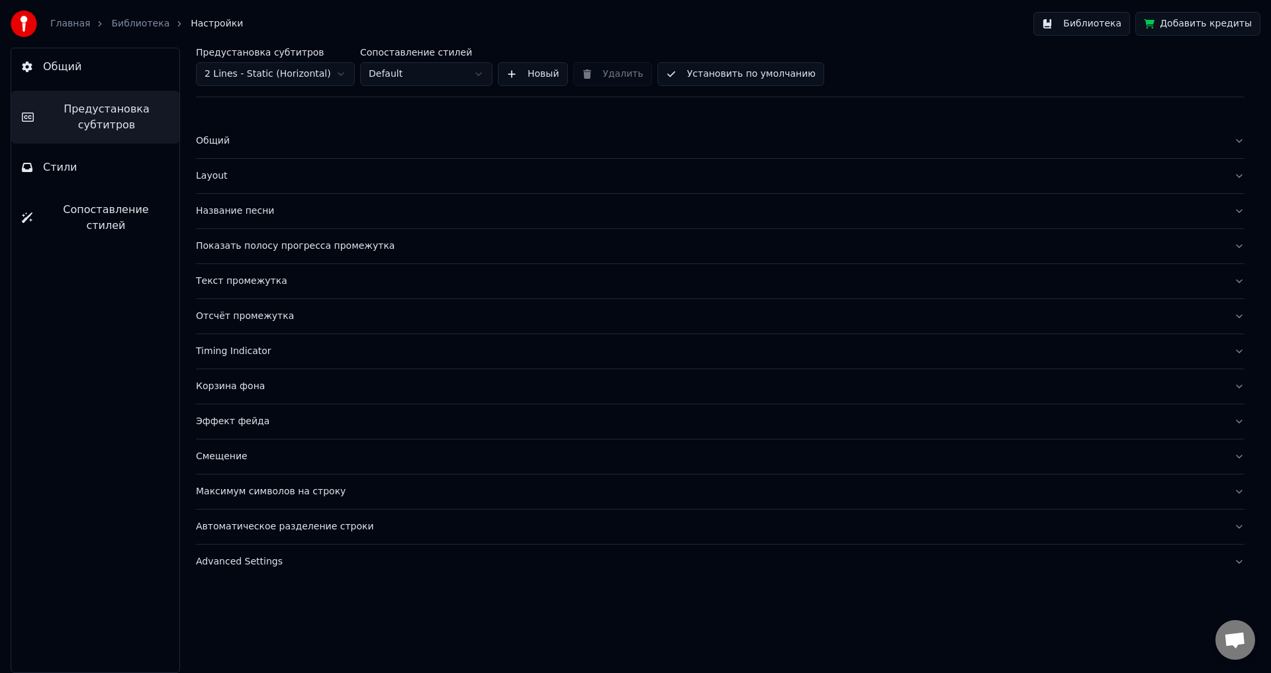
drag, startPoint x: 257, startPoint y: 282, endPoint x: 398, endPoint y: 337, distance: 151.3
click at [399, 339] on div "Общий Layout Название песни Показать полосу прогресса промежутка Текст промежут…" at bounding box center [720, 351] width 1048 height 455
click at [265, 316] on div "Отсчёт промежутка" at bounding box center [709, 316] width 1027 height 13
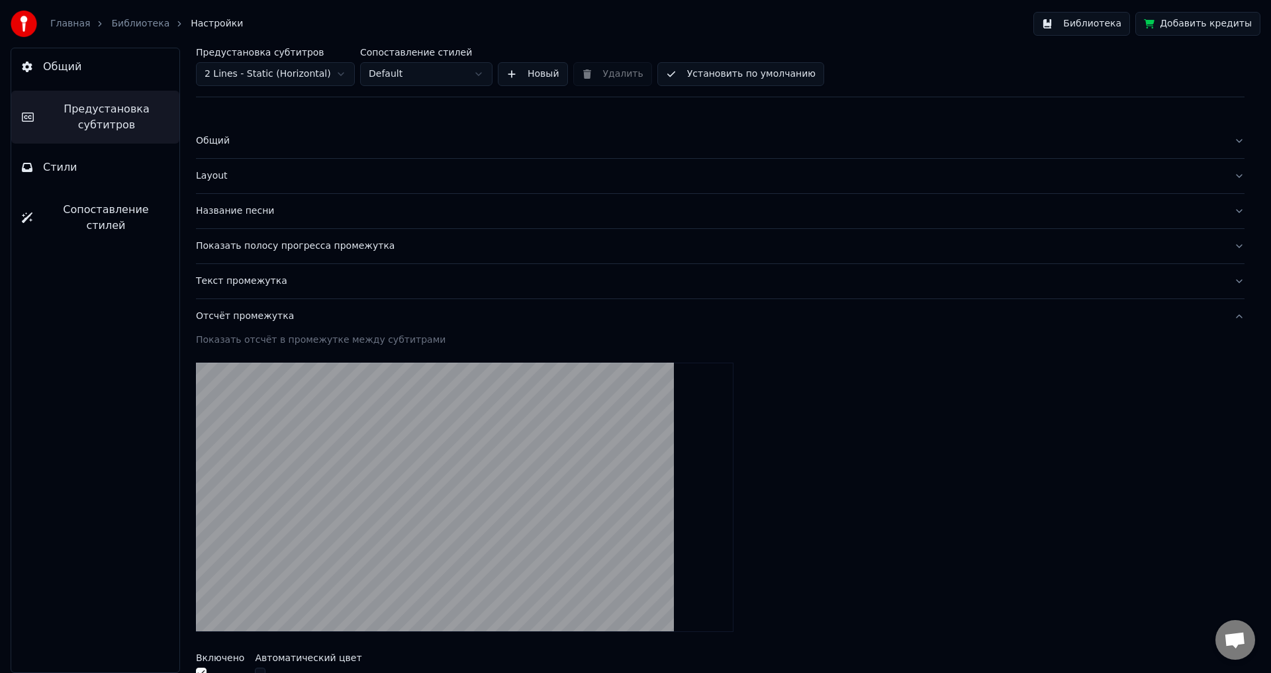
click at [253, 317] on div "Отсчёт промежутка" at bounding box center [709, 316] width 1027 height 13
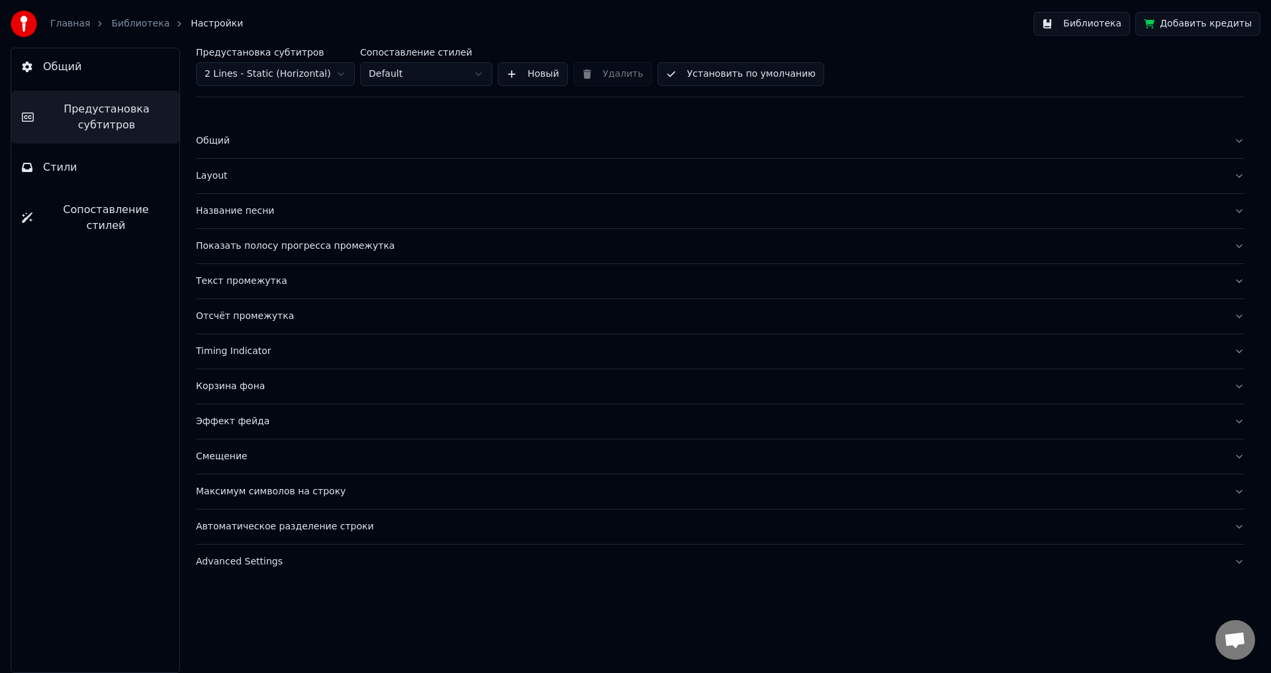
click at [226, 462] on div "Смещение" at bounding box center [709, 456] width 1027 height 13
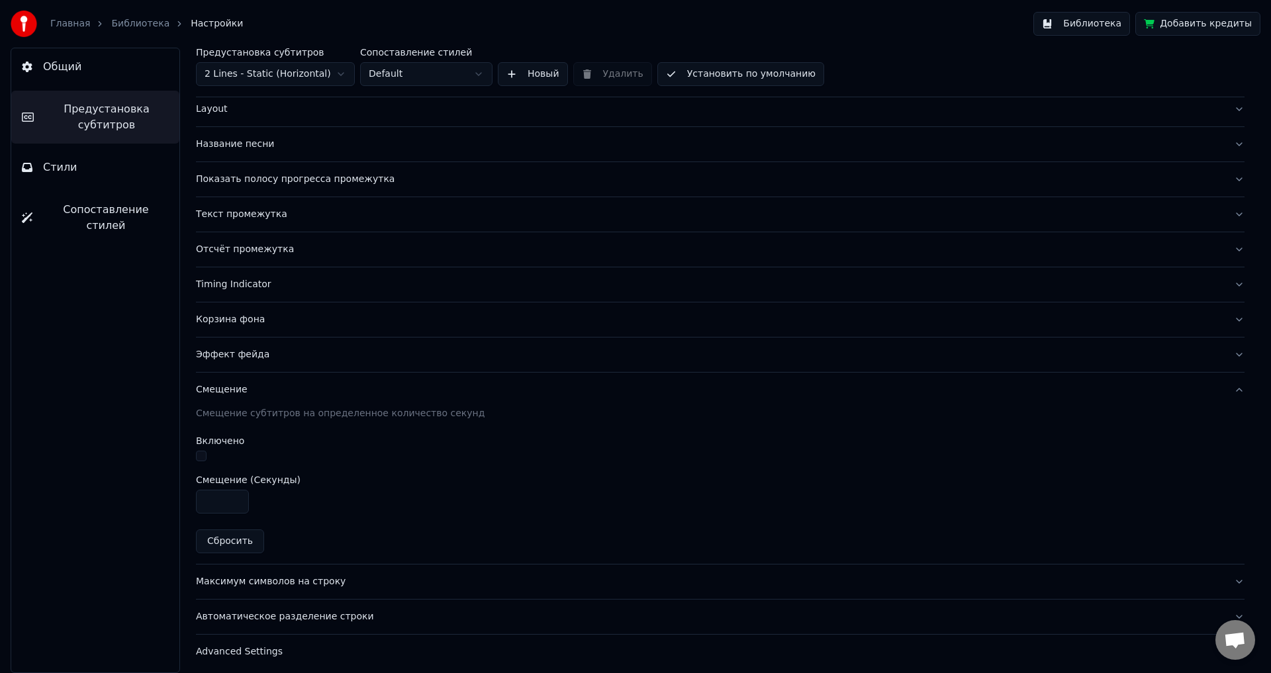
scroll to position [73, 0]
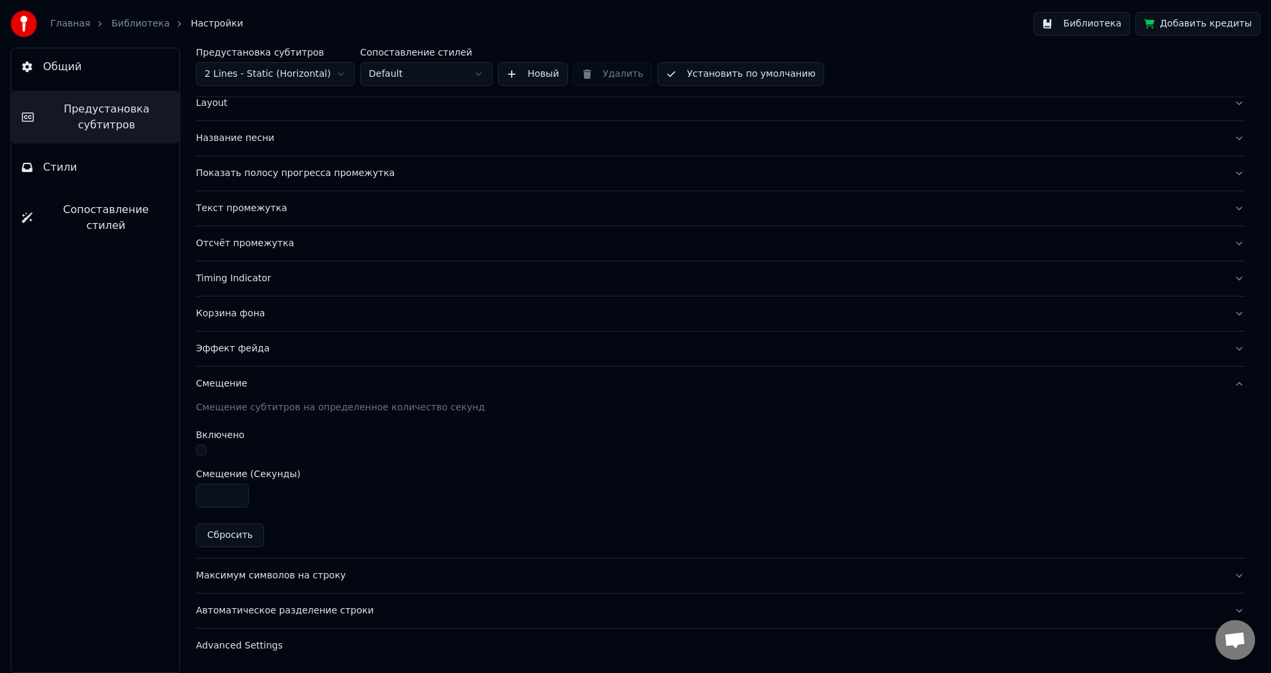
click at [224, 382] on div "Смещение" at bounding box center [709, 383] width 1027 height 13
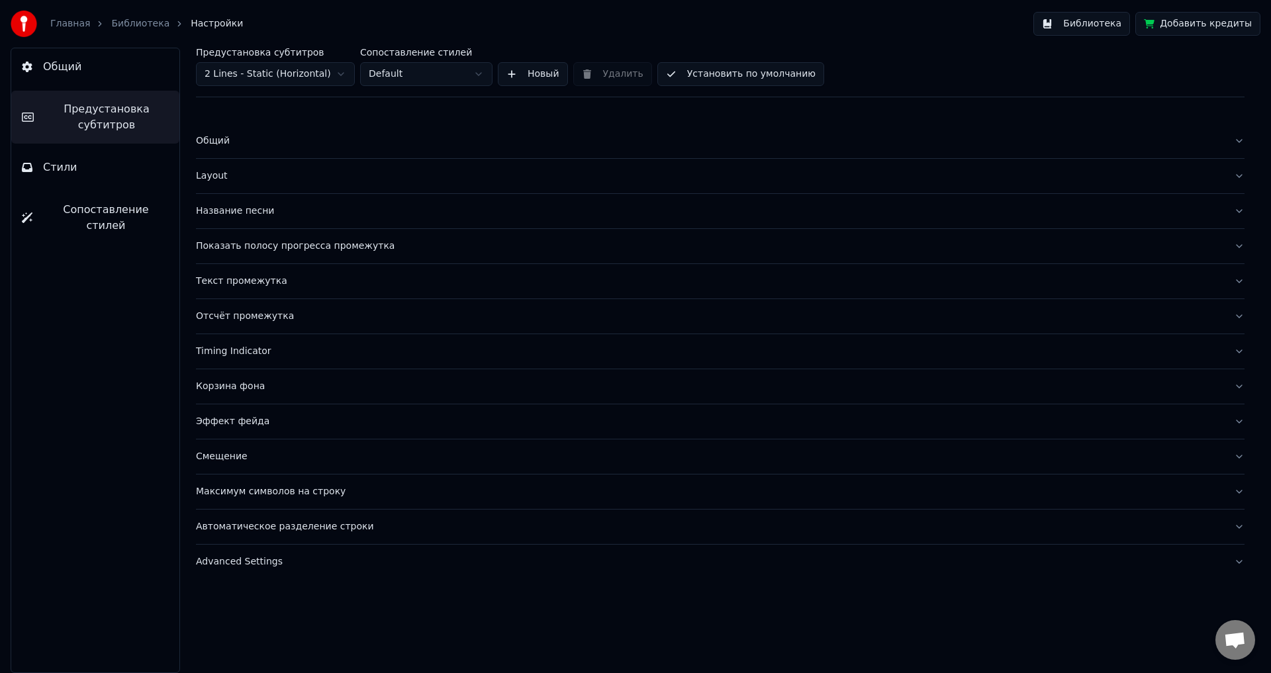
click at [234, 351] on div "Timing Indicator" at bounding box center [709, 351] width 1027 height 13
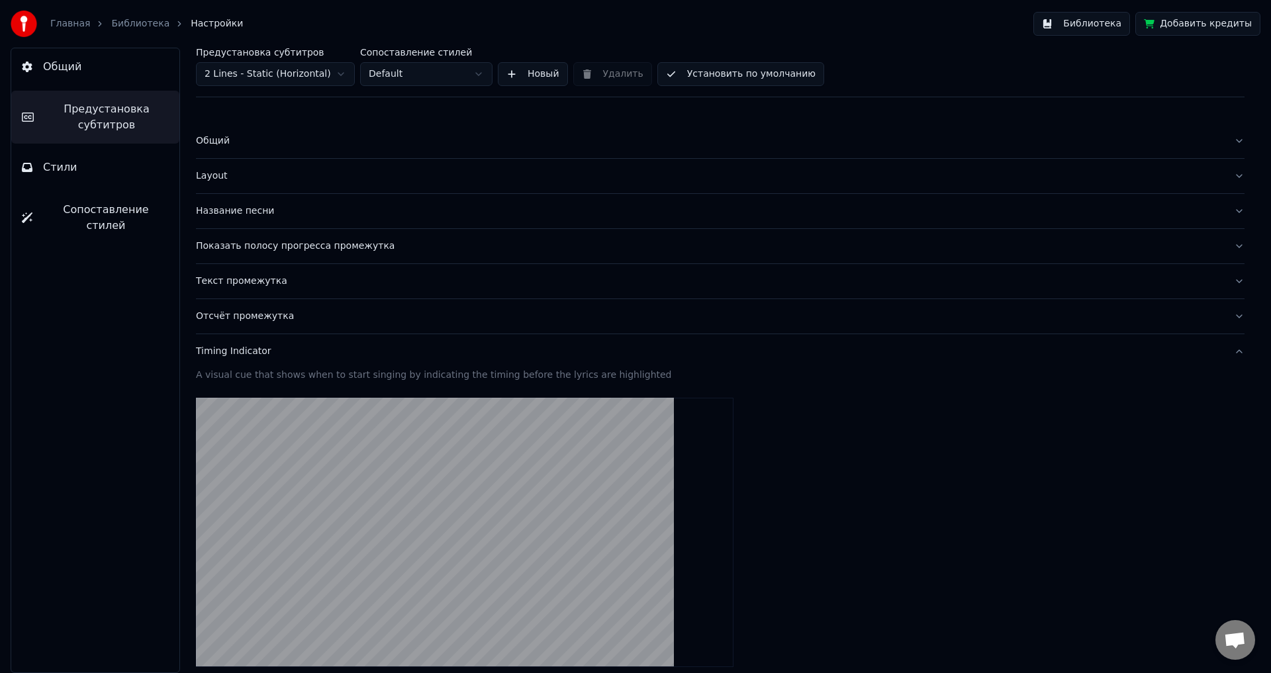
click at [236, 350] on div "Timing Indicator" at bounding box center [709, 351] width 1027 height 13
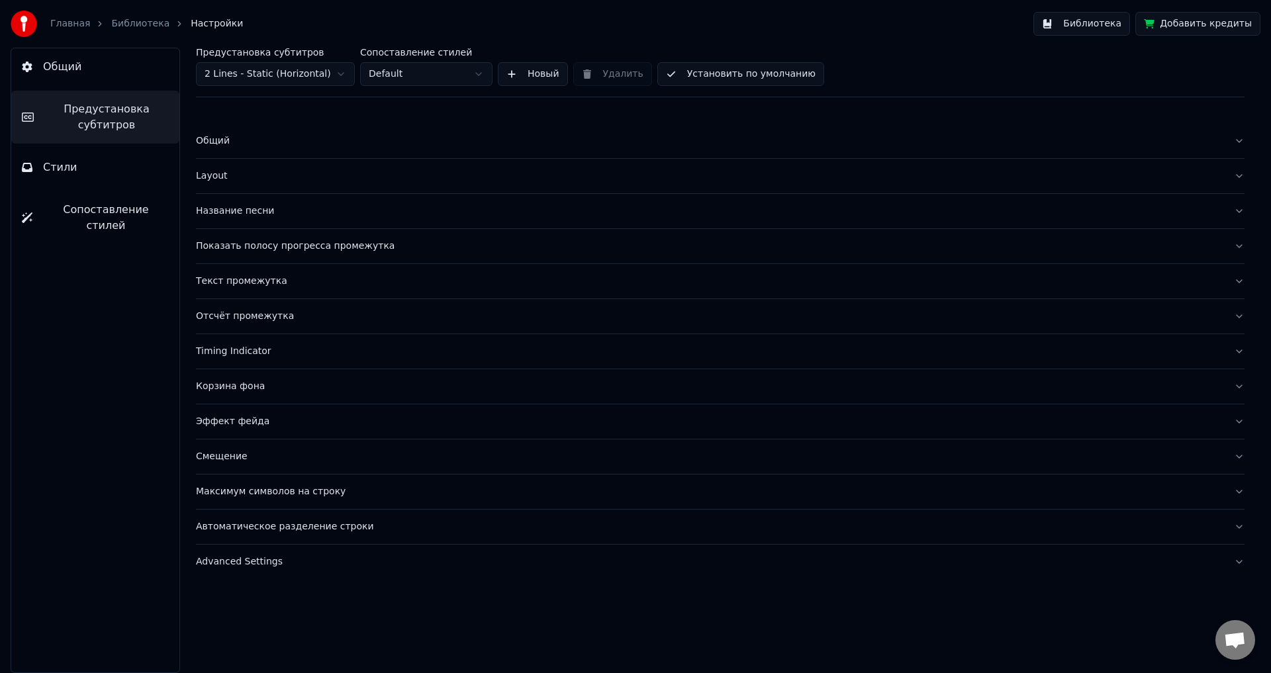
click at [257, 246] on div "Показать полосу прогресса промежутка" at bounding box center [709, 246] width 1027 height 13
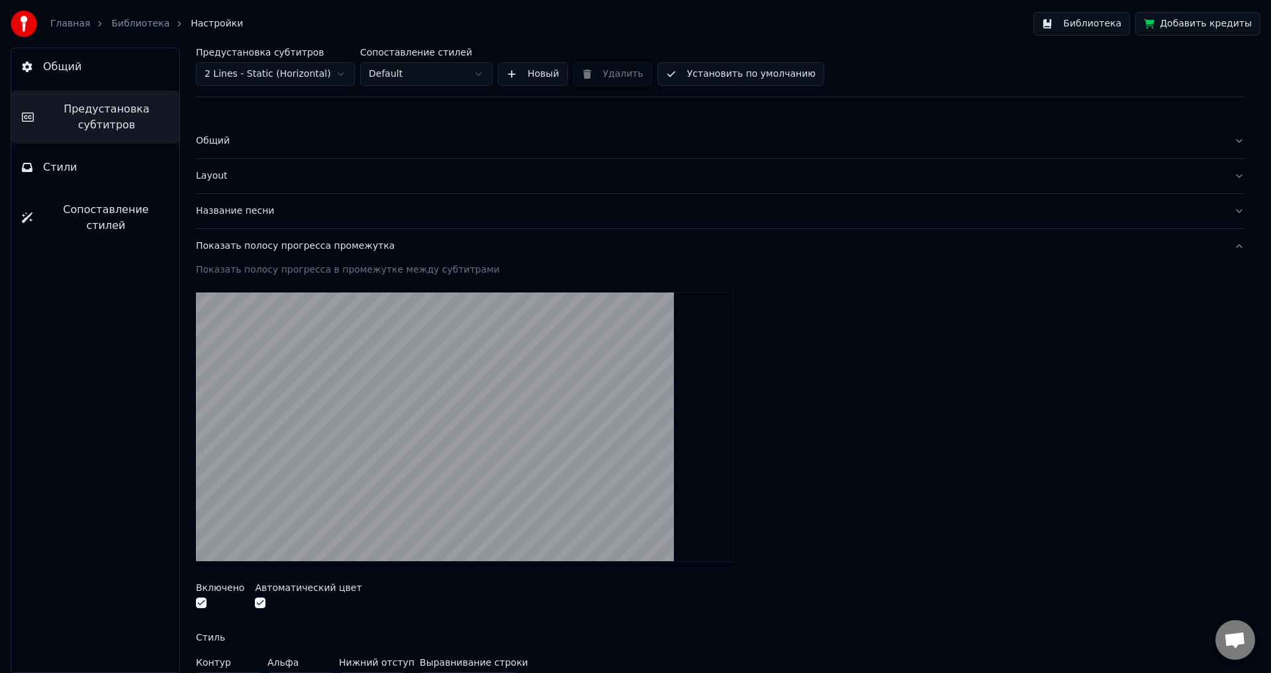
click at [266, 247] on div "Показать полосу прогресса промежутка" at bounding box center [709, 246] width 1027 height 13
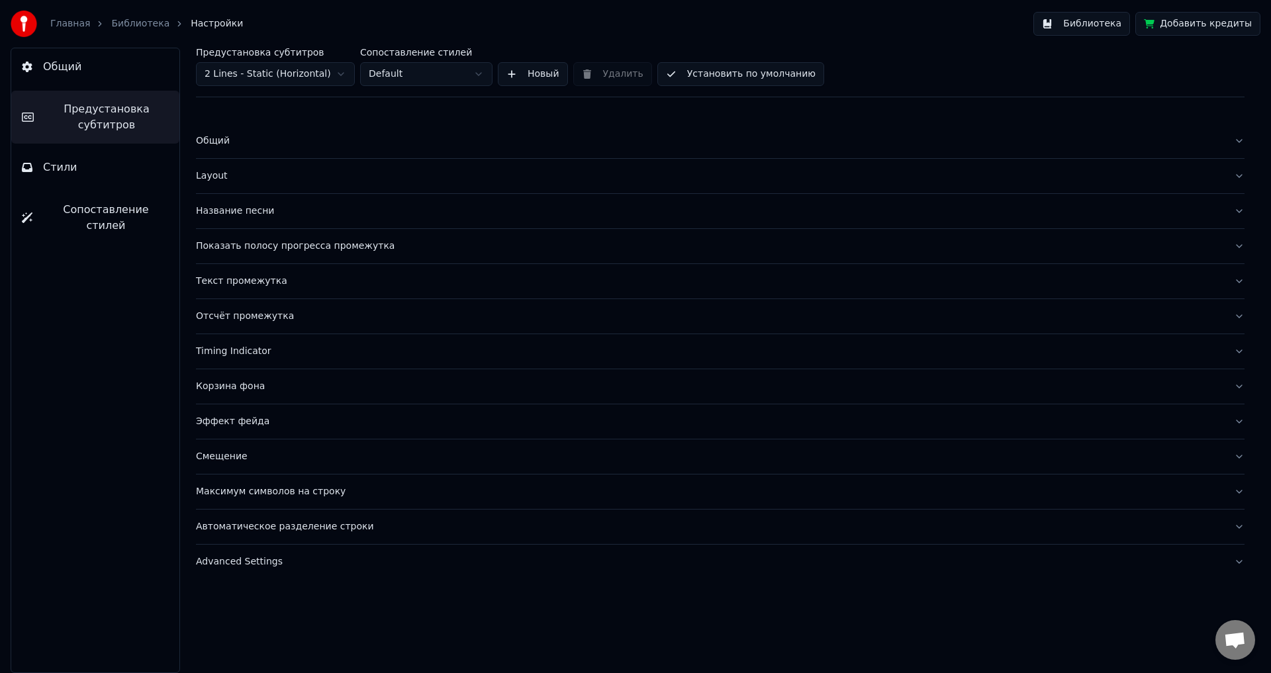
click at [220, 171] on div "Layout" at bounding box center [709, 175] width 1027 height 13
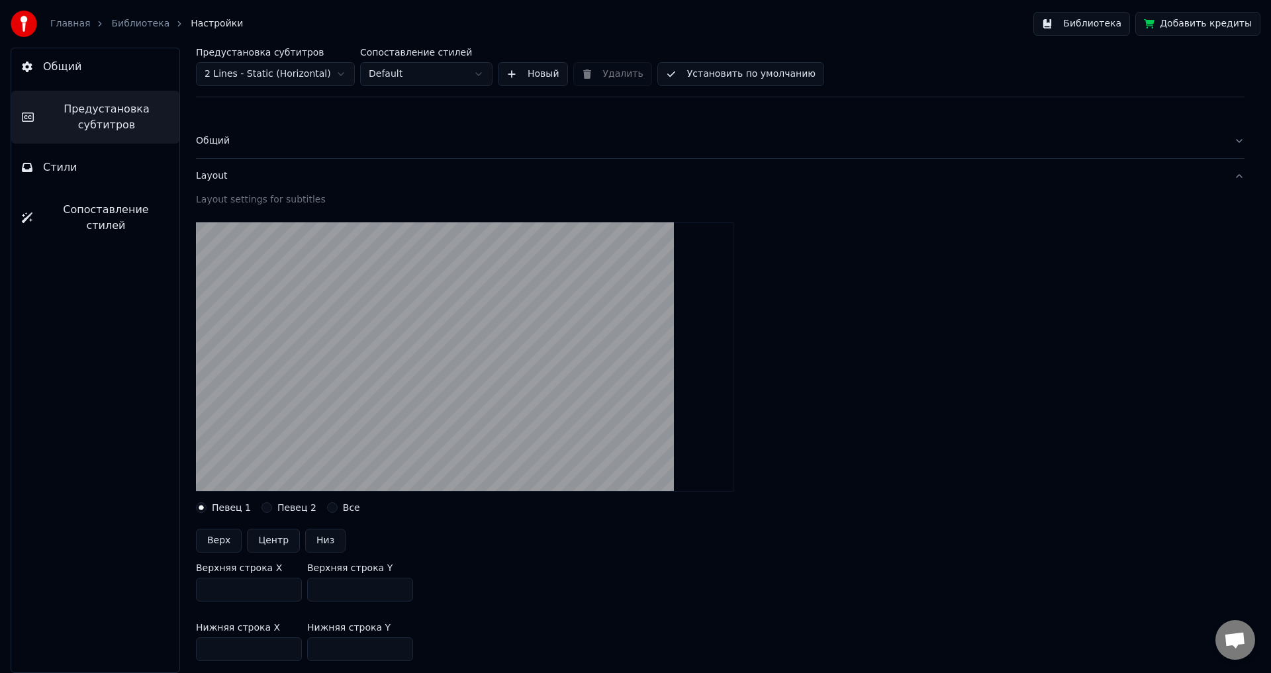
click at [264, 508] on button "Певец 2" at bounding box center [266, 507] width 11 height 11
click at [202, 508] on button "Певец 1" at bounding box center [201, 507] width 11 height 11
click at [267, 510] on div "Певец 2" at bounding box center [288, 507] width 55 height 11
click at [262, 506] on button "Певец 2" at bounding box center [266, 507] width 11 height 11
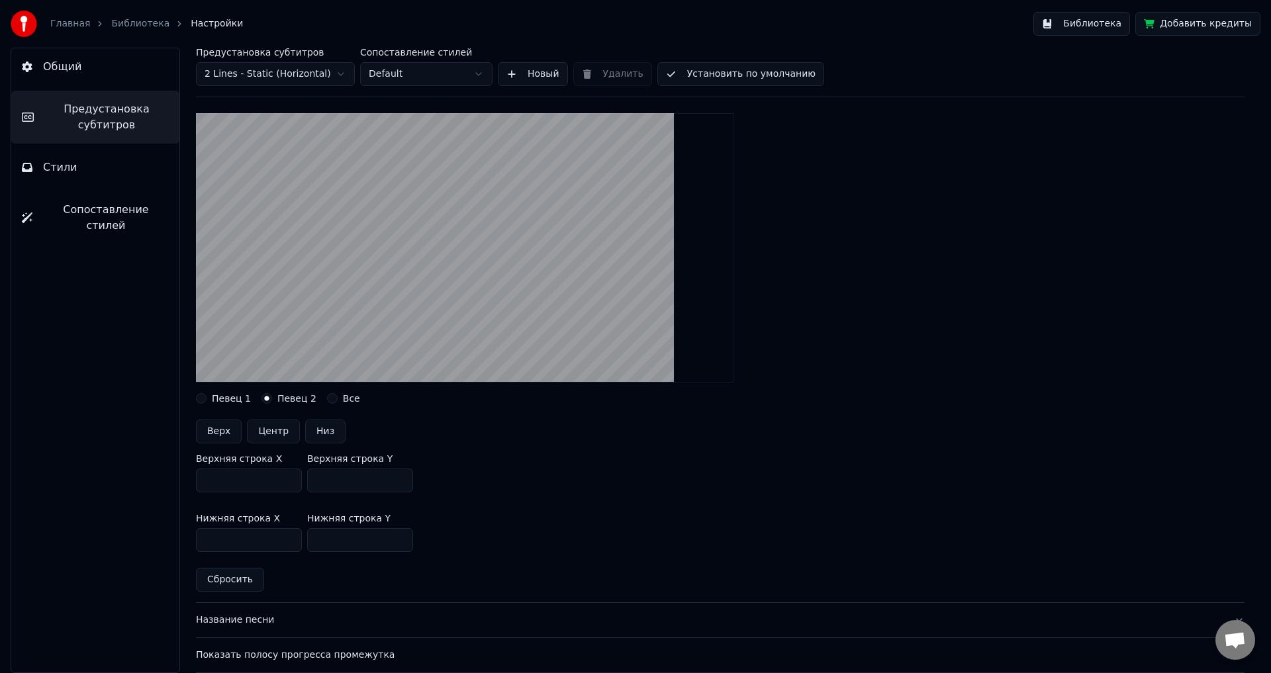
scroll to position [111, 0]
click at [220, 436] on button "Верх" at bounding box center [219, 430] width 46 height 24
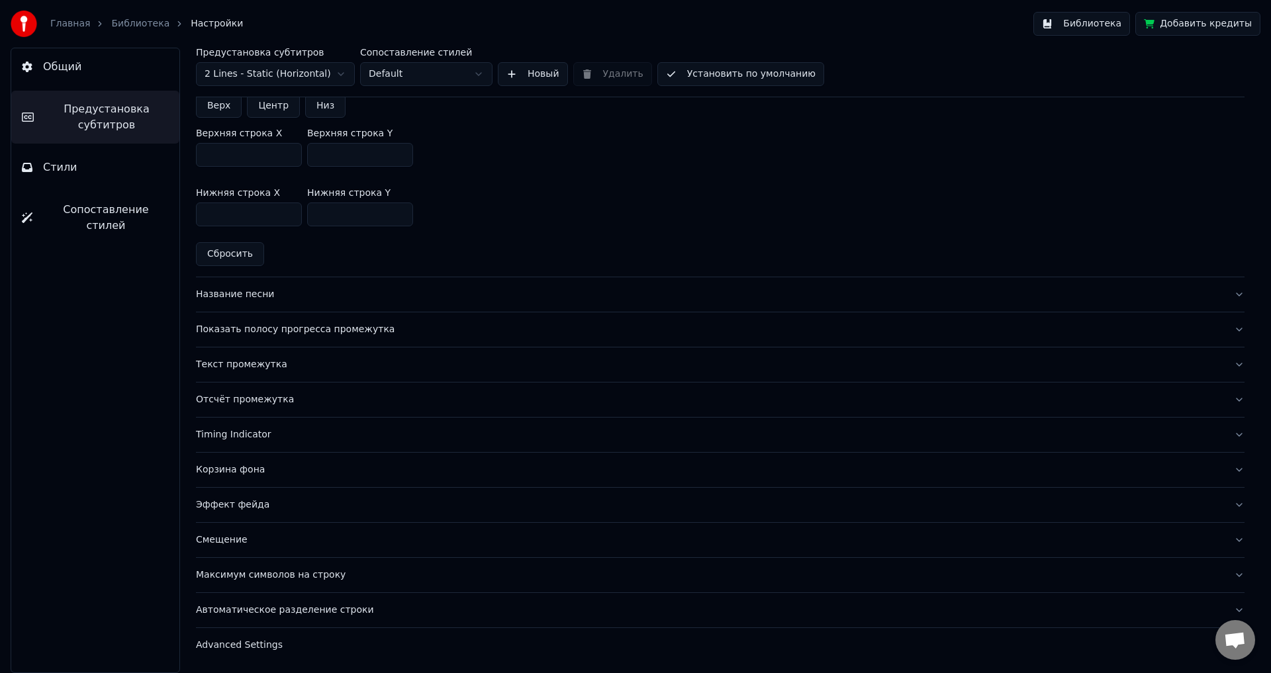
scroll to position [0, 0]
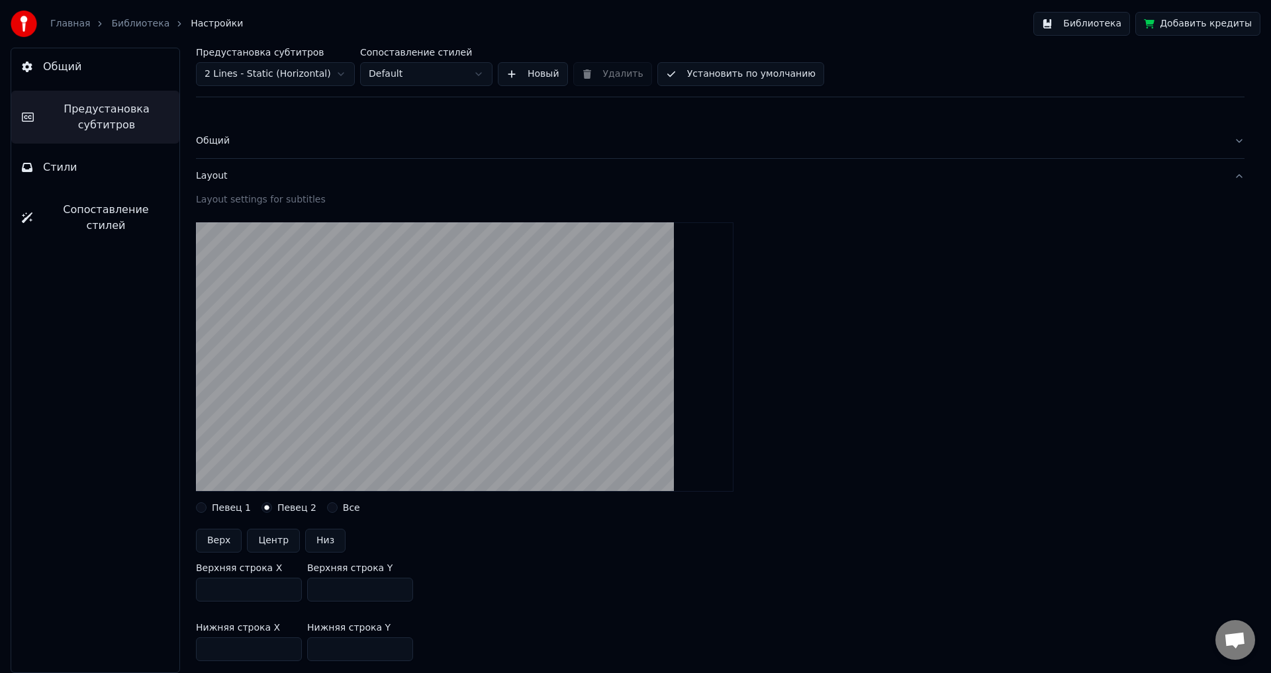
click at [215, 179] on div "Layout" at bounding box center [709, 175] width 1027 height 13
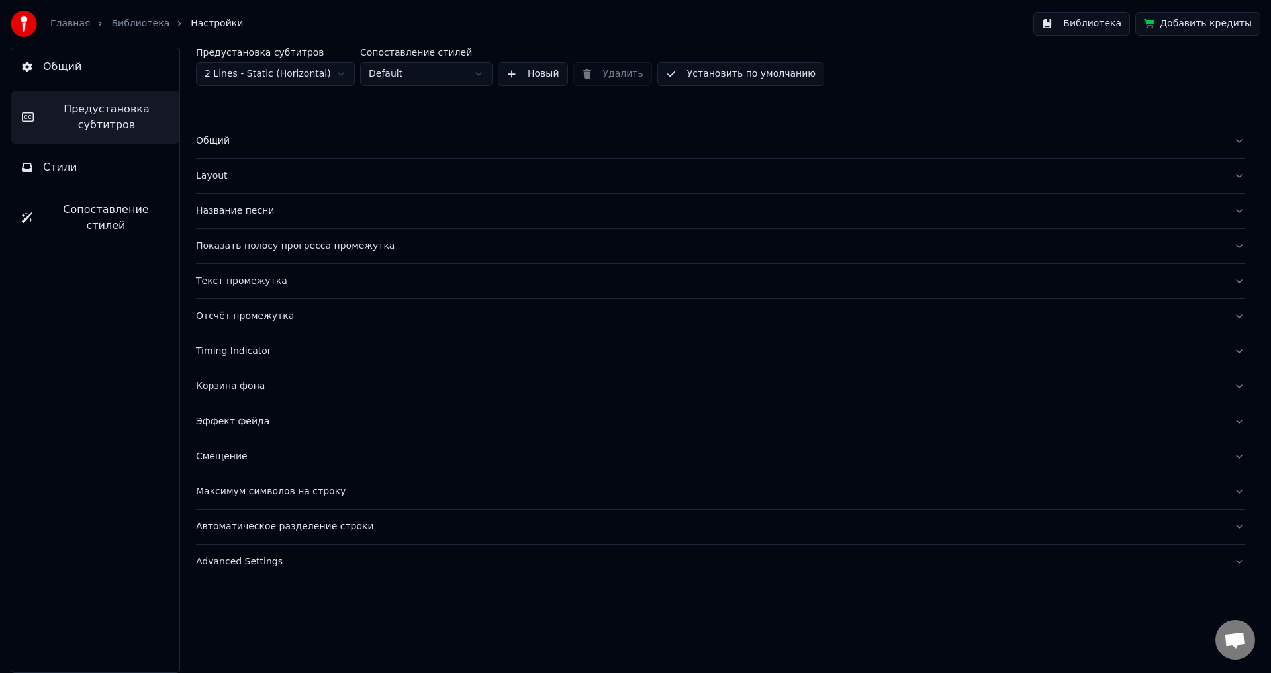
click at [218, 178] on div "Layout" at bounding box center [709, 175] width 1027 height 13
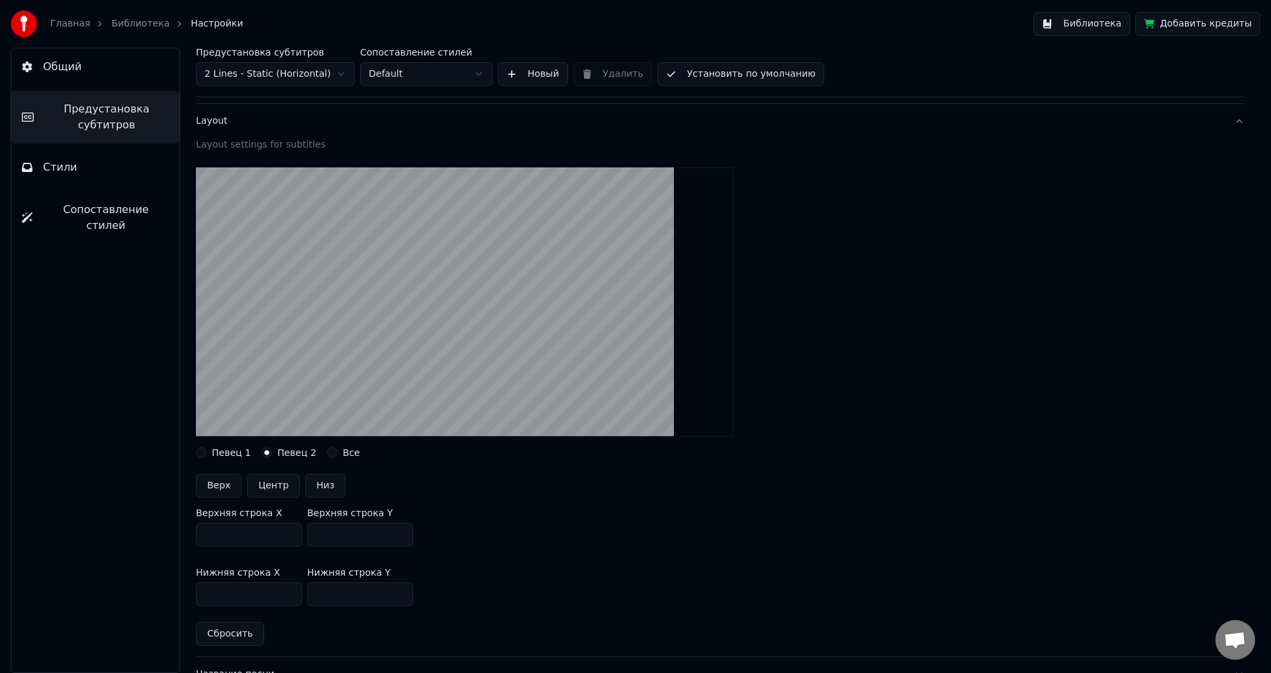
scroll to position [111, 0]
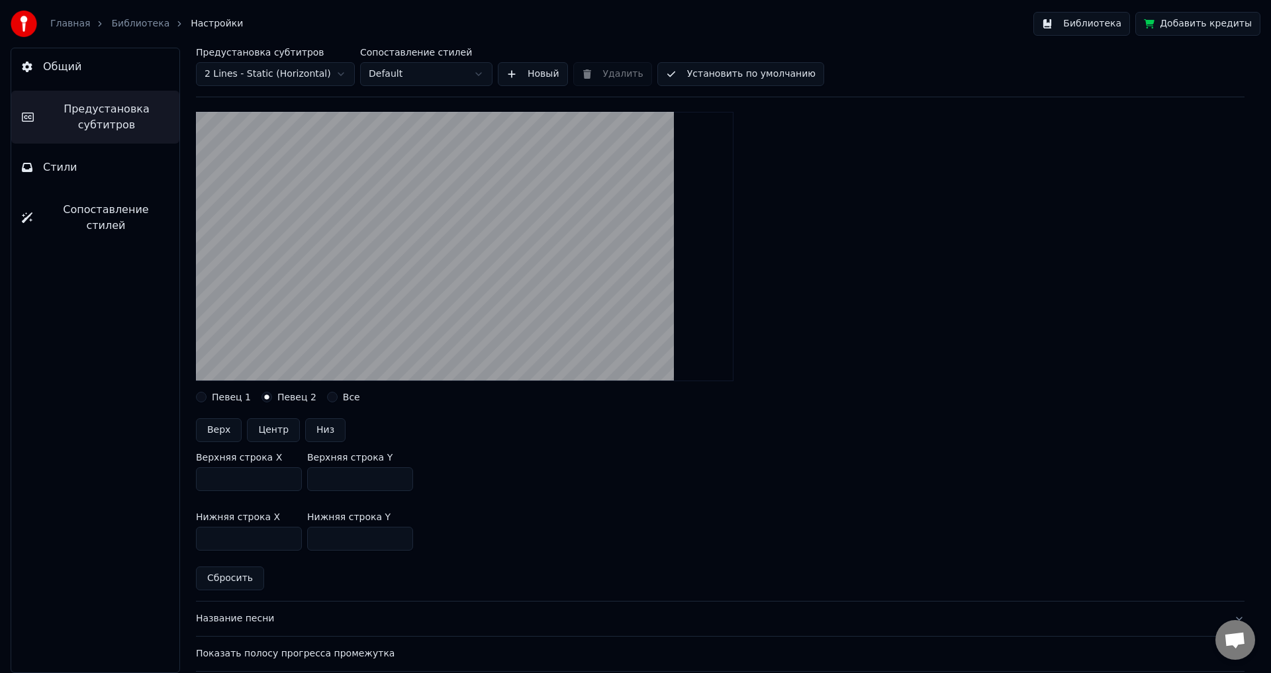
click at [202, 396] on button "Певец 1" at bounding box center [201, 397] width 11 height 11
click at [262, 395] on button "Певец 2" at bounding box center [266, 397] width 11 height 11
click at [201, 396] on button "Певец 1" at bounding box center [201, 397] width 11 height 11
click at [208, 422] on button "Верх" at bounding box center [219, 430] width 46 height 24
type input "***"
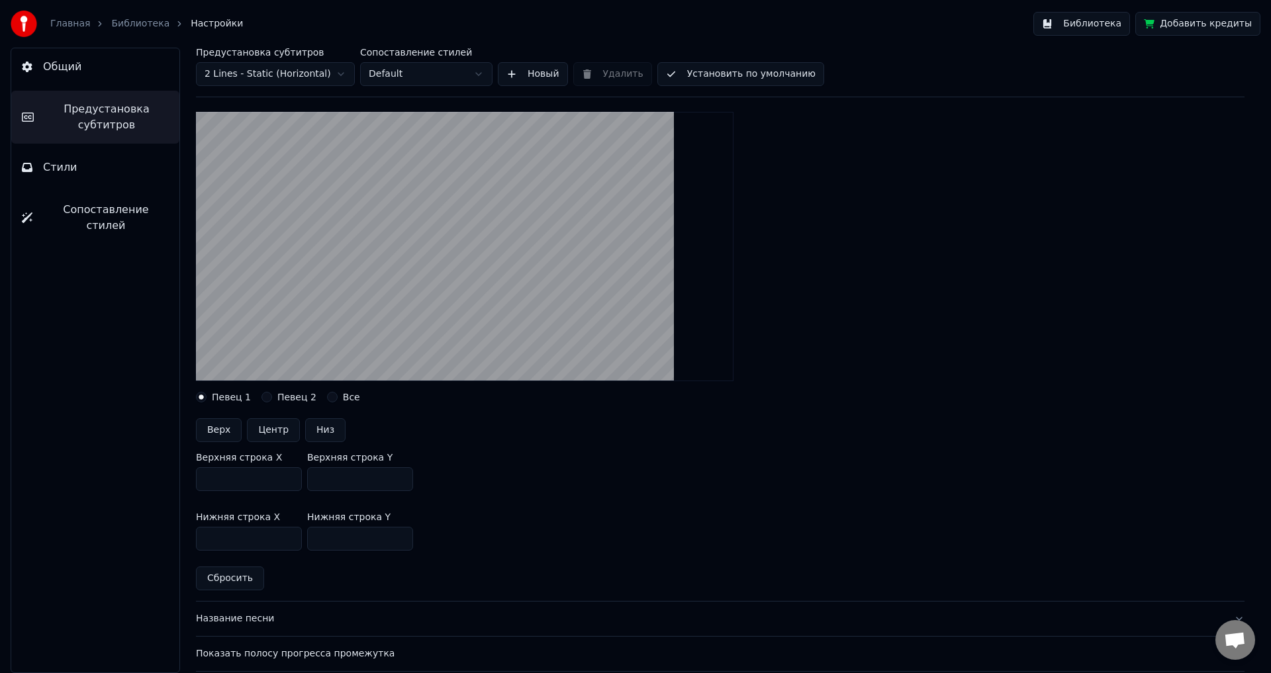
type input "***"
click at [261, 395] on button "Певец 2" at bounding box center [266, 397] width 11 height 11
click at [220, 431] on button "Верх" at bounding box center [219, 430] width 46 height 24
click at [327, 396] on button "Все" at bounding box center [332, 397] width 11 height 11
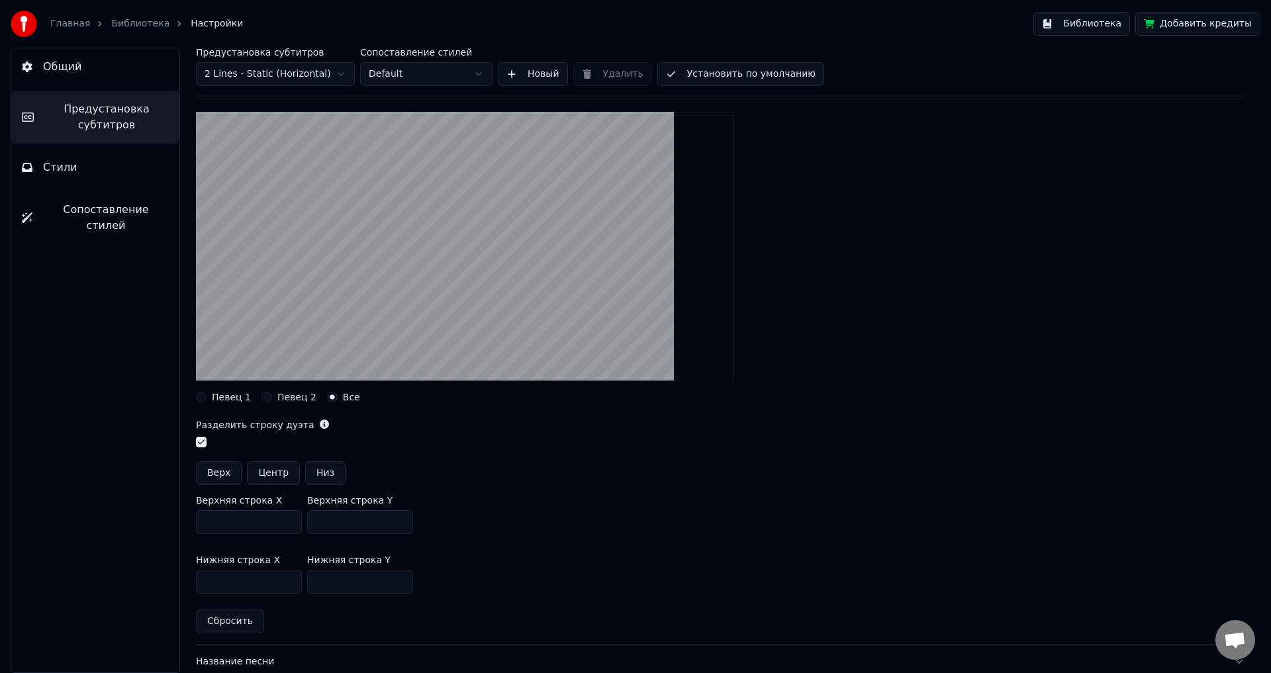
click at [214, 468] on button "Верх" at bounding box center [219, 473] width 46 height 24
type input "***"
click at [199, 396] on button "Певец 1" at bounding box center [201, 397] width 11 height 11
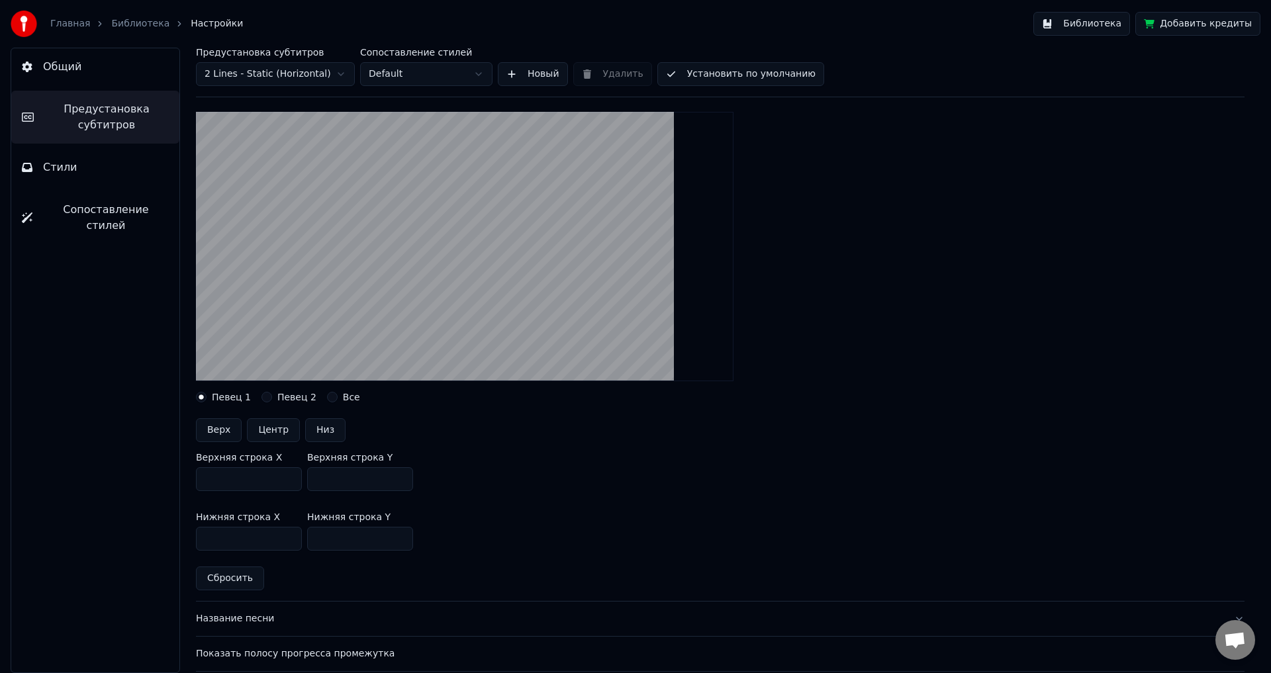
click at [735, 77] on button "Установить по умолчанию" at bounding box center [740, 74] width 167 height 24
click at [125, 19] on link "Библиотека" at bounding box center [140, 23] width 58 height 13
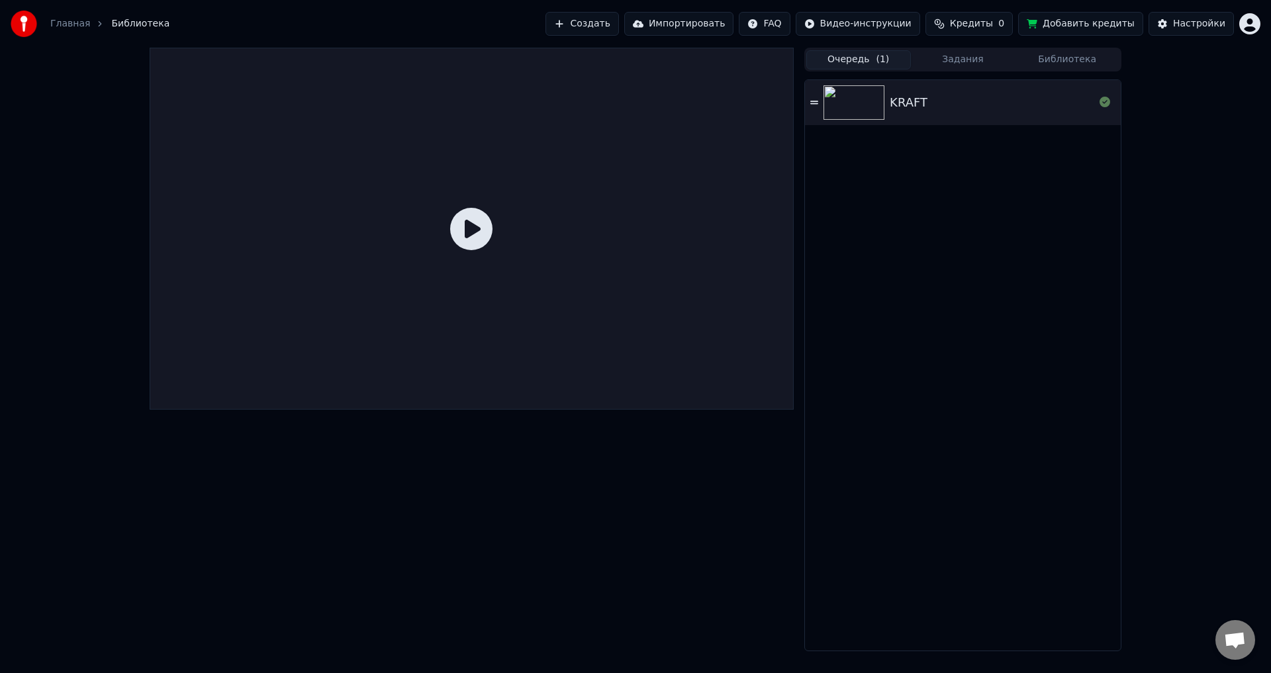
click at [845, 59] on button "Очередь ( 1 )" at bounding box center [858, 59] width 105 height 19
click at [974, 60] on button "Задания" at bounding box center [963, 59] width 105 height 19
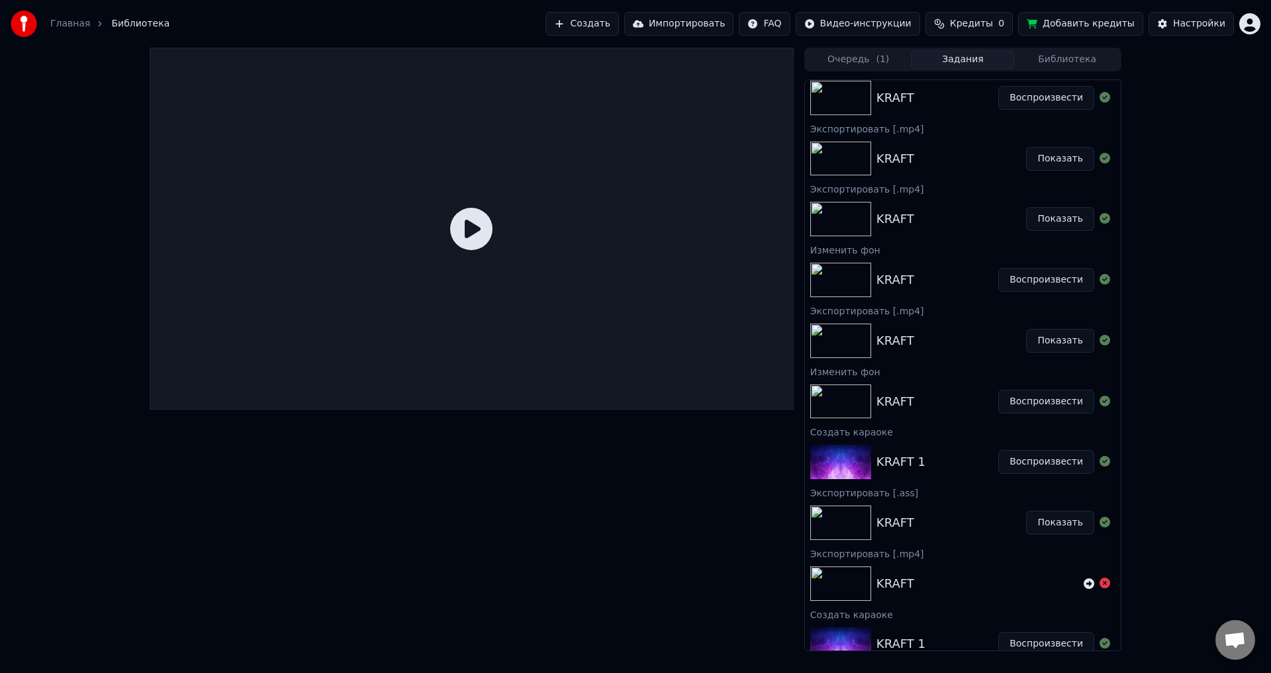
scroll to position [36, 0]
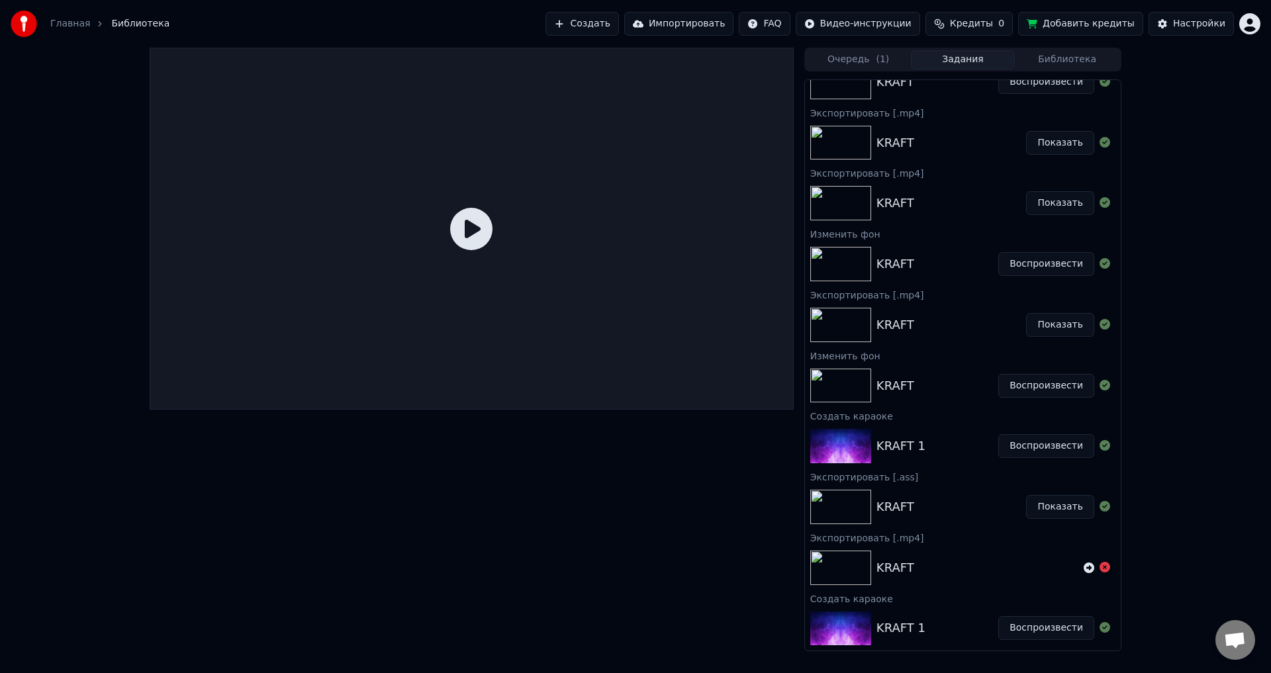
click at [1056, 61] on button "Библиотека" at bounding box center [1066, 59] width 105 height 19
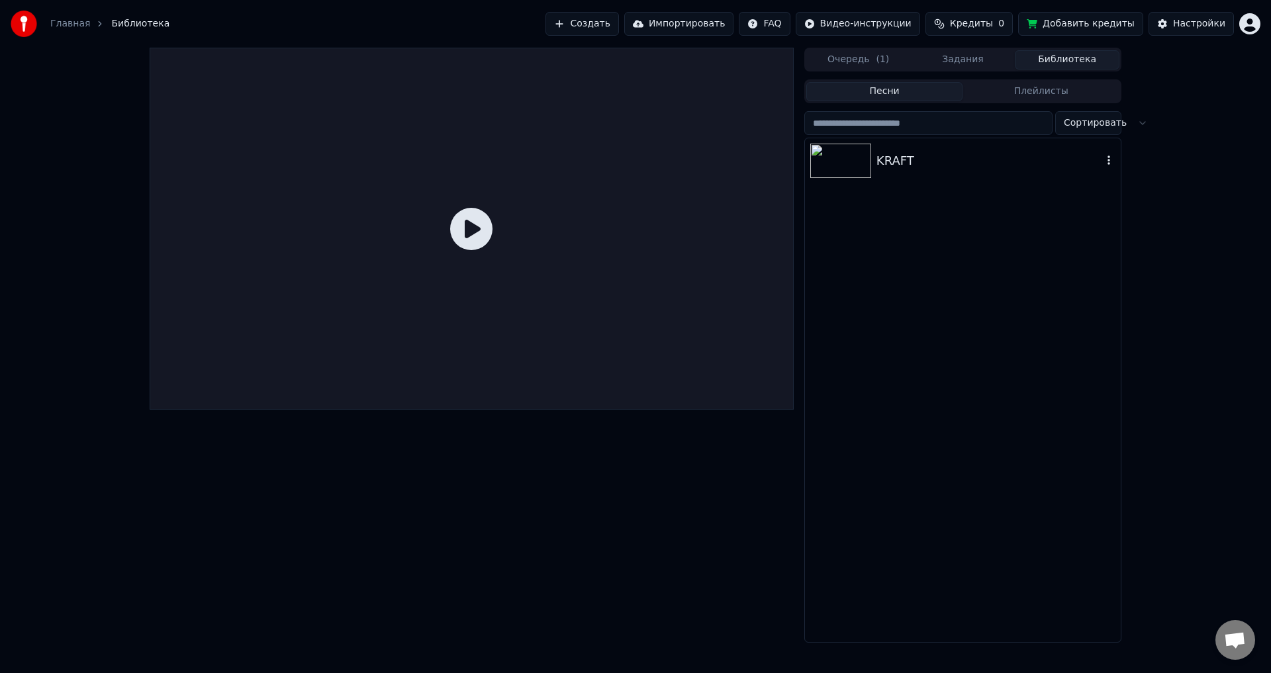
click at [944, 159] on div "KRAFT" at bounding box center [989, 161] width 226 height 19
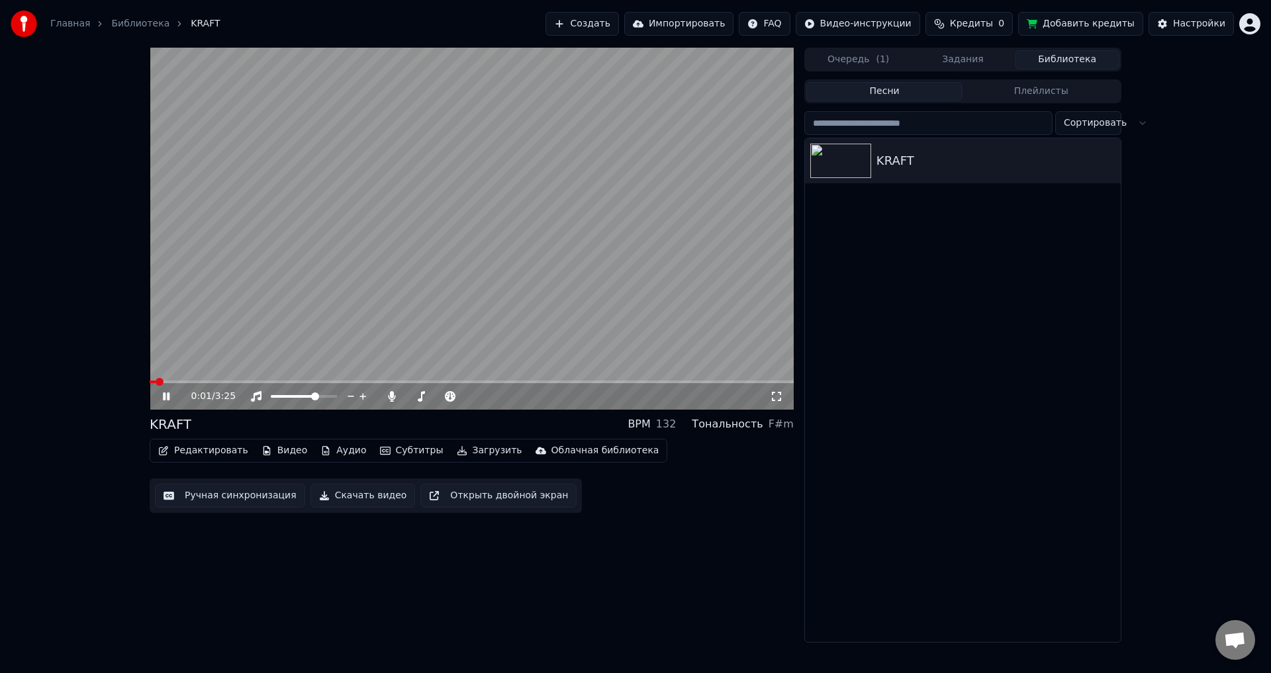
click at [283, 382] on span at bounding box center [472, 381] width 644 height 3
click at [160, 400] on icon at bounding box center [175, 396] width 31 height 11
click at [217, 449] on button "Редактировать" at bounding box center [203, 450] width 101 height 19
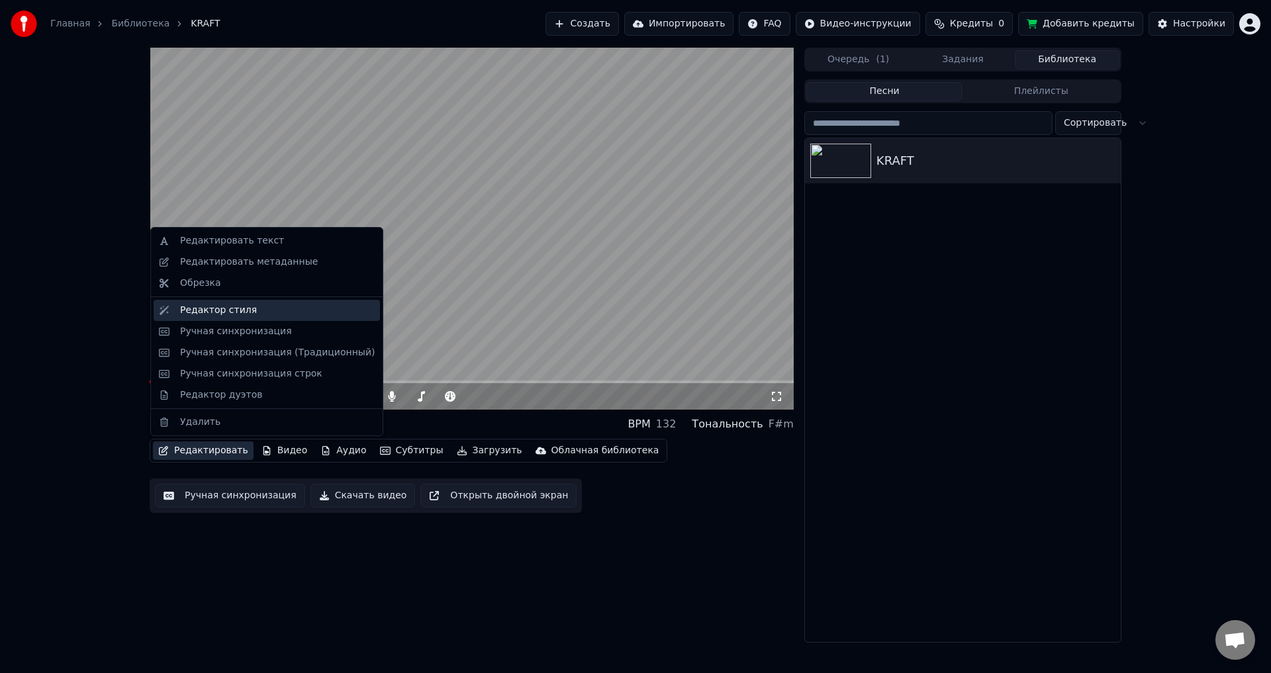
click at [234, 308] on div "Редактор стиля" at bounding box center [218, 310] width 77 height 13
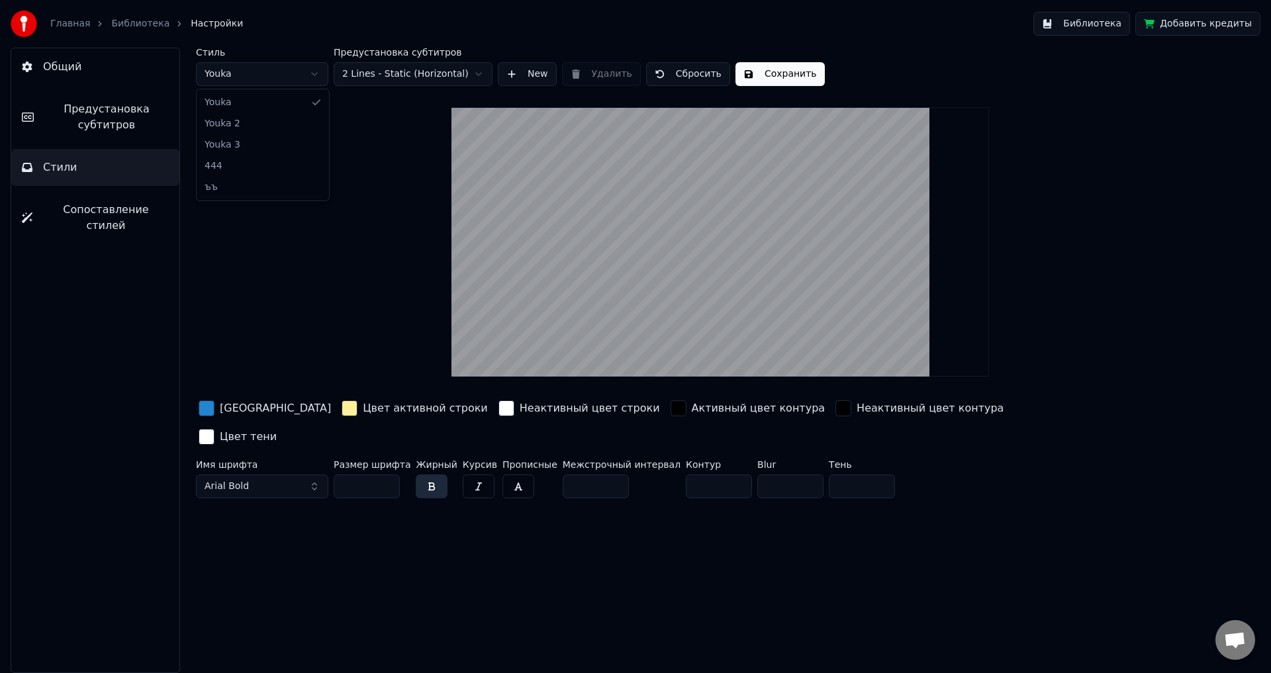
click at [255, 69] on html "Главная Библиотека Настройки Библиотека Добавить кредиты Общий Предустановка су…" at bounding box center [635, 336] width 1271 height 673
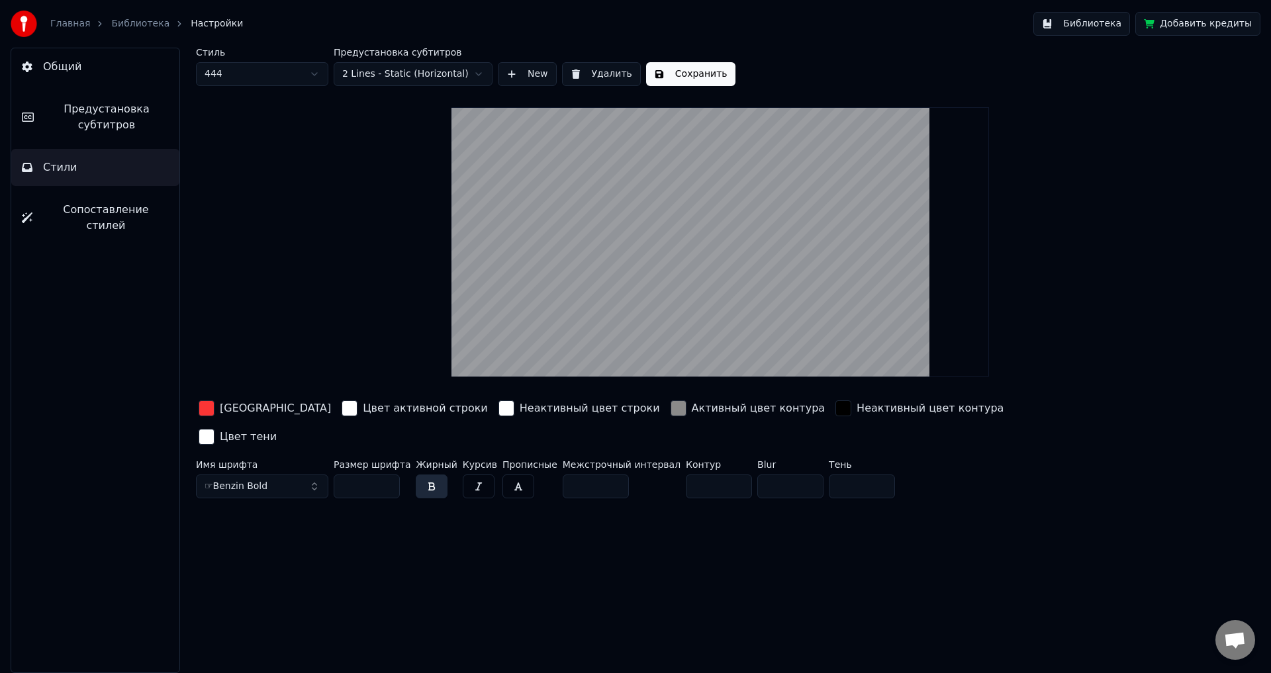
click at [677, 74] on button "Сохранить" at bounding box center [690, 74] width 89 height 24
click at [674, 69] on button "Готово" at bounding box center [681, 74] width 71 height 24
click at [1100, 30] on button "Библиотека" at bounding box center [1081, 24] width 97 height 24
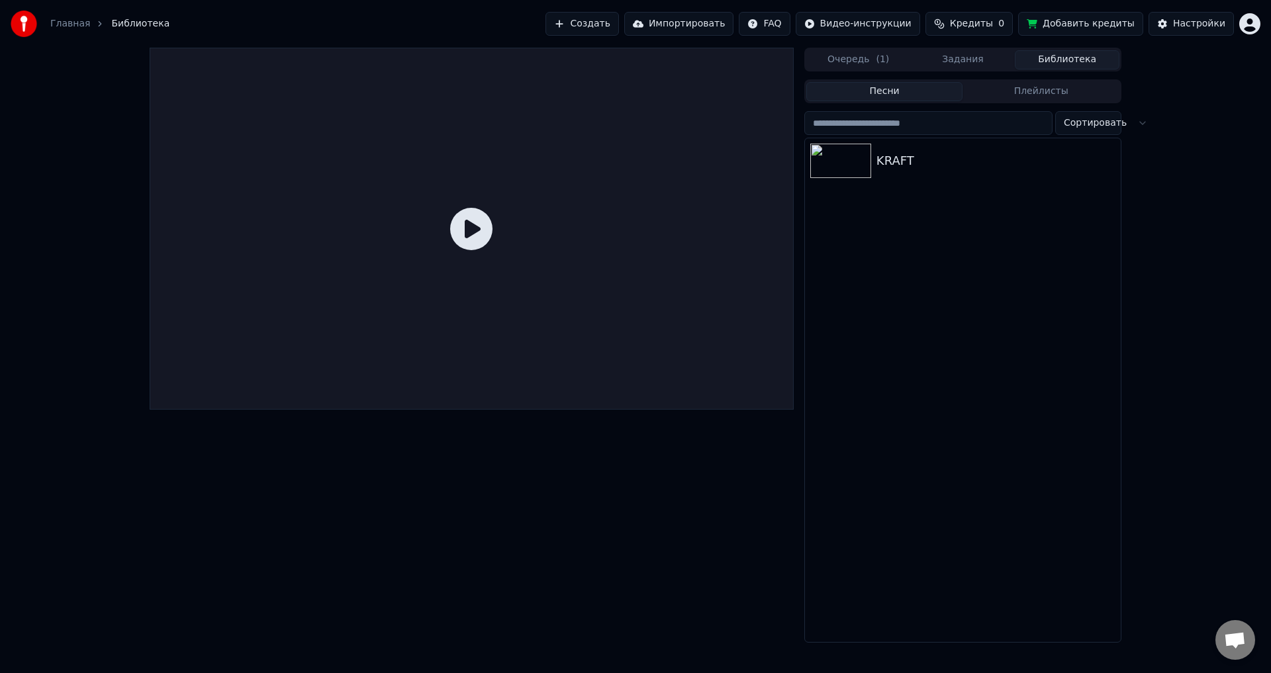
click at [865, 59] on button "Очередь ( 1 )" at bounding box center [858, 59] width 105 height 19
click at [932, 102] on div "KRAFT" at bounding box center [991, 102] width 204 height 19
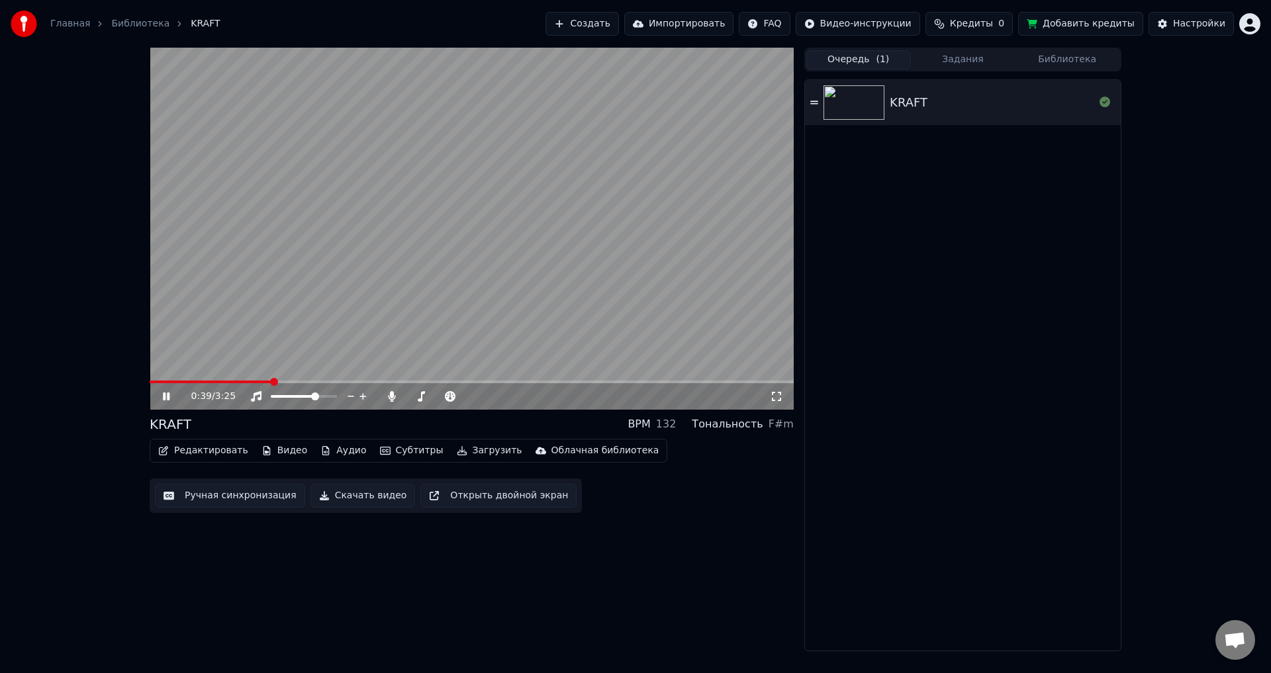
click at [273, 382] on span at bounding box center [472, 381] width 644 height 3
click at [169, 392] on icon at bounding box center [175, 396] width 31 height 11
click at [969, 44] on div "Главная Библиотека KRAFT Создать Импортировать FAQ Видео-инструкции Кредиты 0 Д…" at bounding box center [635, 24] width 1271 height 48
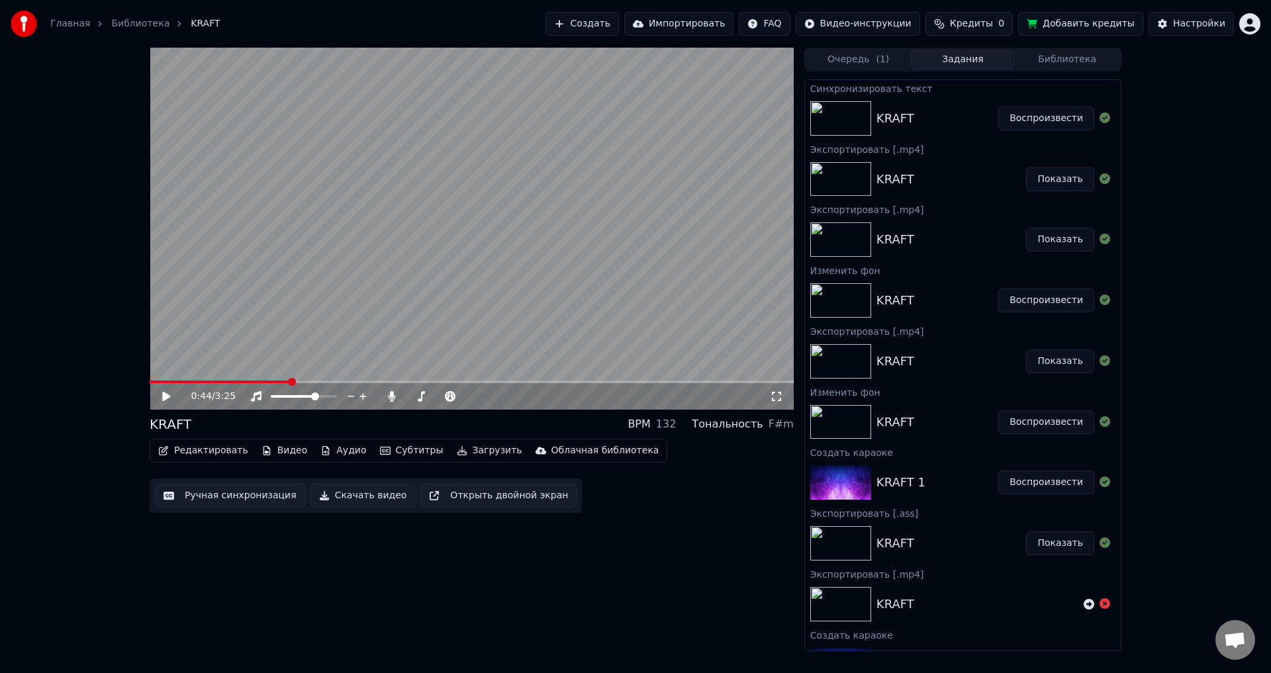
click at [967, 58] on button "Задания" at bounding box center [963, 59] width 105 height 19
click at [920, 279] on div "KRAFT Воспроизвести" at bounding box center [963, 300] width 316 height 45
click at [918, 102] on div "KRAFT Воспроизвести" at bounding box center [963, 118] width 316 height 45
click at [1053, 58] on button "Библиотека" at bounding box center [1066, 59] width 105 height 19
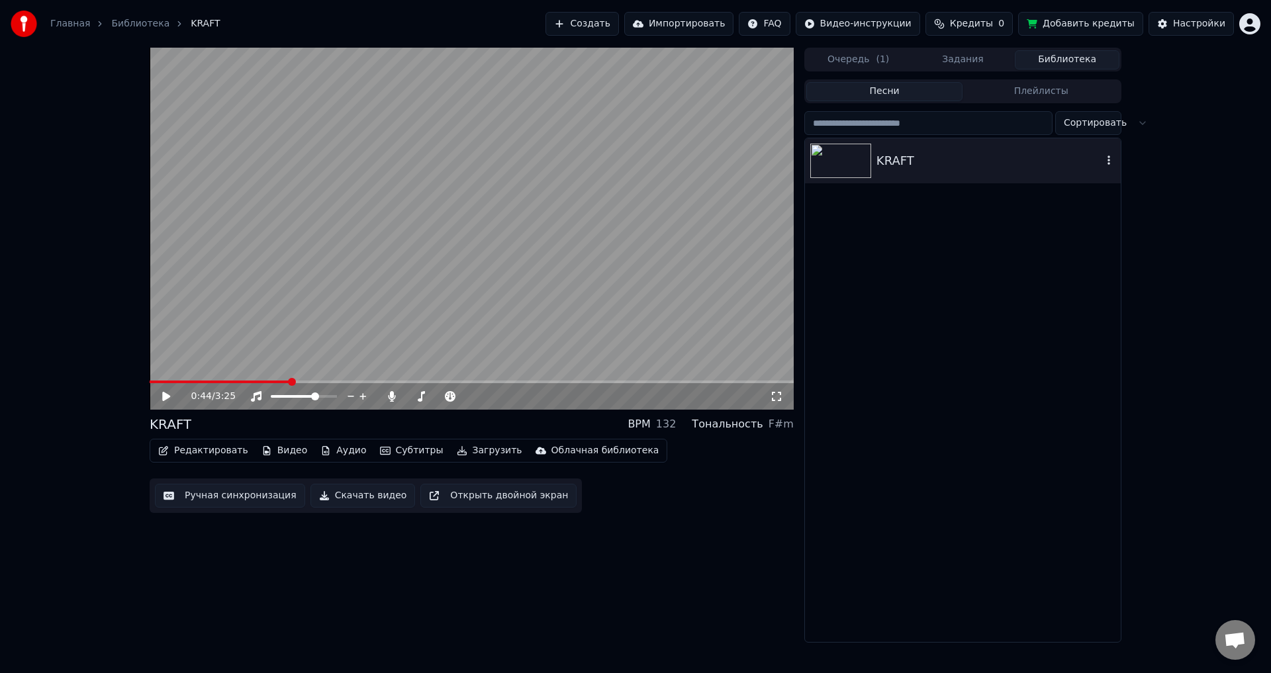
click at [1112, 157] on icon "button" at bounding box center [1108, 160] width 13 height 11
click at [1106, 231] on div "Открыть директорию" at bounding box center [1117, 227] width 159 height 21
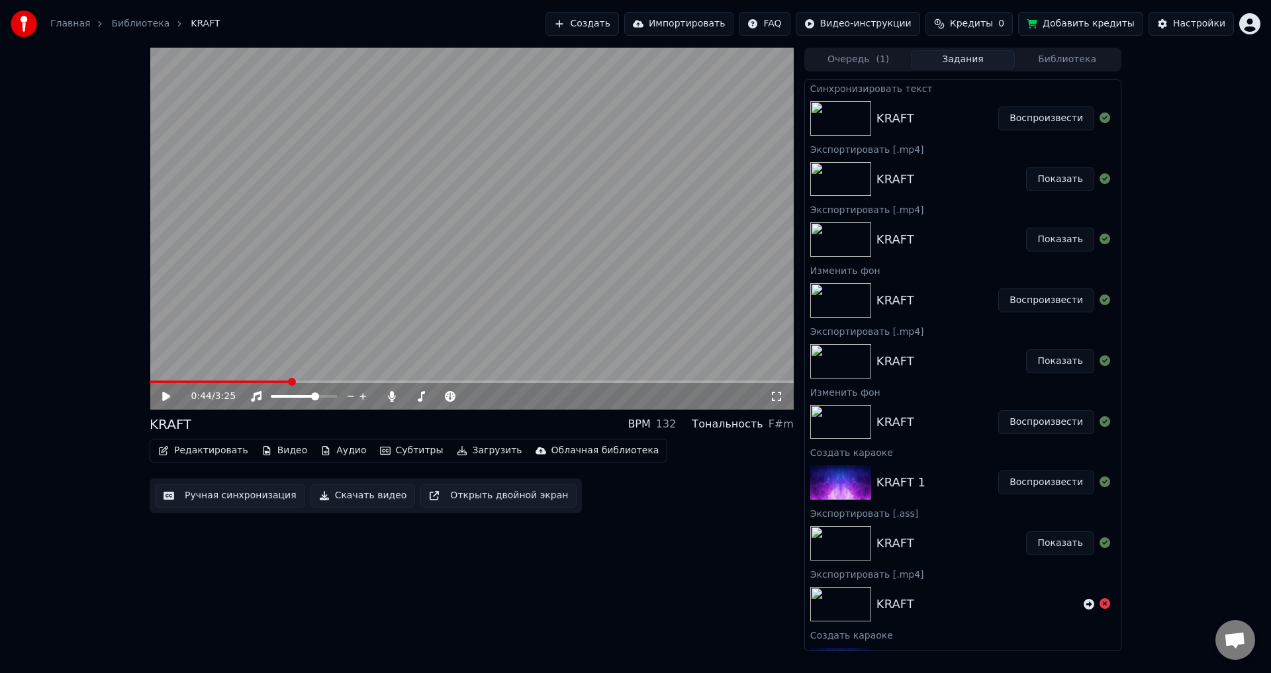
click at [966, 60] on button "Задания" at bounding box center [963, 59] width 105 height 19
click at [856, 53] on button "Очередь ( 1 )" at bounding box center [858, 59] width 105 height 19
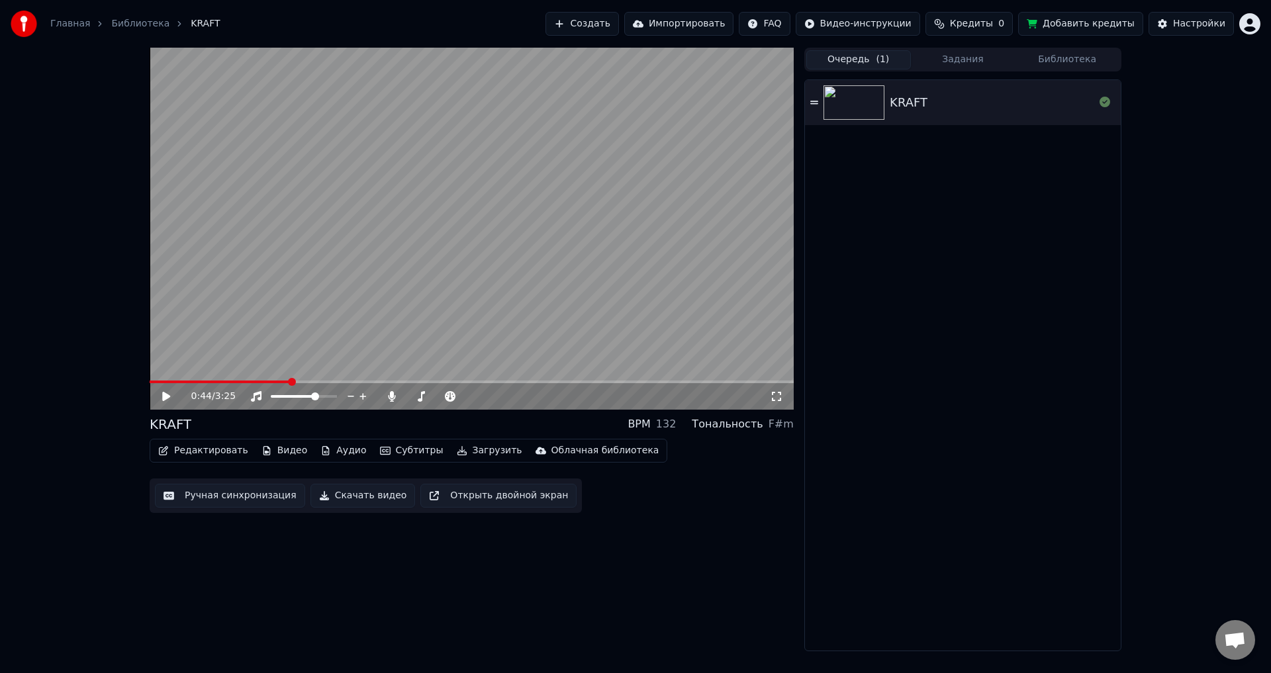
click at [811, 100] on icon at bounding box center [814, 102] width 8 height 9
click at [927, 104] on div "KRAFT" at bounding box center [991, 102] width 204 height 19
click at [920, 101] on div "KRAFT" at bounding box center [908, 102] width 38 height 19
click at [920, 100] on div "KRAFT" at bounding box center [908, 102] width 38 height 19
click at [394, 449] on button "Субтитры" at bounding box center [412, 450] width 74 height 19
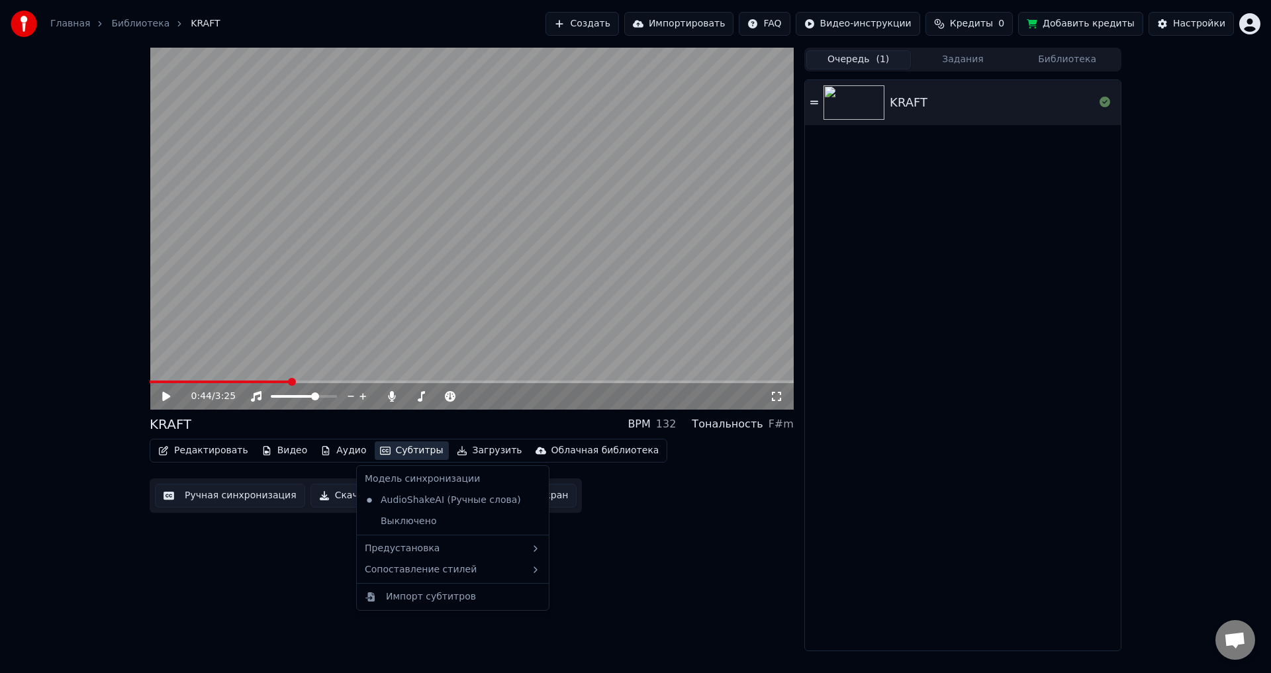
click at [647, 502] on div "Редактировать Видео Аудио Субтитры Загрузить Облачная библиотека Ручная синхрон…" at bounding box center [472, 476] width 644 height 74
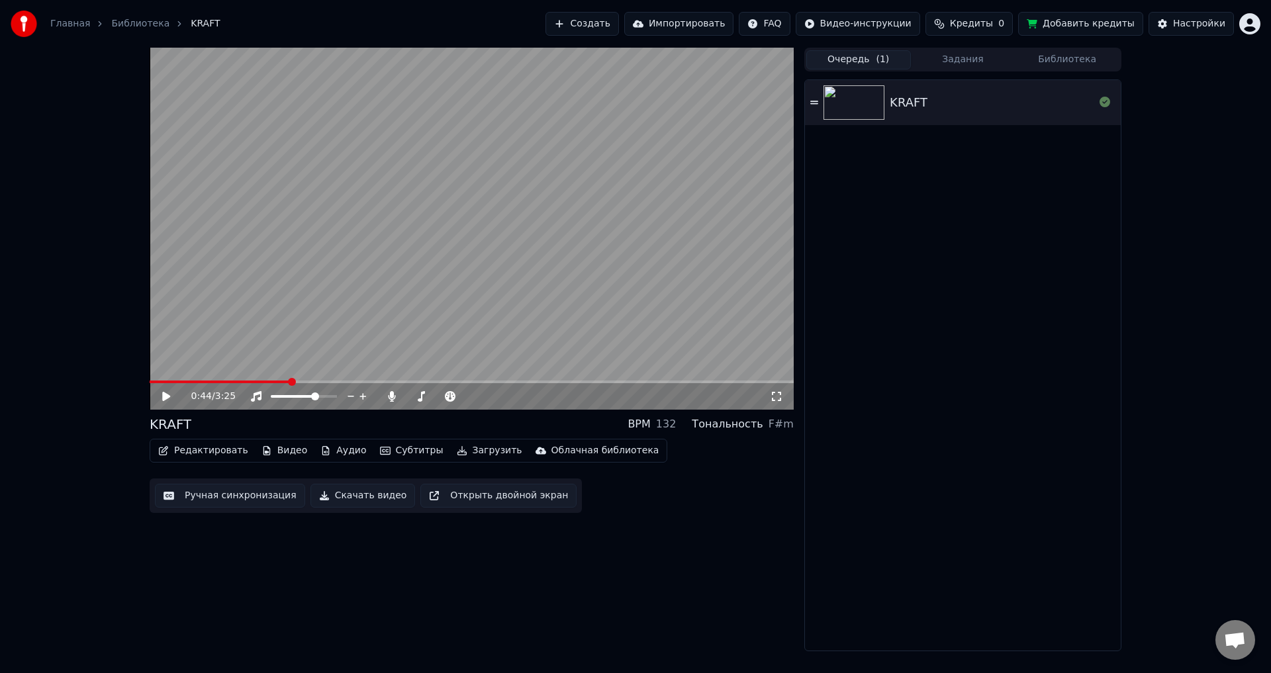
click at [228, 451] on button "Редактировать" at bounding box center [203, 450] width 101 height 19
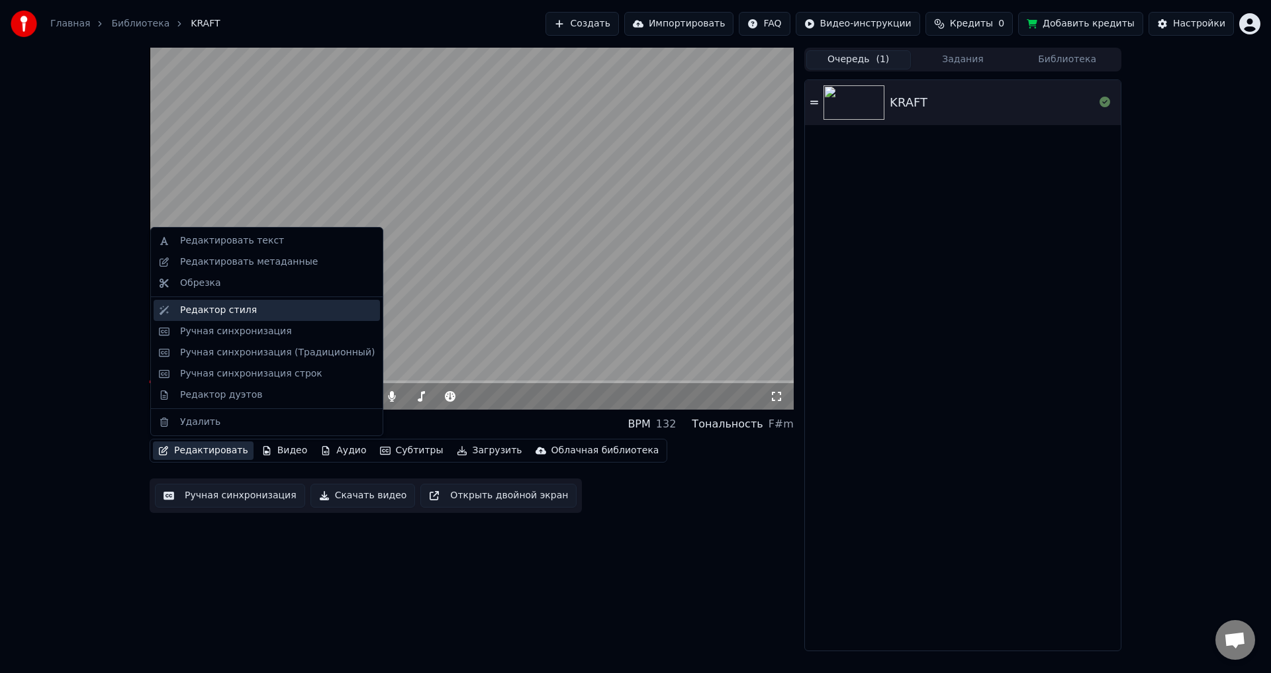
click at [212, 306] on div "Редактор стиля" at bounding box center [218, 310] width 77 height 13
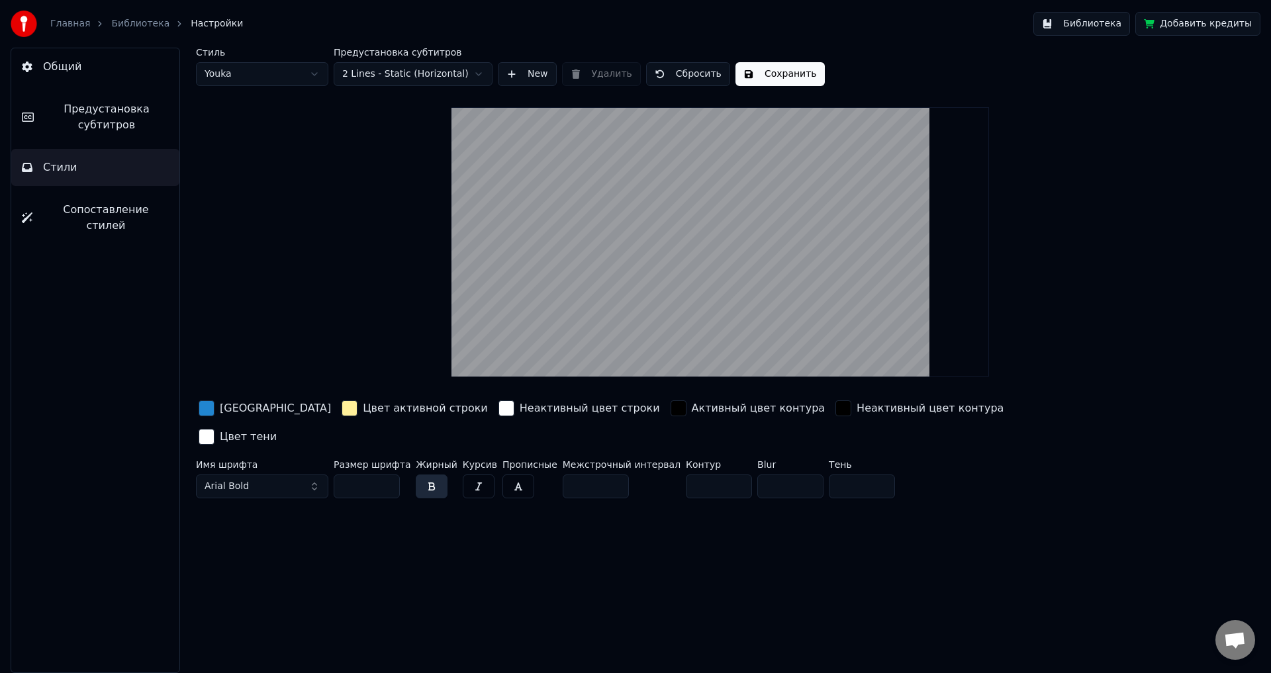
click at [209, 406] on div "button" at bounding box center [207, 408] width 16 height 16
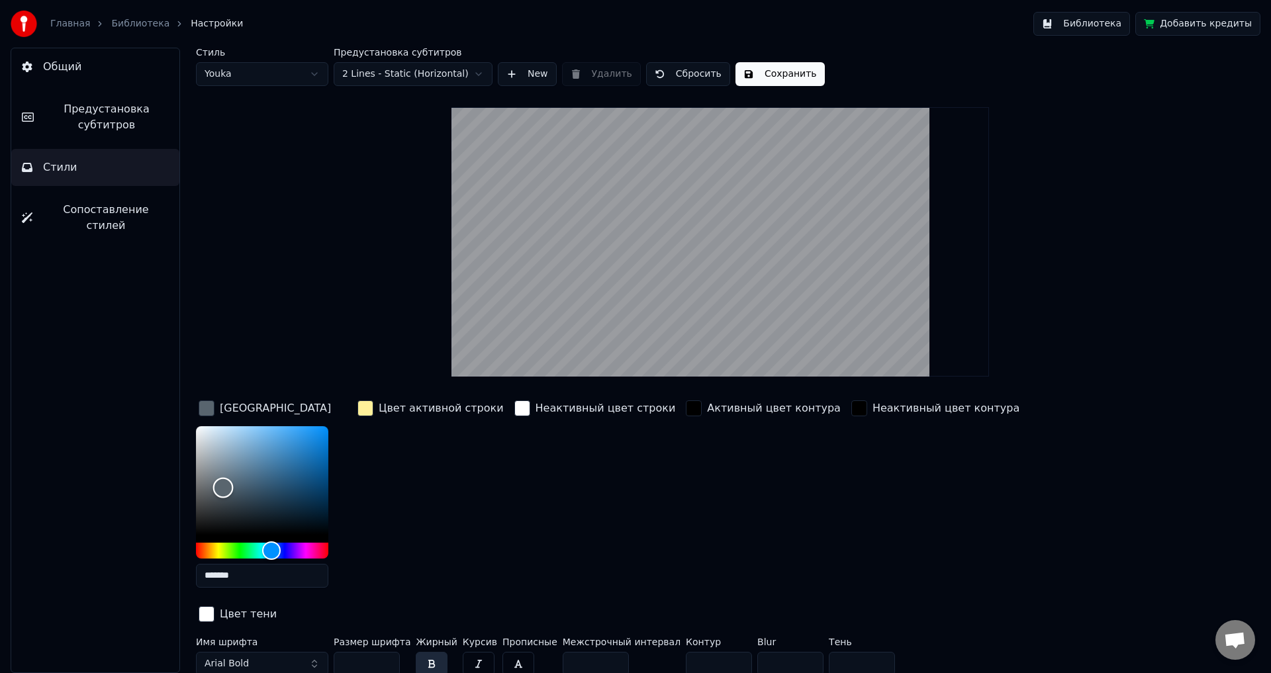
drag, startPoint x: 308, startPoint y: 444, endPoint x: 223, endPoint y: 487, distance: 95.6
click at [223, 487] on div "Color" at bounding box center [223, 488] width 21 height 21
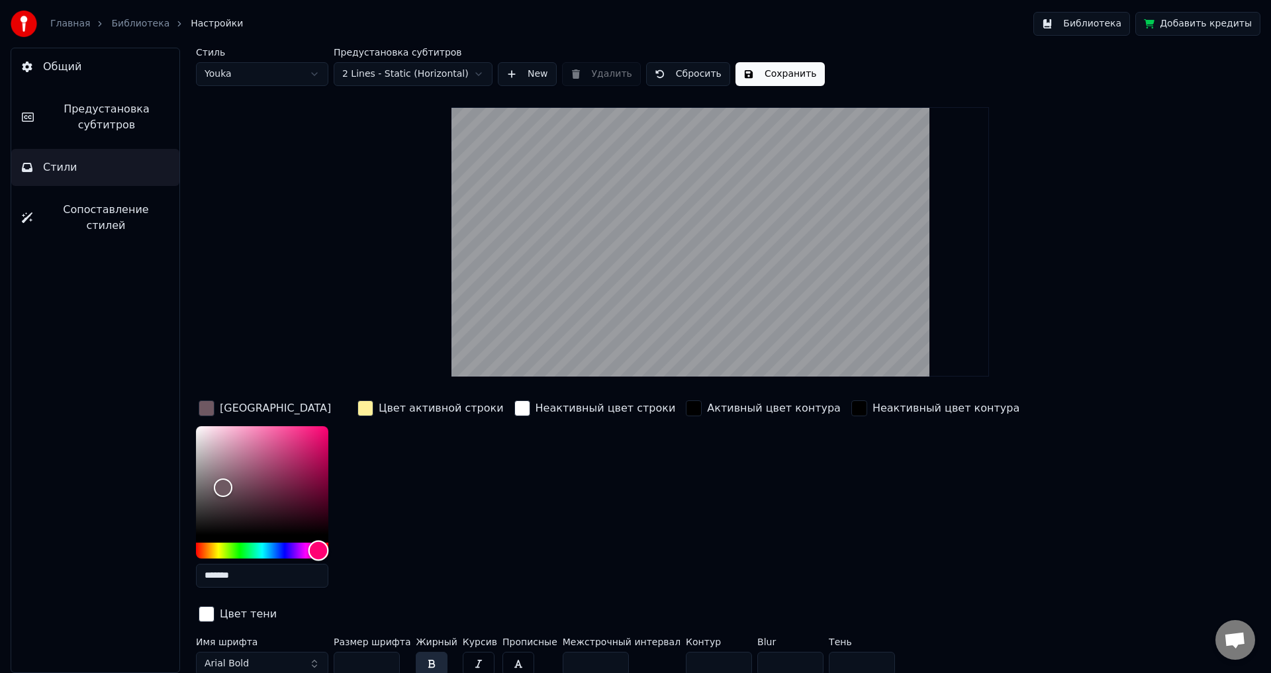
drag, startPoint x: 275, startPoint y: 551, endPoint x: 318, endPoint y: 549, distance: 43.8
click at [318, 549] on div "Hue" at bounding box center [318, 550] width 21 height 21
drag, startPoint x: 323, startPoint y: 552, endPoint x: 303, endPoint y: 525, distance: 33.6
click at [335, 552] on div "Hue" at bounding box center [328, 550] width 21 height 21
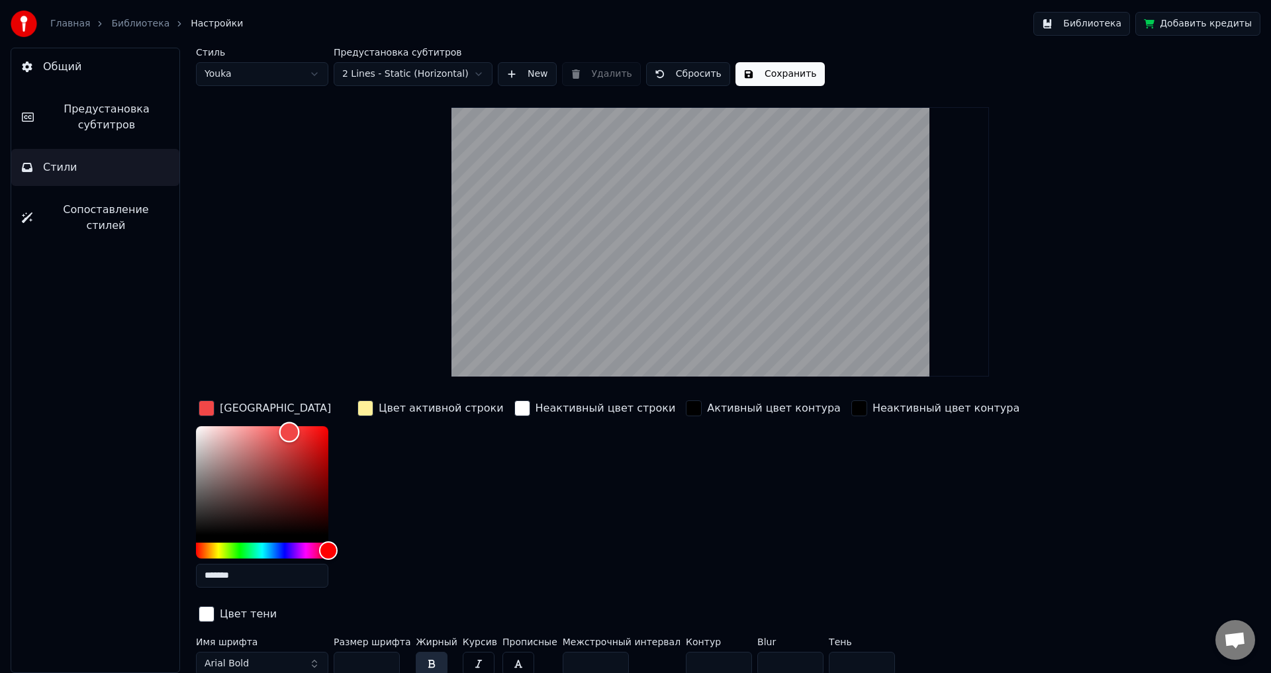
type input "*******"
drag, startPoint x: 293, startPoint y: 453, endPoint x: 292, endPoint y: 431, distance: 21.9
click at [292, 431] on div "Color" at bounding box center [262, 480] width 132 height 109
click at [366, 406] on div "button" at bounding box center [365, 408] width 16 height 16
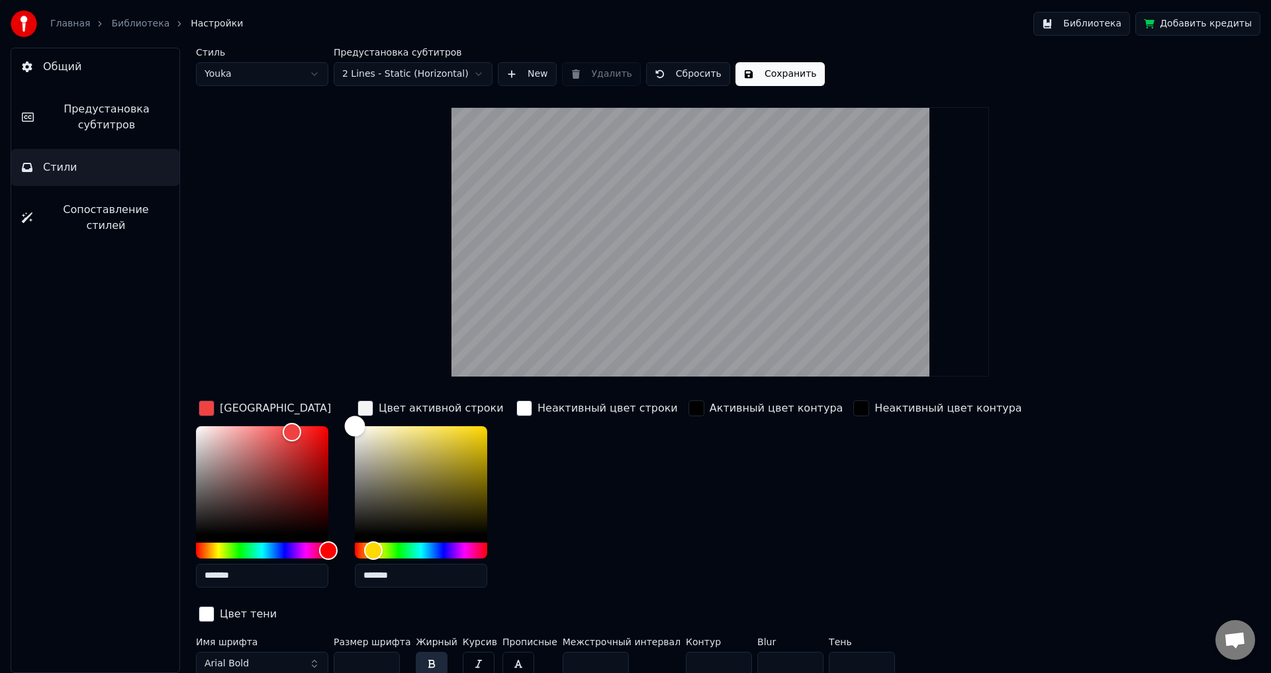
click at [337, 412] on div "Цвет заливки ******* Цвет активной строки ******* Неактивный цвет строки Активн…" at bounding box center [640, 512] width 889 height 229
type input "*******"
drag, startPoint x: 351, startPoint y: 464, endPoint x: 351, endPoint y: 424, distance: 40.4
click at [351, 424] on div "Color" at bounding box center [355, 426] width 21 height 21
click at [206, 407] on div "button" at bounding box center [207, 408] width 16 height 16
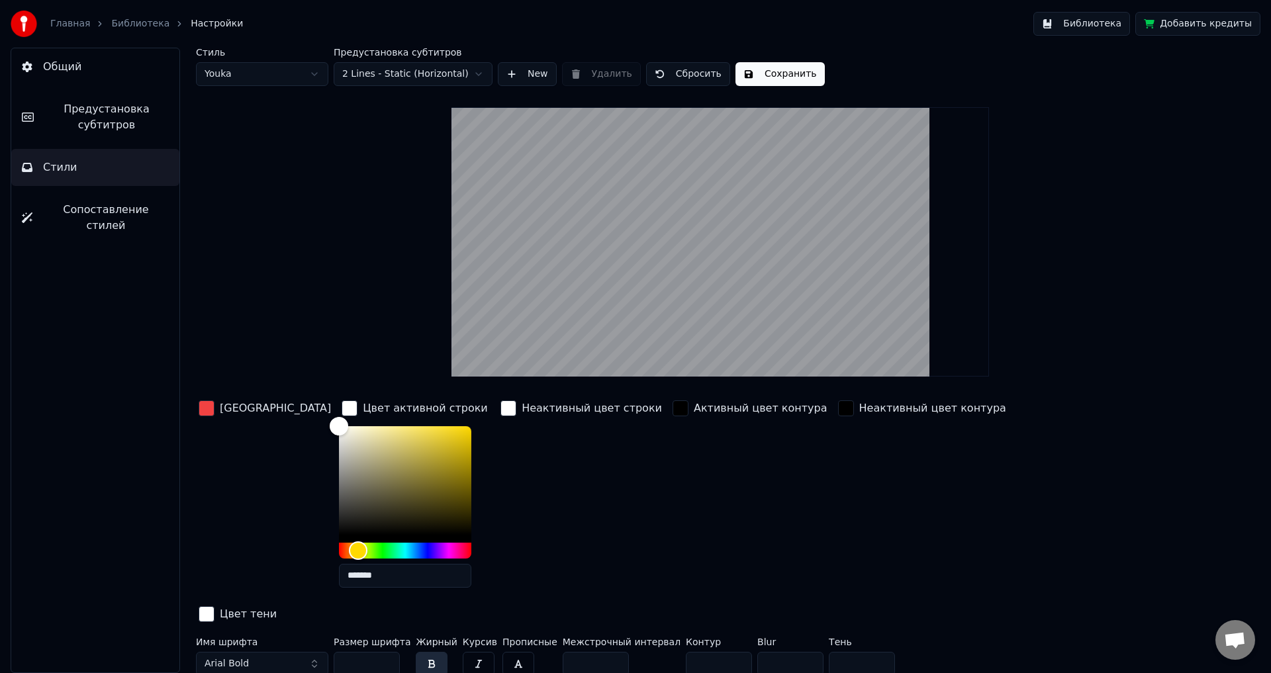
click at [208, 406] on div "button" at bounding box center [207, 408] width 16 height 16
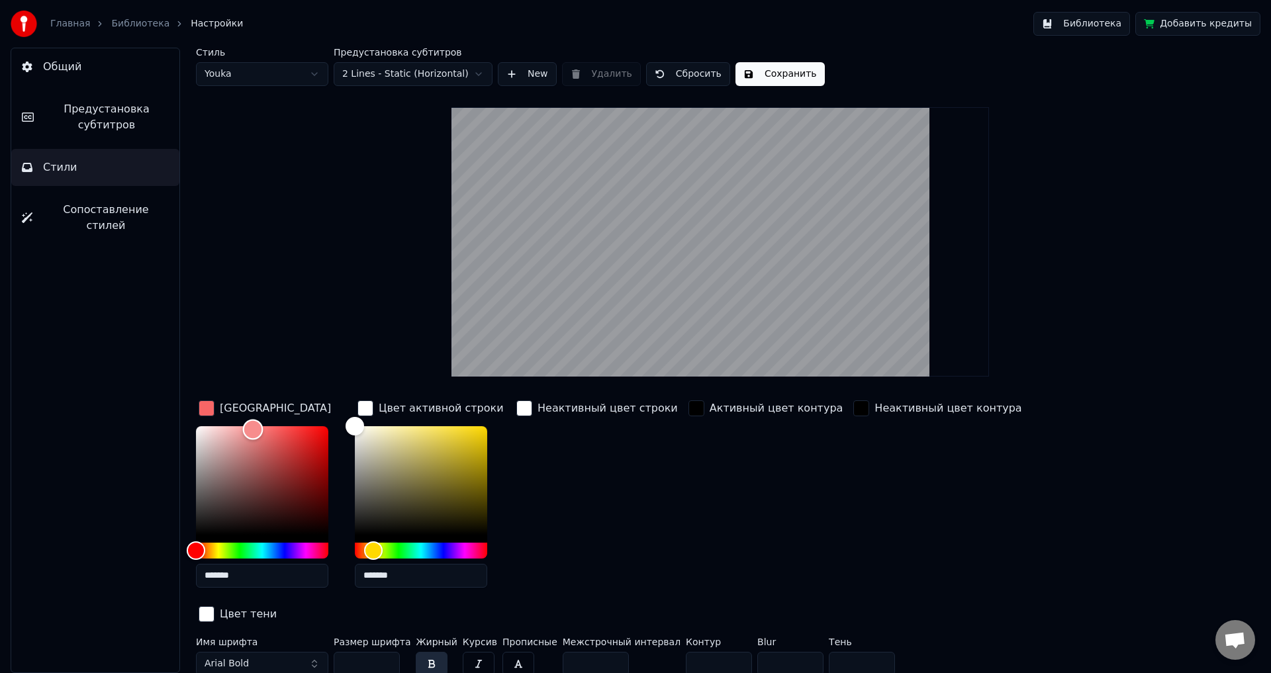
type input "*******"
drag, startPoint x: 231, startPoint y: 427, endPoint x: 138, endPoint y: 420, distance: 93.6
click at [131, 418] on div "Общий Предустановка субтитров Стили Сопоставление стилей Стиль Youka Предустано…" at bounding box center [635, 360] width 1271 height 625
click at [488, 547] on div "*******" at bounding box center [432, 509] width 154 height 167
click at [484, 550] on div "Hue" at bounding box center [421, 551] width 132 height 16
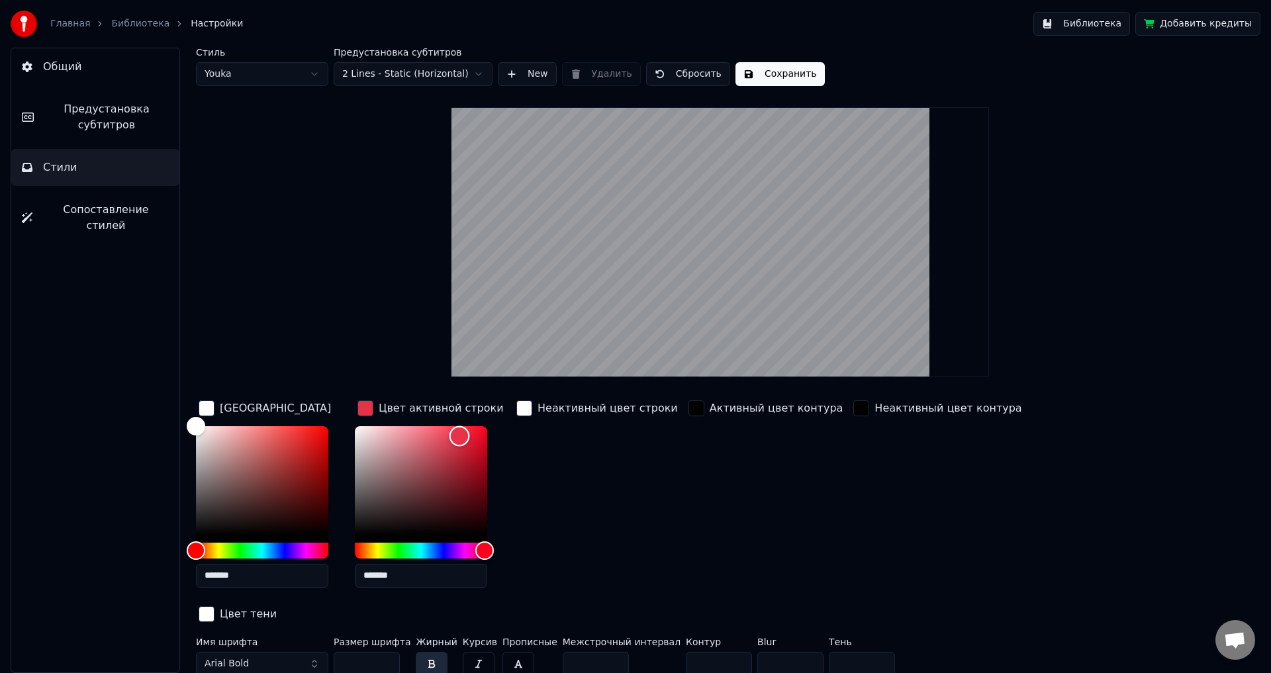
drag, startPoint x: 351, startPoint y: 420, endPoint x: 459, endPoint y: 425, distance: 108.0
click at [459, 427] on div "Color" at bounding box center [459, 436] width 21 height 21
drag, startPoint x: 464, startPoint y: 433, endPoint x: 366, endPoint y: 437, distance: 98.0
click at [366, 437] on div "Color" at bounding box center [366, 437] width 21 height 21
type input "*******"
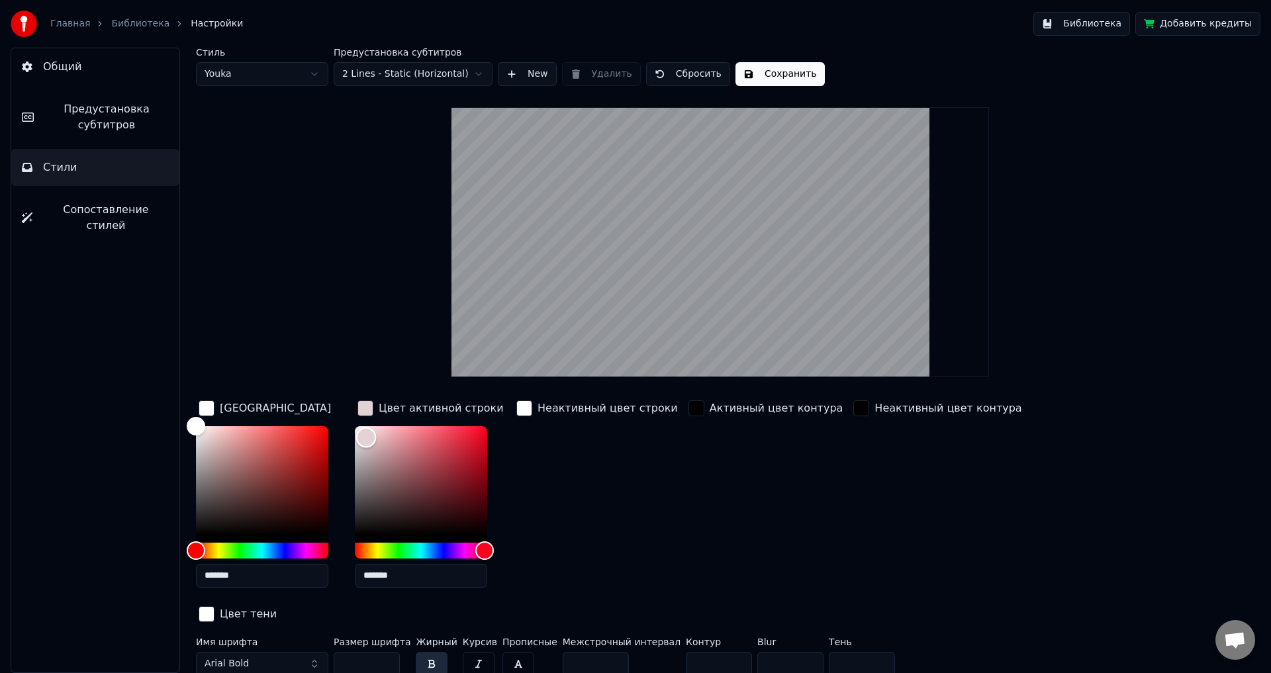
drag, startPoint x: 365, startPoint y: 432, endPoint x: 320, endPoint y: 420, distance: 46.1
click at [321, 415] on div "Цвет заливки ******* Цвет активной строки ******* Неактивный цвет строки Активн…" at bounding box center [640, 512] width 889 height 229
drag, startPoint x: 318, startPoint y: 431, endPoint x: 296, endPoint y: 436, distance: 21.7
click at [296, 436] on div "Color" at bounding box center [262, 480] width 132 height 109
drag, startPoint x: 292, startPoint y: 436, endPoint x: 285, endPoint y: 429, distance: 9.4
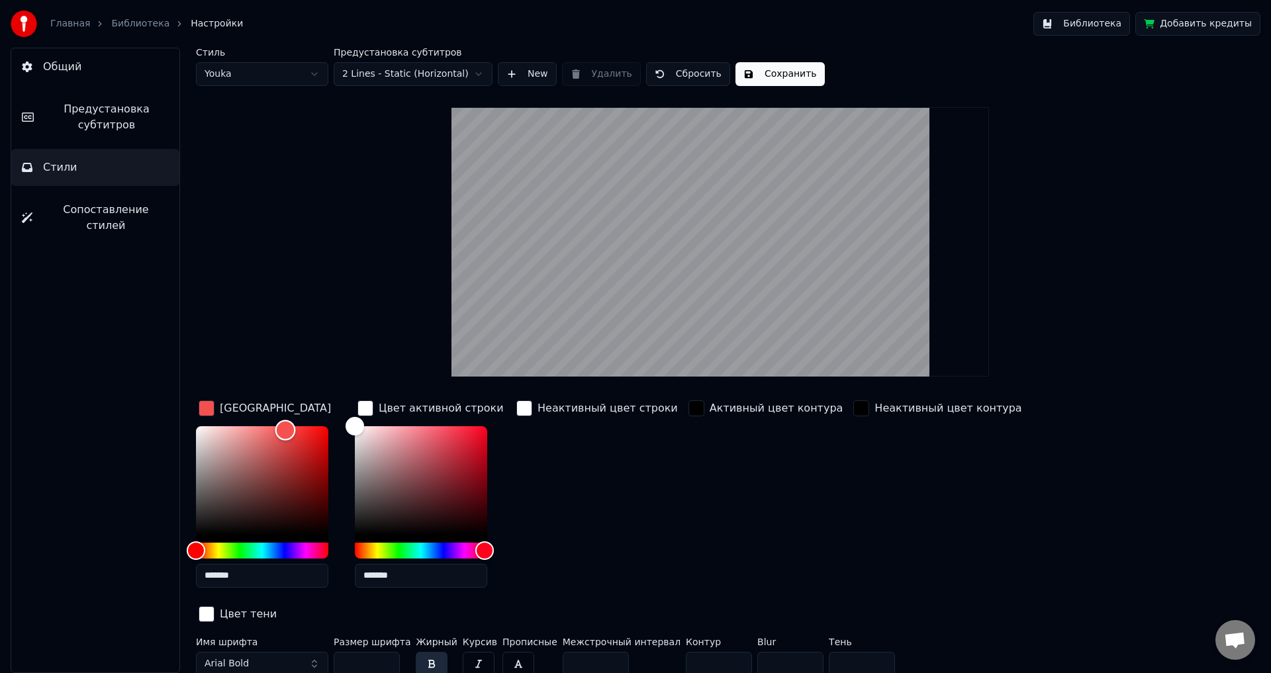
click at [285, 429] on div "Color" at bounding box center [285, 430] width 21 height 21
type input "*******"
drag, startPoint x: 285, startPoint y: 429, endPoint x: 293, endPoint y: 429, distance: 7.9
click at [293, 429] on div "Color" at bounding box center [293, 430] width 21 height 21
click at [688, 414] on div "button" at bounding box center [696, 408] width 16 height 16
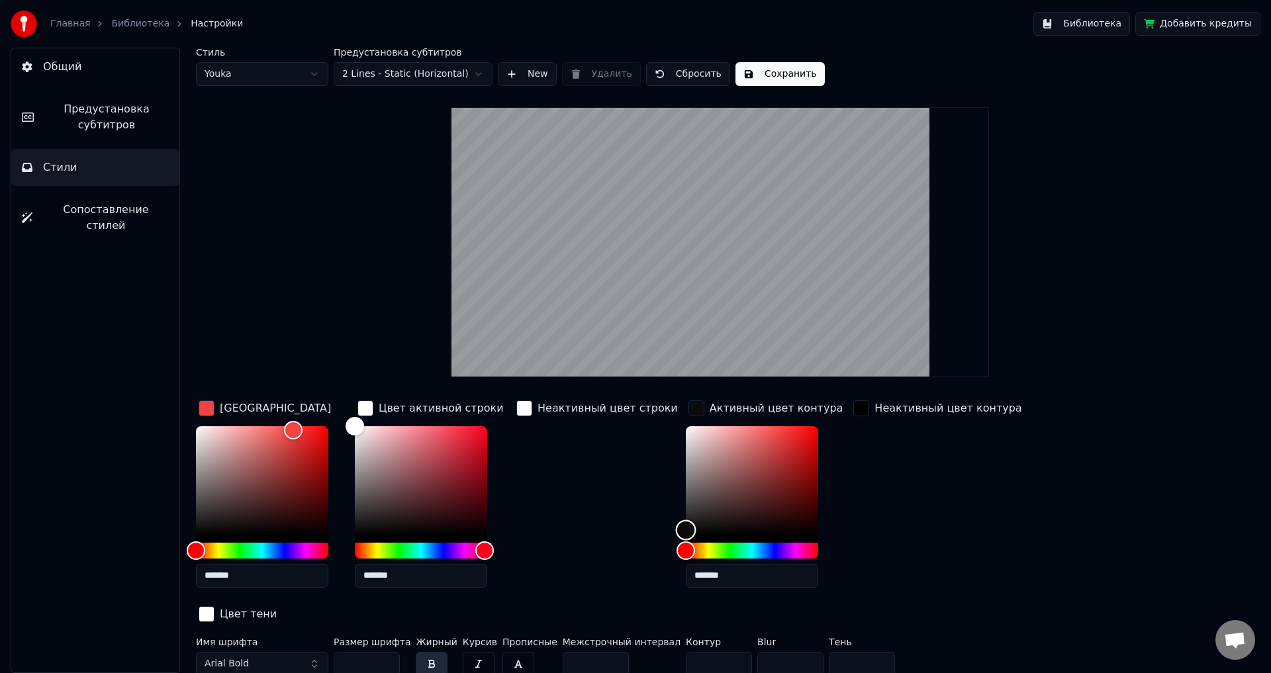
type input "*******"
drag, startPoint x: 663, startPoint y: 506, endPoint x: 634, endPoint y: 547, distance: 49.8
click at [634, 547] on div "Цвет заливки ******* Цвет активной строки ******* Неактивный цвет строки Активн…" at bounding box center [640, 512] width 889 height 229
click at [609, 525] on div "Неактивный цвет строки" at bounding box center [596, 498] width 167 height 201
click at [911, 490] on div "Неактивный цвет контура" at bounding box center [936, 498] width 173 height 201
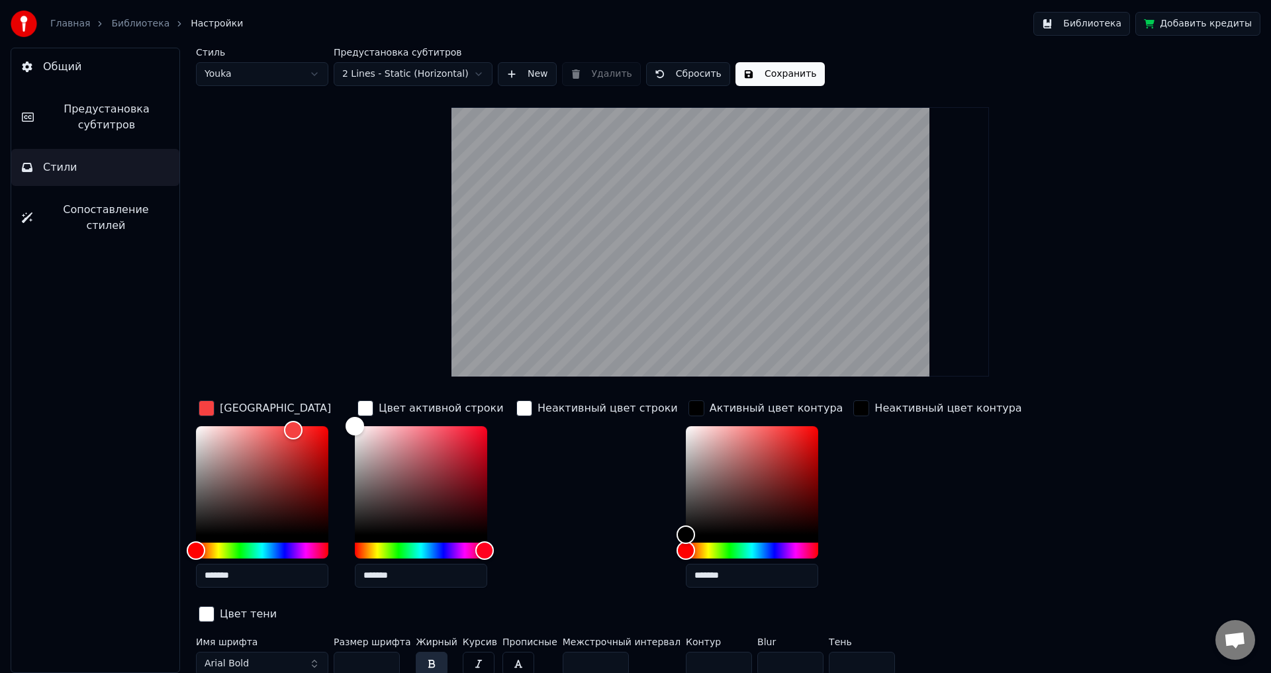
click at [688, 403] on div "button" at bounding box center [696, 408] width 16 height 16
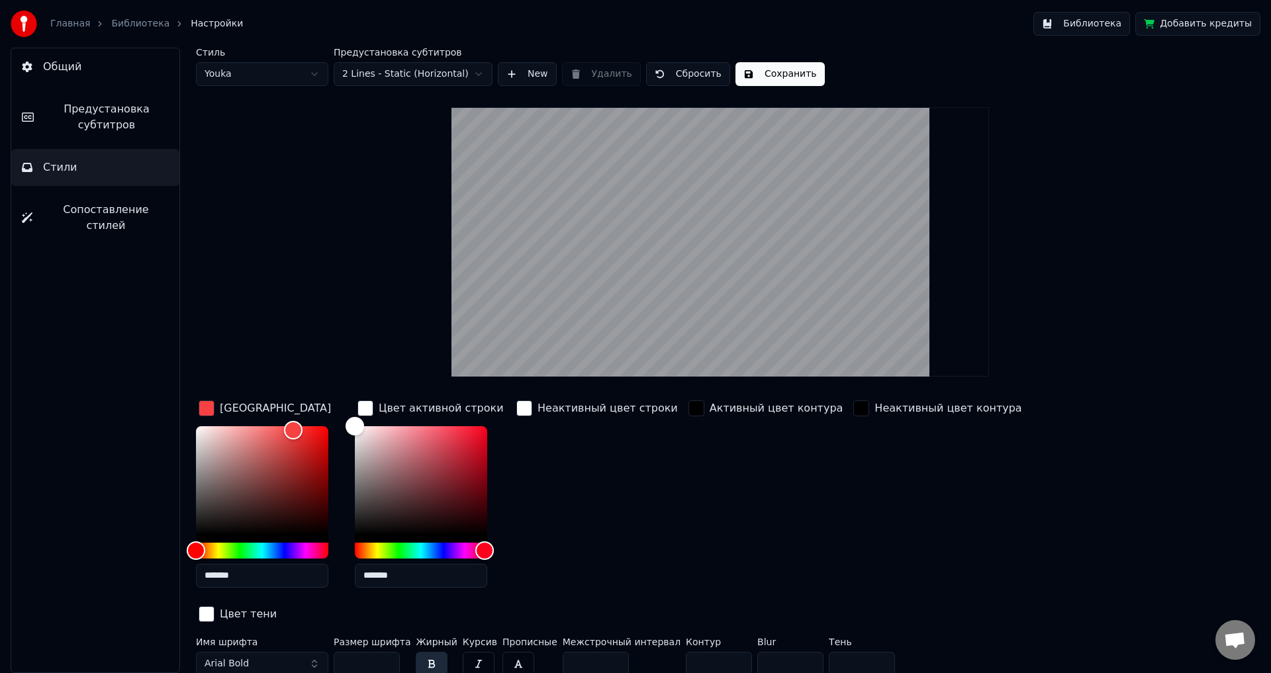
click at [271, 652] on button "Arial Bold" at bounding box center [262, 664] width 132 height 24
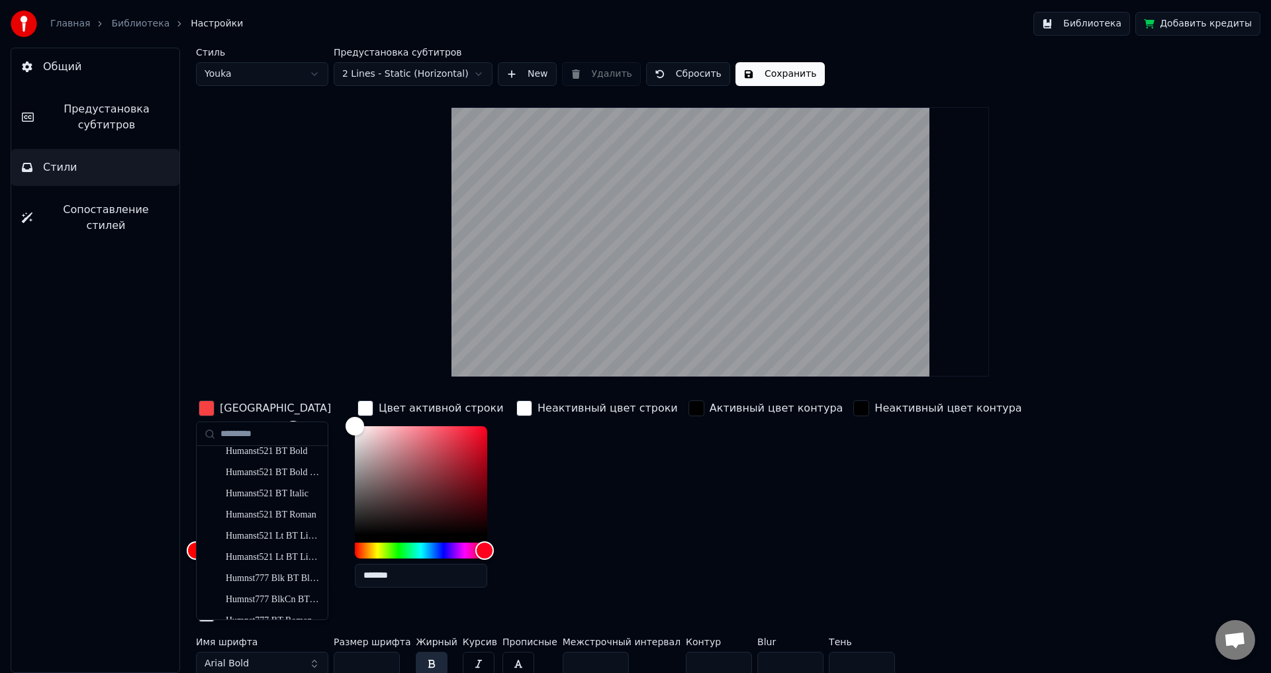
scroll to position [5643, 0]
click at [273, 482] on div "Helvetica Neue Medium" at bounding box center [273, 488] width 94 height 13
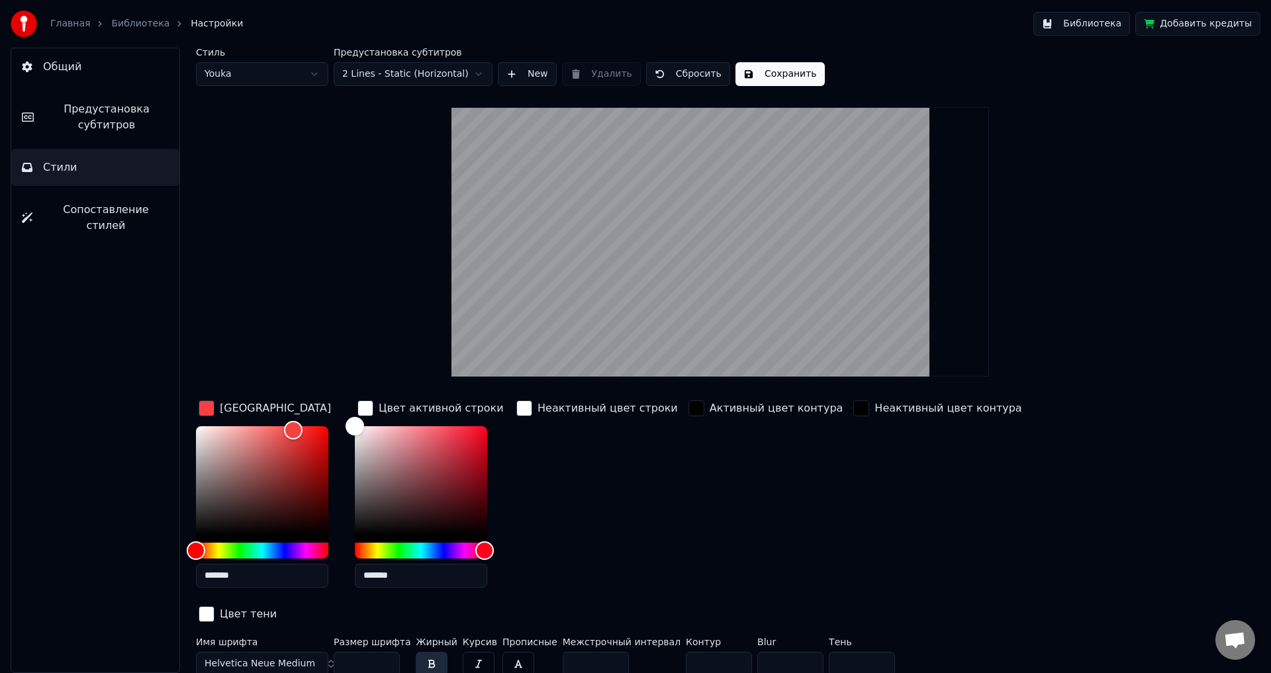
click at [297, 657] on span "Helvetica Neue Medium" at bounding box center [259, 663] width 111 height 13
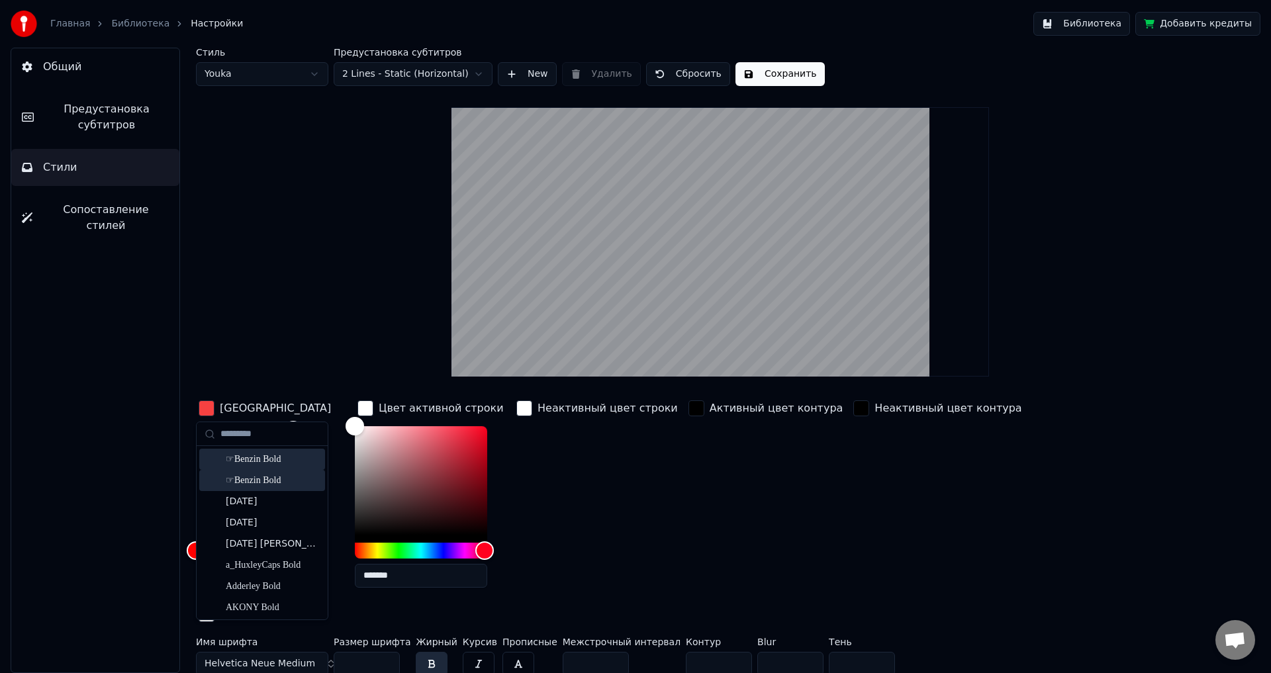
click at [273, 479] on div "☞Benzin Bold" at bounding box center [273, 480] width 94 height 13
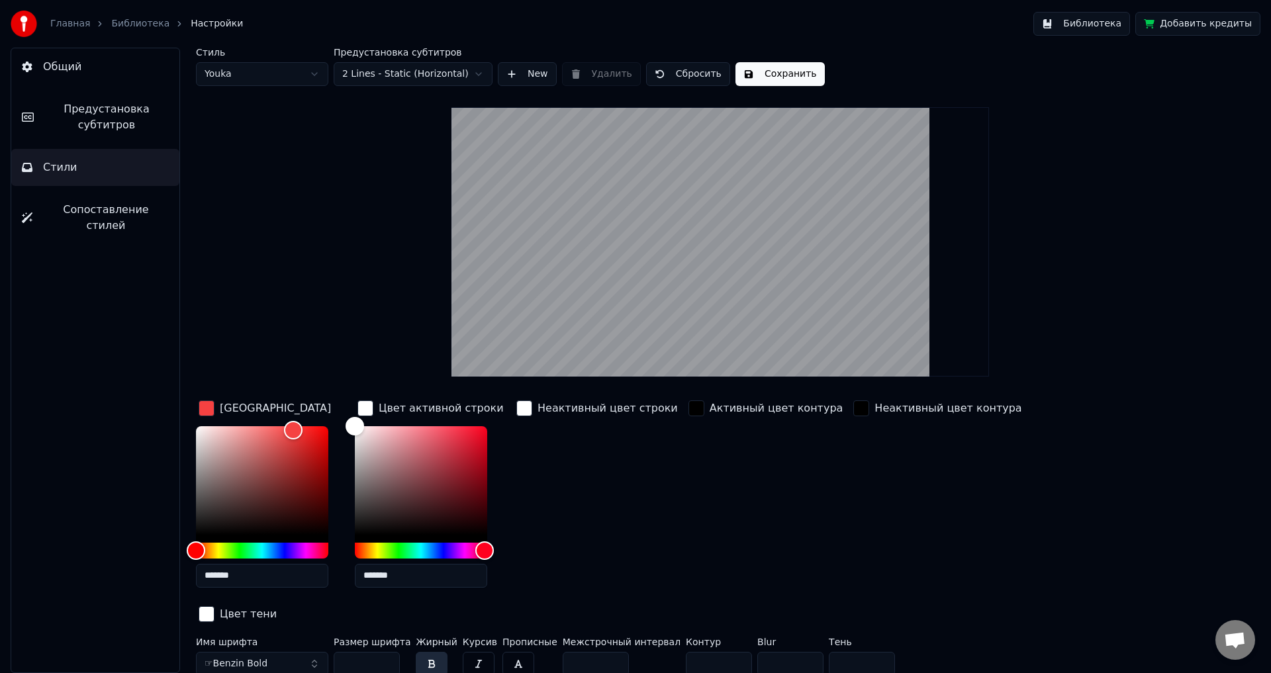
click at [289, 652] on button "☞Benzin Bold" at bounding box center [262, 664] width 132 height 24
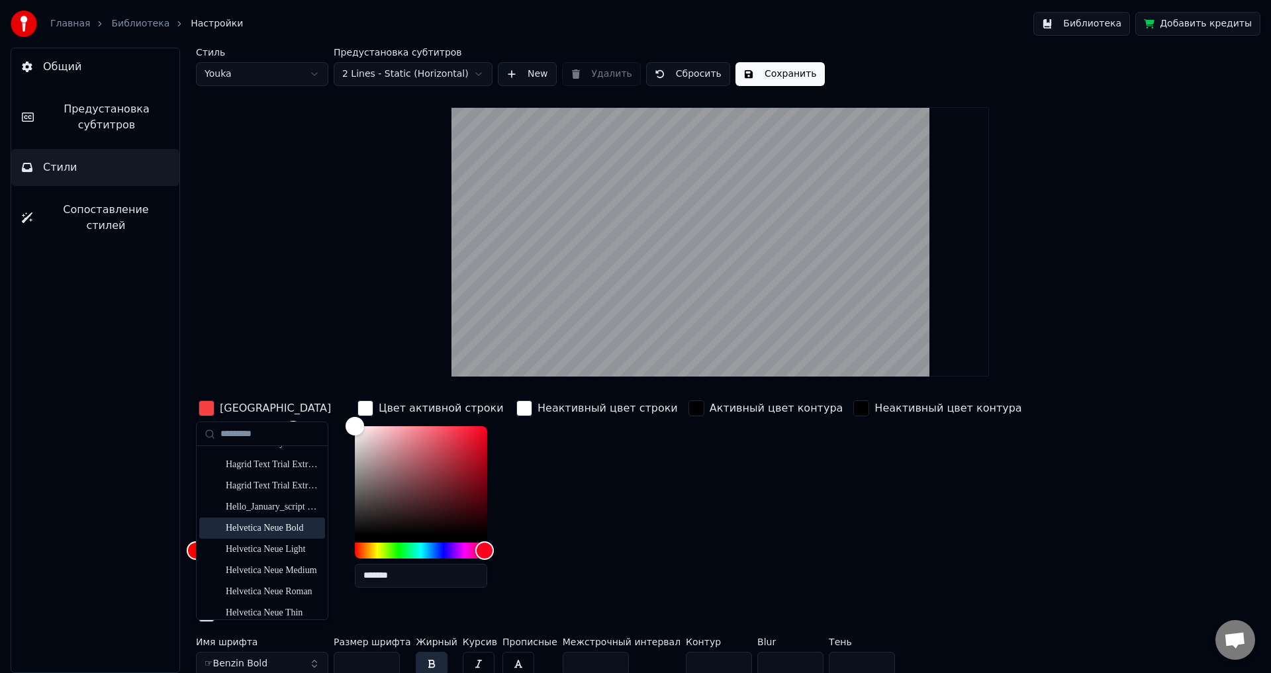
scroll to position [5615, 0]
click at [285, 515] on div "Helvetica Neue Medium" at bounding box center [273, 516] width 94 height 13
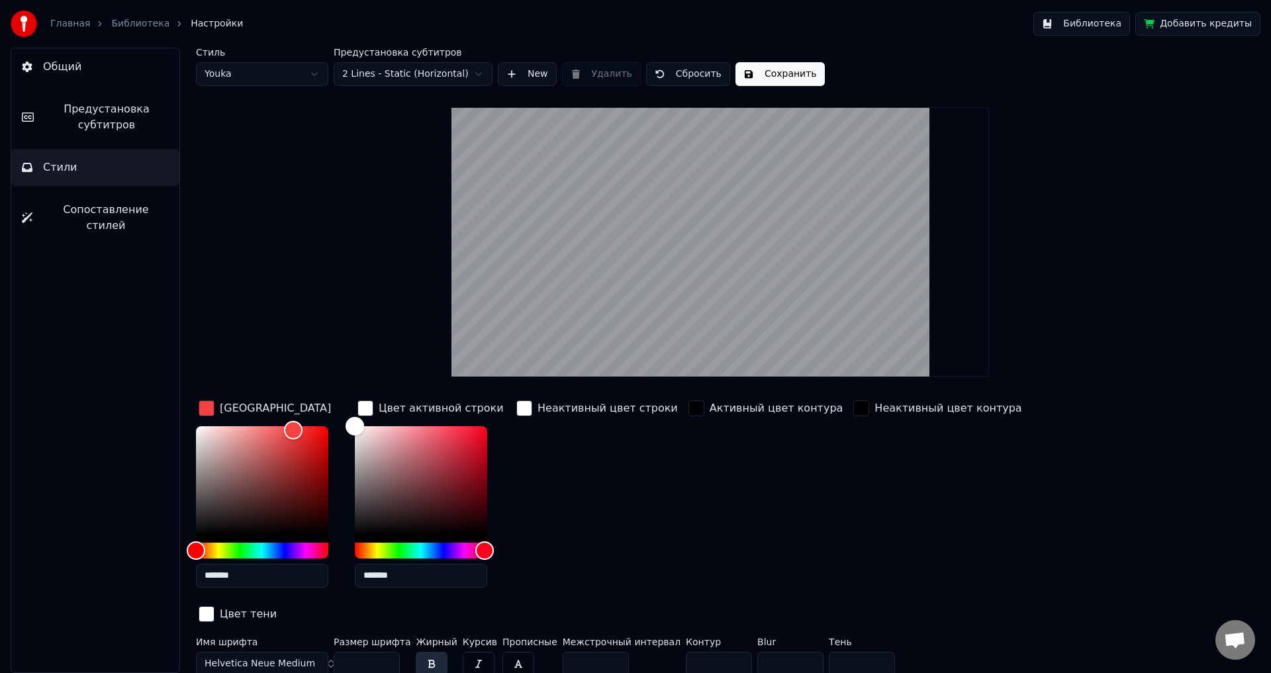
click at [423, 652] on button "button" at bounding box center [432, 664] width 32 height 24
click at [463, 652] on button "button" at bounding box center [479, 664] width 32 height 24
click at [426, 652] on button "button" at bounding box center [432, 664] width 32 height 24
click at [463, 652] on button "button" at bounding box center [479, 664] width 32 height 24
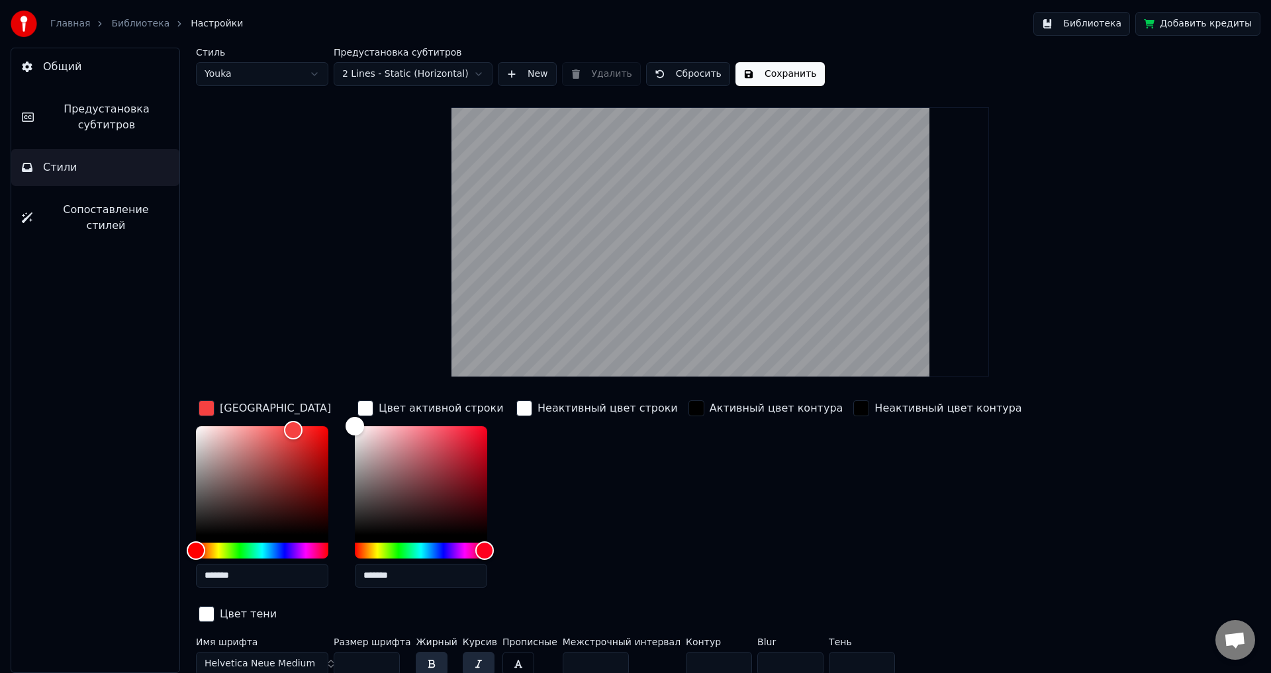
click at [463, 652] on button "button" at bounding box center [479, 664] width 32 height 24
click at [425, 652] on button "button" at bounding box center [432, 664] width 32 height 24
click at [418, 652] on button "button" at bounding box center [432, 664] width 32 height 24
click at [745, 73] on button "Сохранить" at bounding box center [779, 74] width 89 height 24
click at [1089, 15] on button "Библиотека" at bounding box center [1081, 24] width 97 height 24
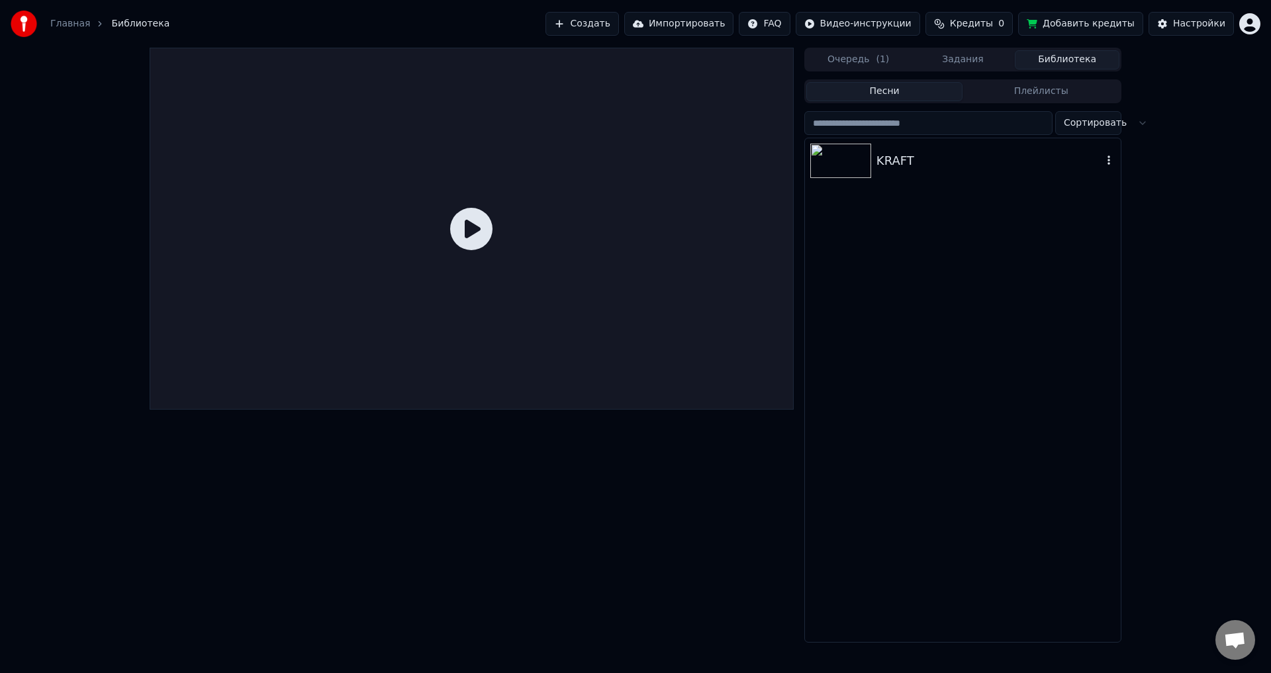
click at [922, 161] on div "KRAFT" at bounding box center [989, 161] width 226 height 19
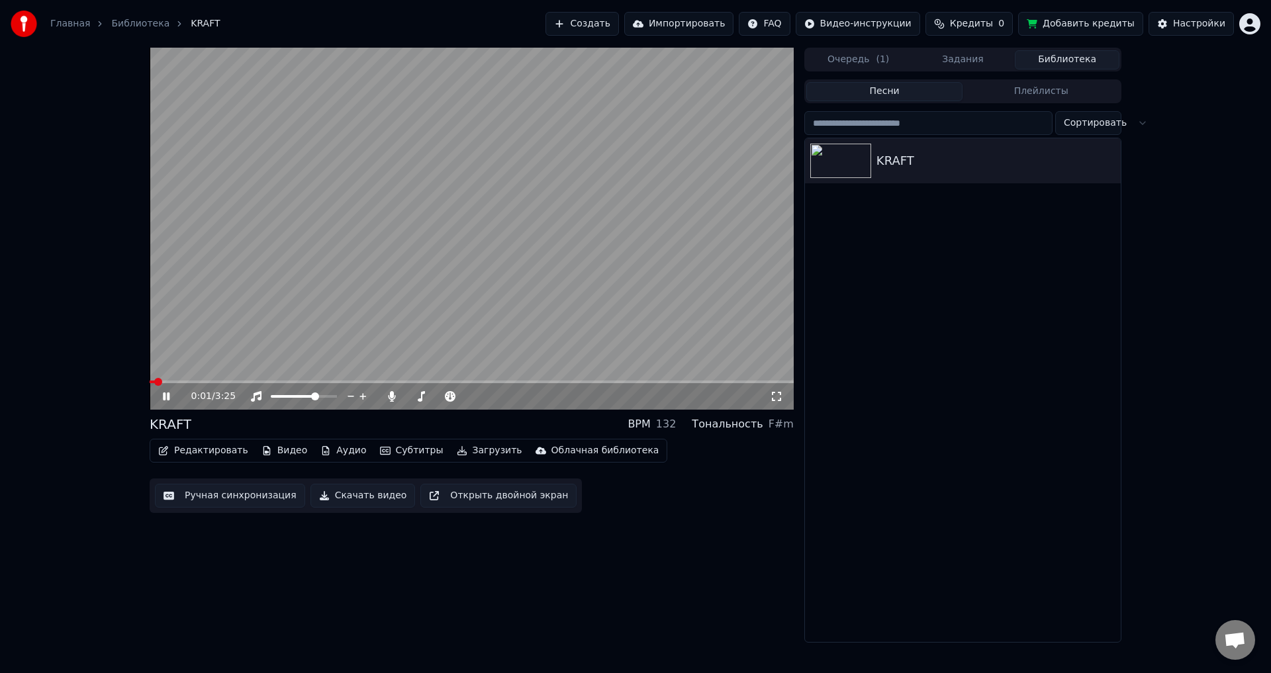
click at [199, 382] on span at bounding box center [472, 381] width 644 height 3
click at [169, 398] on icon at bounding box center [166, 396] width 7 height 8
click at [169, 398] on icon at bounding box center [175, 396] width 31 height 11
click at [169, 398] on icon at bounding box center [166, 396] width 7 height 8
click at [607, 22] on button "Создать" at bounding box center [581, 24] width 73 height 24
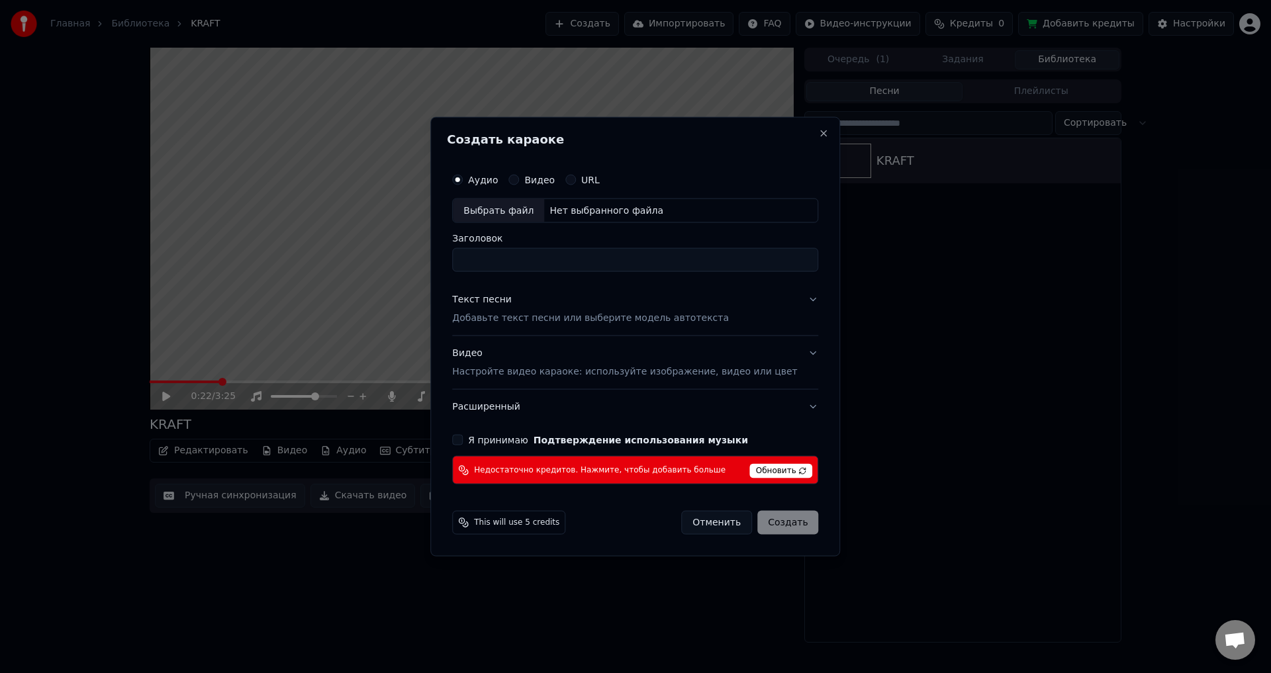
click at [750, 467] on span "Обновить" at bounding box center [781, 471] width 63 height 15
click at [778, 469] on span "Обновить" at bounding box center [781, 471] width 63 height 15
click at [501, 471] on span "Недостаточно кредитов. Нажмите, чтобы добавить больше" at bounding box center [599, 470] width 251 height 11
click at [819, 132] on button "Close" at bounding box center [824, 133] width 11 height 11
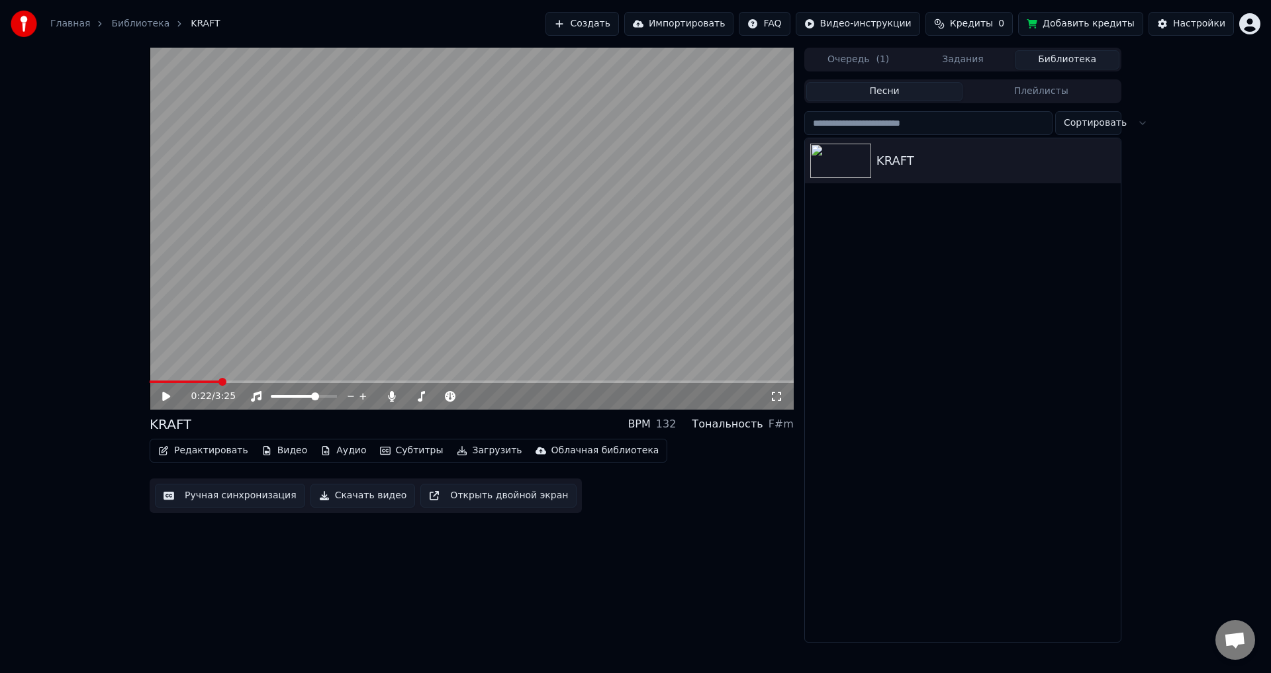
click at [117, 23] on link "Библиотека" at bounding box center [140, 23] width 58 height 13
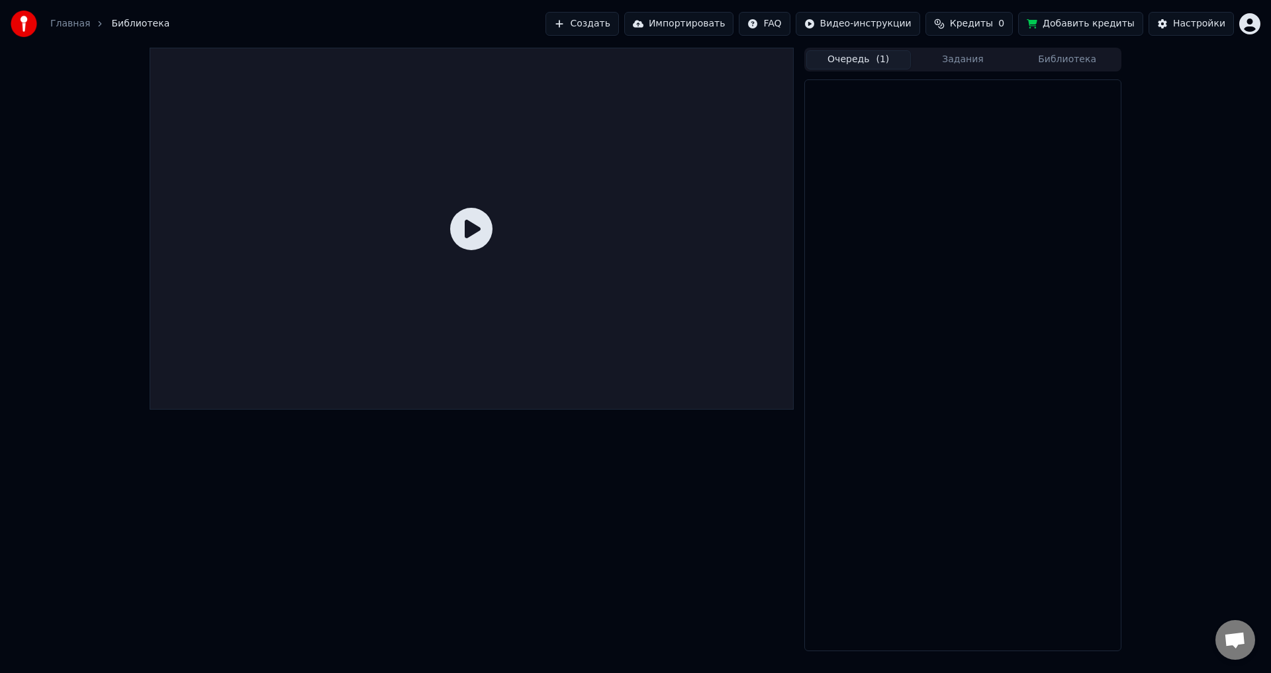
click at [867, 63] on button "Очередь ( 1 )" at bounding box center [858, 59] width 105 height 19
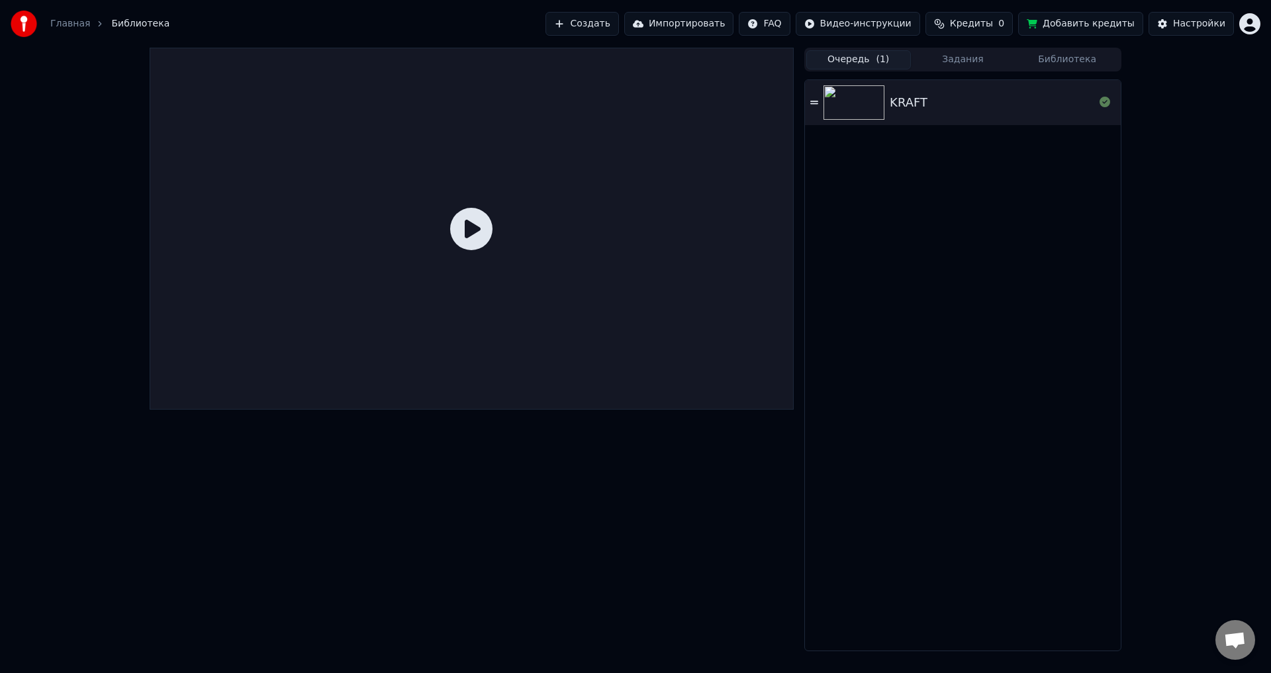
click at [924, 105] on div "KRAFT" at bounding box center [991, 102] width 204 height 19
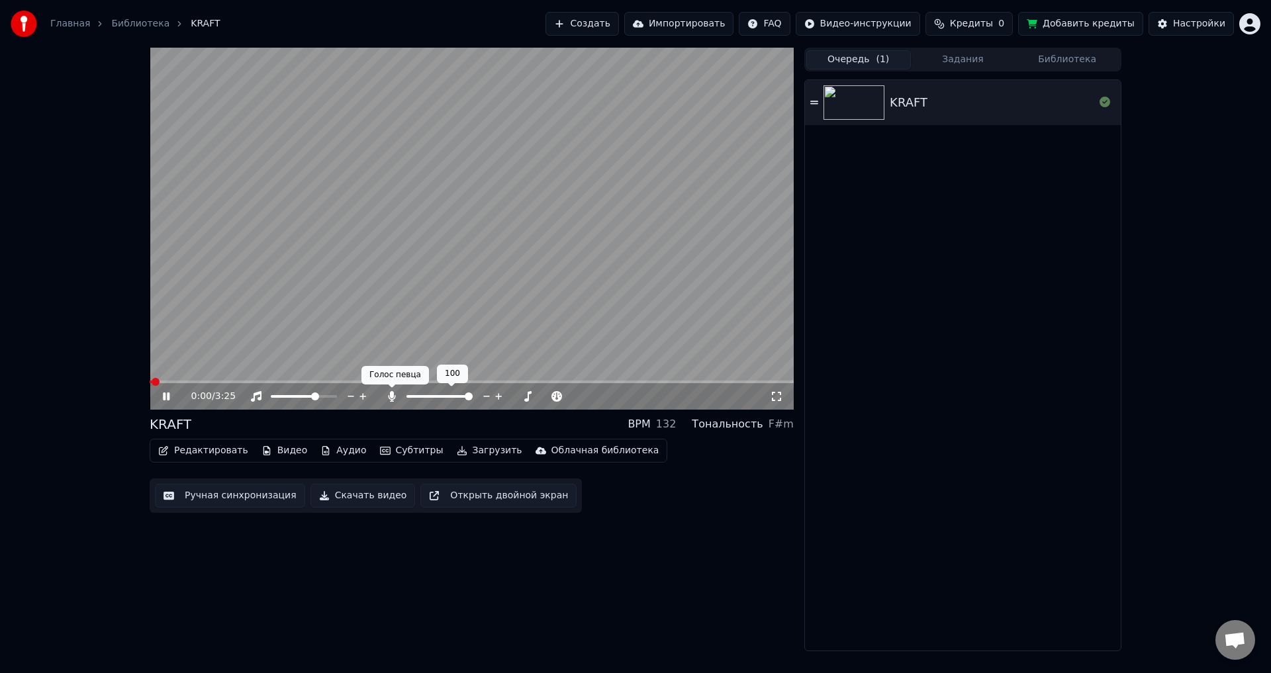
click at [400, 381] on div "Голос певца [PERSON_NAME] певца" at bounding box center [394, 375] width 67 height 19
click at [398, 379] on video at bounding box center [472, 229] width 644 height 362
click at [398, 382] on span at bounding box center [472, 381] width 644 height 3
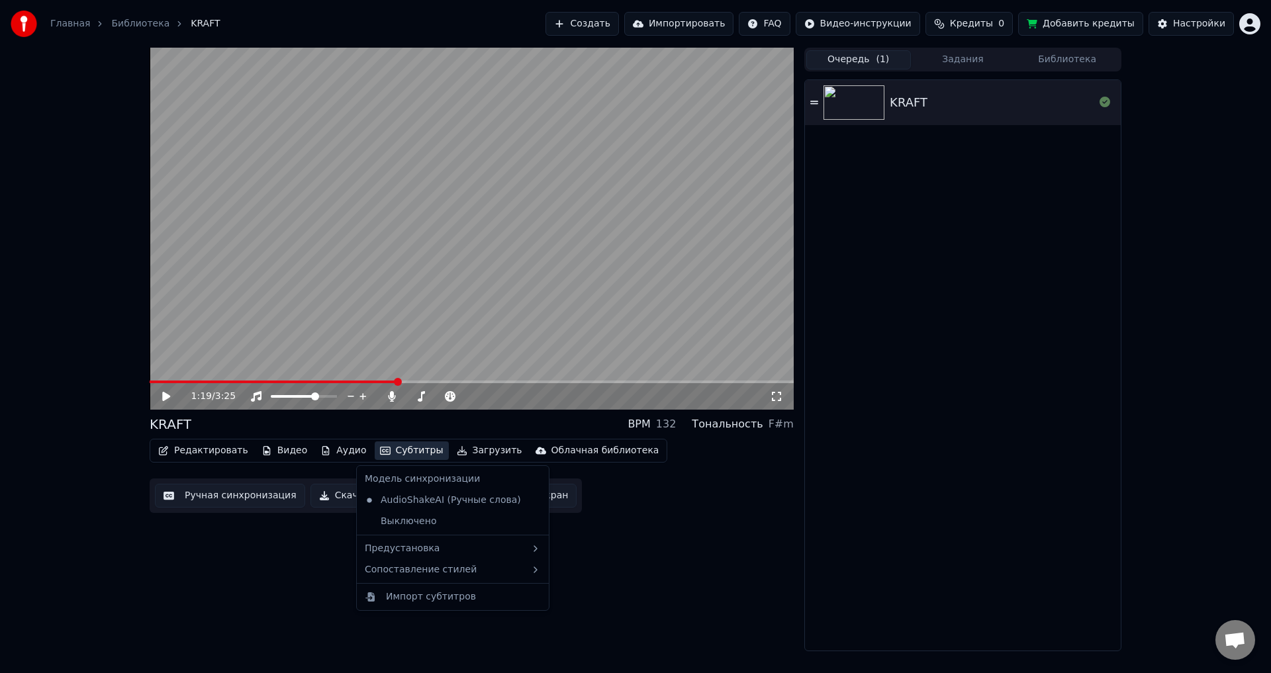
click at [375, 449] on button "Субтитры" at bounding box center [412, 450] width 74 height 19
click at [402, 517] on div "Выключено" at bounding box center [452, 521] width 187 height 21
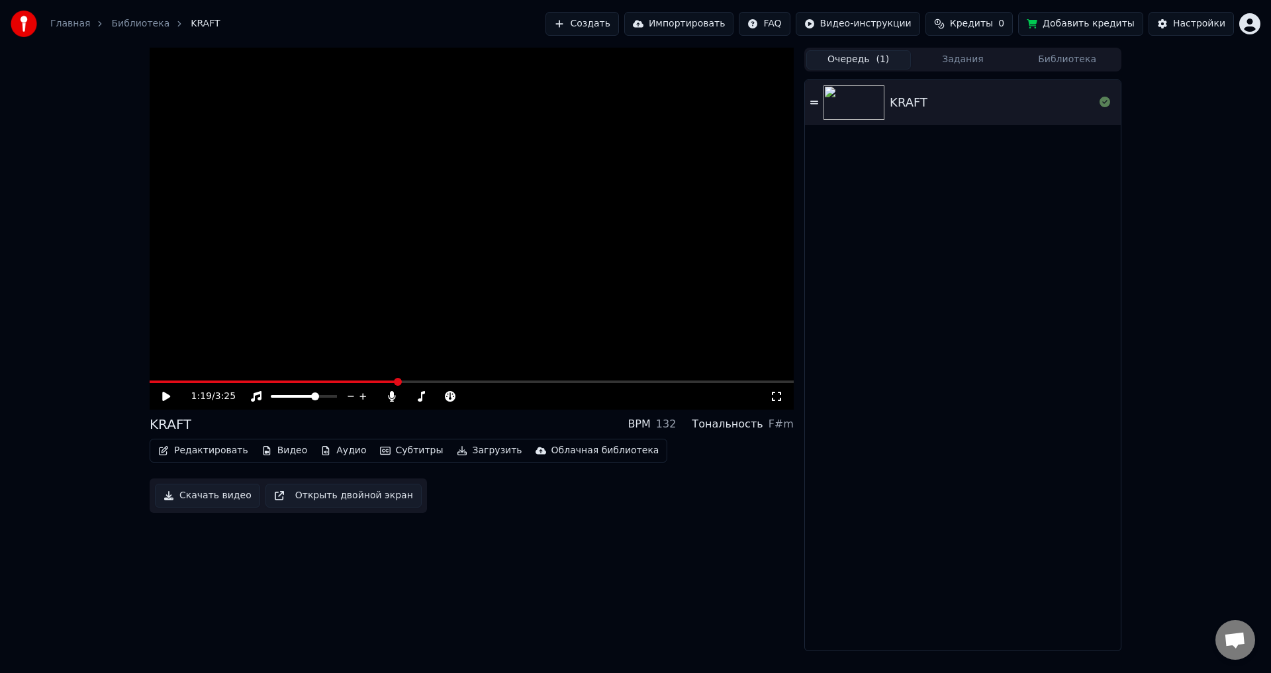
click at [388, 445] on button "Субтитры" at bounding box center [412, 450] width 74 height 19
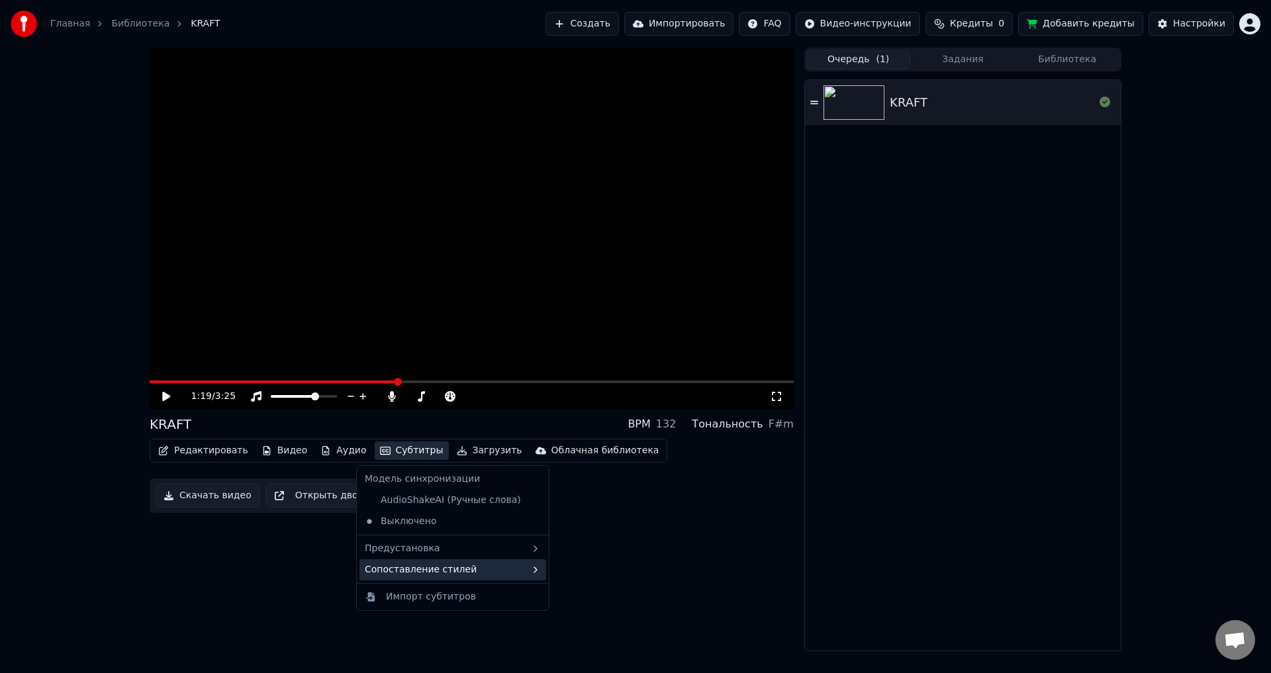
click at [432, 572] on div "Сопоставление стилей" at bounding box center [452, 569] width 187 height 21
click at [541, 572] on div "Default" at bounding box center [572, 572] width 78 height 21
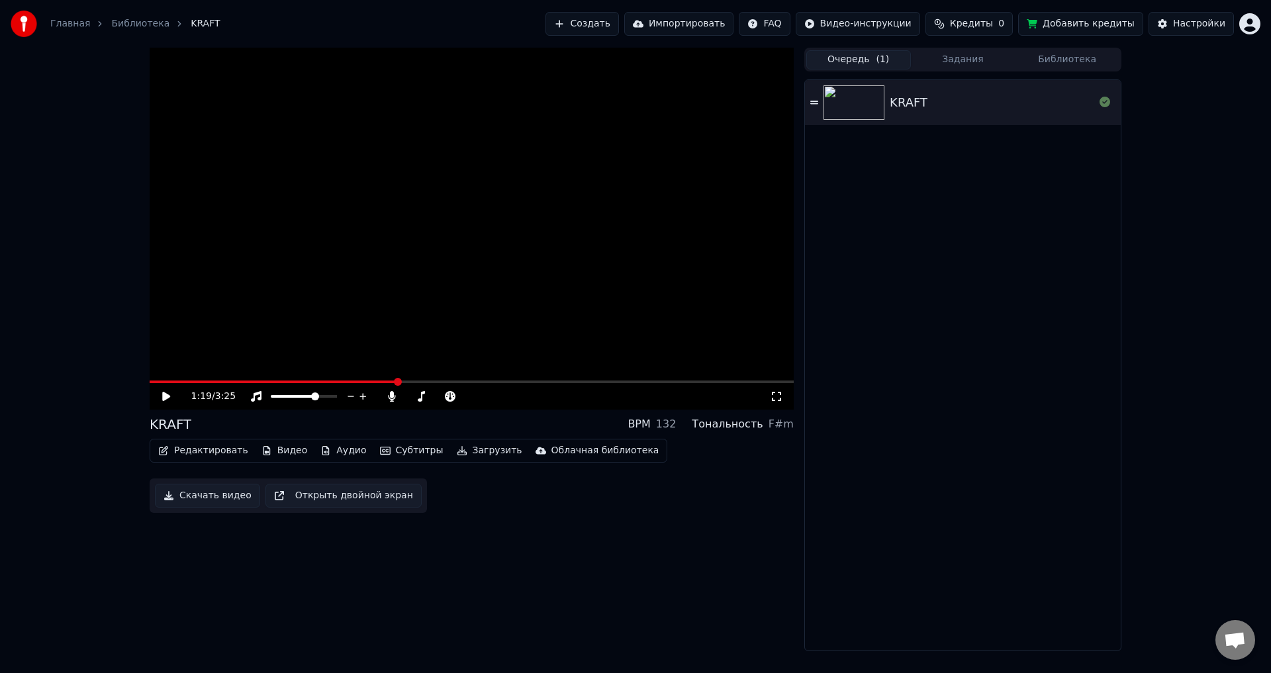
click at [396, 440] on div "Редактировать Видео Аудио Субтитры Загрузить Облачная библиотека" at bounding box center [408, 451] width 517 height 24
click at [396, 448] on button "Субтитры" at bounding box center [412, 450] width 74 height 19
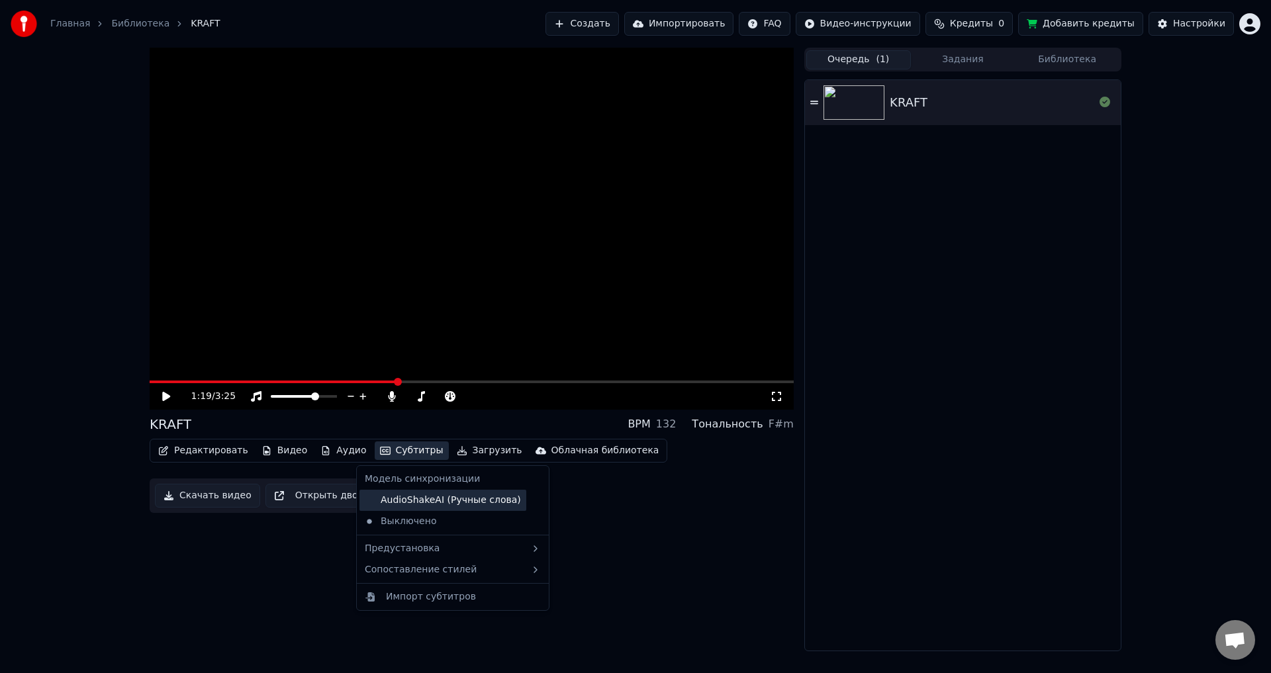
click at [412, 500] on div "AudioShakeAI (Ручные слова)" at bounding box center [442, 500] width 167 height 21
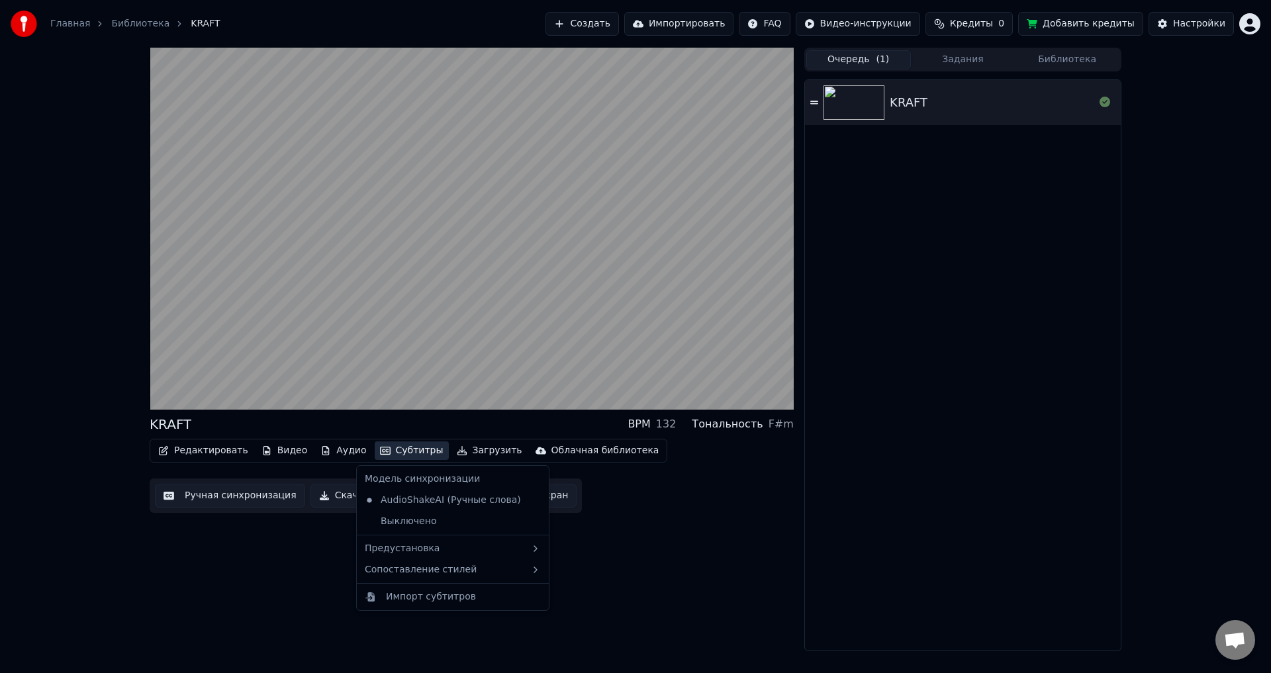
click at [396, 452] on button "Субтитры" at bounding box center [412, 450] width 74 height 19
click at [400, 327] on video at bounding box center [472, 229] width 644 height 362
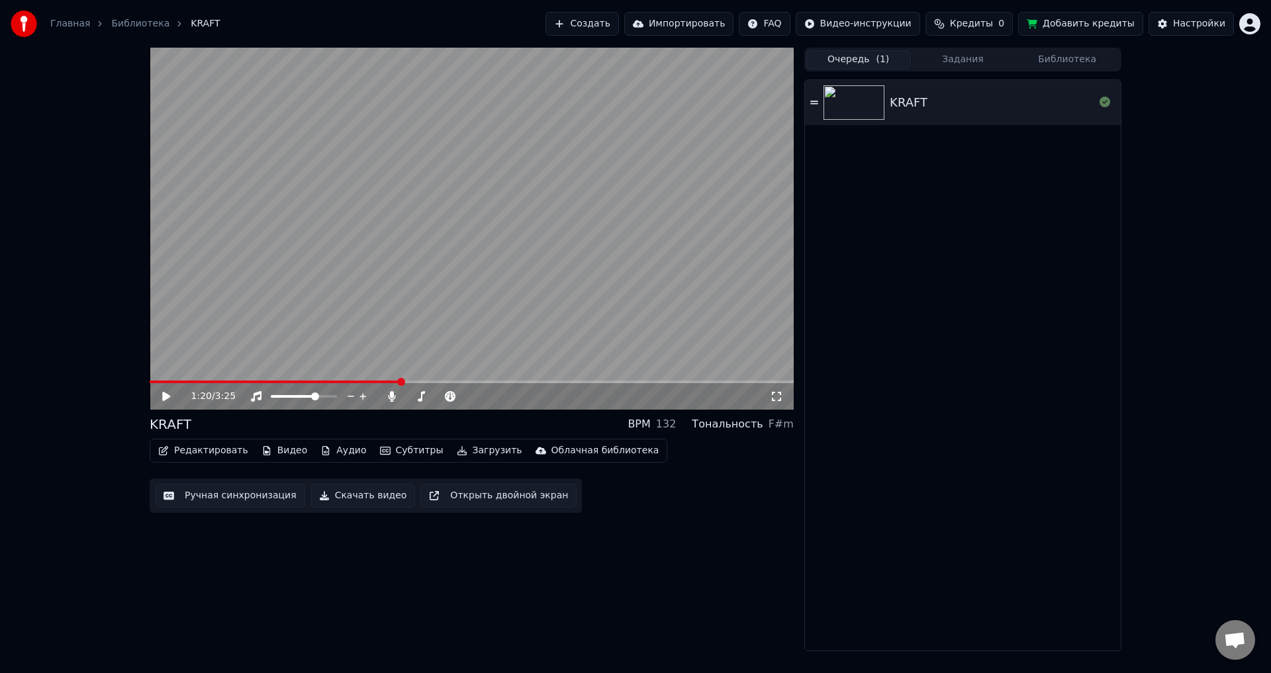
click at [400, 447] on button "Субтитры" at bounding box center [412, 450] width 74 height 19
click at [650, 502] on div "Редактировать Видео Аудио Субтитры Загрузить Облачная библиотека Ручная синхрон…" at bounding box center [472, 476] width 644 height 74
click at [271, 449] on button "Видео" at bounding box center [284, 450] width 57 height 19
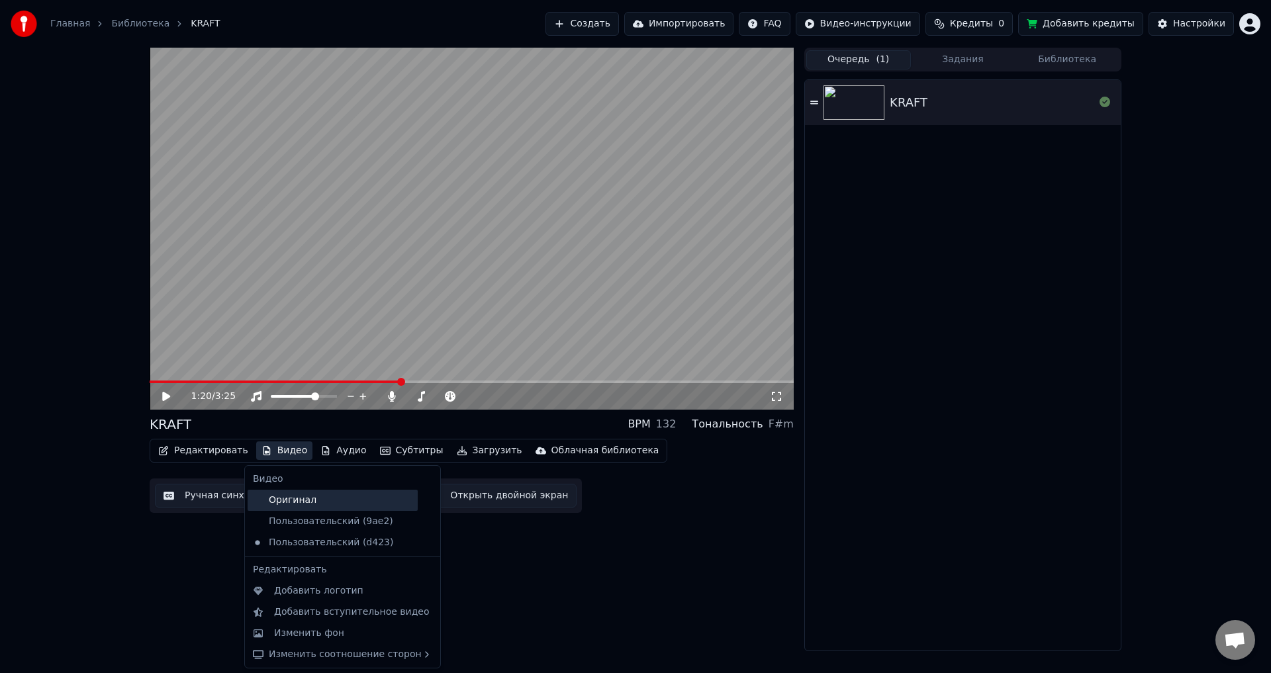
click at [283, 504] on div "Оригинал" at bounding box center [332, 500] width 170 height 21
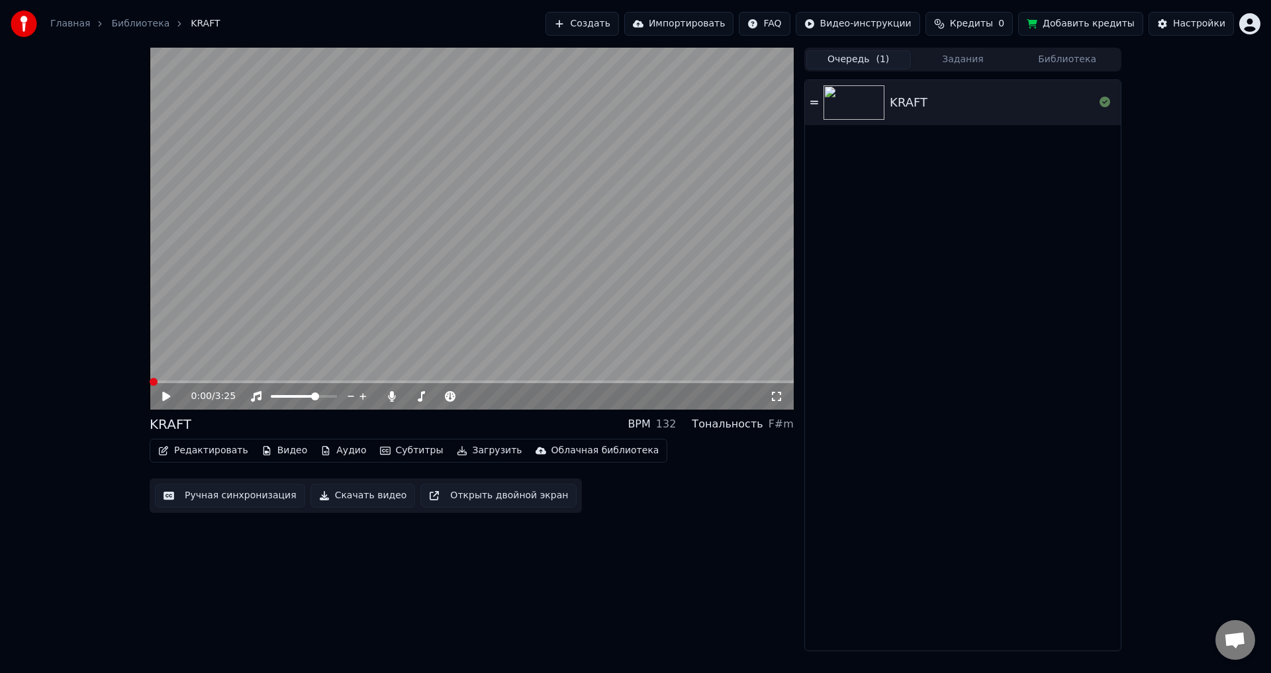
click at [273, 452] on button "Видео" at bounding box center [284, 450] width 57 height 19
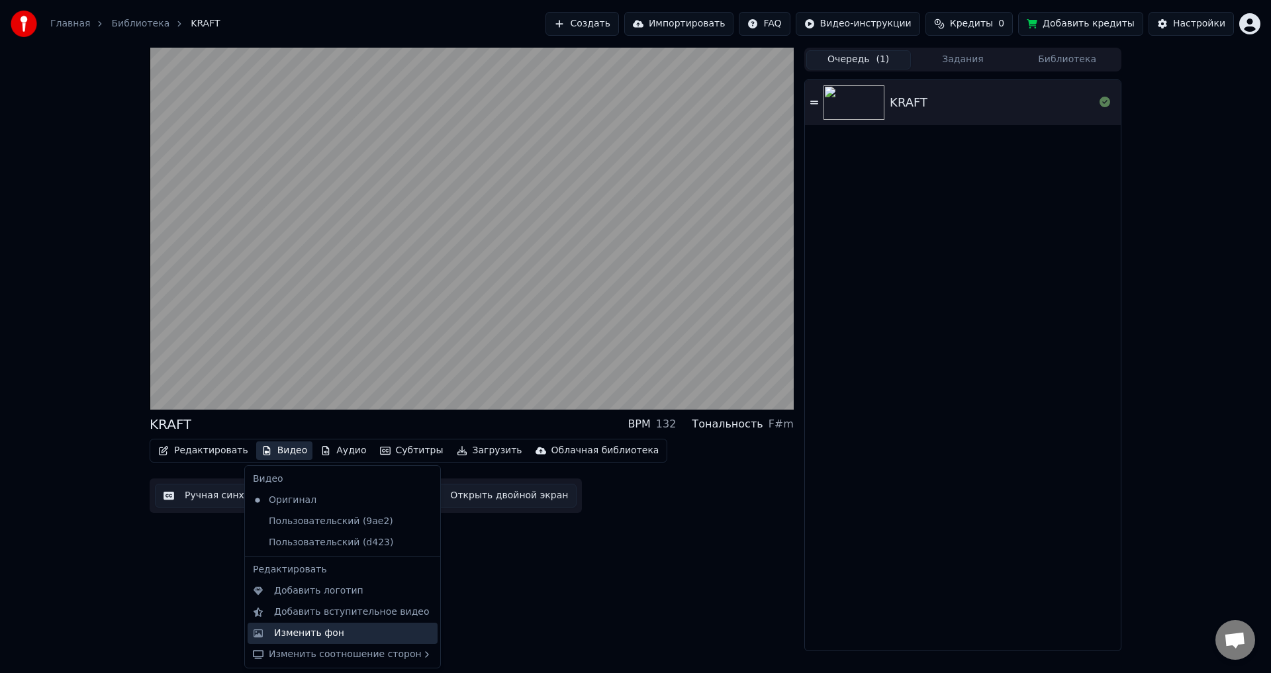
click at [307, 633] on div "Изменить фон" at bounding box center [309, 633] width 70 height 13
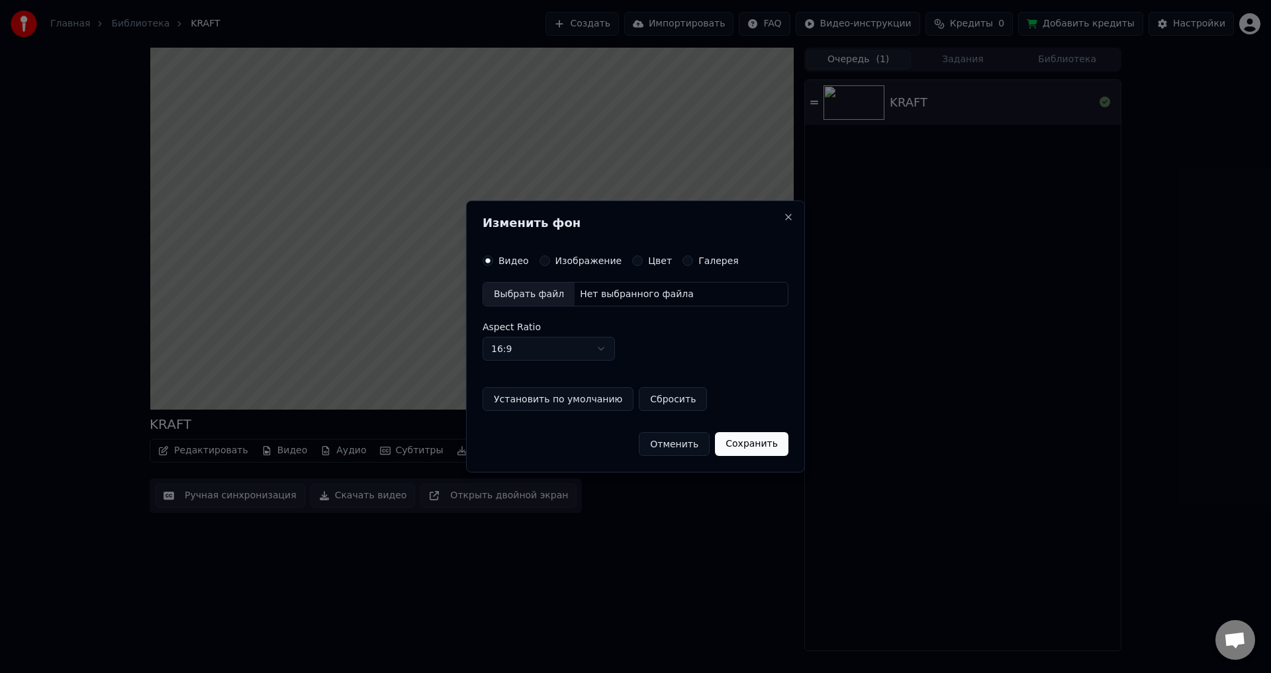
click at [689, 440] on button "Отменить" at bounding box center [674, 444] width 71 height 24
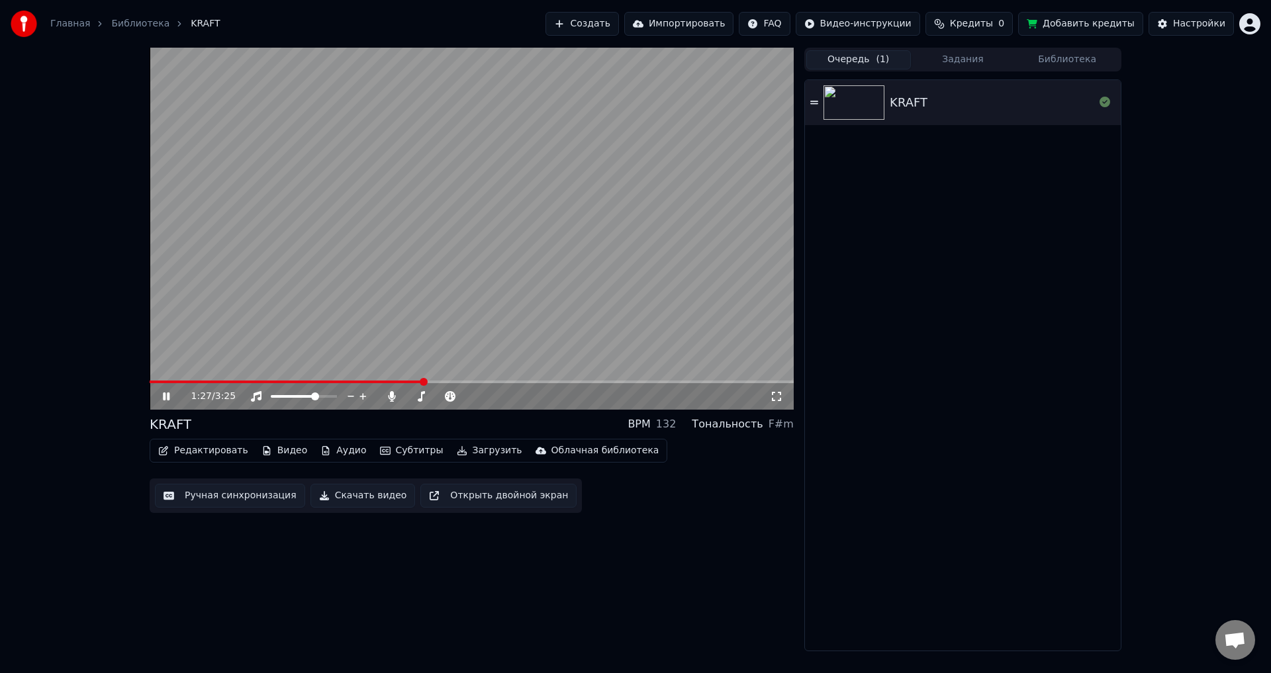
click at [337, 339] on video at bounding box center [472, 229] width 644 height 362
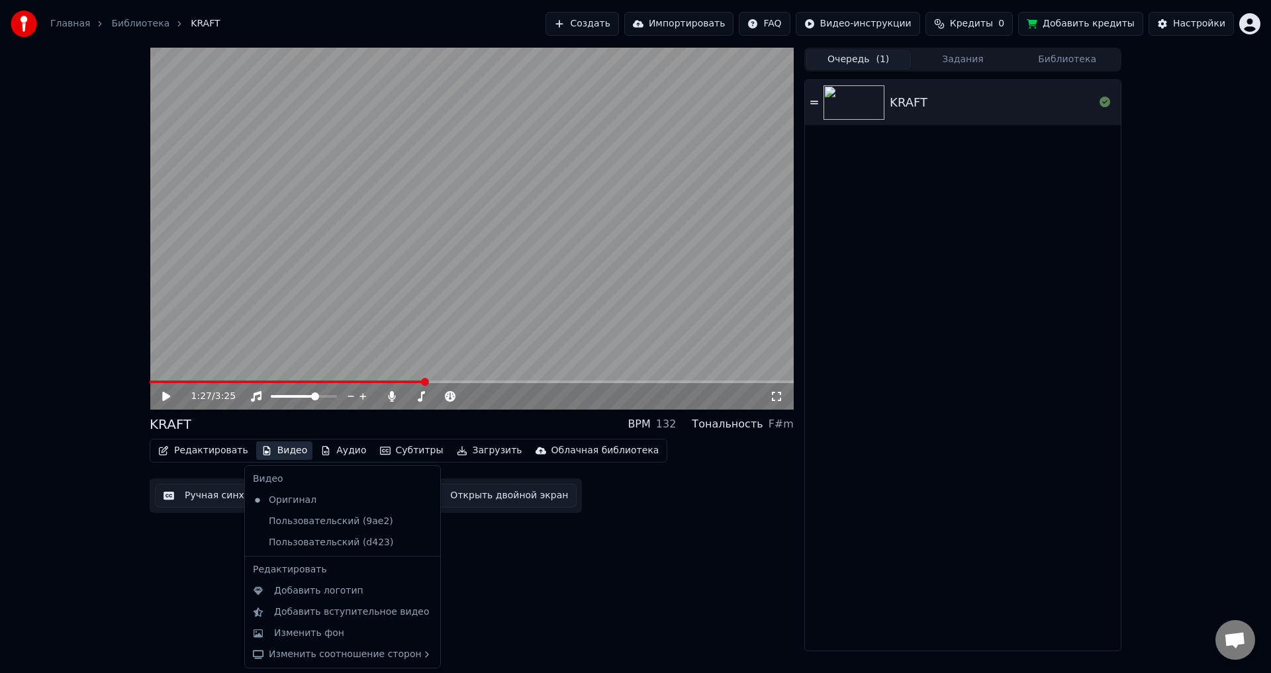
click at [287, 447] on button "Видео" at bounding box center [284, 450] width 57 height 19
click at [306, 519] on div "Пользовательский (9ae2)" at bounding box center [332, 521] width 170 height 21
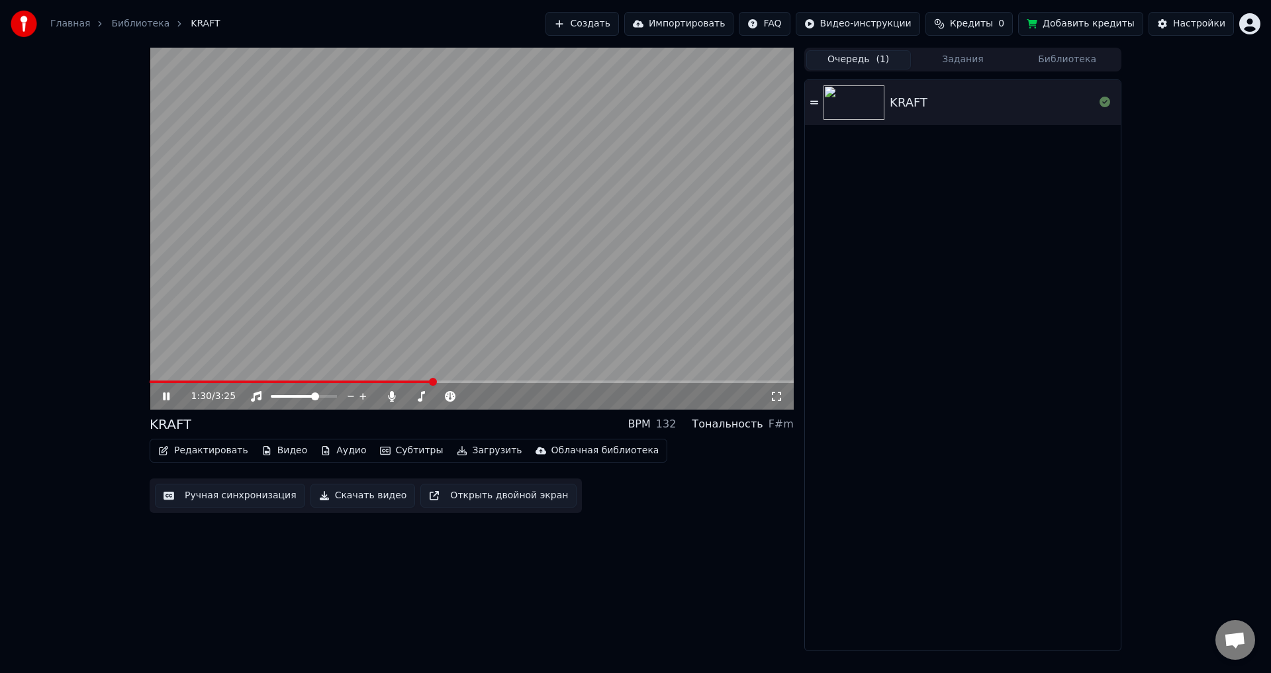
click at [165, 400] on icon at bounding box center [166, 396] width 7 height 8
click at [271, 449] on button "Видео" at bounding box center [284, 450] width 57 height 19
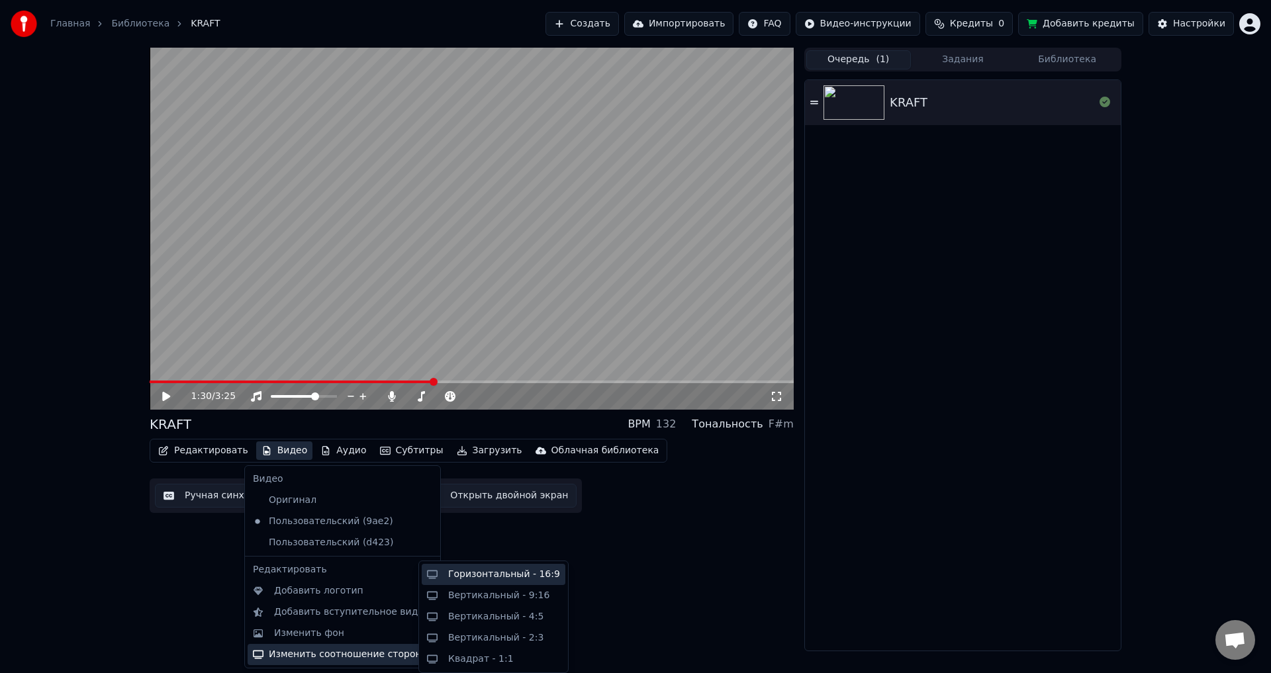
click at [478, 575] on div "Горизонтальный - 16:9" at bounding box center [504, 574] width 112 height 13
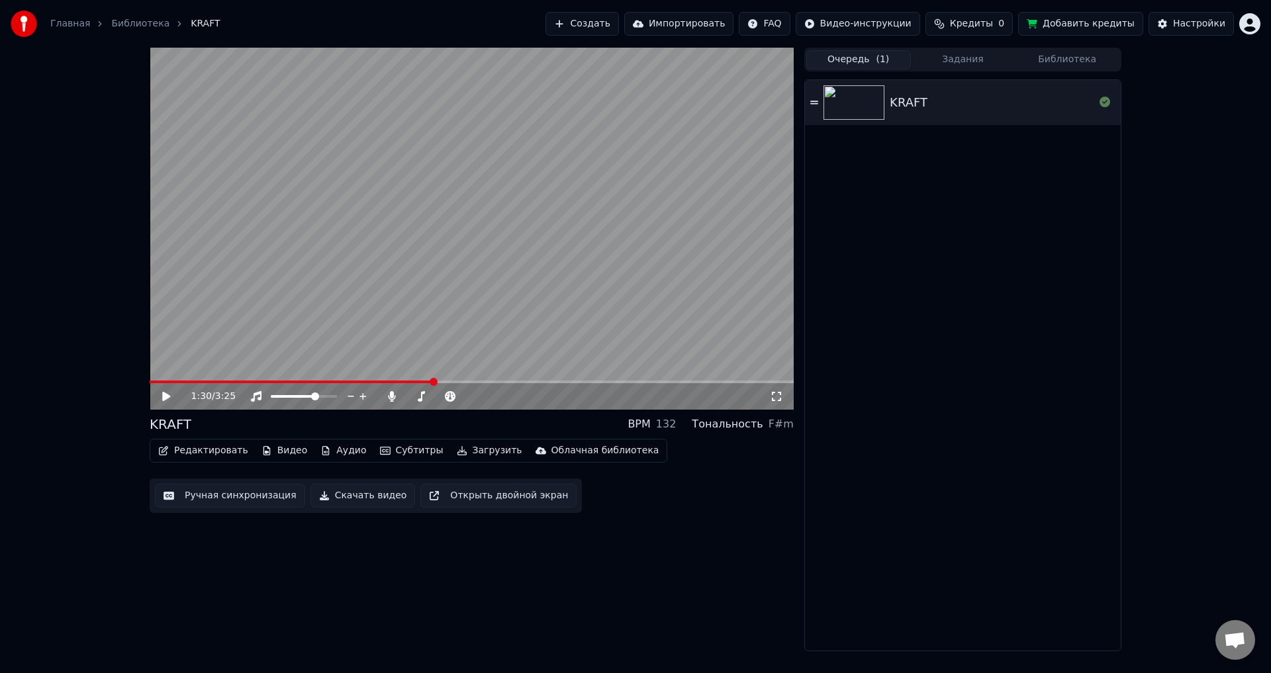
click at [881, 55] on span "( 1 )" at bounding box center [881, 59] width 13 height 13
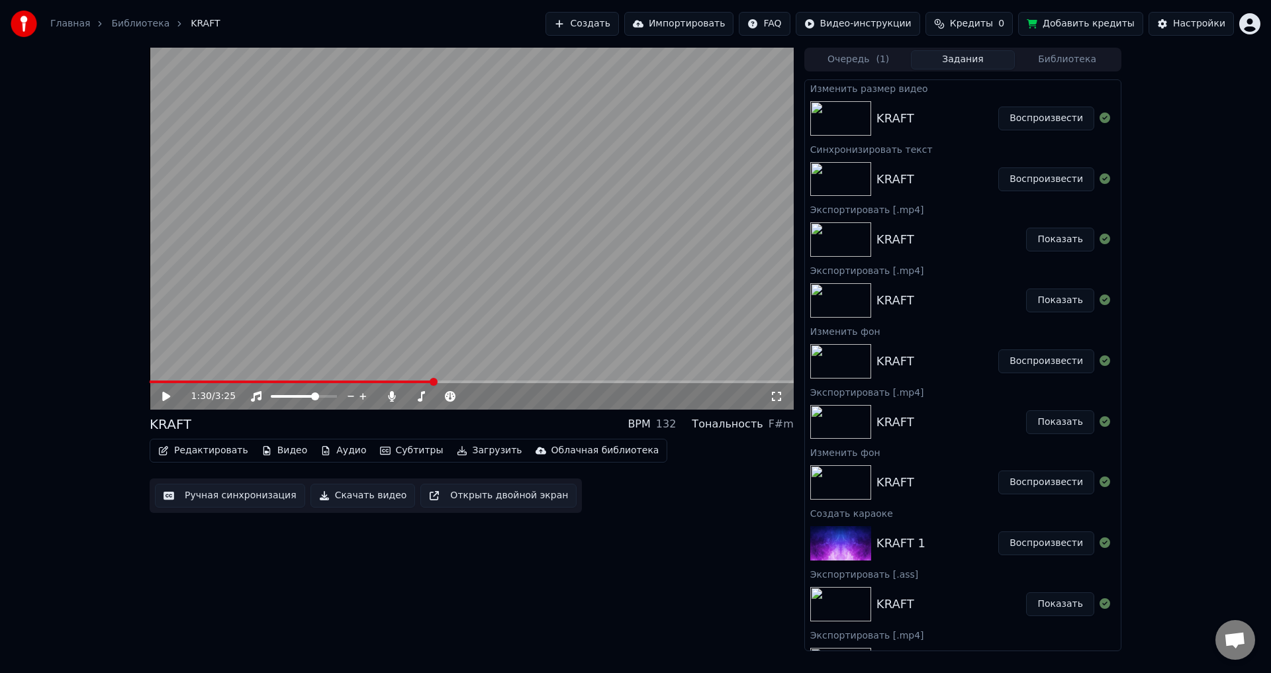
click at [959, 59] on button "Задания" at bounding box center [963, 59] width 105 height 19
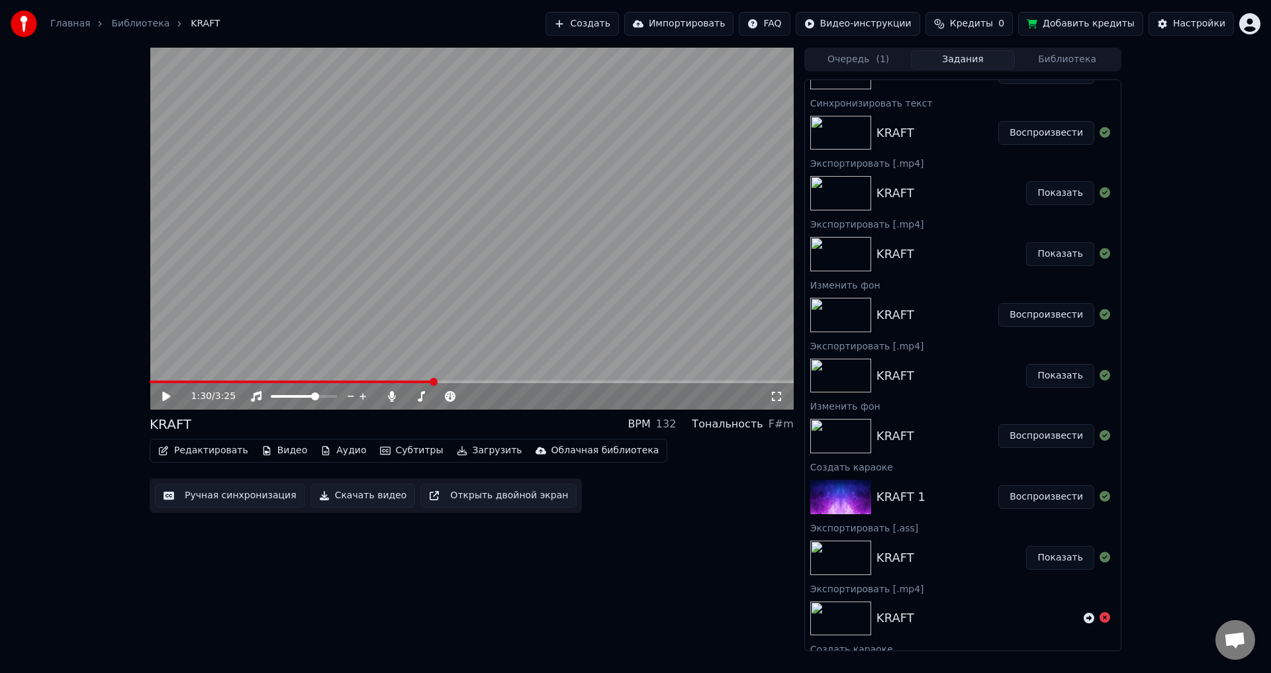
scroll to position [97, 0]
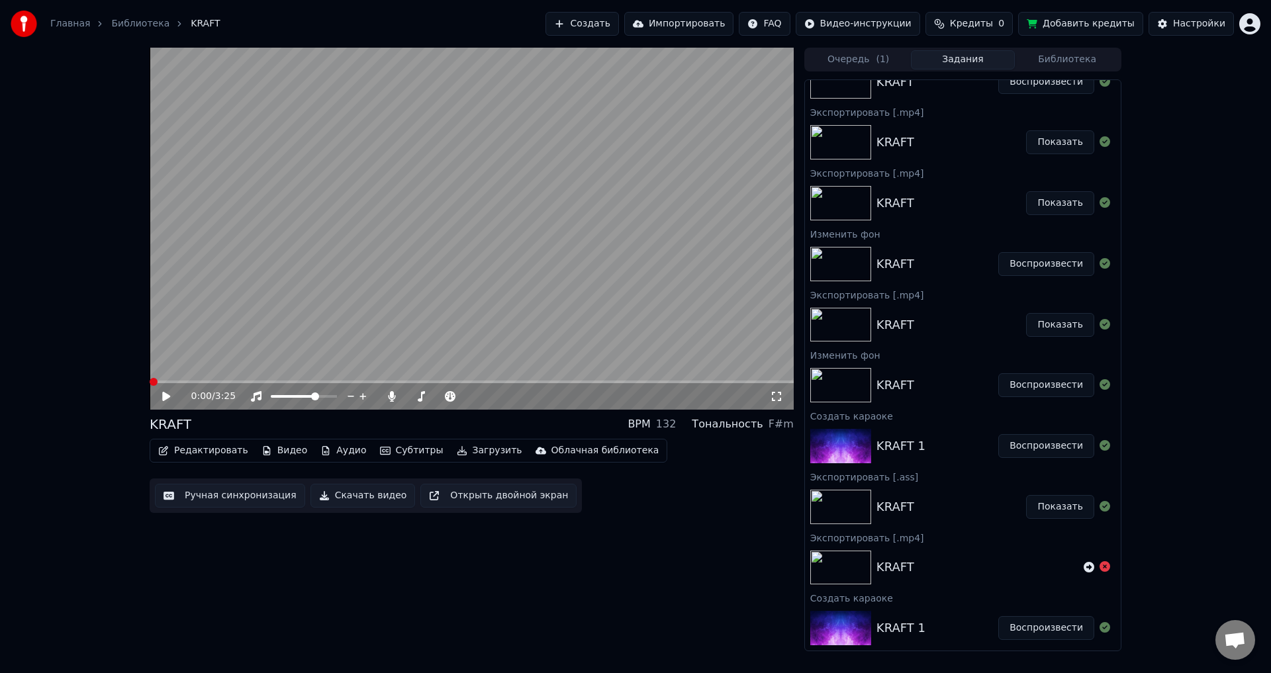
click at [150, 380] on span at bounding box center [150, 381] width 0 height 3
click at [257, 380] on span at bounding box center [472, 381] width 644 height 3
click at [187, 378] on video at bounding box center [472, 229] width 644 height 362
click at [177, 384] on div "0:34 / 3:25" at bounding box center [472, 396] width 644 height 26
click at [178, 377] on video at bounding box center [472, 229] width 644 height 362
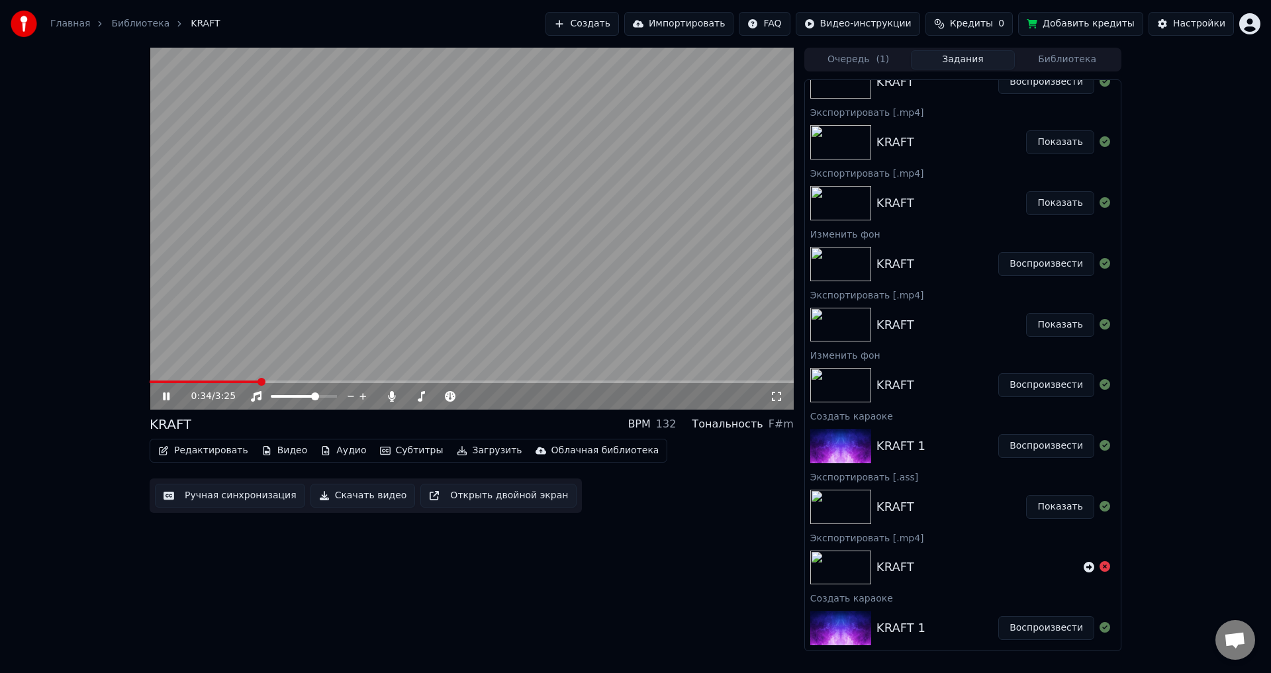
click at [177, 386] on div "0:34 / 3:25" at bounding box center [472, 396] width 644 height 26
click at [177, 382] on span at bounding box center [164, 381] width 28 height 3
click at [245, 380] on span at bounding box center [472, 381] width 644 height 3
click at [165, 394] on icon at bounding box center [166, 396] width 8 height 9
click at [165, 394] on icon at bounding box center [166, 396] width 7 height 8
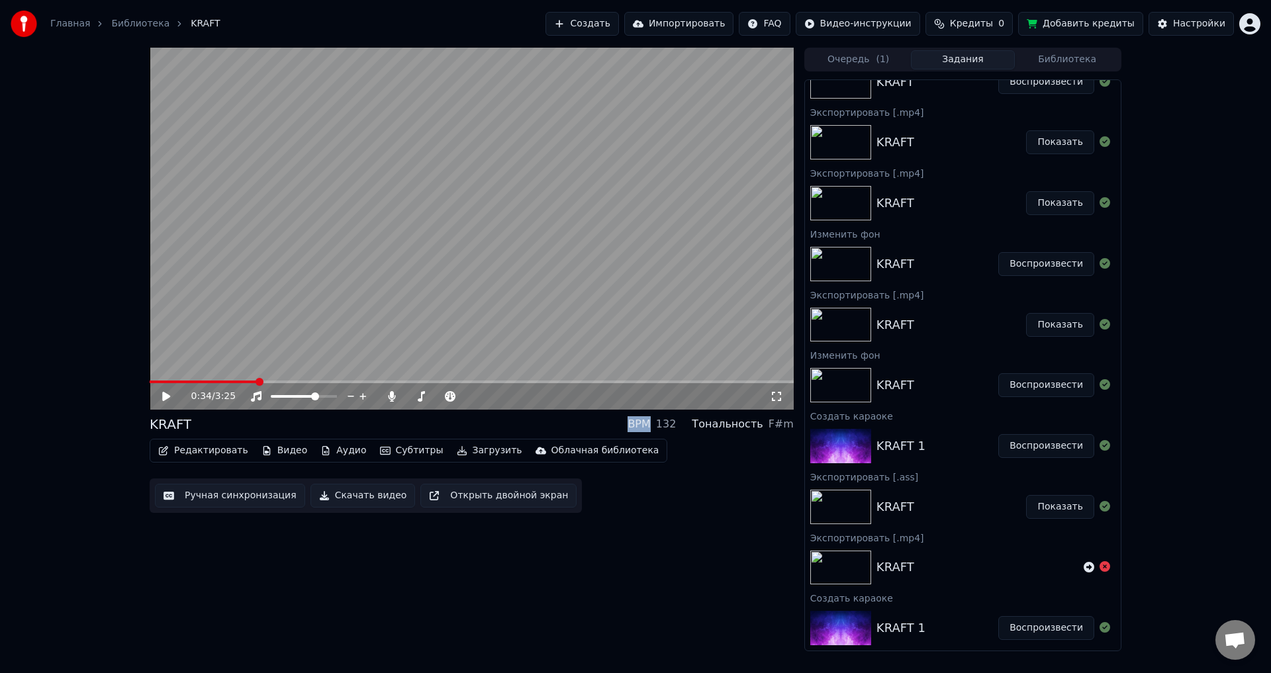
click at [355, 494] on button "Скачать видео" at bounding box center [362, 496] width 105 height 24
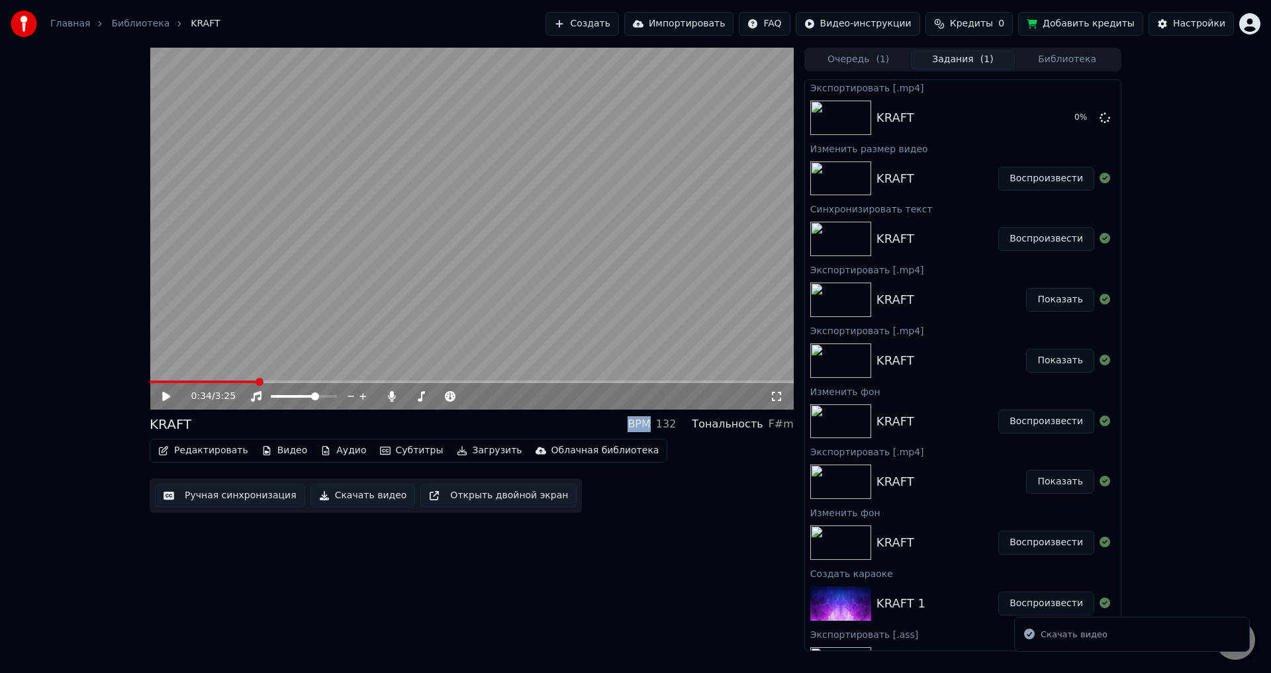
scroll to position [0, 0]
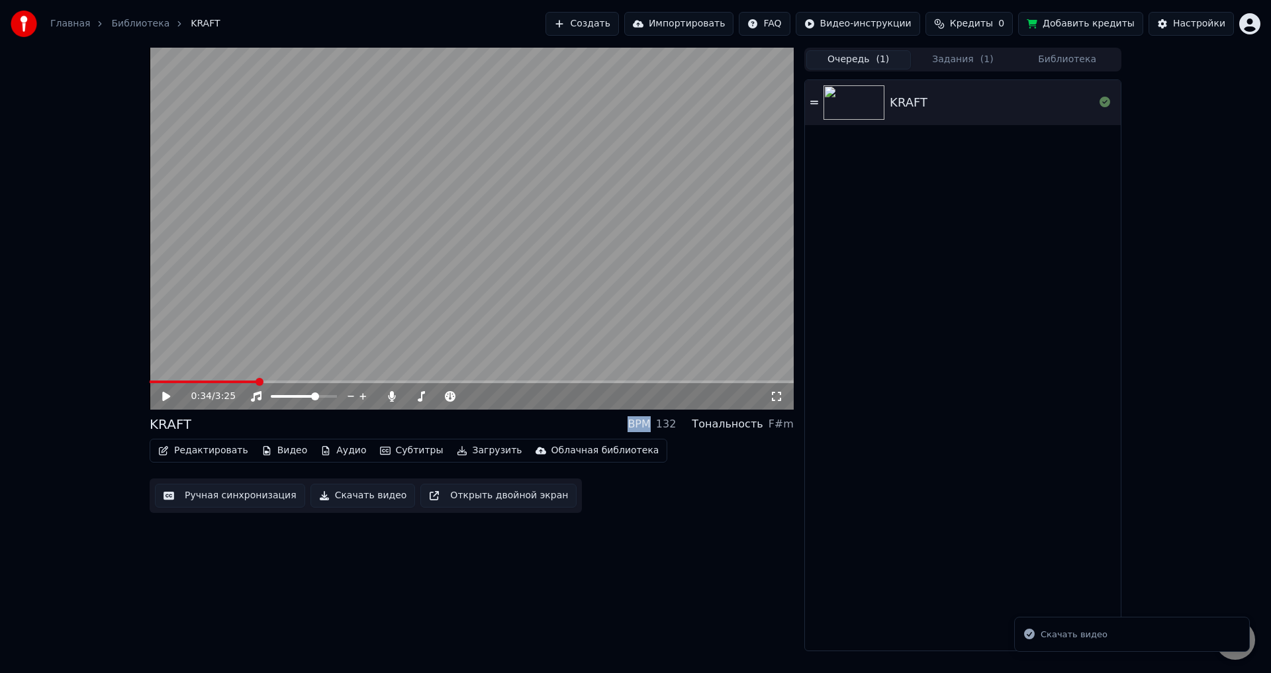
click at [859, 60] on button "Очередь ( 1 )" at bounding box center [858, 59] width 105 height 19
click at [1049, 56] on button "Библиотека" at bounding box center [1066, 59] width 105 height 19
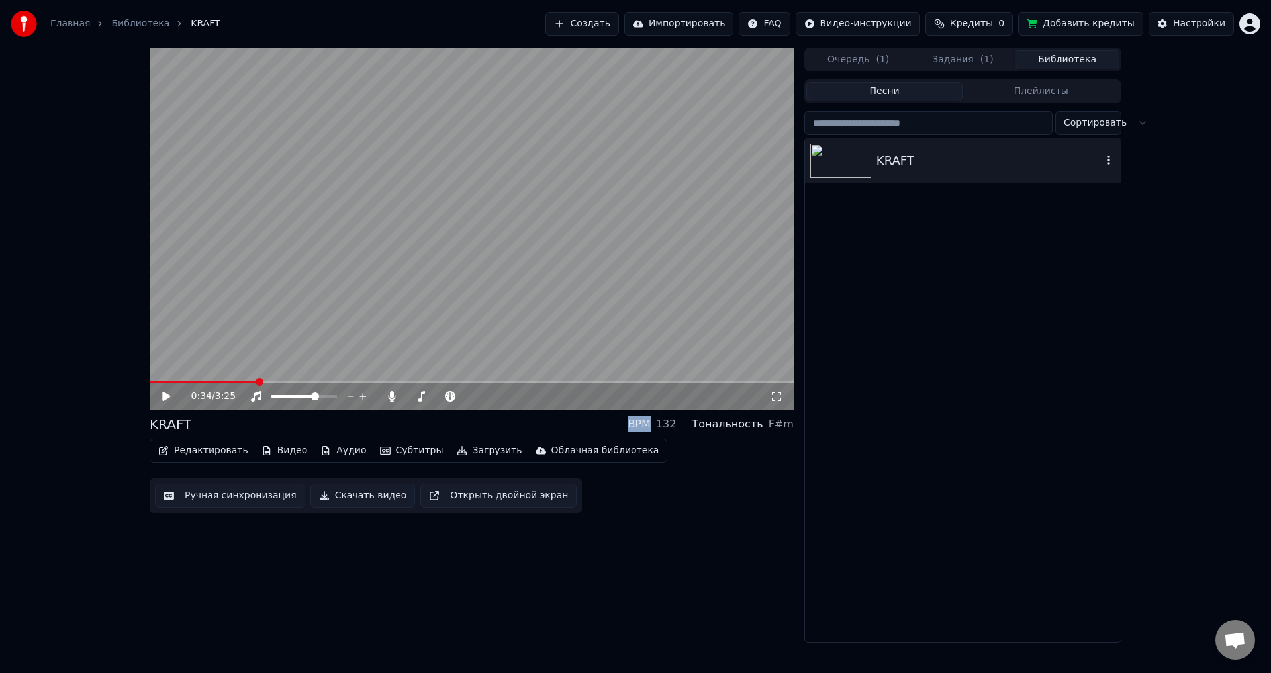
click at [1107, 159] on icon "button" at bounding box center [1108, 160] width 13 height 11
click at [901, 95] on button "Песни" at bounding box center [884, 91] width 157 height 19
click at [877, 64] on span "( 1 )" at bounding box center [881, 59] width 13 height 13
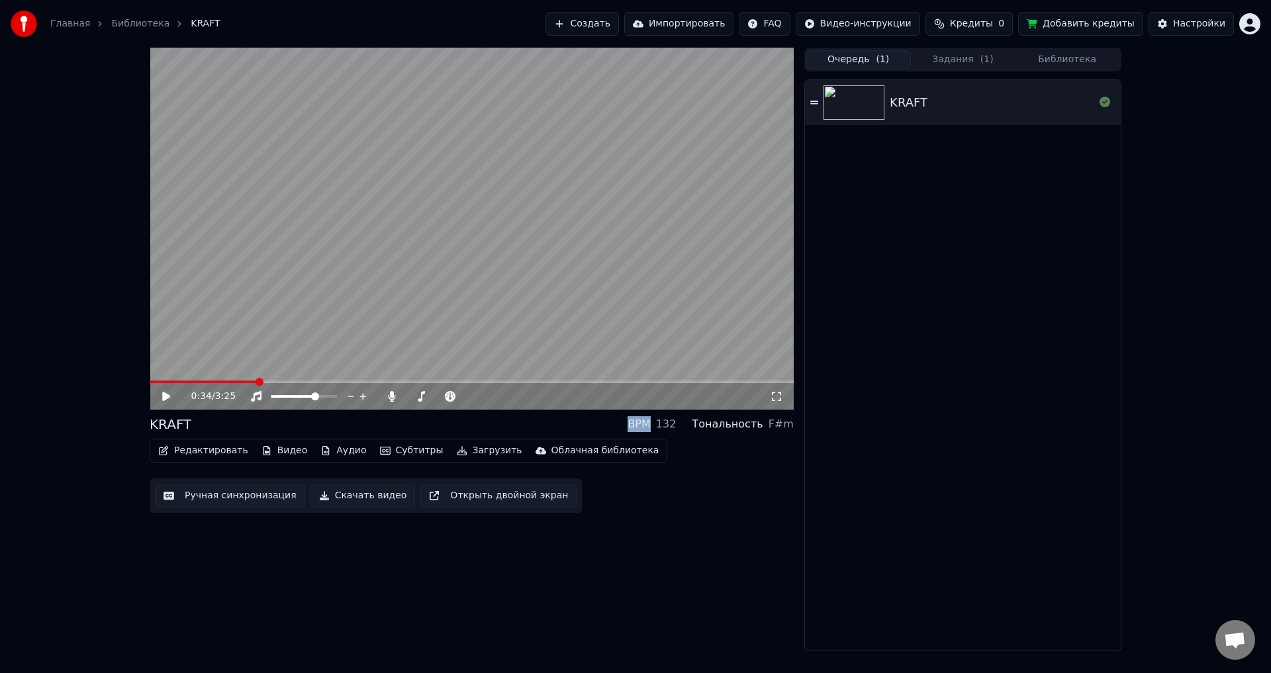
click at [960, 61] on button "Задания ( 1 )" at bounding box center [963, 59] width 105 height 19
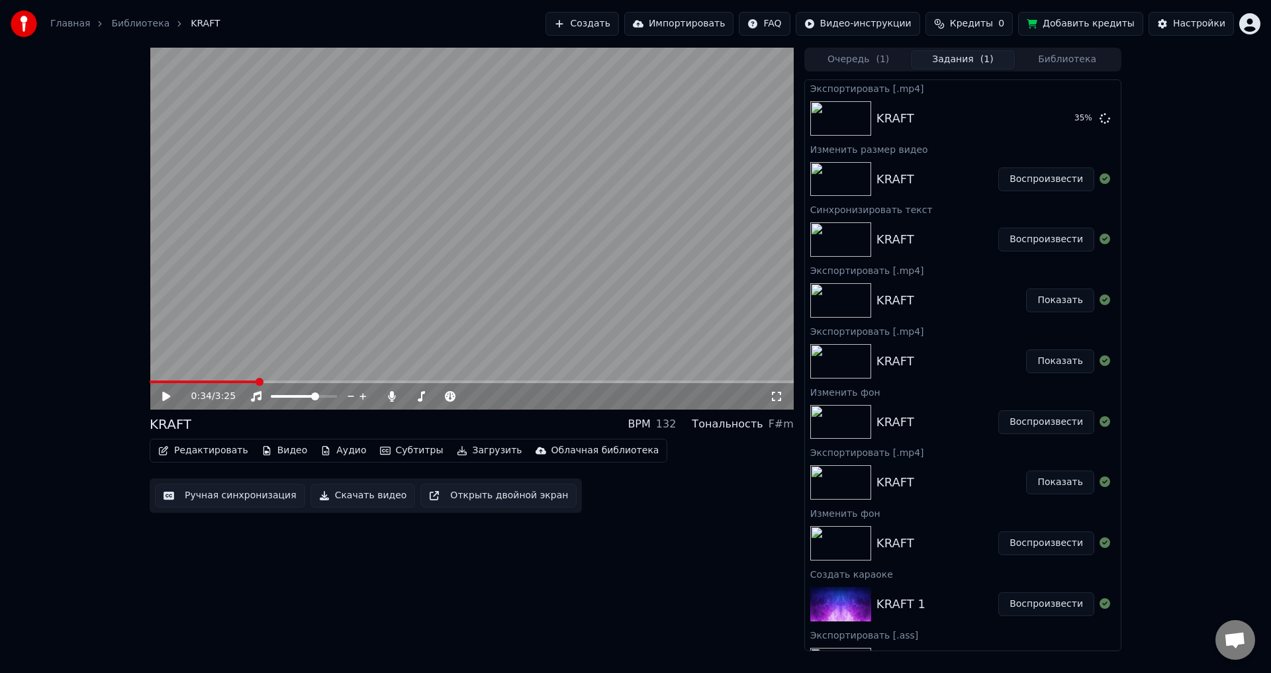
click at [932, 227] on div "KRAFT Воспроизвести" at bounding box center [963, 239] width 316 height 45
click at [208, 451] on button "Редактировать" at bounding box center [203, 450] width 101 height 19
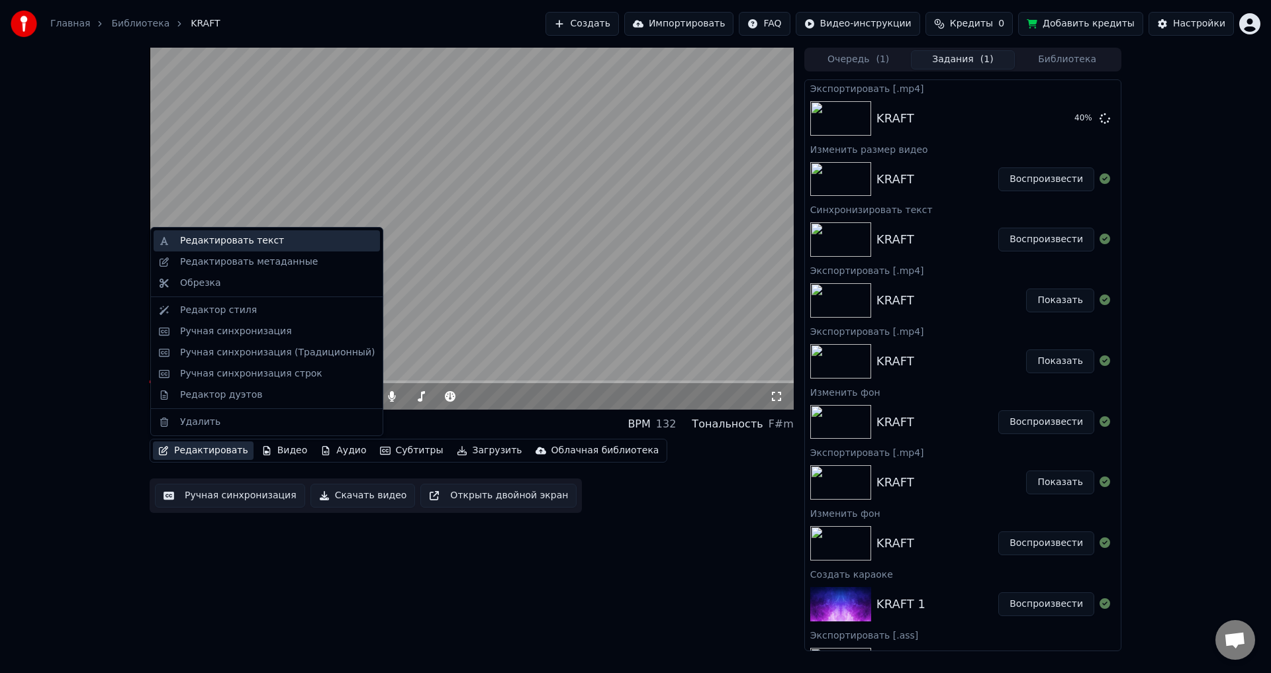
click at [239, 247] on div "Редактировать текст" at bounding box center [267, 240] width 226 height 21
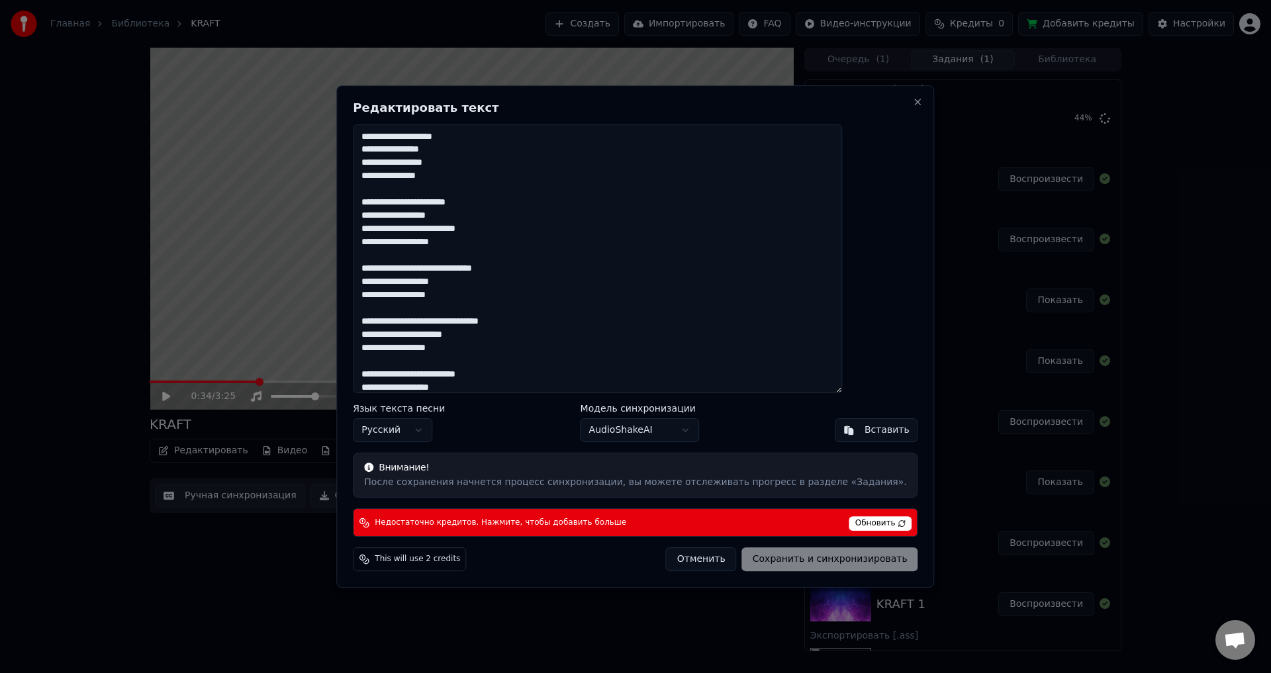
click at [686, 560] on button "Отменить" at bounding box center [701, 559] width 71 height 24
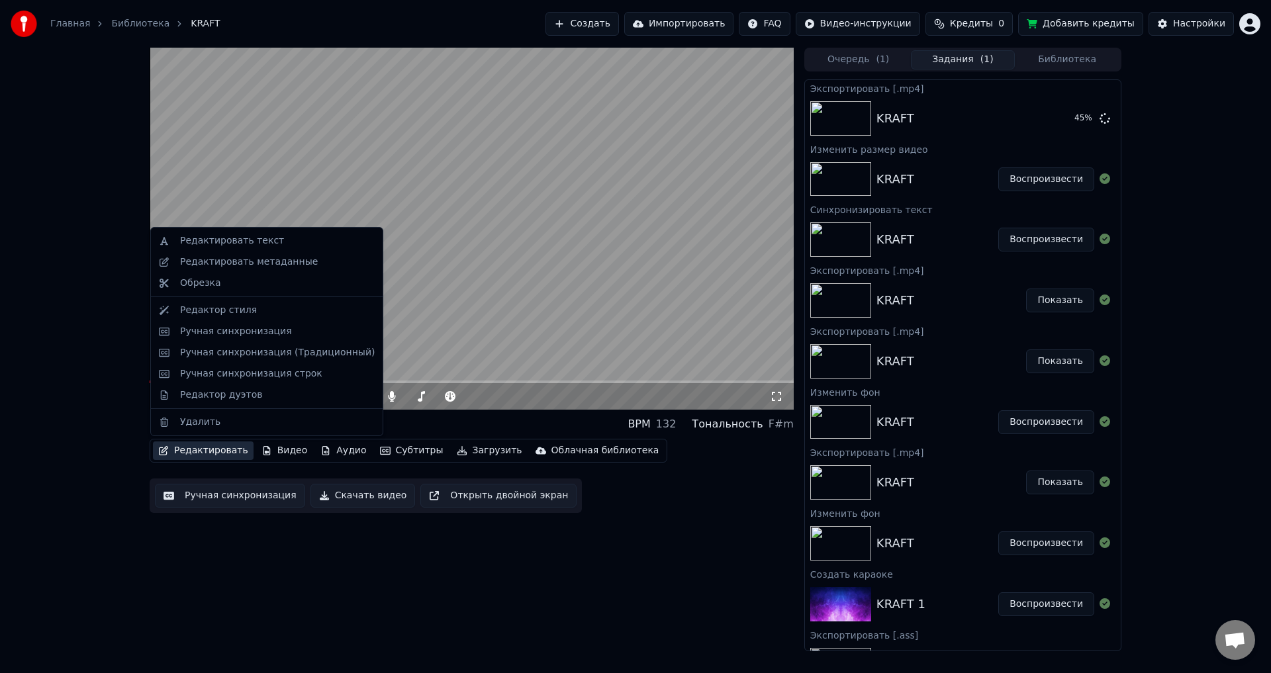
click at [215, 448] on button "Редактировать" at bounding box center [203, 450] width 101 height 19
click at [230, 311] on div "Редактор стиля" at bounding box center [218, 310] width 77 height 13
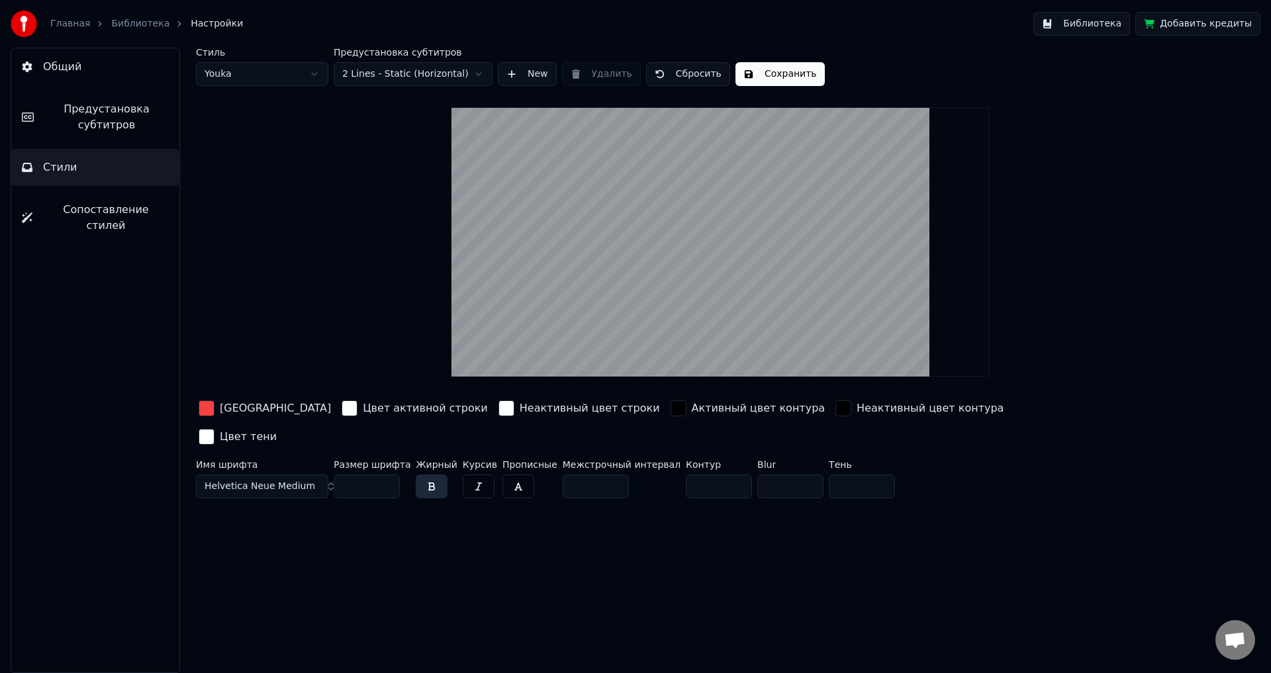
click at [128, 212] on span "Сопоставление стилей" at bounding box center [106, 218] width 126 height 32
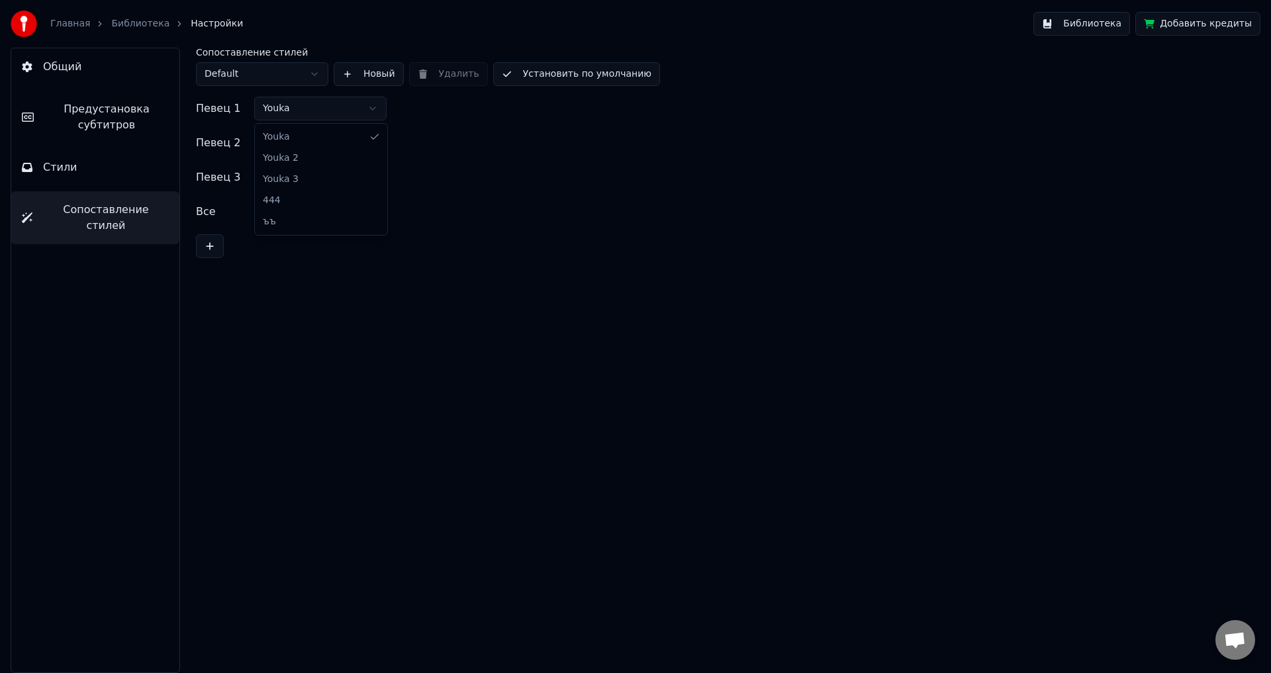
click at [300, 111] on html "Главная Библиотека Настройки Библиотека Добавить кредиты Общий Предустановка су…" at bounding box center [635, 336] width 1271 height 673
click at [300, 114] on html "Главная Библиотека Настройки Библиотека Добавить кредиты Общий Предустановка су…" at bounding box center [635, 336] width 1271 height 673
click at [304, 144] on html "Главная Библиотека Настройки Библиотека Добавить кредиты Общий Предустановка су…" at bounding box center [635, 336] width 1271 height 673
click at [299, 172] on html "Главная Библиотека Настройки Библиотека Добавить кредиты Общий Предустановка су…" at bounding box center [635, 336] width 1271 height 673
click at [307, 214] on html "Главная Библиотека Настройки Библиотека Добавить кредиты Общий Предустановка су…" at bounding box center [635, 336] width 1271 height 673
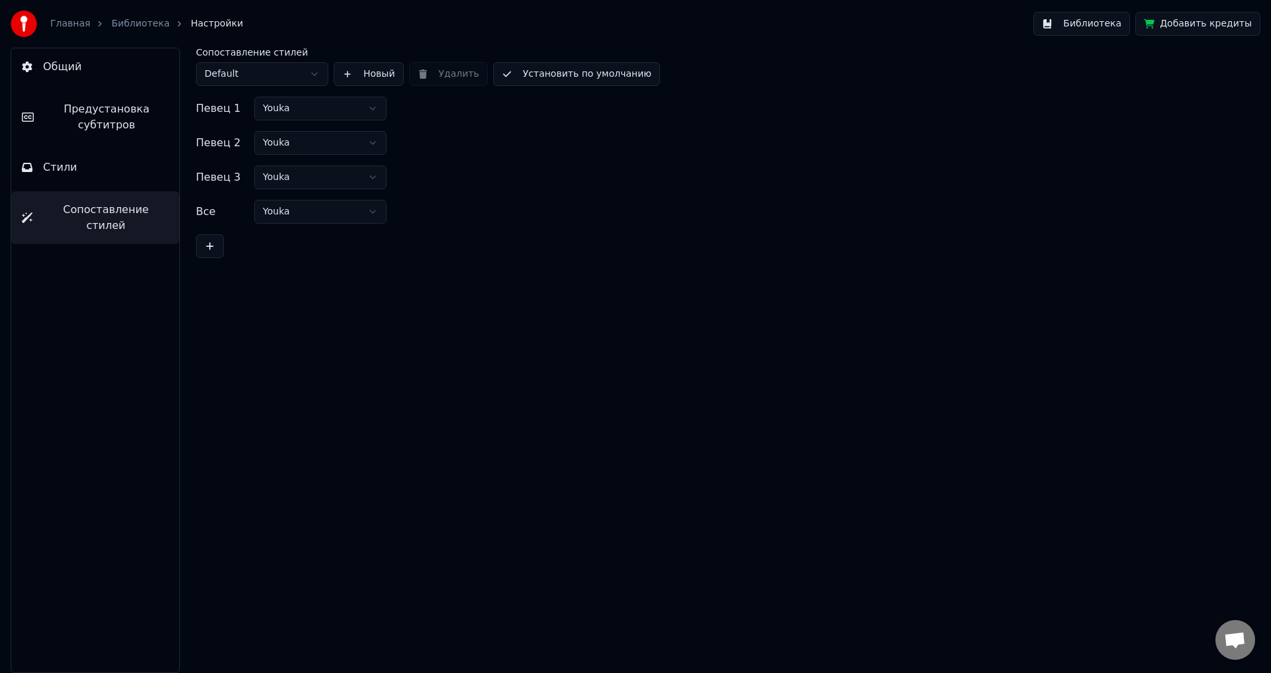
click at [605, 81] on button "Установить по умолчанию" at bounding box center [576, 74] width 167 height 24
click at [534, 75] on button "Готово" at bounding box center [529, 74] width 72 height 24
click at [1121, 24] on button "Библиотека" at bounding box center [1081, 24] width 97 height 24
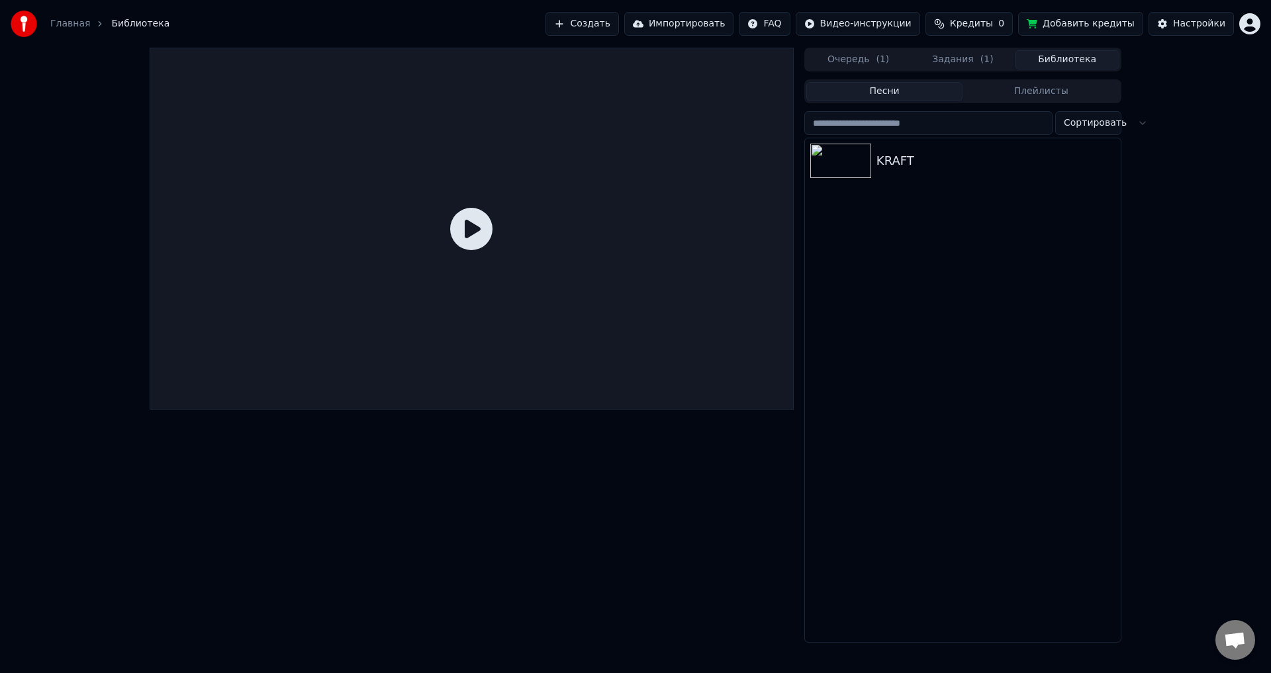
click at [465, 224] on icon at bounding box center [471, 229] width 42 height 42
click at [871, 63] on button "Очередь ( 1 )" at bounding box center [858, 59] width 105 height 19
click at [468, 214] on icon at bounding box center [471, 229] width 42 height 42
click at [979, 114] on div "KRAFT" at bounding box center [963, 102] width 316 height 45
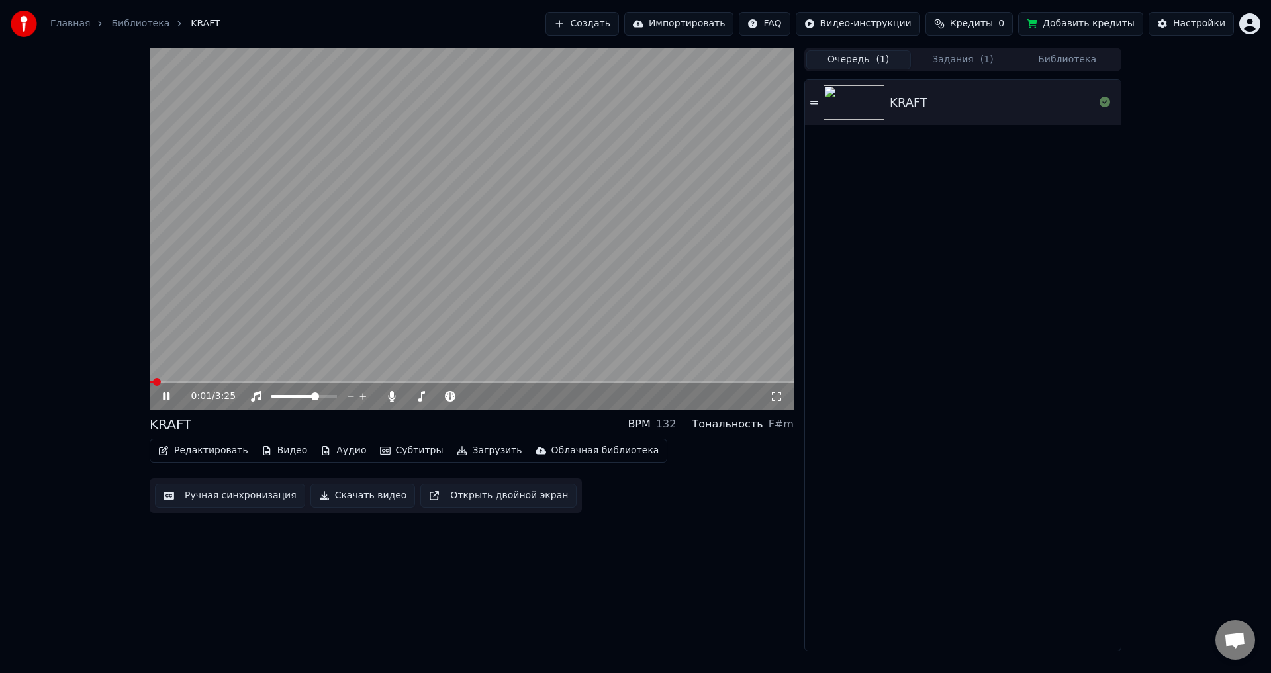
click at [241, 381] on span at bounding box center [472, 381] width 644 height 3
click at [163, 390] on div "0:40 / 3:25" at bounding box center [471, 396] width 633 height 13
click at [171, 396] on icon at bounding box center [175, 396] width 31 height 11
click at [978, 52] on button "Задания ( 1 )" at bounding box center [963, 59] width 105 height 19
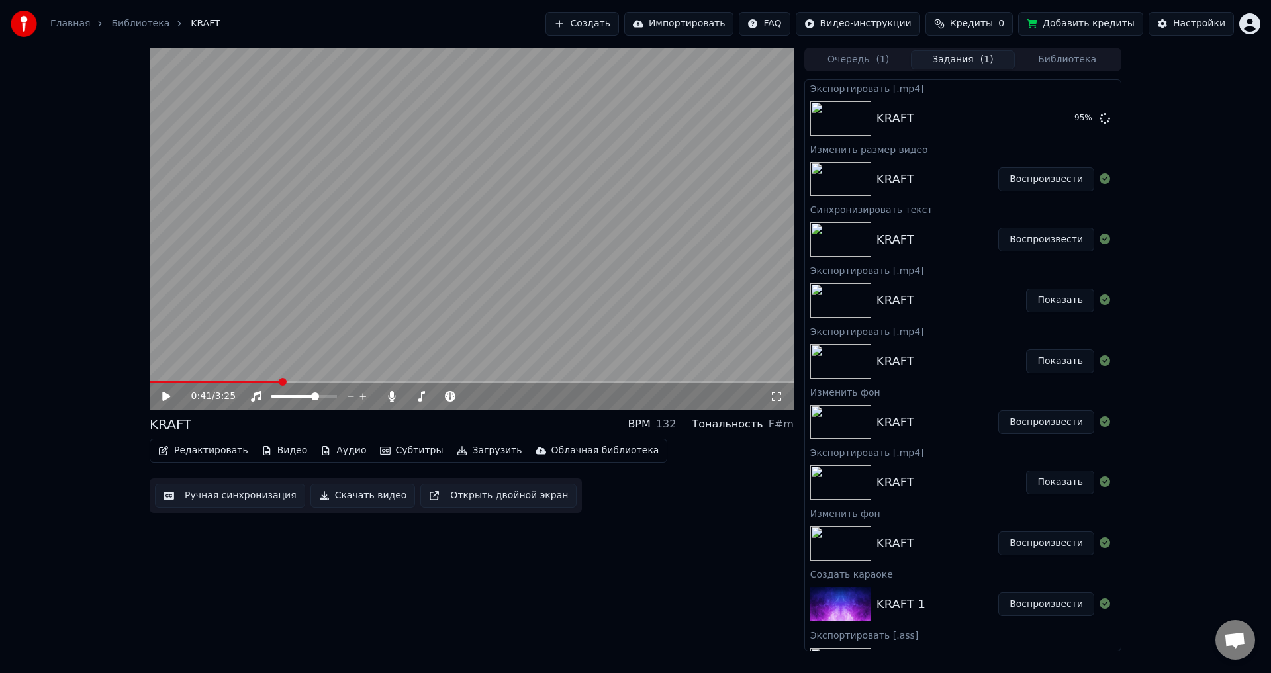
click at [882, 61] on span "( 1 )" at bounding box center [881, 59] width 13 height 13
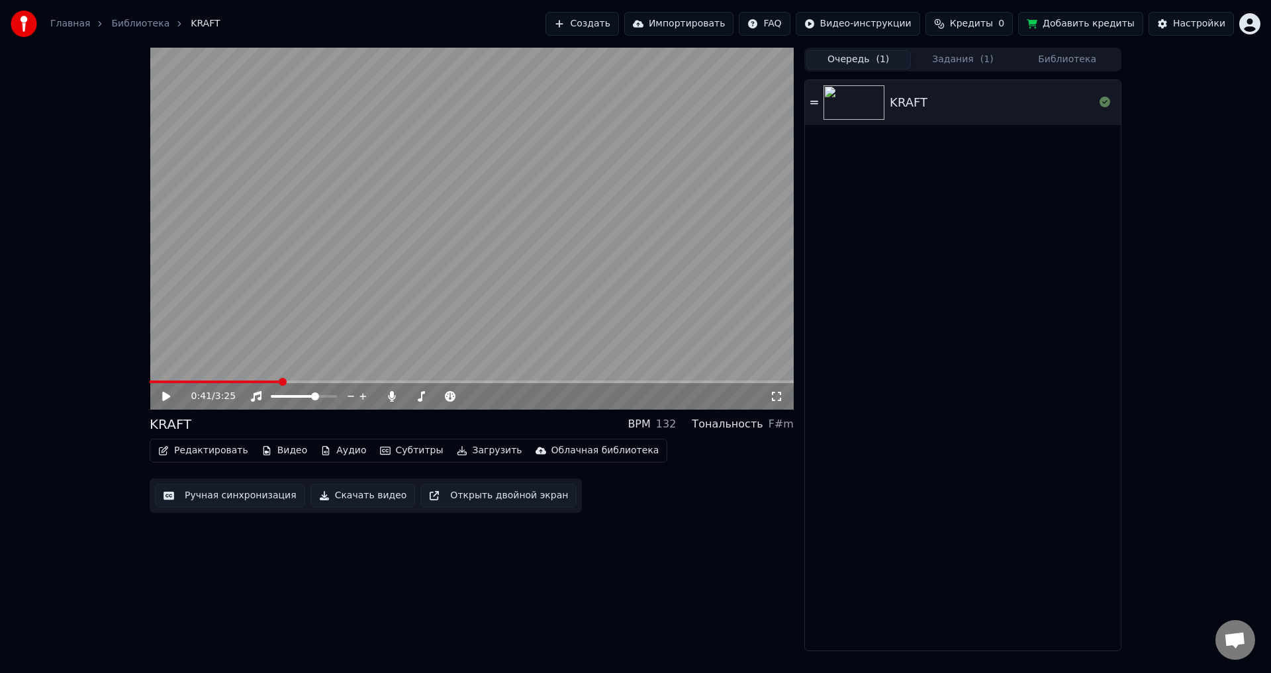
click at [166, 396] on icon at bounding box center [166, 396] width 8 height 9
click at [166, 392] on icon at bounding box center [175, 396] width 31 height 11
click at [1070, 61] on button "Библиотека" at bounding box center [1066, 59] width 105 height 19
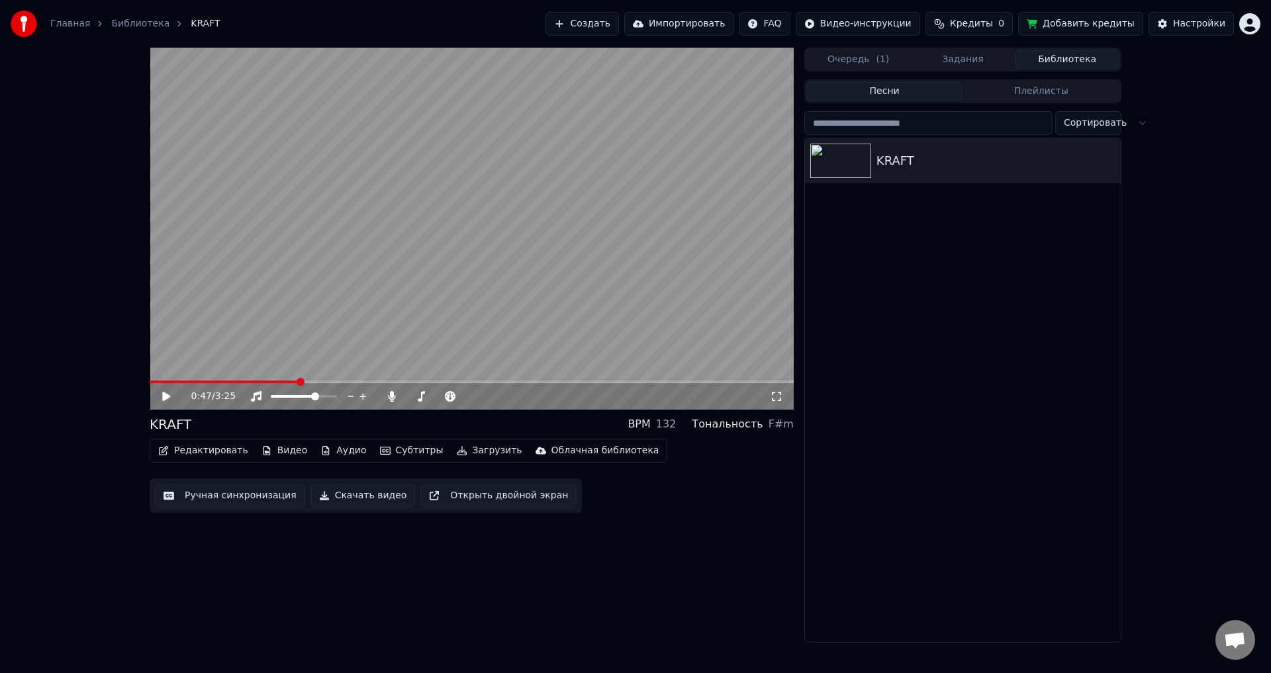
click at [959, 57] on button "Задания" at bounding box center [963, 59] width 105 height 19
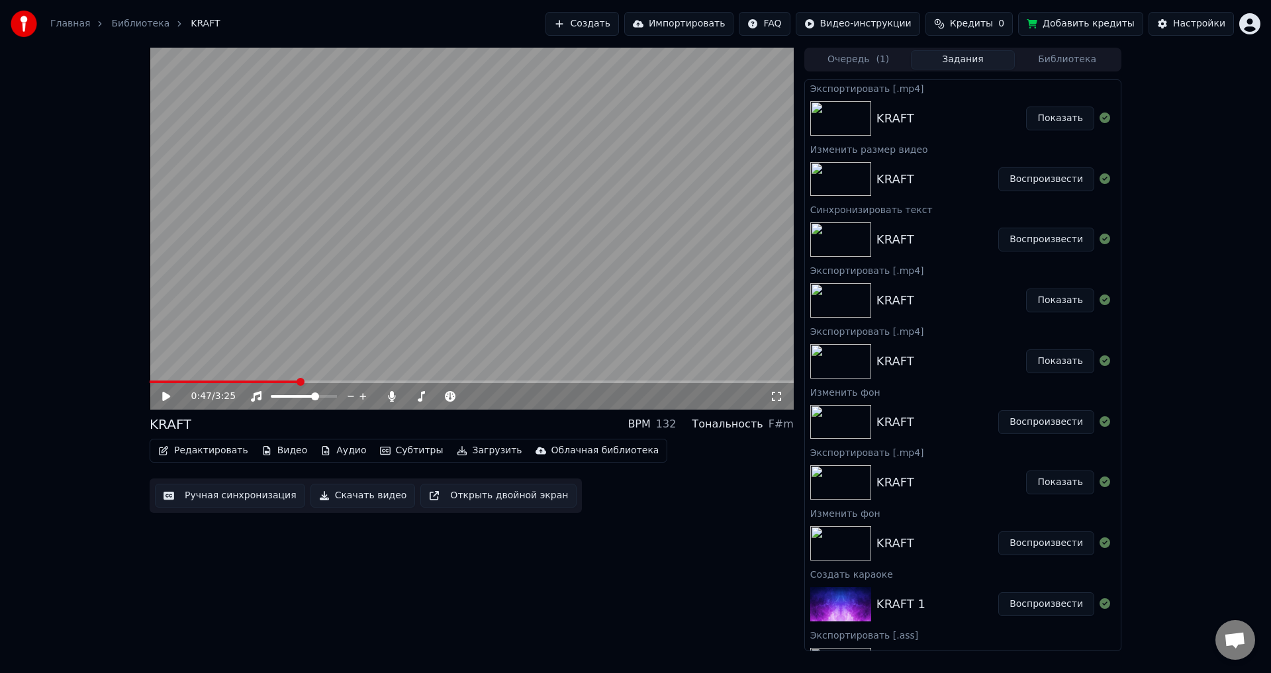
click at [1043, 118] on button "Показать" at bounding box center [1060, 119] width 68 height 24
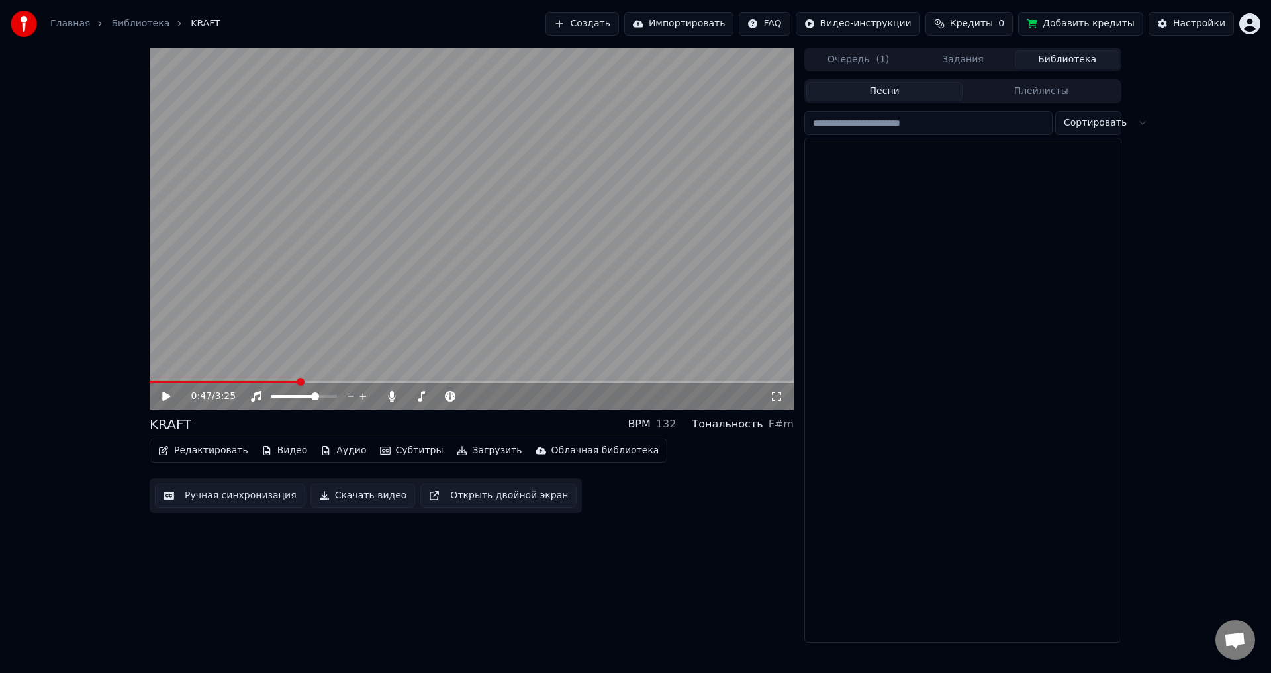
click at [1057, 55] on button "Библиотека" at bounding box center [1066, 59] width 105 height 19
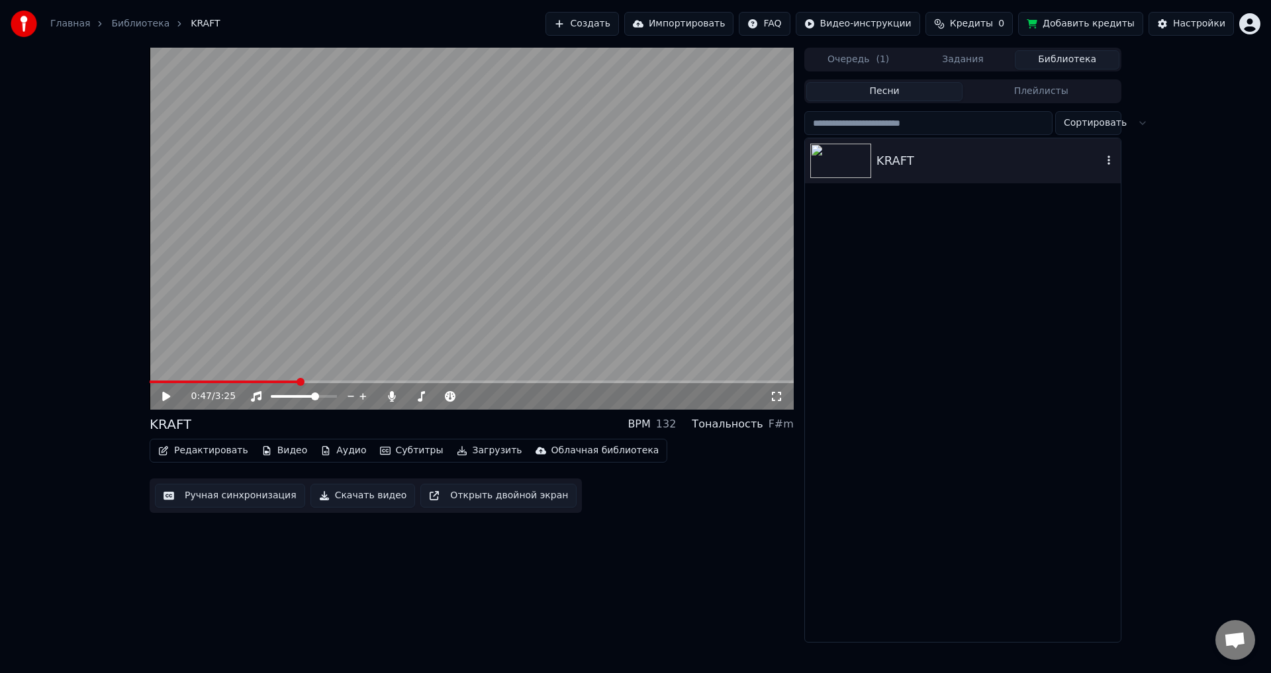
click at [934, 154] on div "KRAFT" at bounding box center [989, 161] width 226 height 19
click at [170, 394] on icon at bounding box center [175, 396] width 31 height 11
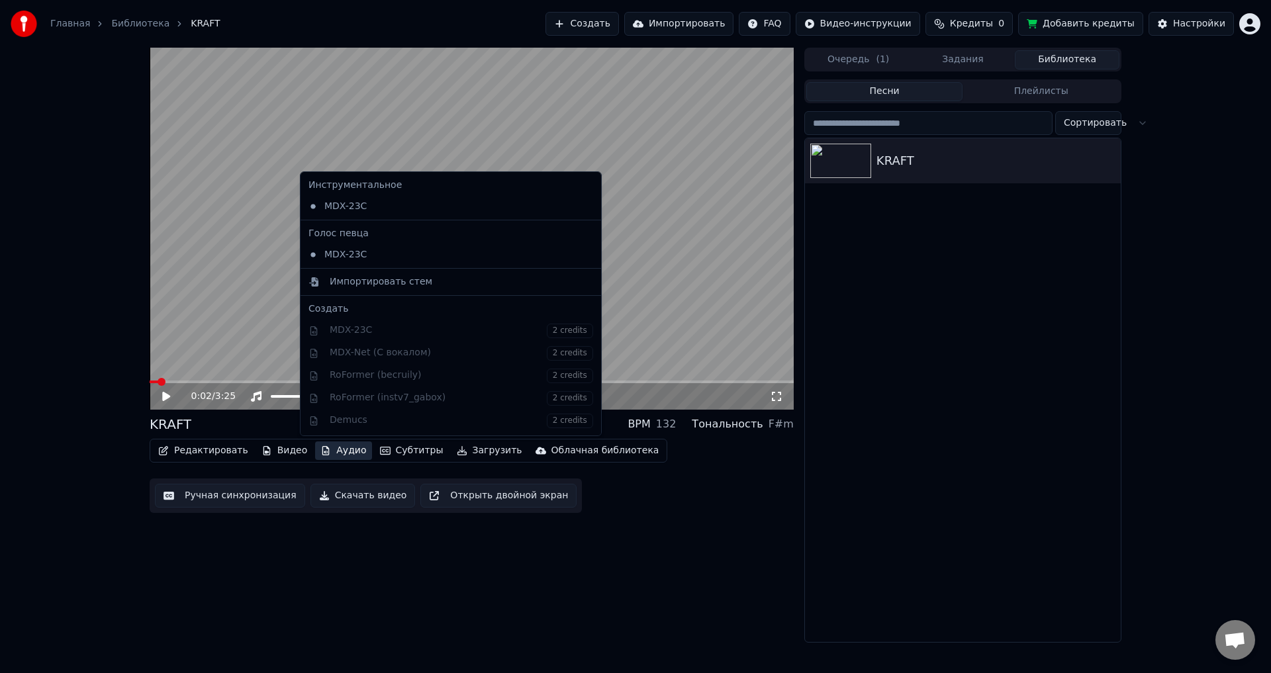
click at [342, 451] on button "Аудио" at bounding box center [343, 450] width 56 height 19
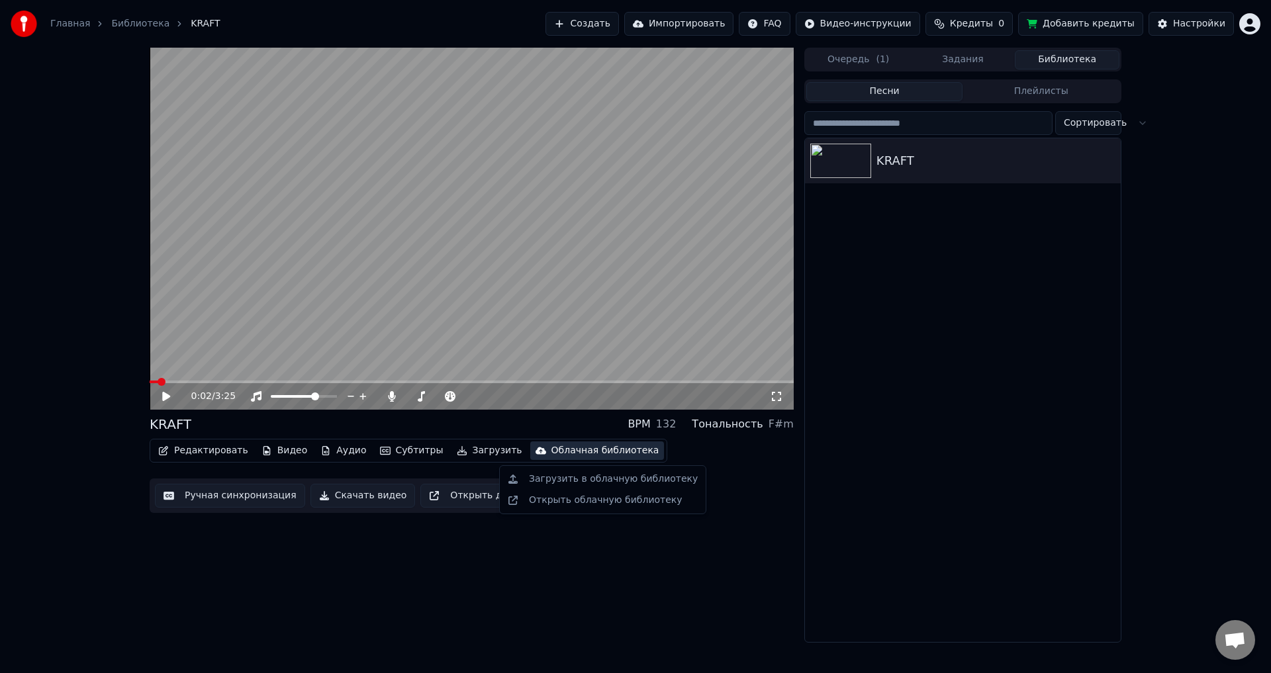
click at [685, 517] on div "0:02 / 3:25 KRAFT BPM 132 Тональность F#m Редактировать Видео Аудио Субтитры За…" at bounding box center [472, 345] width 644 height 595
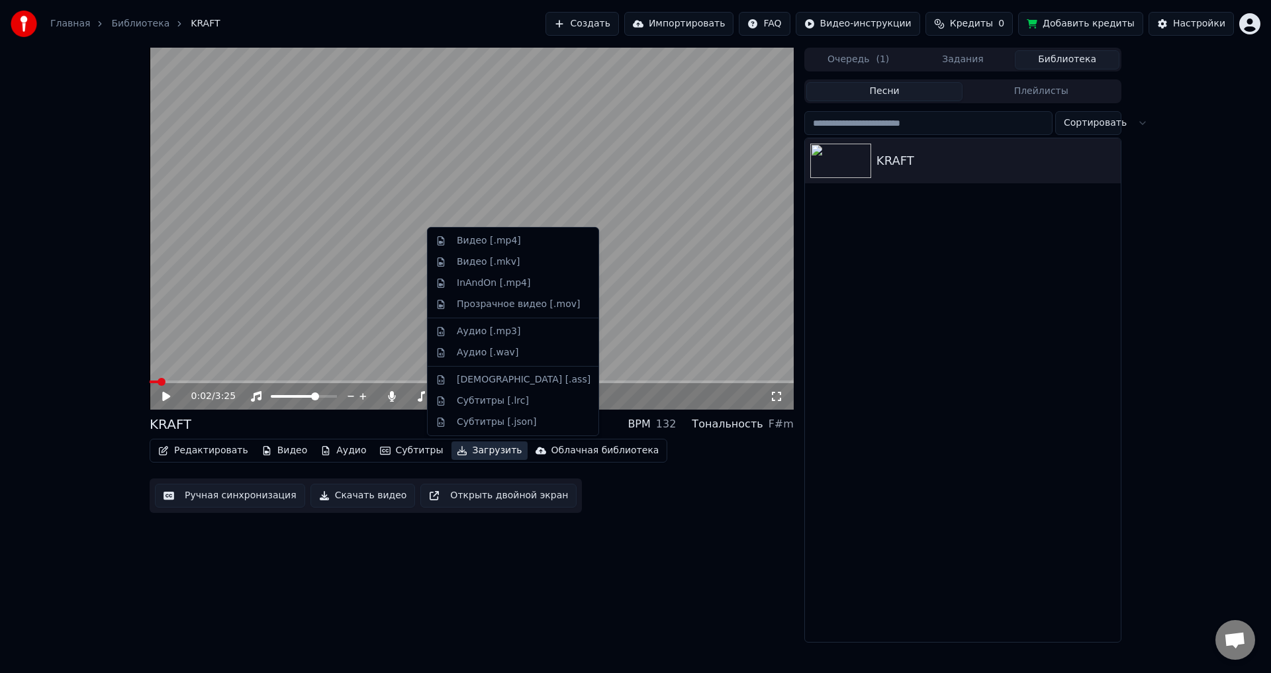
click at [459, 451] on button "Загрузить" at bounding box center [489, 450] width 76 height 19
click at [472, 328] on div "Аудио [.mp3]" at bounding box center [489, 331] width 64 height 13
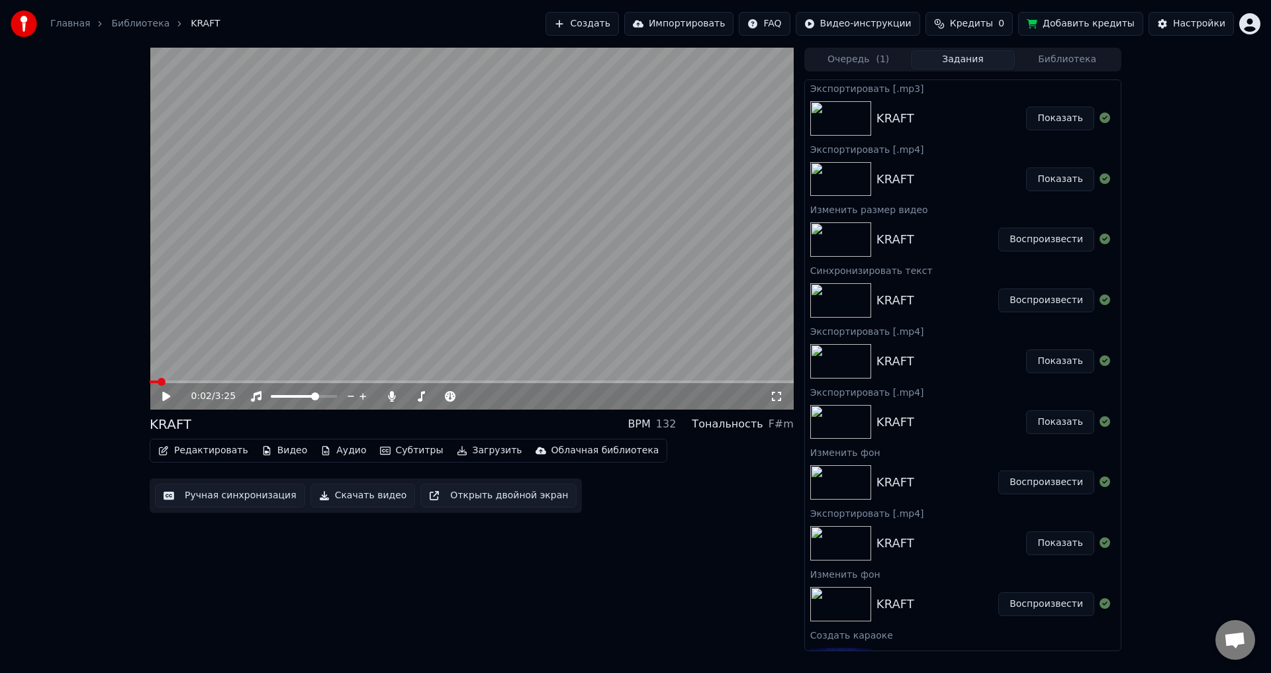
click at [1061, 118] on button "Показать" at bounding box center [1060, 119] width 68 height 24
